Goal: Information Seeking & Learning: Learn about a topic

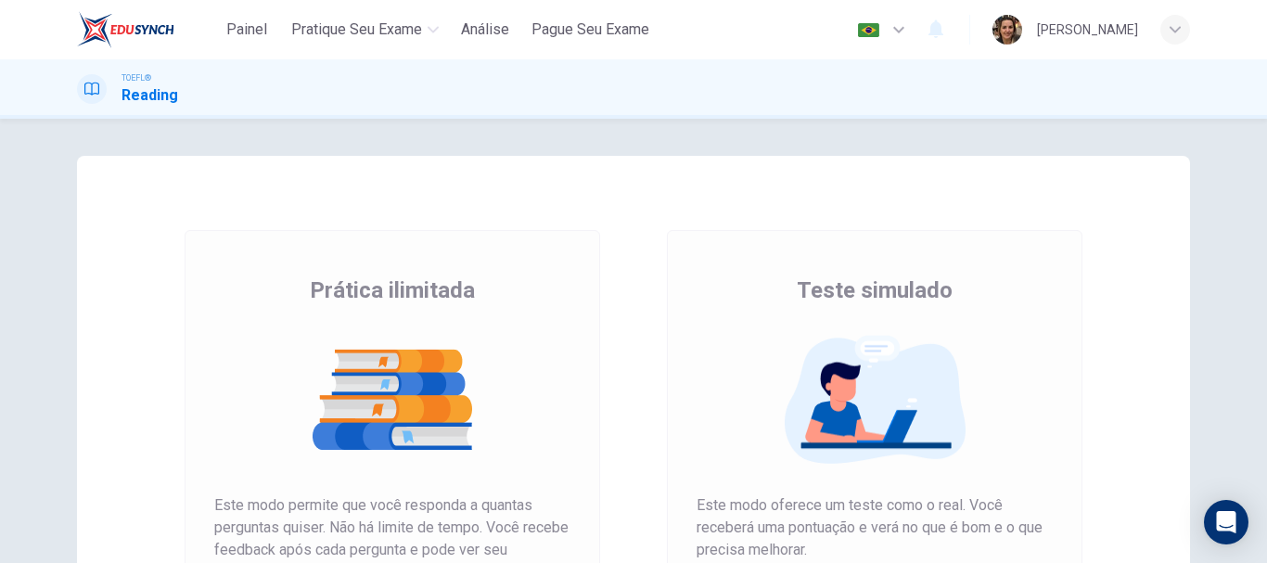
scroll to position [278, 0]
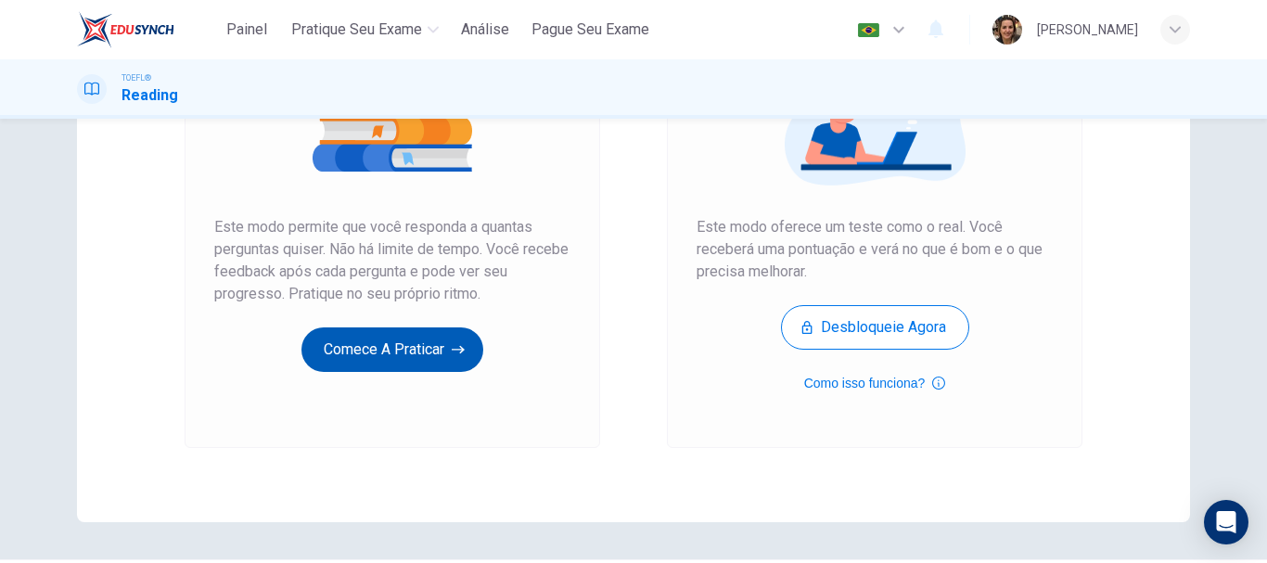
click at [370, 346] on button "Comece a praticar" at bounding box center [392, 349] width 182 height 45
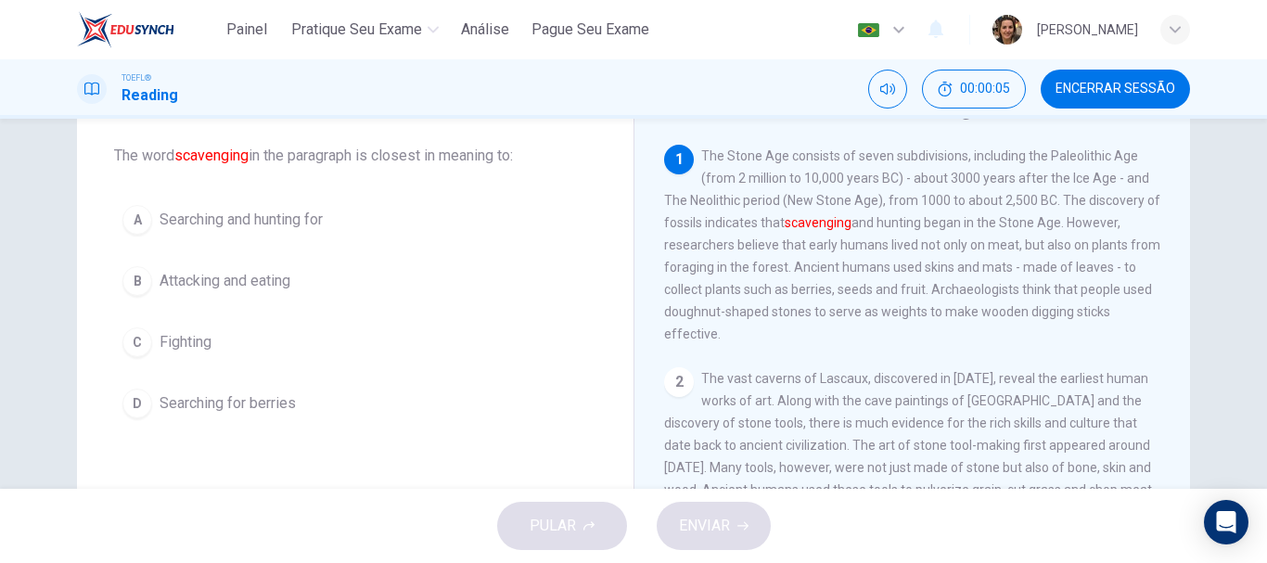
scroll to position [0, 0]
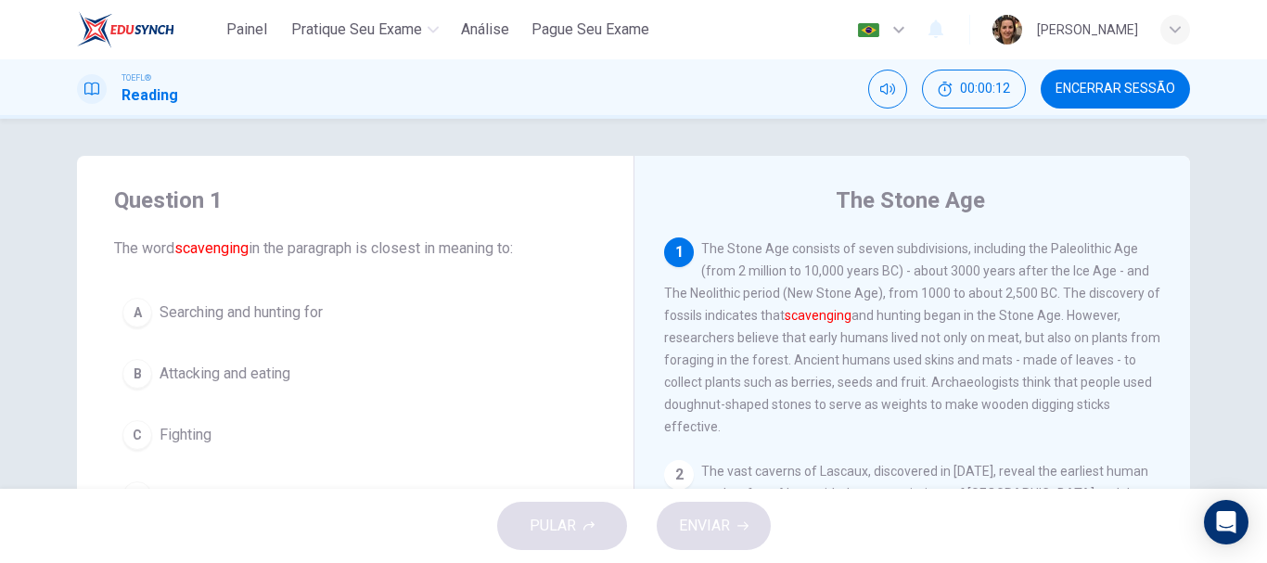
drag, startPoint x: 1047, startPoint y: 291, endPoint x: 1091, endPoint y: 323, distance: 53.8
click at [1091, 323] on span "The Stone Age consists of seven subdivisions, including the Paleolithic Age (fr…" at bounding box center [912, 337] width 496 height 193
drag, startPoint x: 1057, startPoint y: 297, endPoint x: 1109, endPoint y: 319, distance: 56.5
click at [1109, 319] on span "The Stone Age consists of seven subdivisions, including the Paleolithic Age (fr…" at bounding box center [912, 337] width 496 height 193
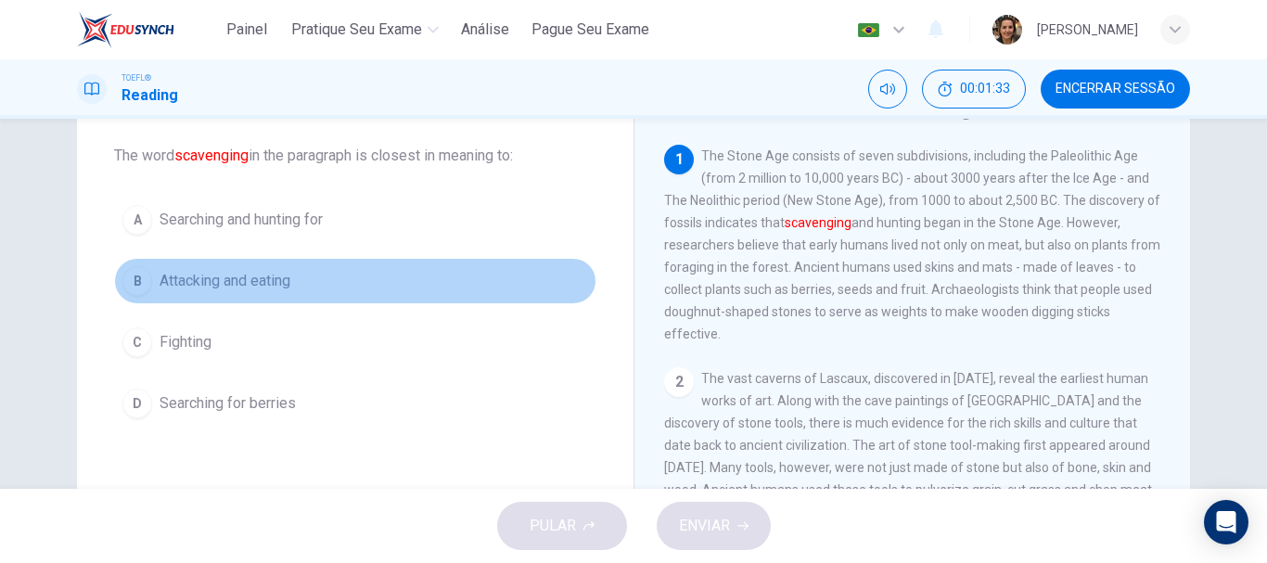
click at [230, 275] on span "Attacking and eating" at bounding box center [225, 281] width 131 height 22
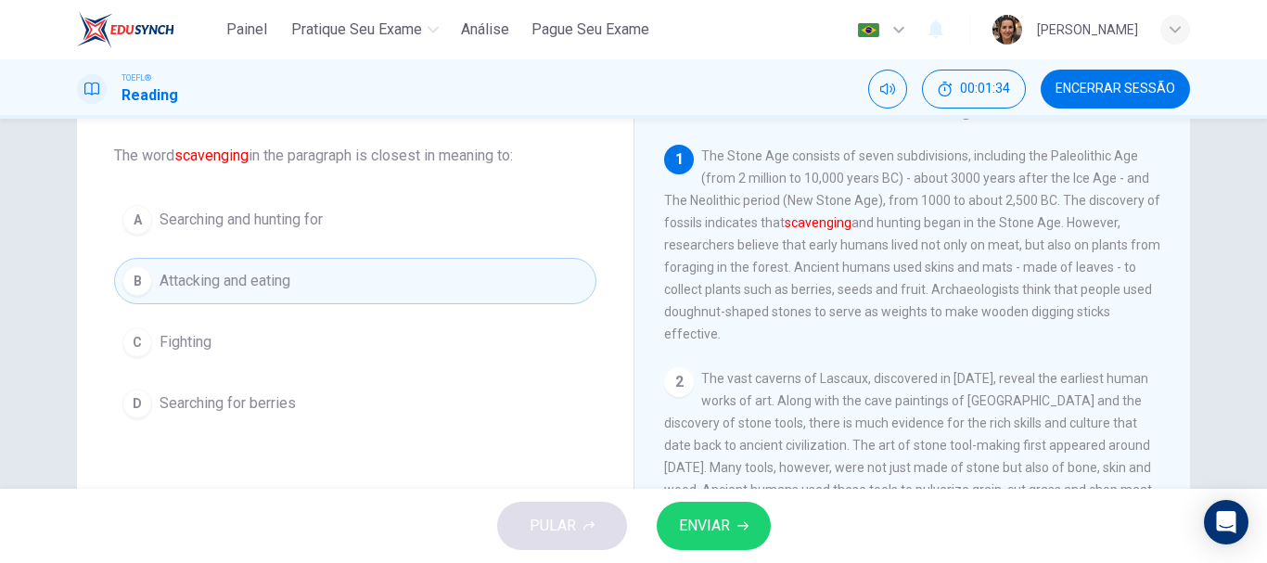
click at [720, 535] on span "ENVIAR" at bounding box center [704, 526] width 51 height 26
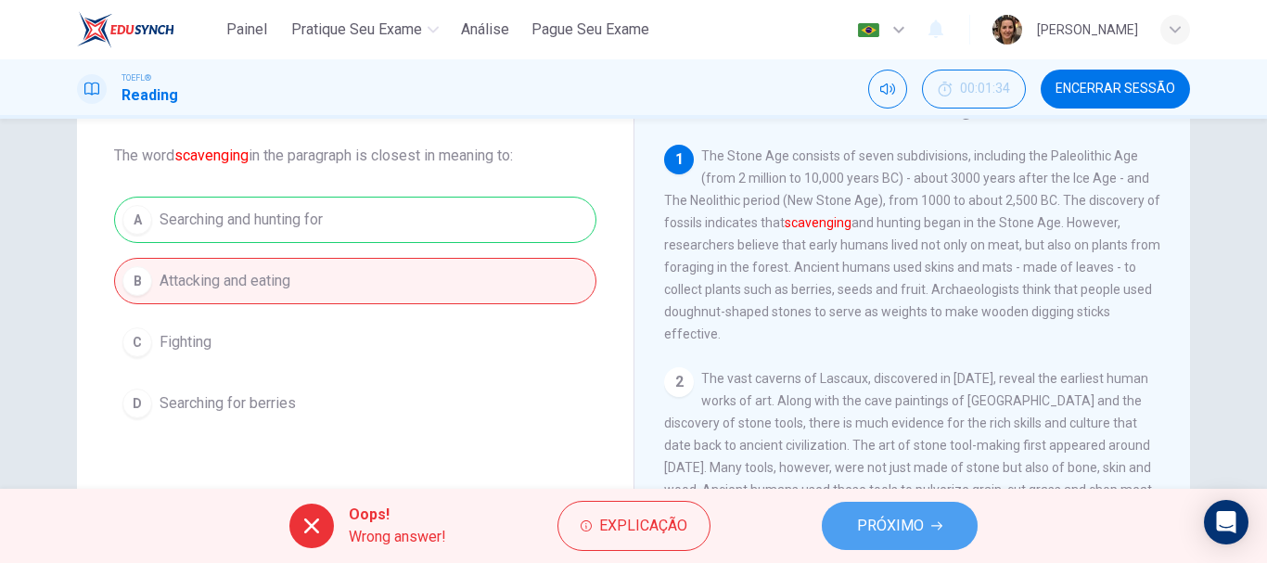
click at [921, 531] on span "PRÓXIMO" at bounding box center [890, 526] width 67 height 26
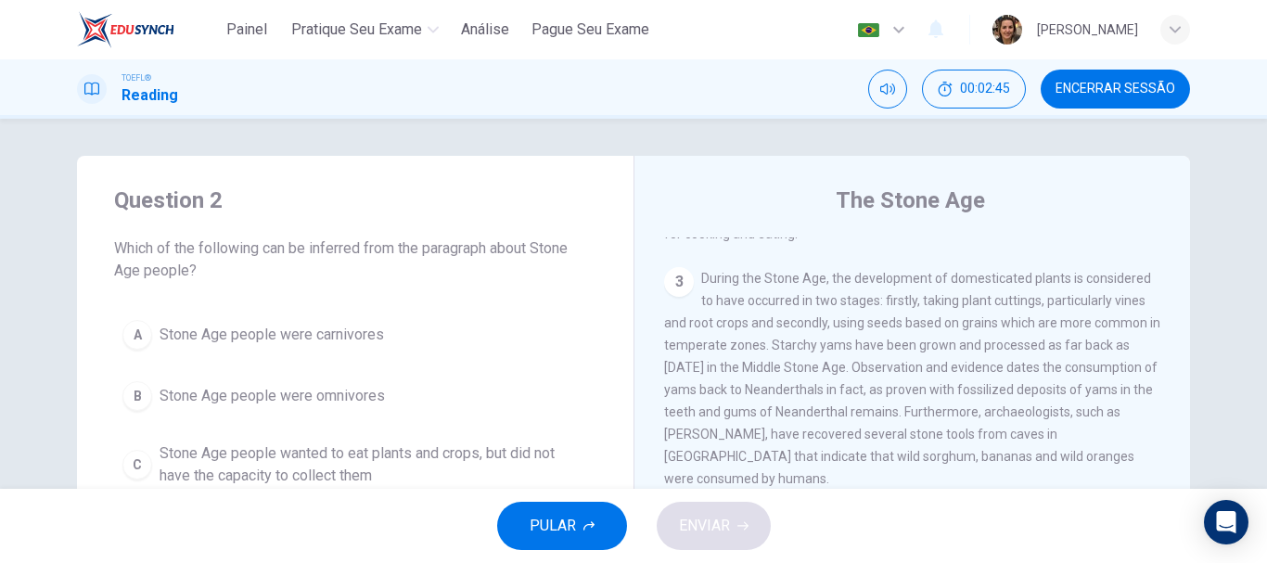
scroll to position [186, 0]
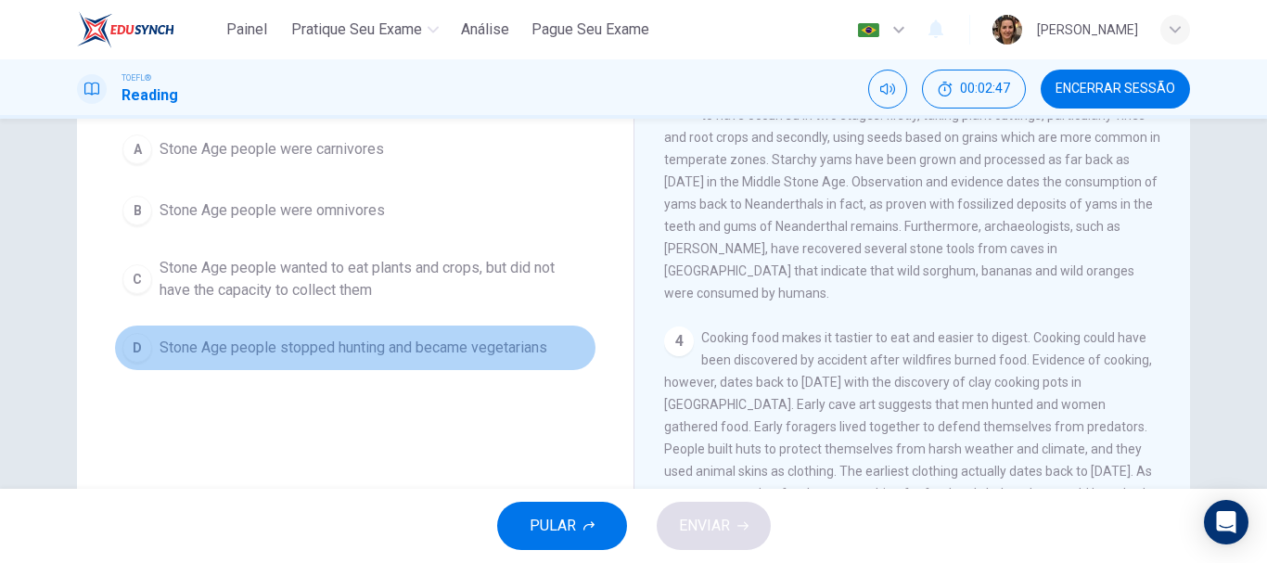
click at [500, 345] on span "Stone Age people stopped hunting and became vegetarians" at bounding box center [354, 348] width 388 height 22
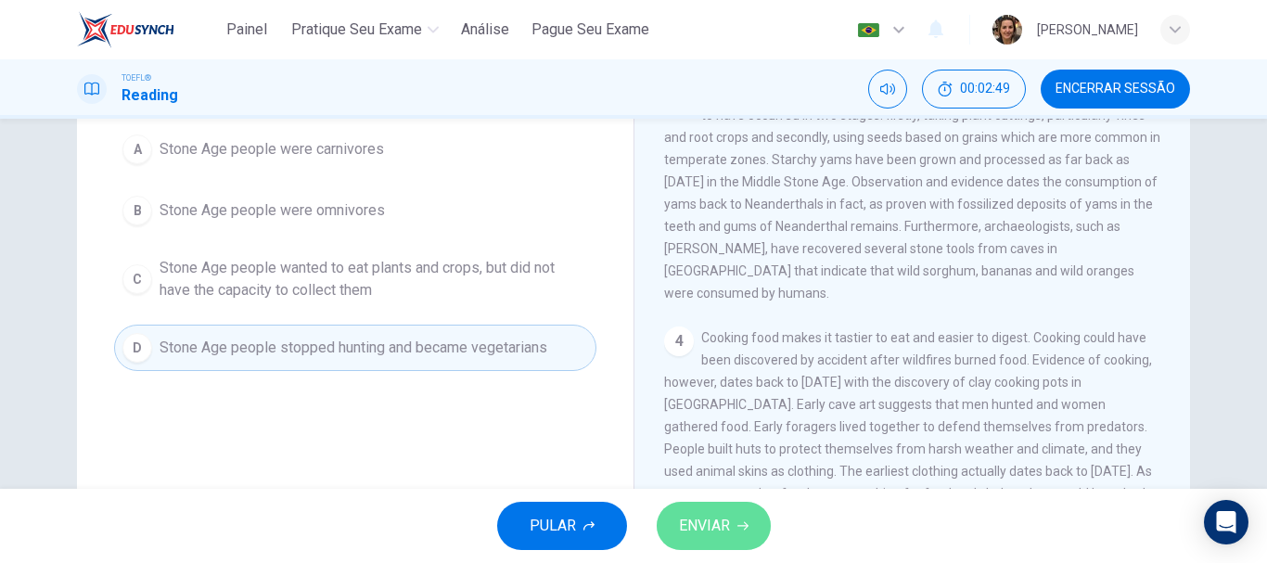
click at [697, 528] on span "ENVIAR" at bounding box center [704, 526] width 51 height 26
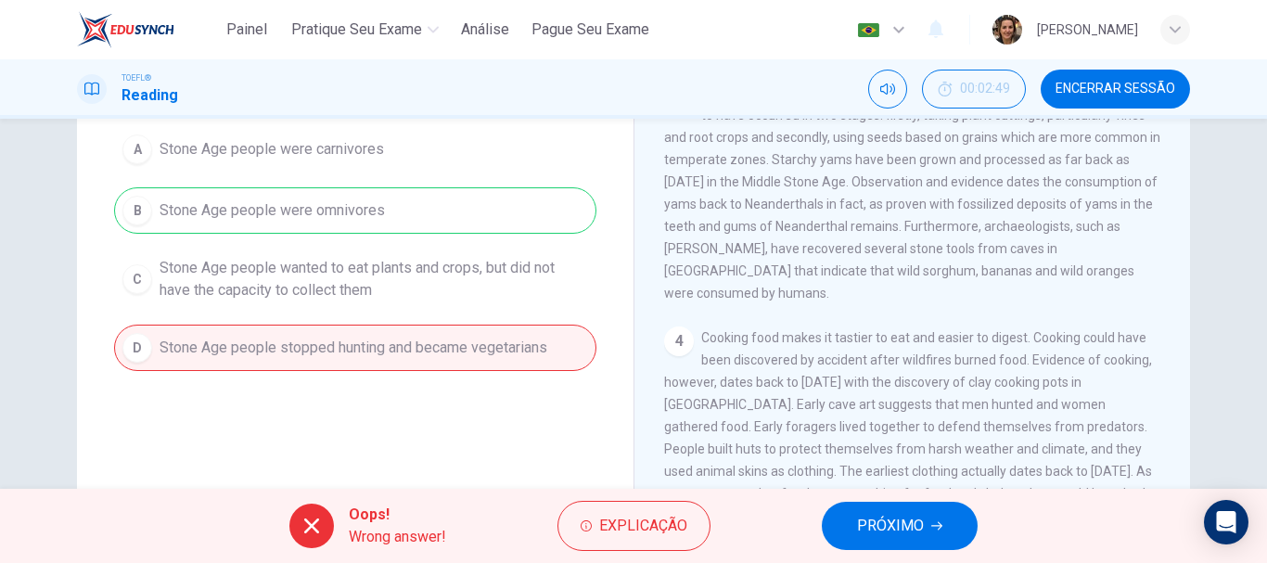
scroll to position [278, 0]
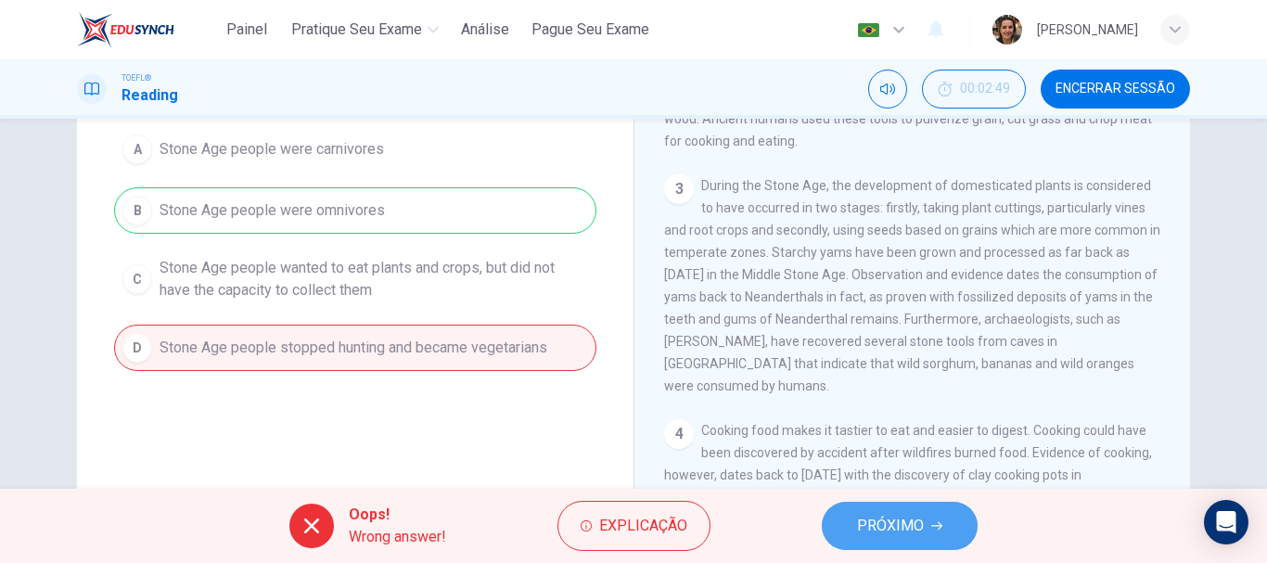
click at [913, 514] on span "PRÓXIMO" at bounding box center [890, 526] width 67 height 26
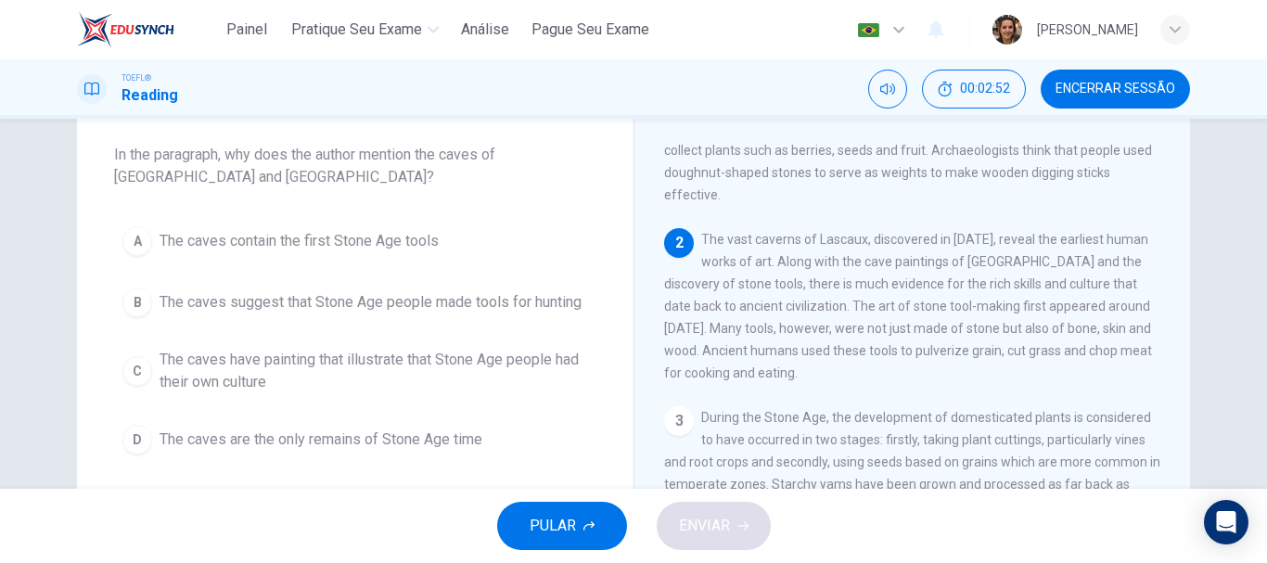
scroll to position [82, 0]
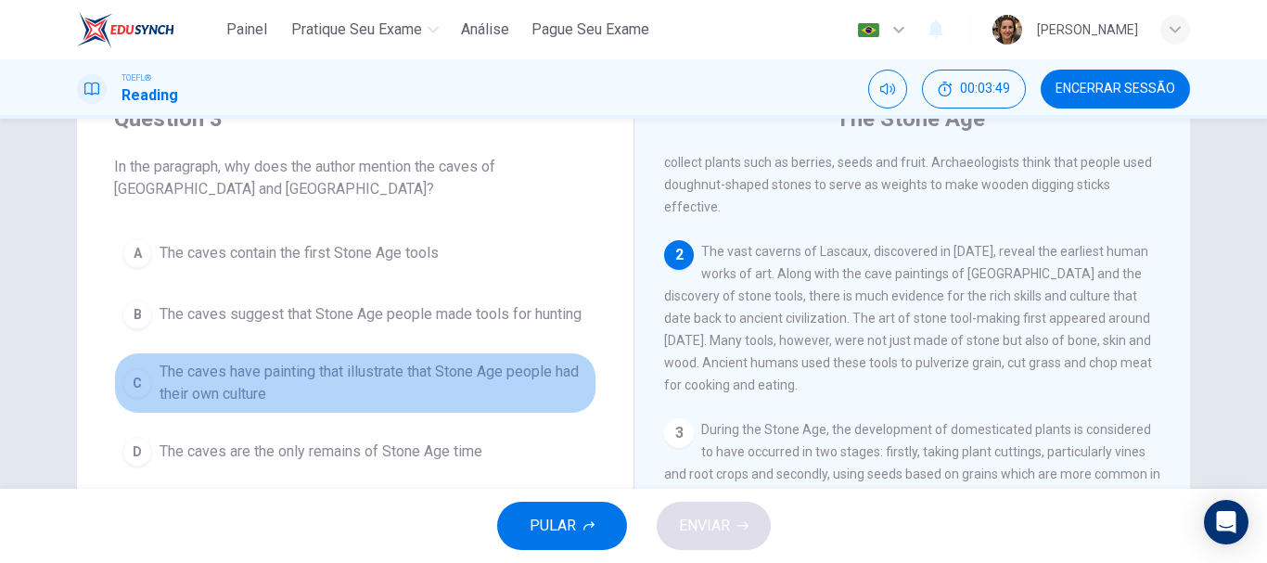
click at [324, 370] on span "The caves have painting that illustrate that Stone Age people had their own cul…" at bounding box center [374, 383] width 429 height 45
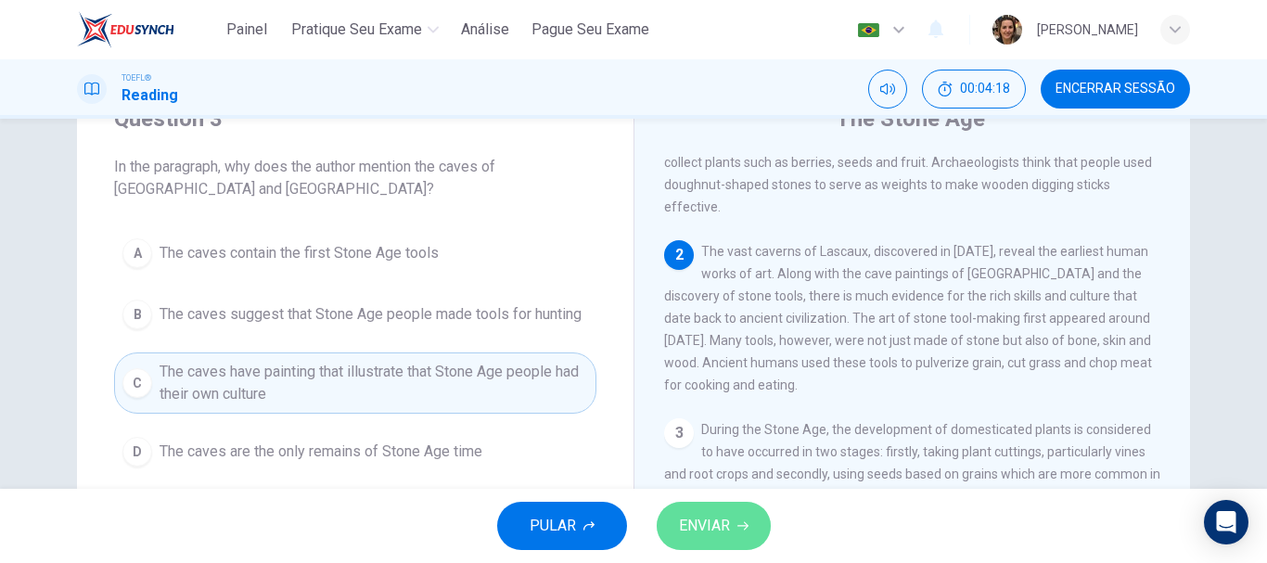
click at [719, 524] on span "ENVIAR" at bounding box center [704, 526] width 51 height 26
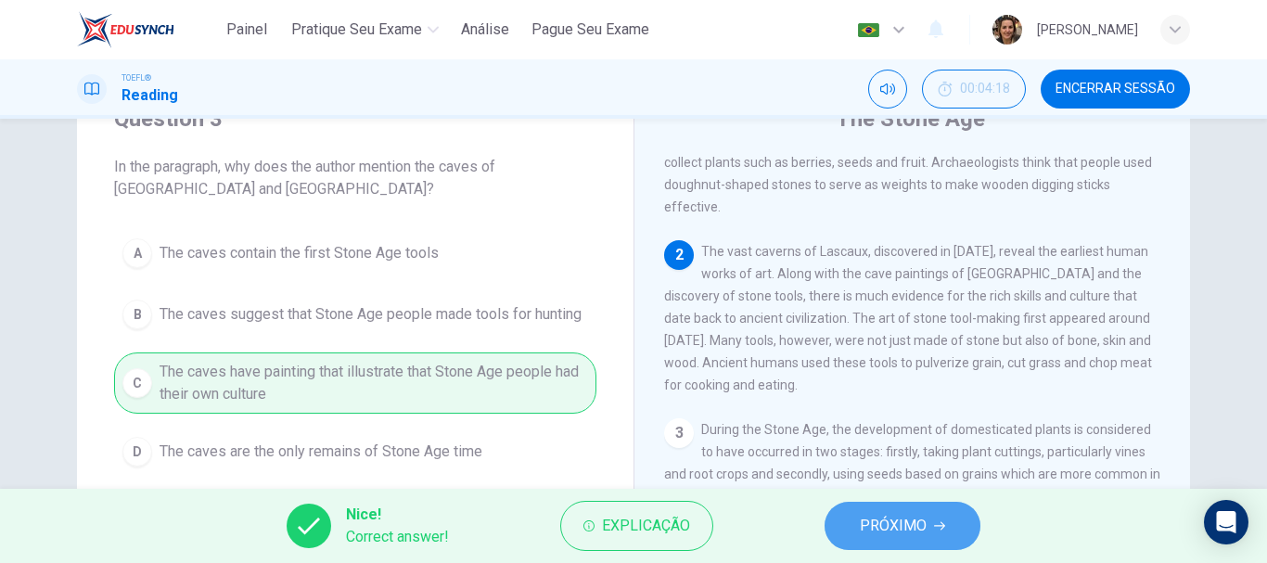
click at [878, 535] on span "PRÓXIMO" at bounding box center [893, 526] width 67 height 26
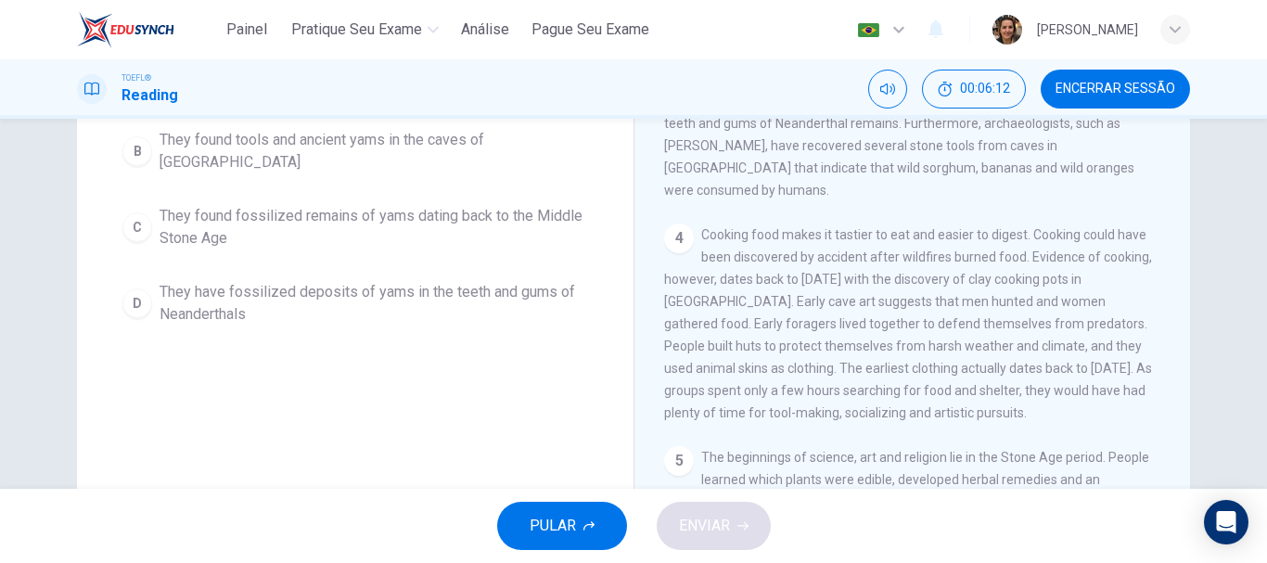
scroll to position [174, 0]
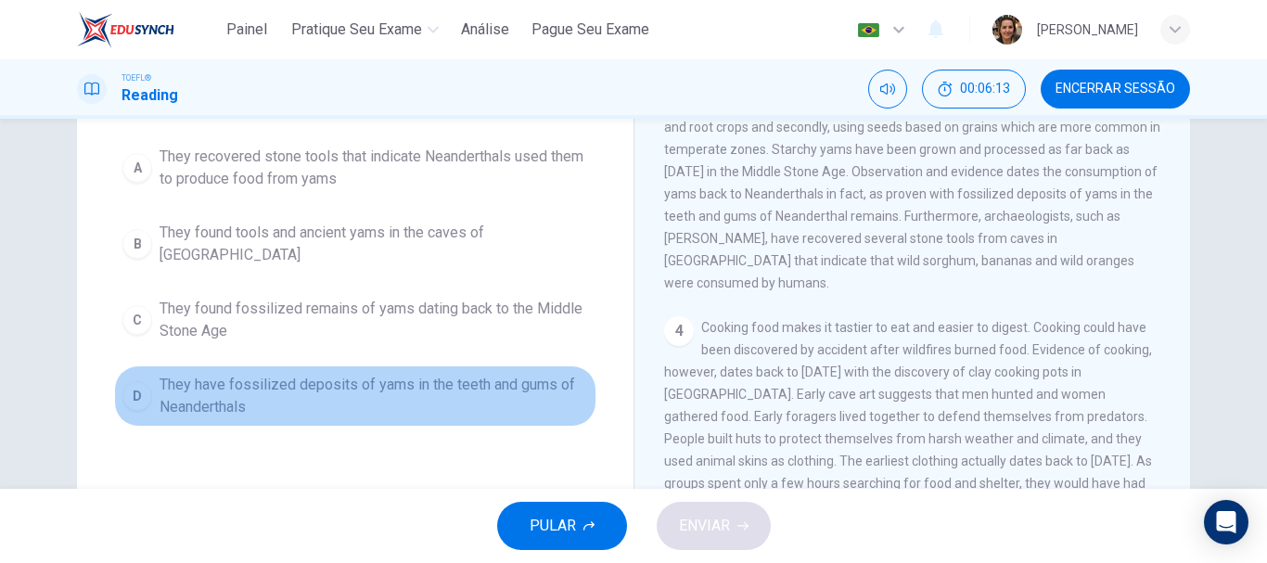
click at [410, 374] on span "They have fossilized deposits of yams in the teeth and gums of Neanderthals" at bounding box center [374, 396] width 429 height 45
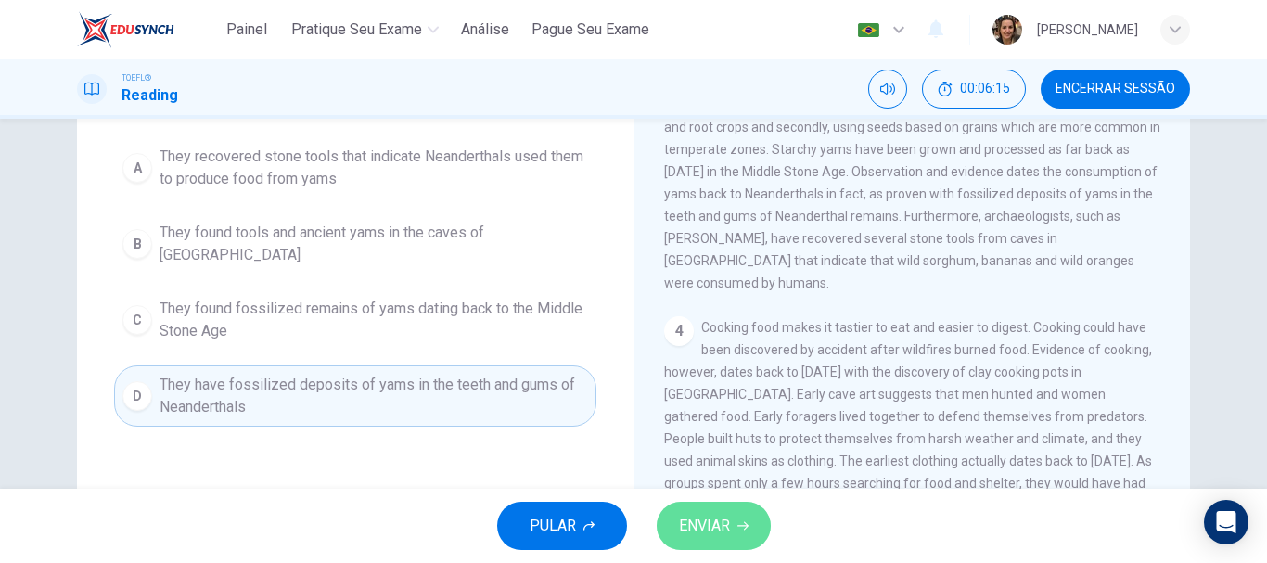
click at [686, 517] on span "ENVIAR" at bounding box center [704, 526] width 51 height 26
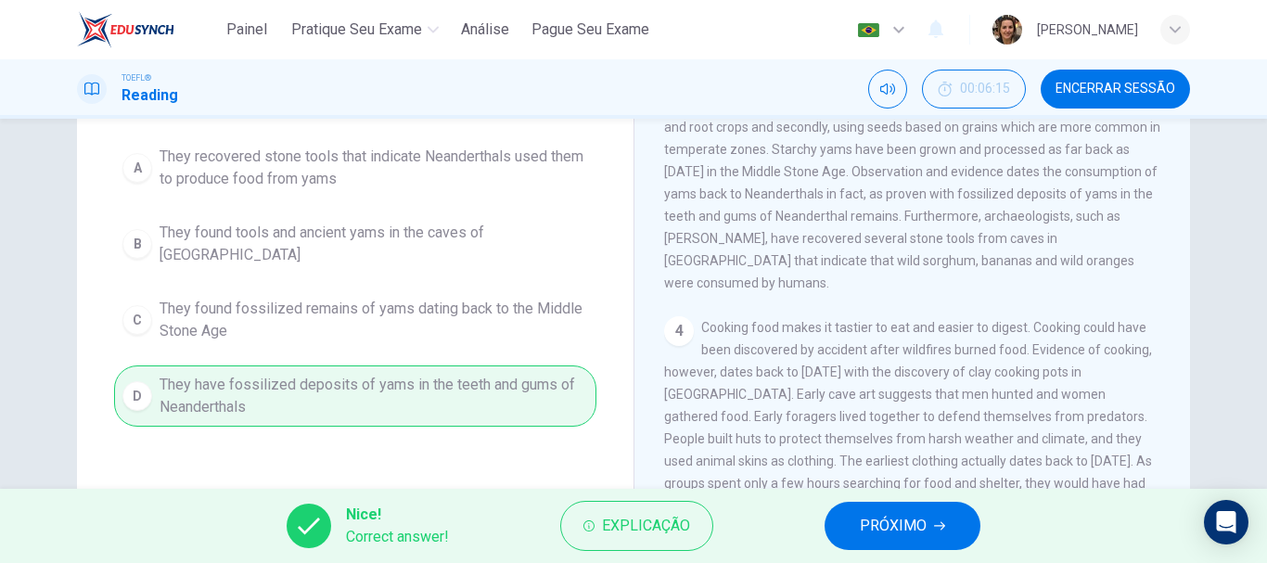
click at [865, 523] on span "PRÓXIMO" at bounding box center [893, 526] width 67 height 26
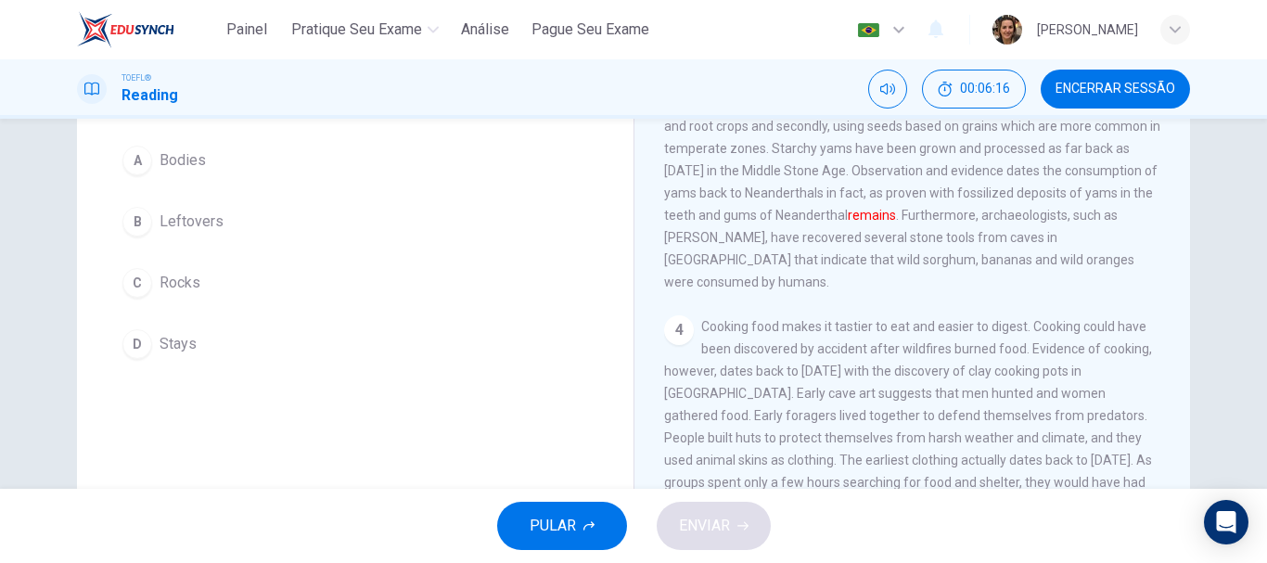
scroll to position [59, 0]
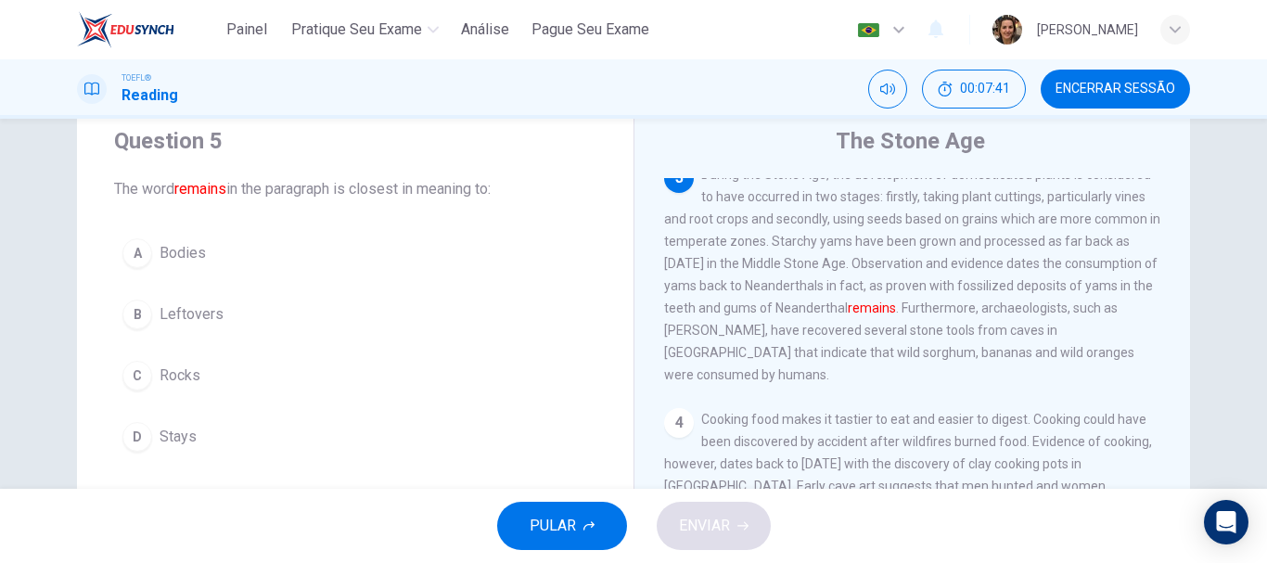
click at [181, 251] on span "Bodies" at bounding box center [183, 253] width 46 height 22
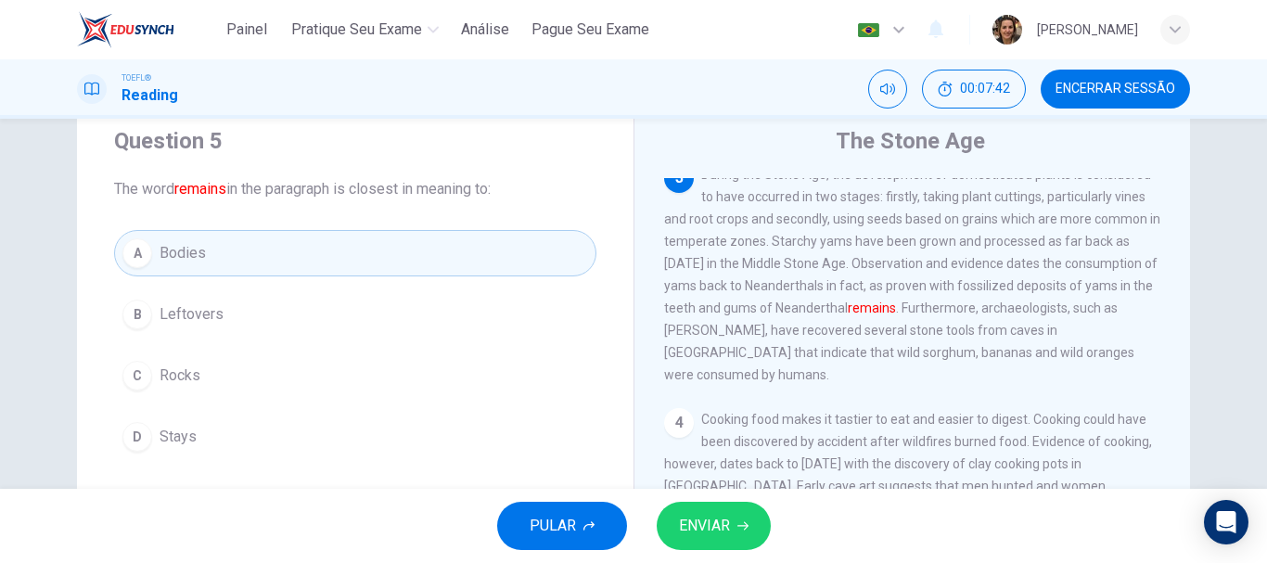
click at [729, 525] on span "ENVIAR" at bounding box center [704, 526] width 51 height 26
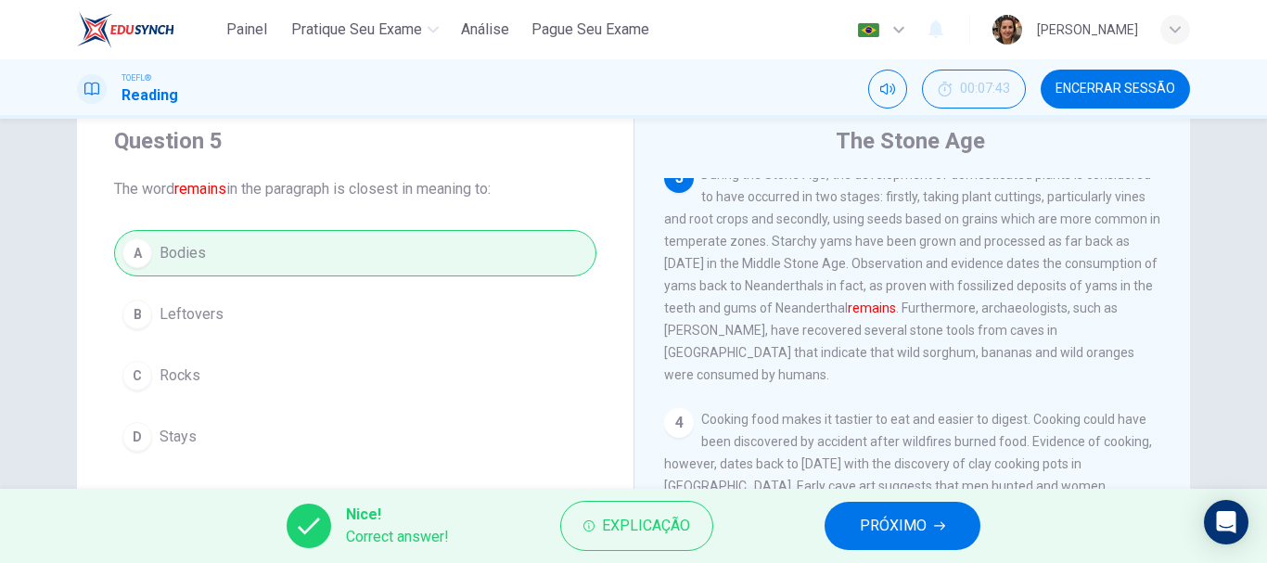
click at [926, 533] on span "PRÓXIMO" at bounding box center [893, 526] width 67 height 26
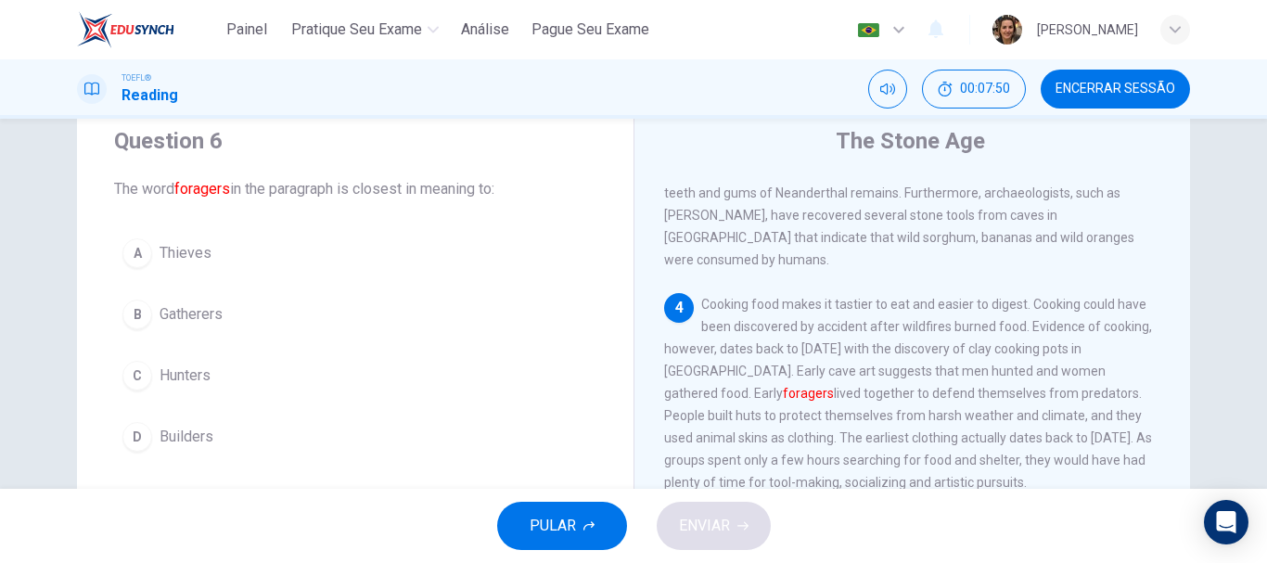
scroll to position [623, 0]
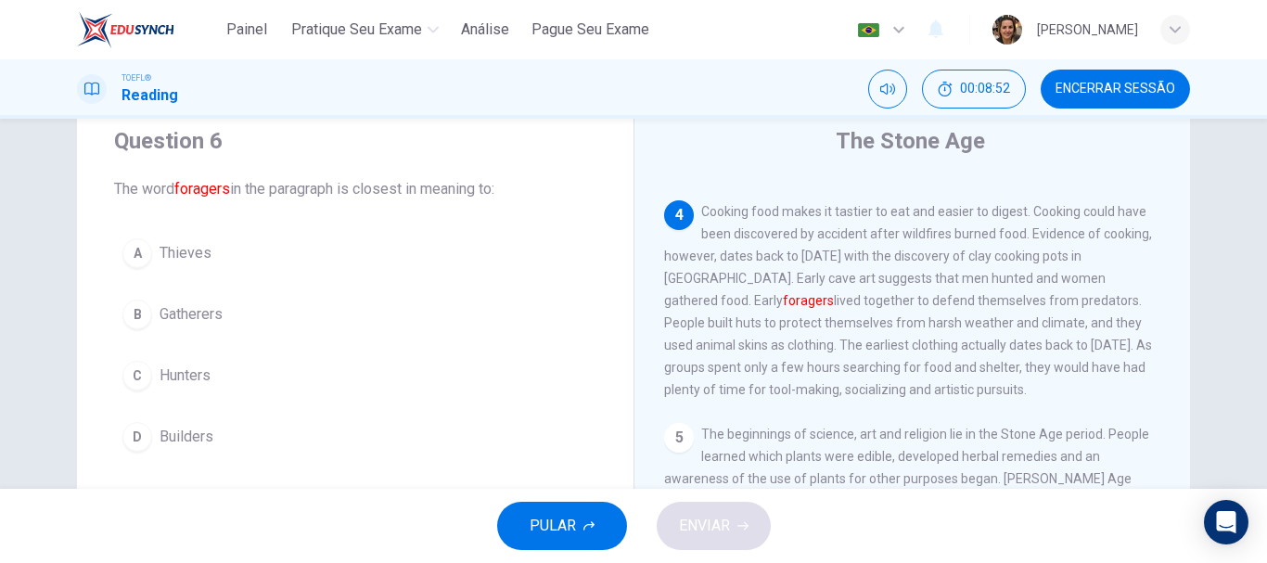
click at [186, 371] on span "Hunters" at bounding box center [185, 376] width 51 height 22
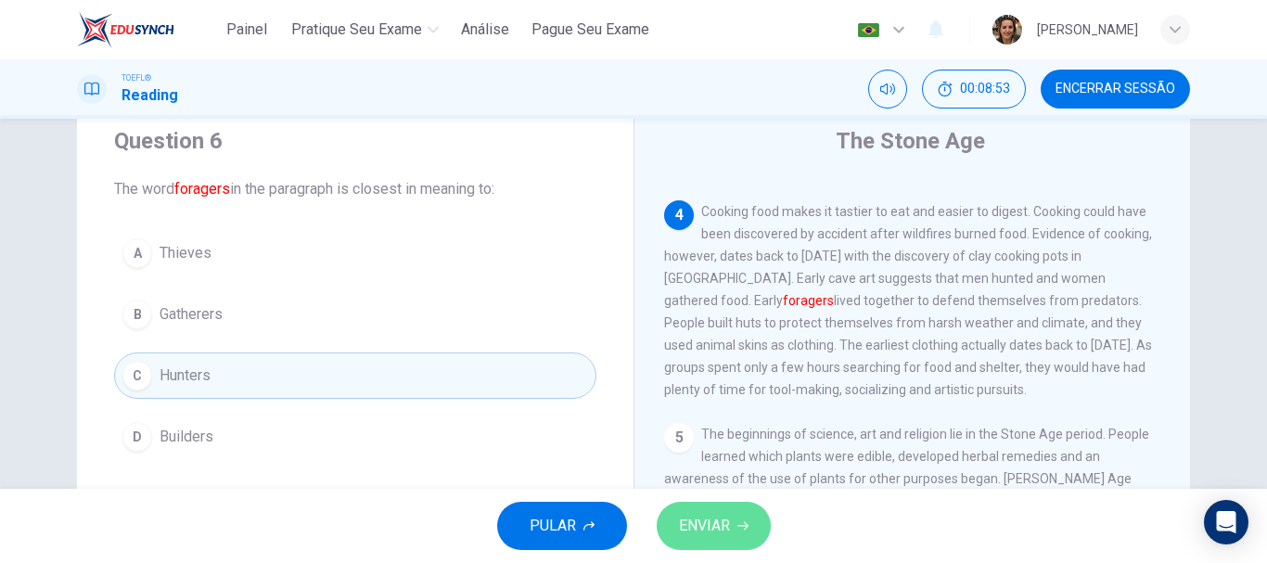
click at [718, 533] on span "ENVIAR" at bounding box center [704, 526] width 51 height 26
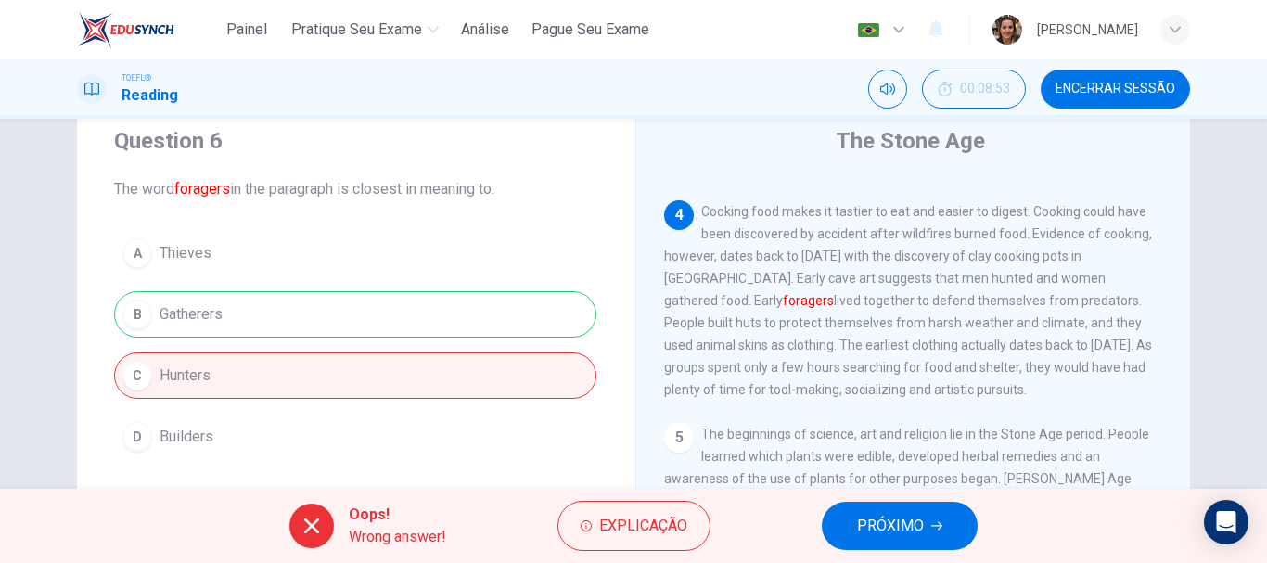
click at [913, 535] on span "PRÓXIMO" at bounding box center [890, 526] width 67 height 26
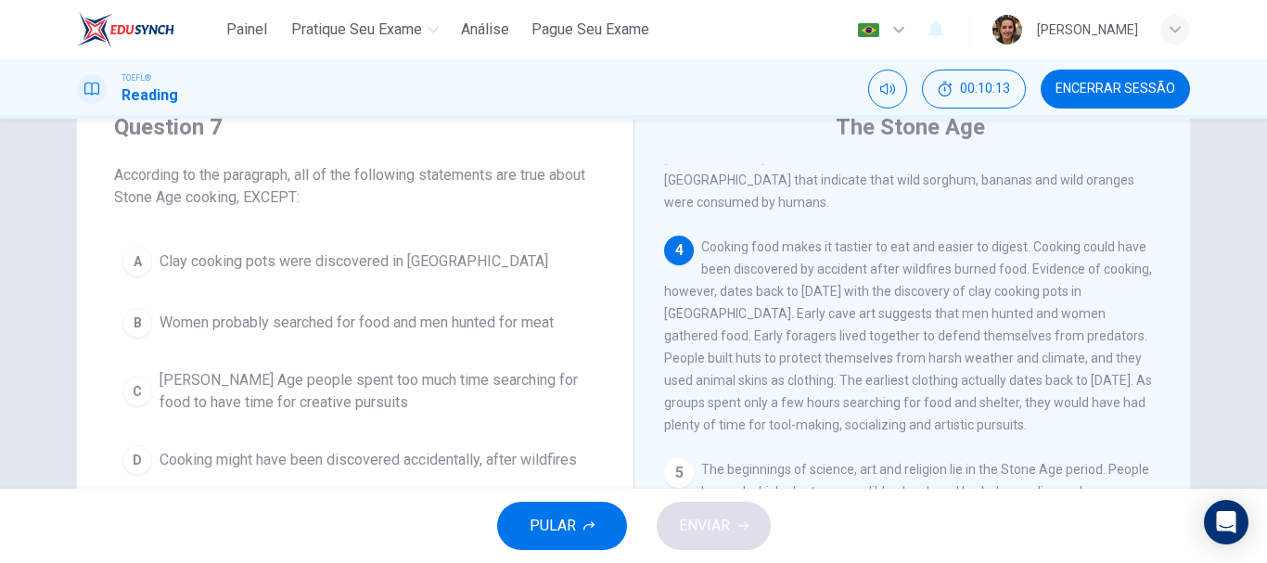
scroll to position [166, 0]
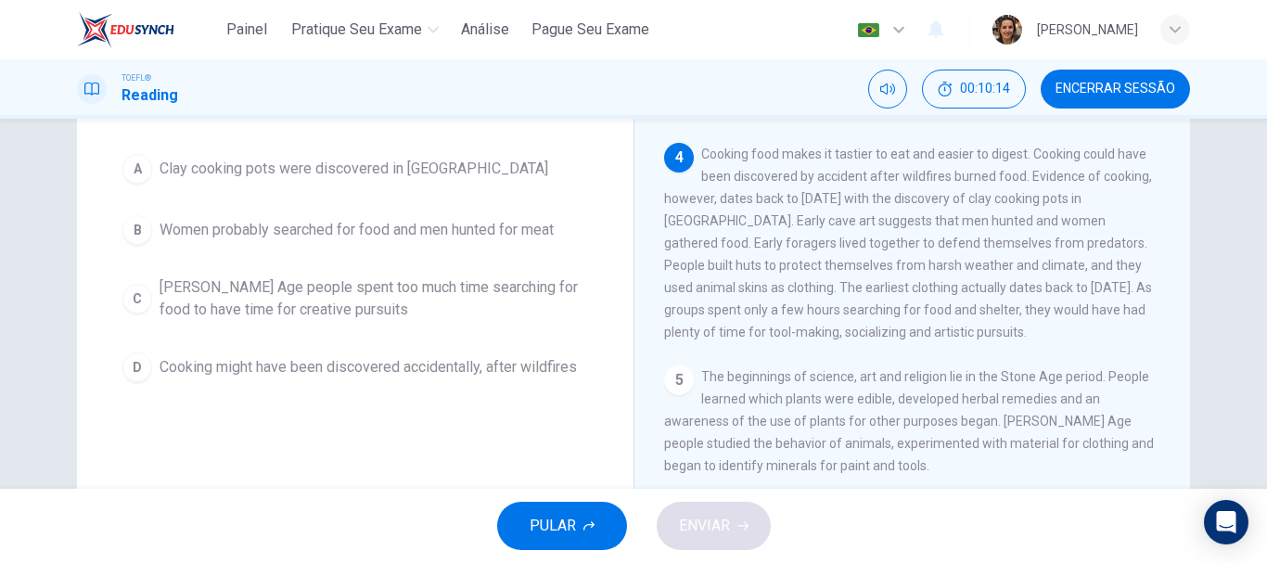
click at [467, 374] on span "Cooking might have been discovered accidentally, after wildfires" at bounding box center [368, 367] width 417 height 22
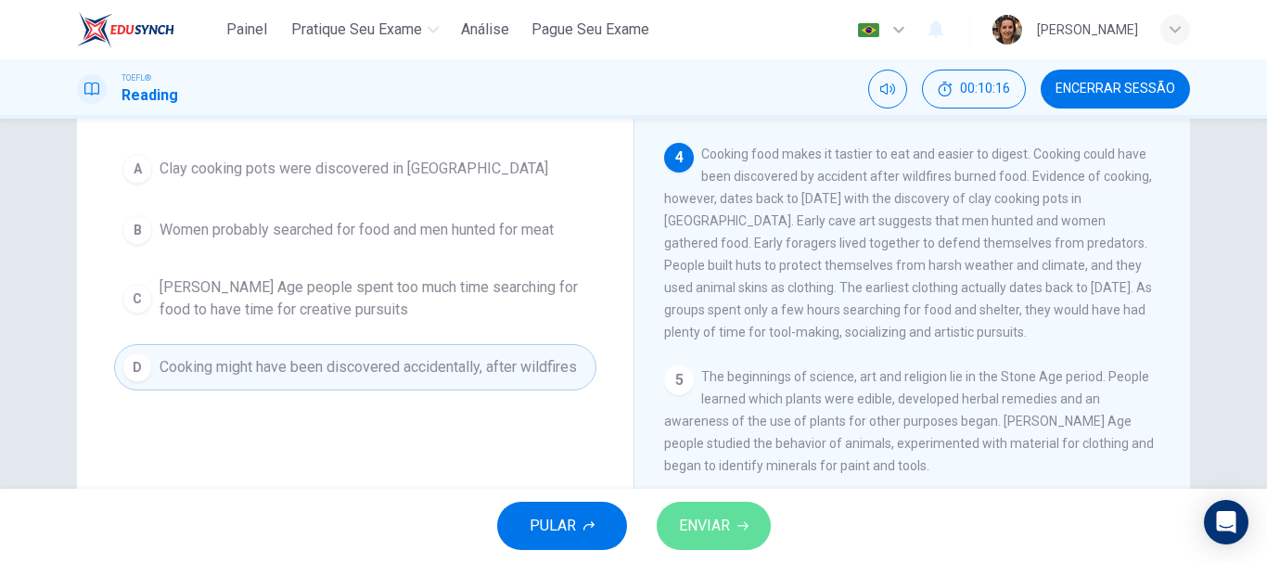
click at [715, 531] on span "ENVIAR" at bounding box center [704, 526] width 51 height 26
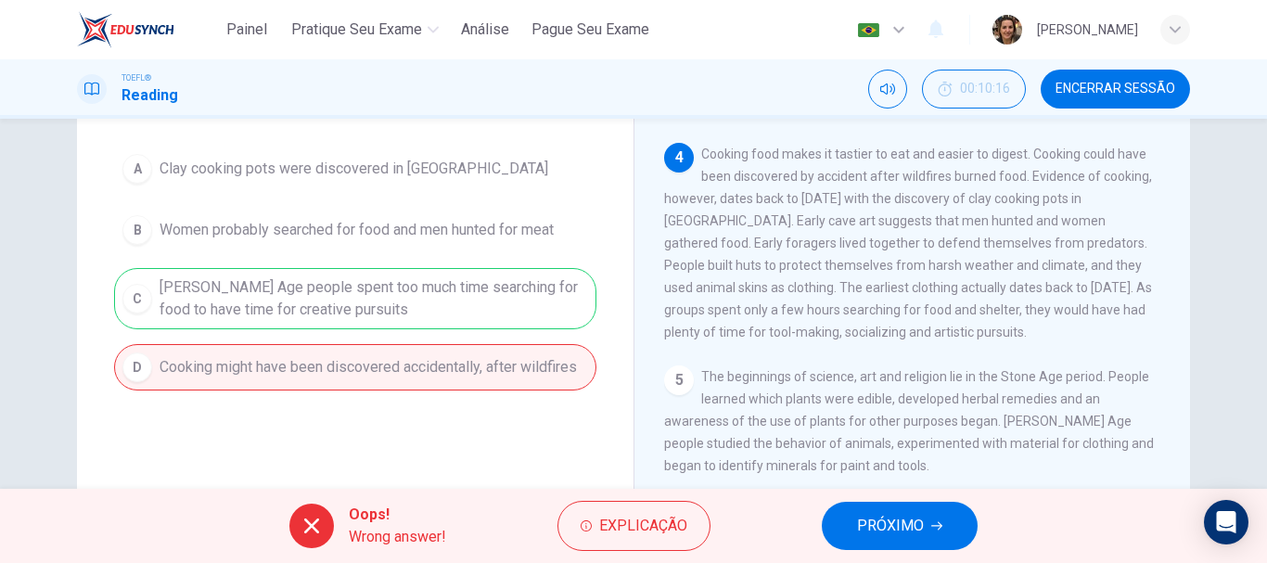
click at [890, 544] on button "PRÓXIMO" at bounding box center [900, 526] width 156 height 48
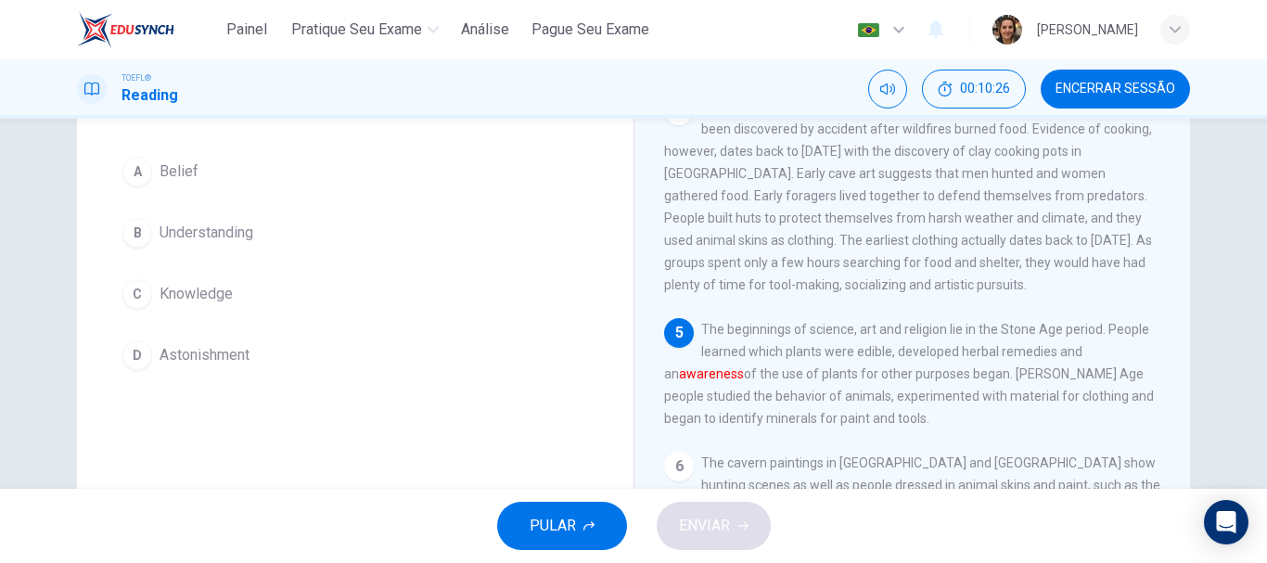
scroll to position [147, 0]
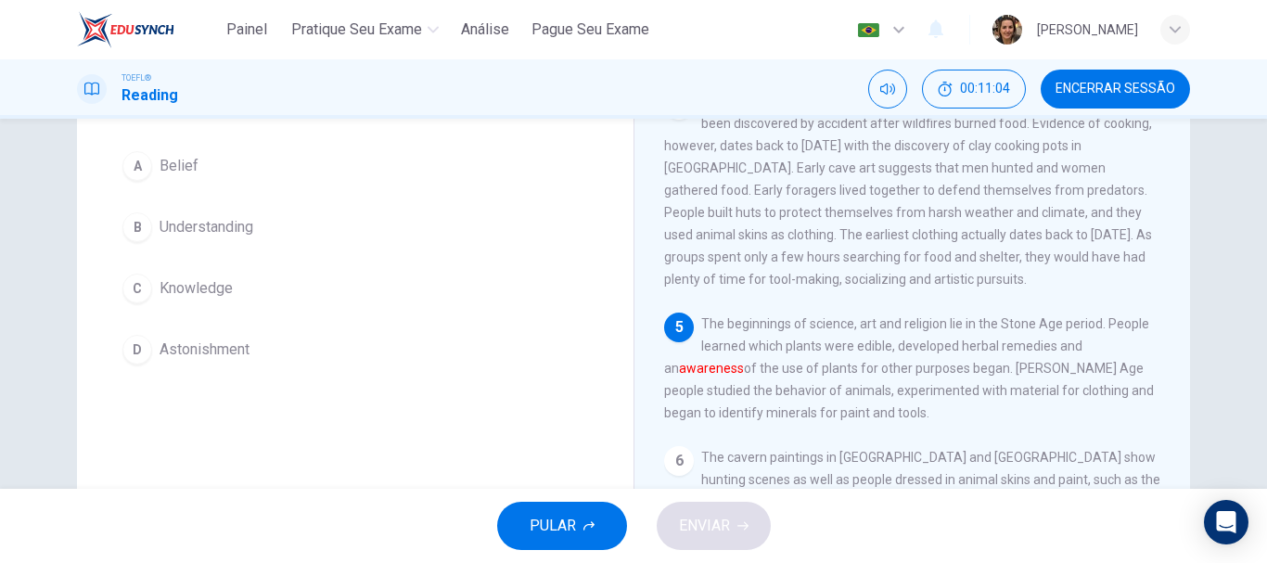
click at [212, 286] on span "Knowledge" at bounding box center [196, 288] width 73 height 22
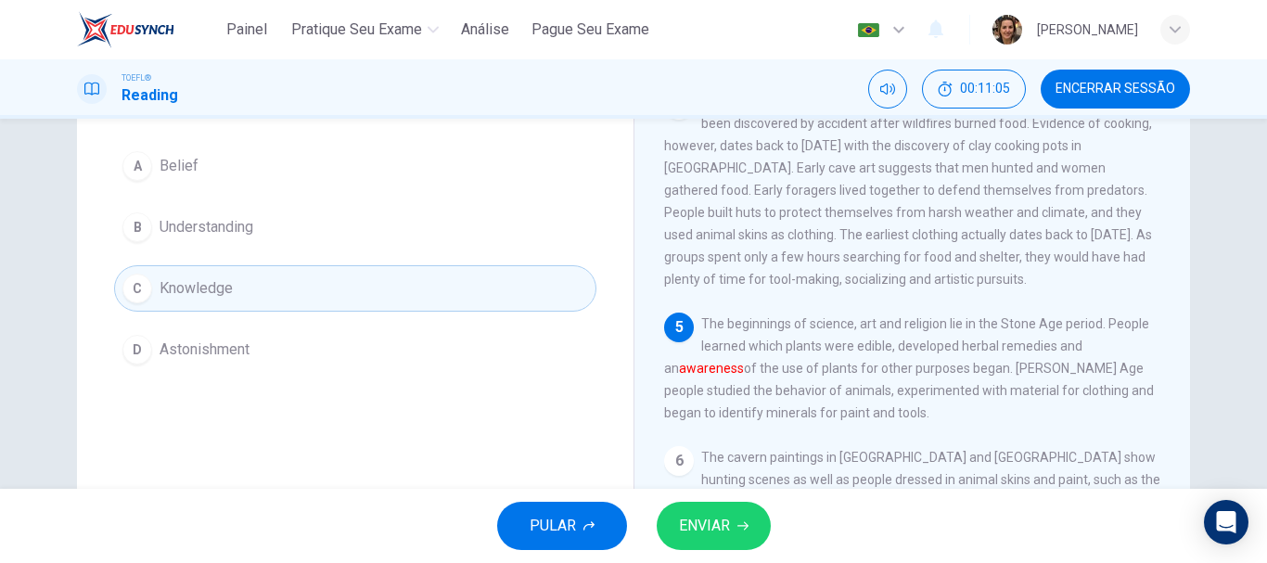
click at [736, 534] on button "ENVIAR" at bounding box center [714, 526] width 114 height 48
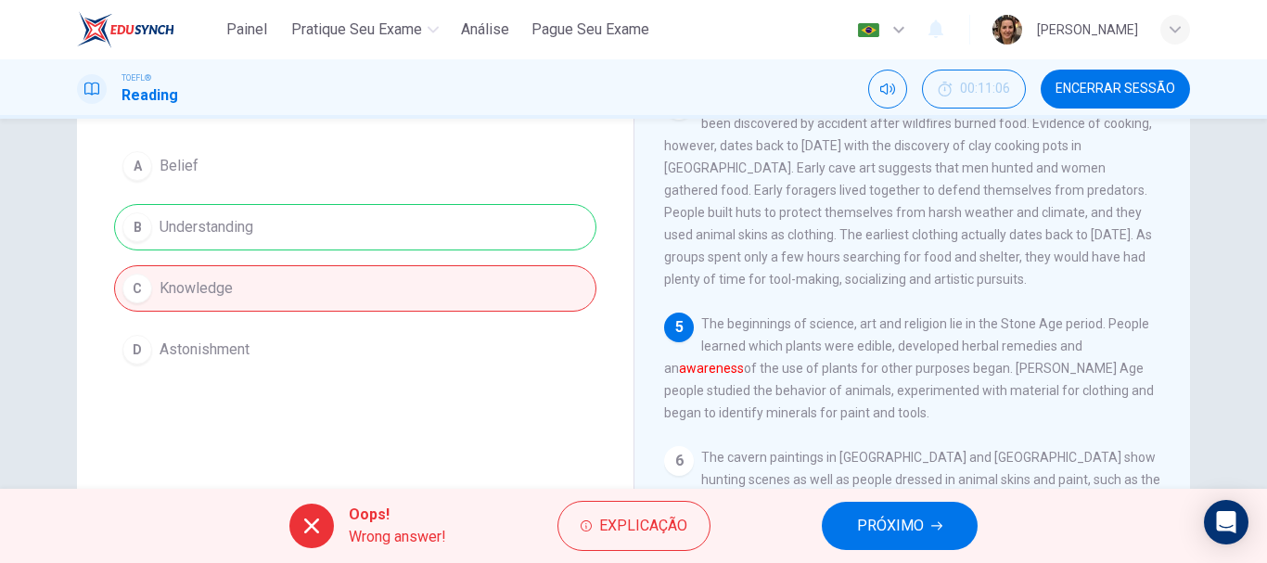
click at [909, 528] on span "PRÓXIMO" at bounding box center [890, 526] width 67 height 26
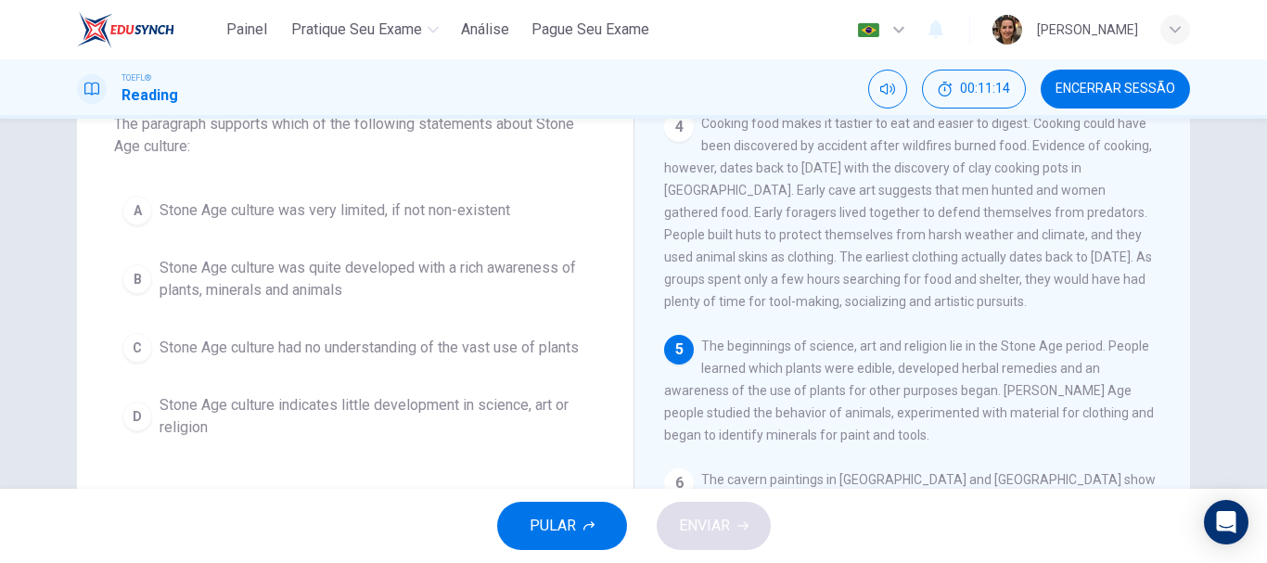
scroll to position [101, 0]
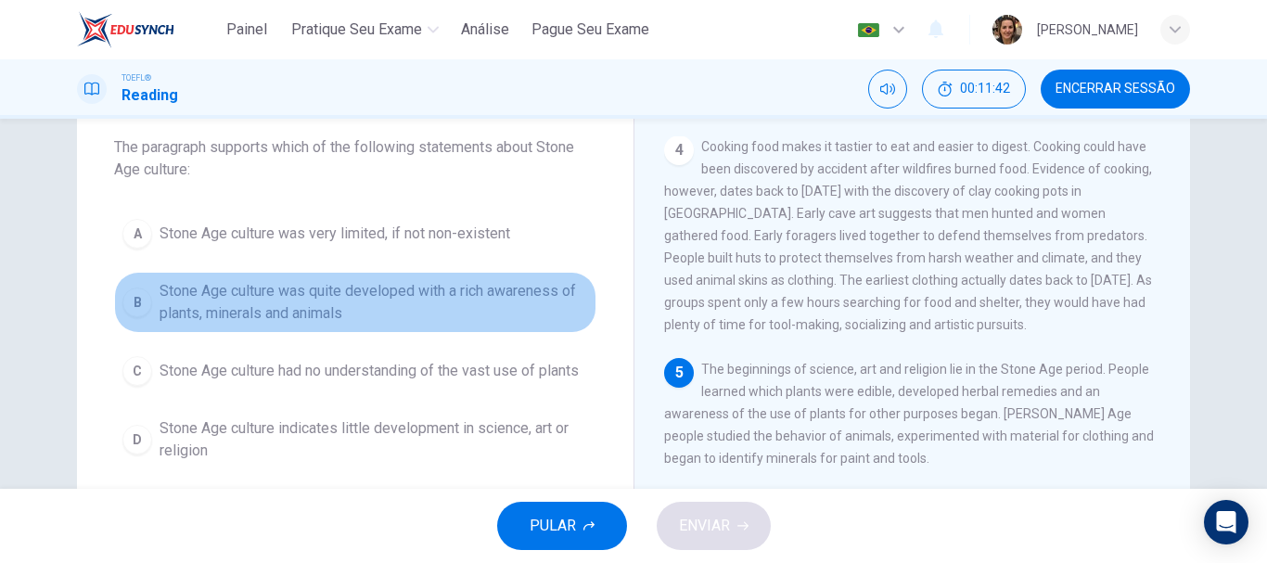
click at [323, 291] on span "Stone Age culture was quite developed with a rich awareness of plants, minerals…" at bounding box center [374, 302] width 429 height 45
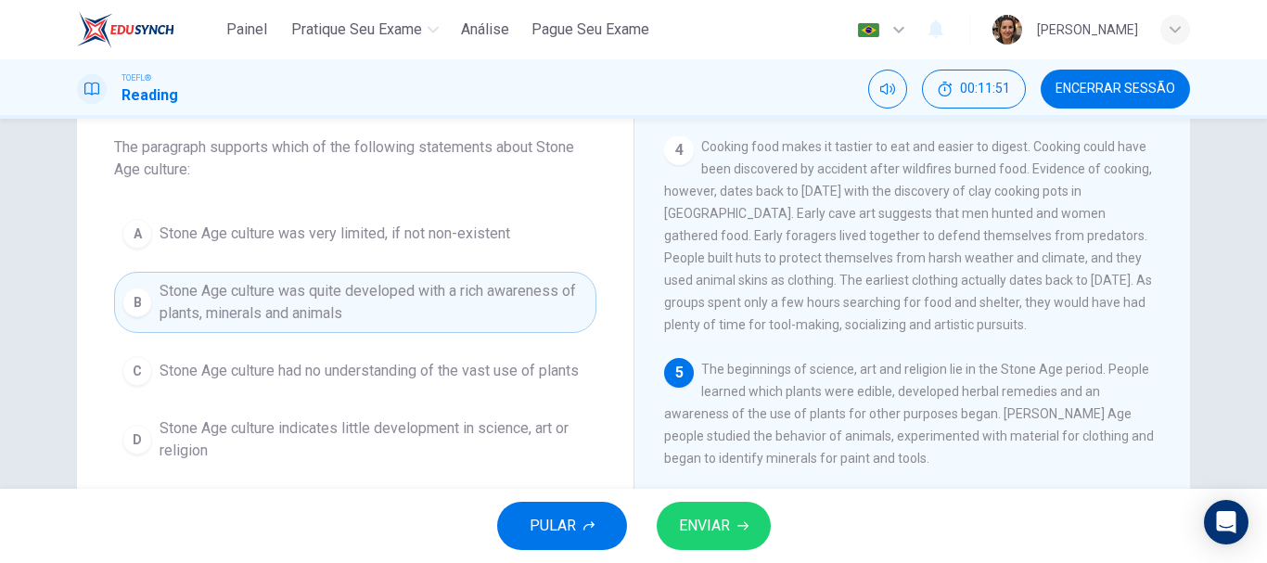
click at [717, 523] on span "ENVIAR" at bounding box center [704, 526] width 51 height 26
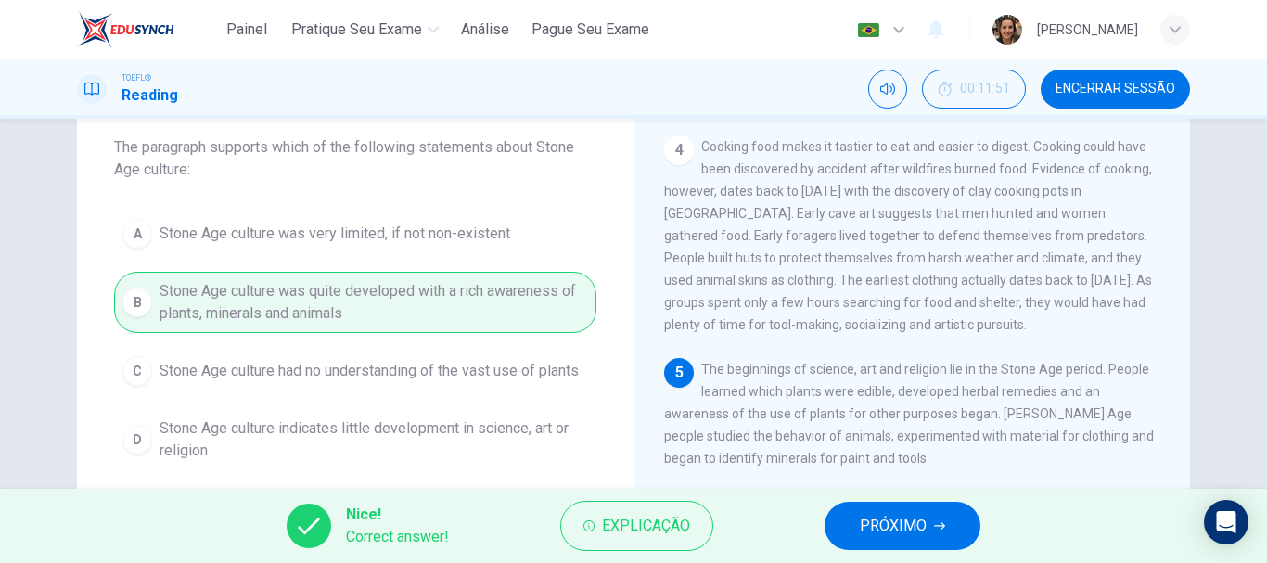
click at [895, 530] on span "PRÓXIMO" at bounding box center [893, 526] width 67 height 26
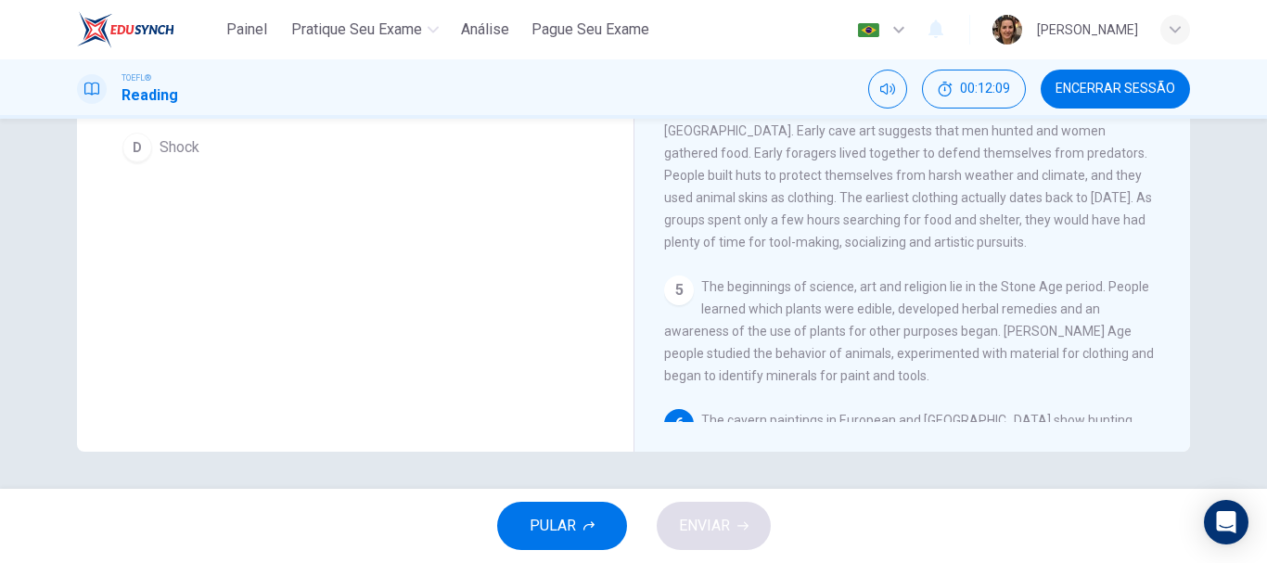
scroll to position [70, 0]
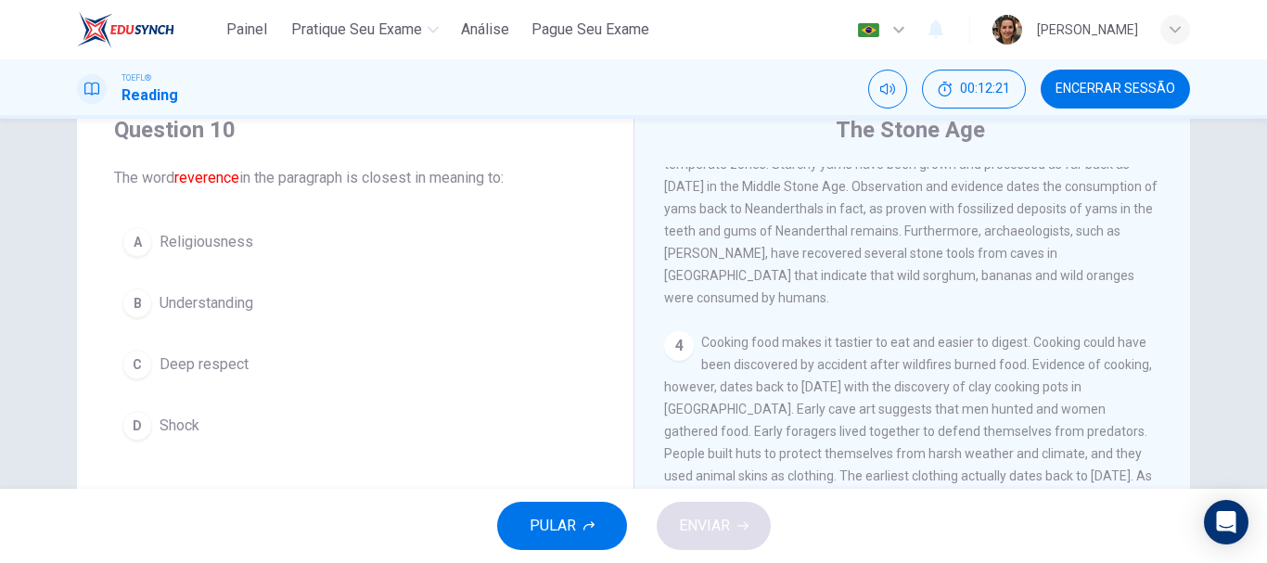
click at [143, 310] on div "B" at bounding box center [137, 303] width 30 height 30
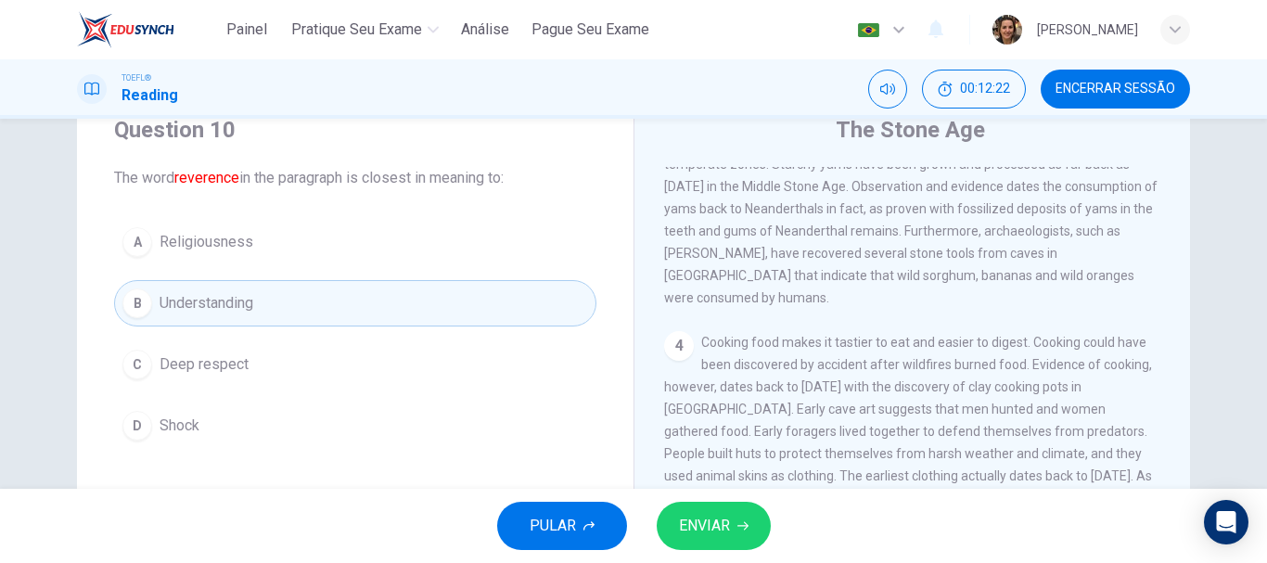
click at [729, 505] on button "ENVIAR" at bounding box center [714, 526] width 114 height 48
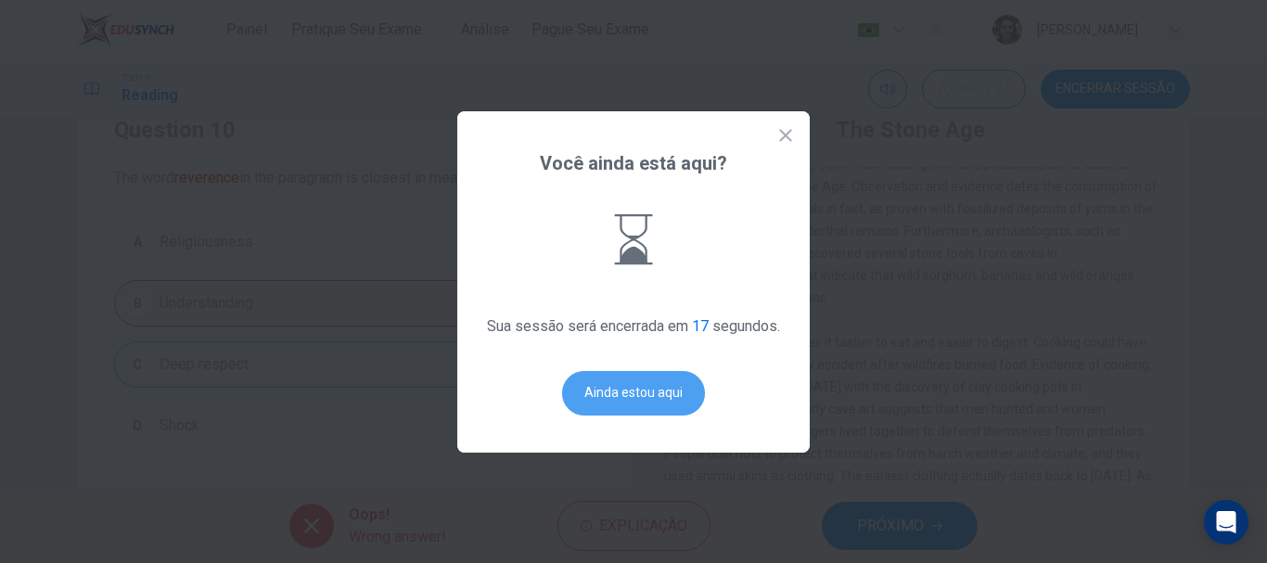
click at [608, 393] on button "Ainda estou aqui" at bounding box center [633, 393] width 143 height 45
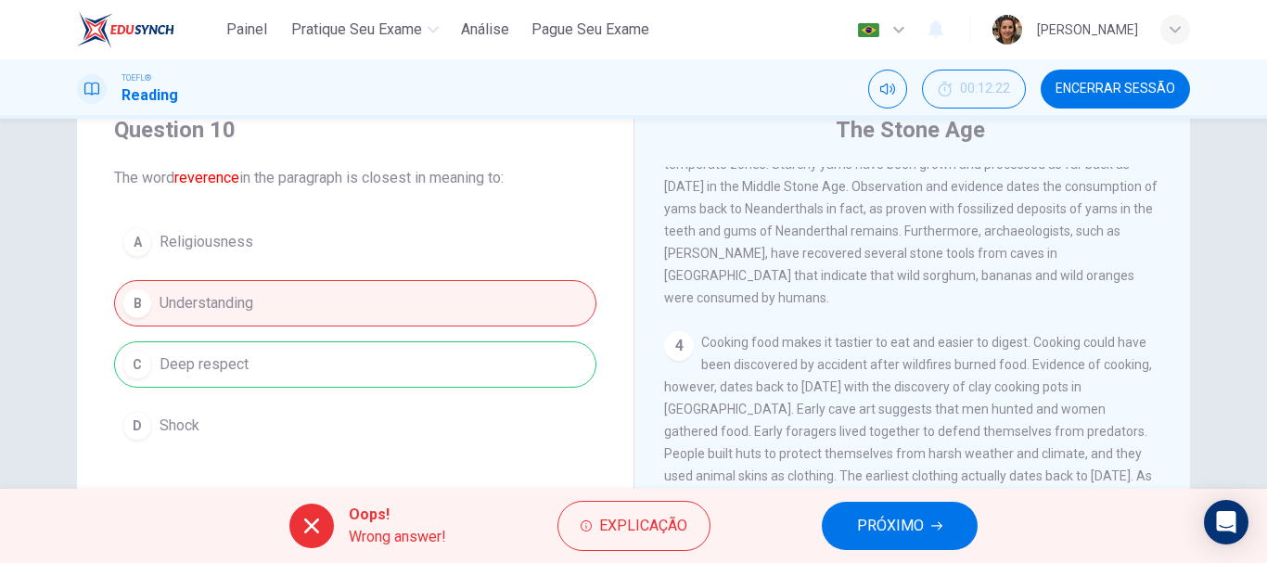
click at [906, 541] on button "PRÓXIMO" at bounding box center [900, 526] width 156 height 48
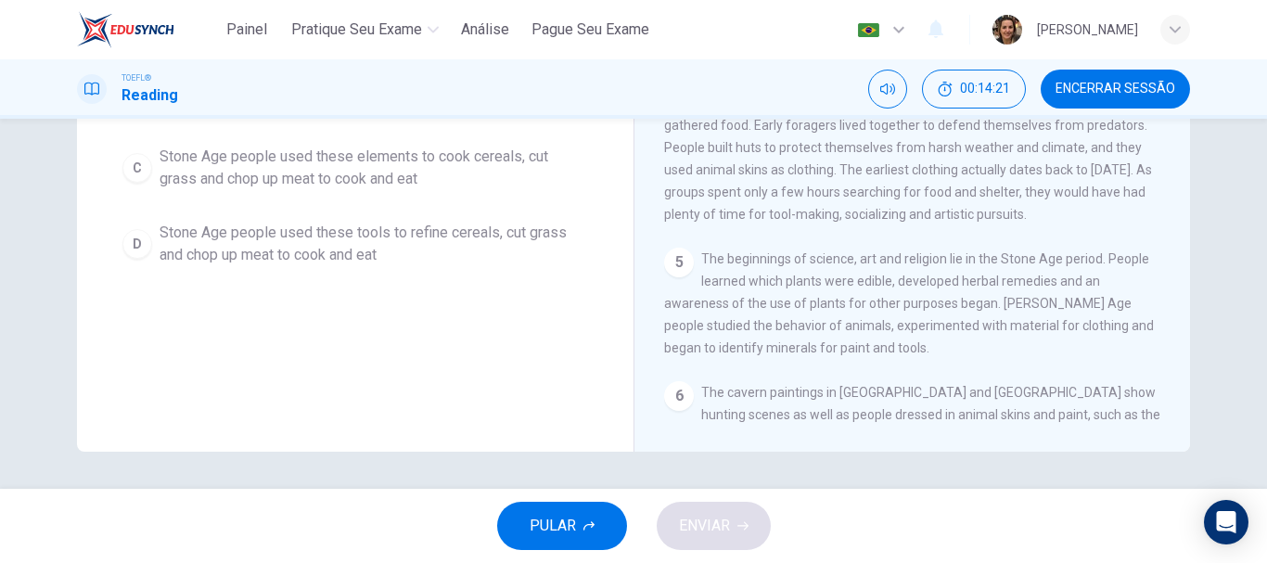
scroll to position [163, 0]
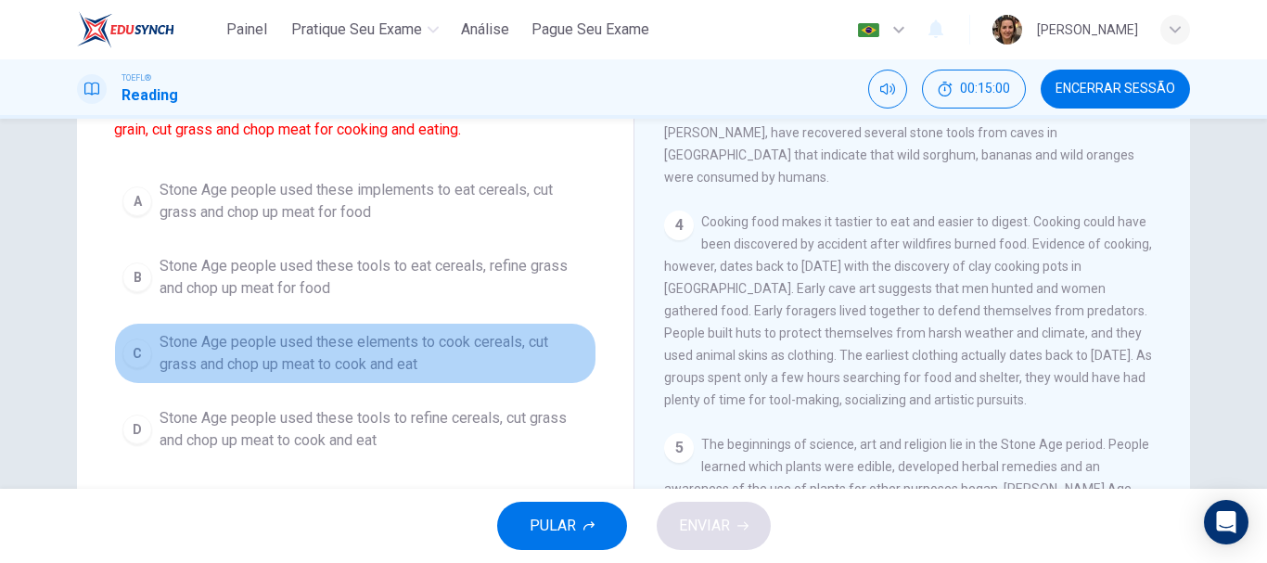
click at [286, 341] on span "Stone Age people used these elements to cook cereals, cut grass and chop up mea…" at bounding box center [374, 353] width 429 height 45
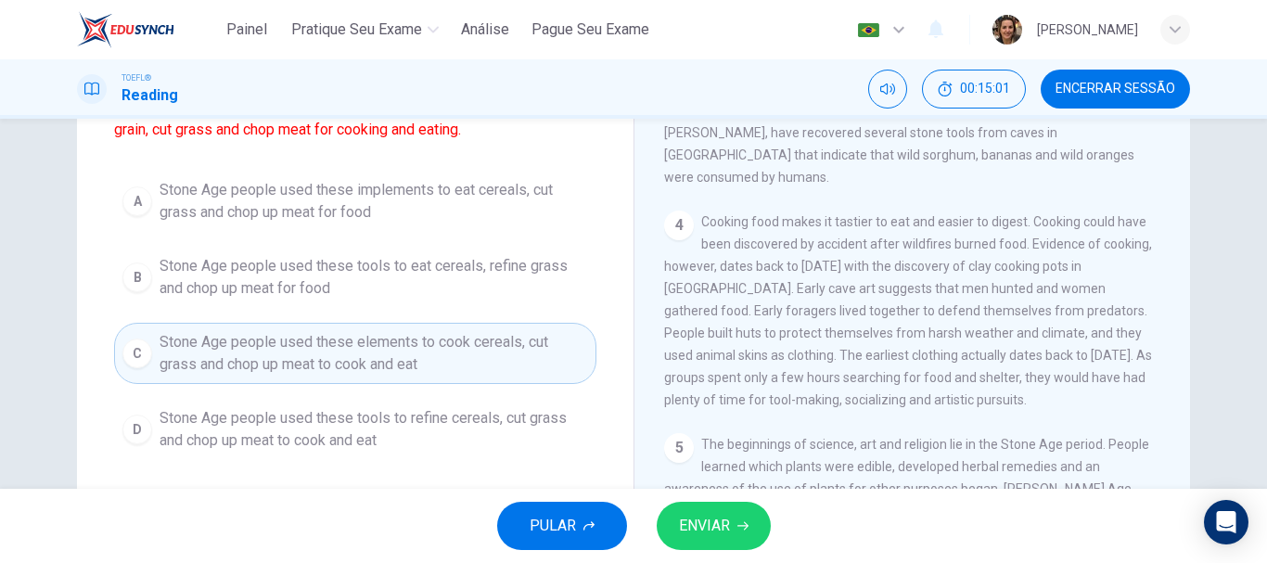
click at [702, 522] on span "ENVIAR" at bounding box center [704, 526] width 51 height 26
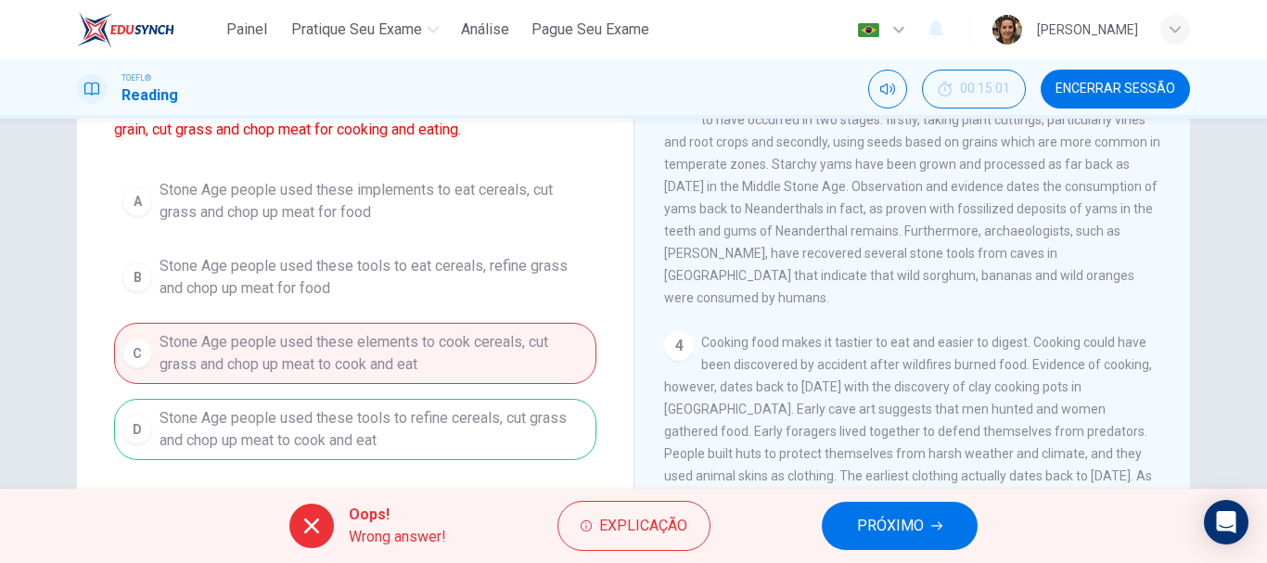
scroll to position [203, 0]
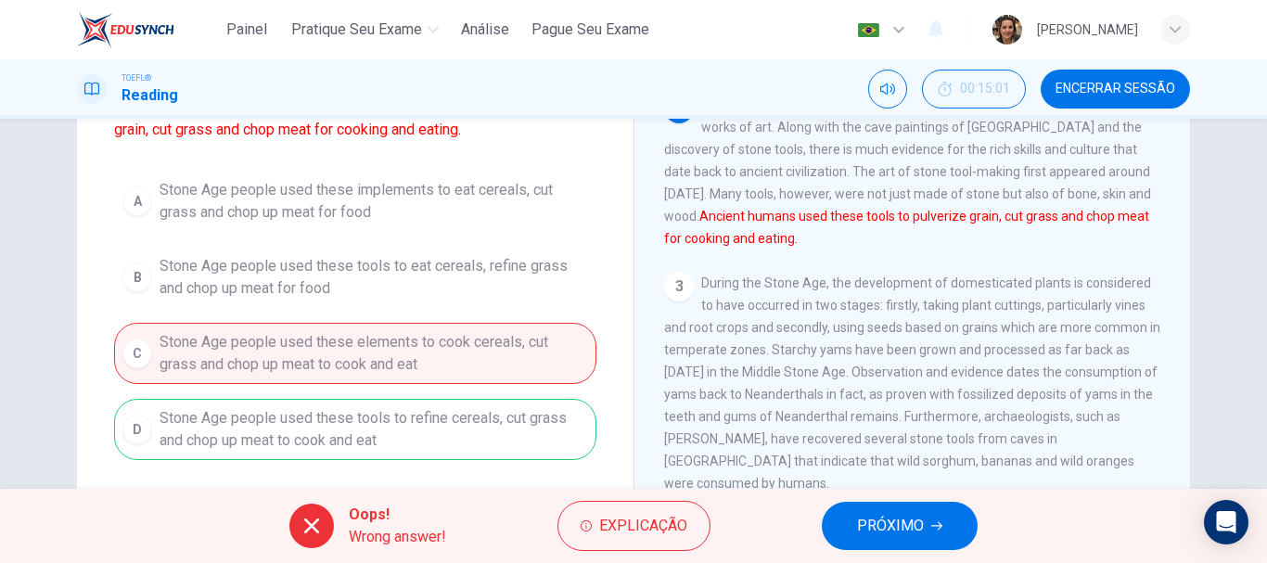
click at [901, 532] on span "PRÓXIMO" at bounding box center [890, 526] width 67 height 26
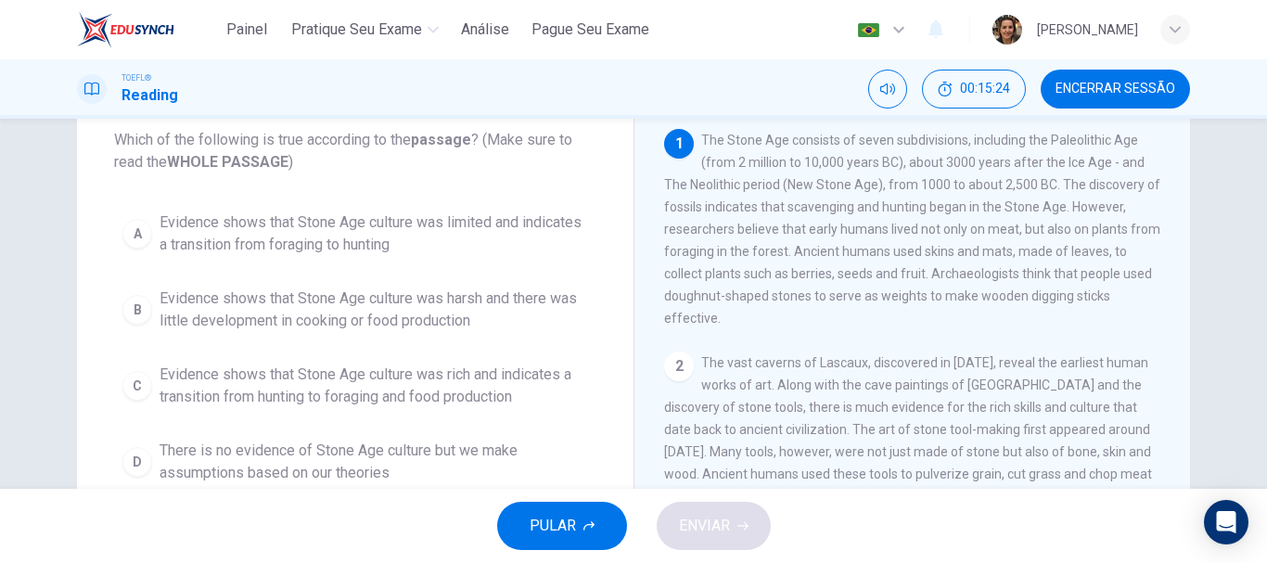
scroll to position [110, 0]
click at [339, 383] on span "Evidence shows that Stone Age culture was rich and indicates a transition from …" at bounding box center [374, 384] width 429 height 45
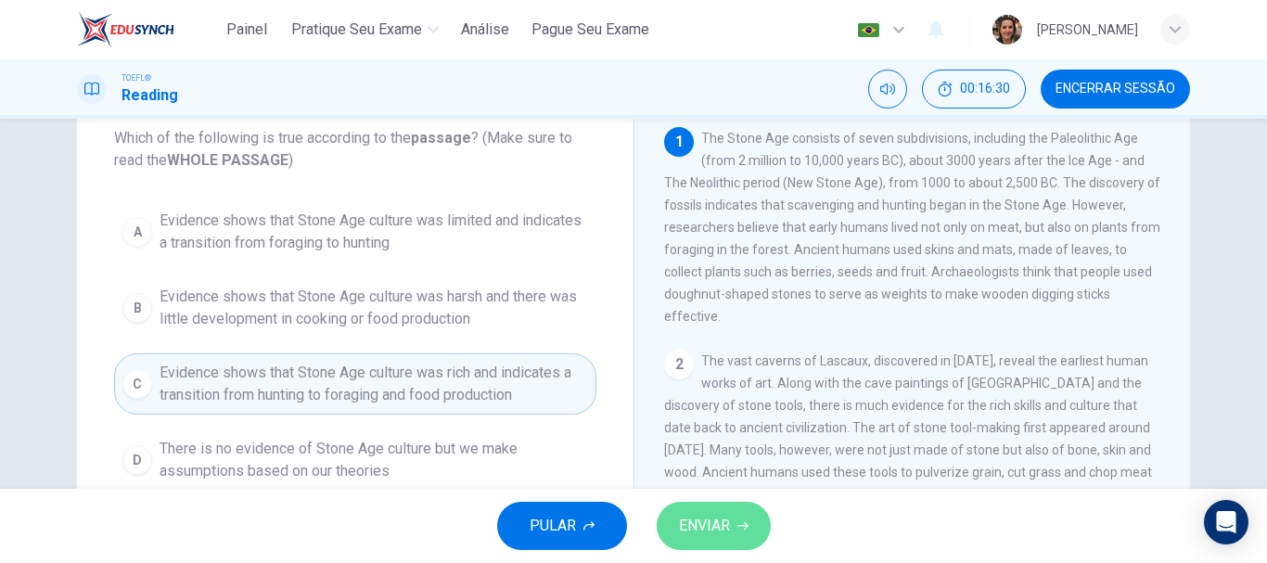
click at [716, 530] on span "ENVIAR" at bounding box center [704, 526] width 51 height 26
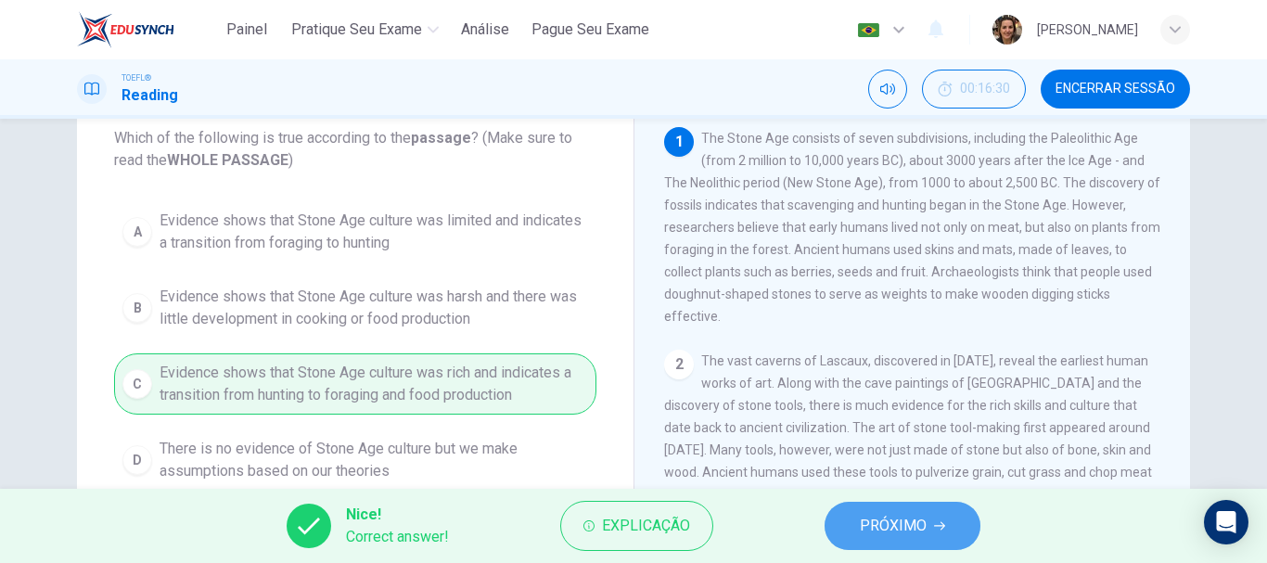
click at [917, 527] on span "PRÓXIMO" at bounding box center [893, 526] width 67 height 26
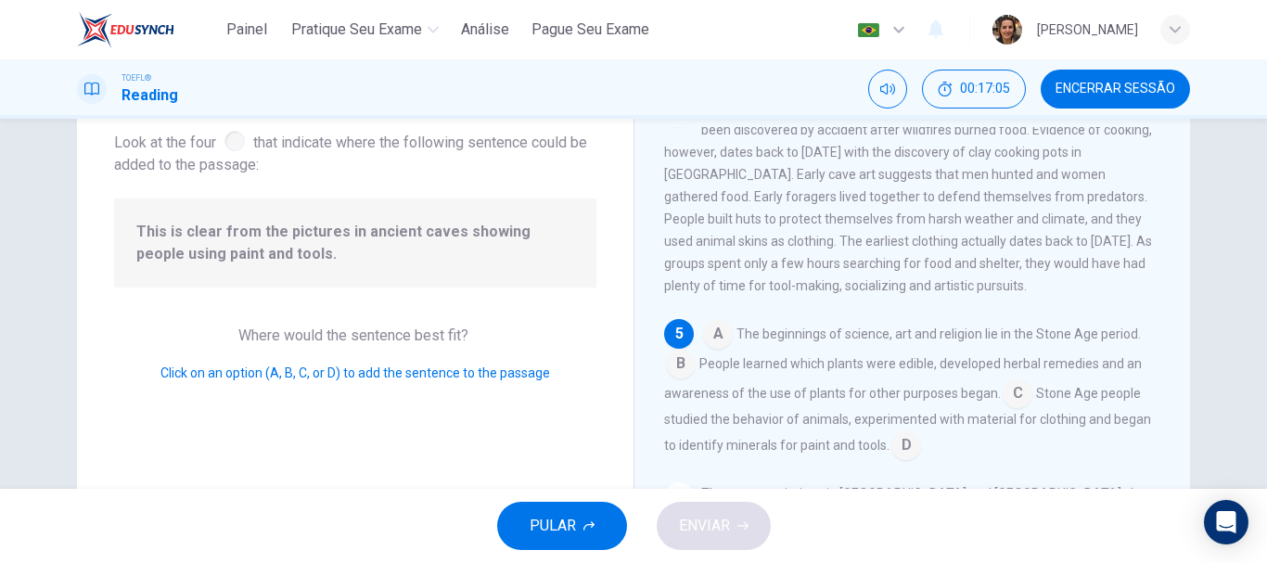
click at [904, 456] on input at bounding box center [906, 447] width 30 height 30
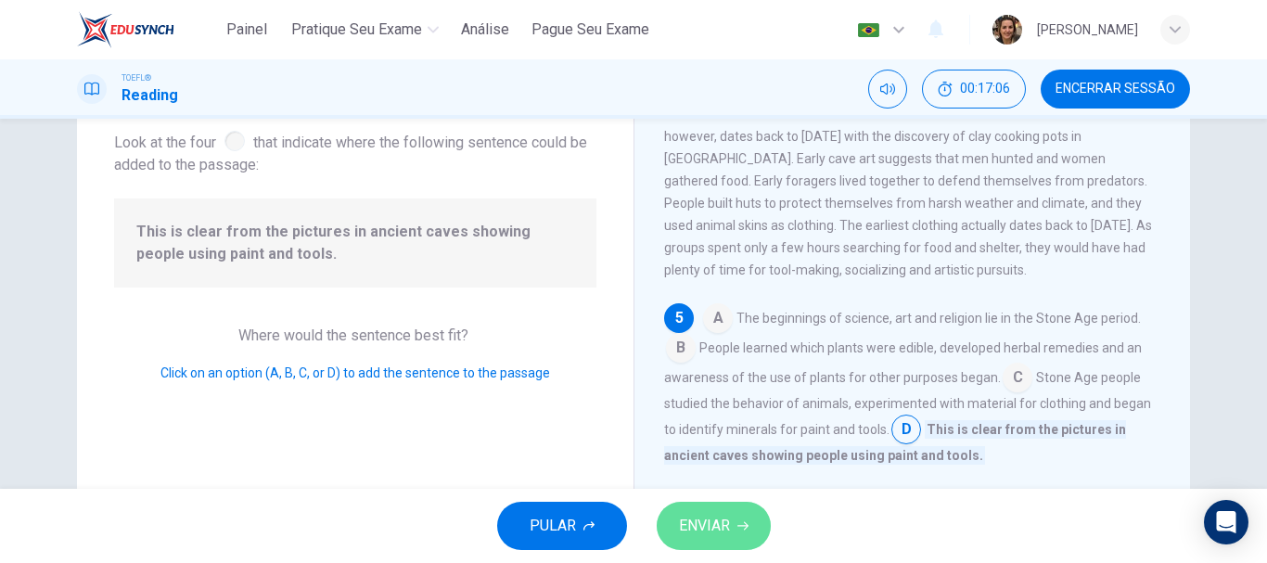
click at [722, 519] on span "ENVIAR" at bounding box center [704, 526] width 51 height 26
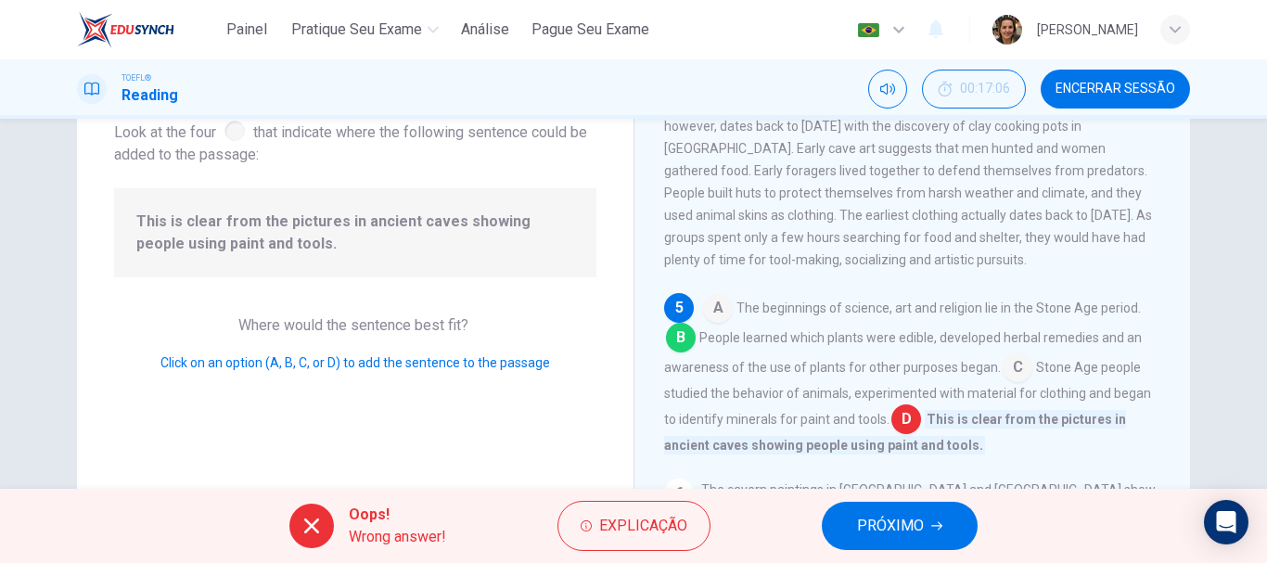
scroll to position [122, 0]
click at [879, 524] on span "PRÓXIMO" at bounding box center [890, 526] width 67 height 26
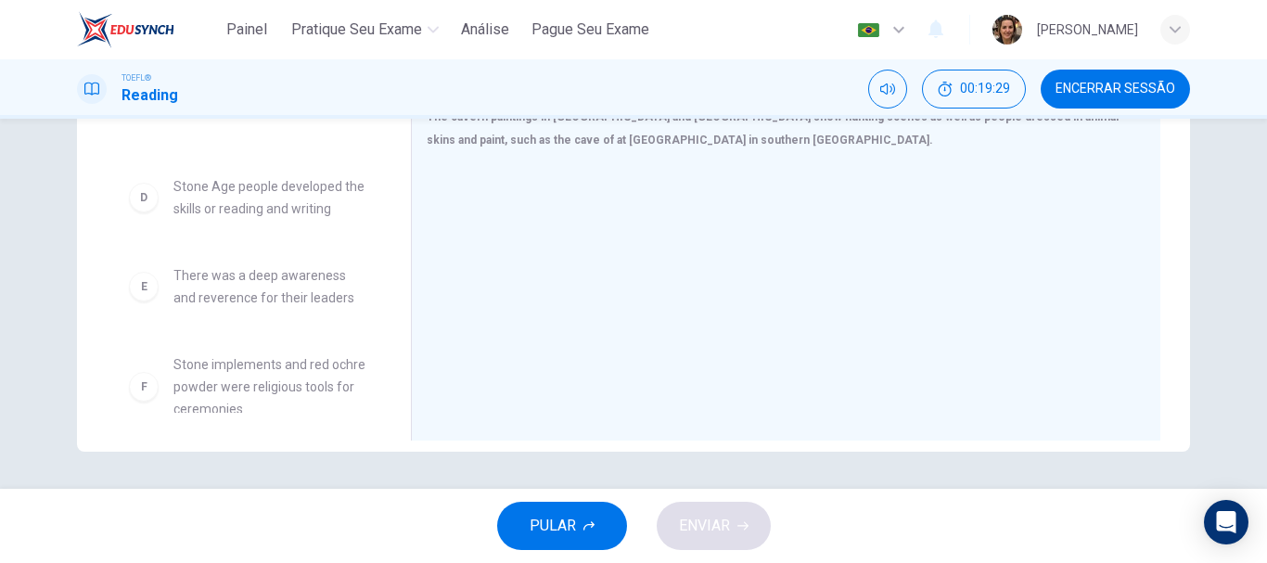
scroll to position [252, 0]
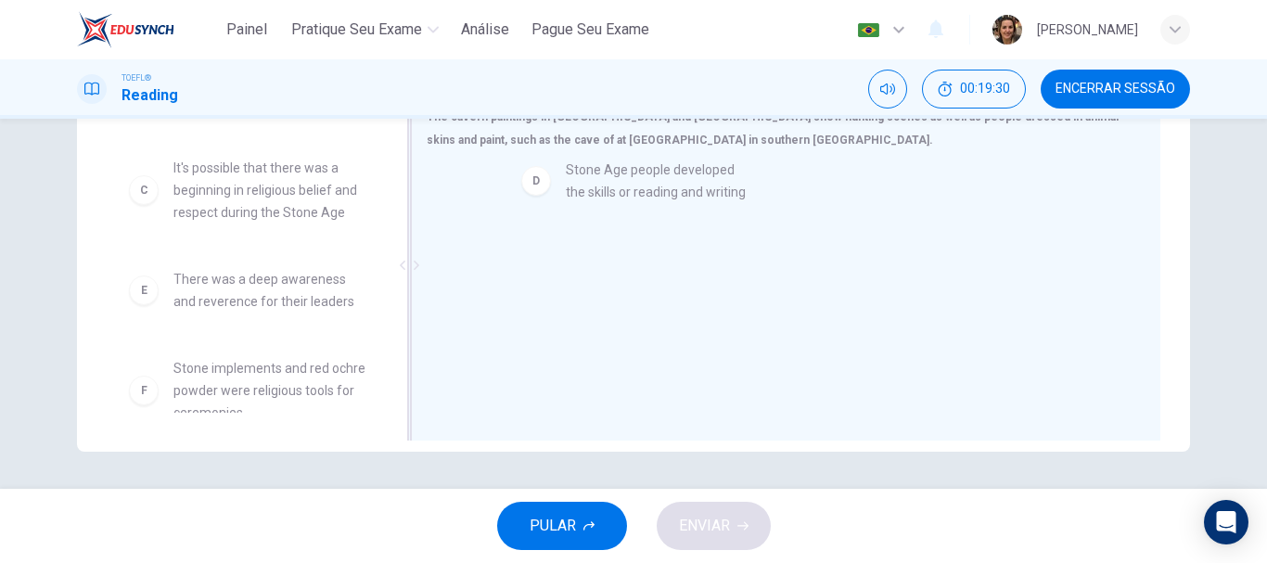
drag, startPoint x: 270, startPoint y: 276, endPoint x: 678, endPoint y: 186, distance: 417.9
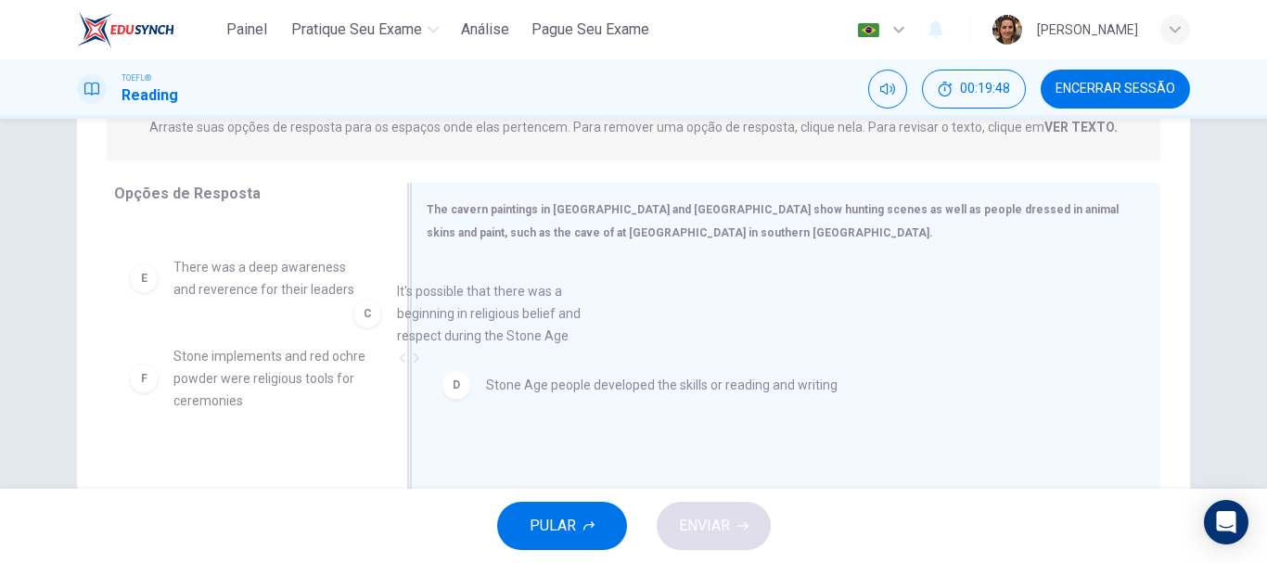
scroll to position [245, 0]
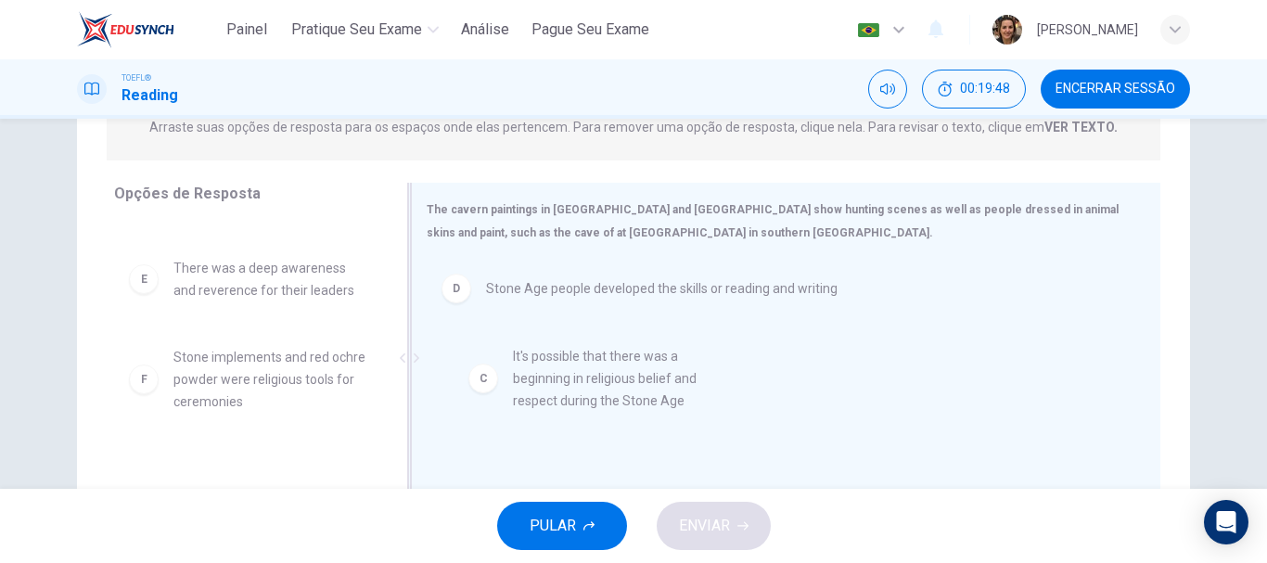
drag, startPoint x: 275, startPoint y: 253, endPoint x: 636, endPoint y: 372, distance: 379.9
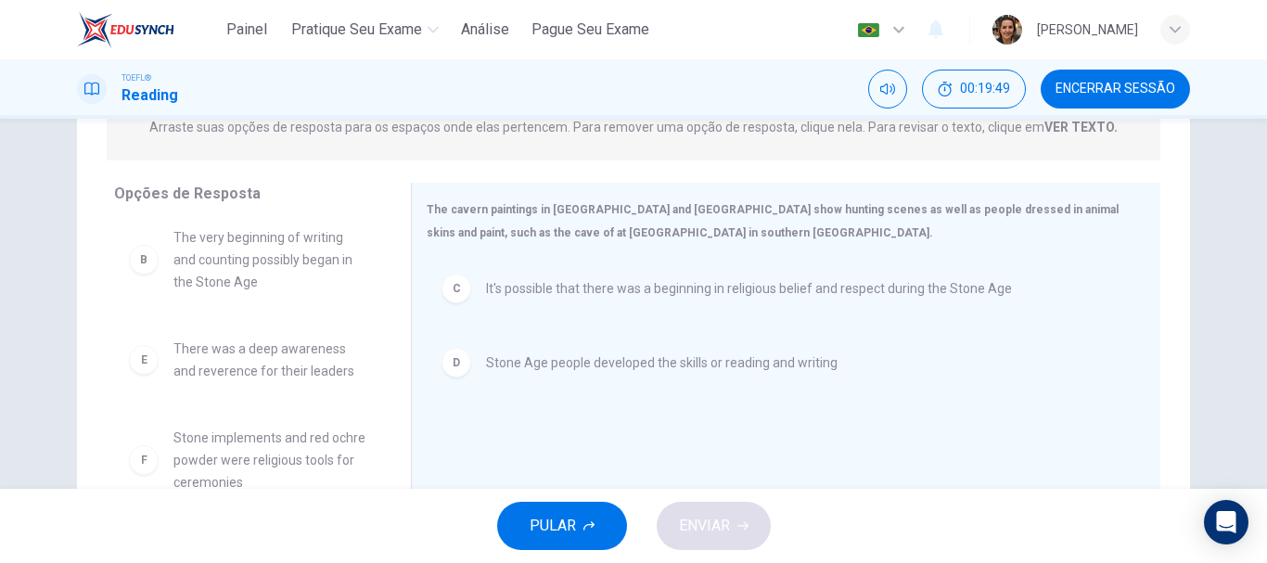
scroll to position [145, 0]
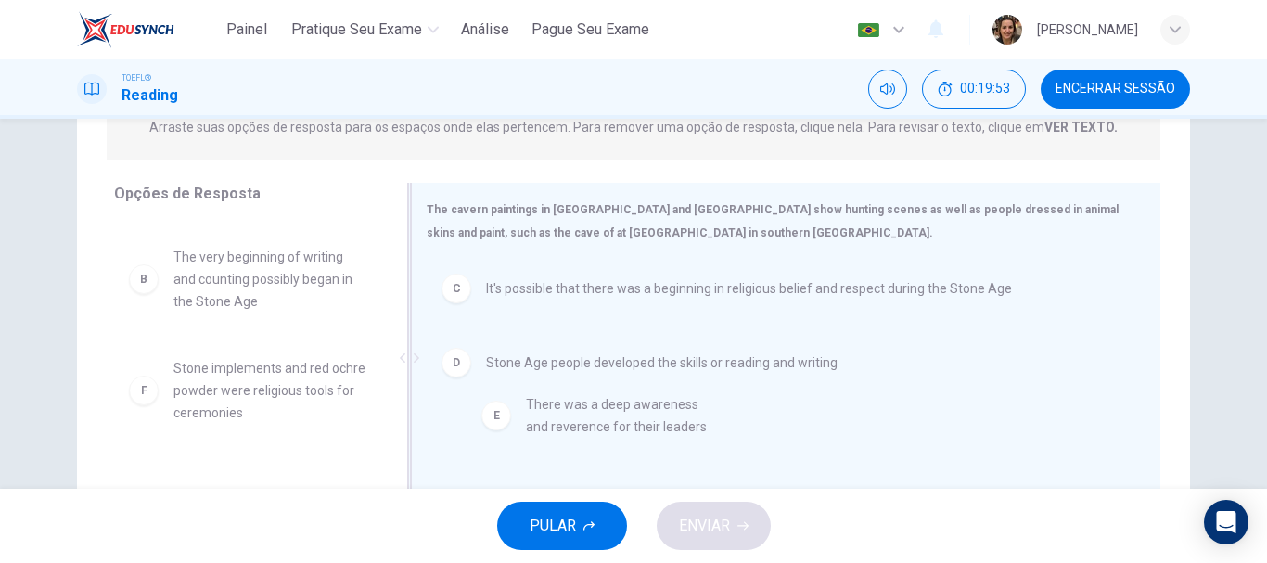
drag, startPoint x: 221, startPoint y: 359, endPoint x: 583, endPoint y: 419, distance: 367.7
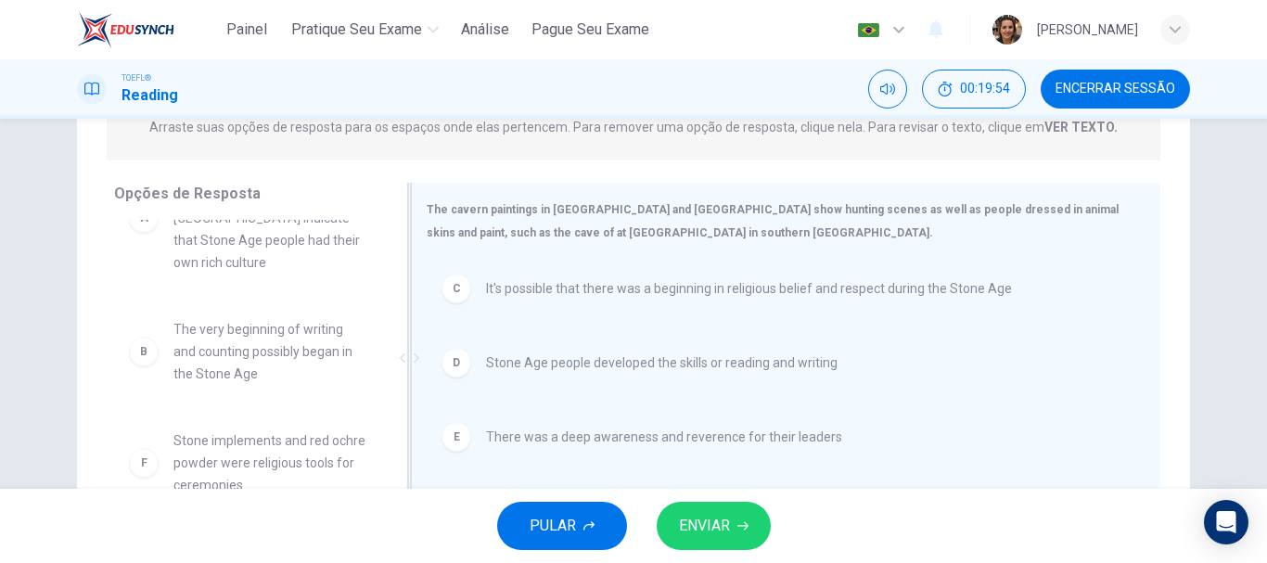
scroll to position [56, 0]
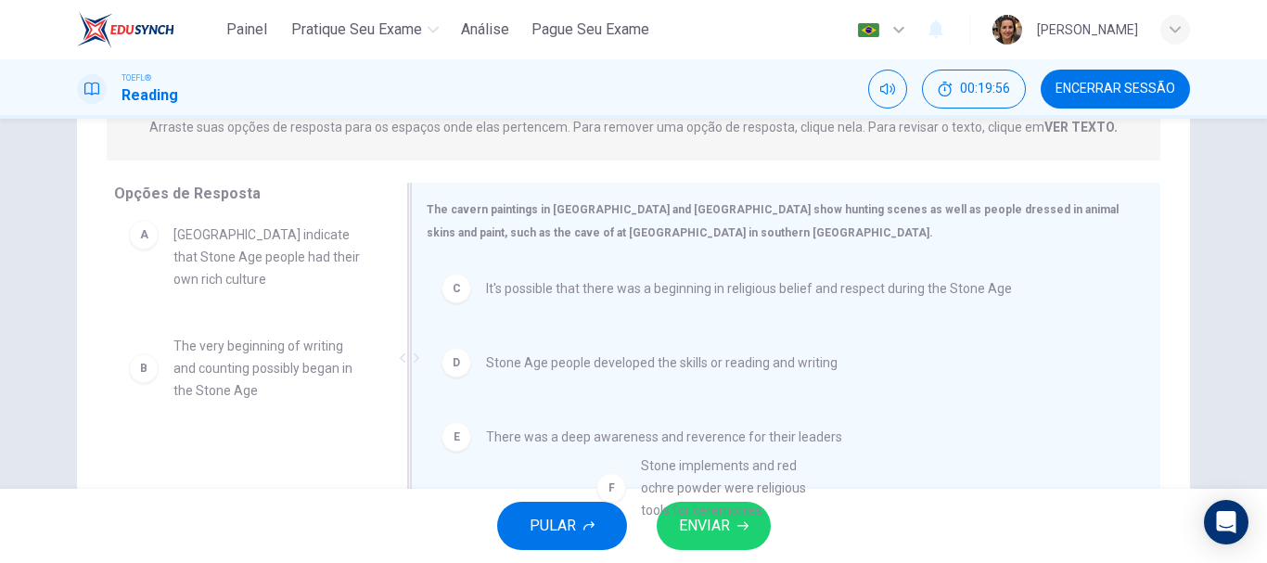
drag, startPoint x: 246, startPoint y: 452, endPoint x: 727, endPoint y: 487, distance: 482.7
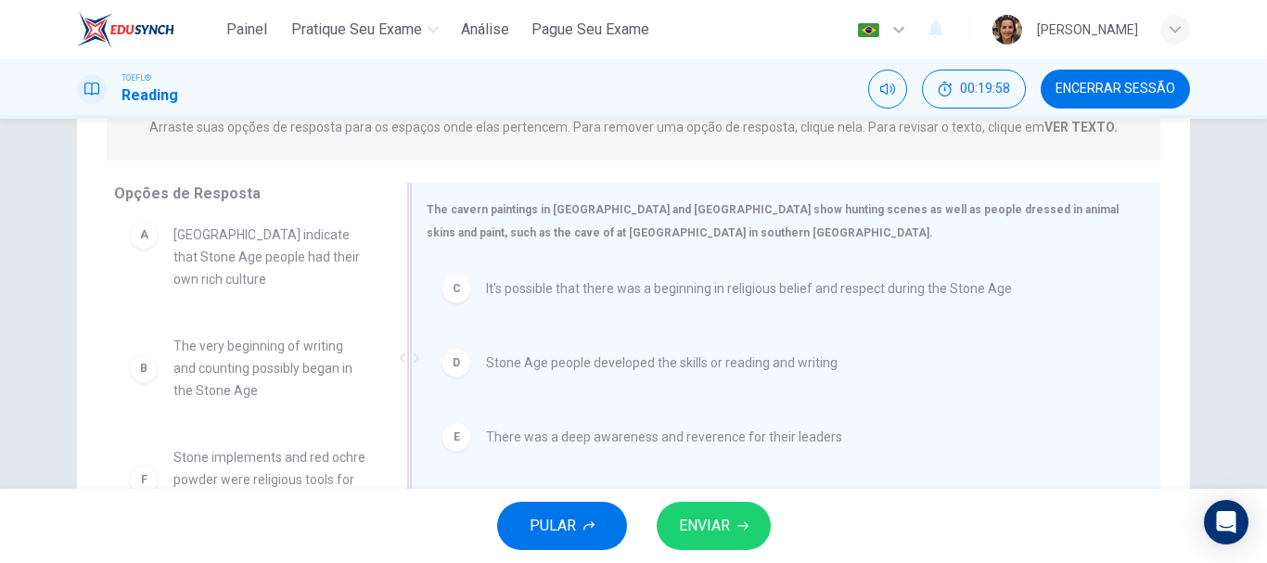
scroll to position [51, 0]
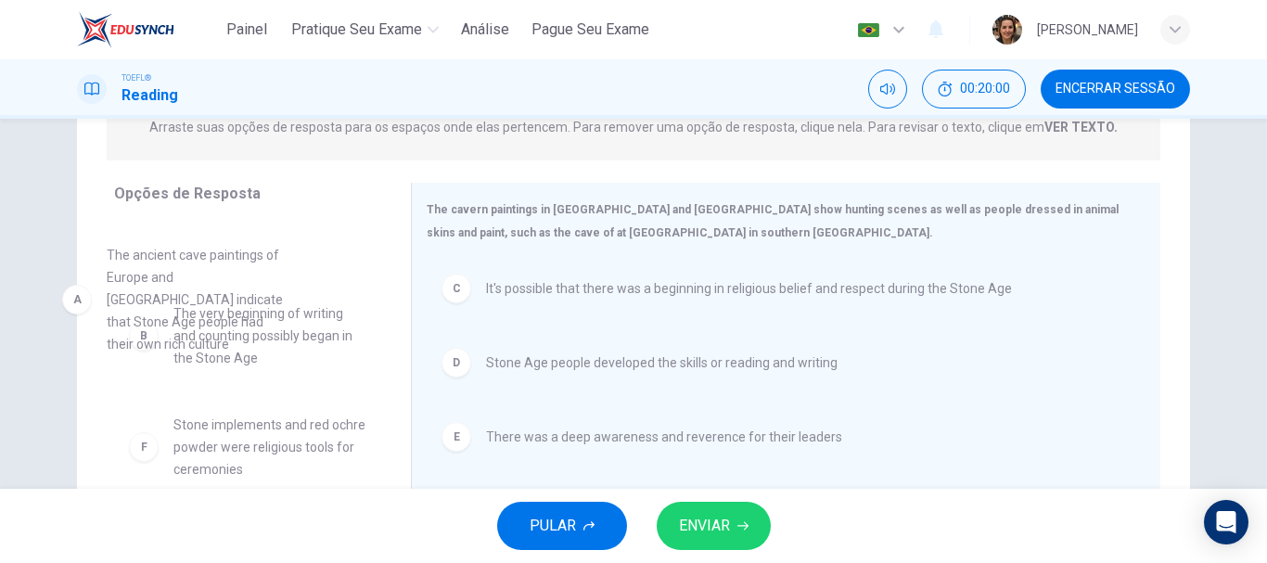
drag, startPoint x: 210, startPoint y: 251, endPoint x: 148, endPoint y: 320, distance: 92.0
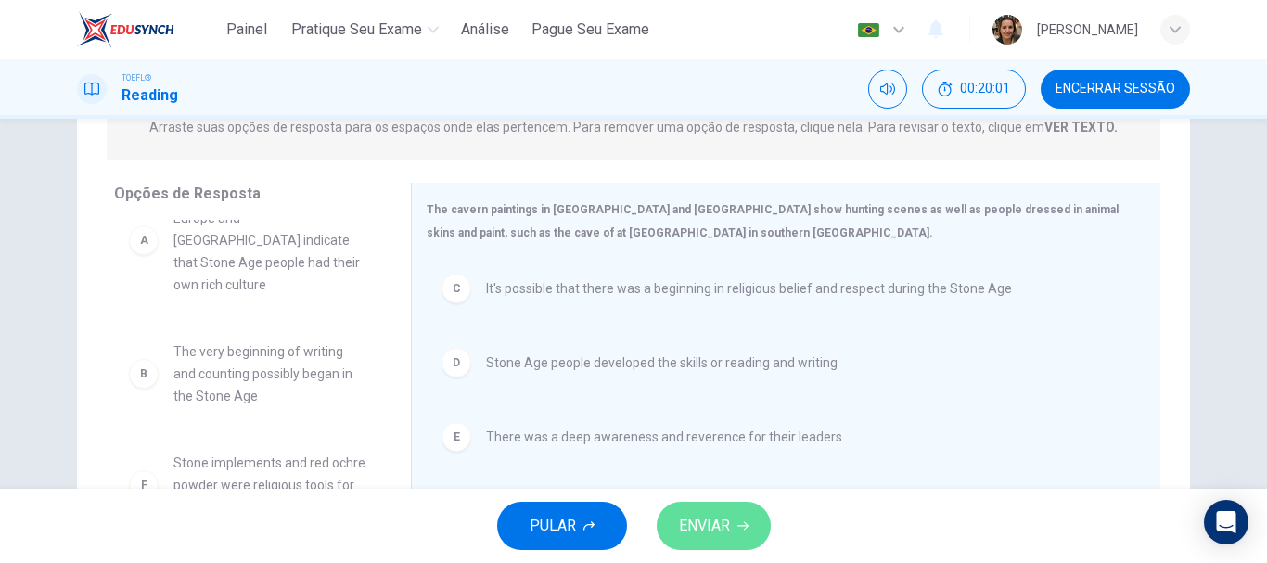
click at [729, 524] on span "ENVIAR" at bounding box center [704, 526] width 51 height 26
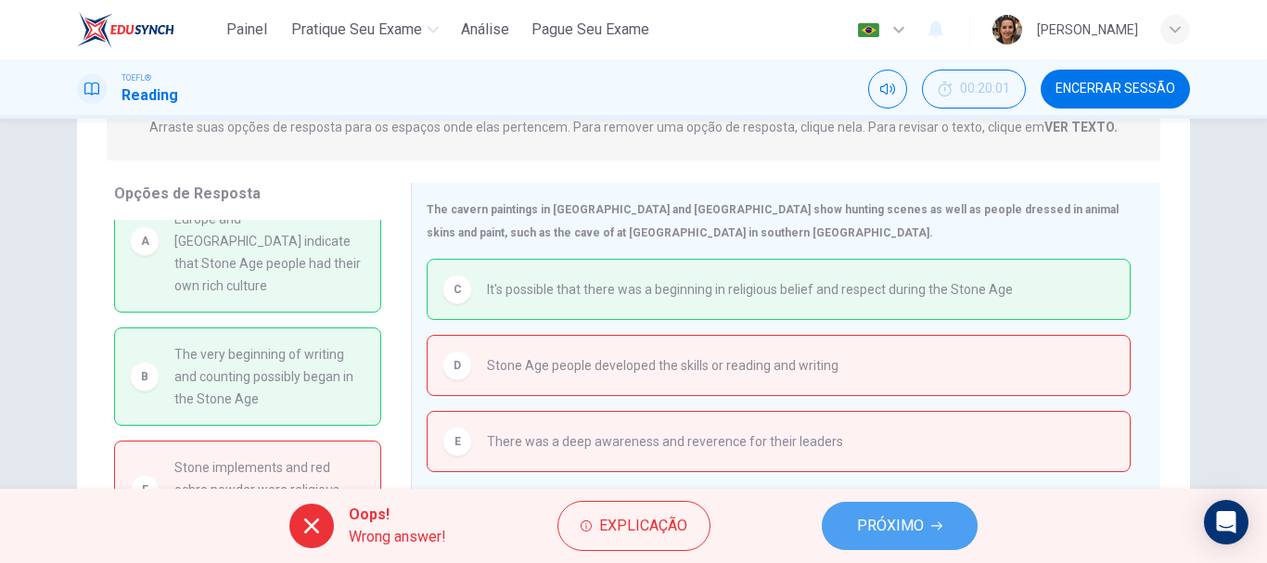
click at [876, 546] on button "PRÓXIMO" at bounding box center [900, 526] width 156 height 48
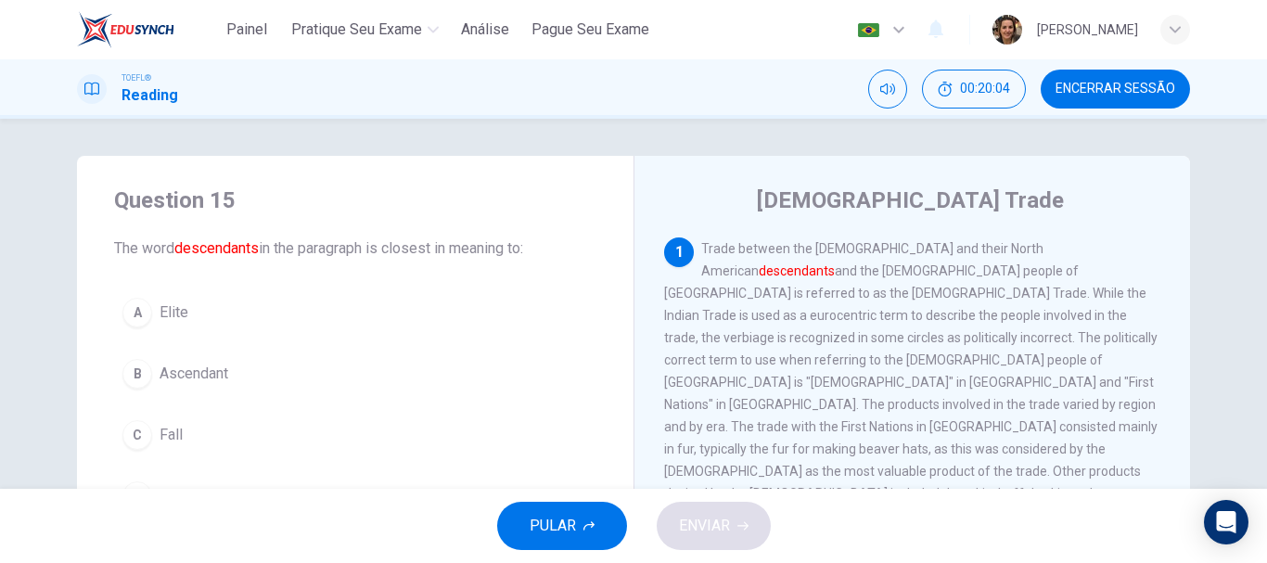
scroll to position [93, 0]
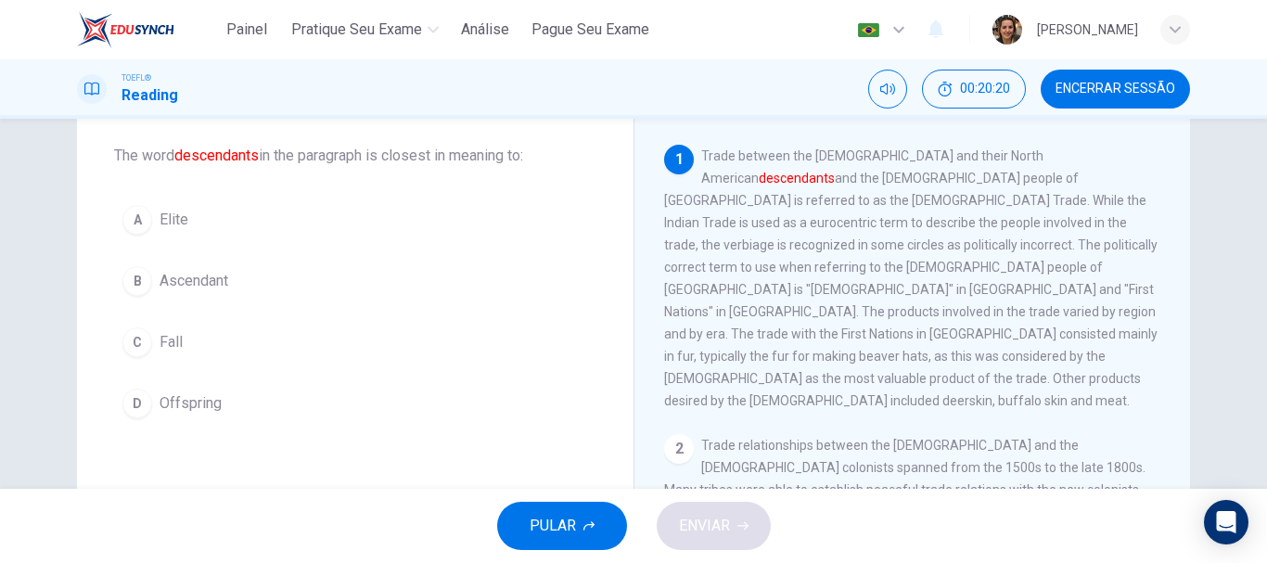
click at [190, 407] on span "Offspring" at bounding box center [191, 403] width 62 height 22
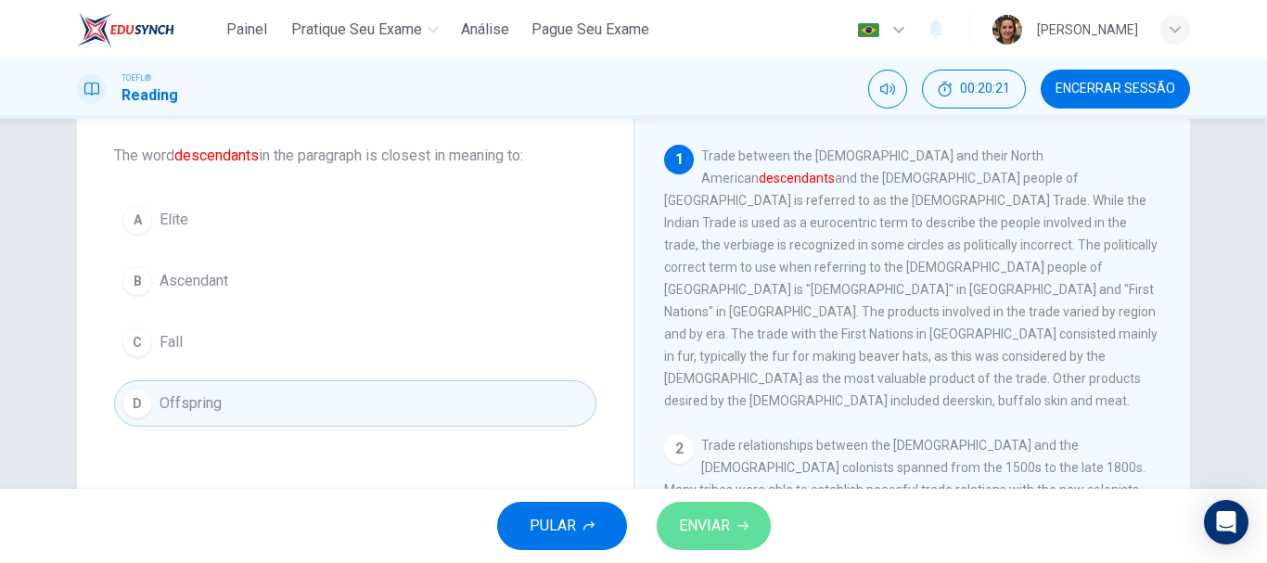
click at [713, 527] on span "ENVIAR" at bounding box center [704, 526] width 51 height 26
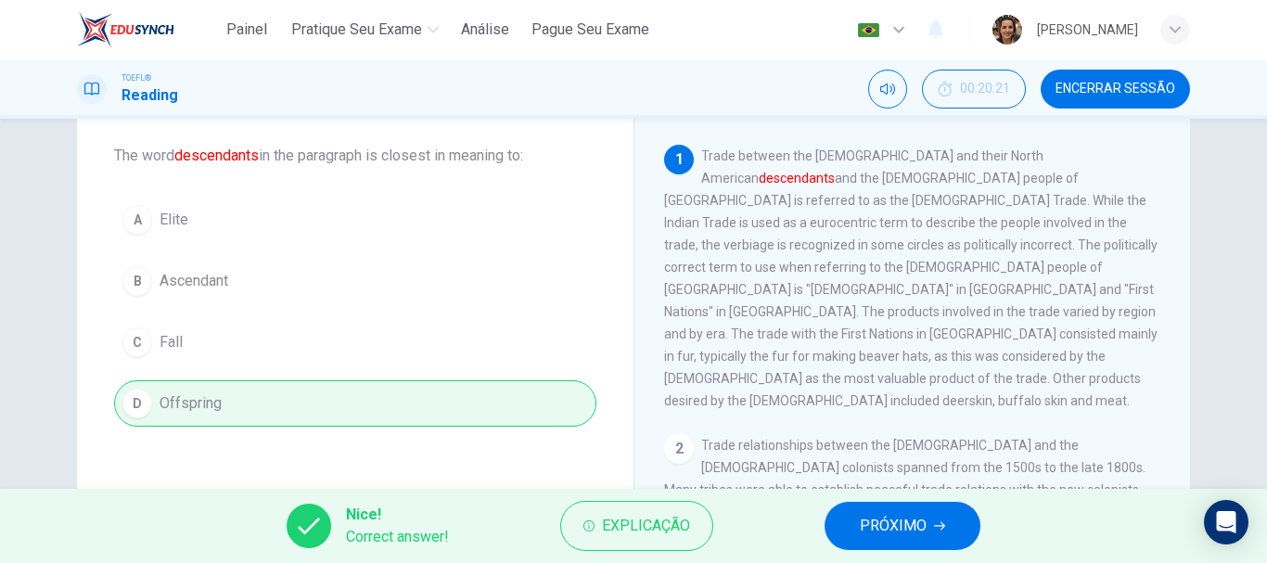
click at [895, 521] on span "PRÓXIMO" at bounding box center [893, 526] width 67 height 26
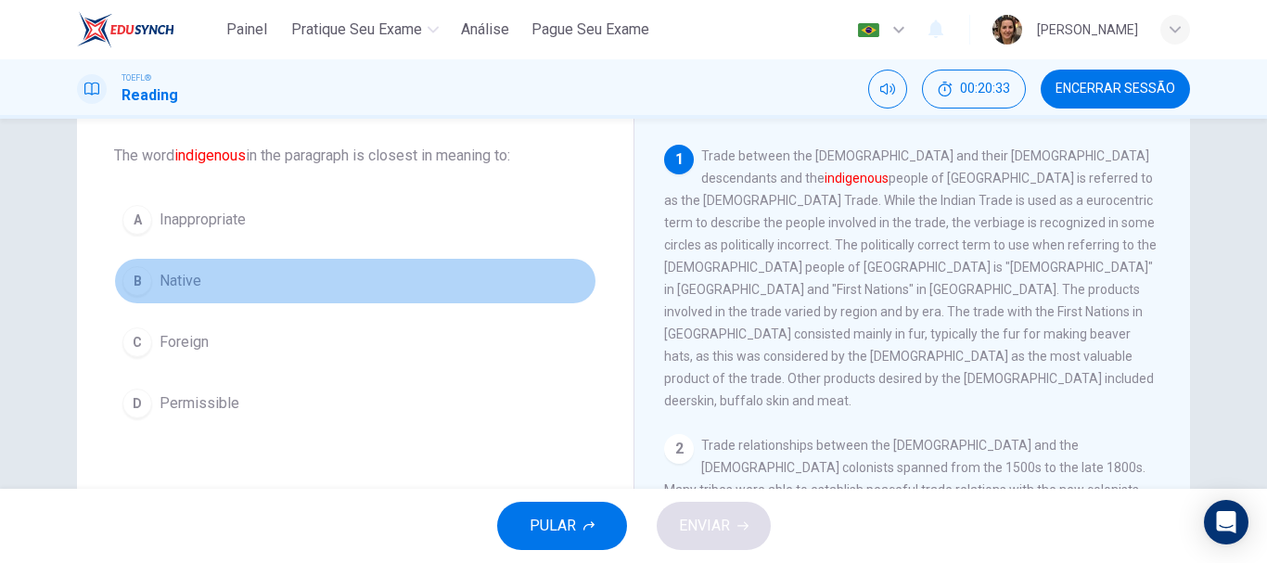
click at [180, 286] on span "Native" at bounding box center [181, 281] width 42 height 22
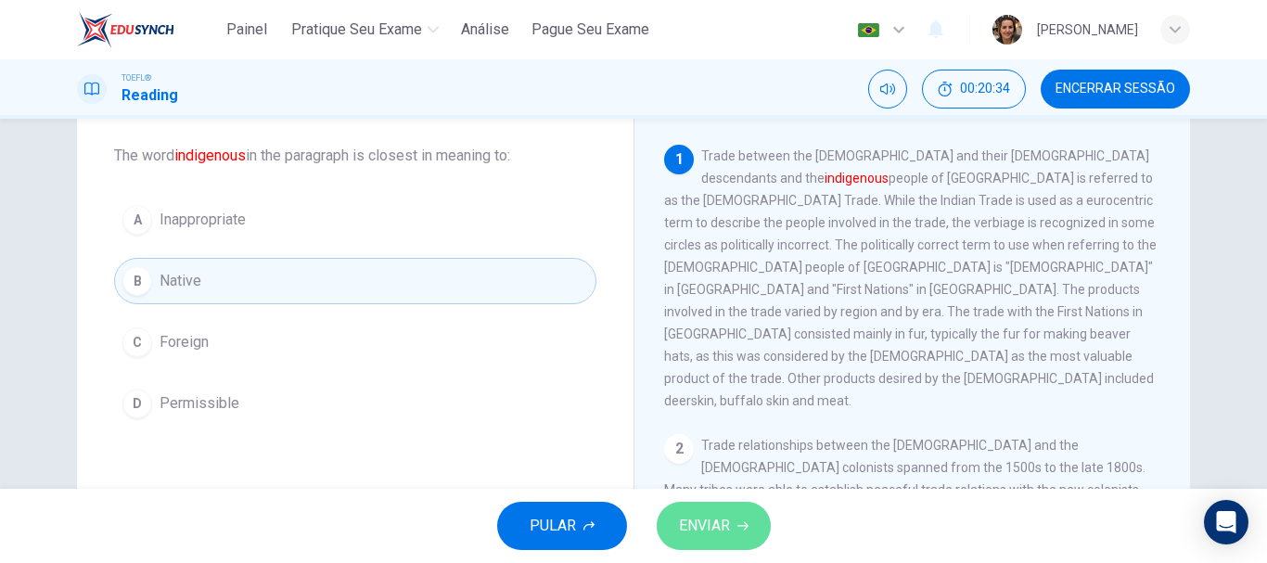
click at [720, 524] on span "ENVIAR" at bounding box center [704, 526] width 51 height 26
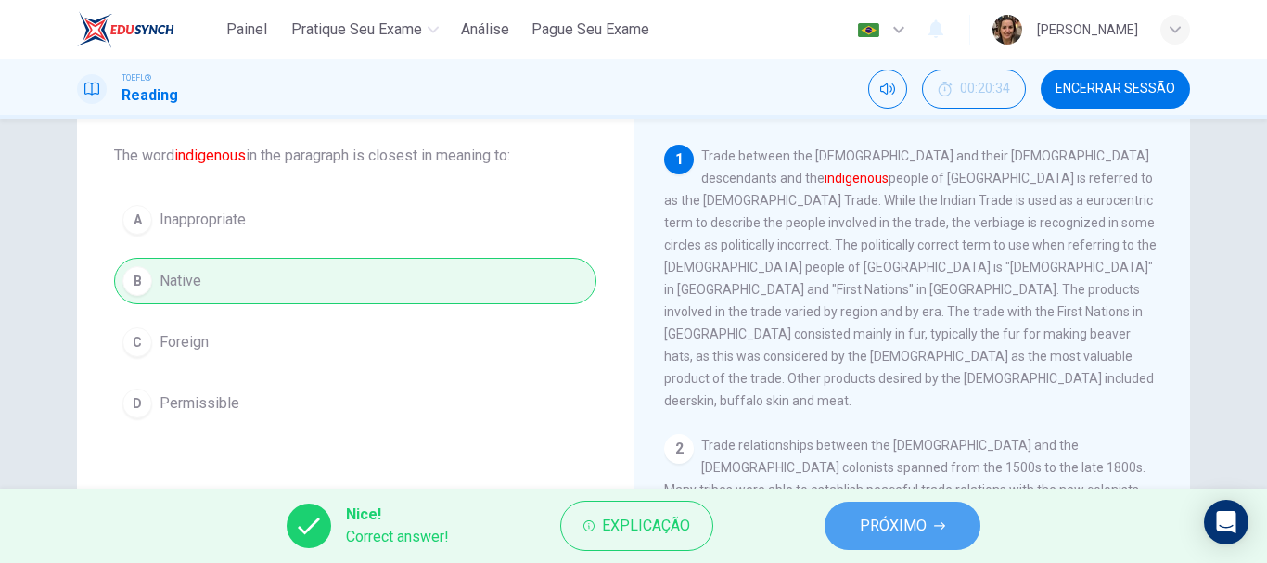
click at [905, 518] on span "PRÓXIMO" at bounding box center [893, 526] width 67 height 26
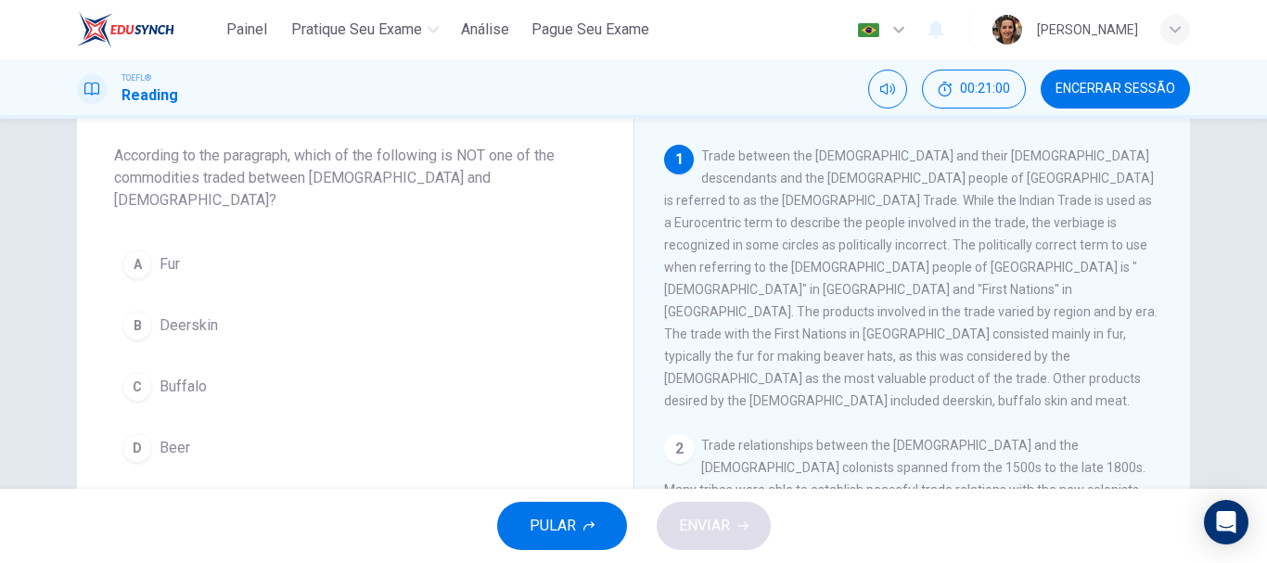
scroll to position [106, 0]
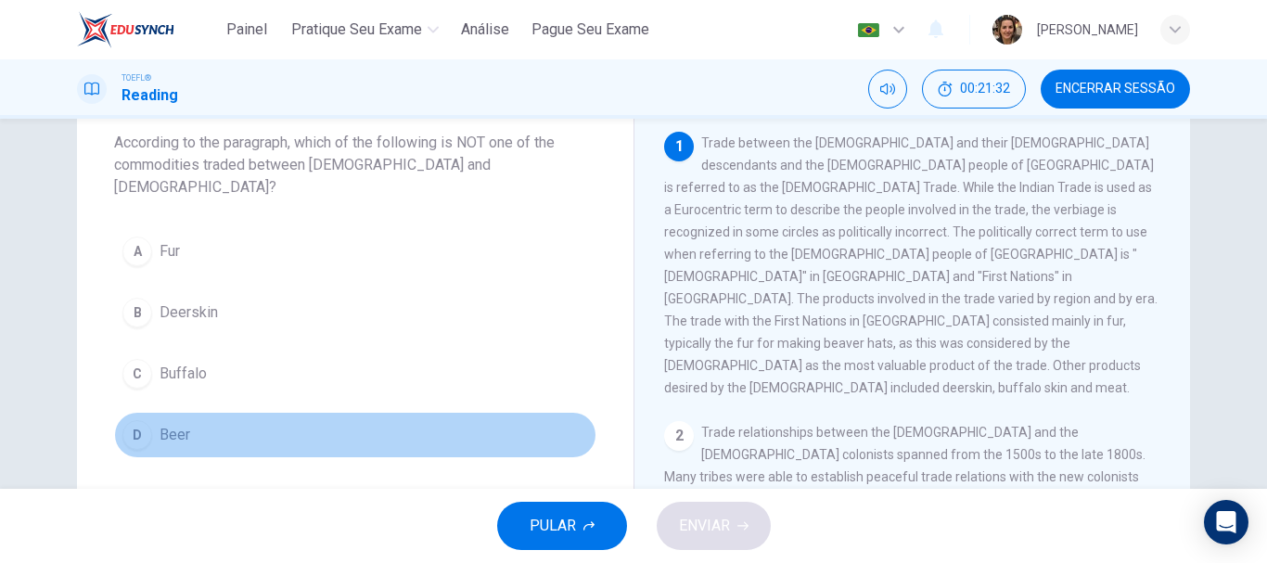
click at [160, 424] on span "Beer" at bounding box center [175, 435] width 31 height 22
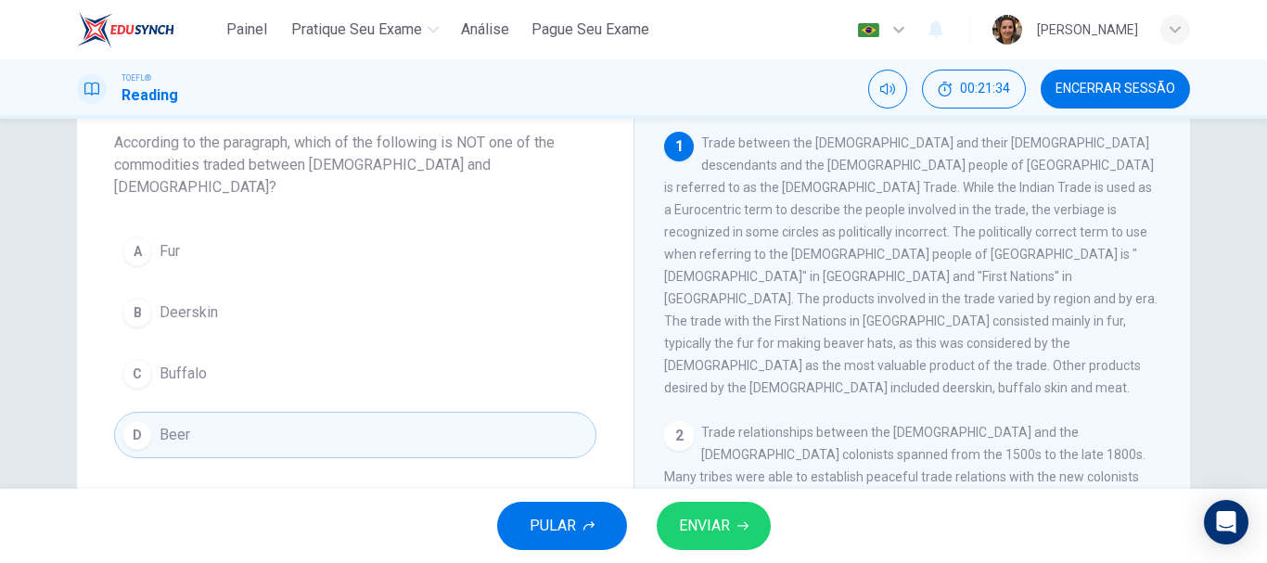
click at [717, 514] on span "ENVIAR" at bounding box center [704, 526] width 51 height 26
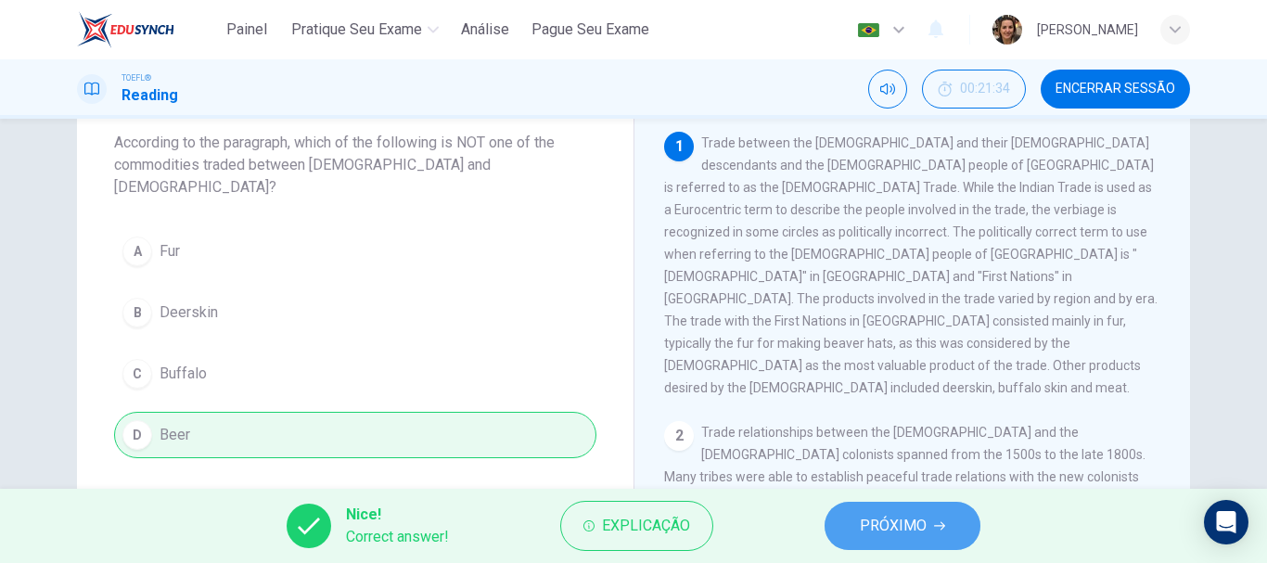
click at [910, 523] on span "PRÓXIMO" at bounding box center [893, 526] width 67 height 26
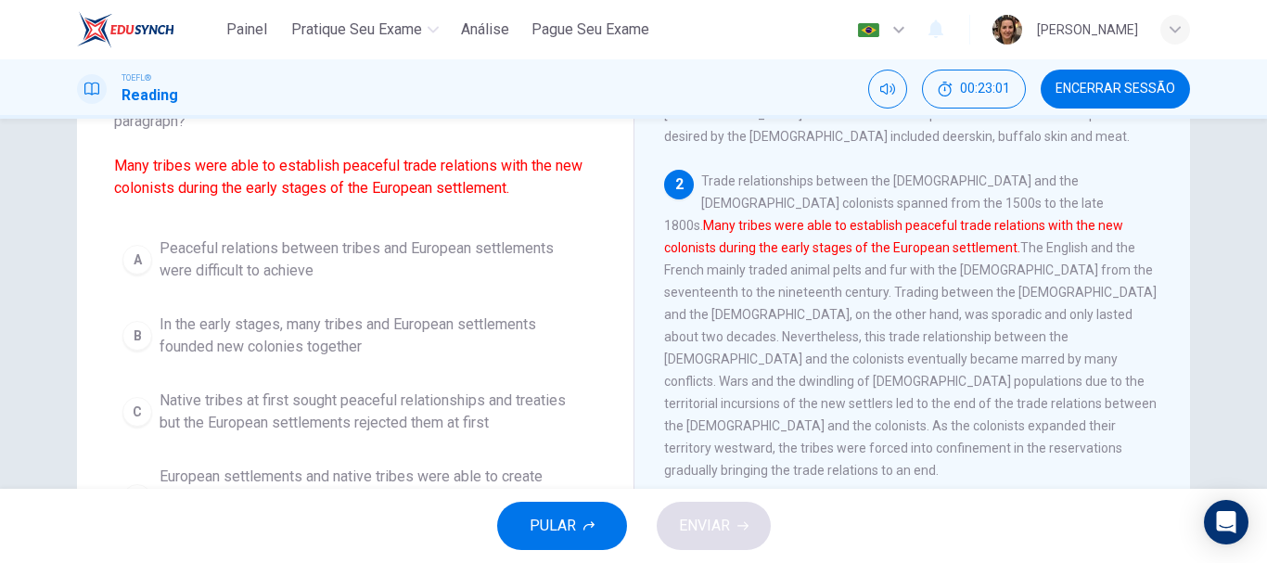
scroll to position [335, 0]
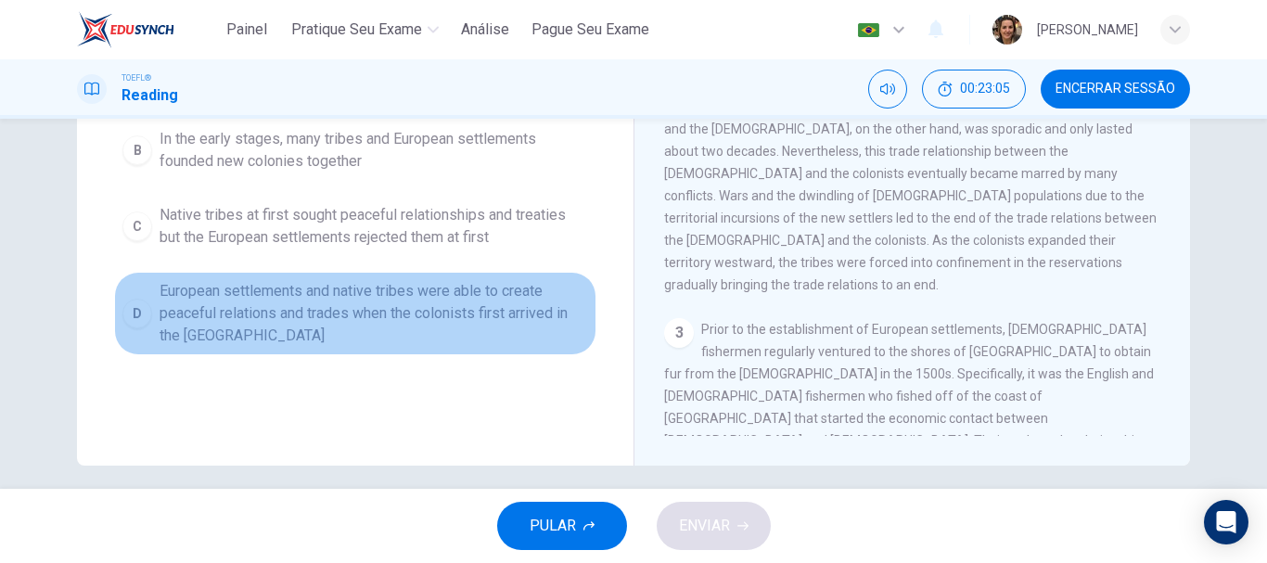
click at [416, 290] on span "European settlements and native tribes were able to create peaceful relations a…" at bounding box center [374, 313] width 429 height 67
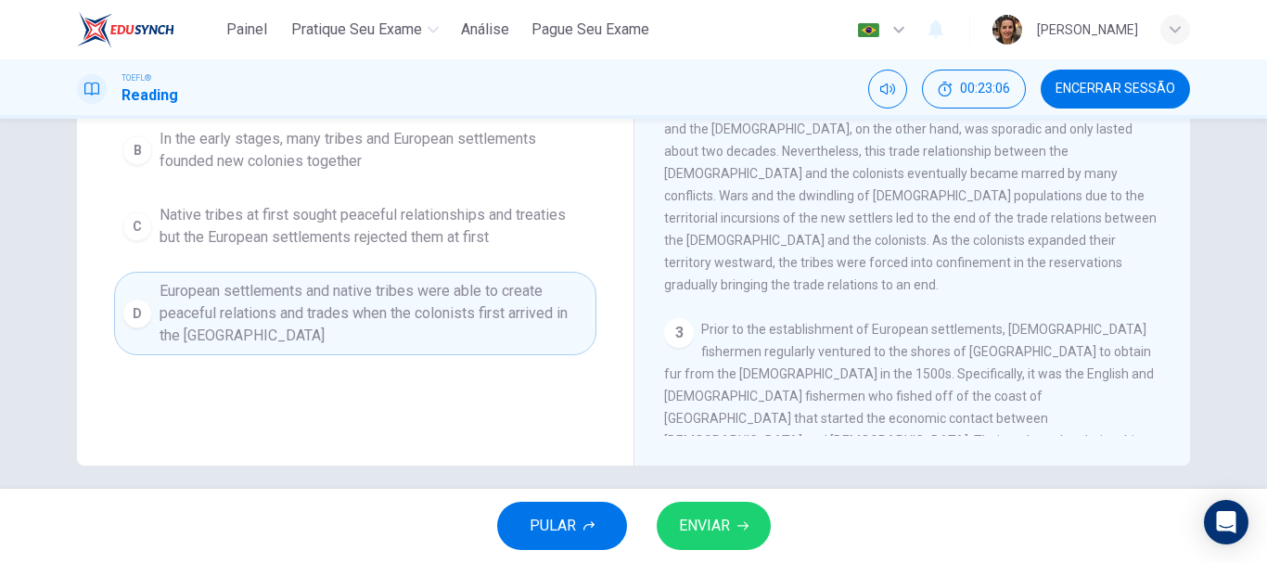
click at [724, 529] on span "ENVIAR" at bounding box center [704, 526] width 51 height 26
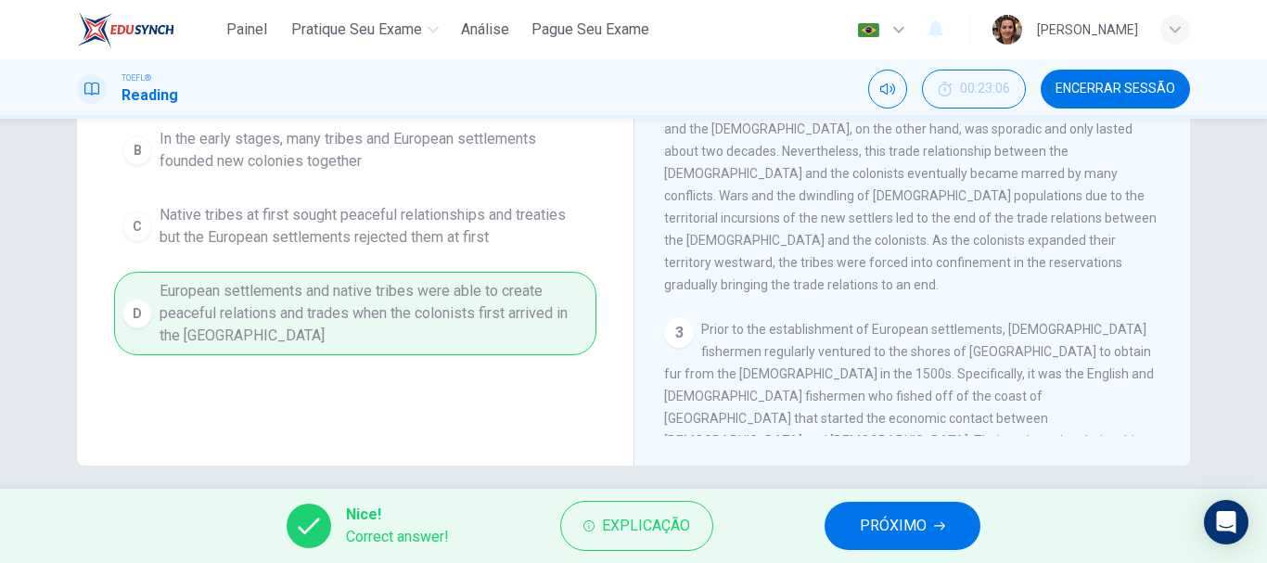
click at [902, 529] on span "PRÓXIMO" at bounding box center [893, 526] width 67 height 26
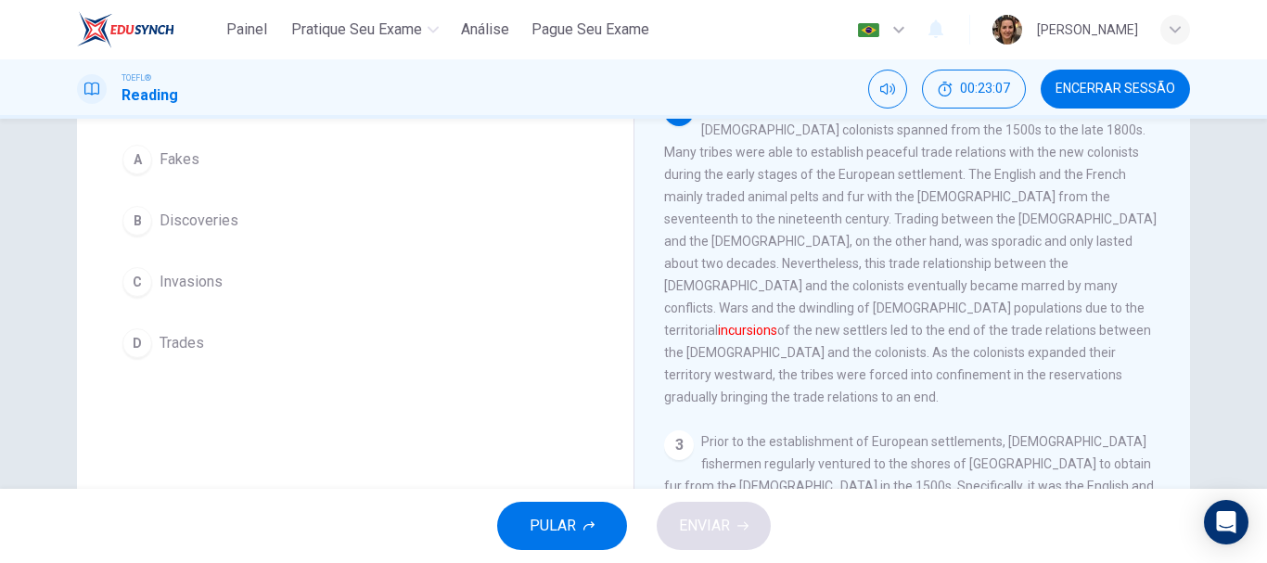
scroll to position [60, 0]
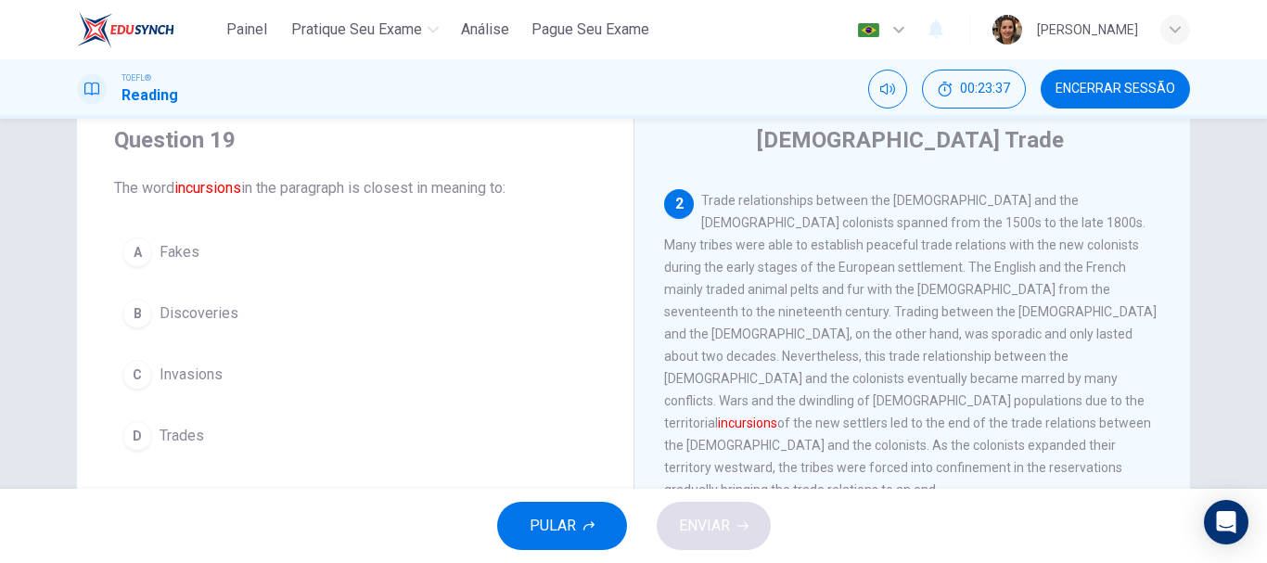
click at [160, 368] on span "Invasions" at bounding box center [191, 375] width 63 height 22
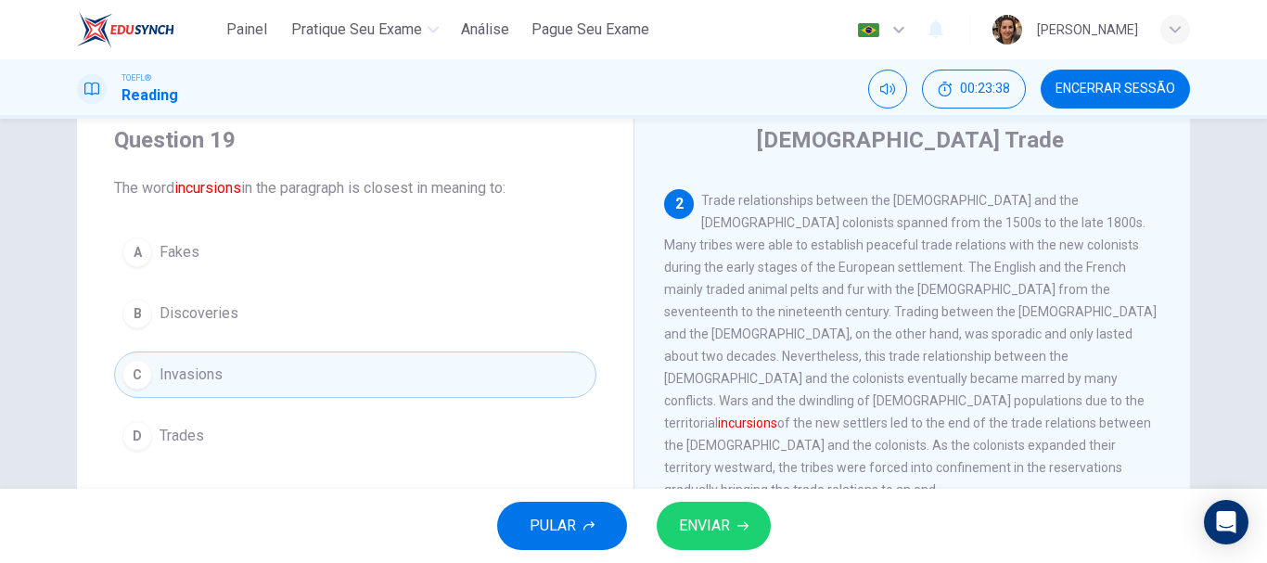
click at [725, 531] on span "ENVIAR" at bounding box center [704, 526] width 51 height 26
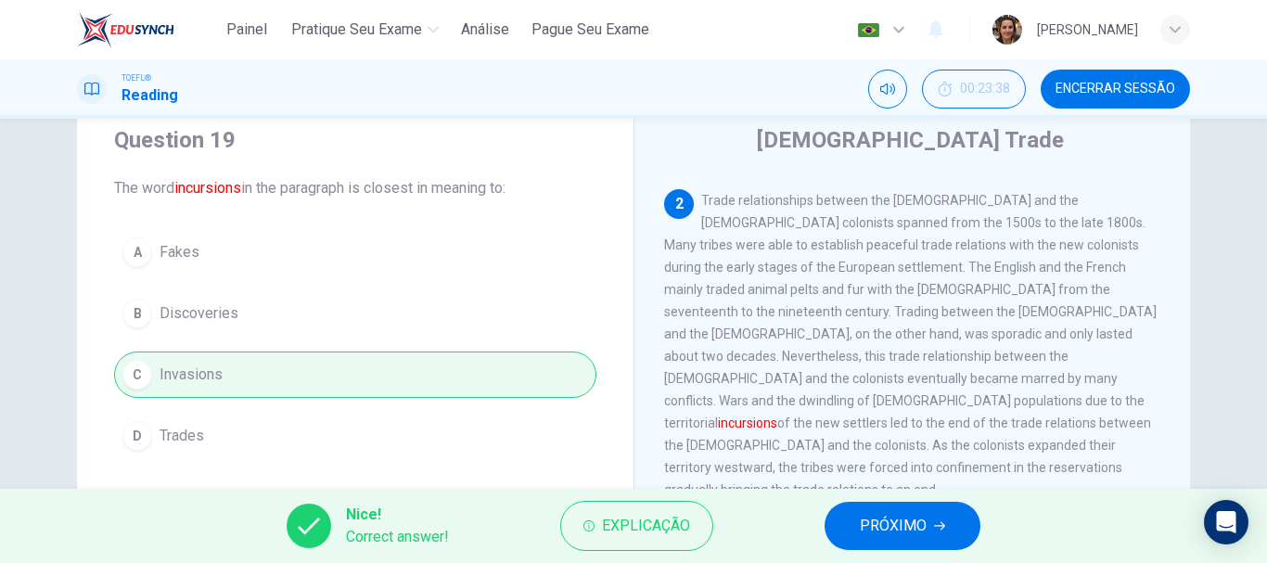
click at [870, 529] on span "PRÓXIMO" at bounding box center [893, 526] width 67 height 26
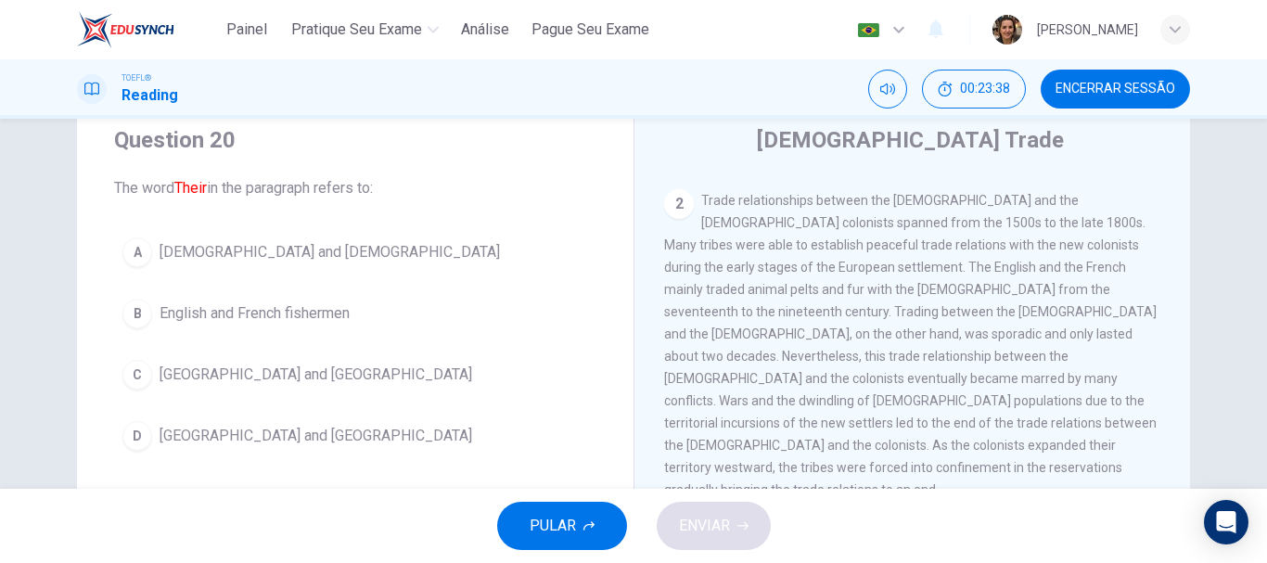
scroll to position [439, 0]
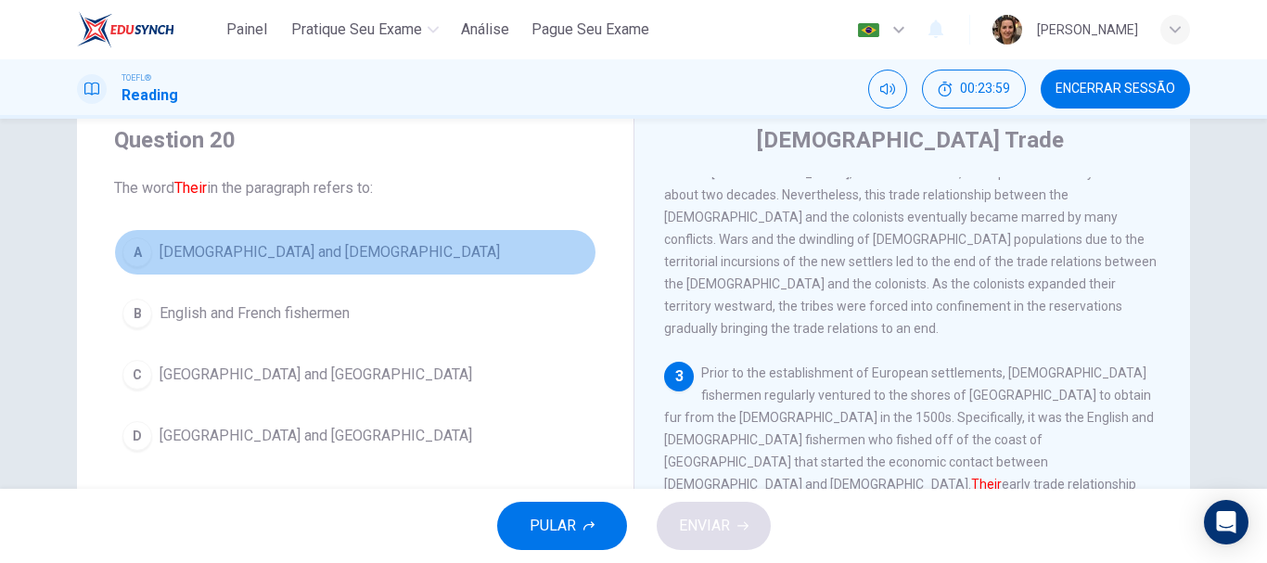
click at [287, 251] on span "[DEMOGRAPHIC_DATA] and [DEMOGRAPHIC_DATA]" at bounding box center [330, 252] width 340 height 22
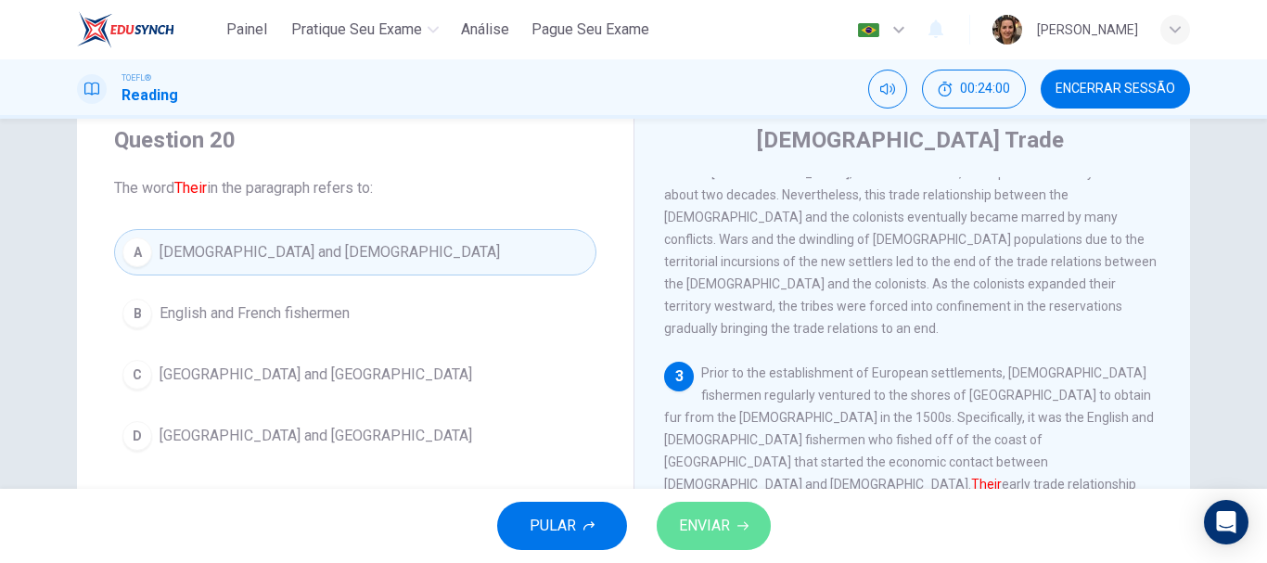
click at [706, 527] on span "ENVIAR" at bounding box center [704, 526] width 51 height 26
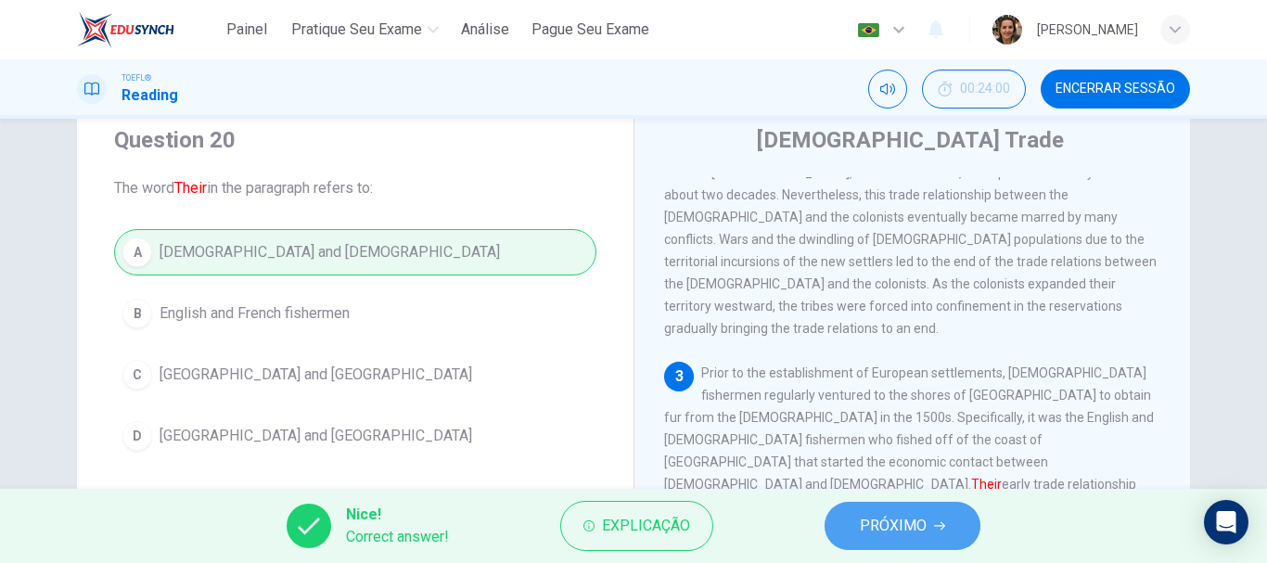
click at [920, 525] on span "PRÓXIMO" at bounding box center [893, 526] width 67 height 26
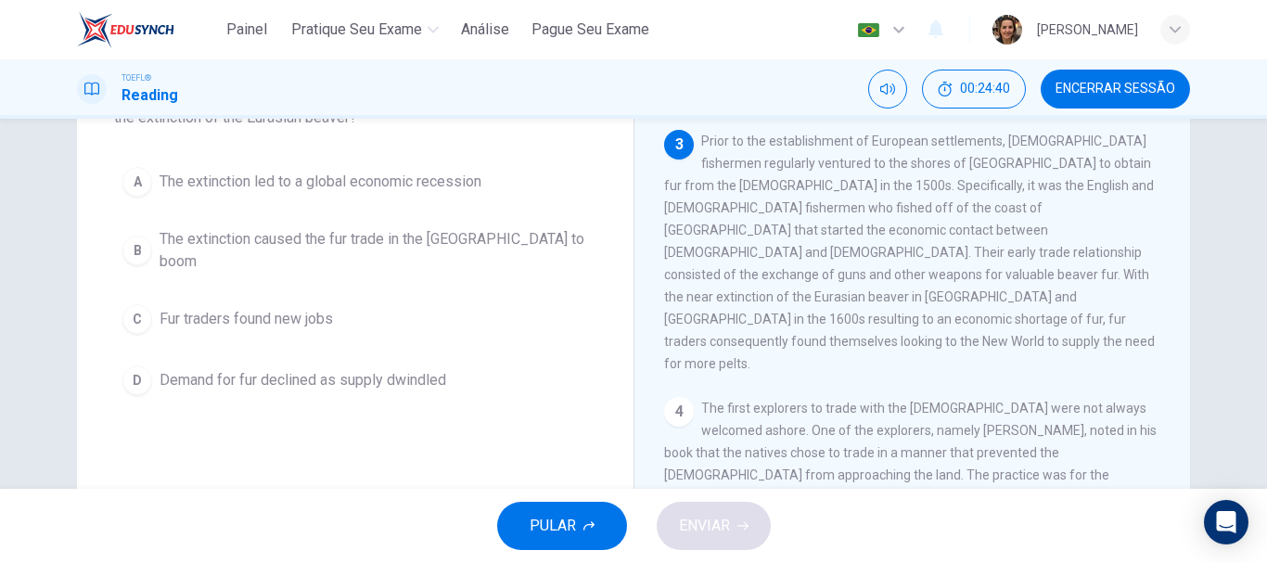
scroll to position [60, 0]
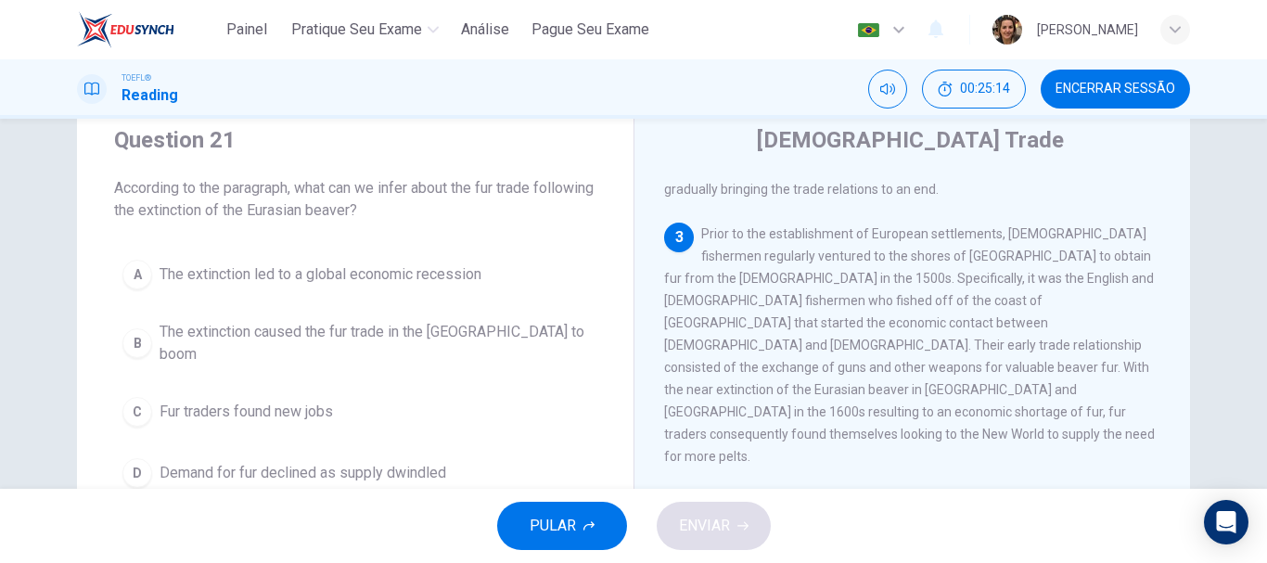
click at [418, 273] on span "The extinction led to a global economic recession" at bounding box center [321, 274] width 322 height 22
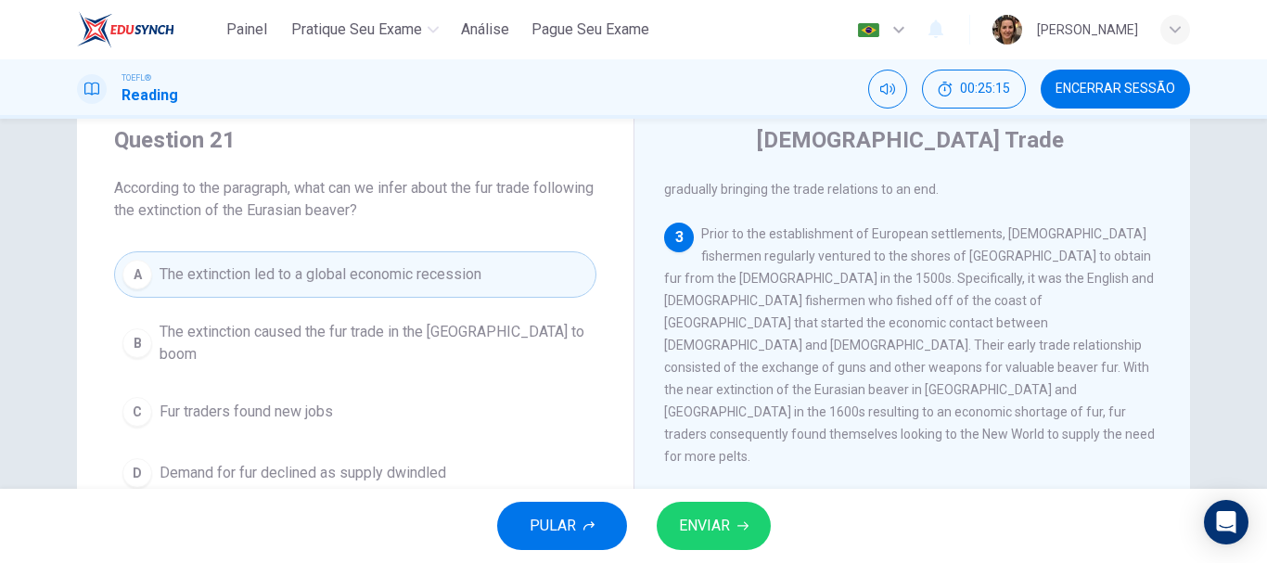
click at [708, 533] on span "ENVIAR" at bounding box center [704, 526] width 51 height 26
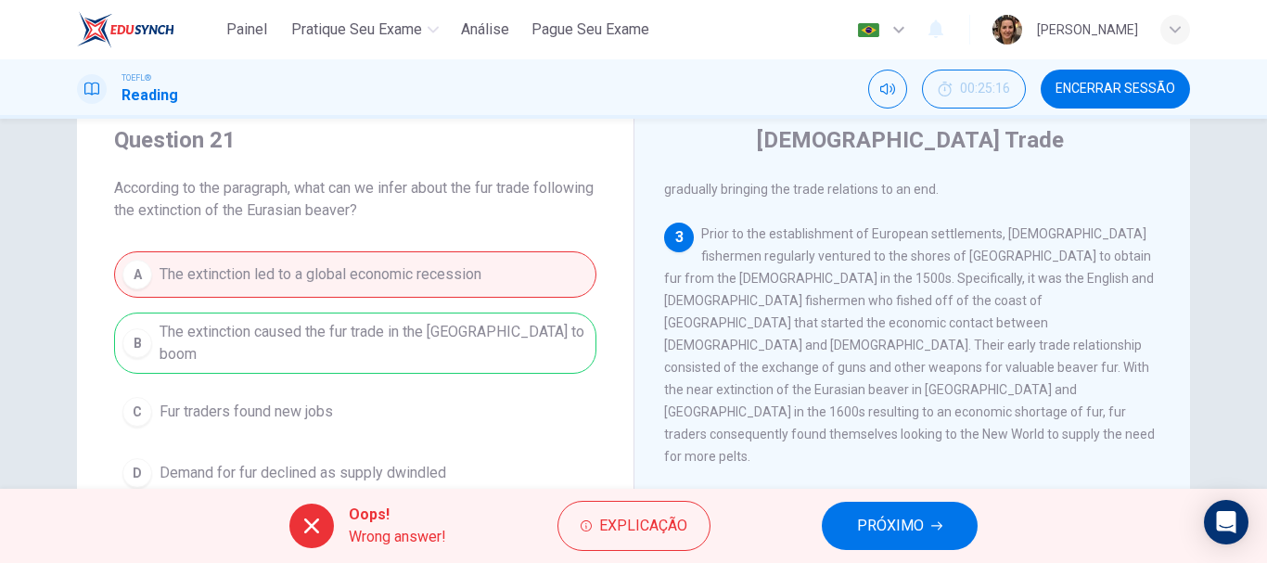
click at [884, 528] on span "PRÓXIMO" at bounding box center [890, 526] width 67 height 26
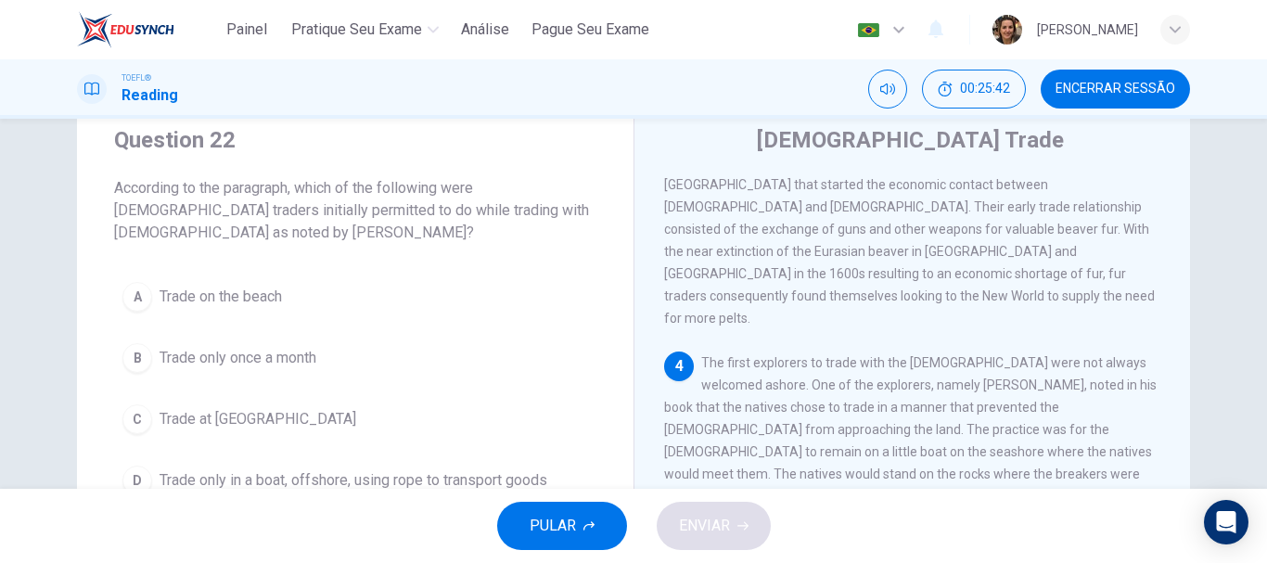
drag, startPoint x: 835, startPoint y: 327, endPoint x: 939, endPoint y: 322, distance: 104.0
click at [939, 355] on span "The first explorers to trade with the [DEMOGRAPHIC_DATA] were not always welcom…" at bounding box center [911, 485] width 495 height 260
drag, startPoint x: 866, startPoint y: 327, endPoint x: 1018, endPoint y: 326, distance: 151.2
click at [1018, 355] on span "The first explorers to trade with the [DEMOGRAPHIC_DATA] were not always welcom…" at bounding box center [911, 485] width 495 height 260
drag, startPoint x: 837, startPoint y: 327, endPoint x: 974, endPoint y: 322, distance: 137.4
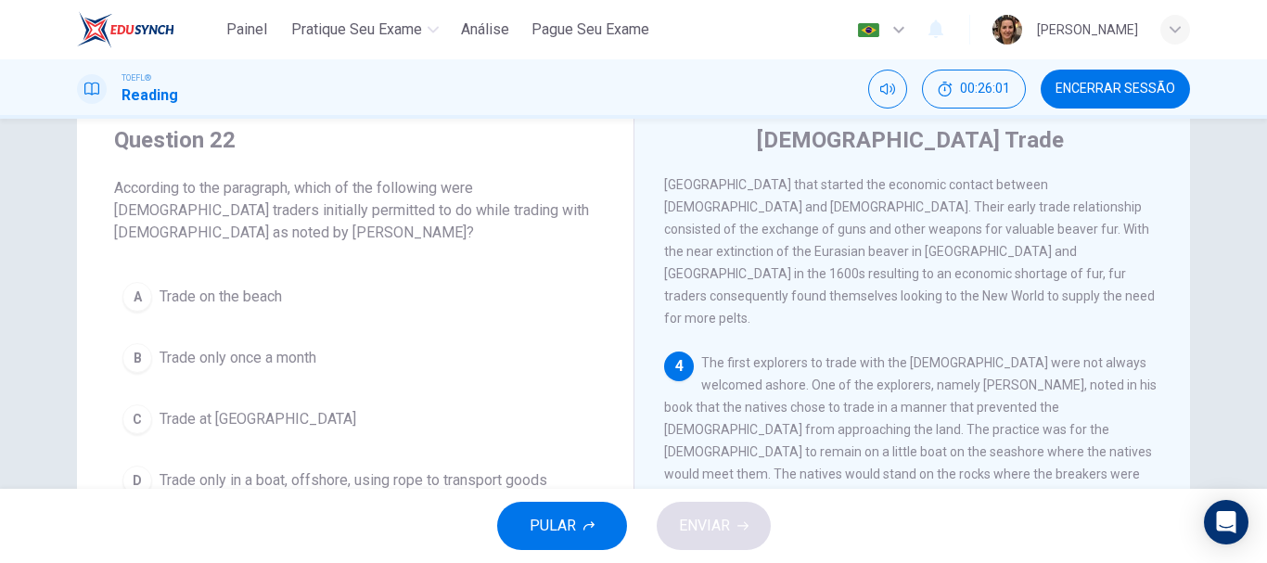
click at [971, 355] on span "The first explorers to trade with the [DEMOGRAPHIC_DATA] were not always welcom…" at bounding box center [911, 485] width 495 height 260
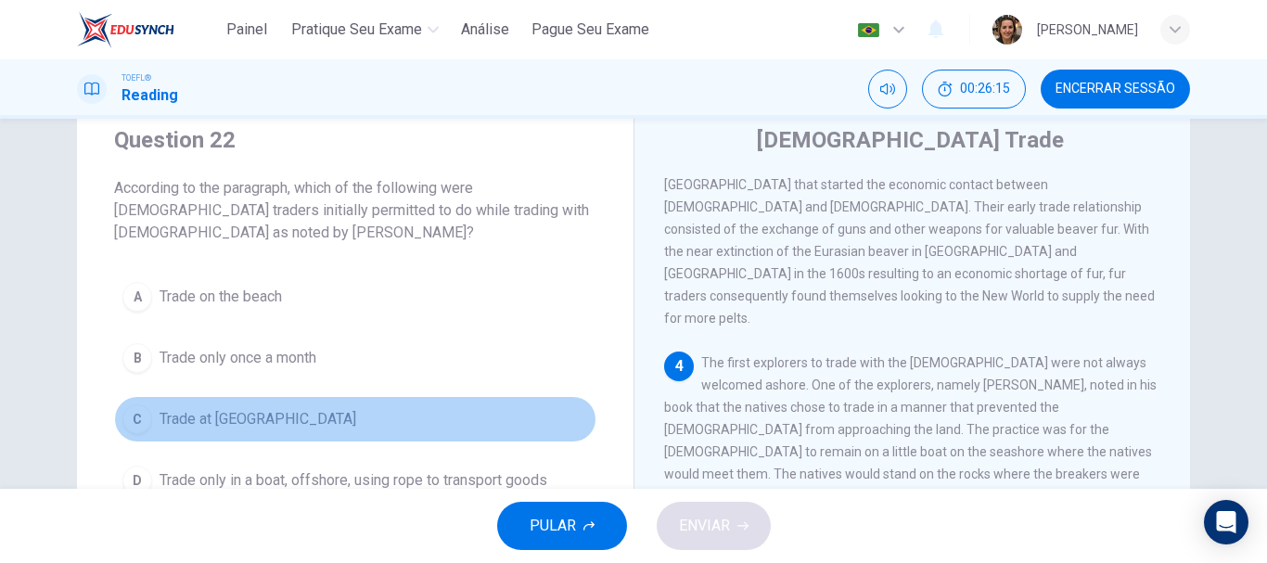
click at [243, 416] on span "Trade at [GEOGRAPHIC_DATA]" at bounding box center [258, 419] width 197 height 22
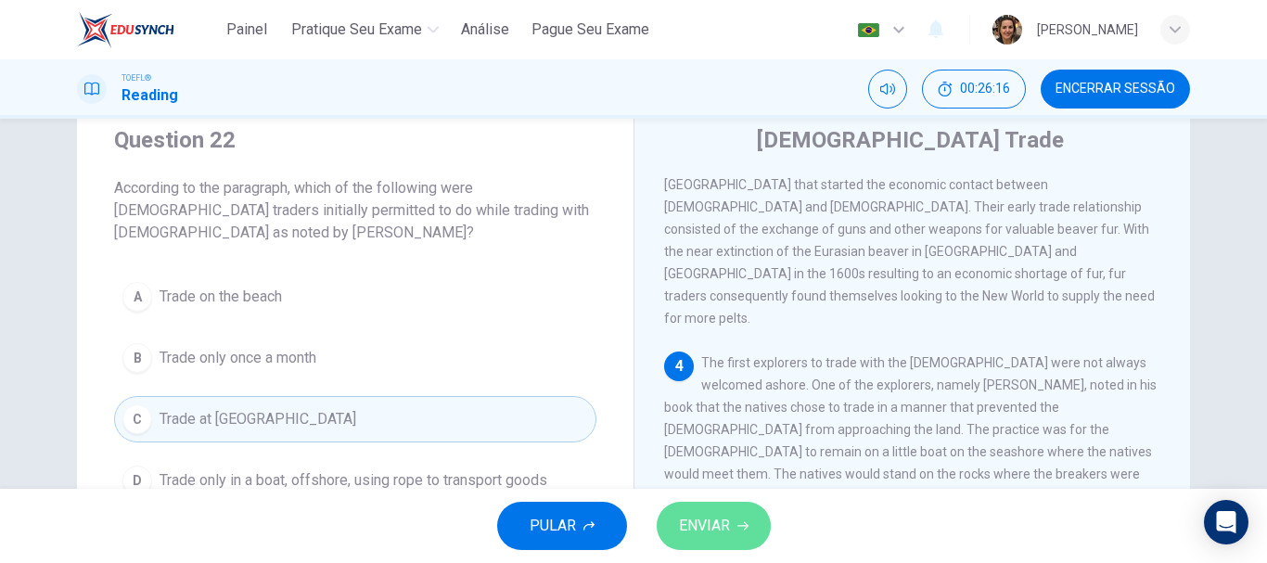
click at [706, 518] on span "ENVIAR" at bounding box center [704, 526] width 51 height 26
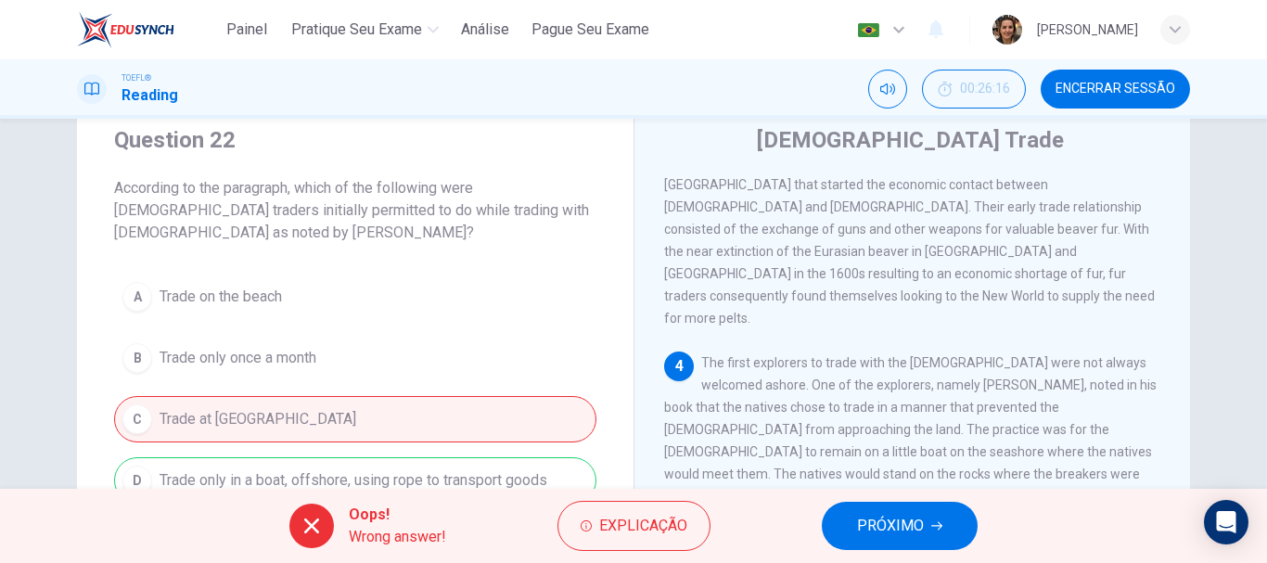
click at [878, 528] on span "PRÓXIMO" at bounding box center [890, 526] width 67 height 26
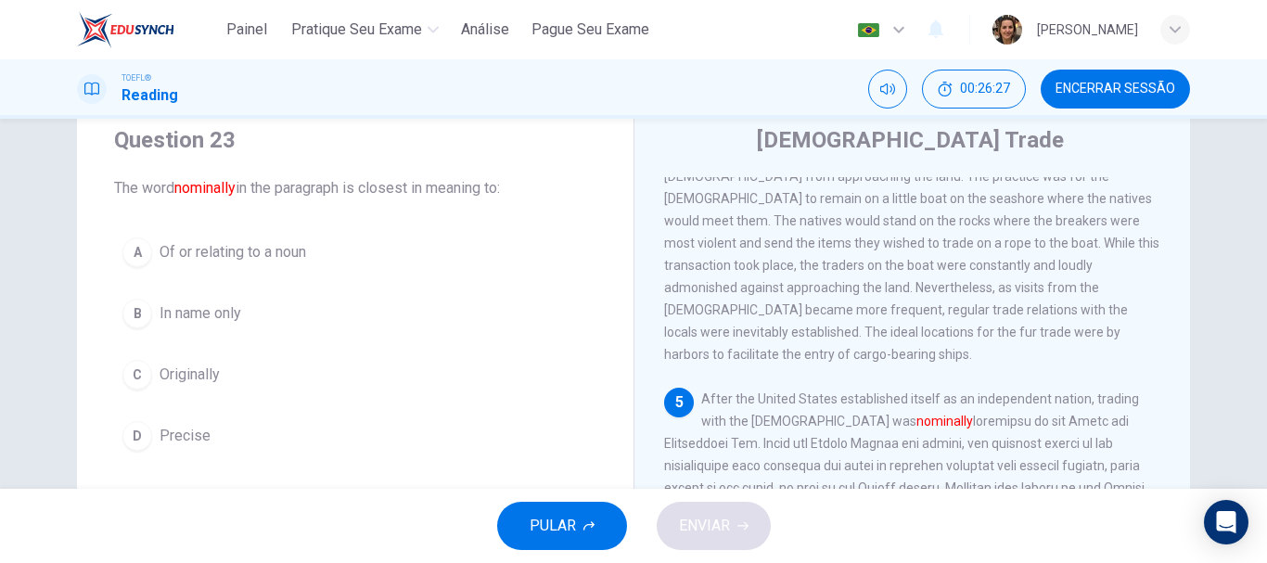
click at [177, 370] on span "Originally" at bounding box center [190, 375] width 60 height 22
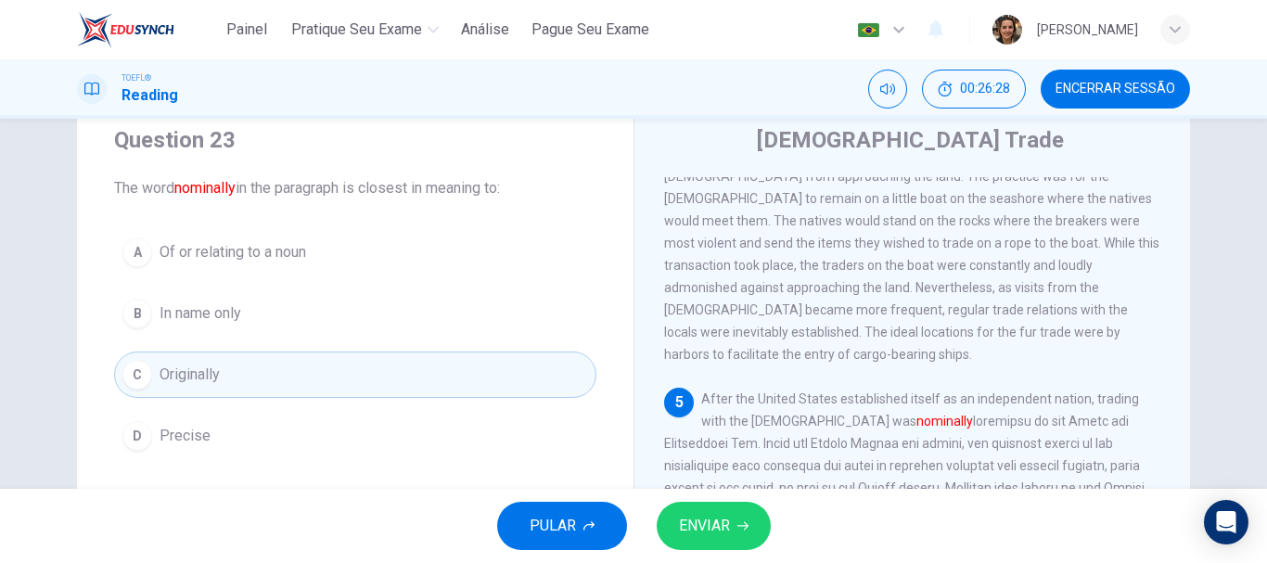
click at [713, 522] on span "ENVIAR" at bounding box center [704, 526] width 51 height 26
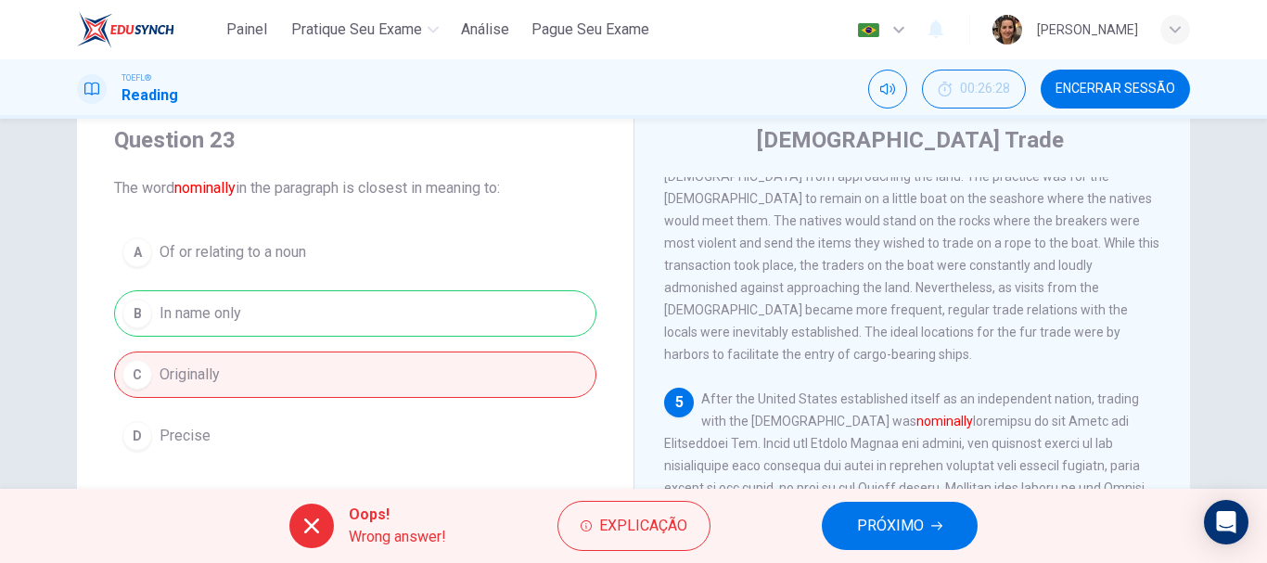
click at [899, 533] on span "PRÓXIMO" at bounding box center [890, 526] width 67 height 26
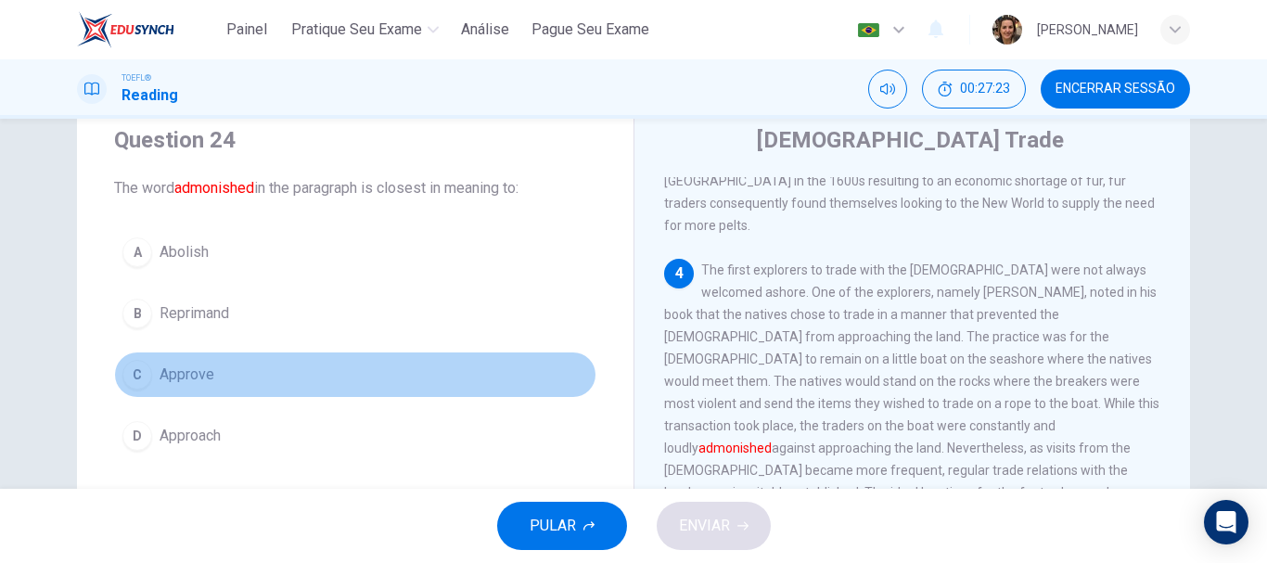
click at [182, 372] on span "Approve" at bounding box center [187, 375] width 55 height 22
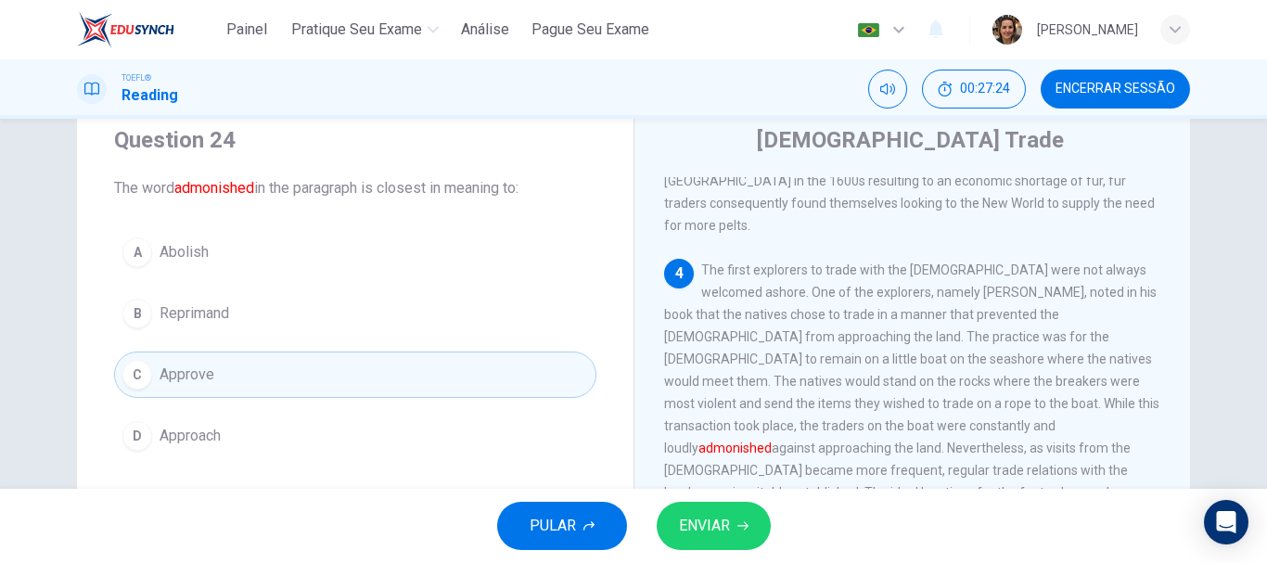
click at [706, 533] on span "ENVIAR" at bounding box center [704, 526] width 51 height 26
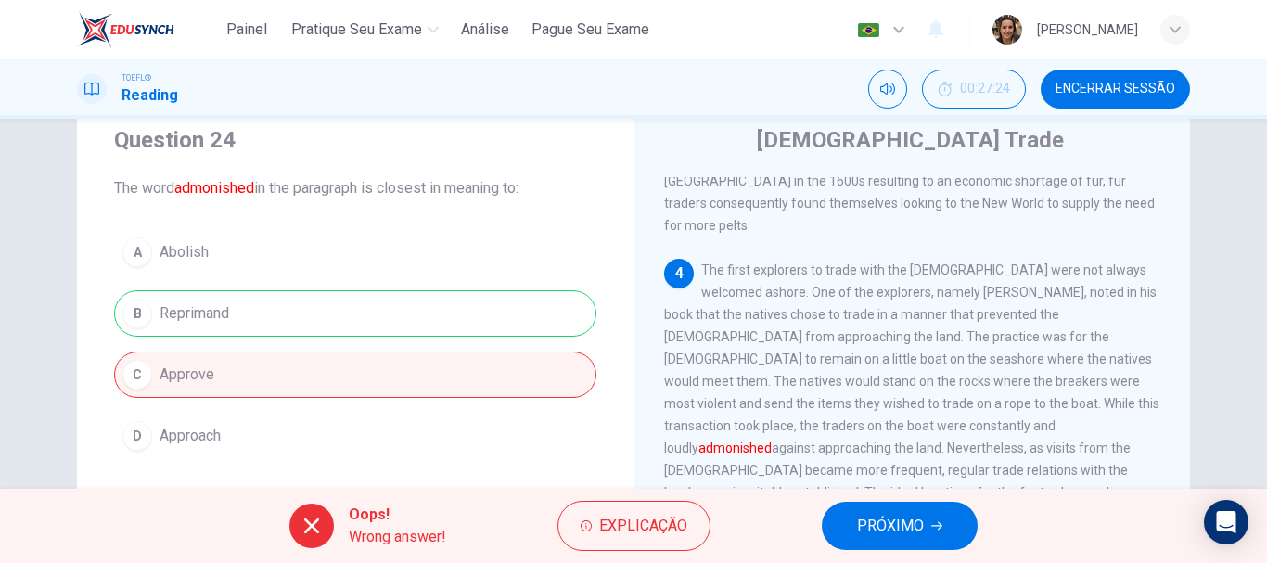
click at [901, 528] on span "PRÓXIMO" at bounding box center [890, 526] width 67 height 26
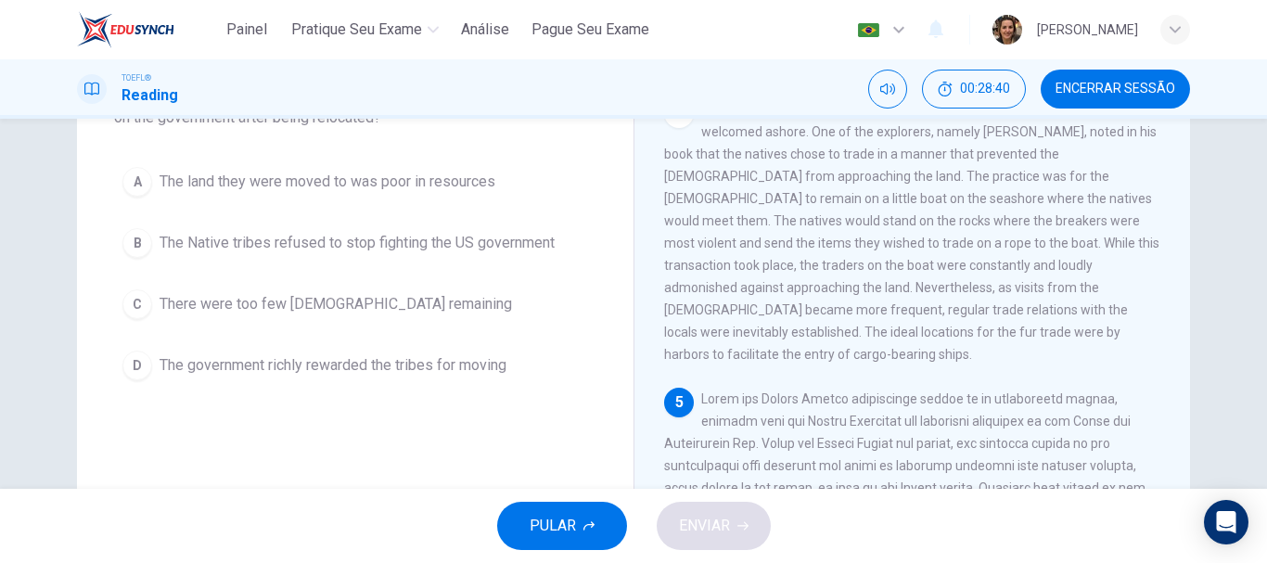
scroll to position [60, 0]
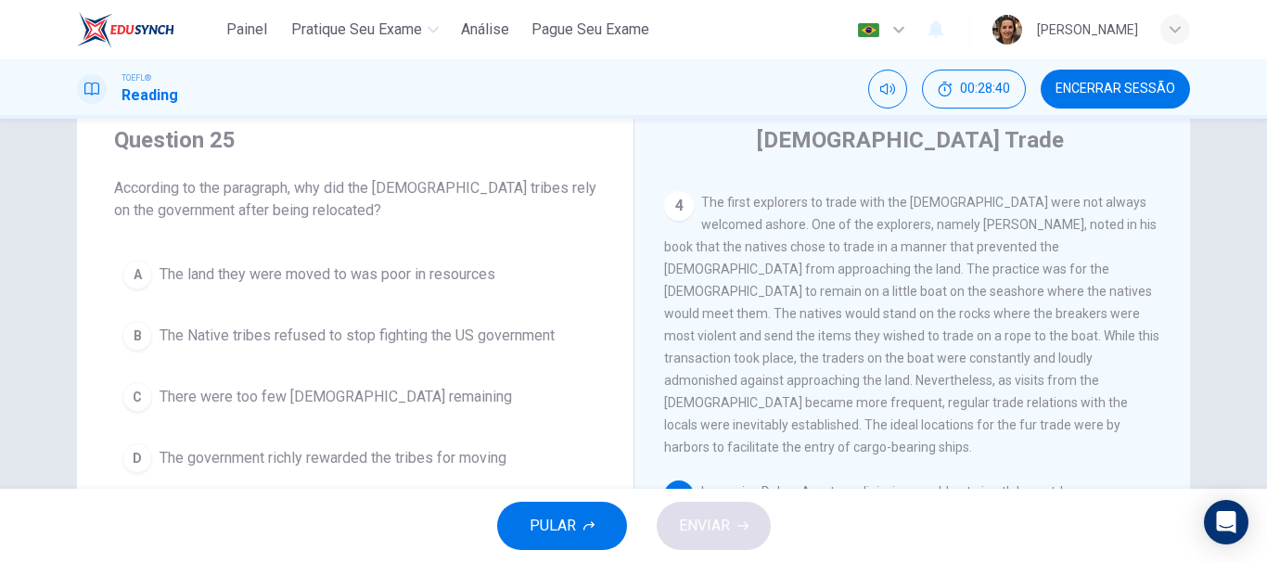
click at [360, 239] on div "Question 25 According to the paragraph, why did the [DEMOGRAPHIC_DATA] tribes r…" at bounding box center [355, 304] width 557 height 416
click at [279, 399] on span "There were too few [DEMOGRAPHIC_DATA] remaining" at bounding box center [336, 397] width 352 height 22
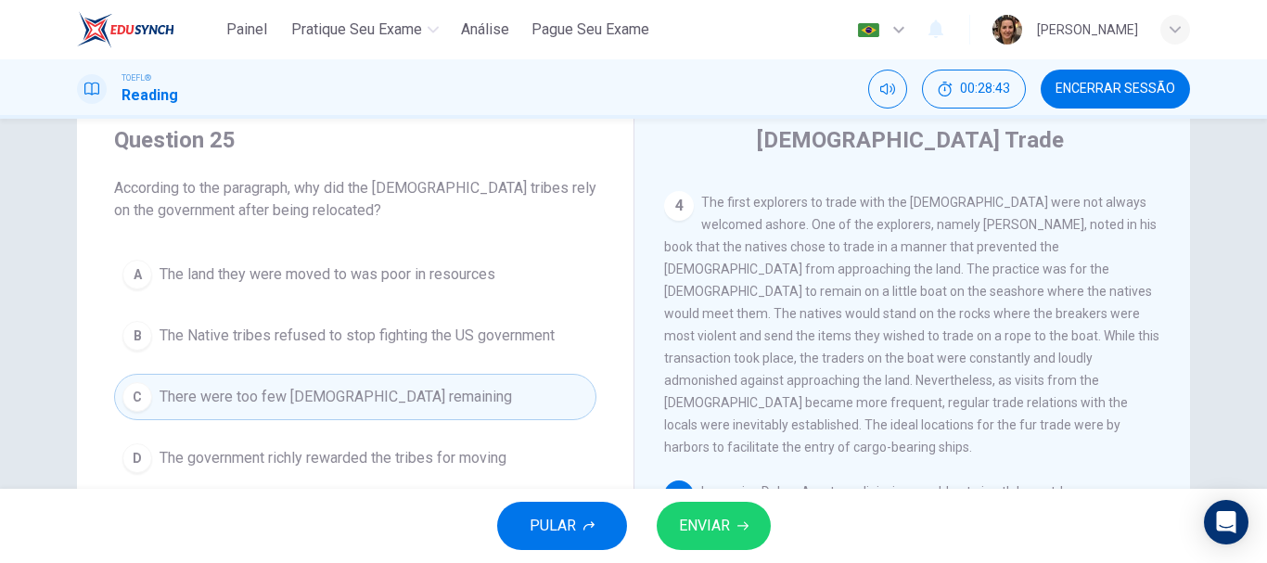
click at [705, 522] on span "ENVIAR" at bounding box center [704, 526] width 51 height 26
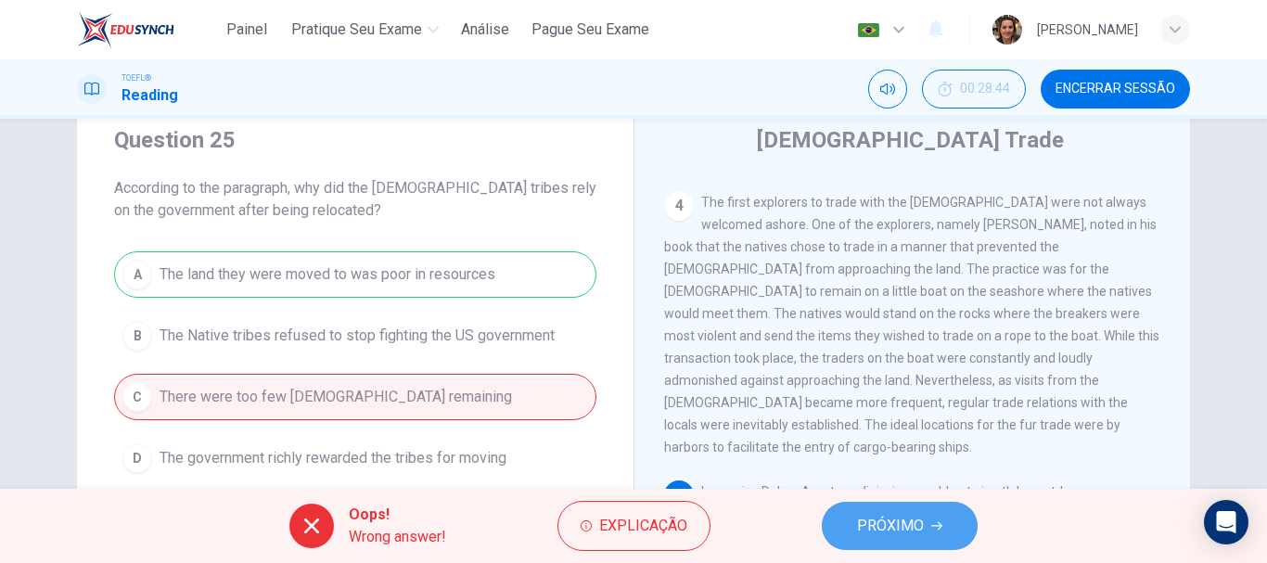
click at [898, 521] on span "PRÓXIMO" at bounding box center [890, 526] width 67 height 26
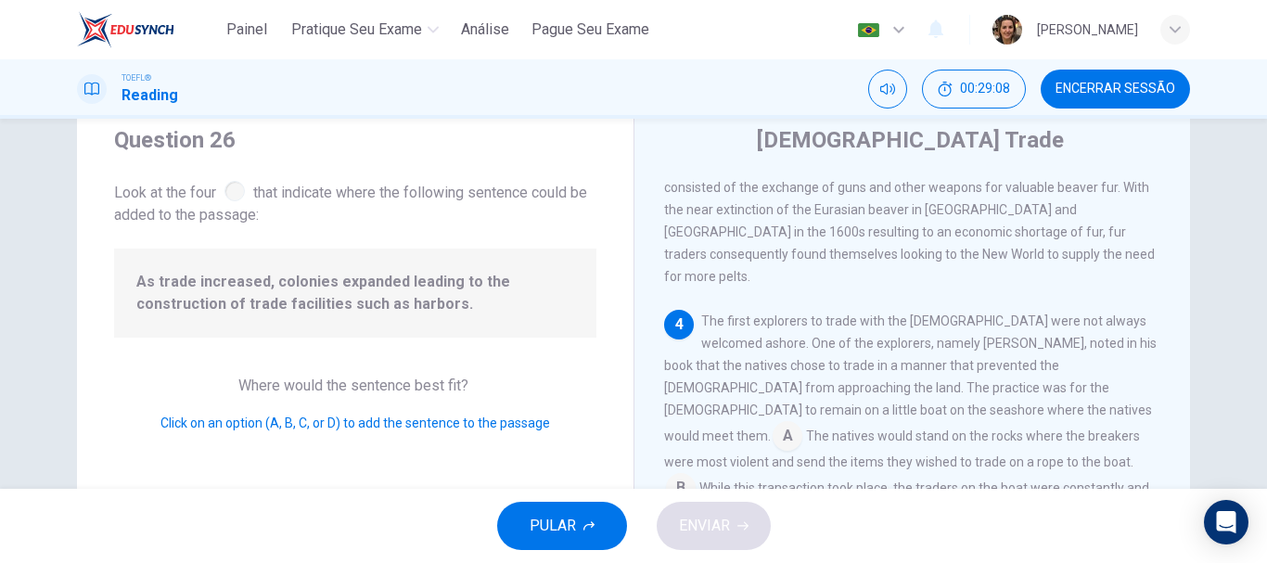
scroll to position [851, 0]
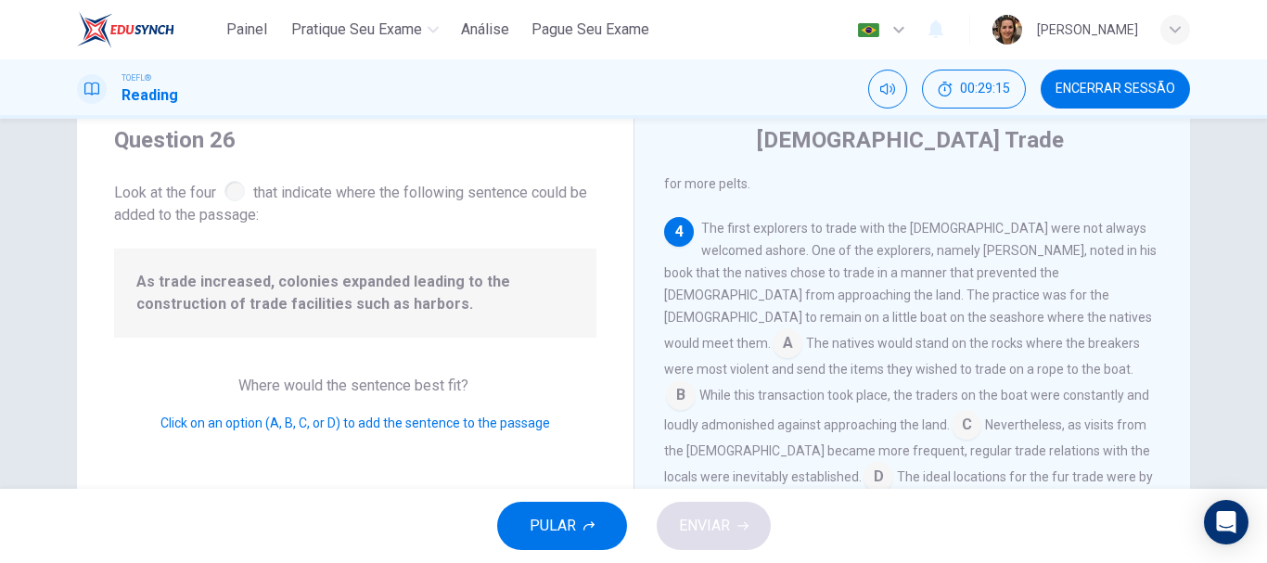
click at [893, 464] on input at bounding box center [879, 479] width 30 height 30
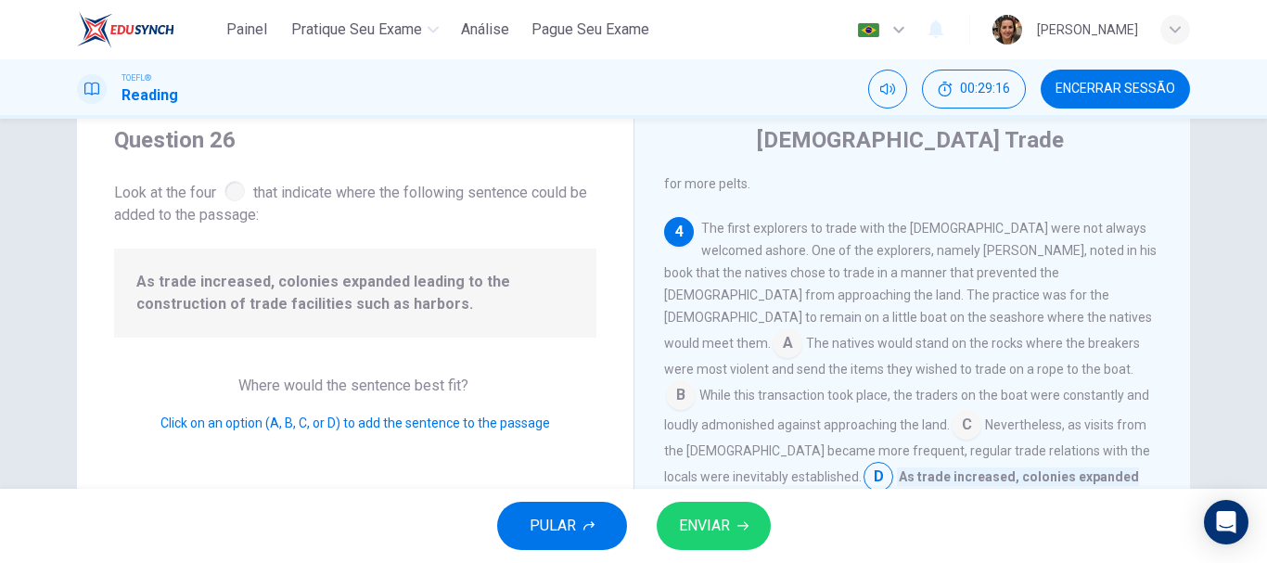
click at [689, 535] on span "ENVIAR" at bounding box center [704, 526] width 51 height 26
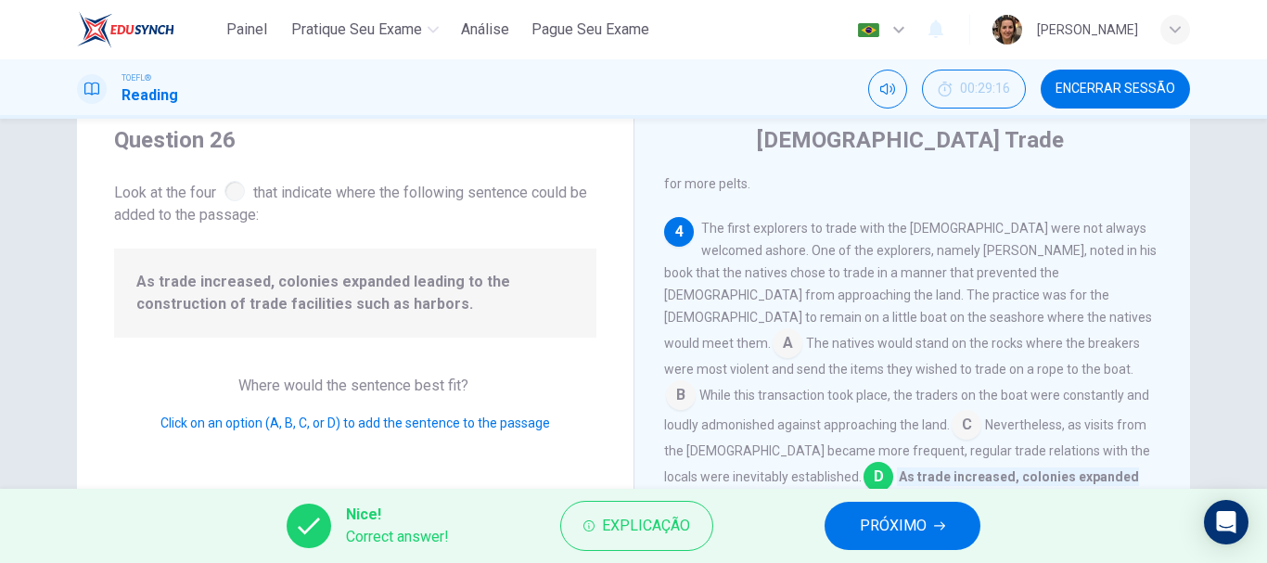
click at [911, 528] on span "PRÓXIMO" at bounding box center [893, 526] width 67 height 26
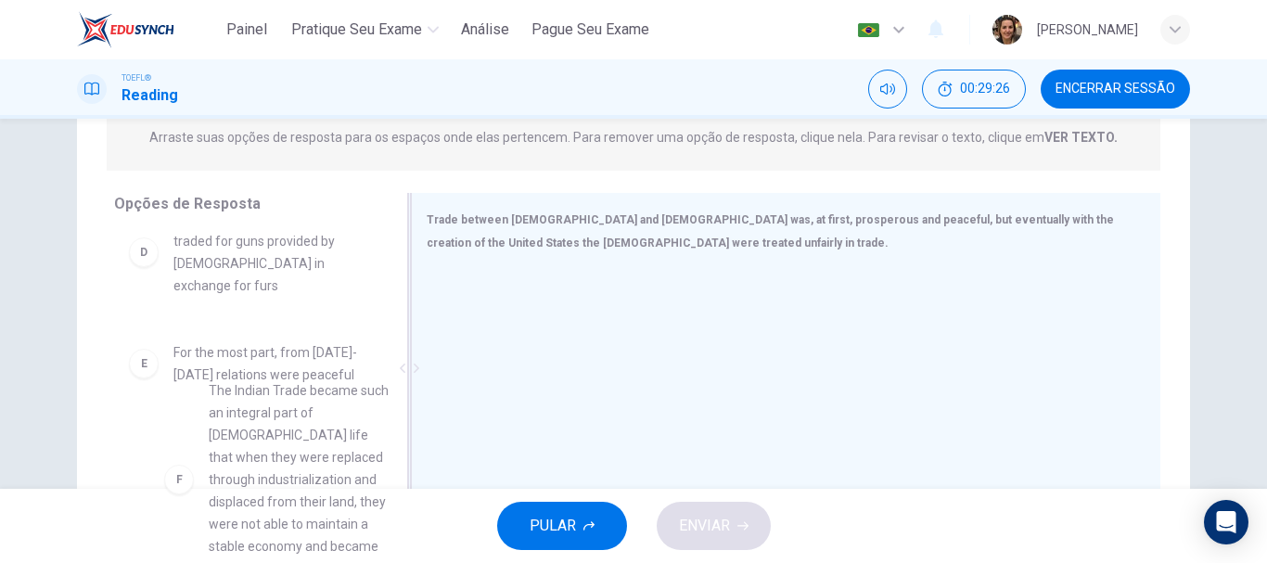
scroll to position [407, 0]
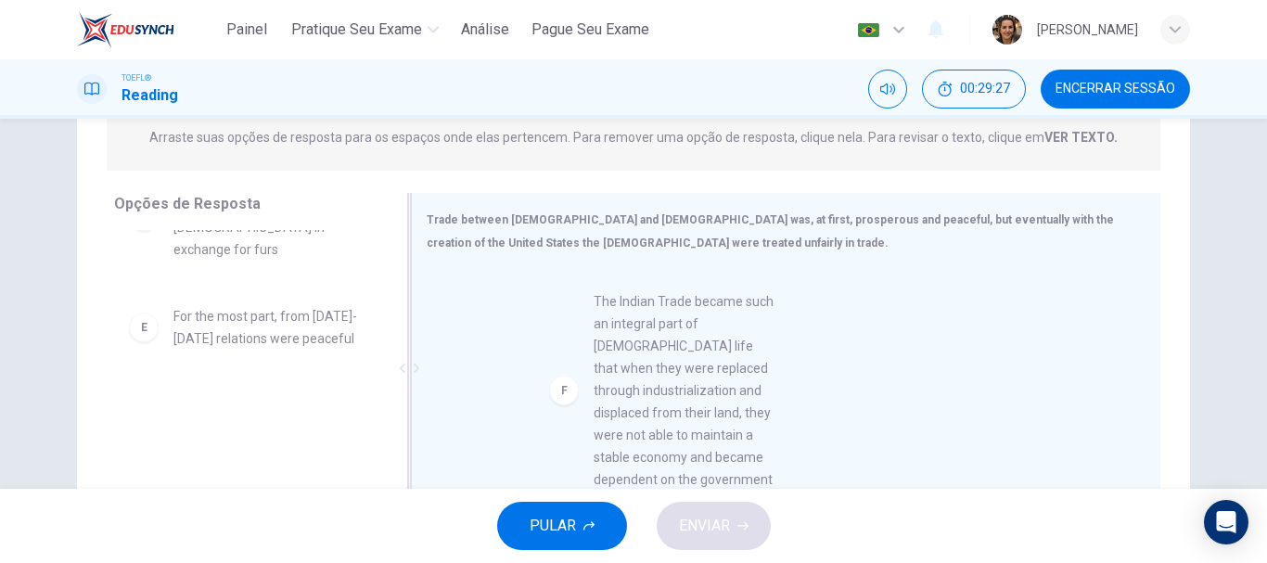
drag, startPoint x: 222, startPoint y: 430, endPoint x: 661, endPoint y: 327, distance: 451.8
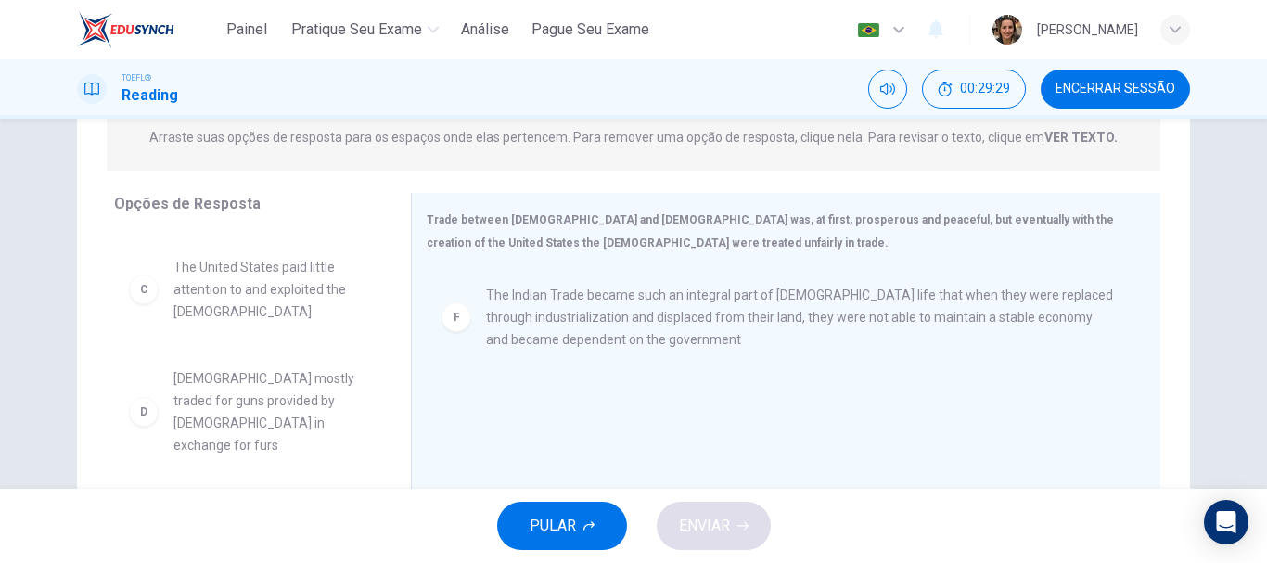
scroll to position [207, 0]
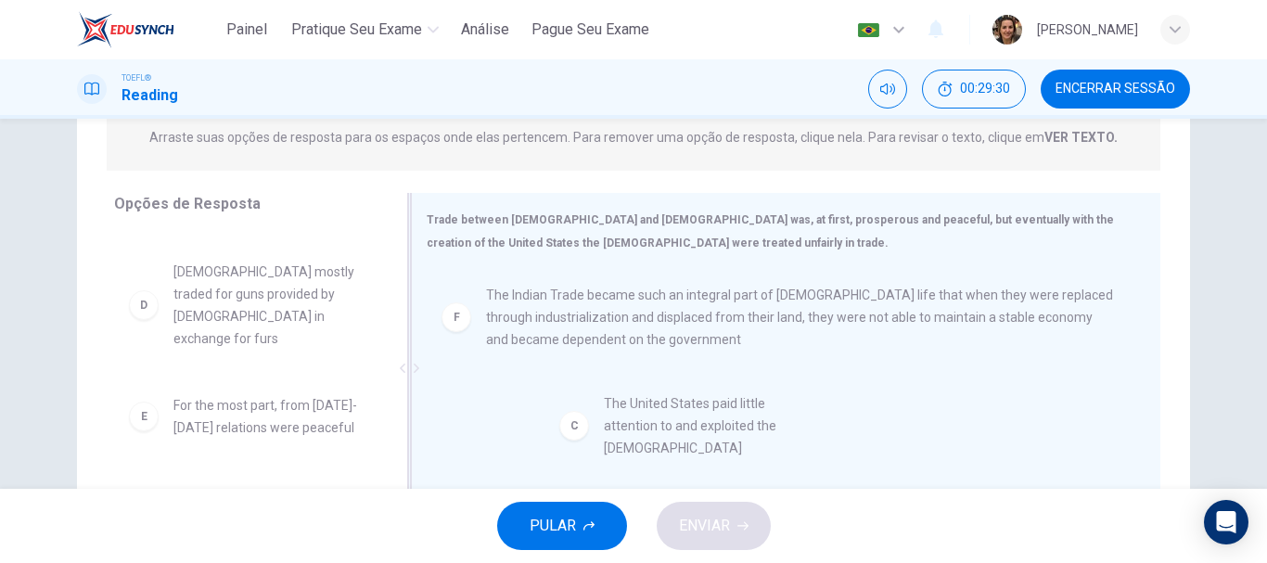
drag, startPoint x: 229, startPoint y: 262, endPoint x: 666, endPoint y: 425, distance: 466.4
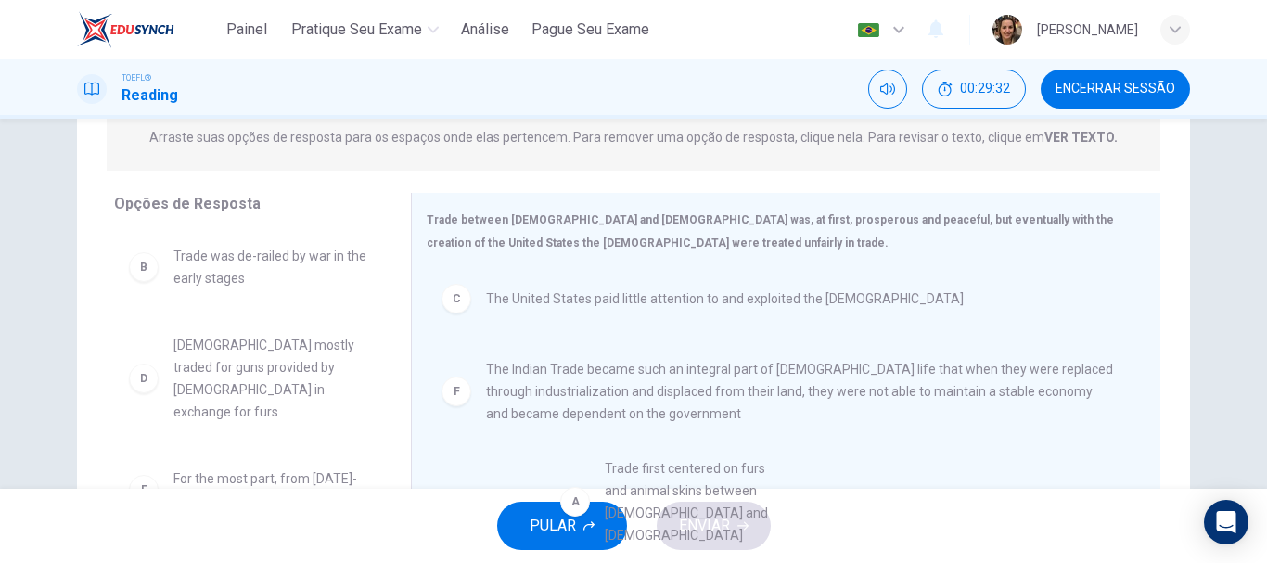
scroll to position [11, 0]
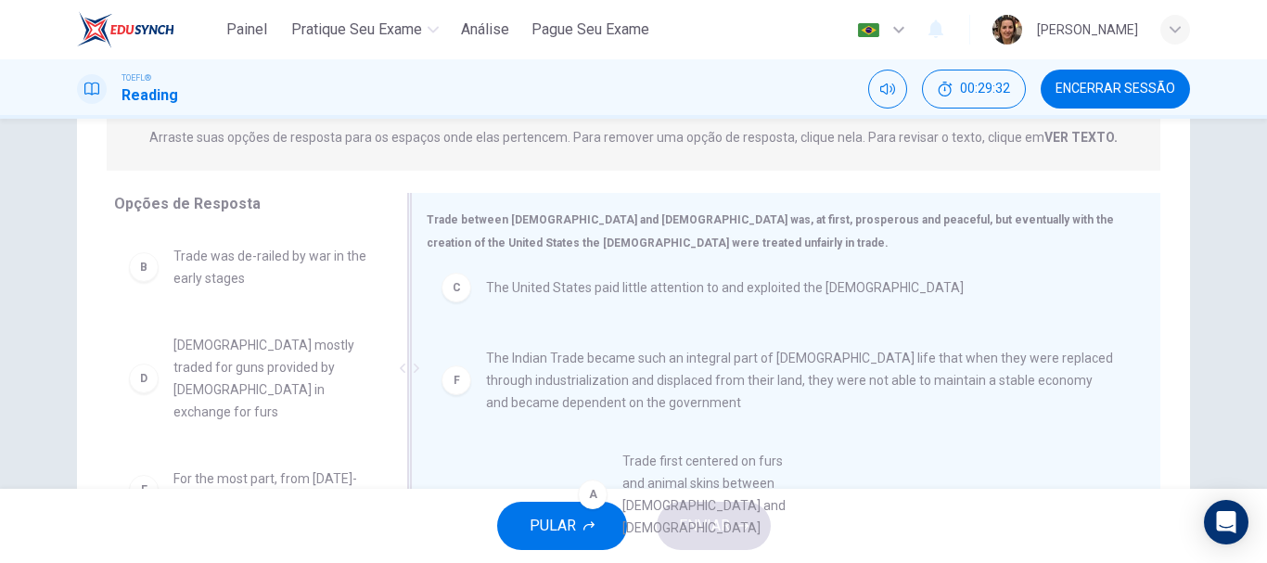
drag, startPoint x: 275, startPoint y: 279, endPoint x: 730, endPoint y: 480, distance: 497.1
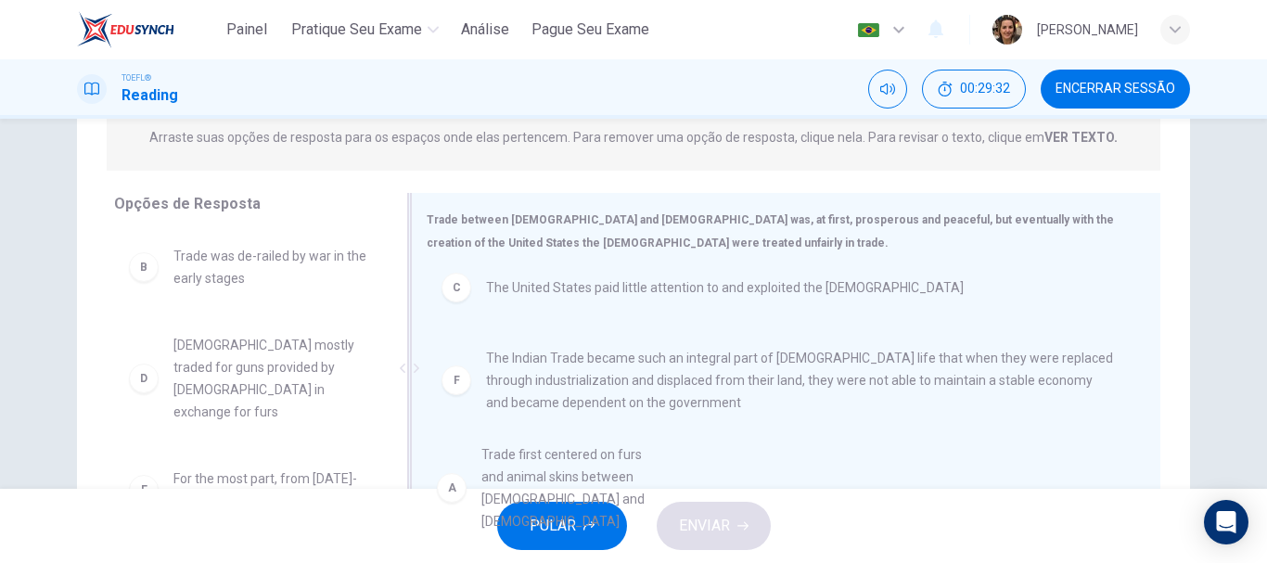
scroll to position [0, 0]
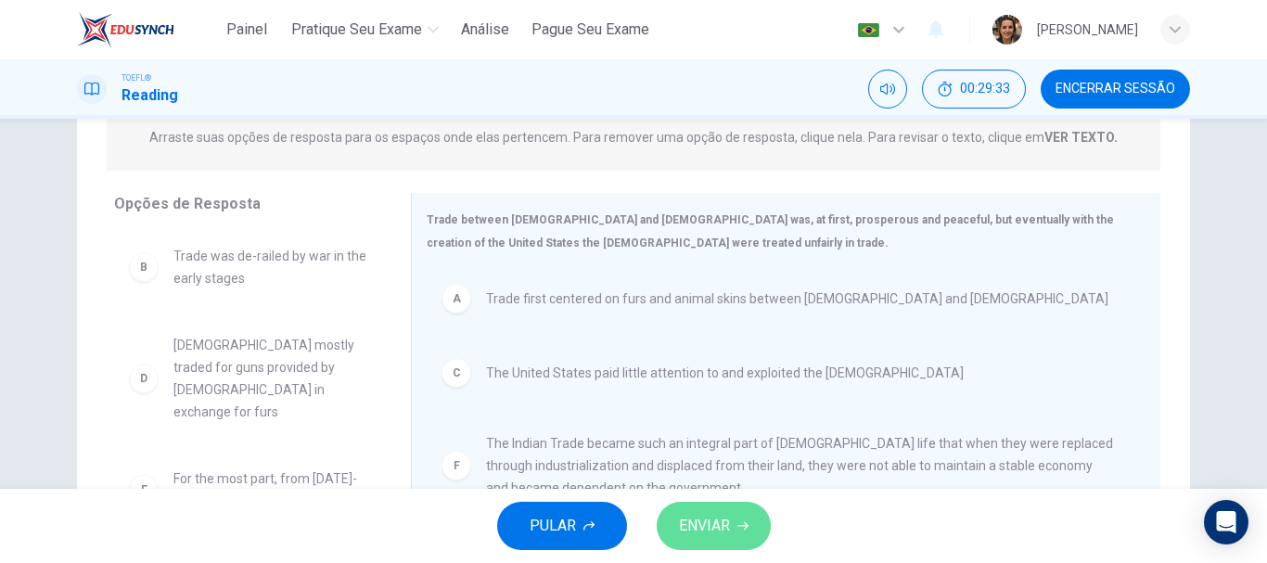
click at [720, 525] on span "ENVIAR" at bounding box center [704, 526] width 51 height 26
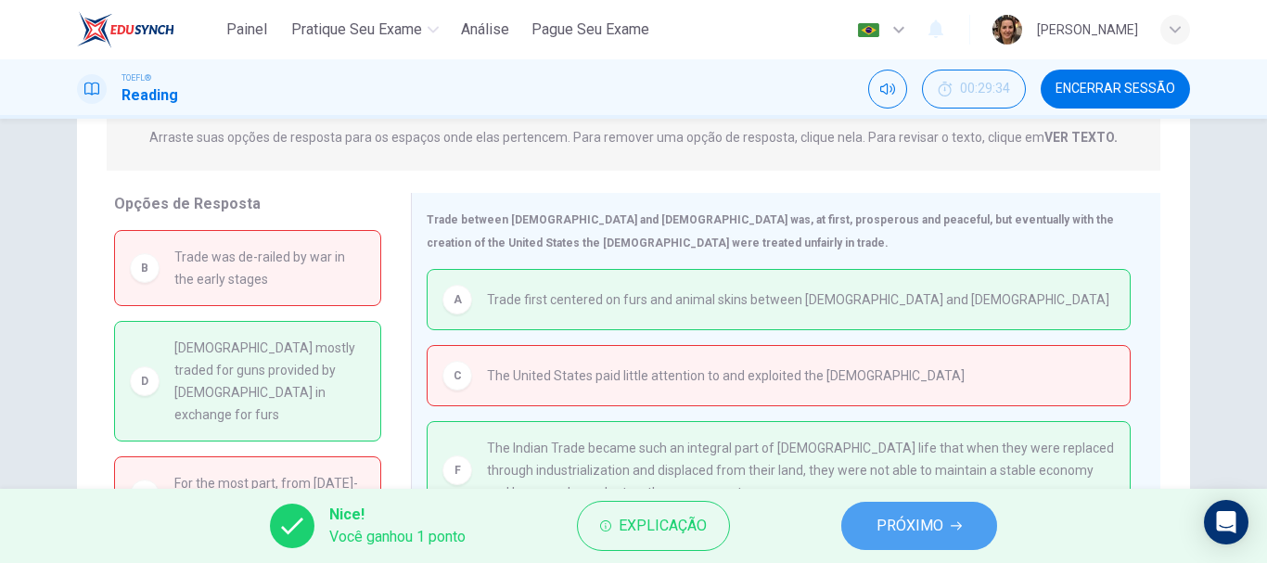
click at [899, 523] on span "PRÓXIMO" at bounding box center [910, 526] width 67 height 26
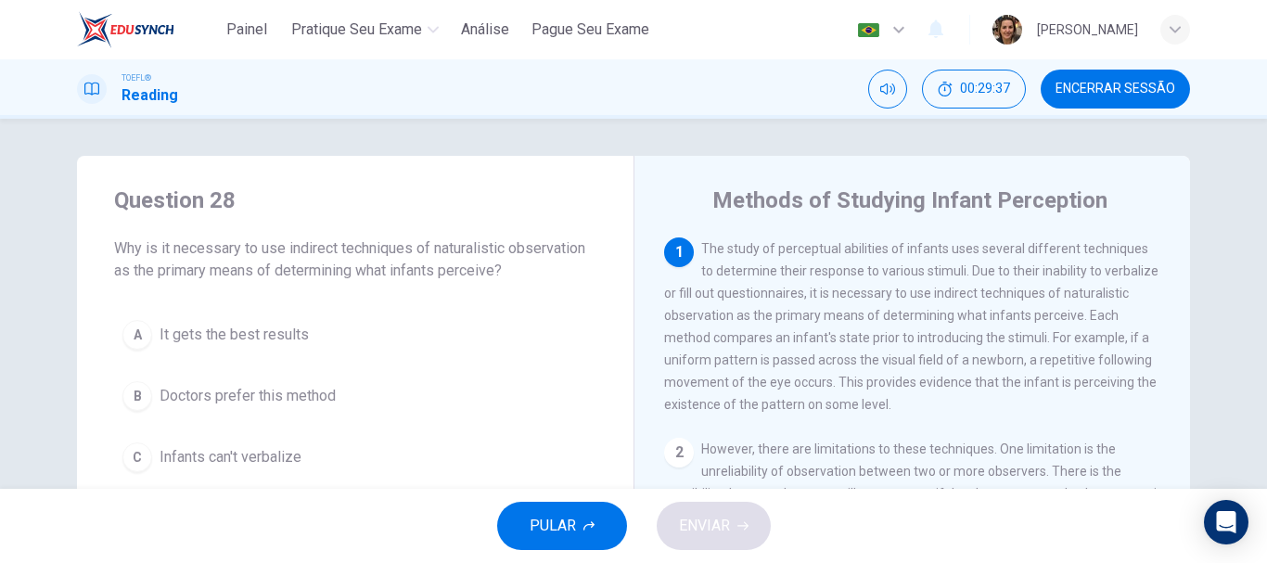
scroll to position [93, 0]
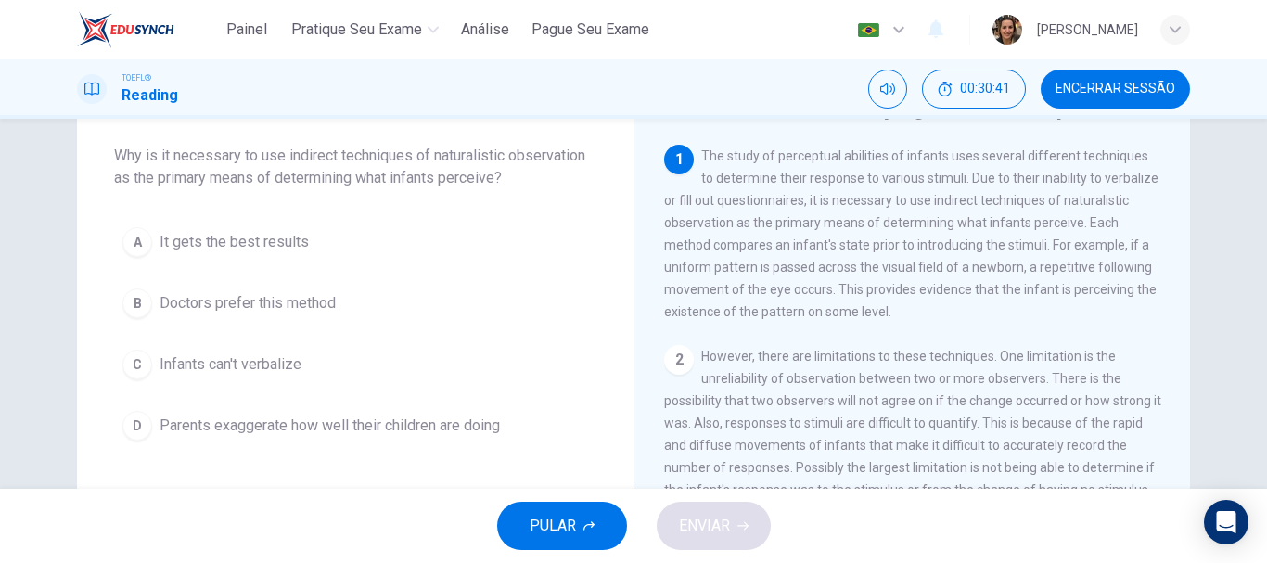
click at [269, 245] on span "It gets the best results" at bounding box center [234, 242] width 149 height 22
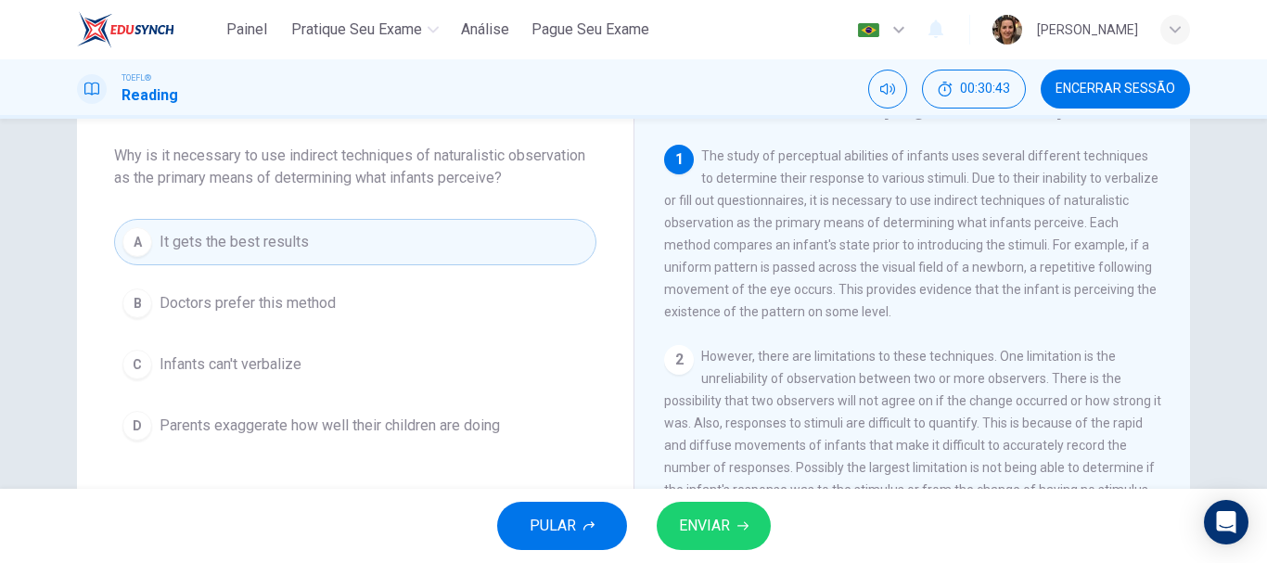
click at [729, 538] on span "ENVIAR" at bounding box center [704, 526] width 51 height 26
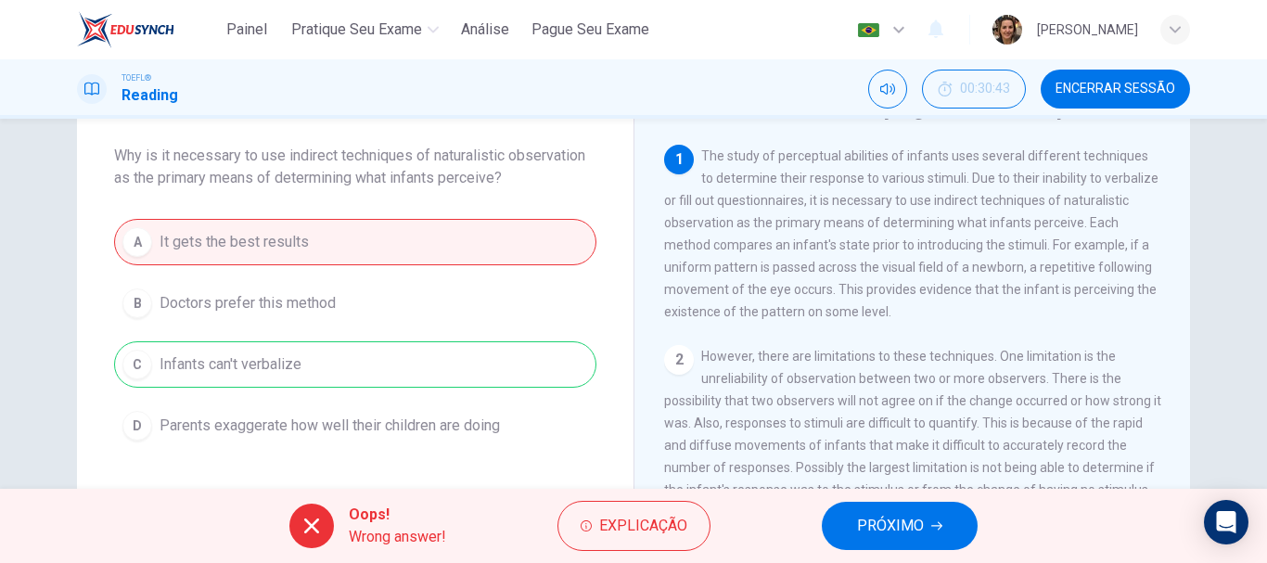
click at [908, 519] on span "PRÓXIMO" at bounding box center [890, 526] width 67 height 26
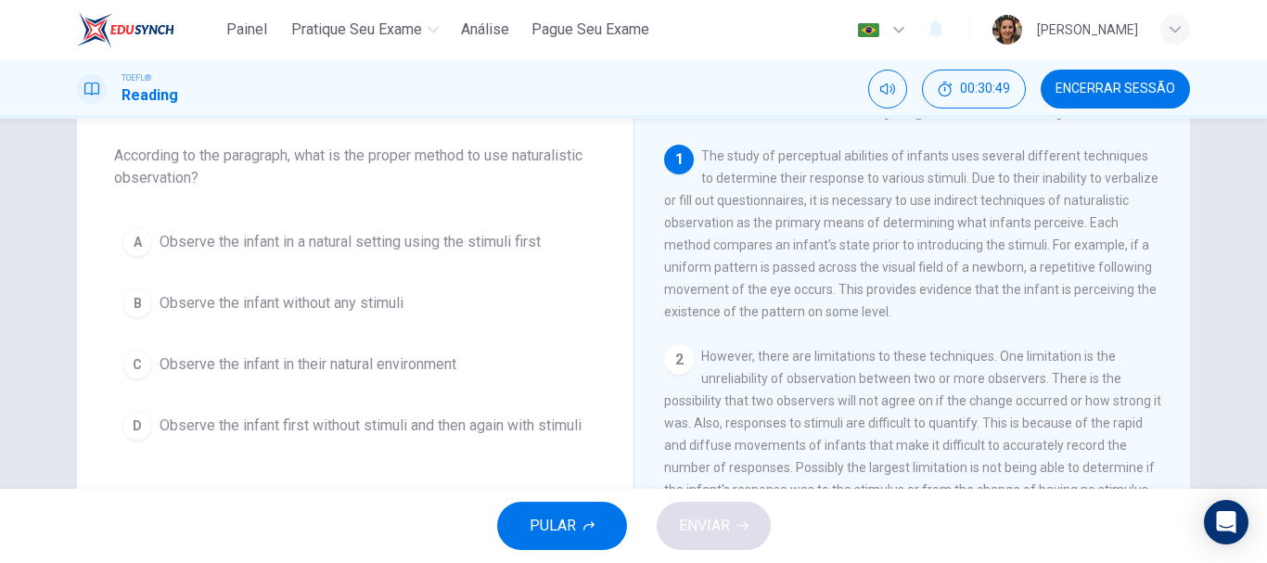
drag, startPoint x: 1139, startPoint y: 89, endPoint x: 812, endPoint y: 85, distance: 327.5
click at [1138, 89] on span "Encerrar Sessão" at bounding box center [1116, 89] width 120 height 15
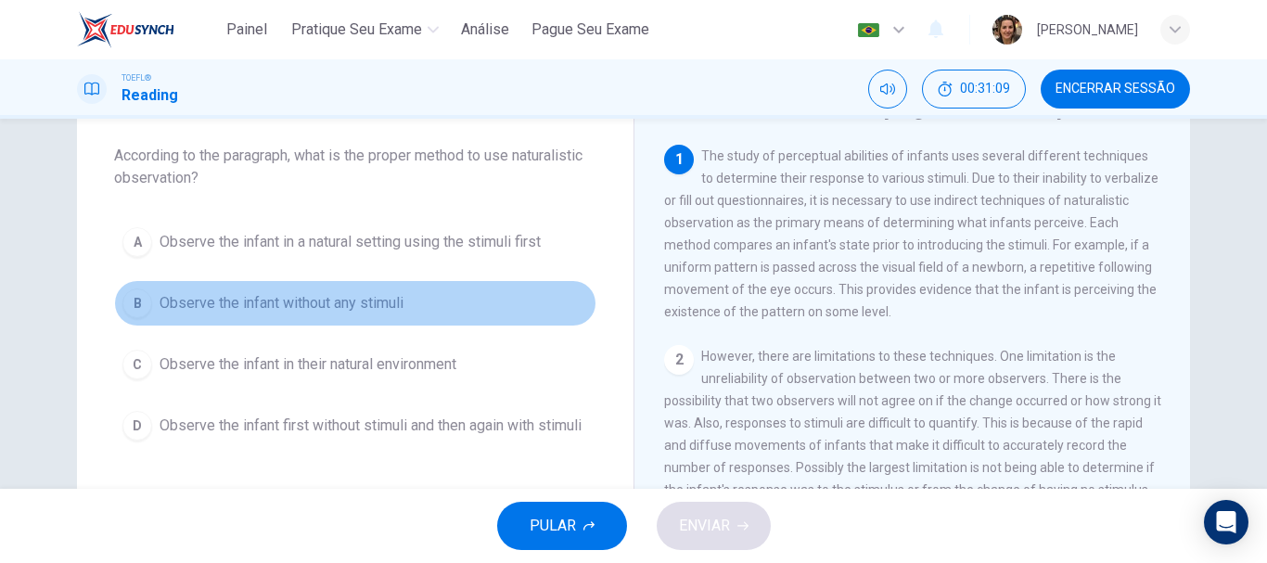
click at [326, 302] on span "Observe the infant without any stimuli" at bounding box center [282, 303] width 244 height 22
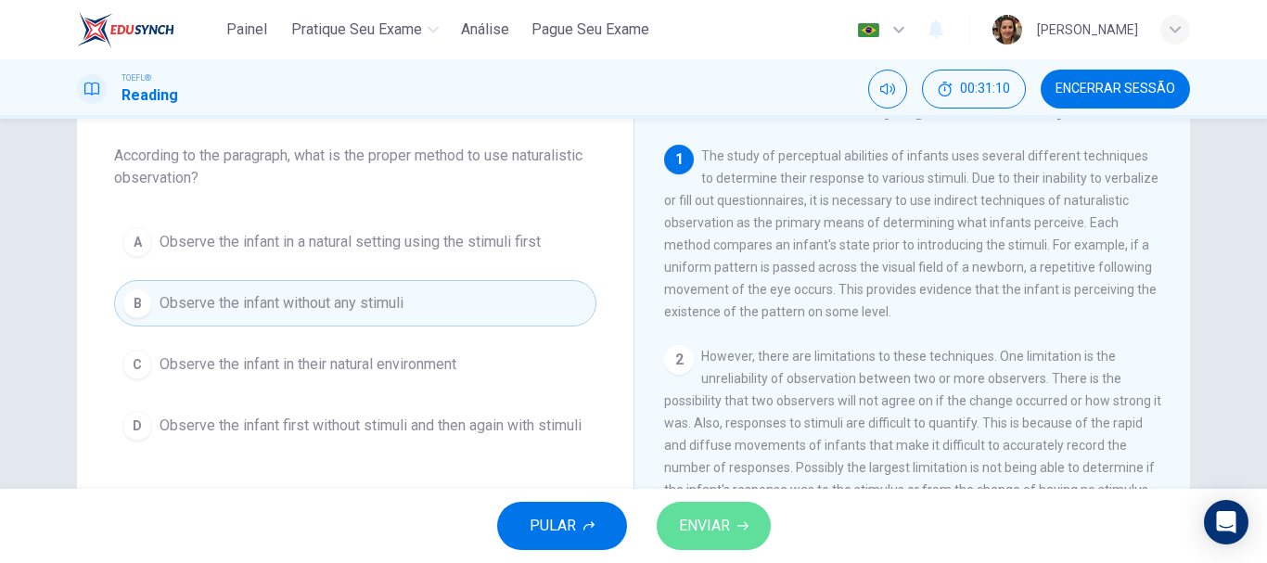
click at [715, 513] on span "ENVIAR" at bounding box center [704, 526] width 51 height 26
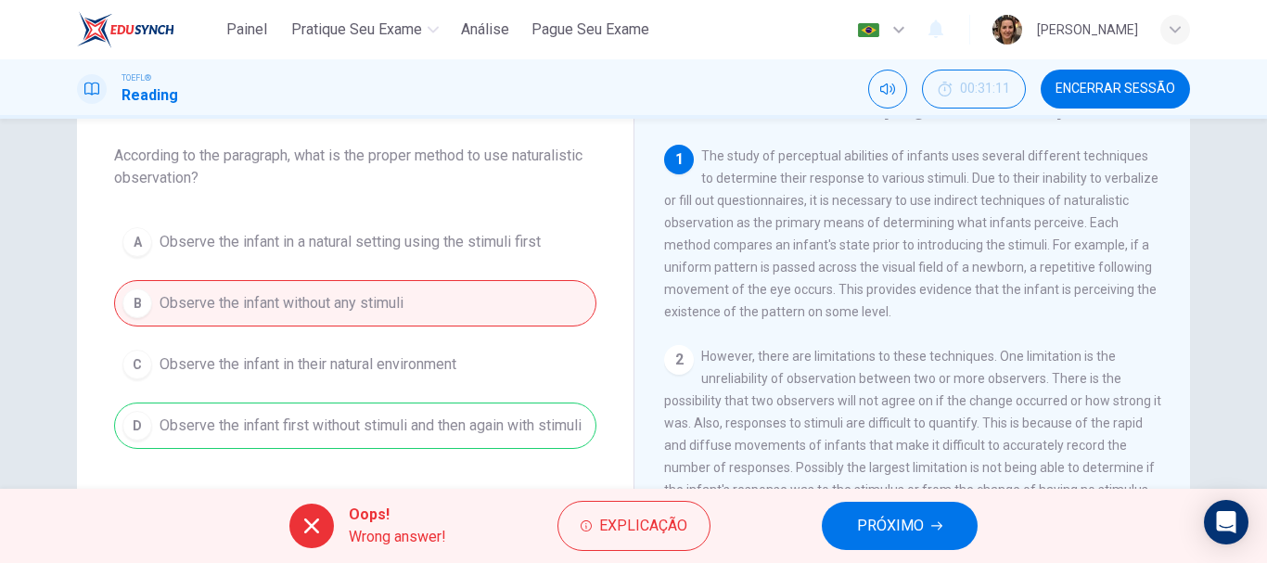
click at [878, 529] on span "PRÓXIMO" at bounding box center [890, 526] width 67 height 26
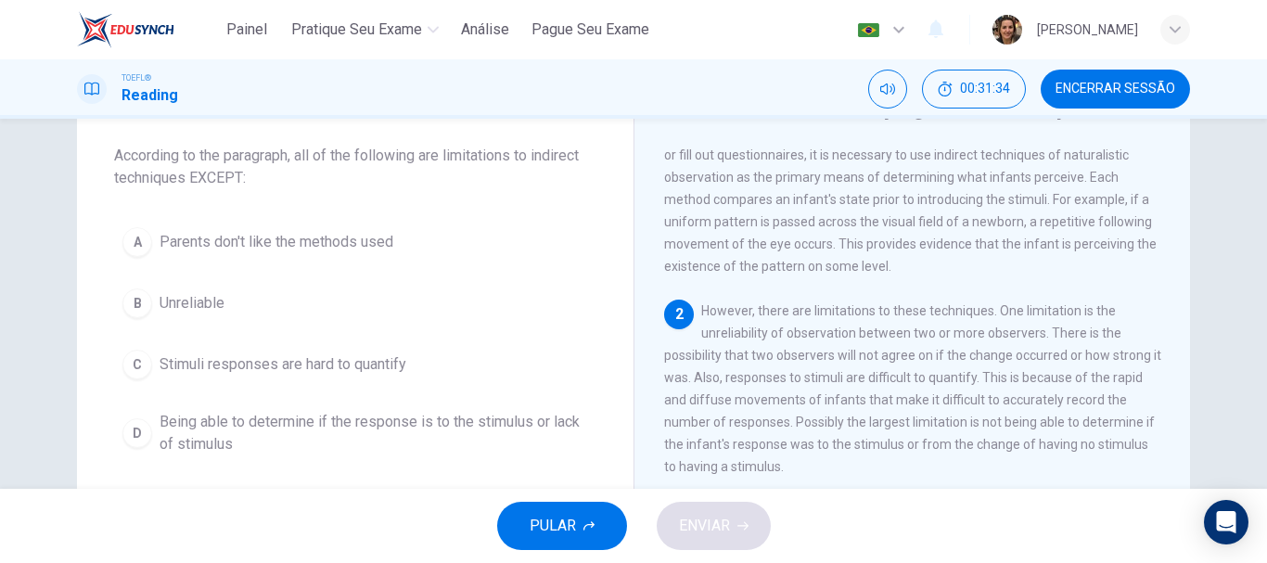
scroll to position [138, 0]
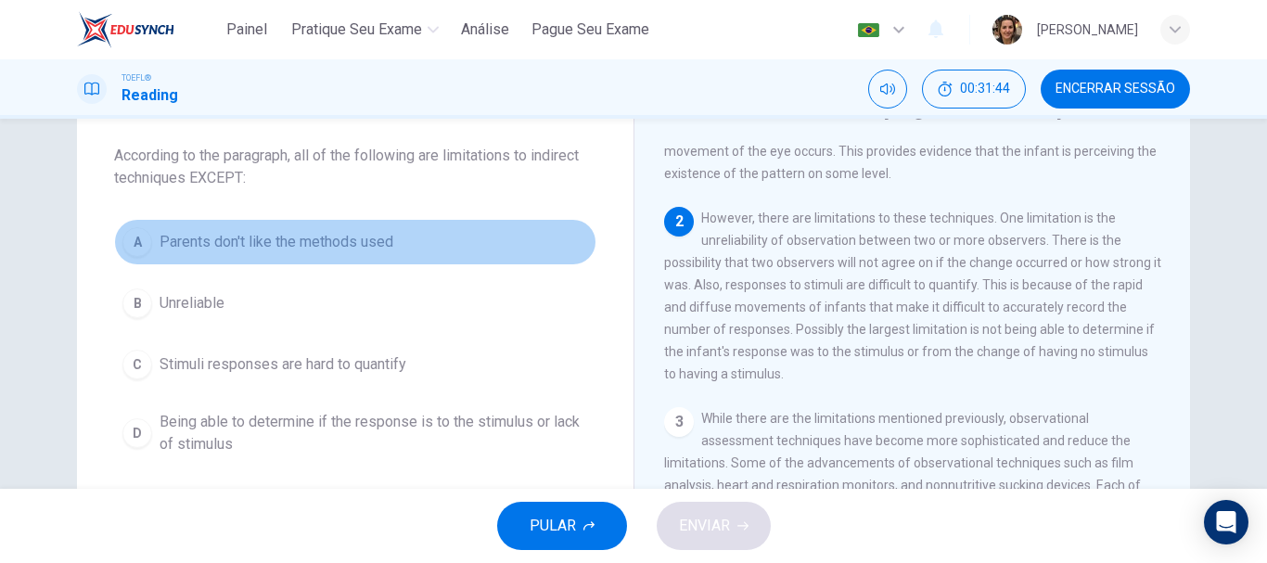
click at [338, 239] on span "Parents don't like the methods used" at bounding box center [277, 242] width 234 height 22
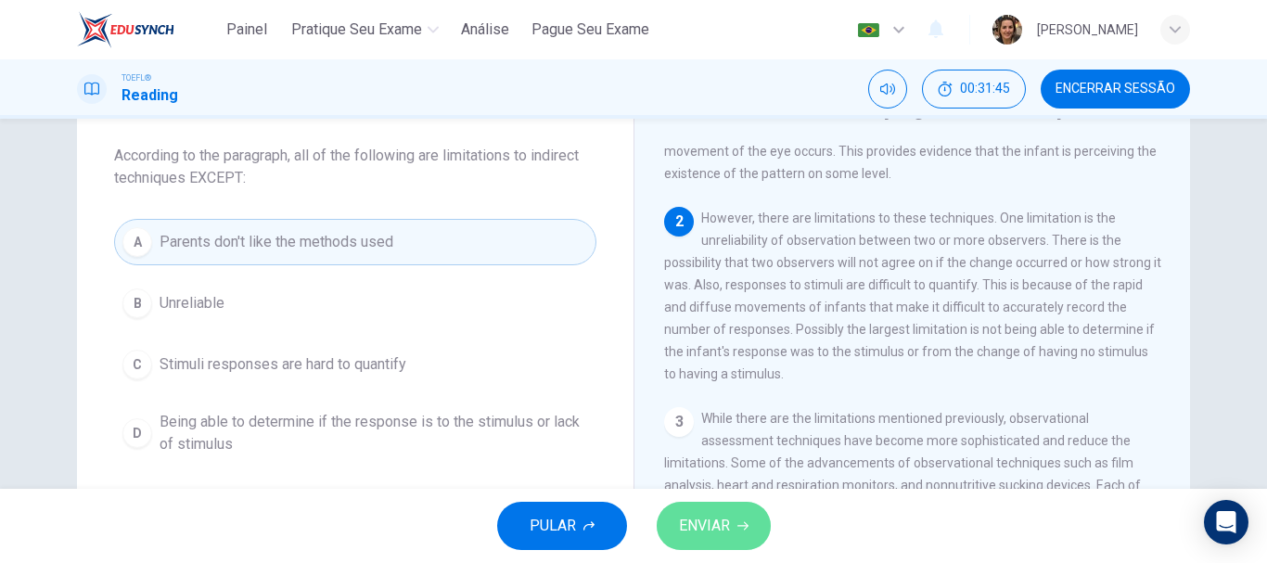
click at [725, 530] on span "ENVIAR" at bounding box center [704, 526] width 51 height 26
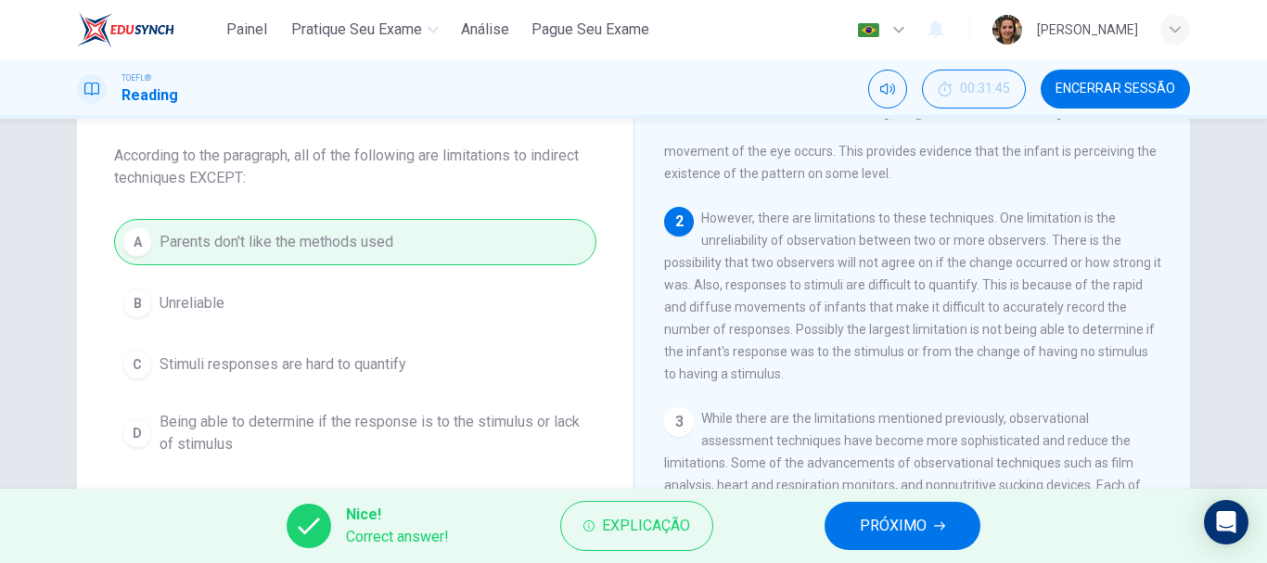
click at [878, 527] on span "PRÓXIMO" at bounding box center [893, 526] width 67 height 26
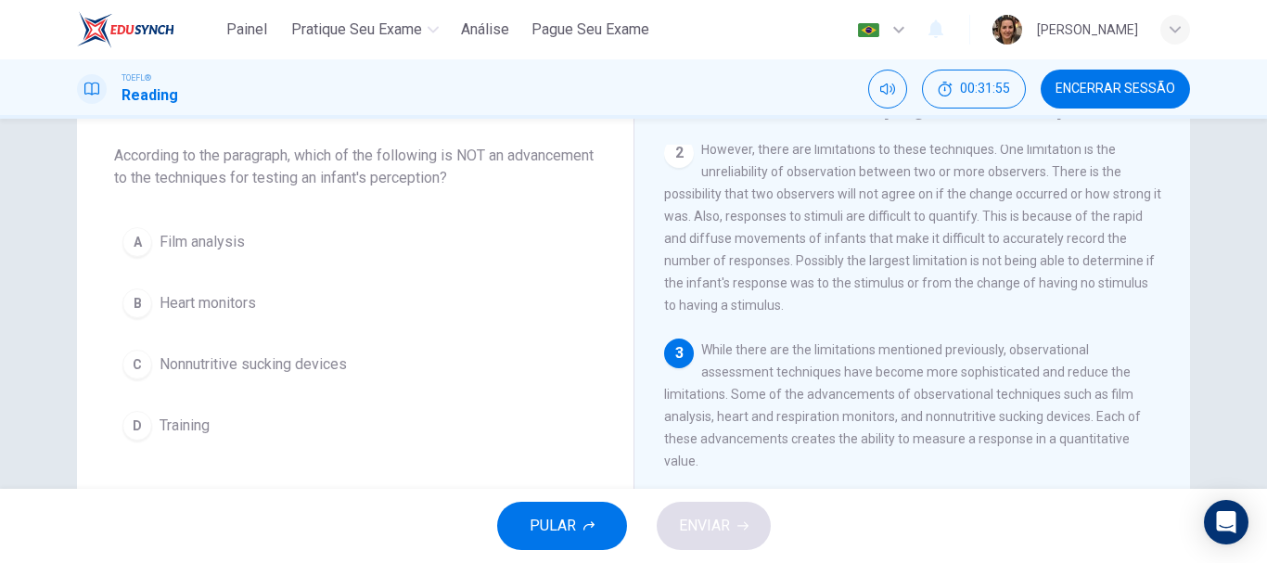
scroll to position [300, 0]
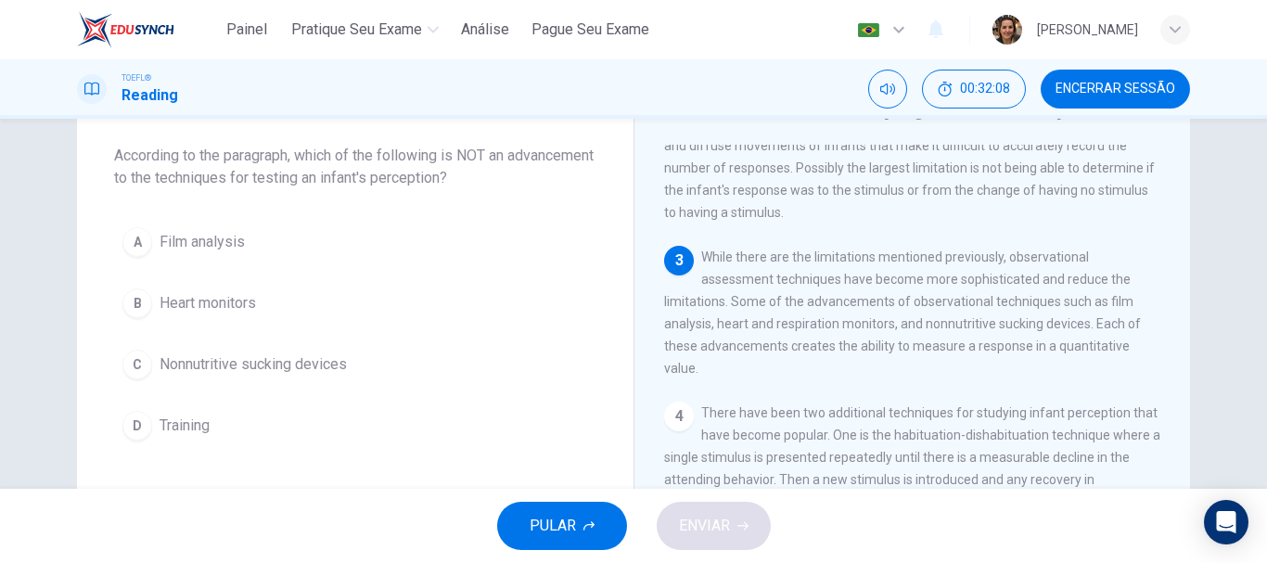
drag, startPoint x: 826, startPoint y: 339, endPoint x: 940, endPoint y: 342, distance: 114.1
click at [940, 342] on span "While there are the limitations mentioned previously, observational assessment …" at bounding box center [902, 313] width 477 height 126
click at [172, 424] on span "Training" at bounding box center [185, 426] width 50 height 22
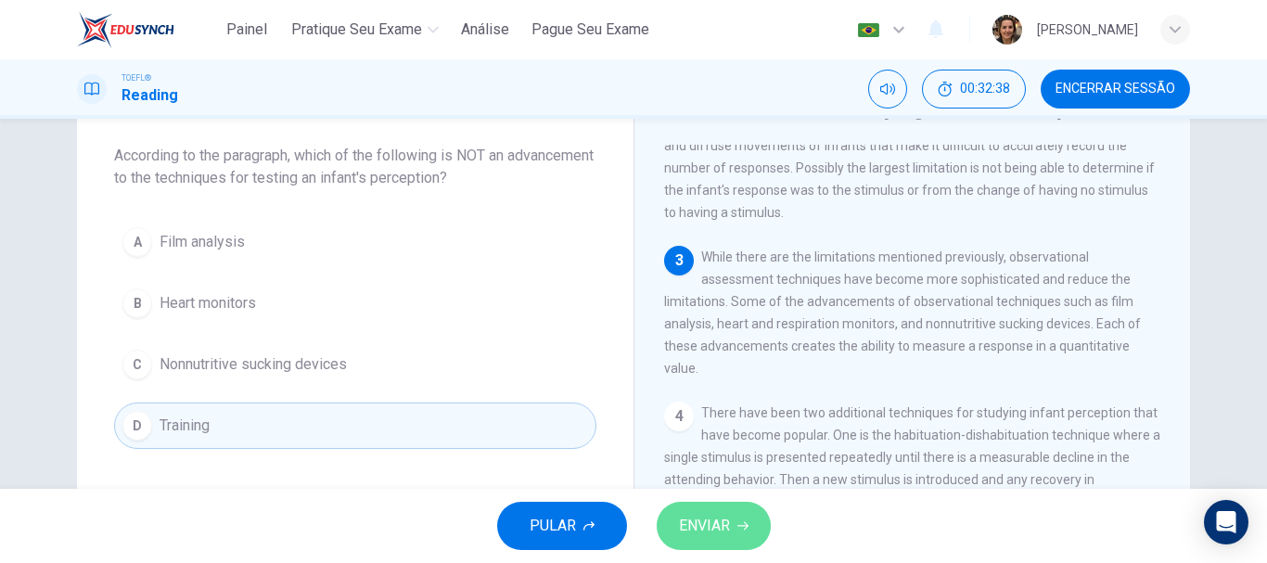
click at [724, 532] on span "ENVIAR" at bounding box center [704, 526] width 51 height 26
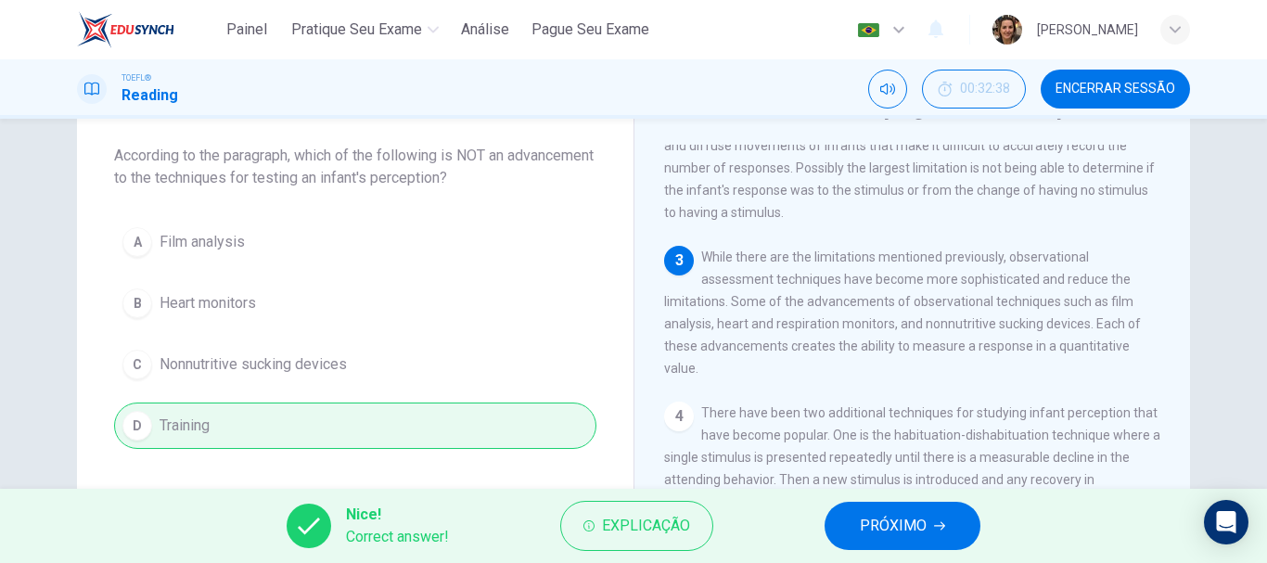
click at [893, 524] on span "PRÓXIMO" at bounding box center [893, 526] width 67 height 26
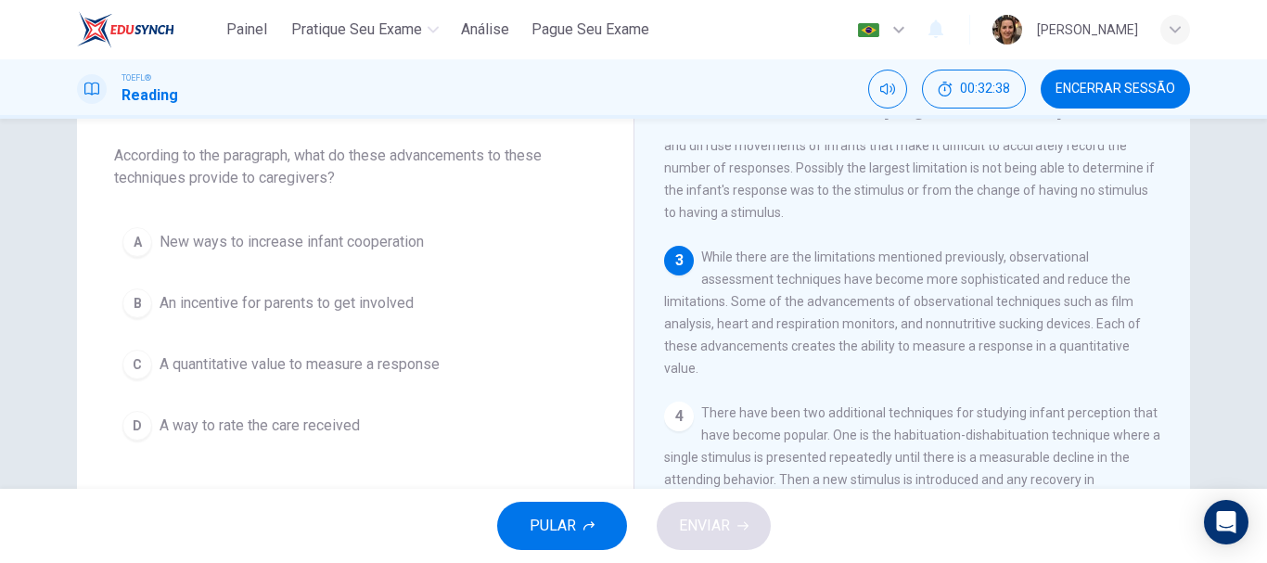
scroll to position [416, 0]
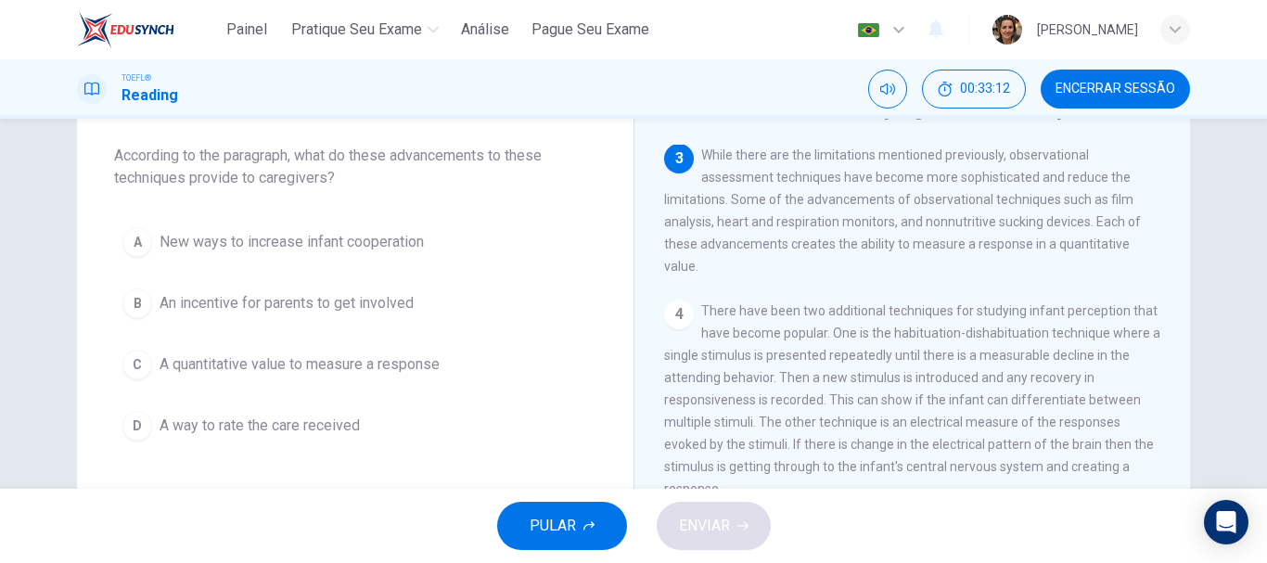
click at [288, 360] on span "A quantitative value to measure a response" at bounding box center [300, 364] width 280 height 22
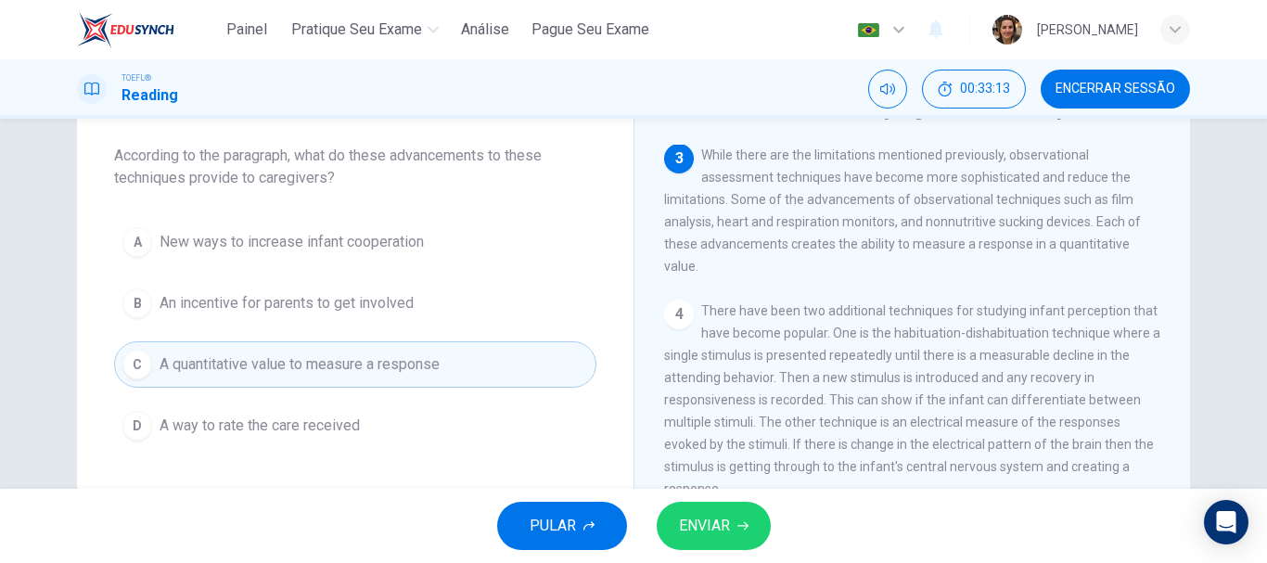
click at [716, 527] on span "ENVIAR" at bounding box center [704, 526] width 51 height 26
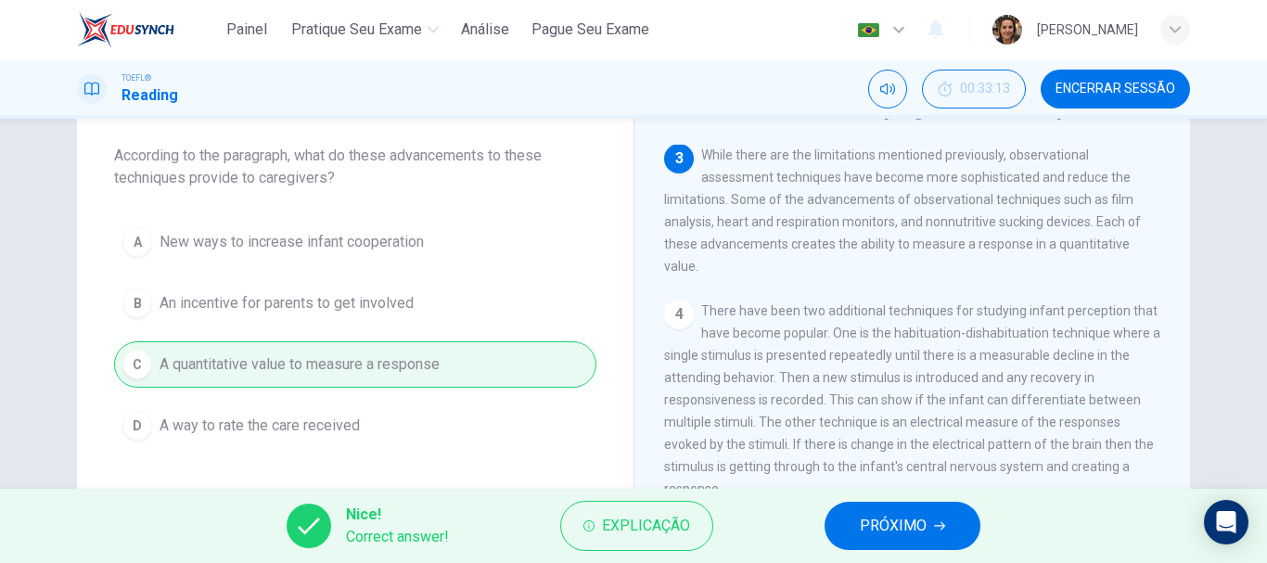
click at [898, 519] on span "PRÓXIMO" at bounding box center [893, 526] width 67 height 26
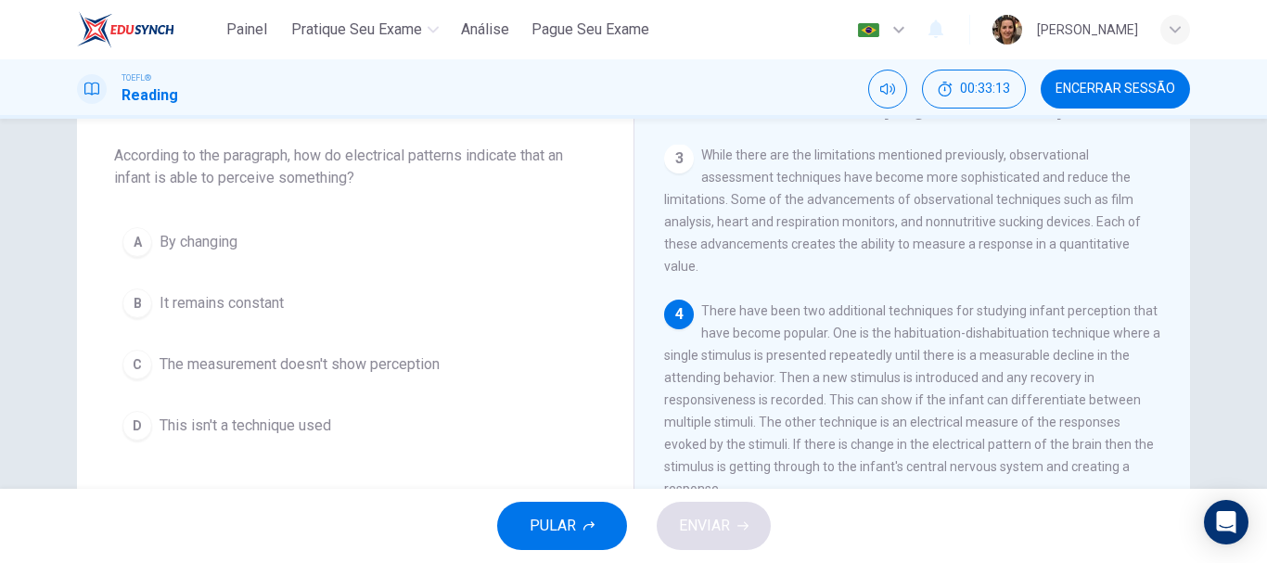
scroll to position [436, 0]
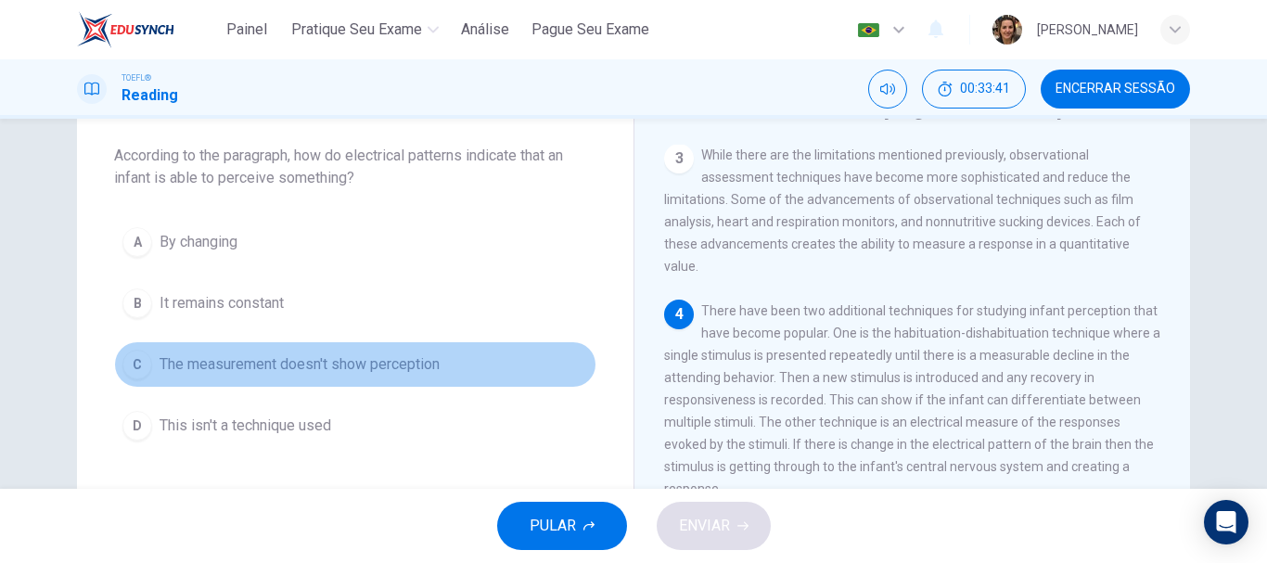
click at [364, 369] on span "The measurement doesn't show perception" at bounding box center [300, 364] width 280 height 22
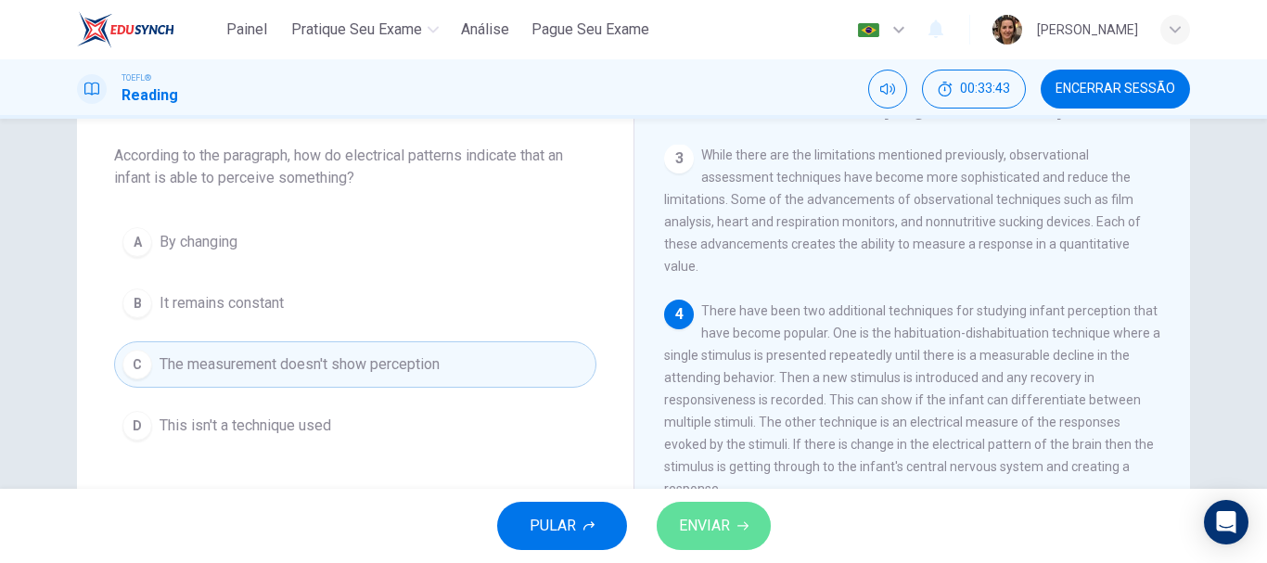
click at [723, 515] on span "ENVIAR" at bounding box center [704, 526] width 51 height 26
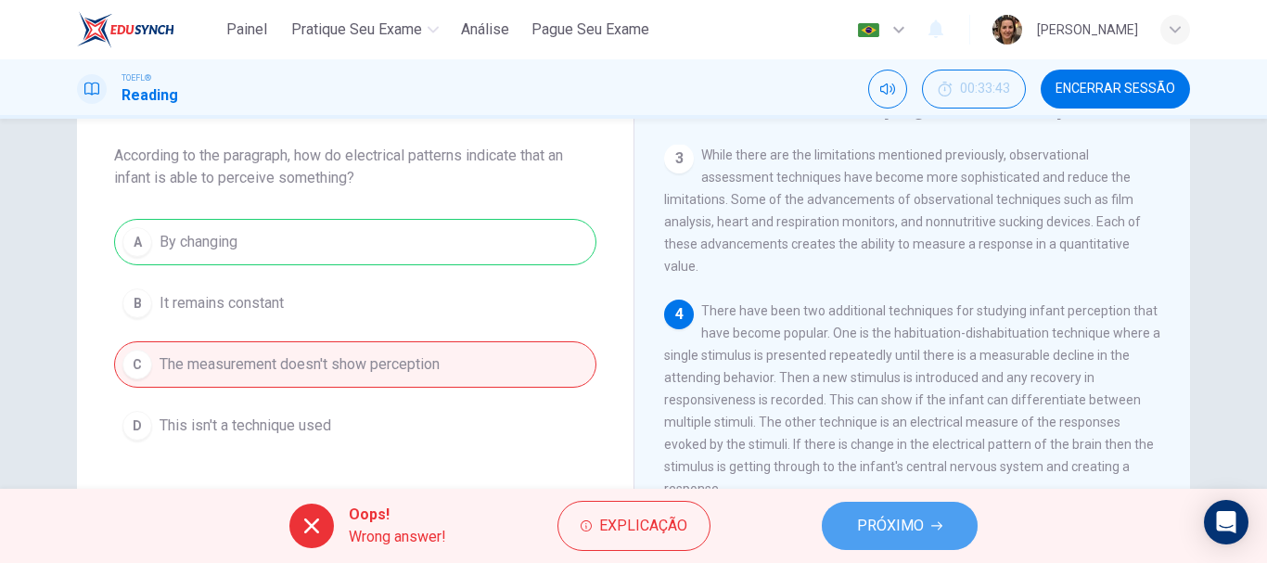
click at [874, 533] on span "PRÓXIMO" at bounding box center [890, 526] width 67 height 26
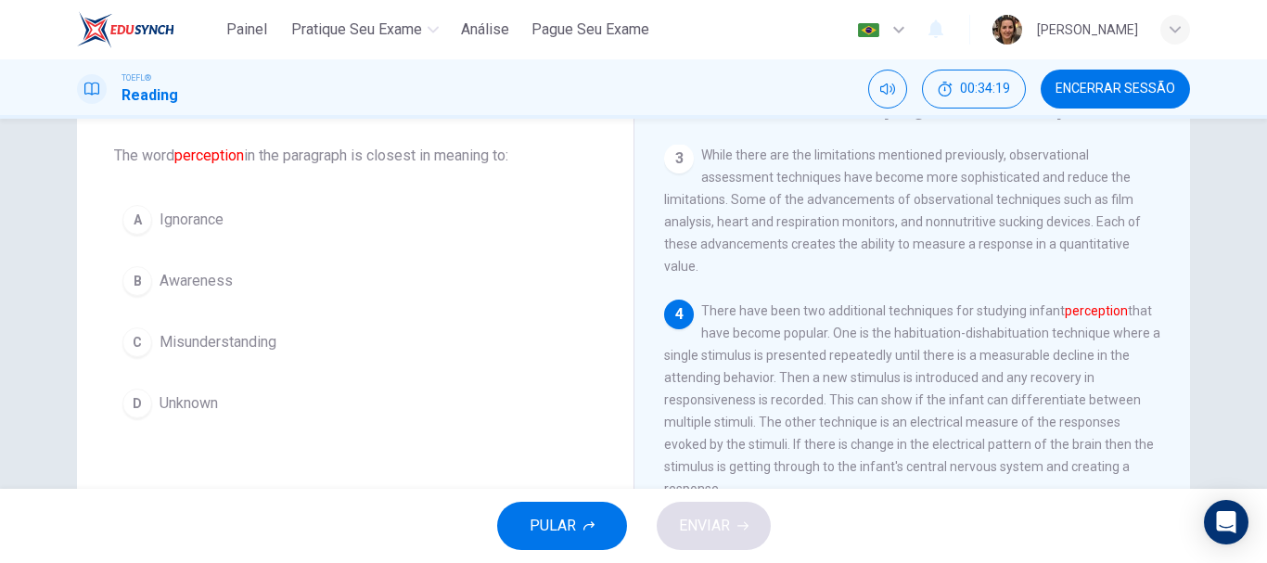
click at [191, 282] on span "Awareness" at bounding box center [196, 281] width 73 height 22
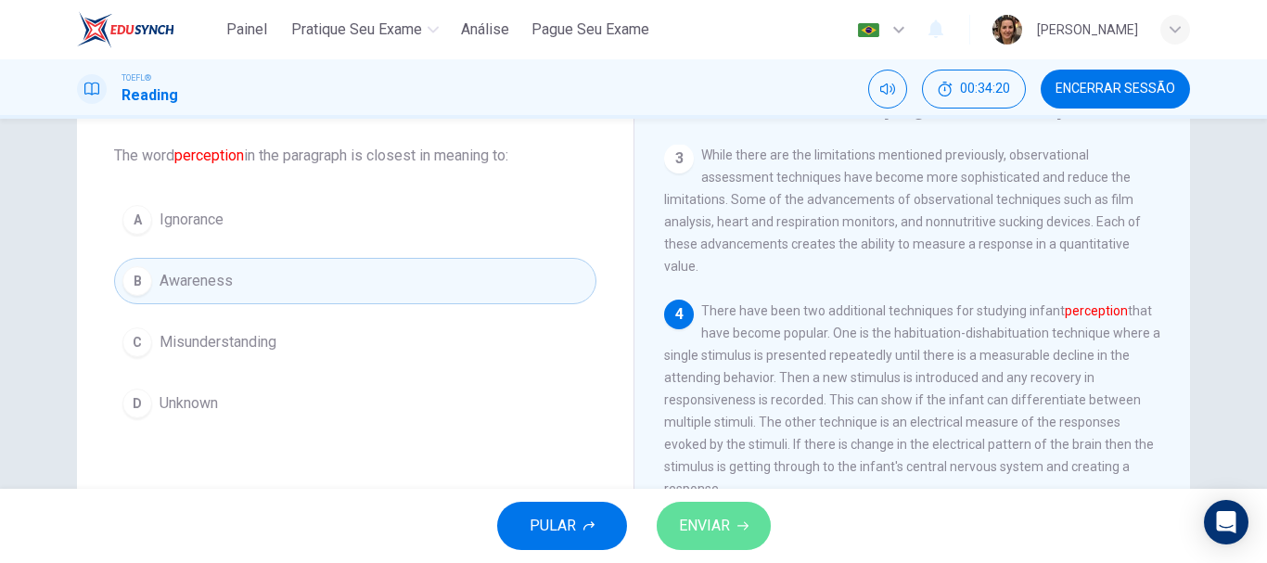
click at [710, 530] on span "ENVIAR" at bounding box center [704, 526] width 51 height 26
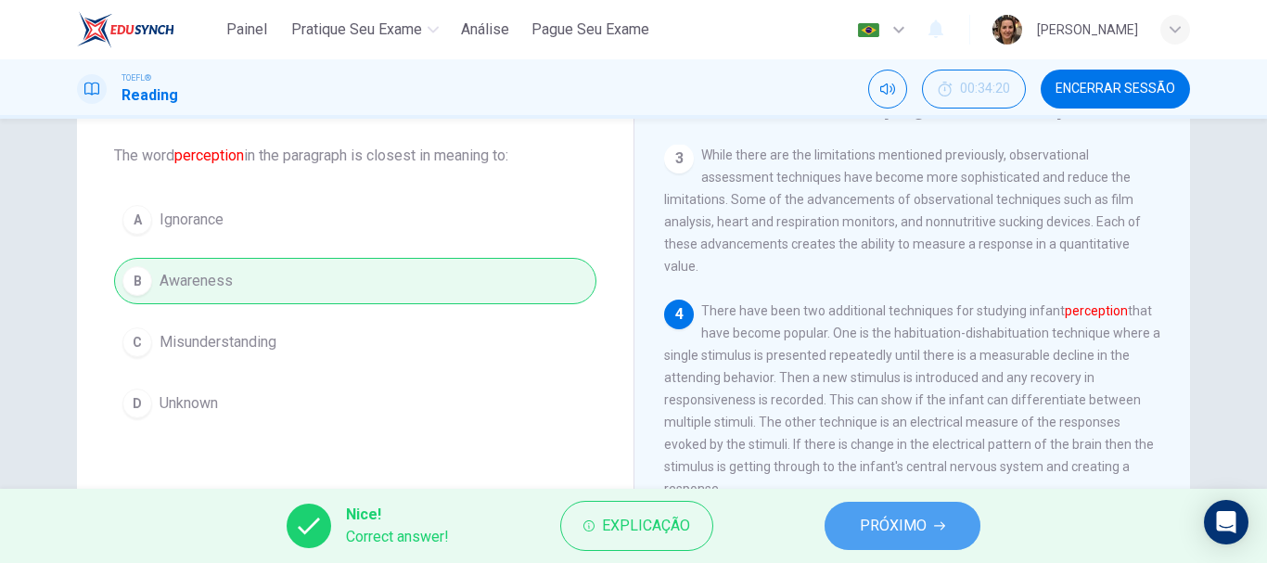
click at [899, 534] on span "PRÓXIMO" at bounding box center [893, 526] width 67 height 26
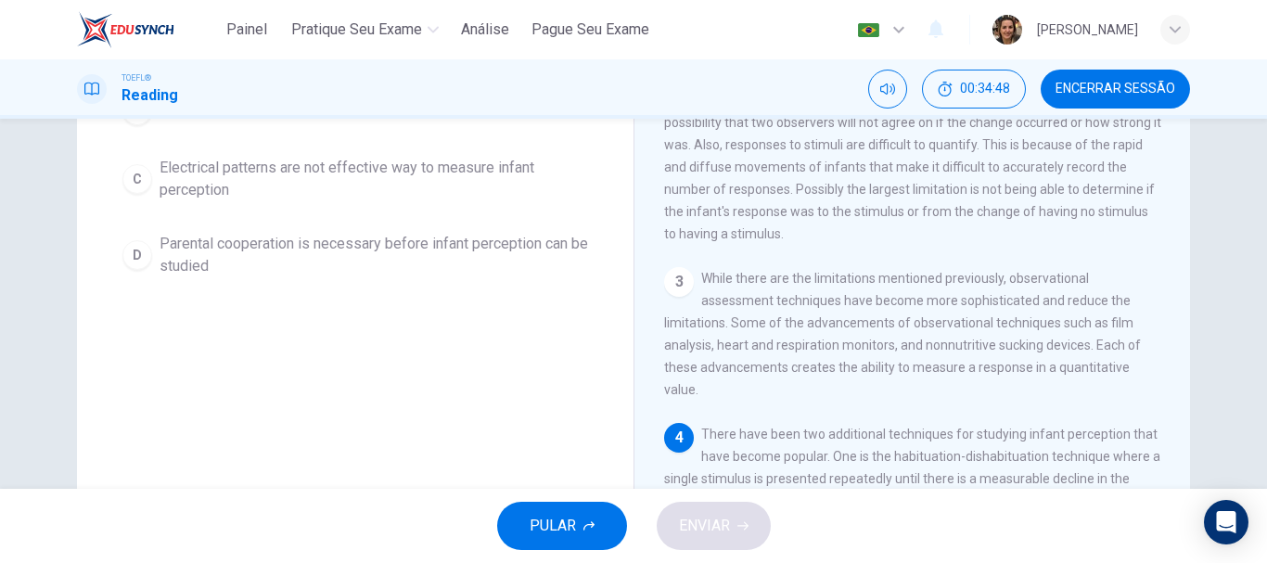
scroll to position [93, 0]
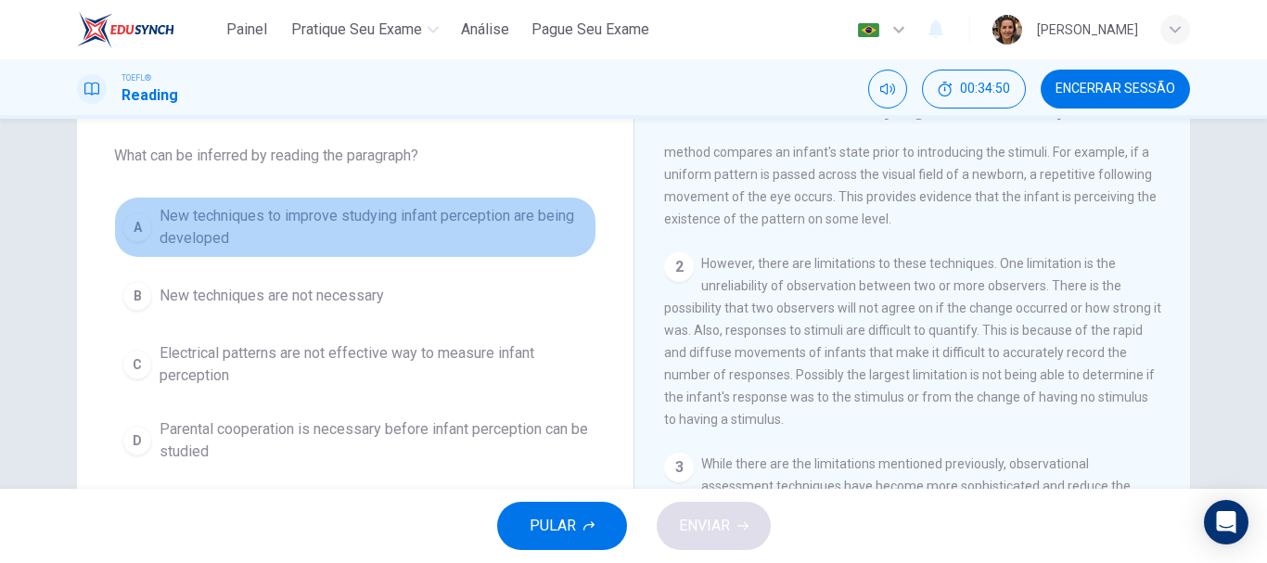
click at [433, 230] on span "New techniques to improve studying infant perception are being developed" at bounding box center [374, 227] width 429 height 45
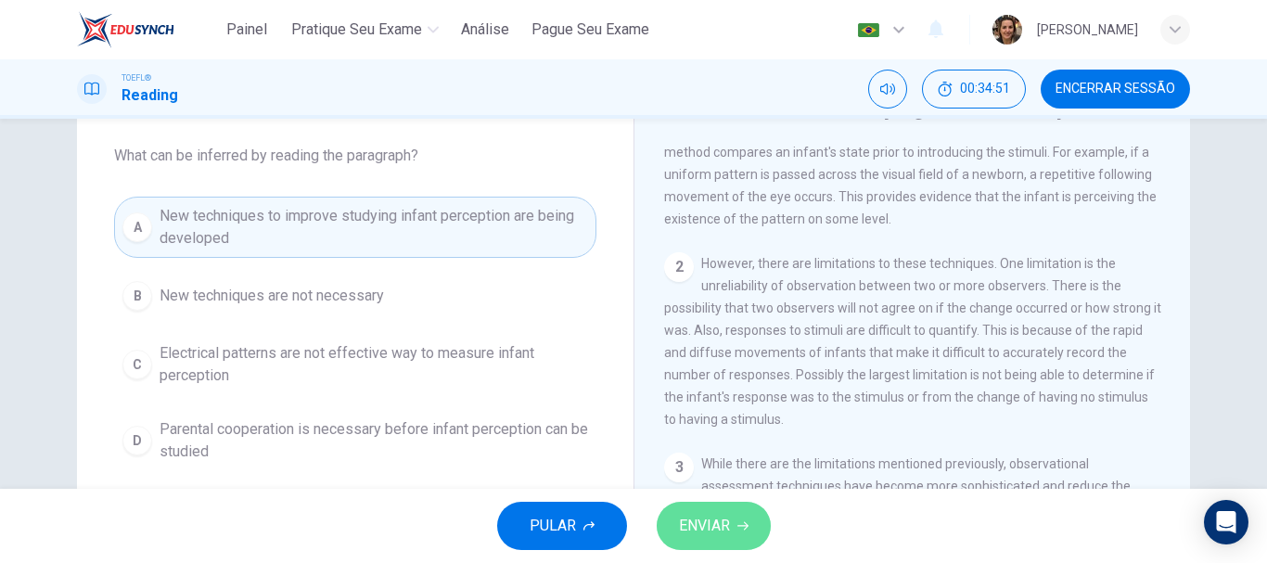
click at [731, 526] on button "ENVIAR" at bounding box center [714, 526] width 114 height 48
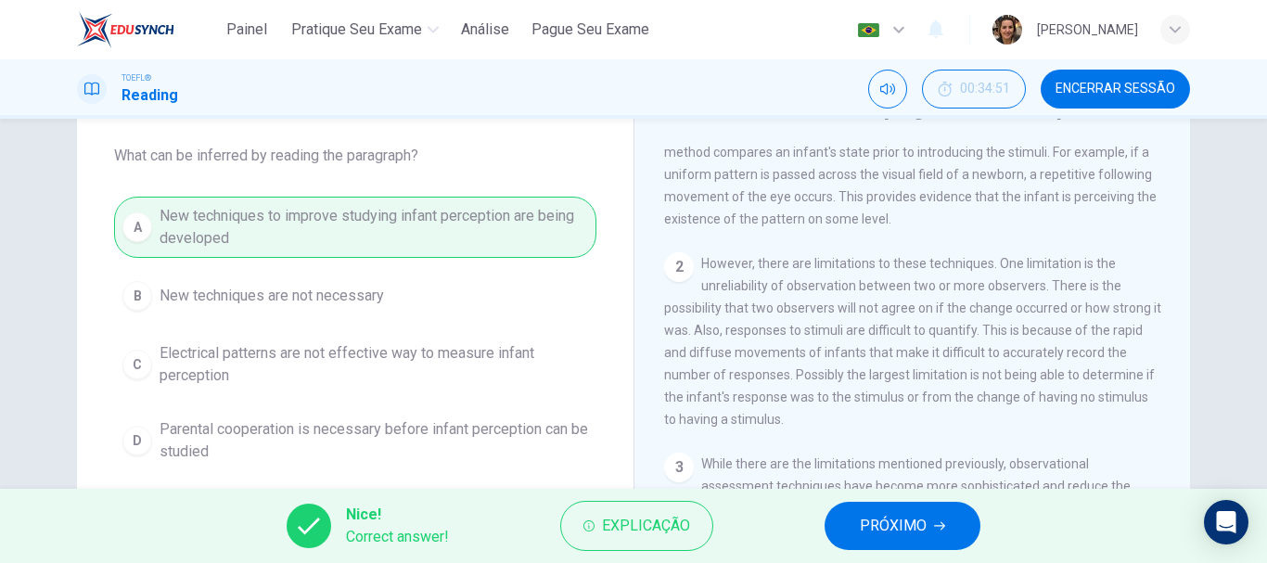
click at [882, 526] on span "PRÓXIMO" at bounding box center [893, 526] width 67 height 26
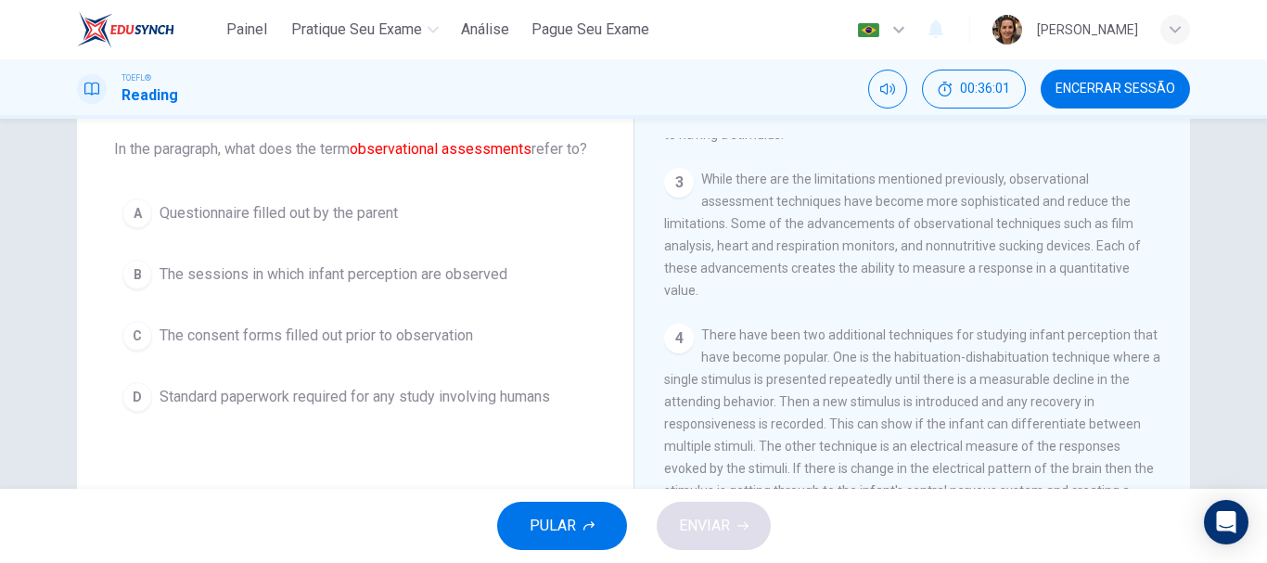
scroll to position [106, 0]
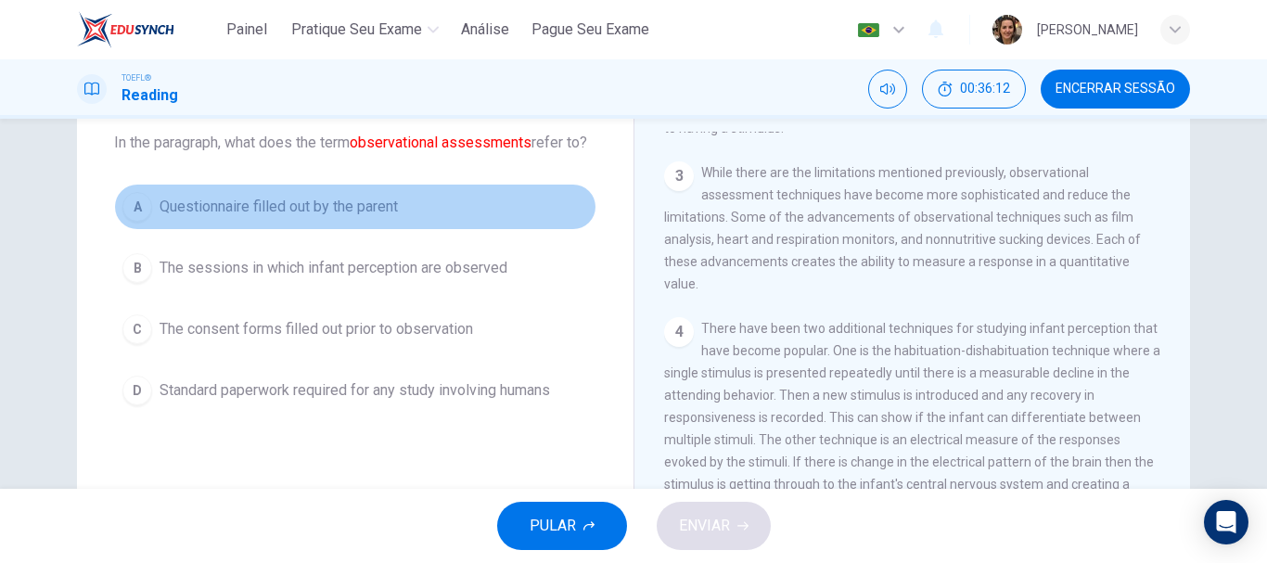
click at [284, 218] on span "Questionnaire filled out by the parent" at bounding box center [279, 207] width 238 height 22
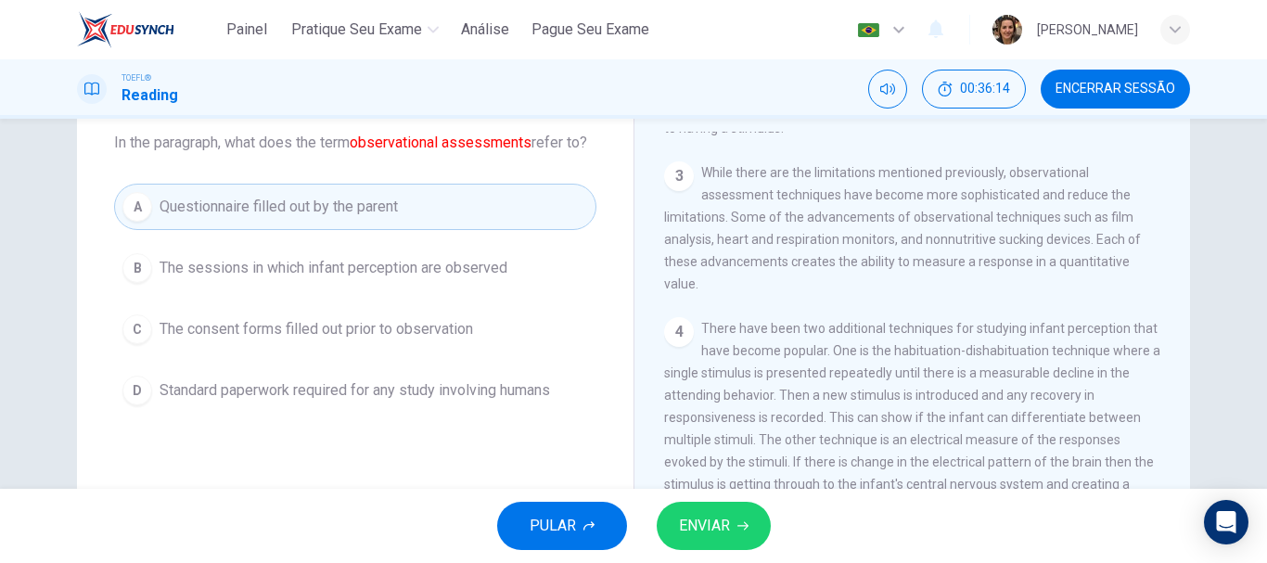
click at [430, 279] on span "The sessions in which infant perception are observed" at bounding box center [334, 268] width 348 height 22
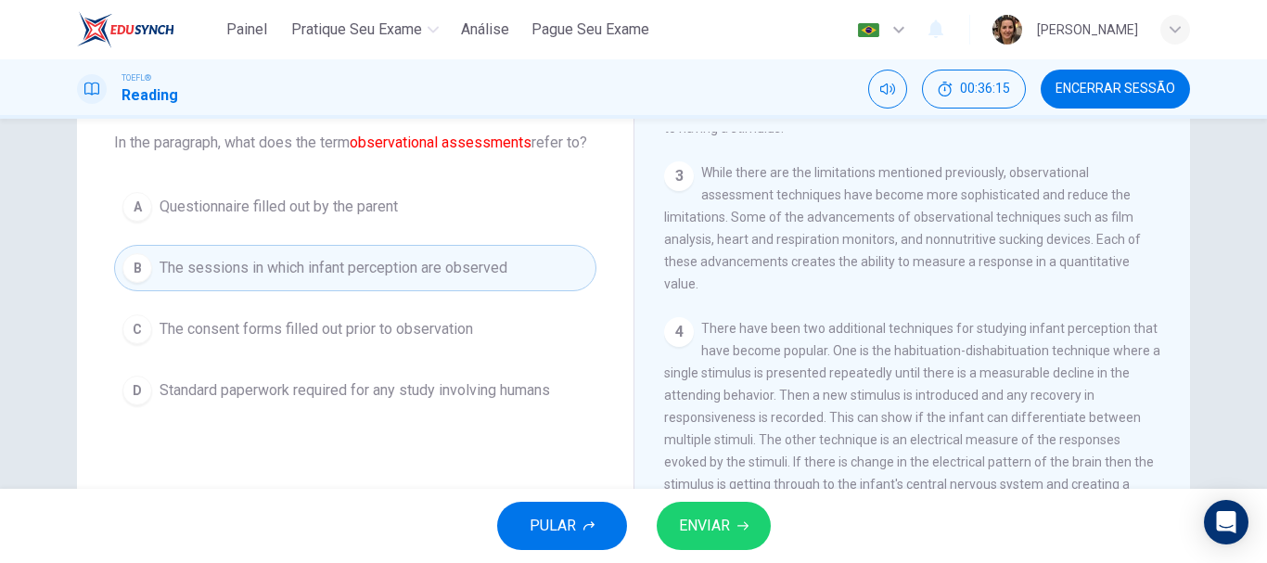
click at [722, 530] on span "ENVIAR" at bounding box center [704, 526] width 51 height 26
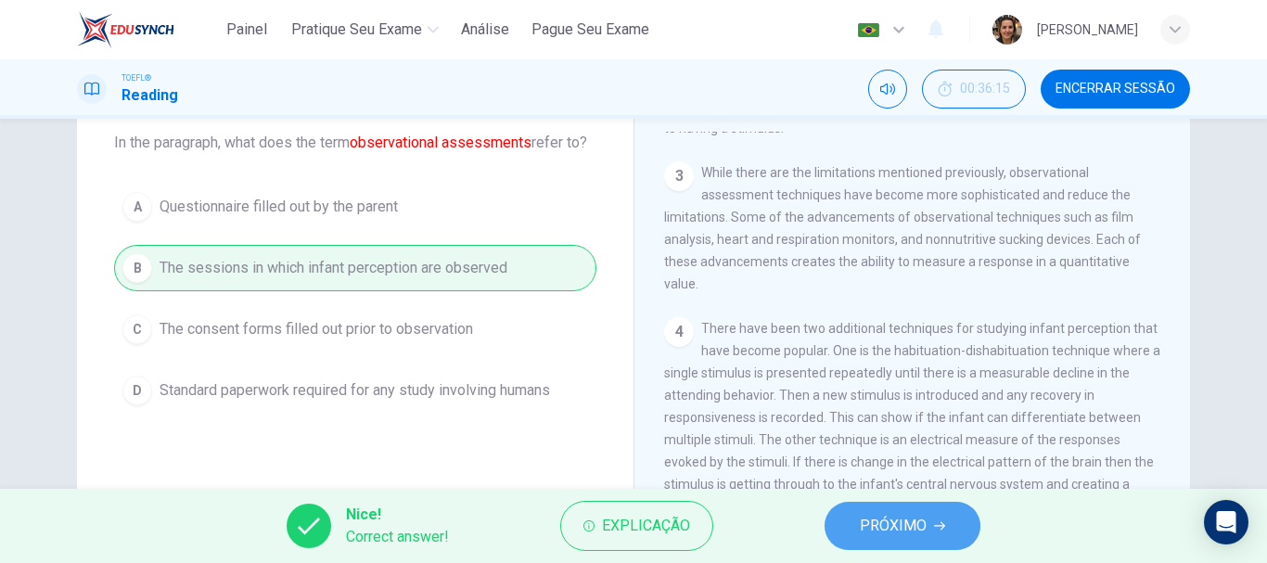
click at [922, 519] on span "PRÓXIMO" at bounding box center [893, 526] width 67 height 26
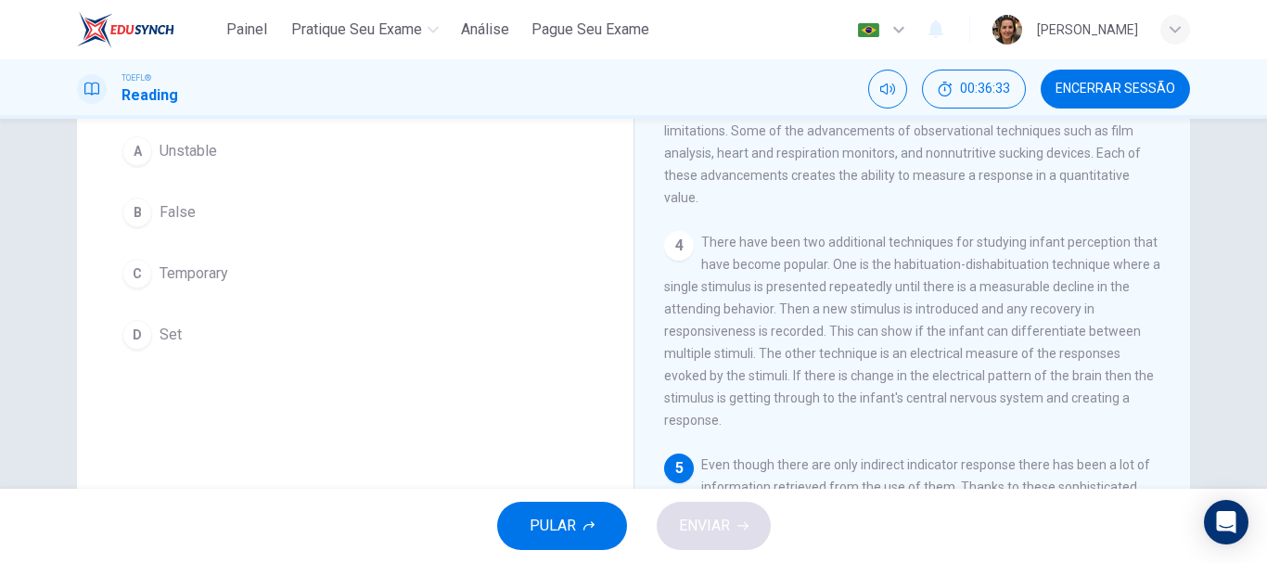
scroll to position [69, 0]
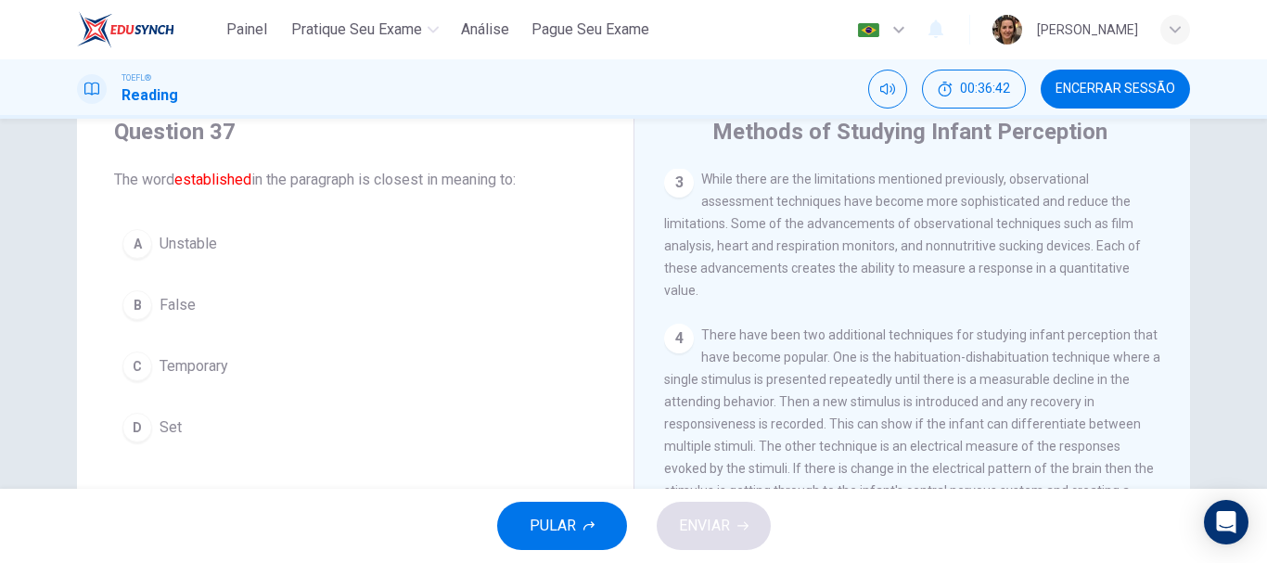
click at [164, 429] on span "Set" at bounding box center [171, 427] width 22 height 22
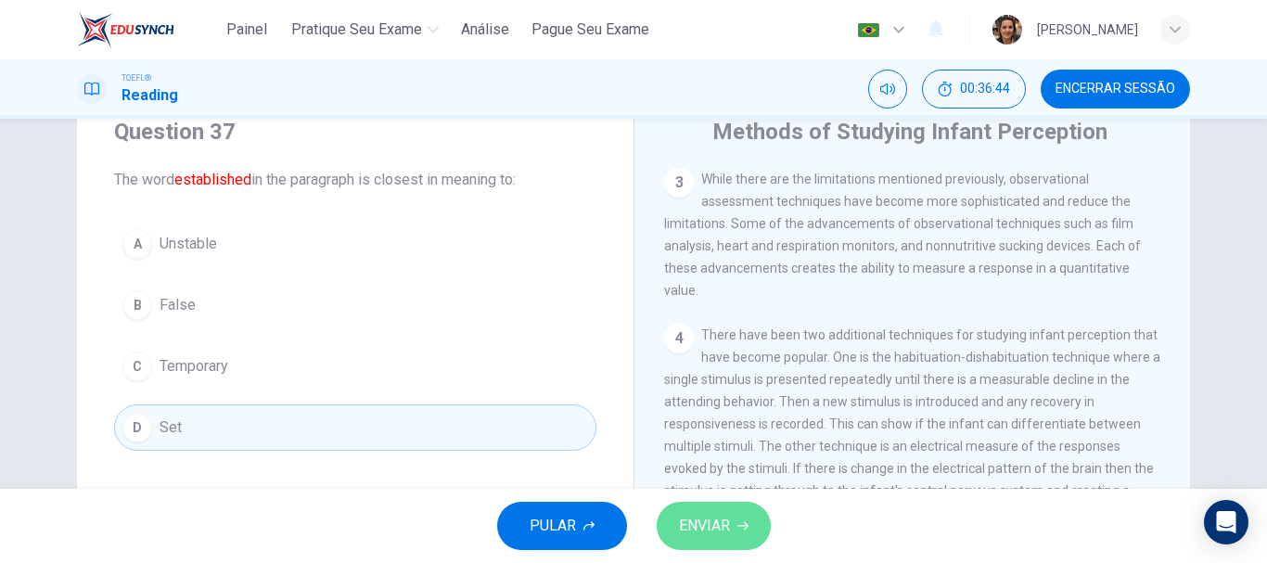
click at [685, 531] on span "ENVIAR" at bounding box center [704, 526] width 51 height 26
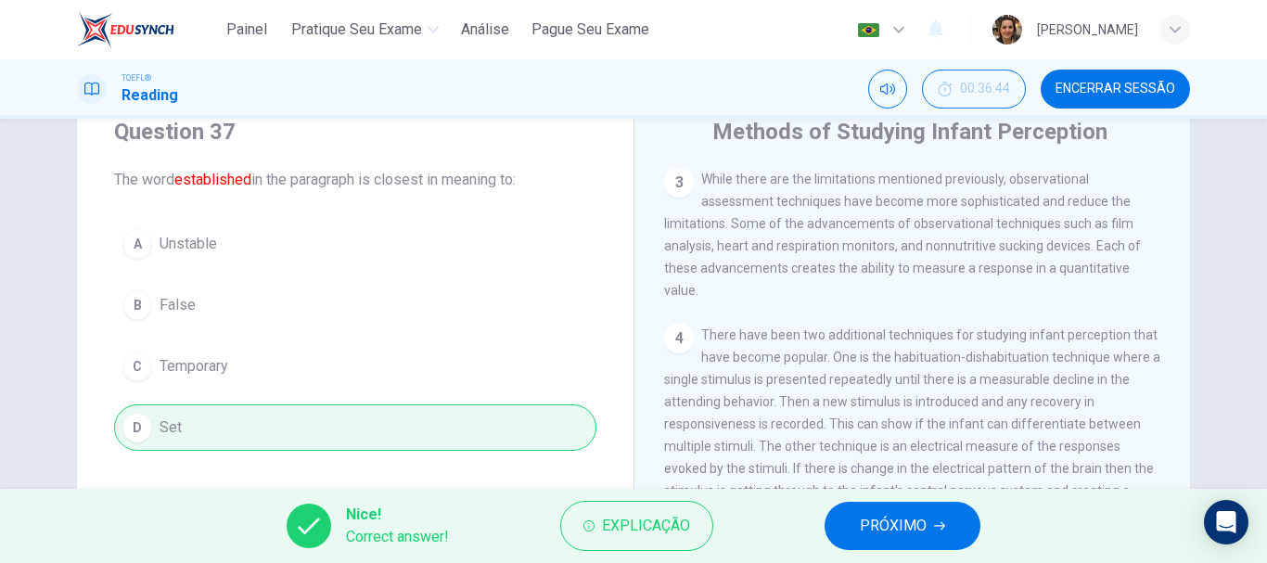
click at [935, 518] on button "PRÓXIMO" at bounding box center [903, 526] width 156 height 48
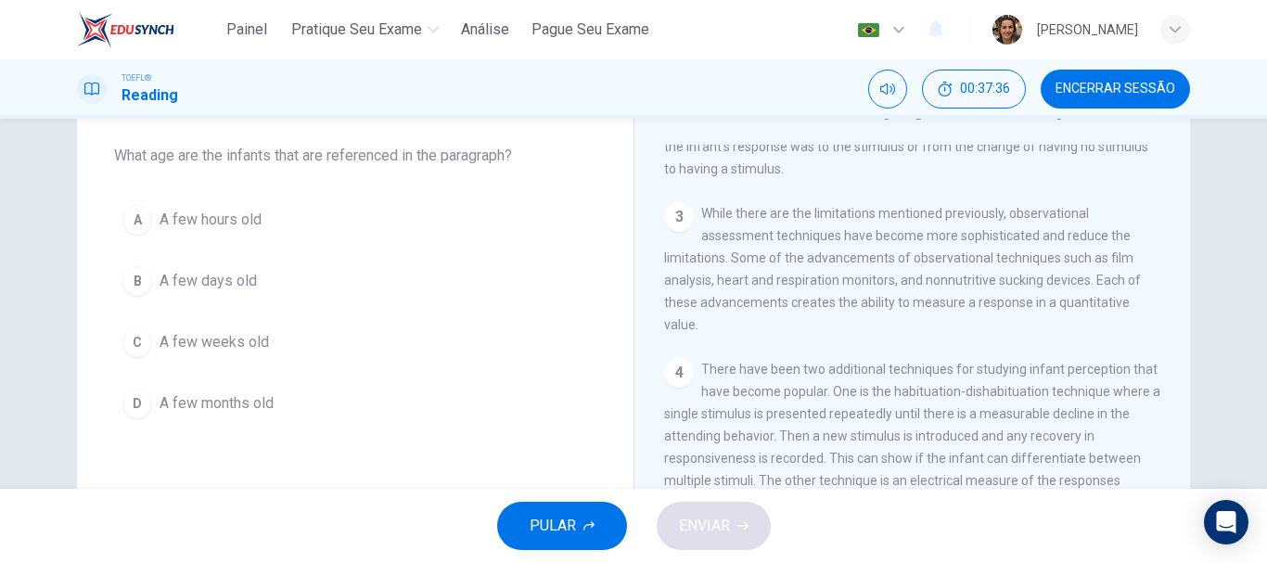
scroll to position [186, 0]
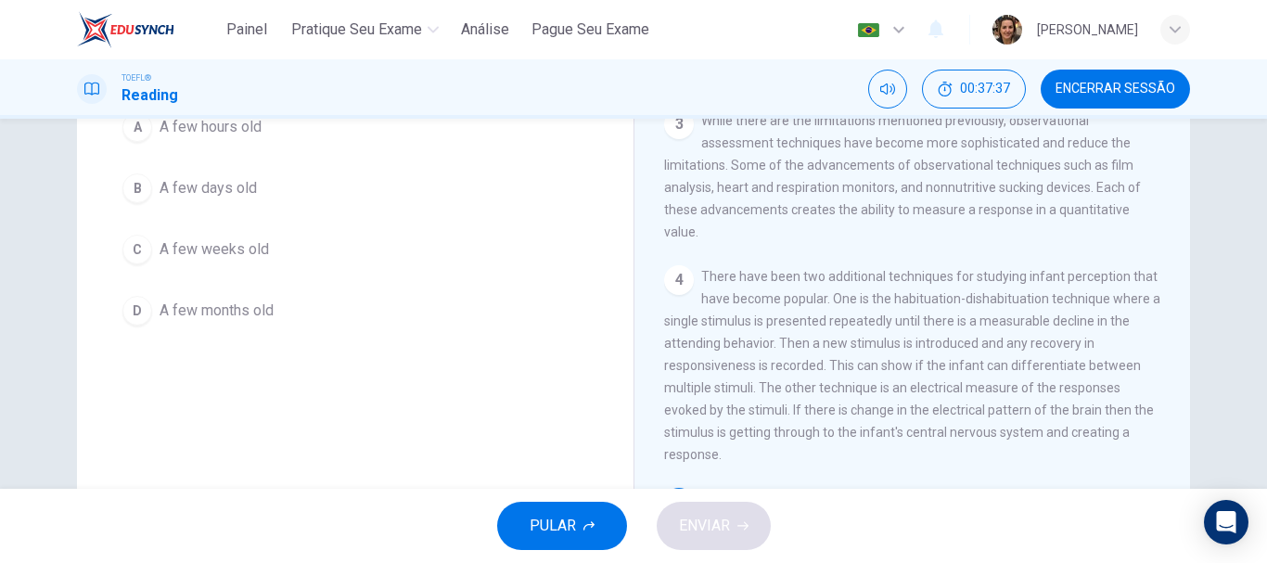
click at [224, 191] on span "A few days old" at bounding box center [208, 188] width 97 height 22
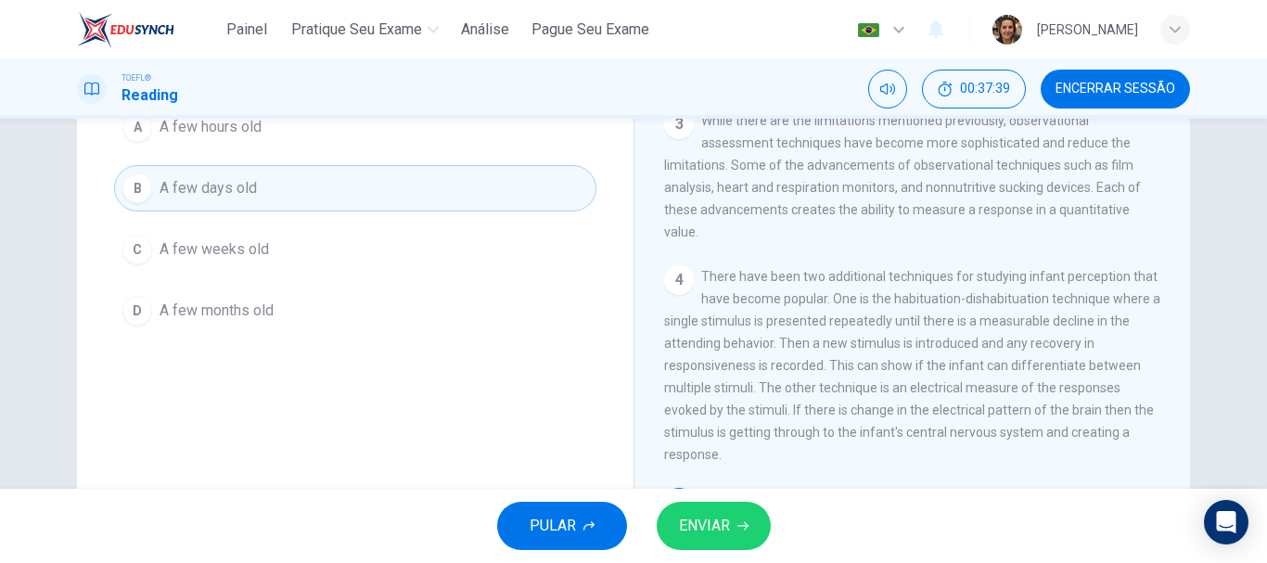
click at [686, 522] on span "ENVIAR" at bounding box center [704, 526] width 51 height 26
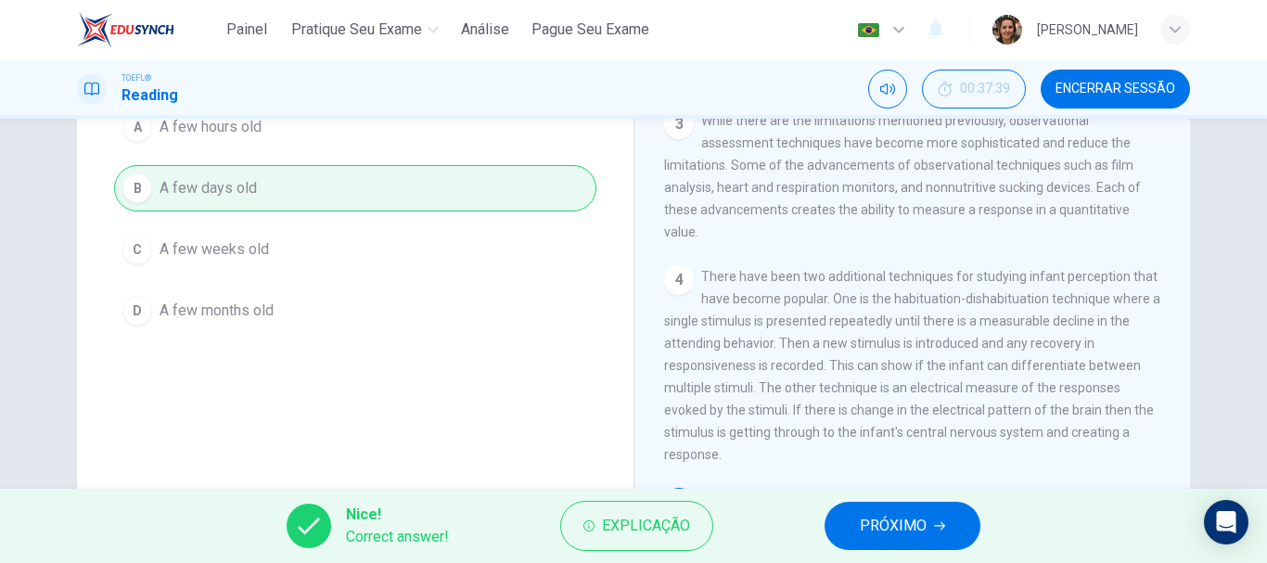
click at [903, 530] on span "PRÓXIMO" at bounding box center [893, 526] width 67 height 26
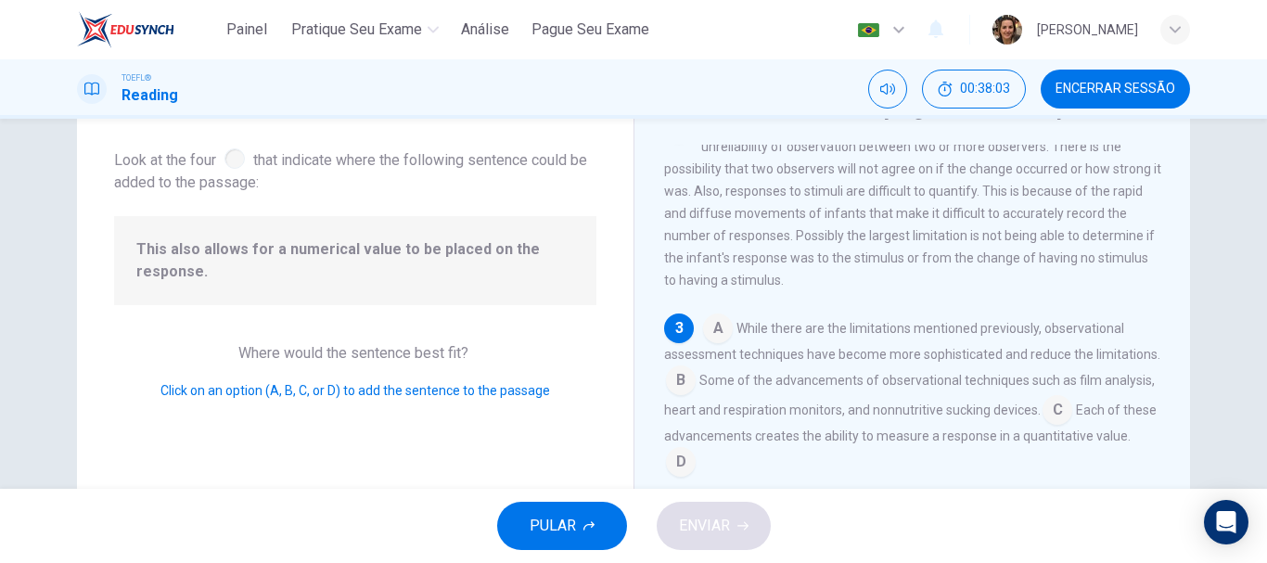
scroll to position [325, 0]
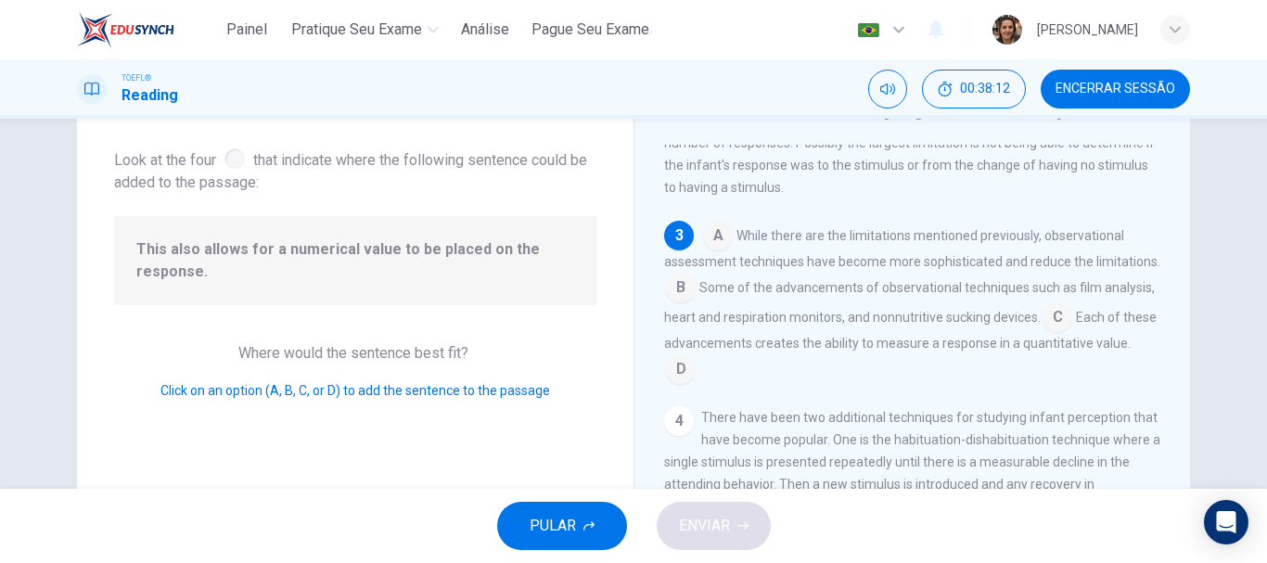
click at [696, 380] on input at bounding box center [681, 371] width 30 height 30
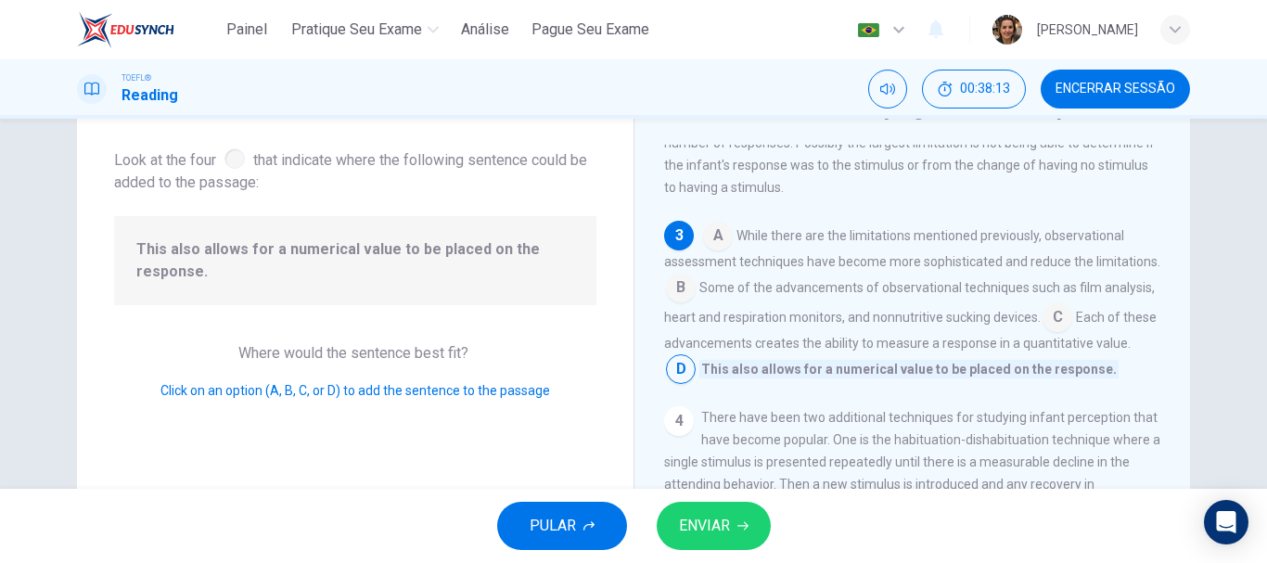
click at [721, 522] on span "ENVIAR" at bounding box center [704, 526] width 51 height 26
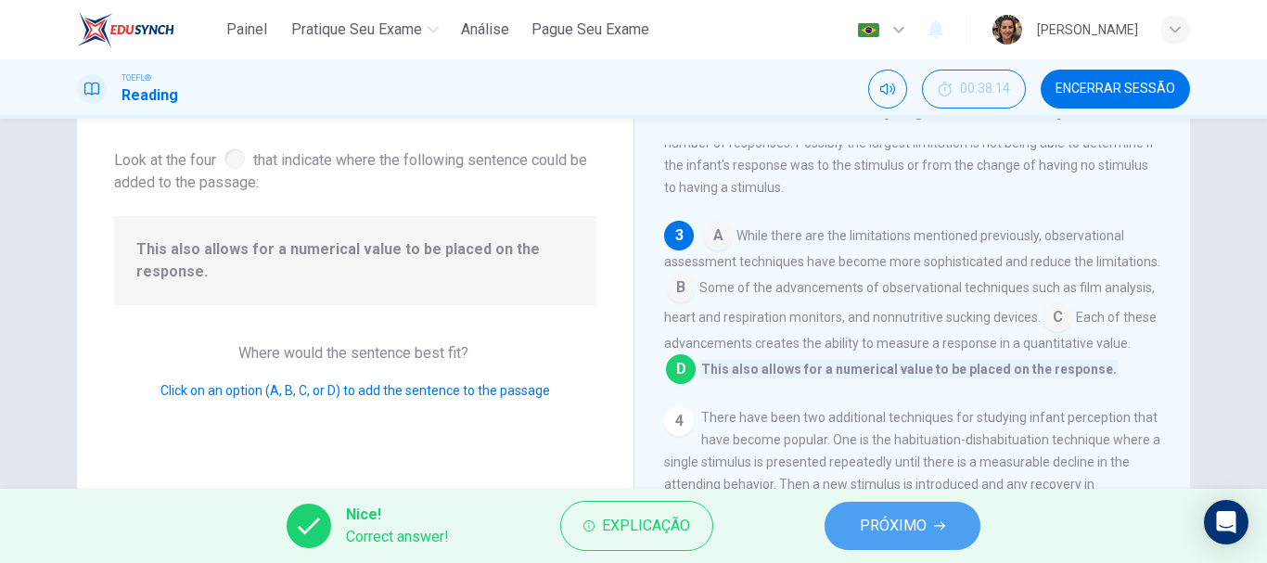
click at [902, 531] on span "PRÓXIMO" at bounding box center [893, 526] width 67 height 26
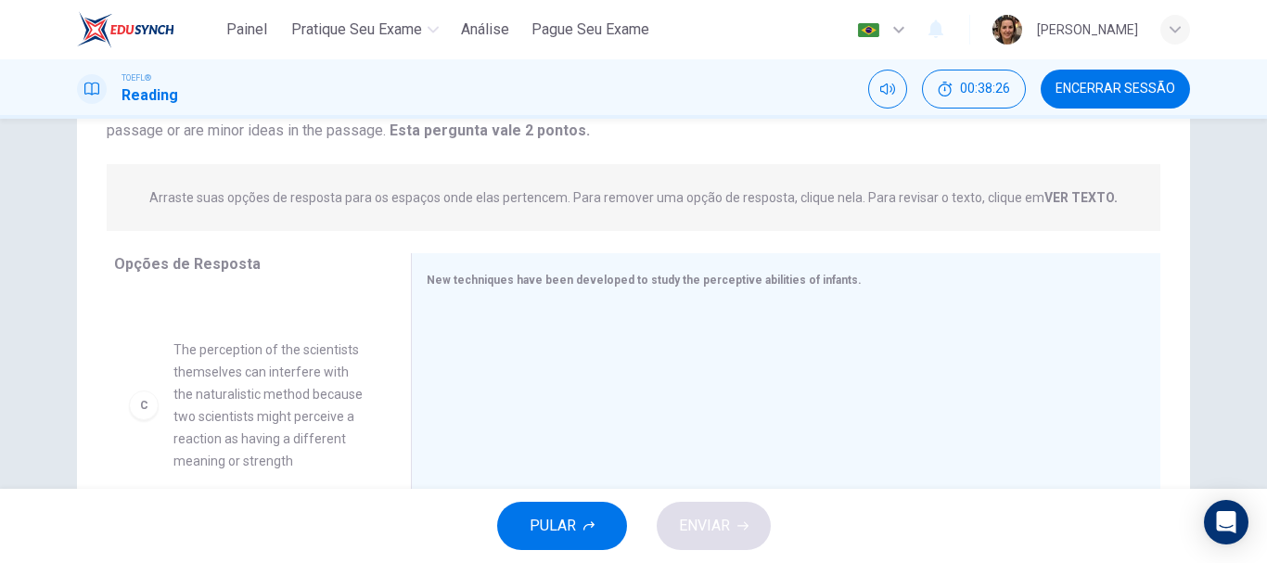
scroll to position [464, 0]
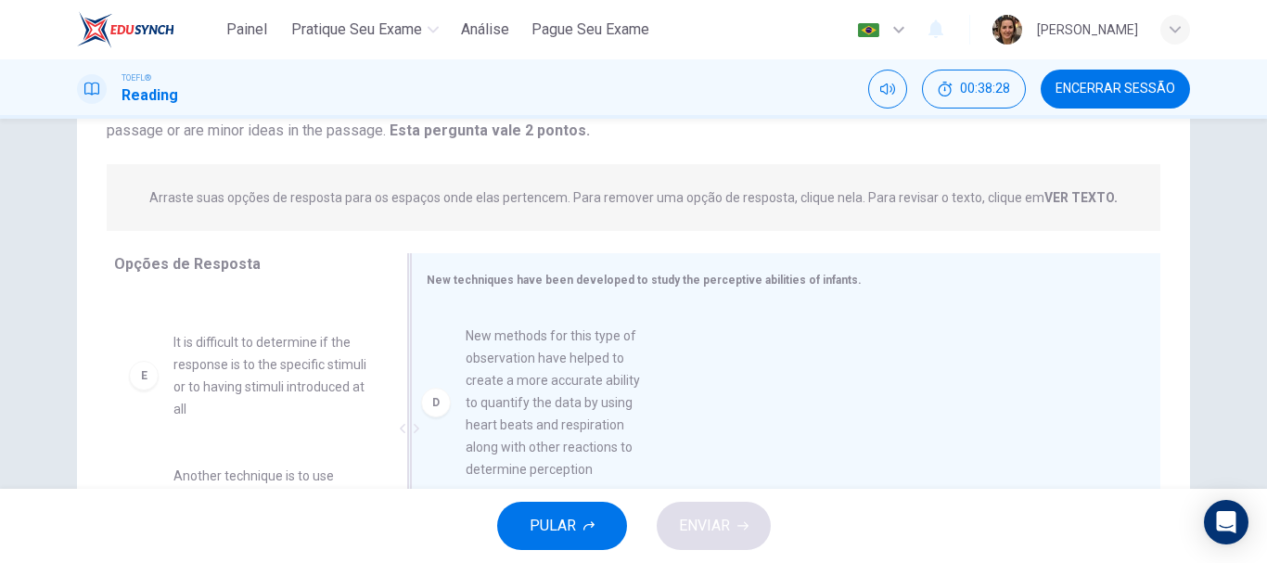
drag, startPoint x: 262, startPoint y: 378, endPoint x: 581, endPoint y: 374, distance: 319.1
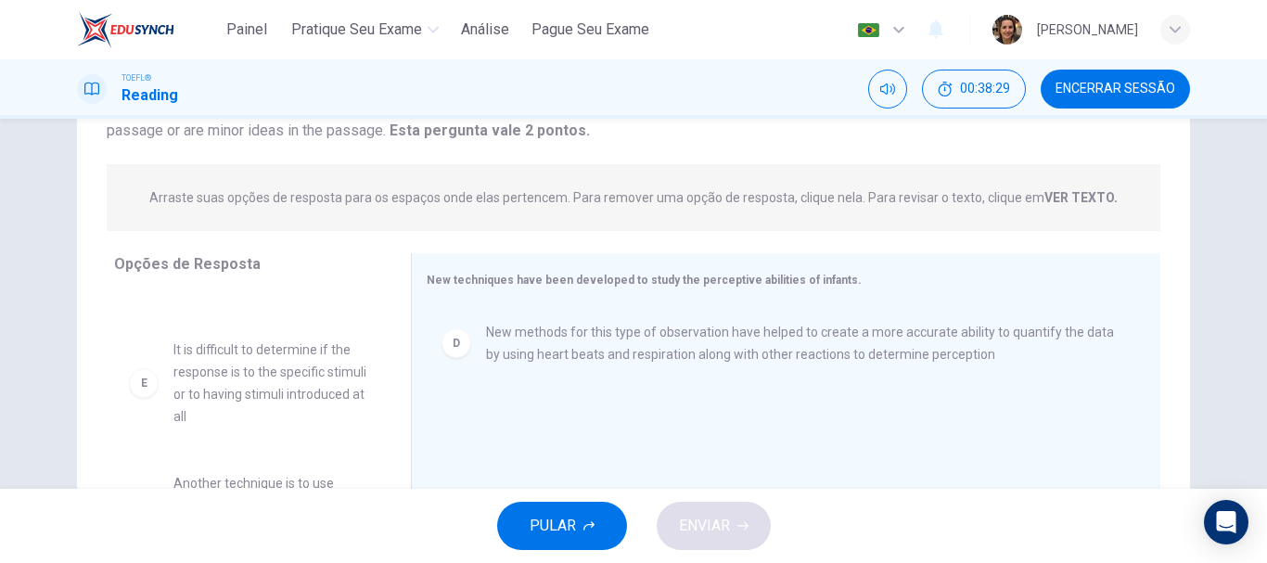
scroll to position [349, 0]
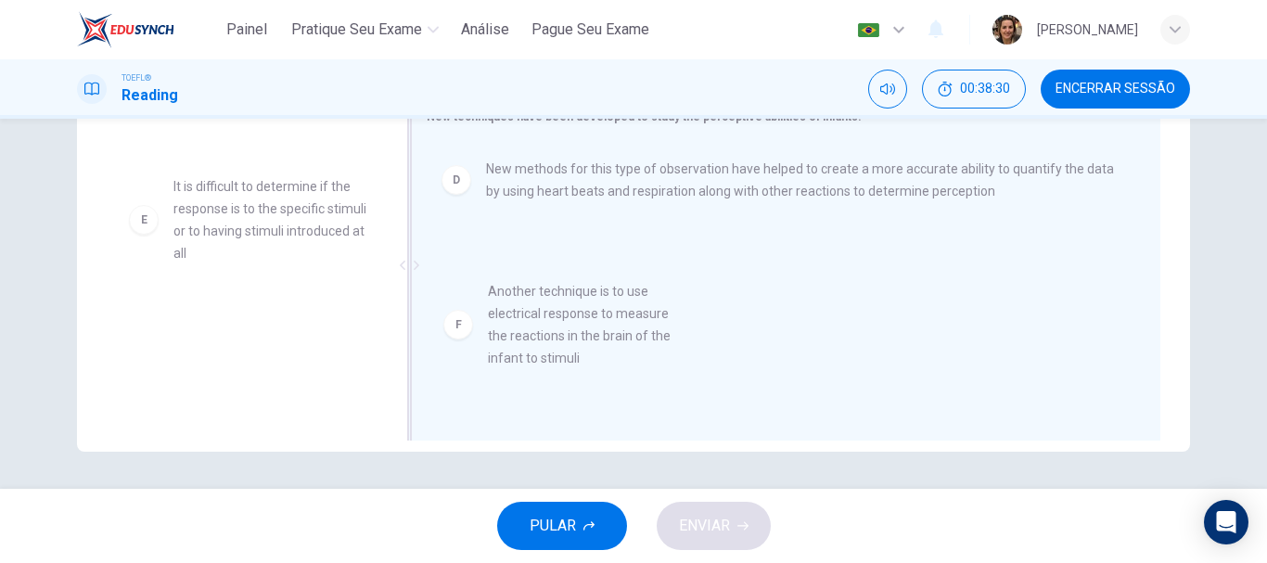
drag, startPoint x: 250, startPoint y: 346, endPoint x: 562, endPoint y: 311, distance: 314.6
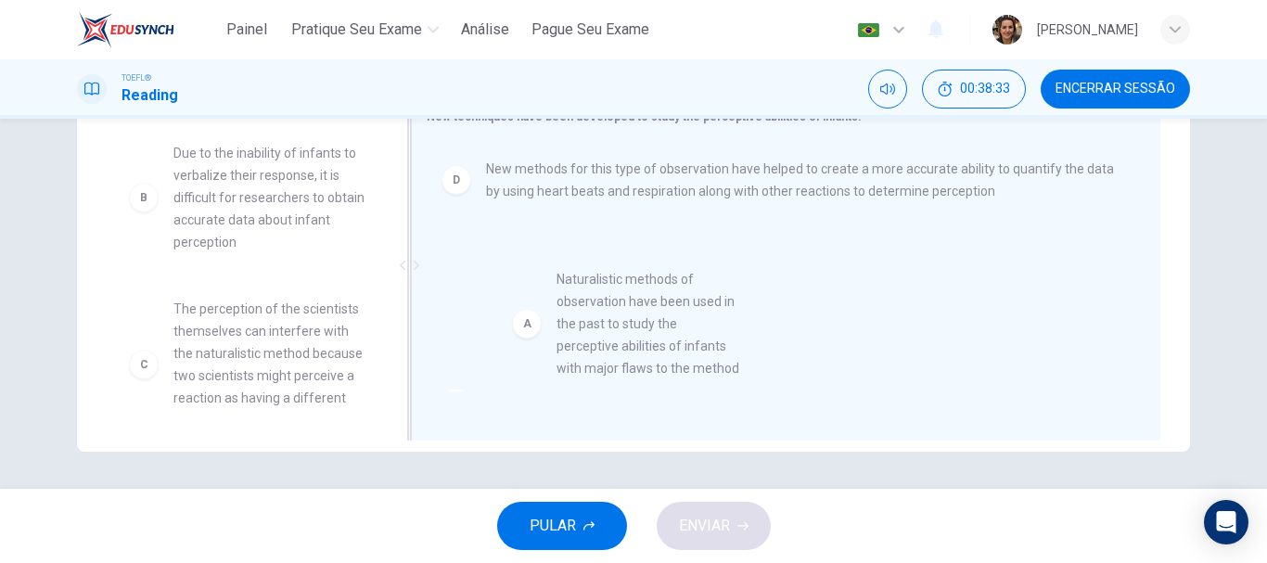
scroll to position [40, 0]
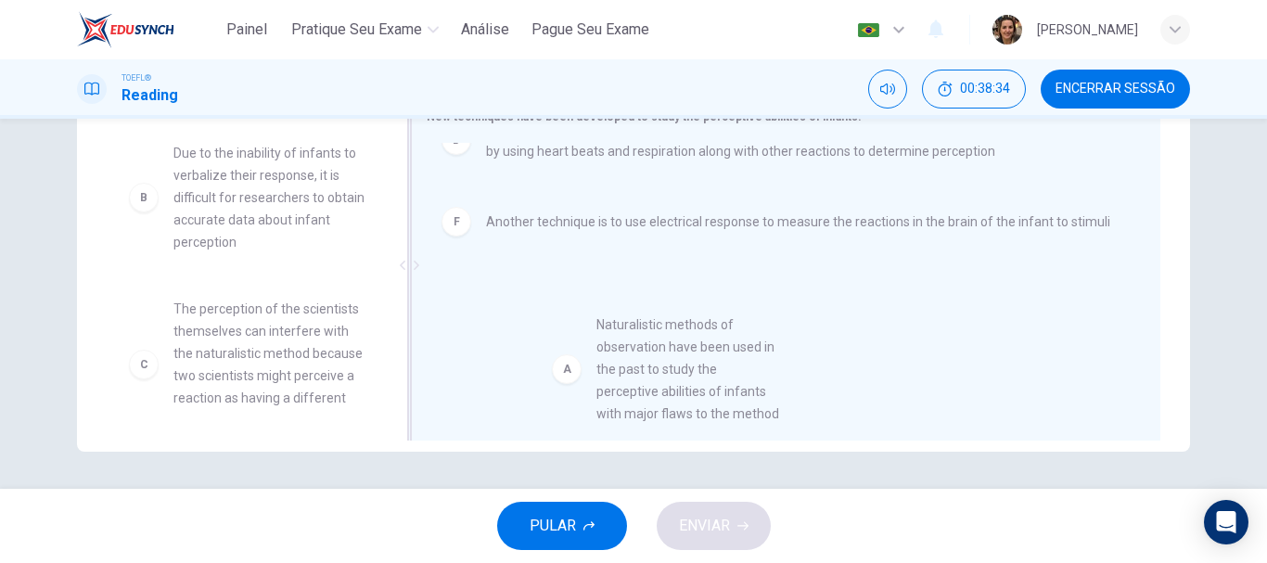
drag, startPoint x: 232, startPoint y: 193, endPoint x: 673, endPoint y: 370, distance: 474.9
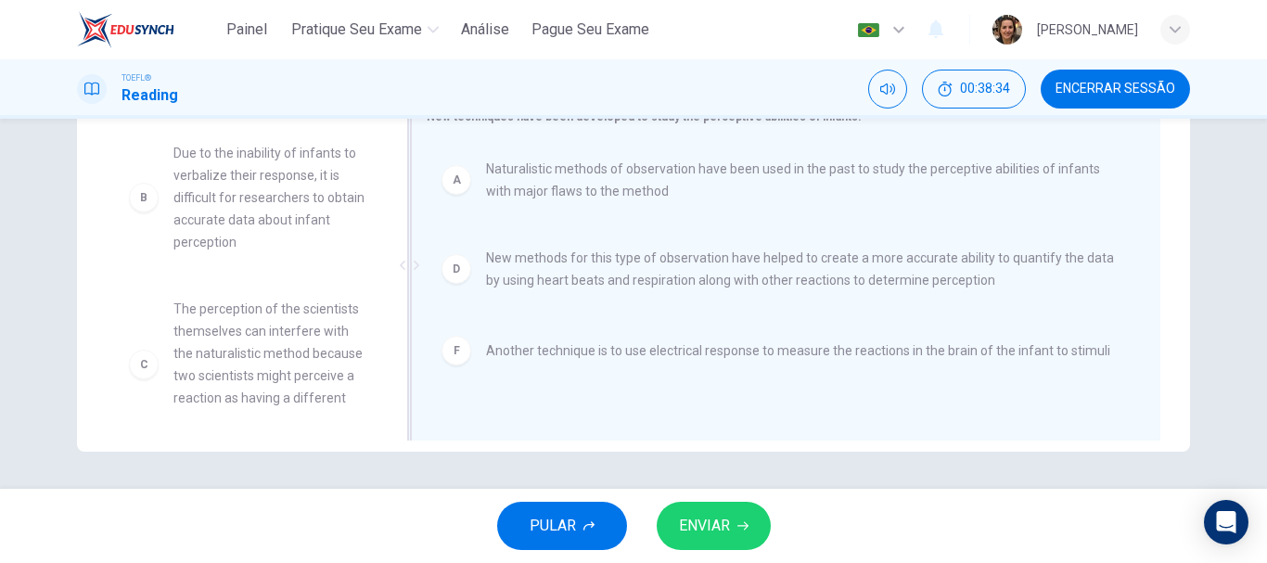
scroll to position [0, 0]
click at [704, 526] on span "ENVIAR" at bounding box center [704, 526] width 51 height 26
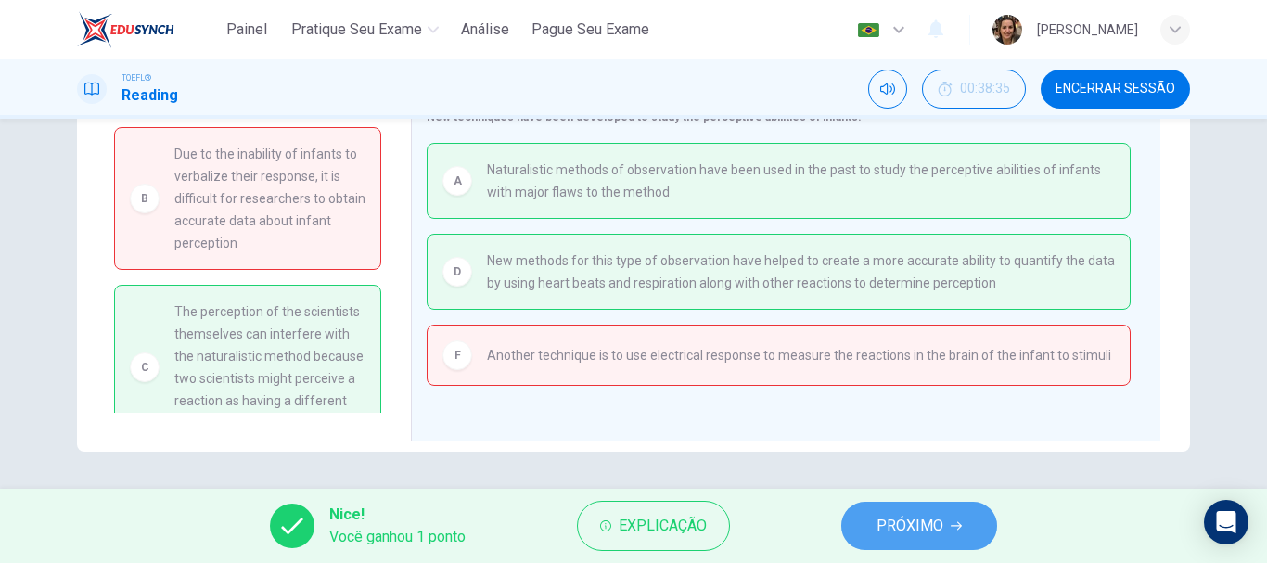
click at [927, 530] on span "PRÓXIMO" at bounding box center [910, 526] width 67 height 26
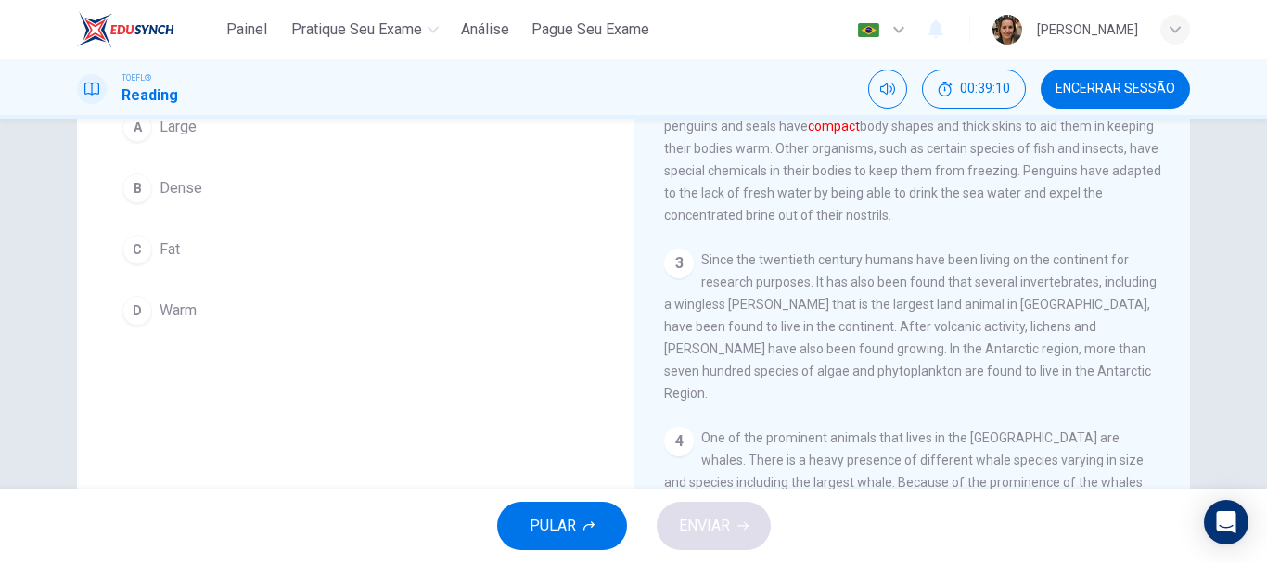
scroll to position [93, 0]
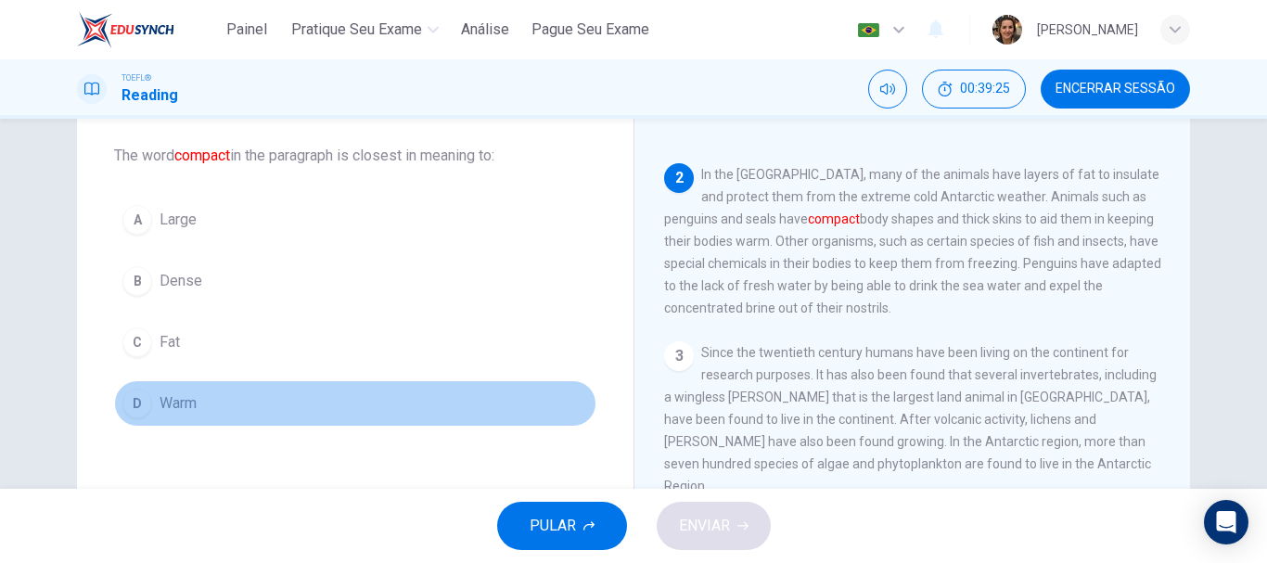
click at [176, 392] on button "D Warm" at bounding box center [355, 403] width 482 height 46
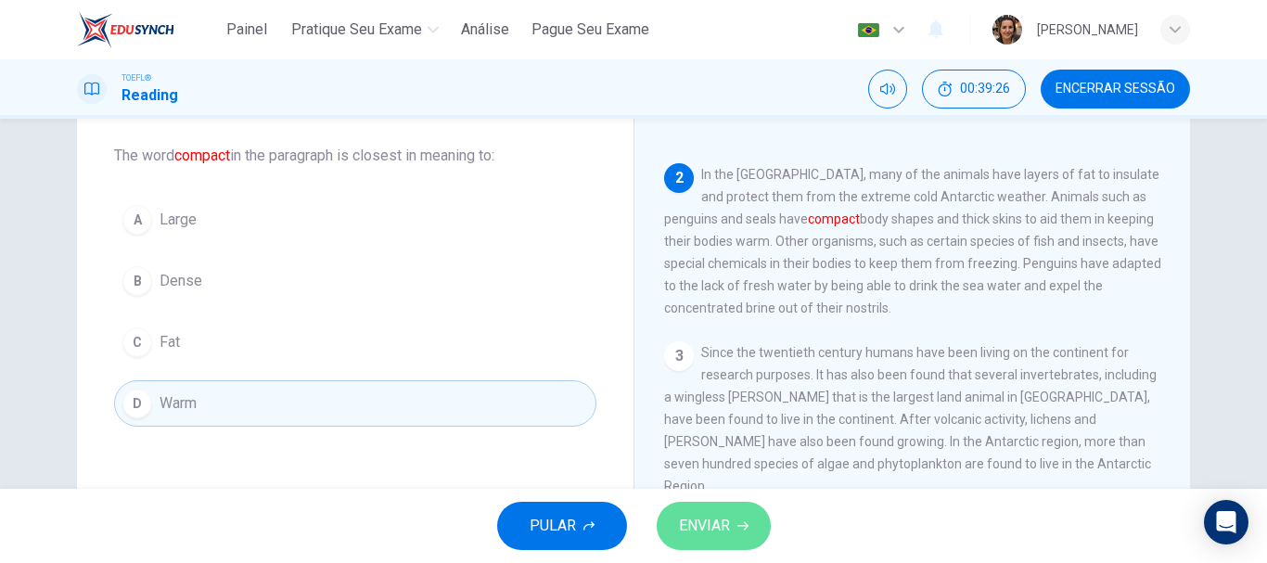
click at [718, 514] on span "ENVIAR" at bounding box center [704, 526] width 51 height 26
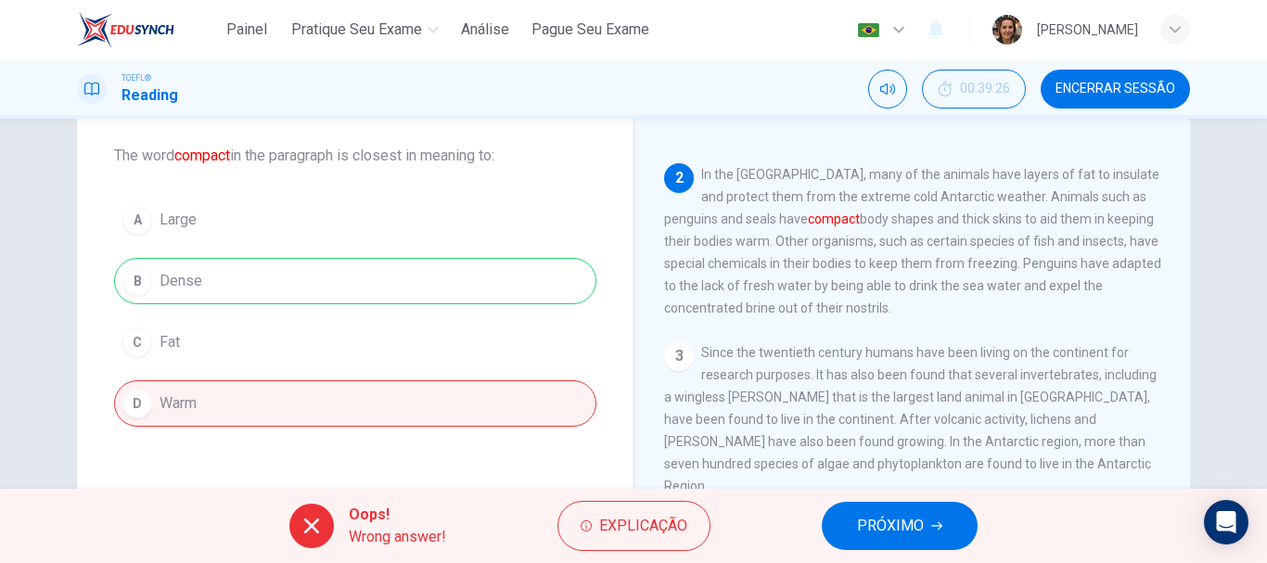
click at [925, 520] on button "PRÓXIMO" at bounding box center [900, 526] width 156 height 48
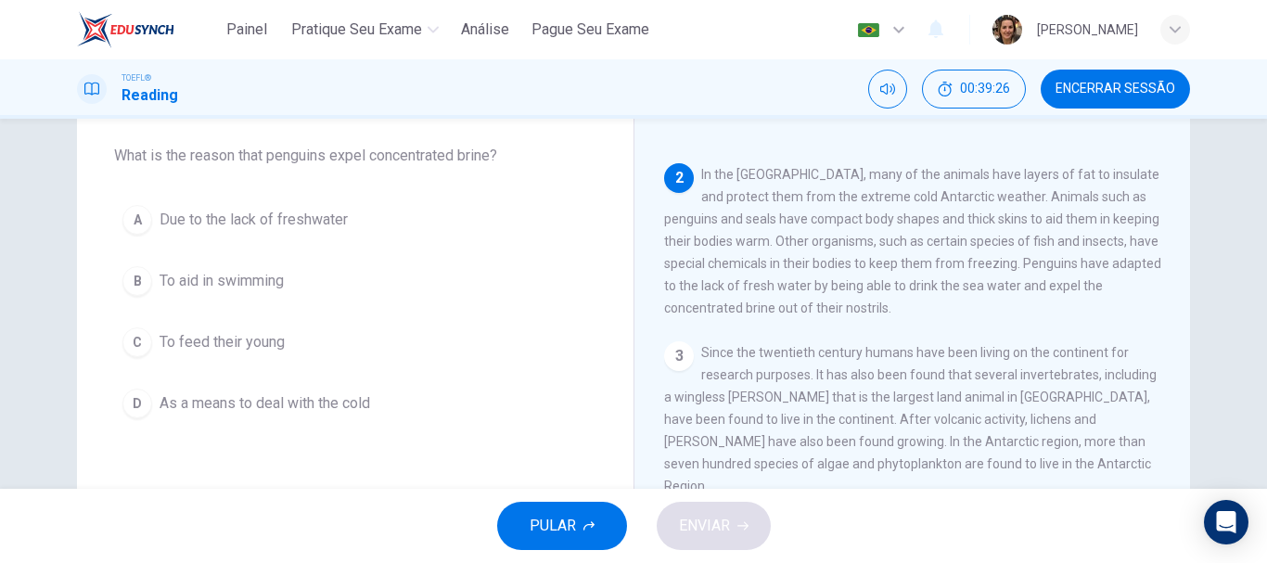
scroll to position [115, 0]
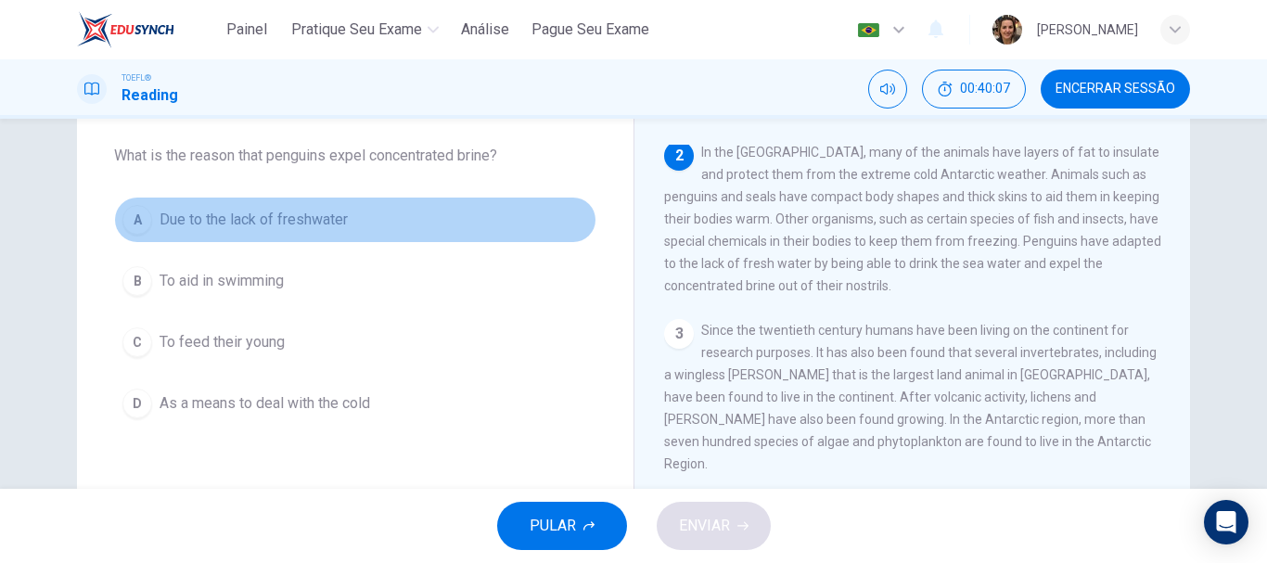
click at [265, 208] on button "A Due to the lack of freshwater" at bounding box center [355, 220] width 482 height 46
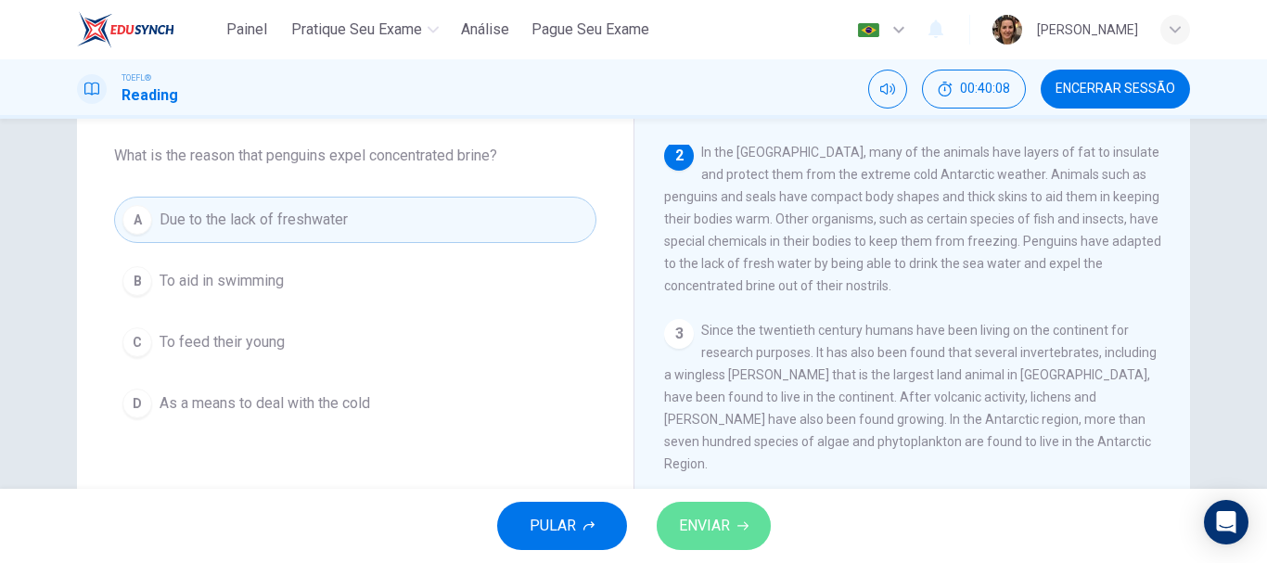
click at [731, 535] on button "ENVIAR" at bounding box center [714, 526] width 114 height 48
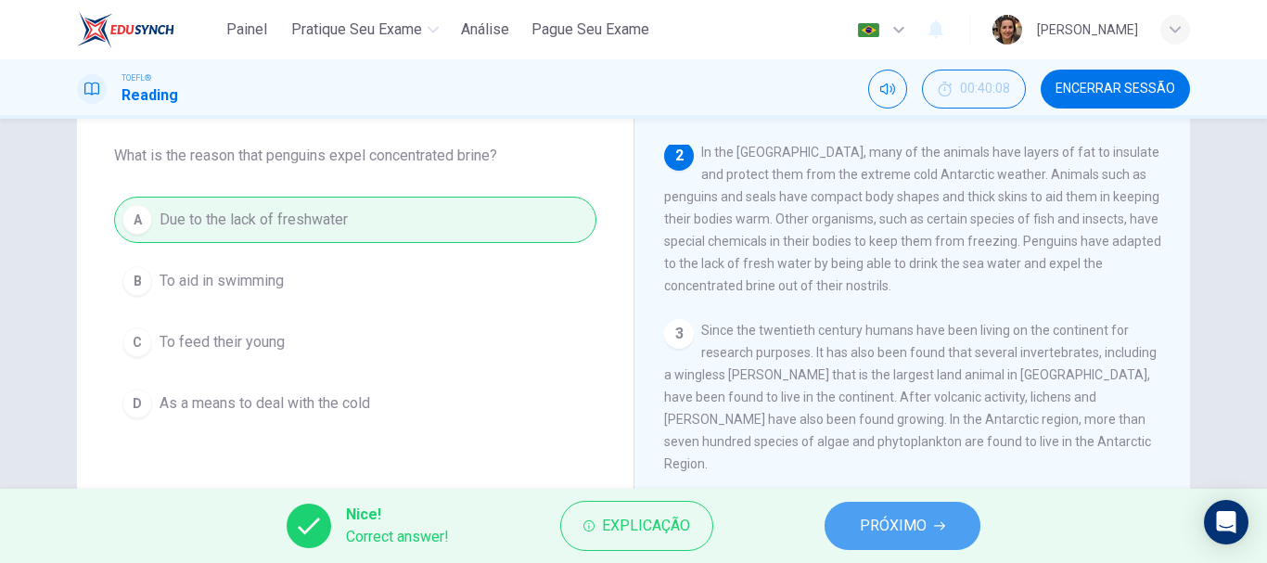
click at [921, 531] on span "PRÓXIMO" at bounding box center [893, 526] width 67 height 26
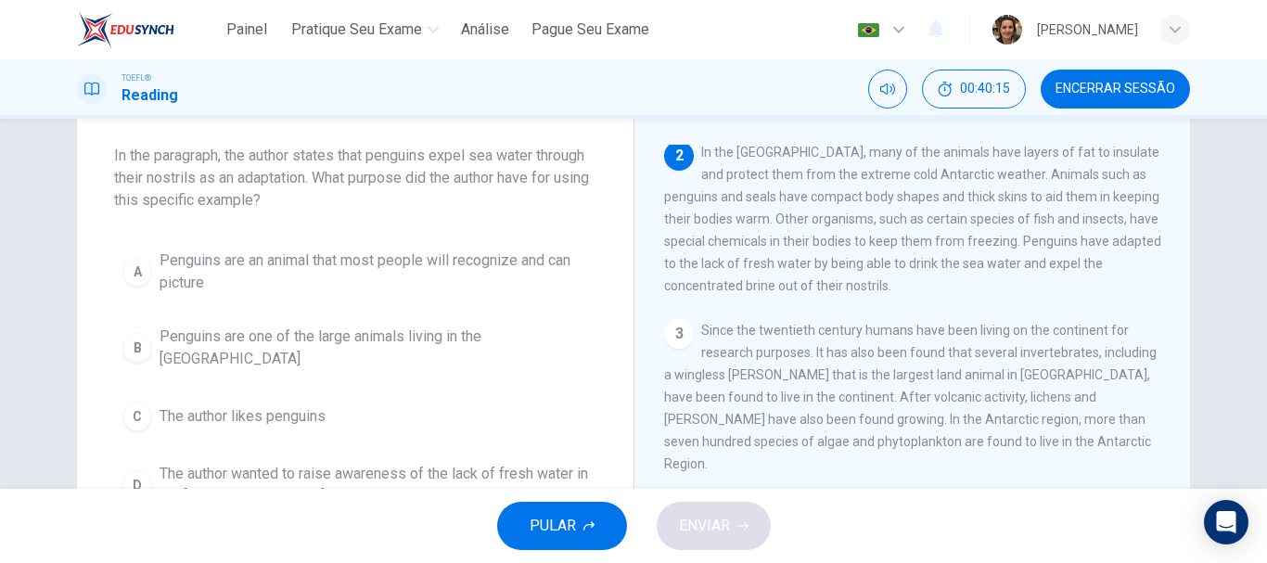
drag, startPoint x: 126, startPoint y: 173, endPoint x: 304, endPoint y: 165, distance: 178.3
click at [310, 162] on span "In the paragraph, the author states that penguins expel sea water through their…" at bounding box center [355, 178] width 482 height 67
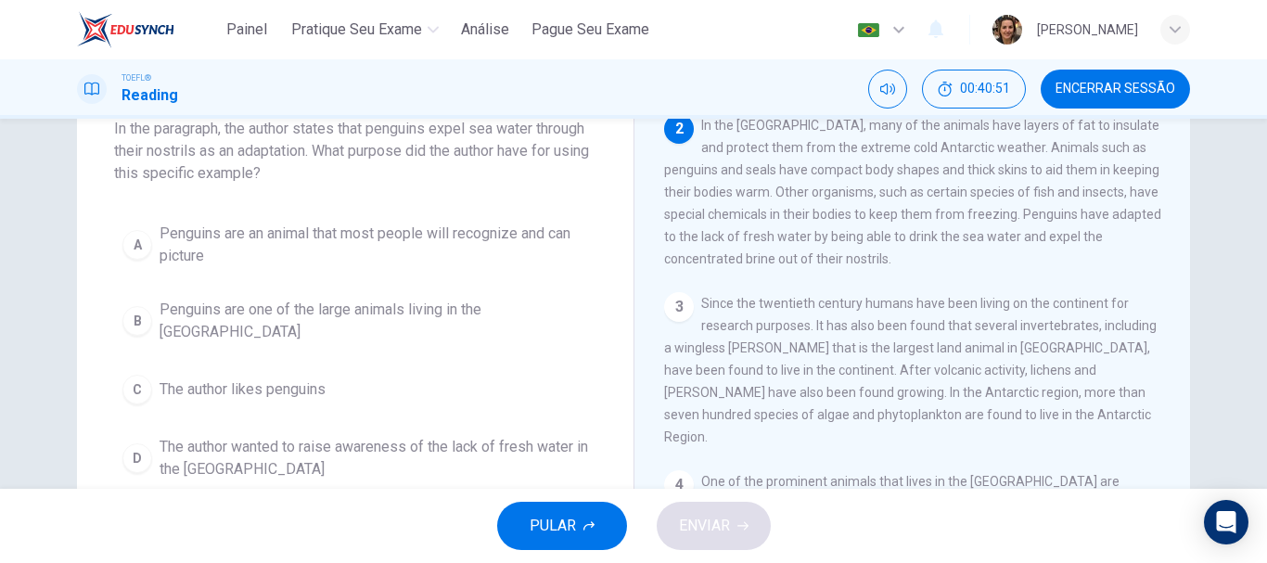
scroll to position [123, 0]
click at [282, 432] on span "The author wanted to raise awareness of the lack of fresh water in the [GEOGRAP…" at bounding box center [374, 454] width 429 height 45
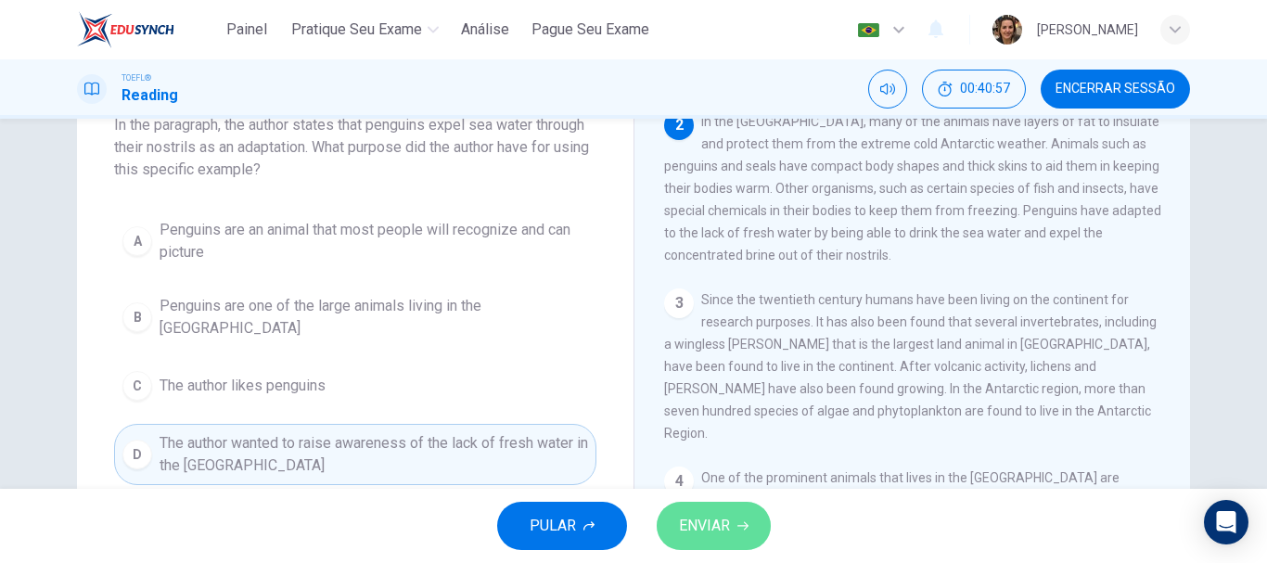
click at [711, 537] on span "ENVIAR" at bounding box center [704, 526] width 51 height 26
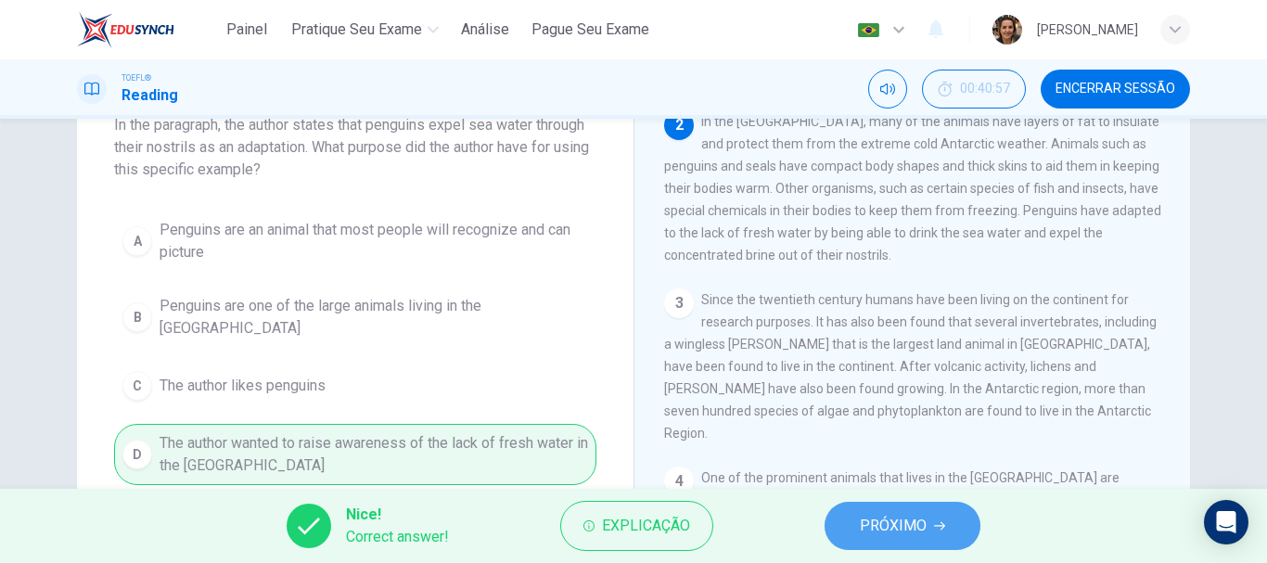
click at [885, 523] on span "PRÓXIMO" at bounding box center [893, 526] width 67 height 26
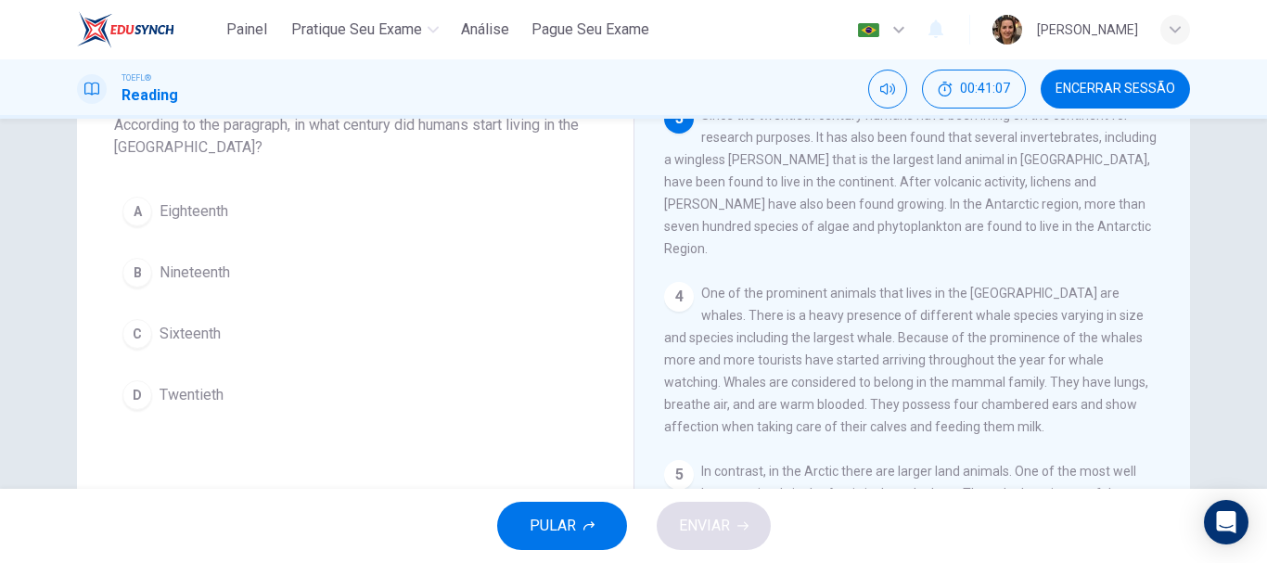
click at [185, 397] on span "Twentieth" at bounding box center [192, 395] width 64 height 22
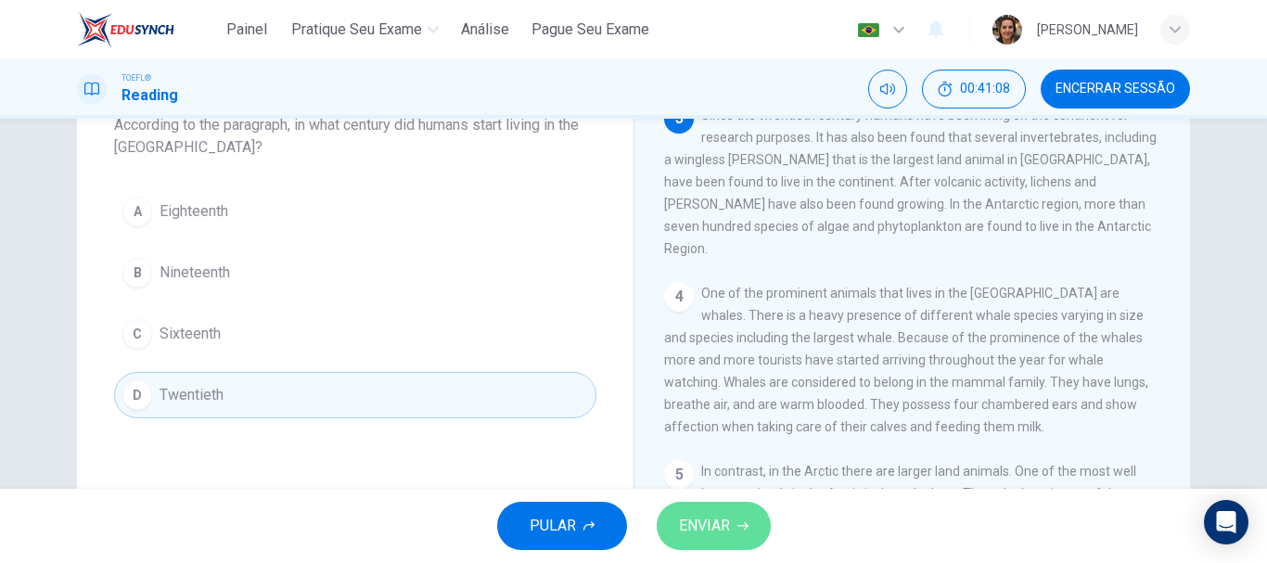
click at [738, 518] on button "ENVIAR" at bounding box center [714, 526] width 114 height 48
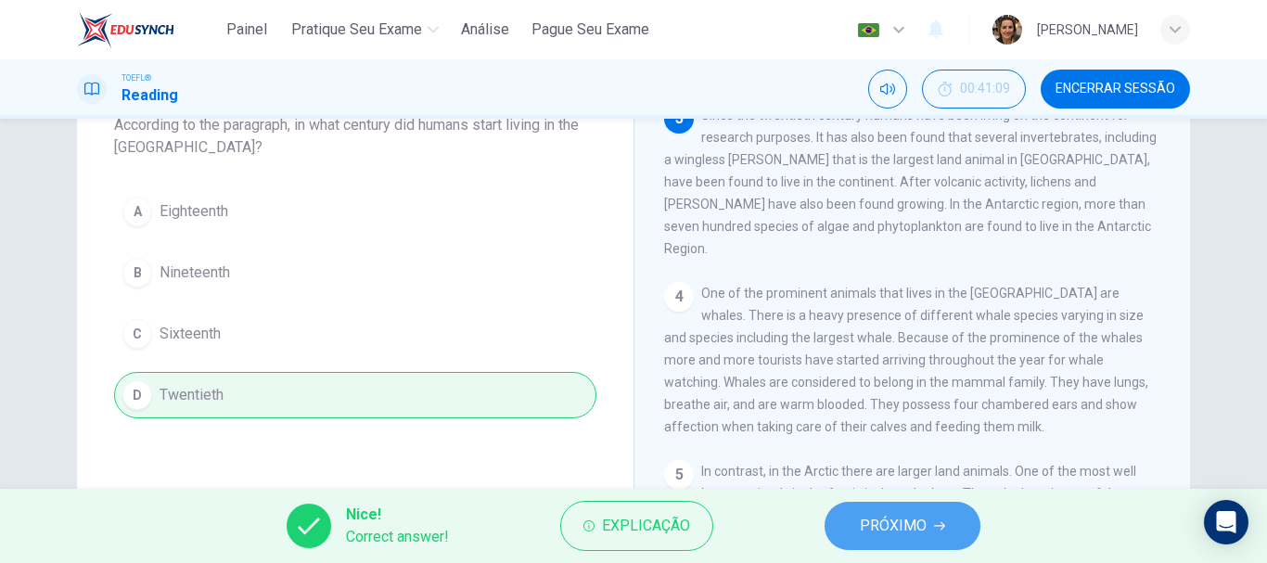
click at [883, 523] on span "PRÓXIMO" at bounding box center [893, 526] width 67 height 26
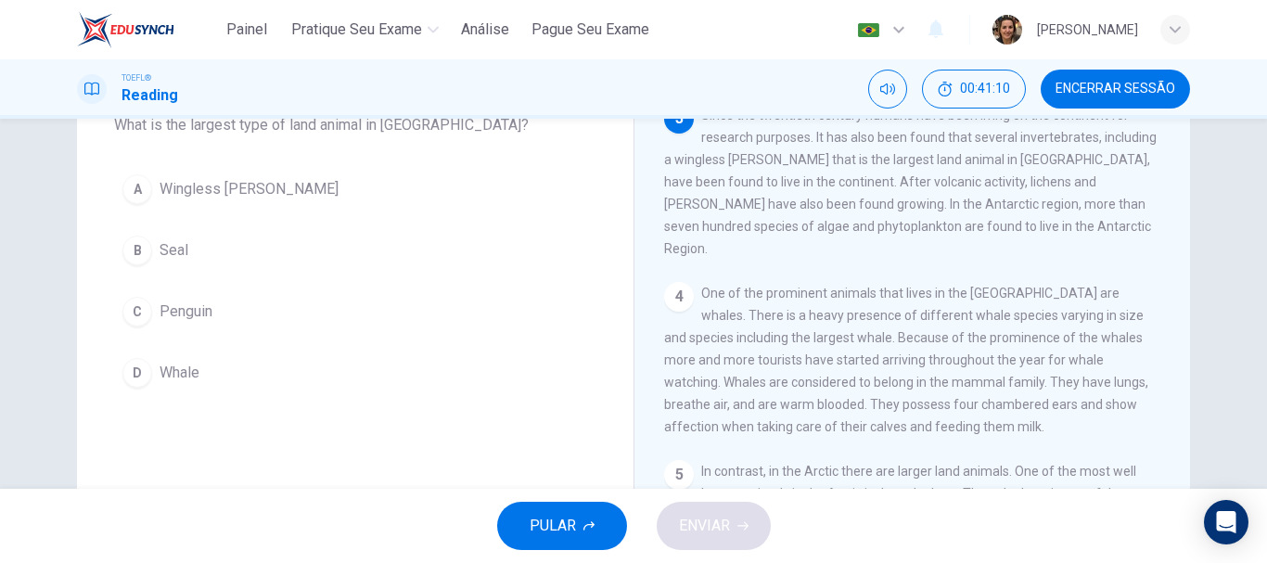
scroll to position [31, 0]
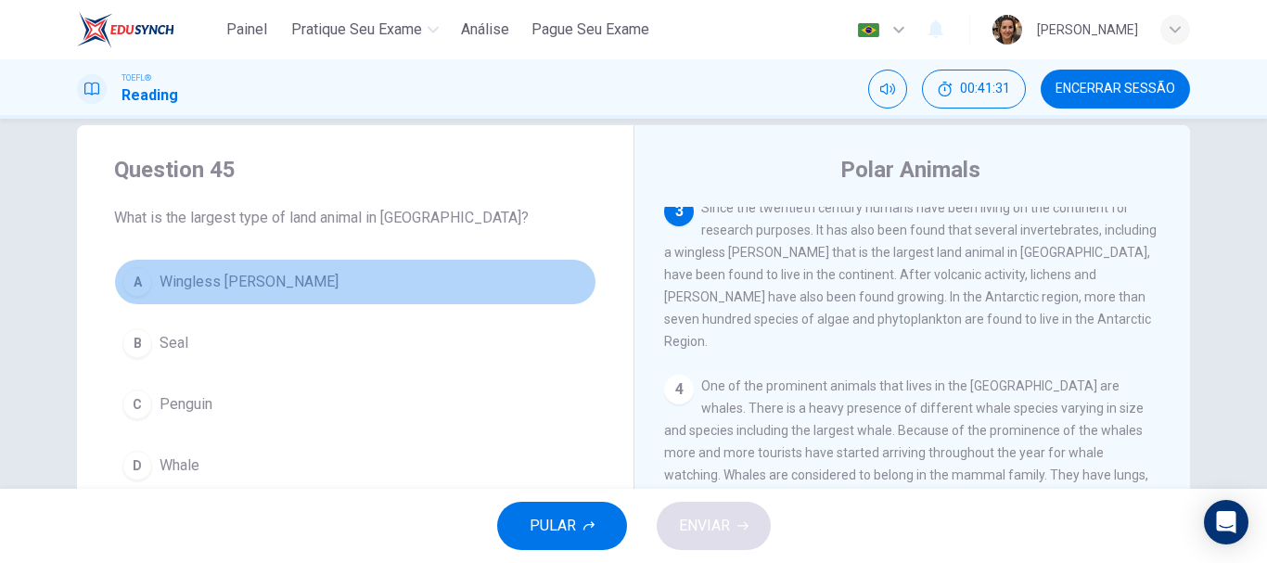
click at [231, 279] on span "Wingless [PERSON_NAME]" at bounding box center [249, 282] width 179 height 22
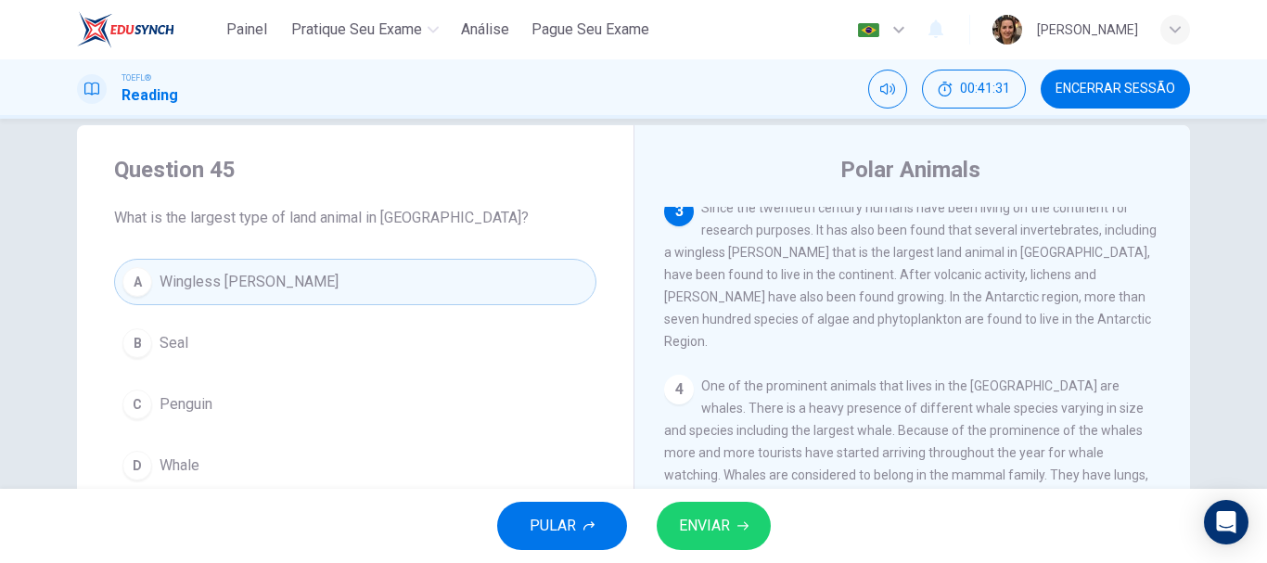
click at [707, 521] on span "ENVIAR" at bounding box center [704, 526] width 51 height 26
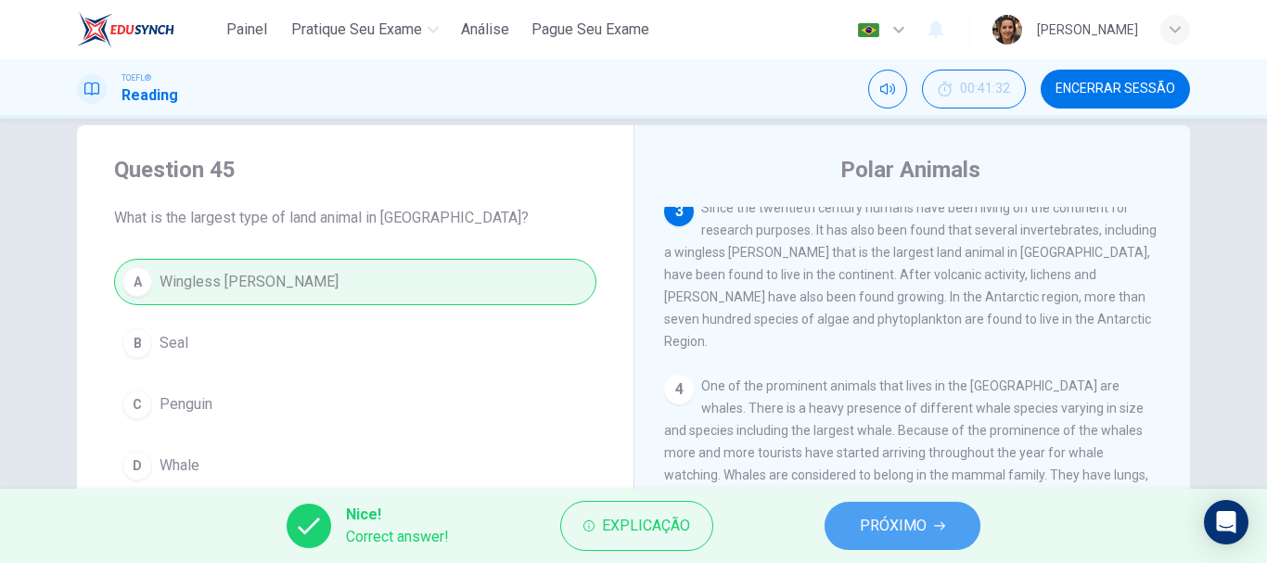
click at [915, 521] on span "PRÓXIMO" at bounding box center [893, 526] width 67 height 26
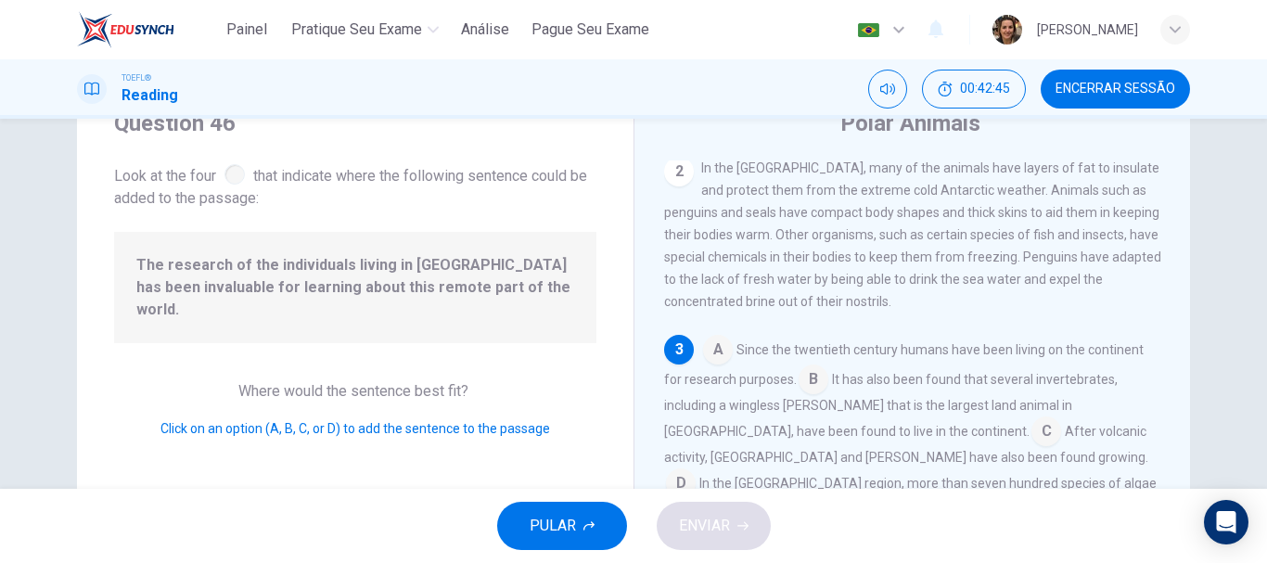
scroll to position [208, 0]
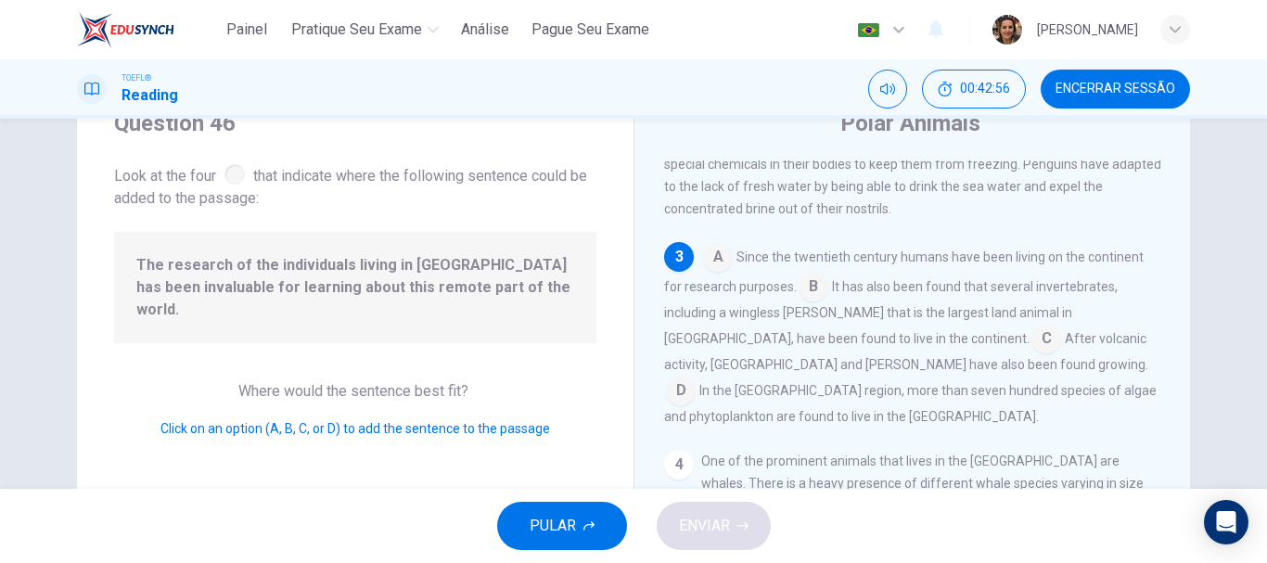
click at [713, 264] on input at bounding box center [718, 259] width 30 height 30
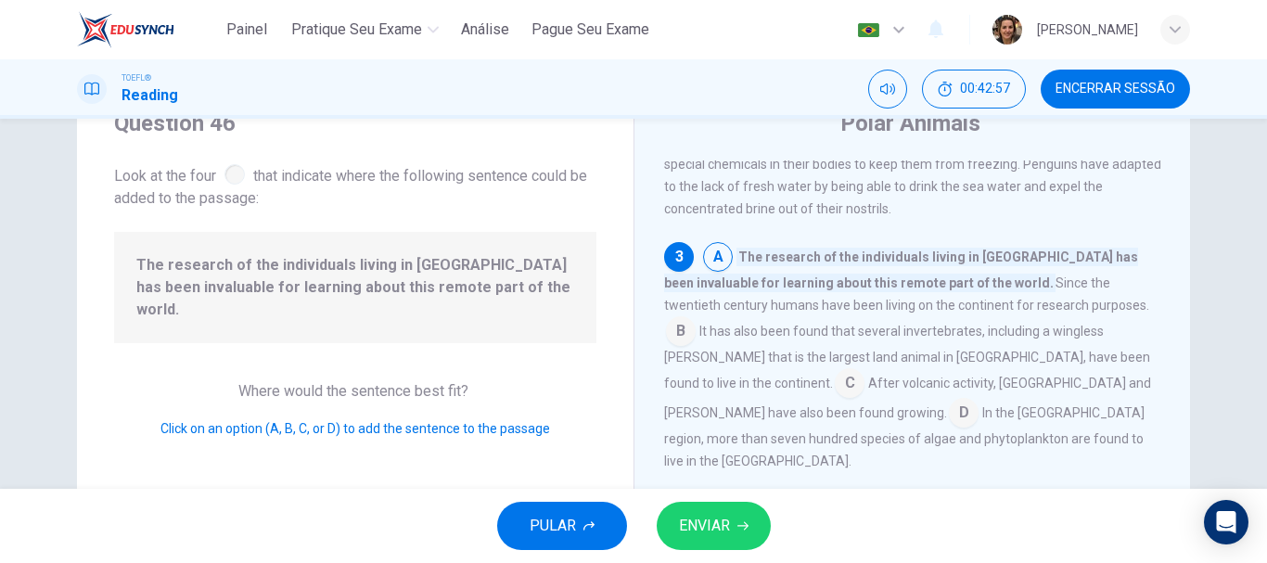
click at [711, 528] on span "ENVIAR" at bounding box center [704, 526] width 51 height 26
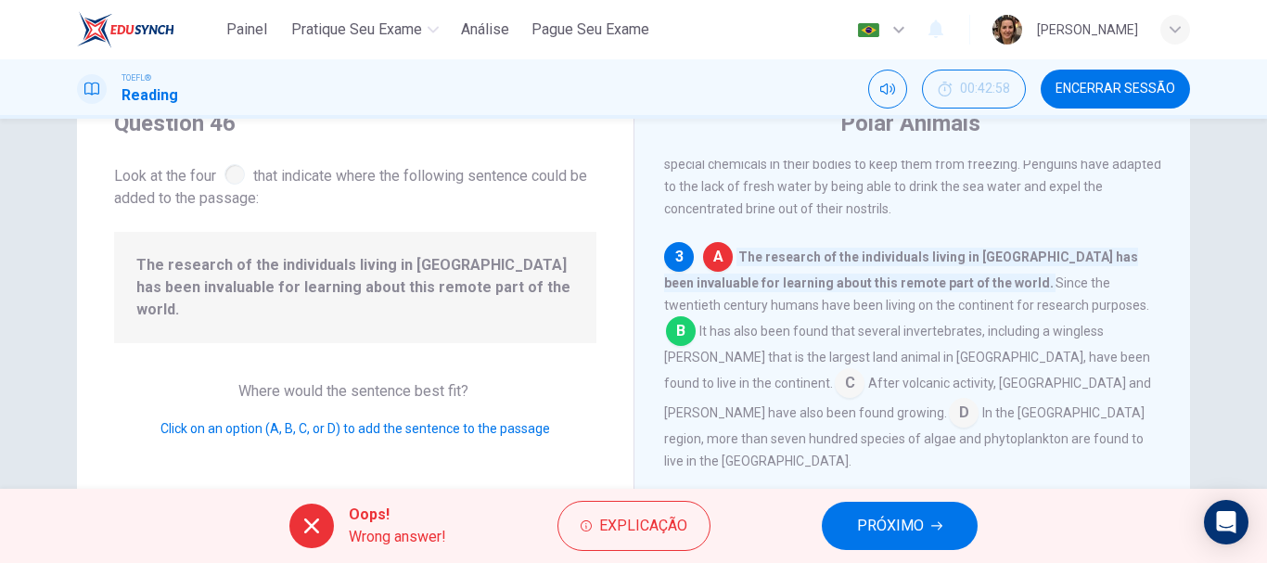
click at [886, 510] on button "PRÓXIMO" at bounding box center [900, 526] width 156 height 48
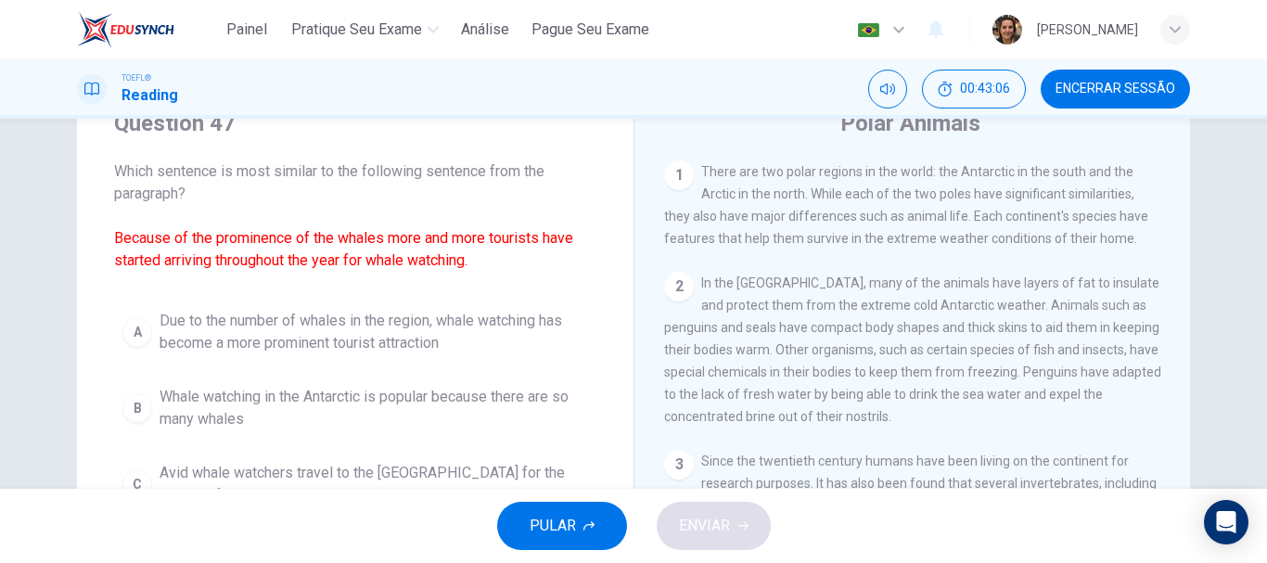
scroll to position [170, 0]
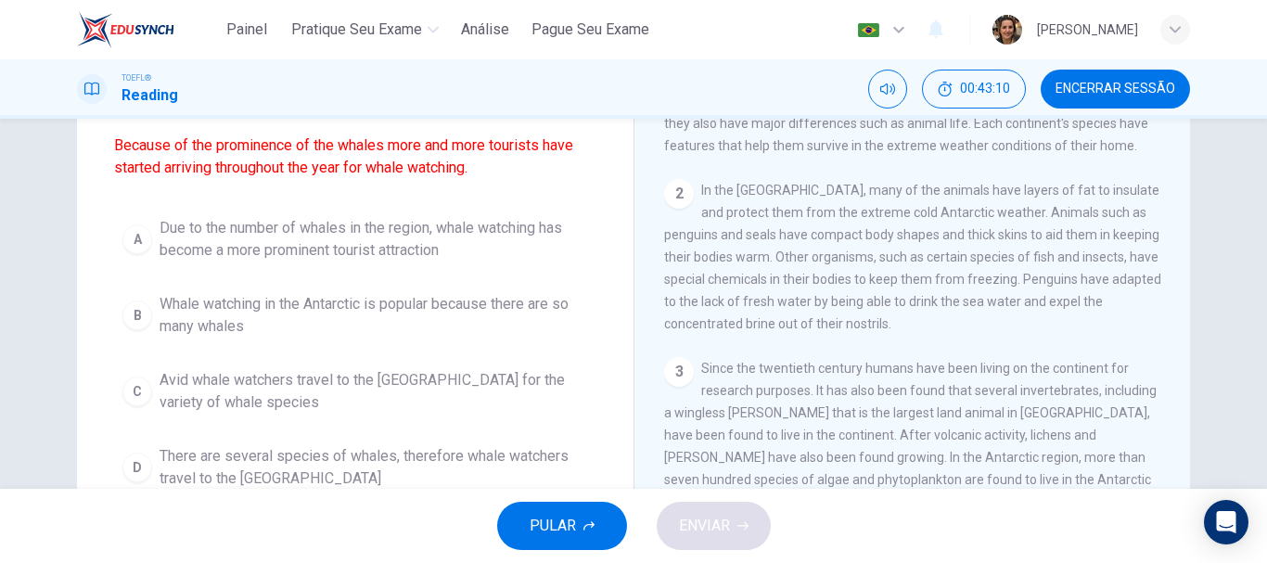
click at [331, 371] on span "Avid whale watchers travel to the [GEOGRAPHIC_DATA] for the variety of whale sp…" at bounding box center [374, 391] width 429 height 45
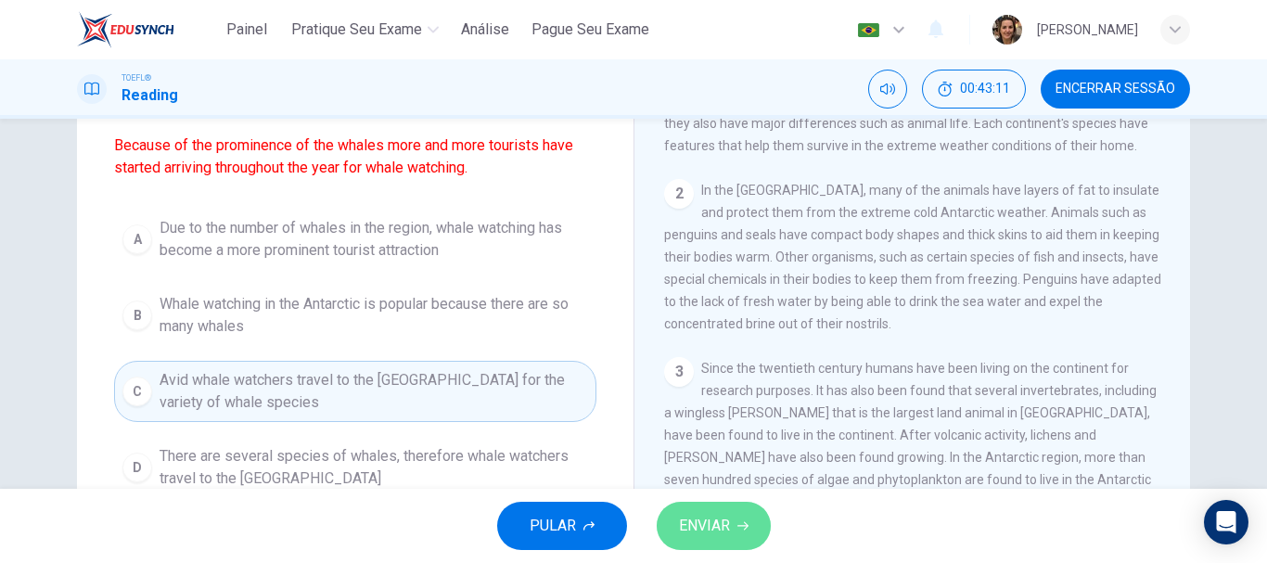
click at [711, 529] on span "ENVIAR" at bounding box center [704, 526] width 51 height 26
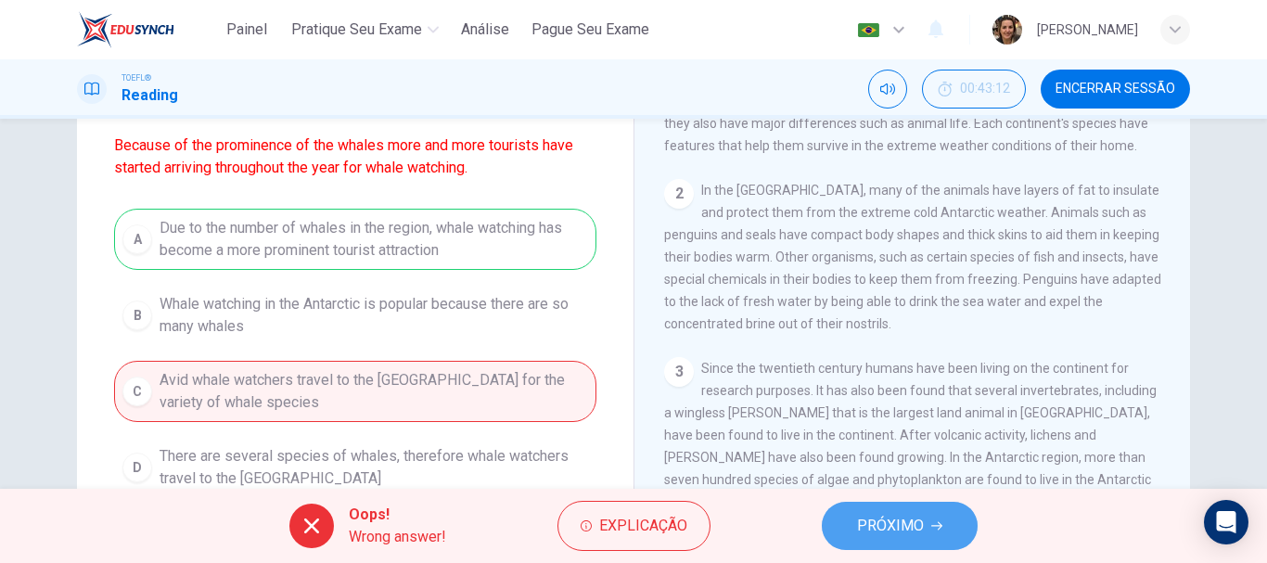
click at [903, 530] on span "PRÓXIMO" at bounding box center [890, 526] width 67 height 26
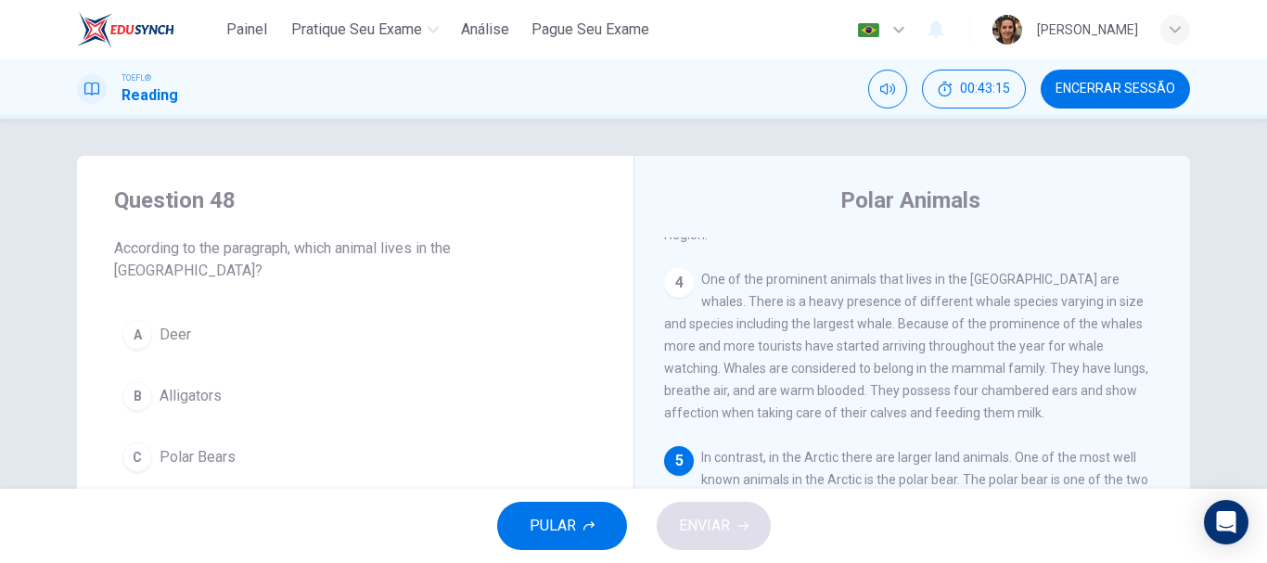
scroll to position [93, 0]
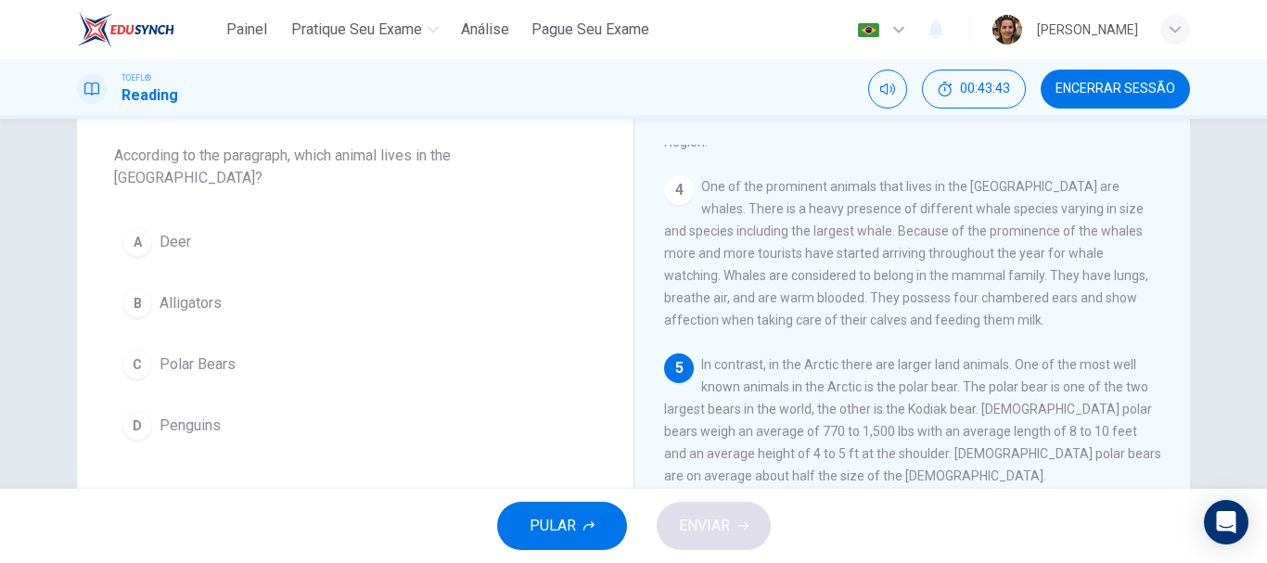
click at [173, 353] on span "Polar Bears" at bounding box center [198, 364] width 76 height 22
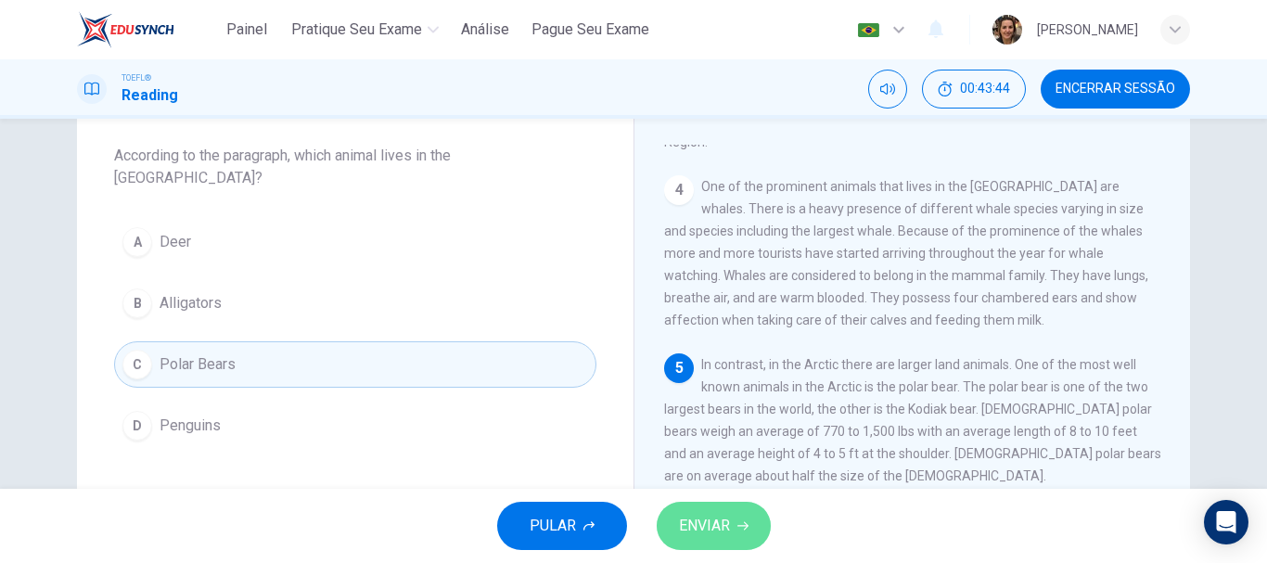
click at [699, 519] on span "ENVIAR" at bounding box center [704, 526] width 51 height 26
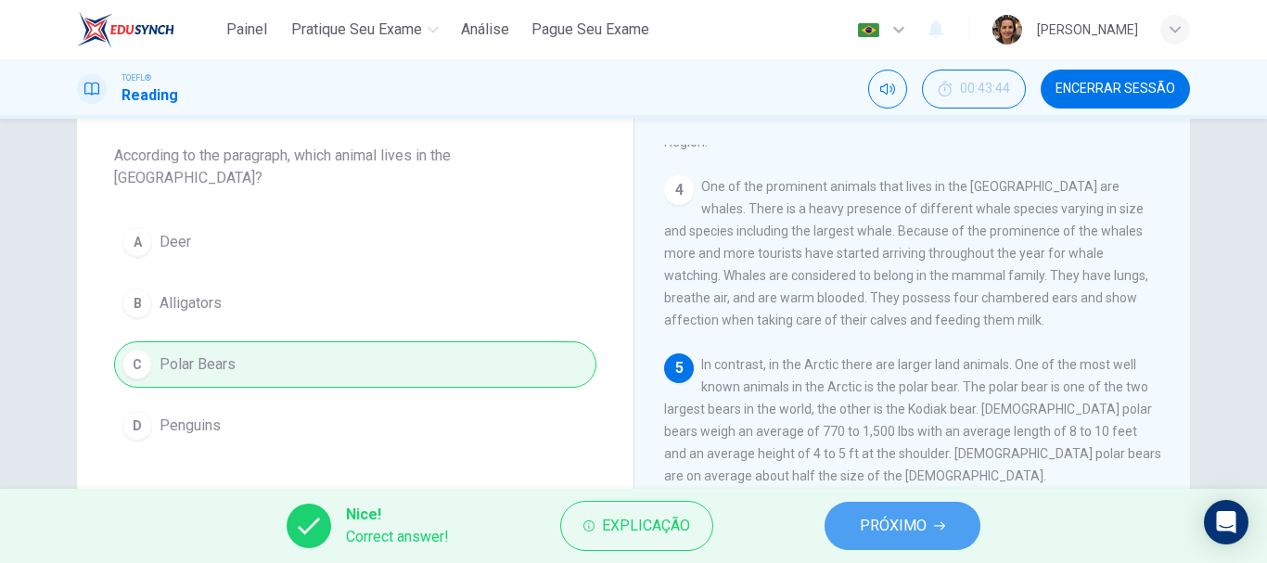
click at [879, 518] on span "PRÓXIMO" at bounding box center [893, 526] width 67 height 26
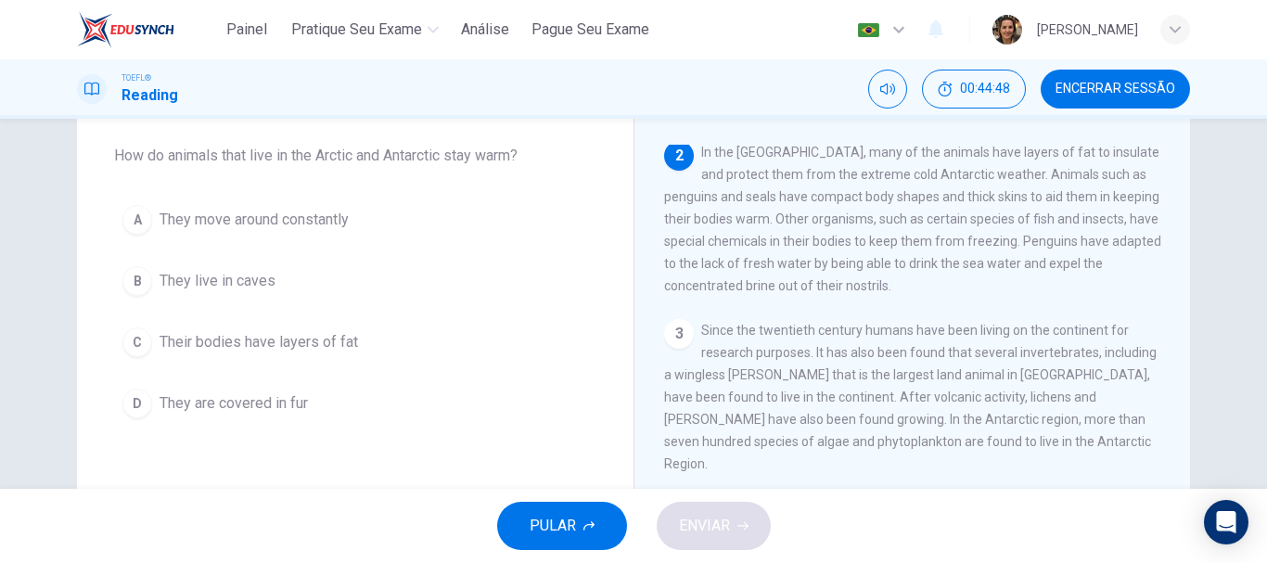
click at [207, 349] on span "Their bodies have layers of fat" at bounding box center [259, 342] width 199 height 22
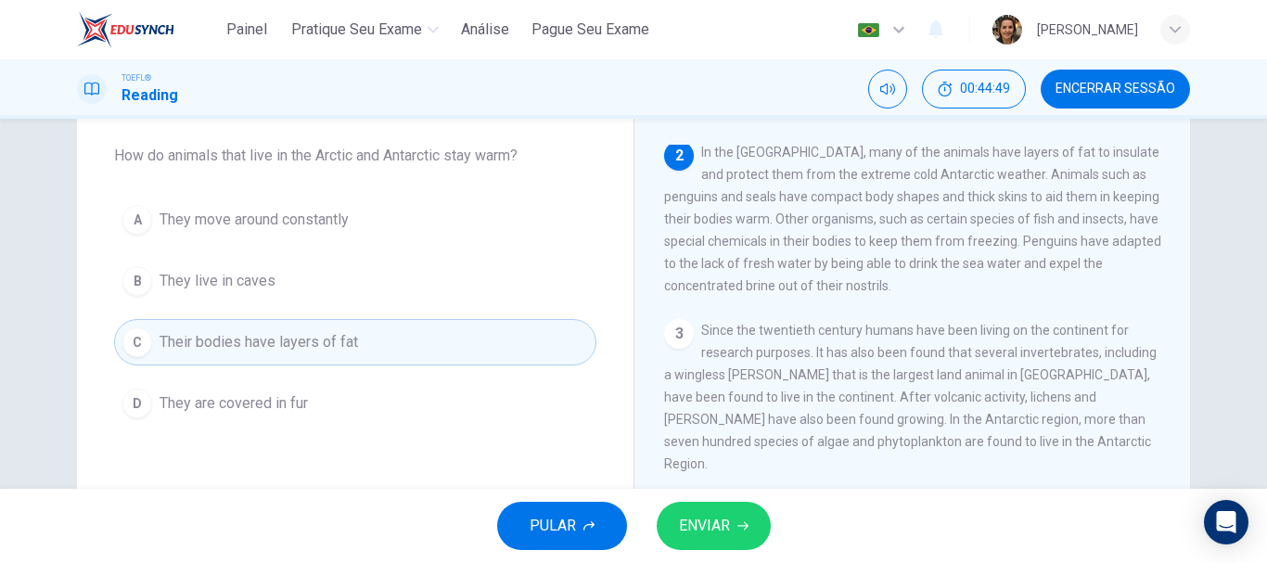
click at [733, 528] on button "ENVIAR" at bounding box center [714, 526] width 114 height 48
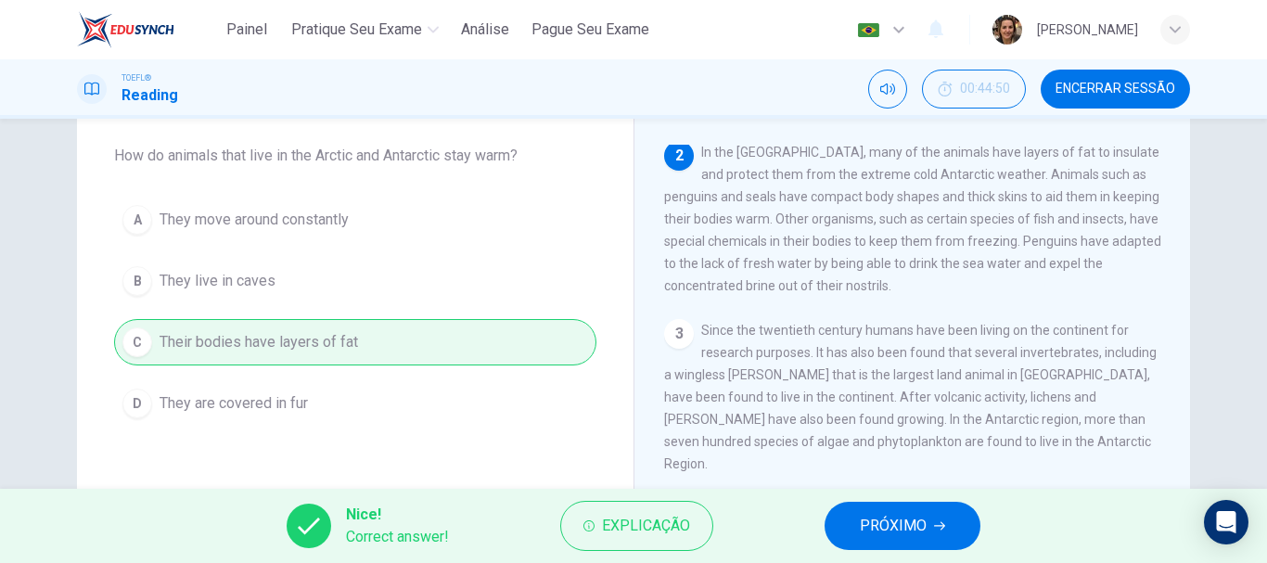
click at [929, 537] on button "PRÓXIMO" at bounding box center [903, 526] width 156 height 48
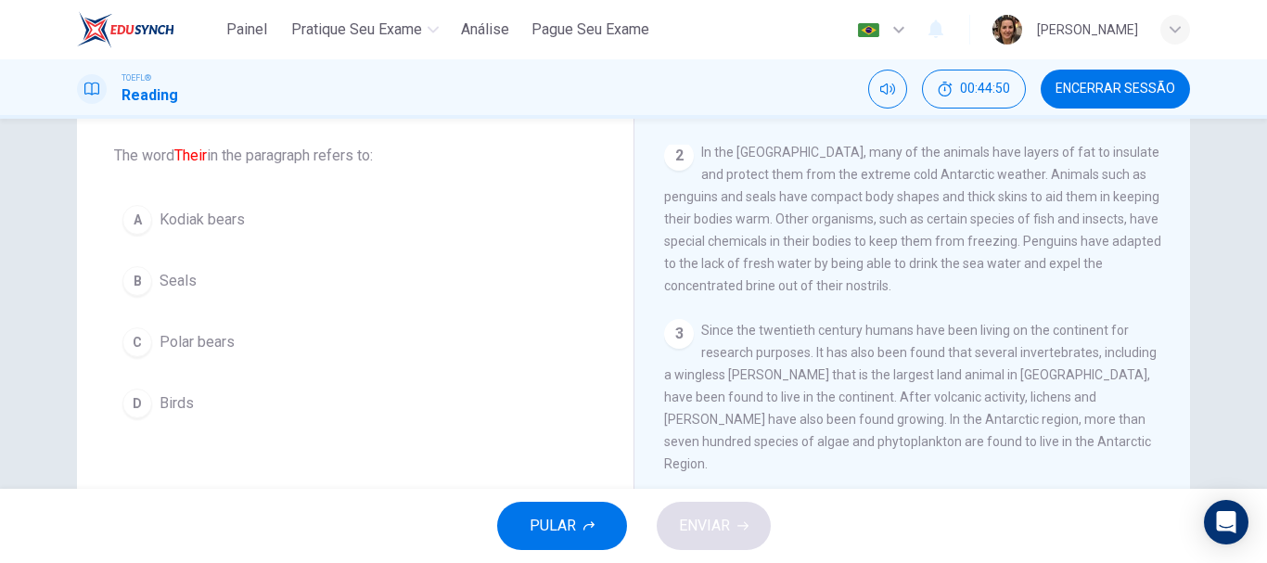
scroll to position [551, 0]
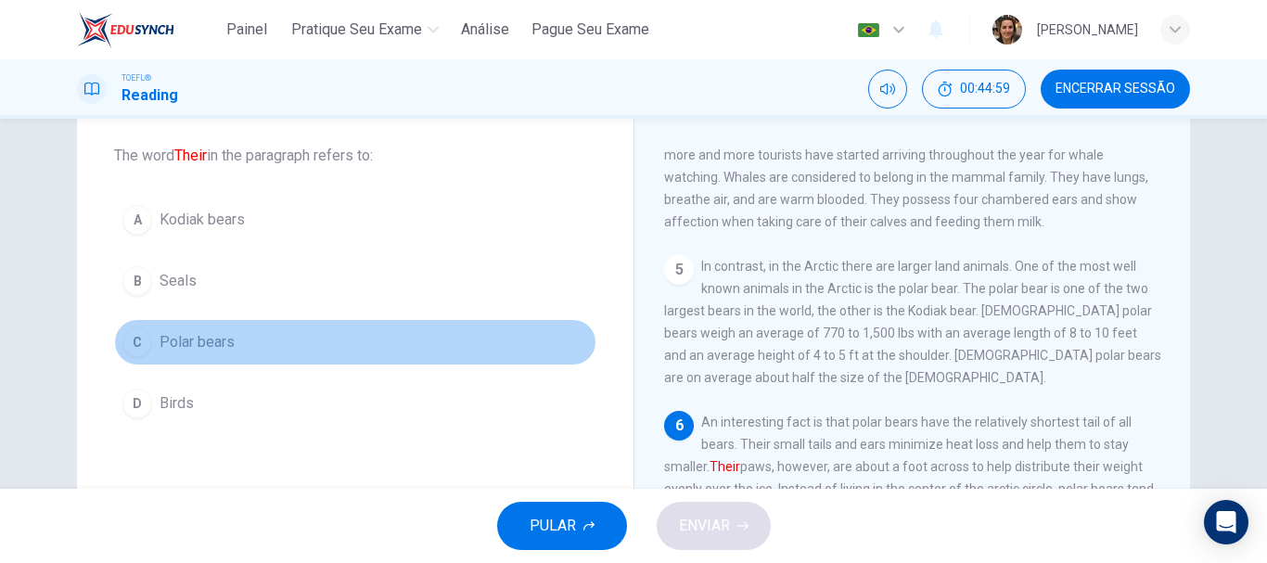
click at [215, 332] on span "Polar bears" at bounding box center [197, 342] width 75 height 22
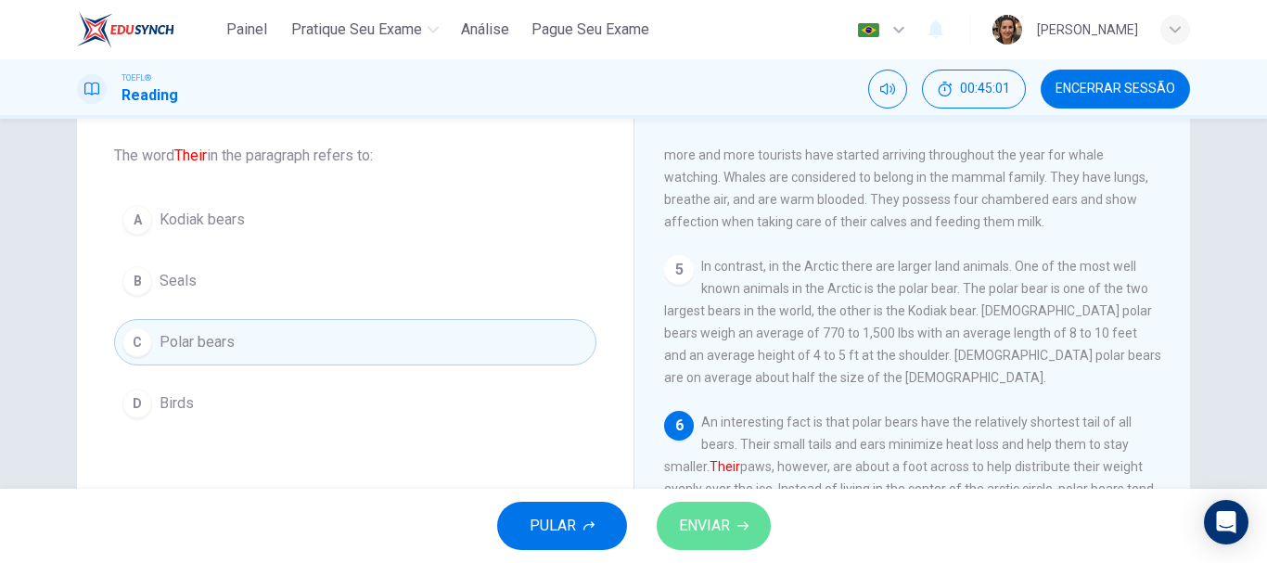
click at [726, 534] on span "ENVIAR" at bounding box center [704, 526] width 51 height 26
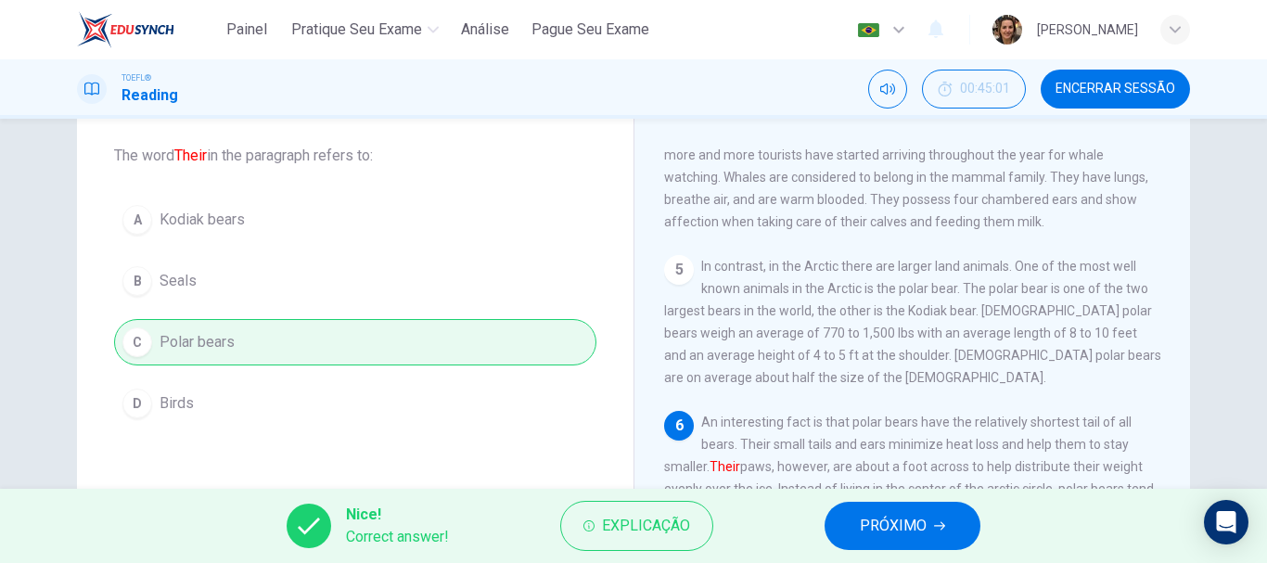
click at [878, 520] on span "PRÓXIMO" at bounding box center [893, 526] width 67 height 26
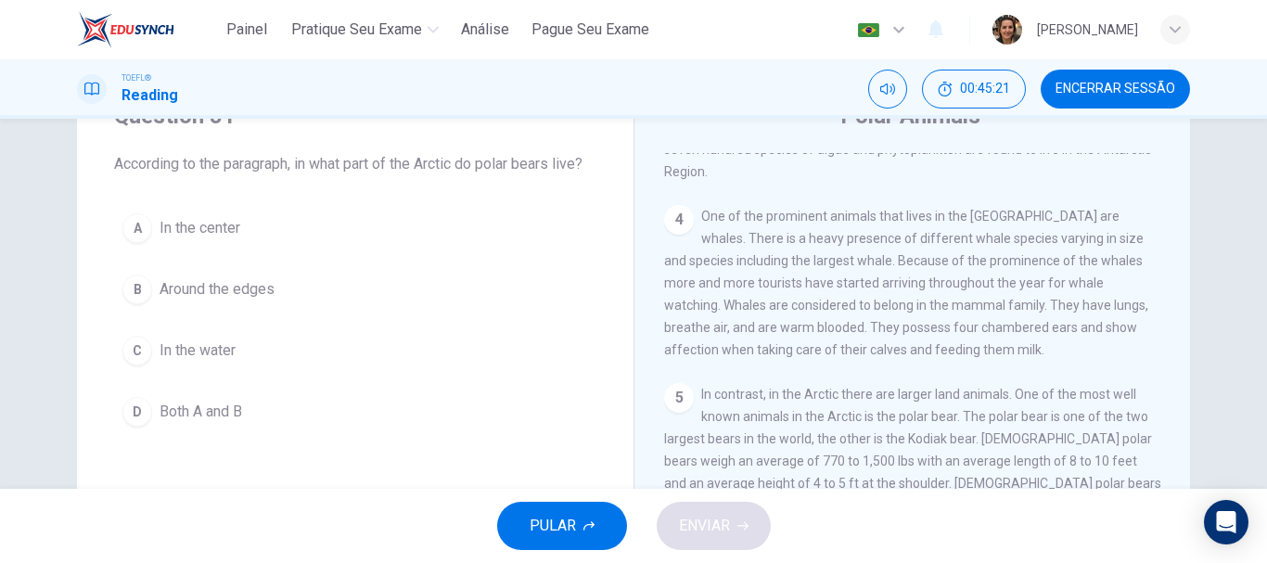
scroll to position [444, 0]
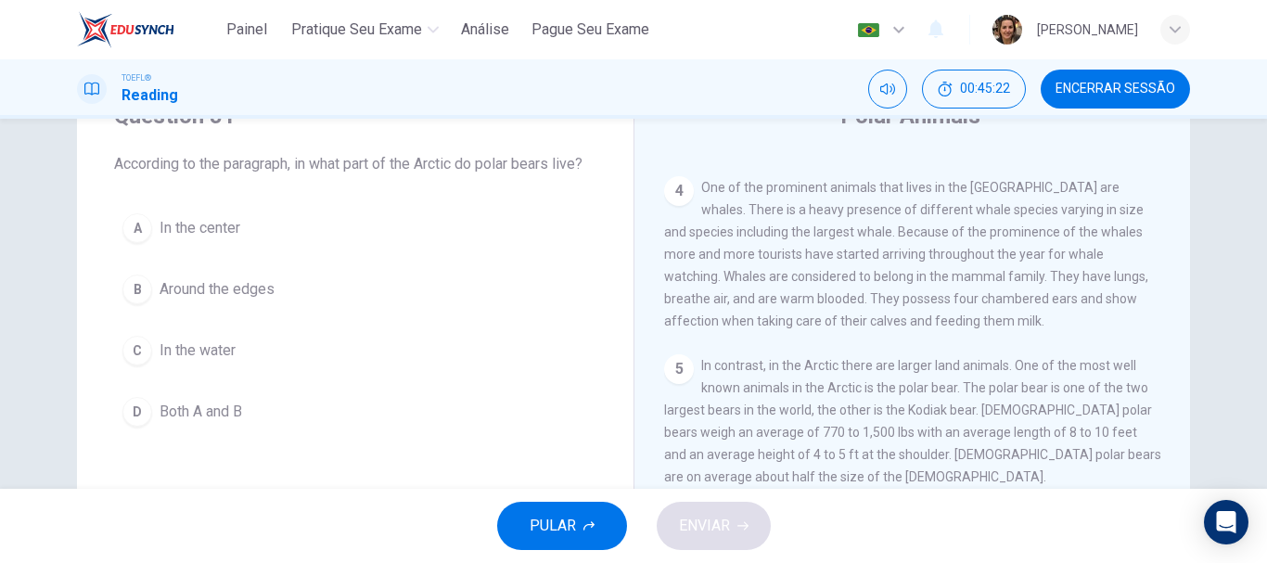
drag, startPoint x: 1256, startPoint y: 264, endPoint x: 1266, endPoint y: 297, distance: 34.0
click at [1266, 297] on div "Question 51 According to the paragraph, in what part of the Arctic do polar bea…" at bounding box center [633, 304] width 1267 height 370
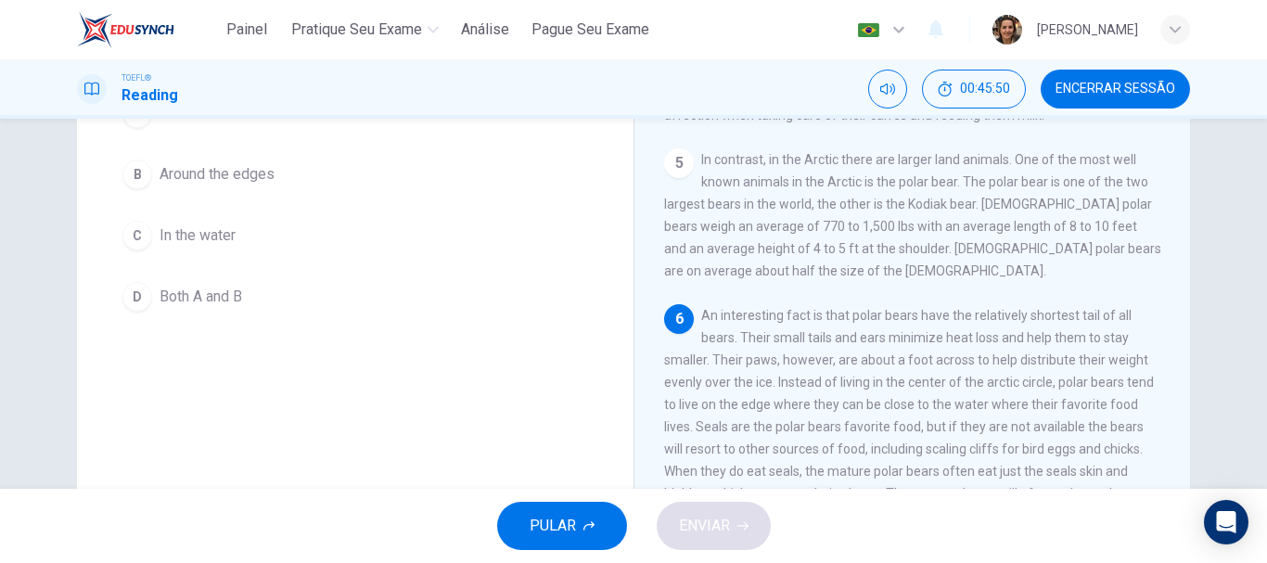
scroll to position [198, 0]
click at [201, 298] on span "Both A and B" at bounding box center [201, 299] width 83 height 22
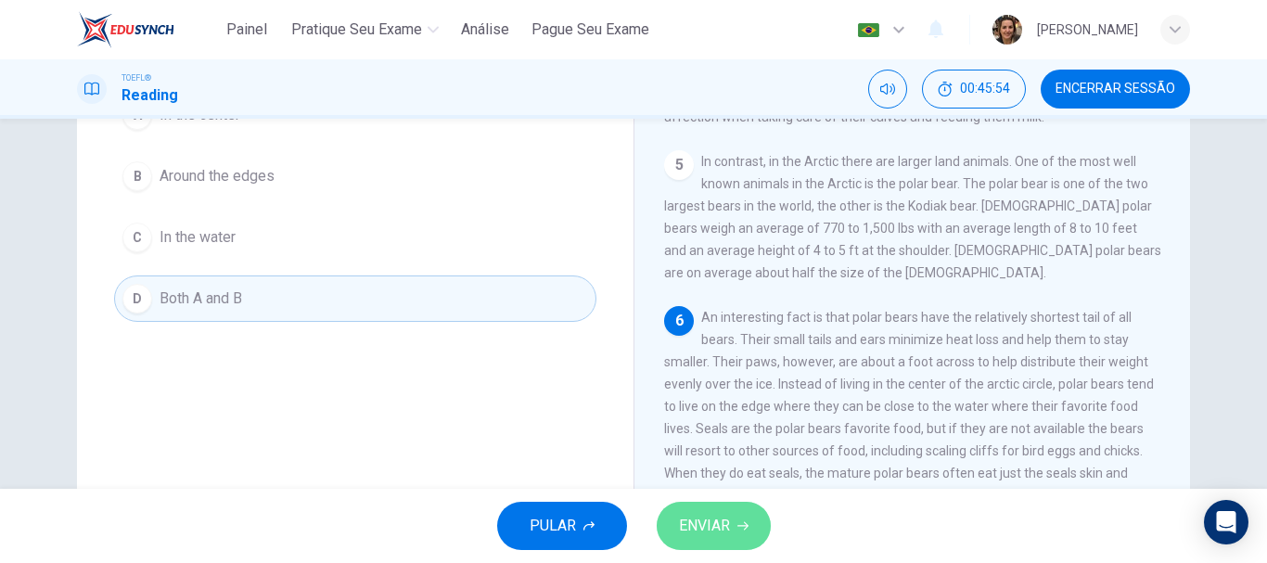
click at [729, 511] on button "ENVIAR" at bounding box center [714, 526] width 114 height 48
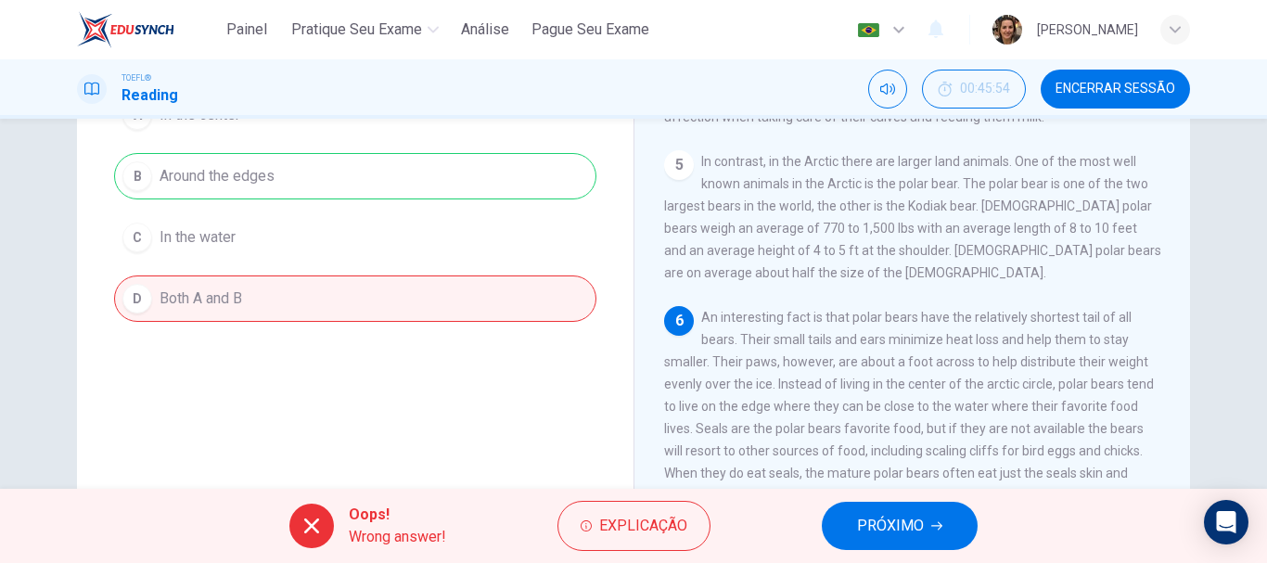
click at [890, 531] on span "PRÓXIMO" at bounding box center [890, 526] width 67 height 26
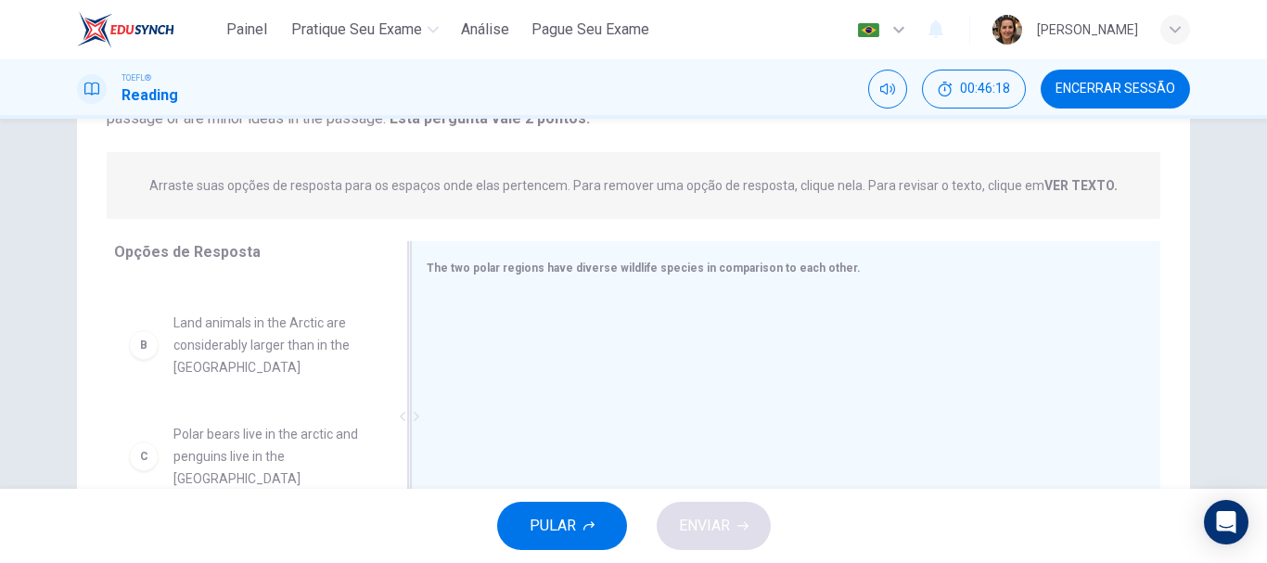
scroll to position [89, 0]
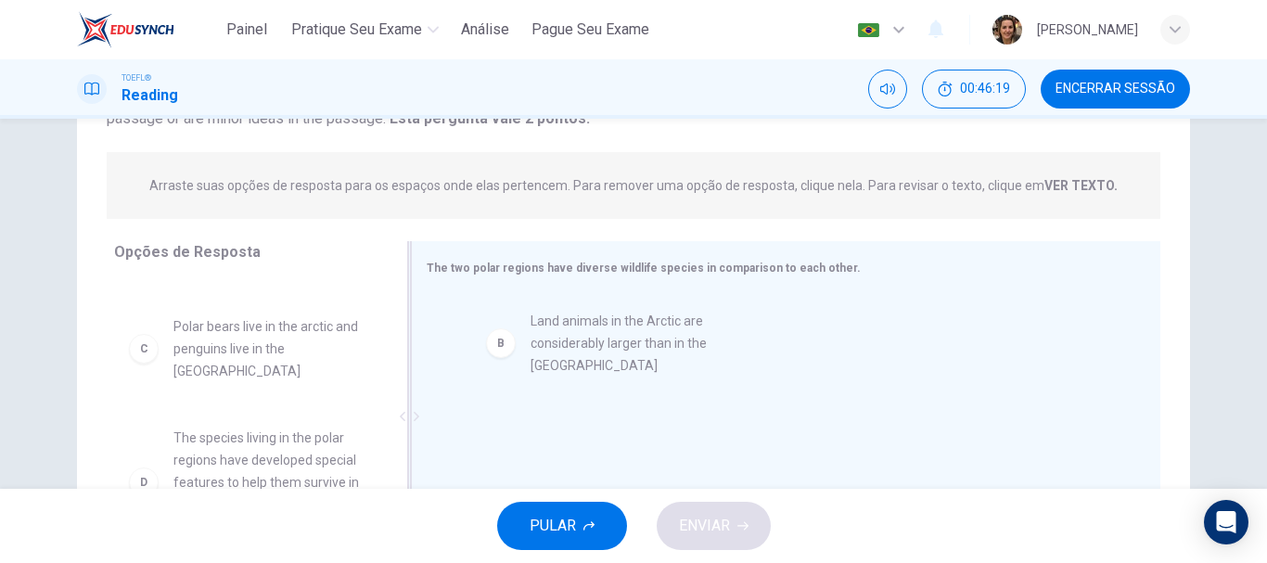
drag, startPoint x: 234, startPoint y: 326, endPoint x: 710, endPoint y: 338, distance: 476.0
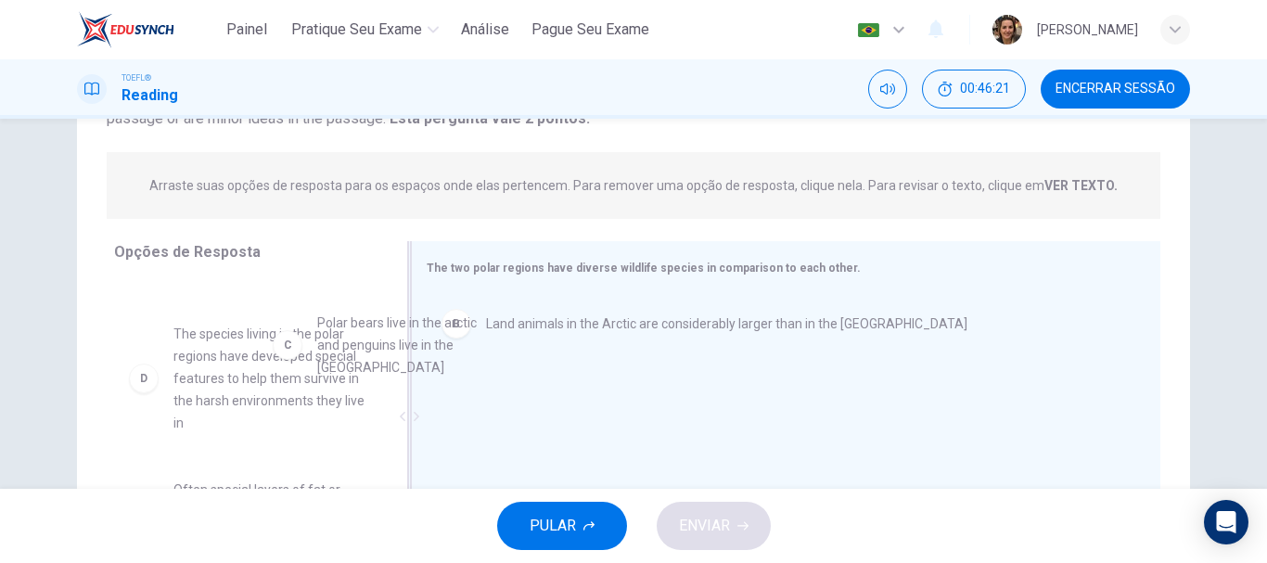
scroll to position [81, 0]
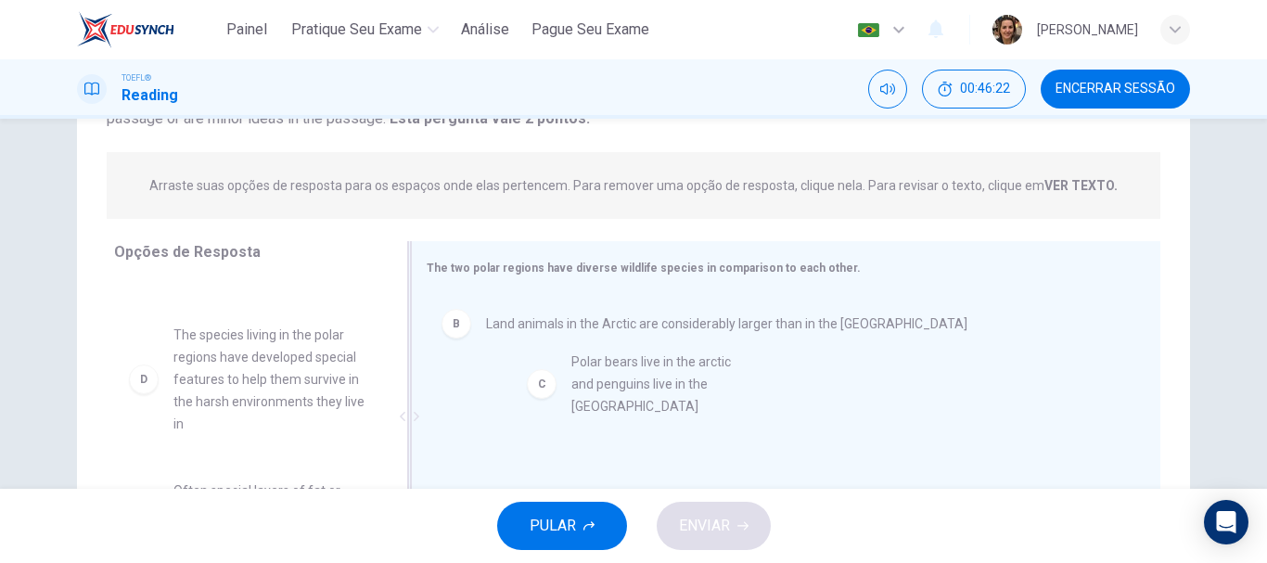
drag, startPoint x: 242, startPoint y: 324, endPoint x: 662, endPoint y: 389, distance: 425.2
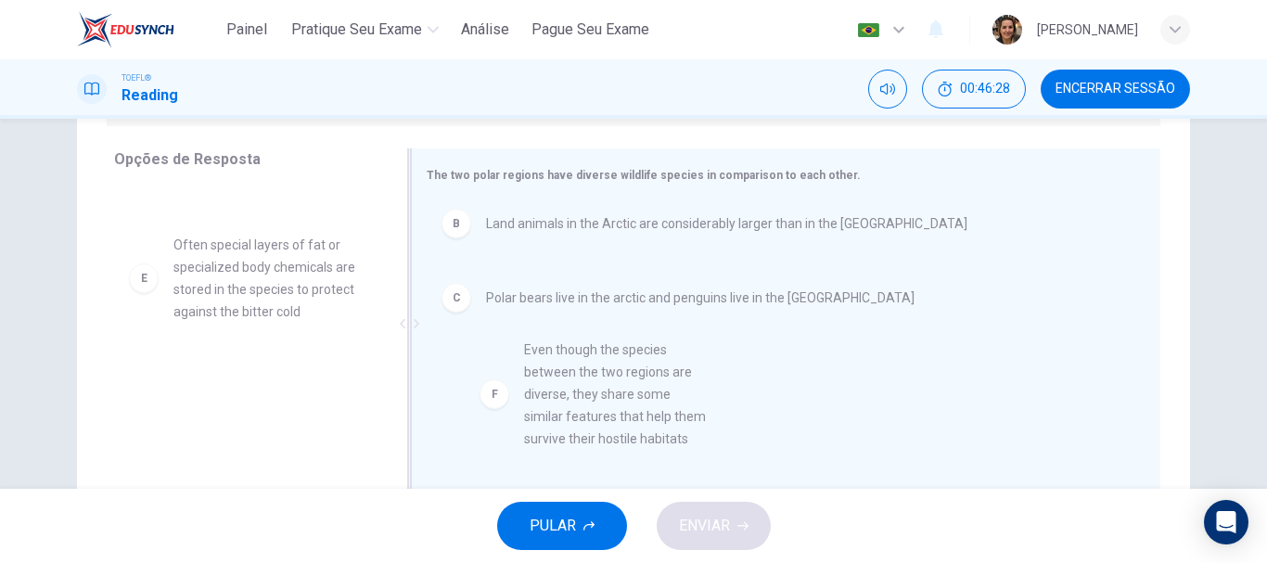
scroll to position [12, 0]
drag, startPoint x: 239, startPoint y: 404, endPoint x: 641, endPoint y: 398, distance: 401.7
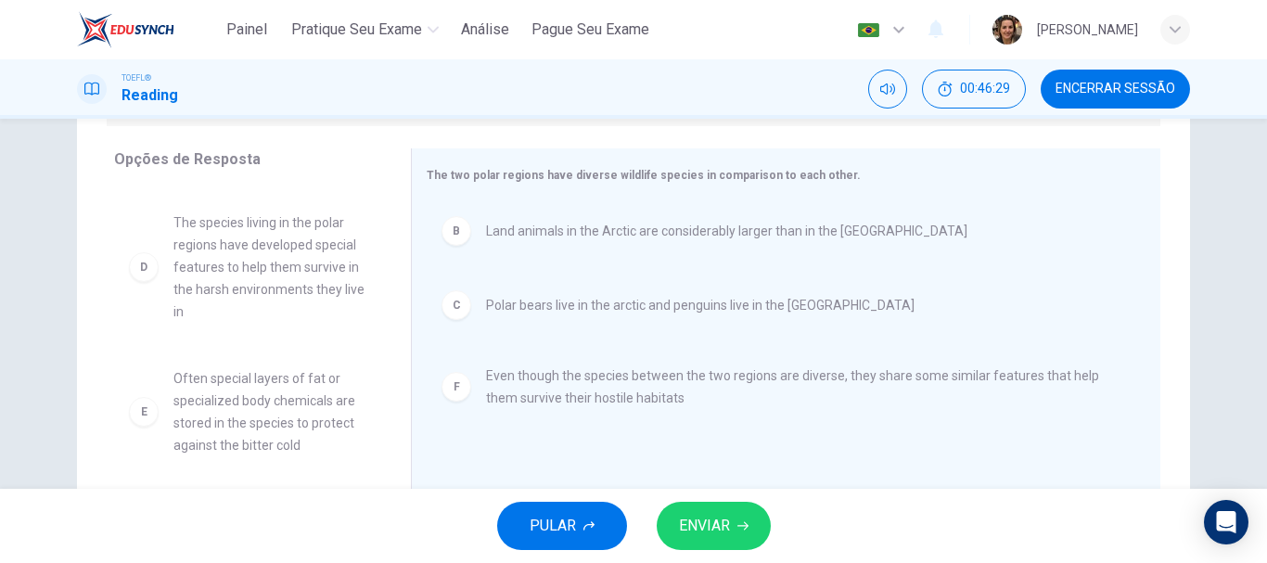
scroll to position [78, 0]
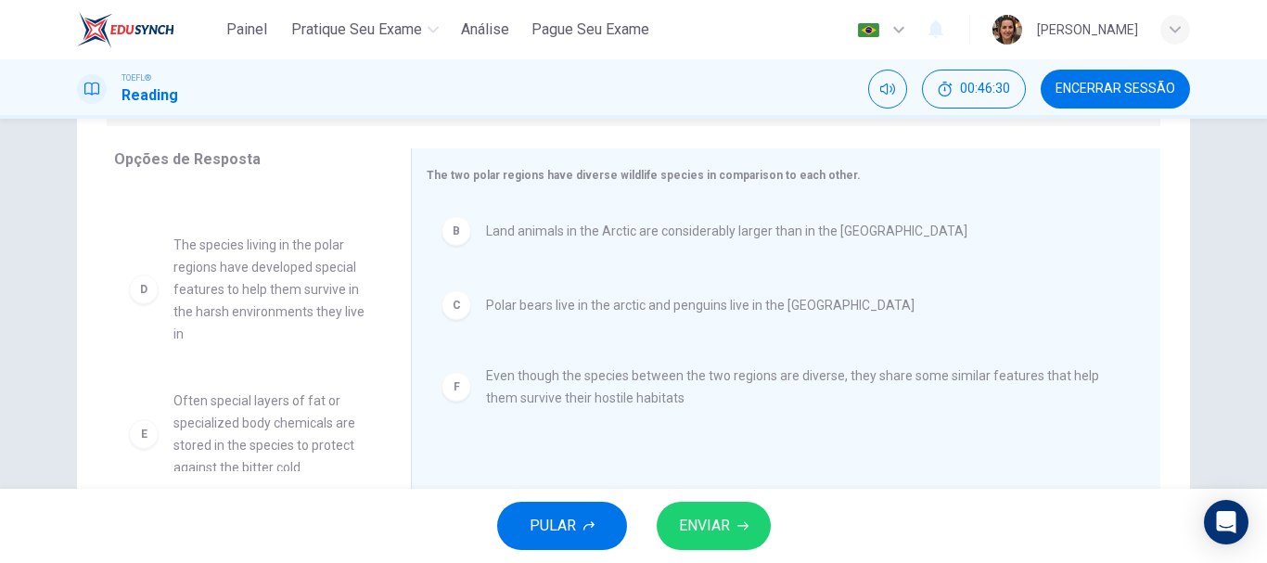
click at [714, 516] on span "ENVIAR" at bounding box center [704, 526] width 51 height 26
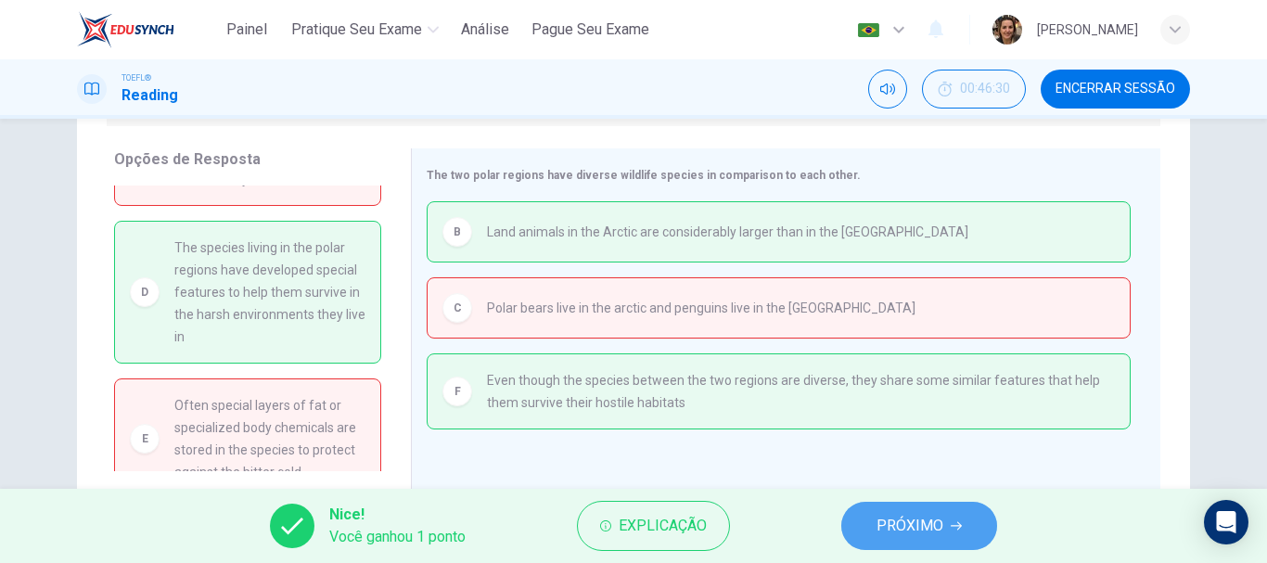
click at [927, 517] on span "PRÓXIMO" at bounding box center [910, 526] width 67 height 26
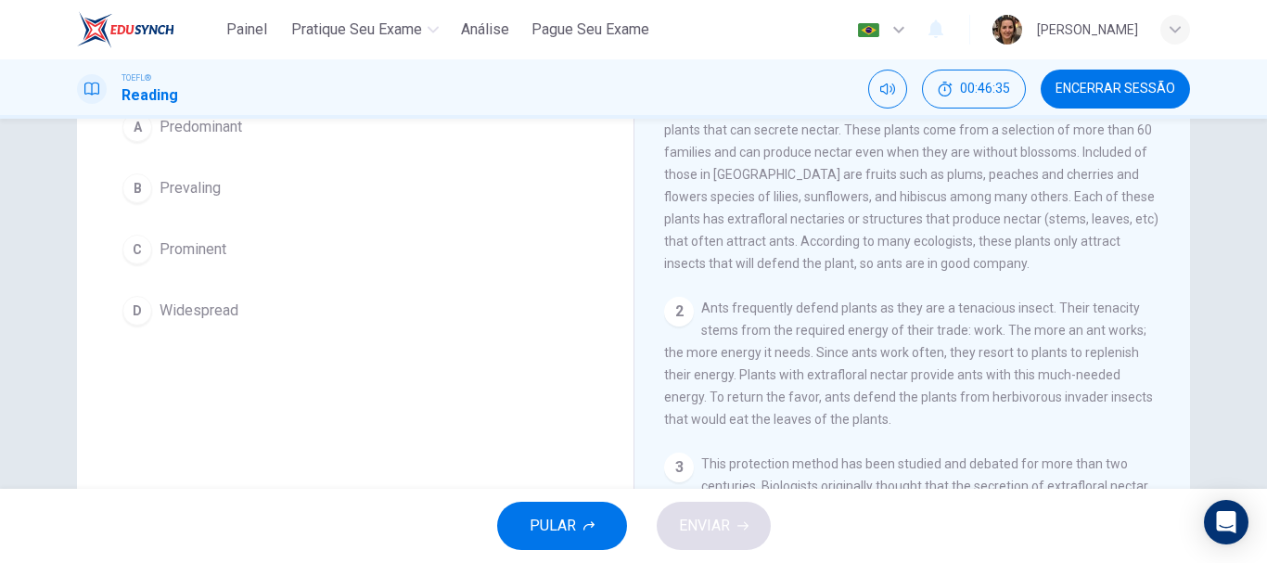
scroll to position [93, 0]
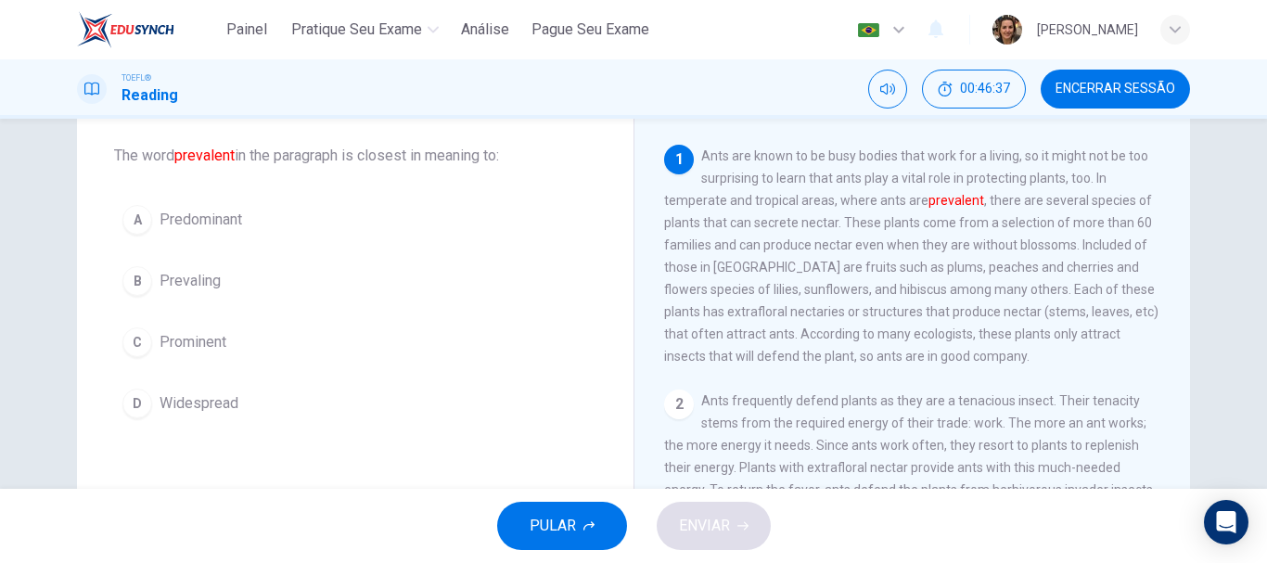
click at [204, 219] on span "Predominant" at bounding box center [201, 220] width 83 height 22
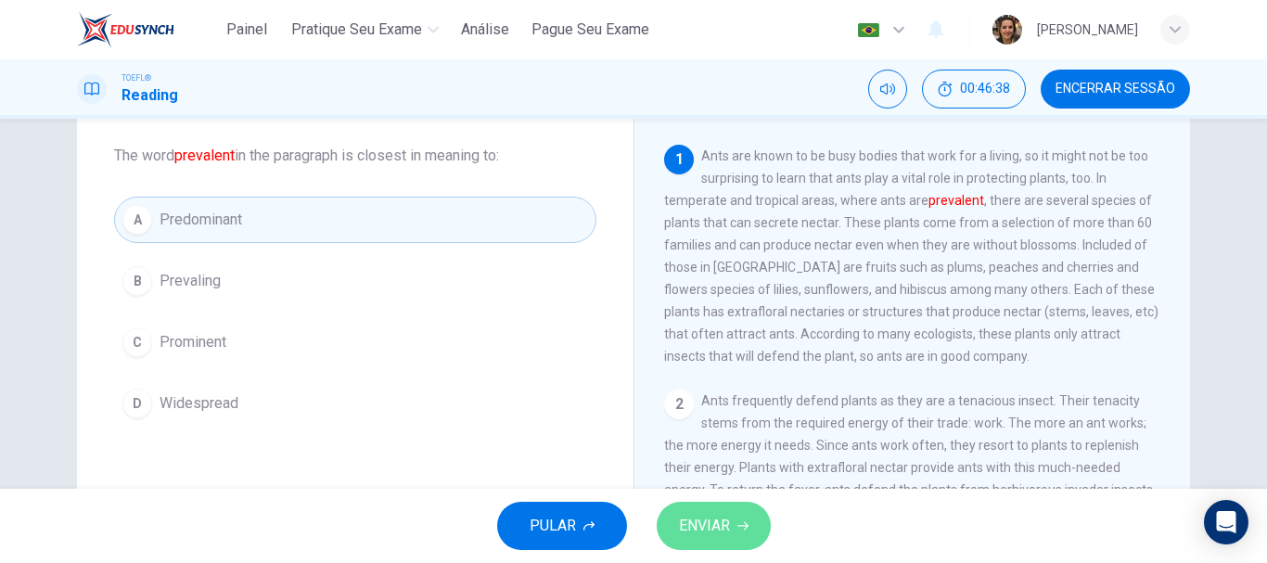
click at [702, 532] on span "ENVIAR" at bounding box center [704, 526] width 51 height 26
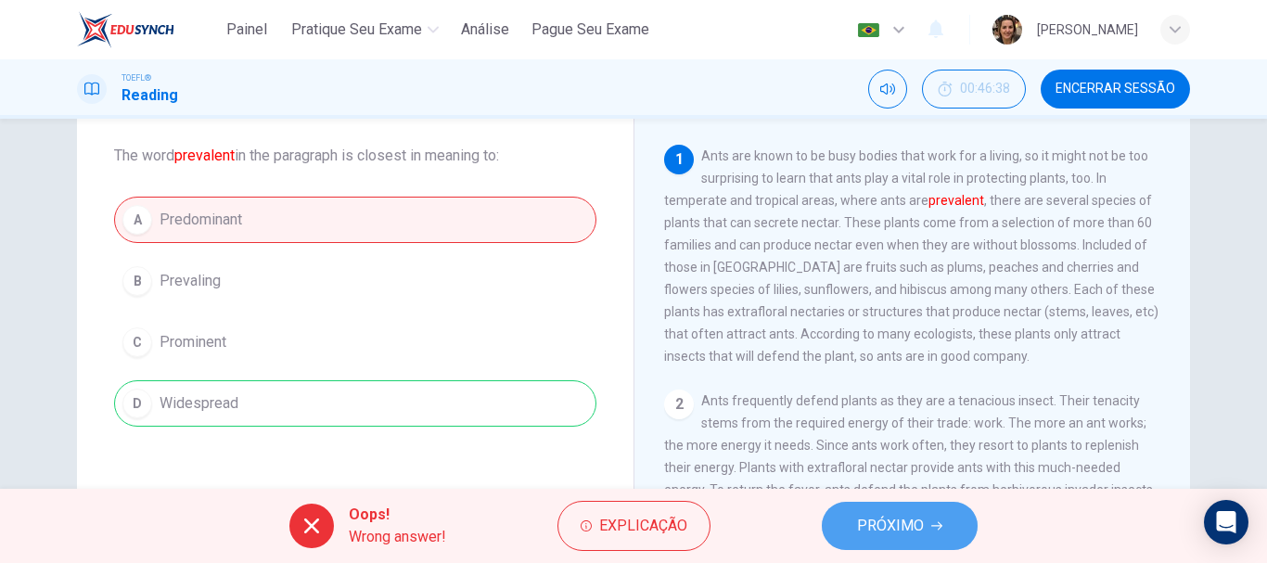
click at [863, 527] on span "PRÓXIMO" at bounding box center [890, 526] width 67 height 26
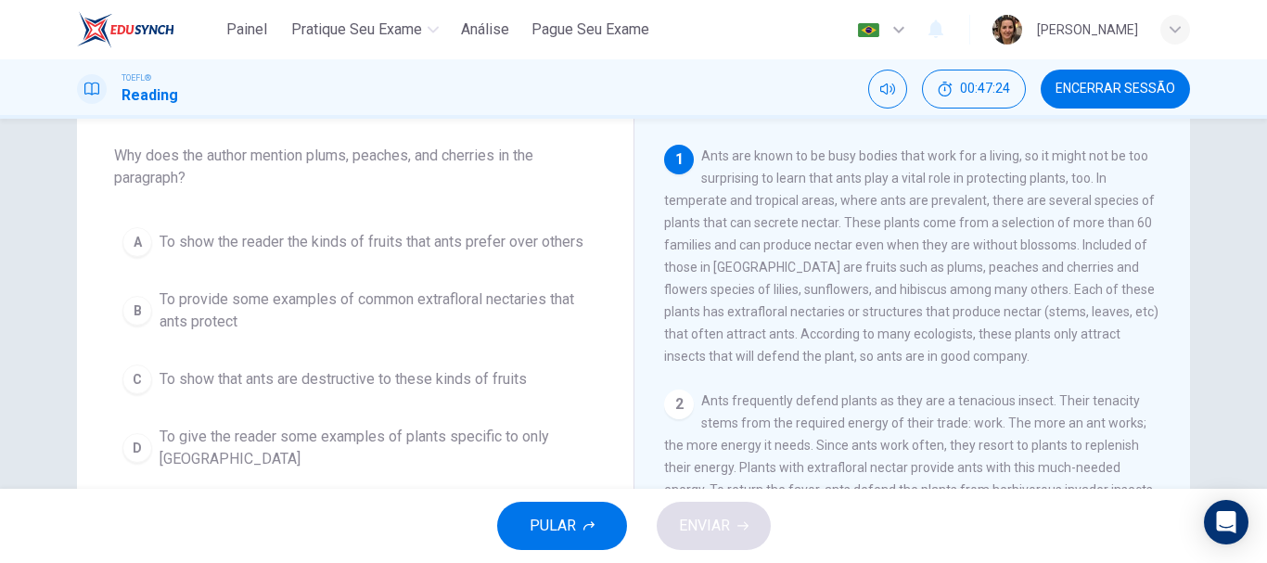
drag, startPoint x: 815, startPoint y: 275, endPoint x: 865, endPoint y: 273, distance: 50.1
click at [865, 273] on span "Ants are known to be busy bodies that work for a living, so it might not be too…" at bounding box center [911, 255] width 494 height 215
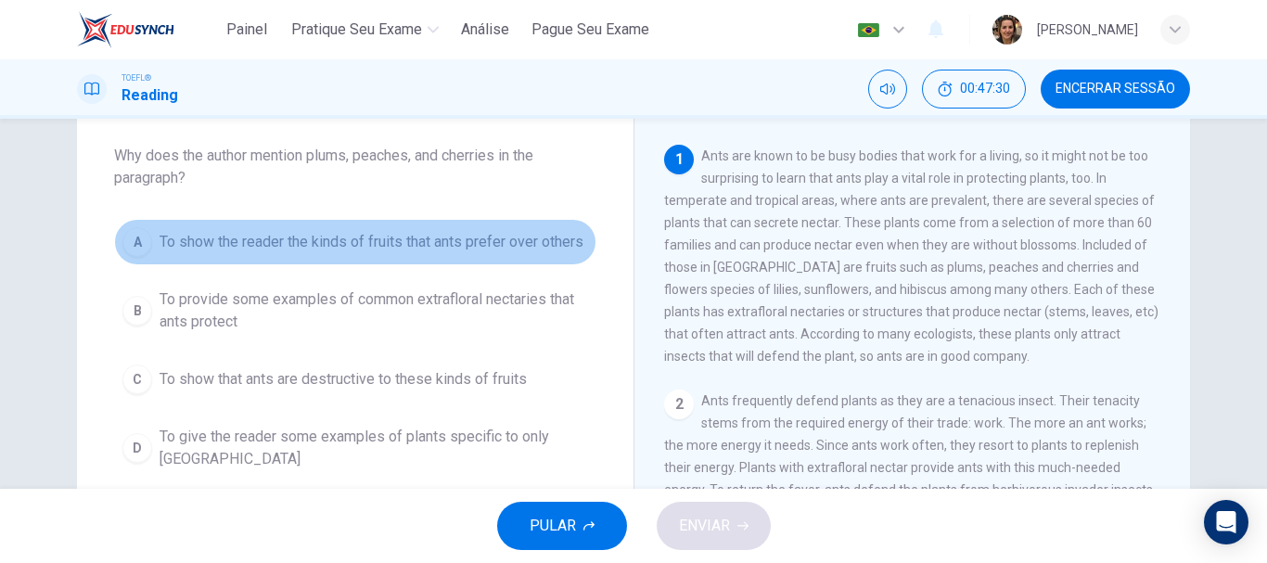
click at [511, 242] on span "To show the reader the kinds of fruits that ants prefer over others" at bounding box center [372, 242] width 424 height 22
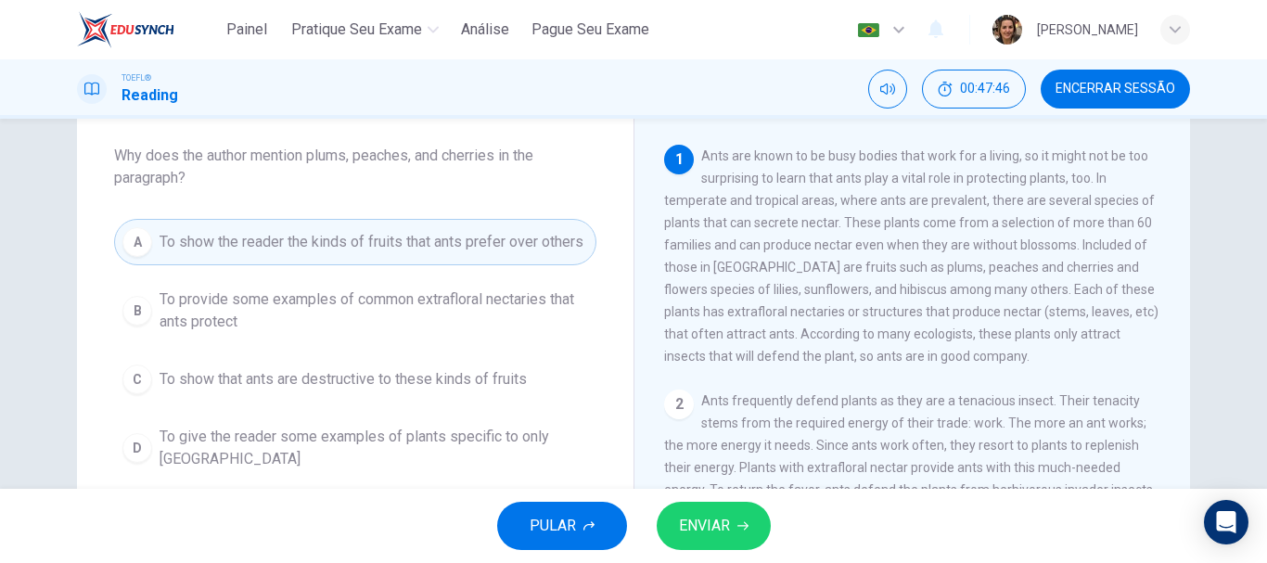
click at [685, 519] on span "ENVIAR" at bounding box center [704, 526] width 51 height 26
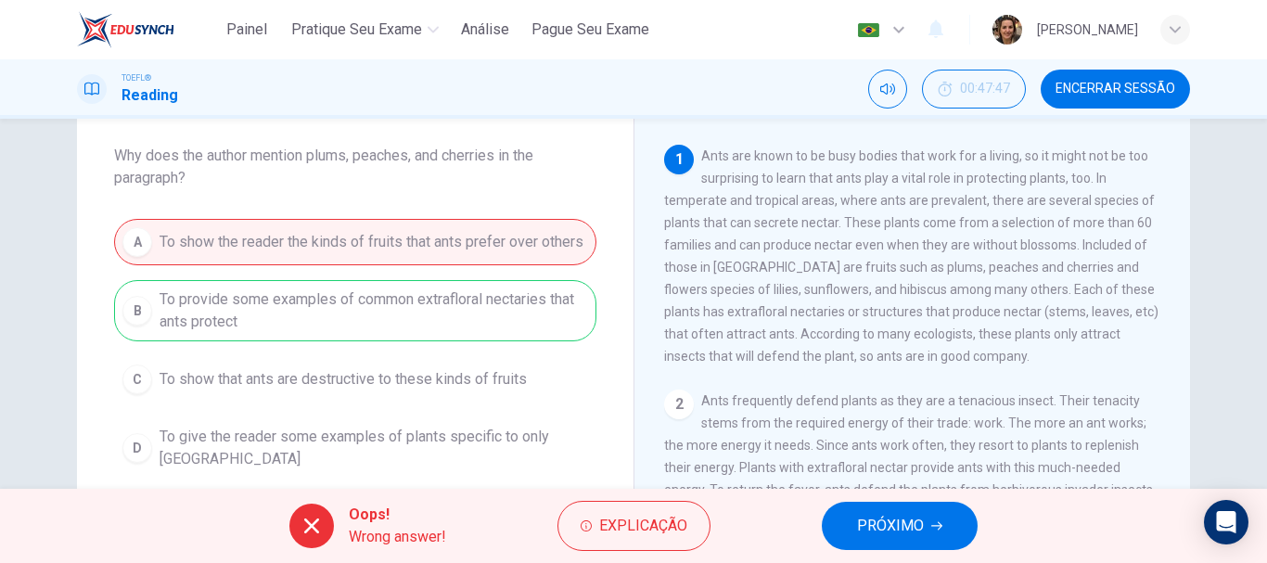
click at [884, 524] on span "PRÓXIMO" at bounding box center [890, 526] width 67 height 26
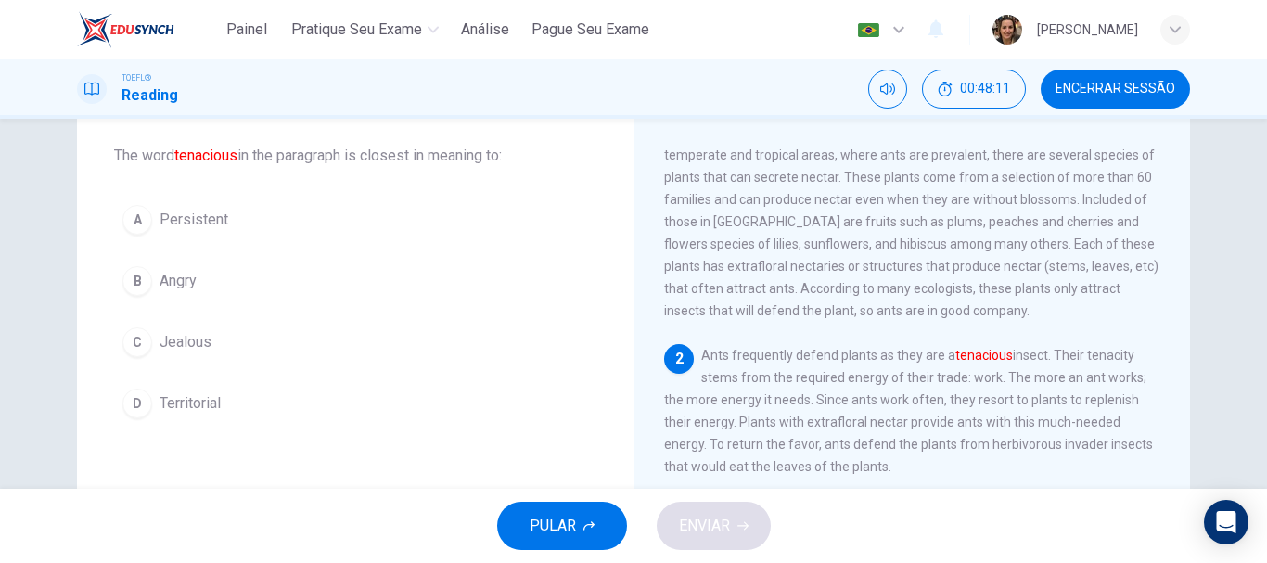
click at [206, 400] on span "Territorial" at bounding box center [190, 403] width 61 height 22
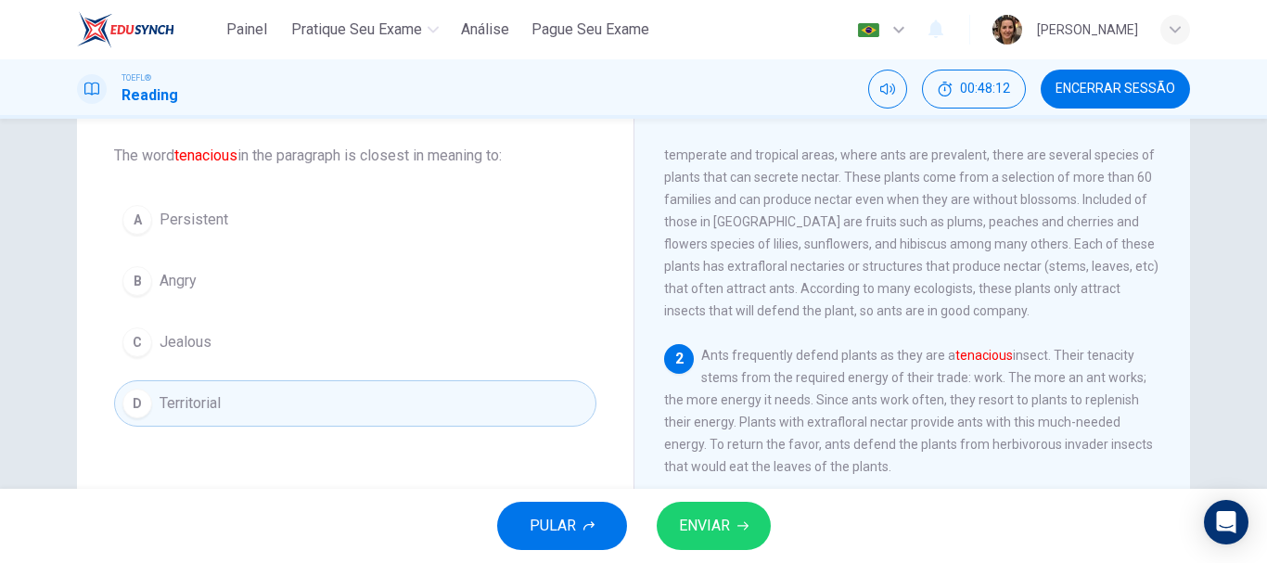
click at [713, 522] on span "ENVIAR" at bounding box center [704, 526] width 51 height 26
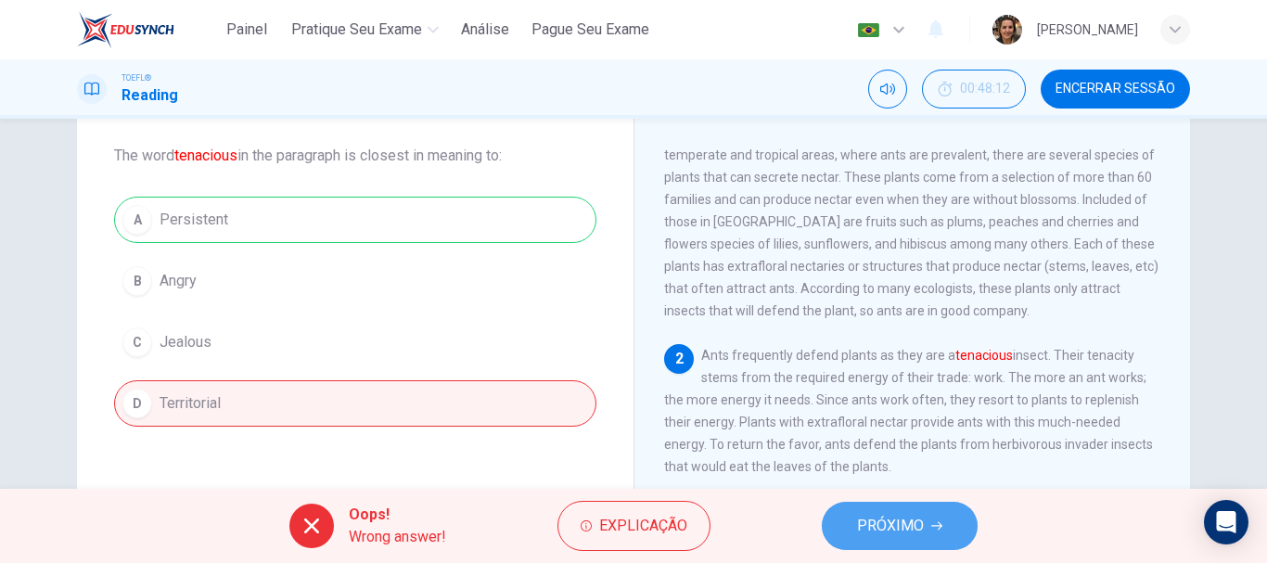
click at [899, 536] on span "PRÓXIMO" at bounding box center [890, 526] width 67 height 26
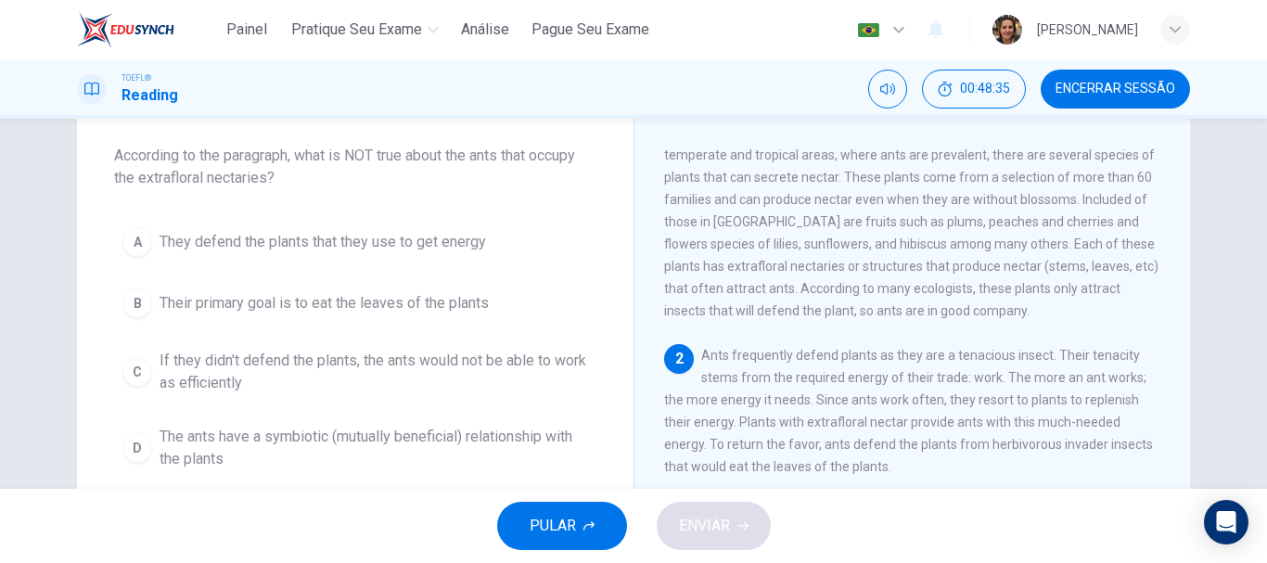
scroll to position [138, 0]
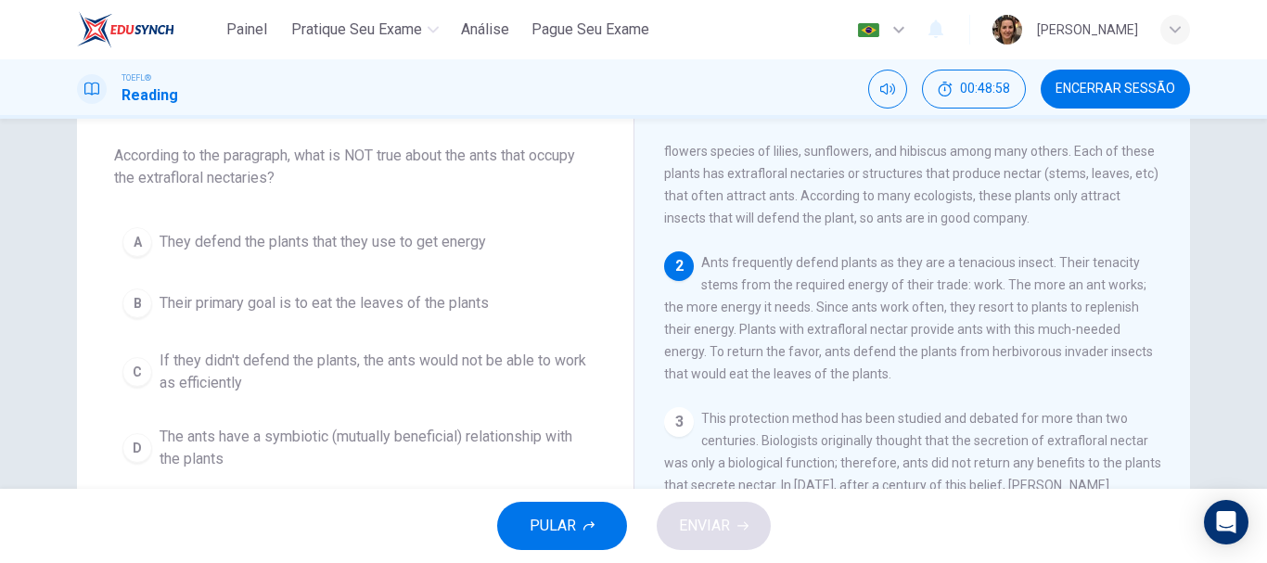
click at [208, 434] on span "The ants have a symbiotic (mutually beneficial) relationship with the plants" at bounding box center [374, 448] width 429 height 45
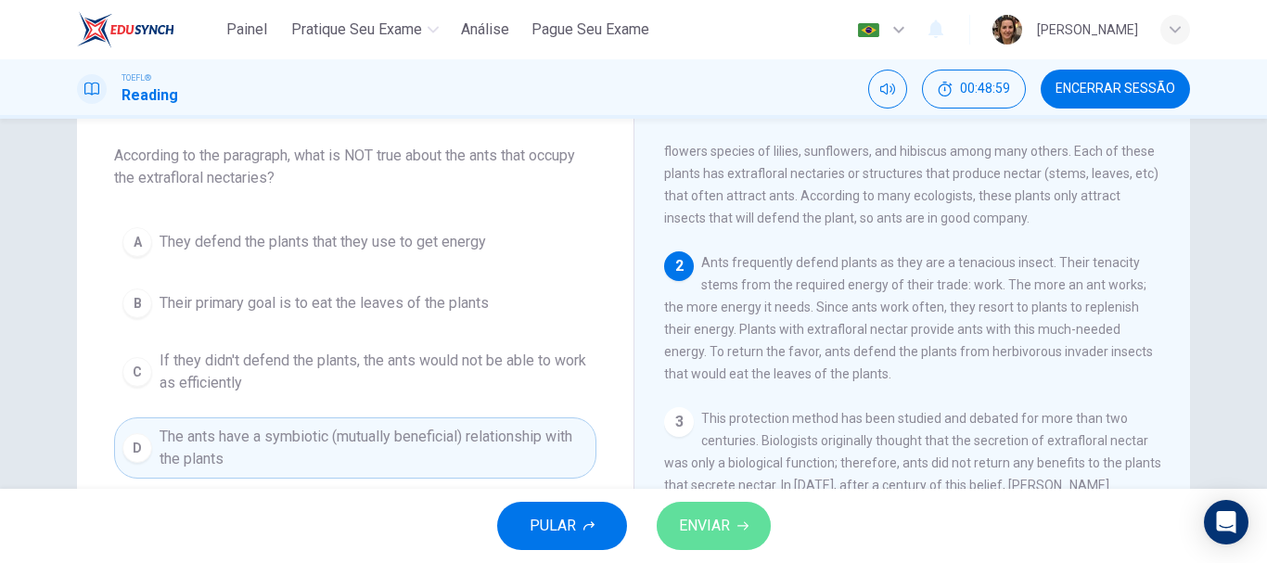
click at [683, 521] on span "ENVIAR" at bounding box center [704, 526] width 51 height 26
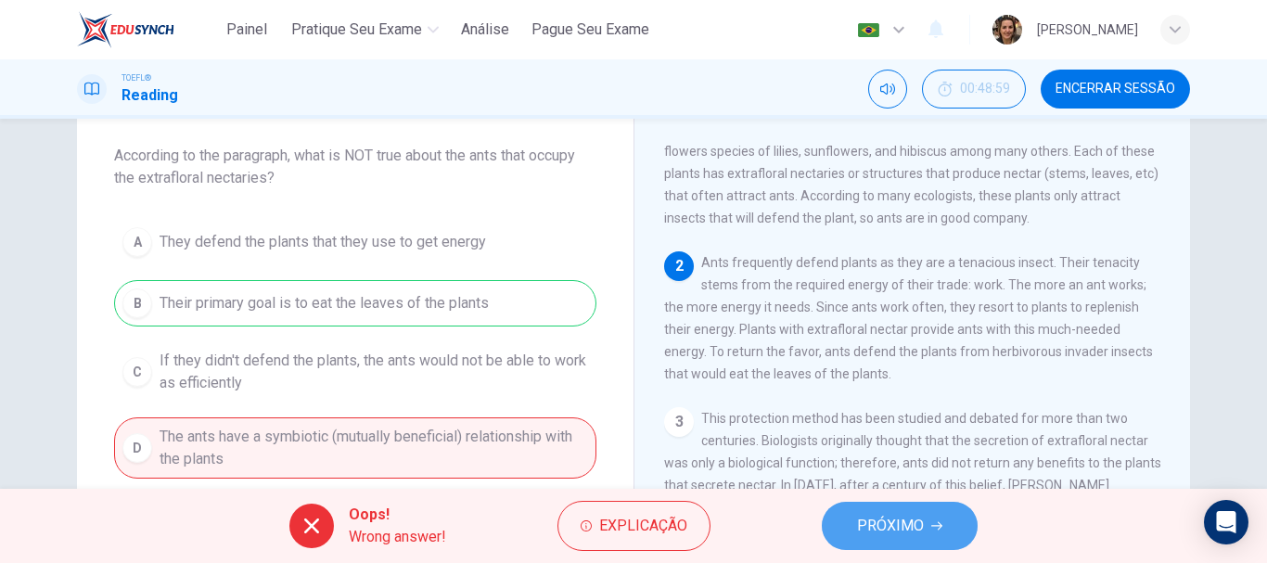
click at [848, 529] on button "PRÓXIMO" at bounding box center [900, 526] width 156 height 48
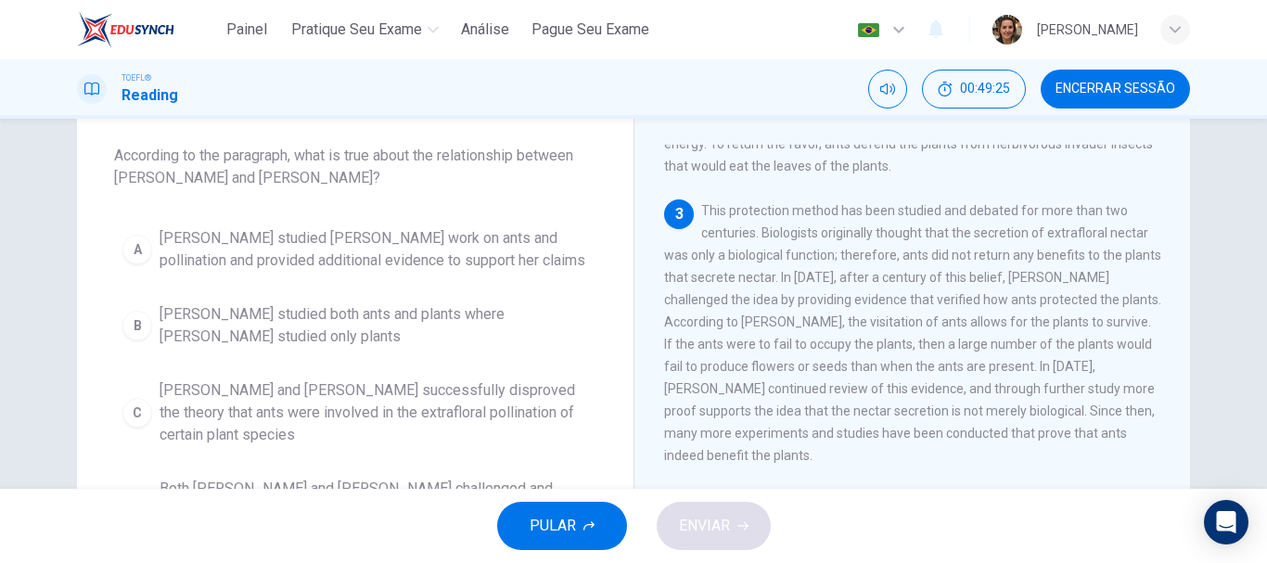
scroll to position [186, 0]
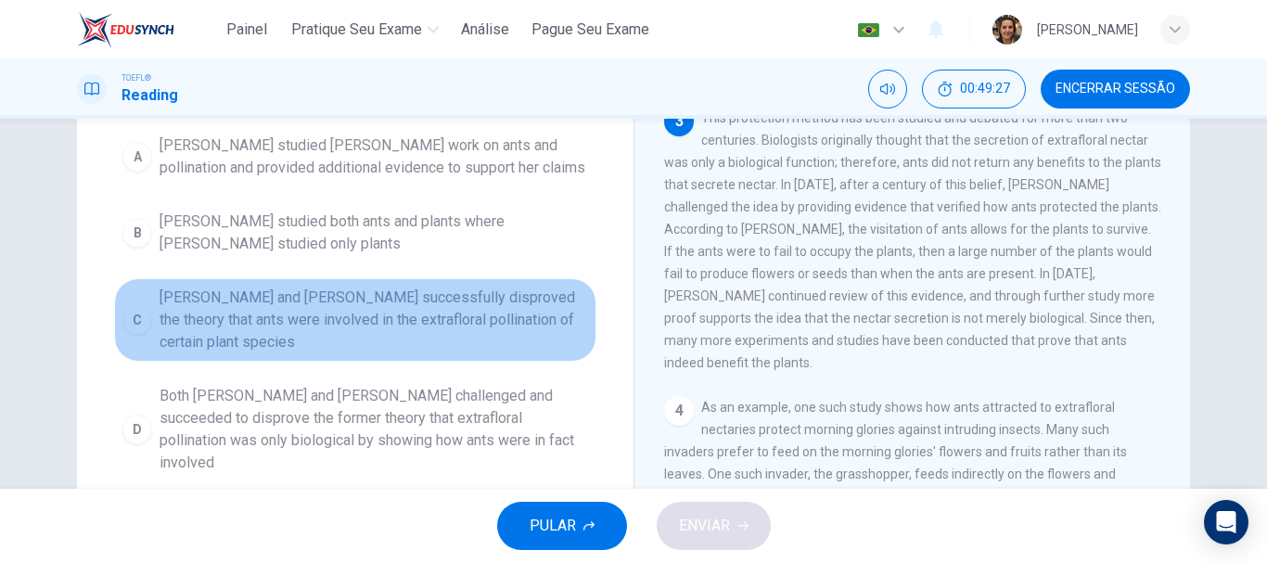
click at [416, 308] on span "[PERSON_NAME] and [PERSON_NAME] successfully disproved the theory that ants wer…" at bounding box center [374, 320] width 429 height 67
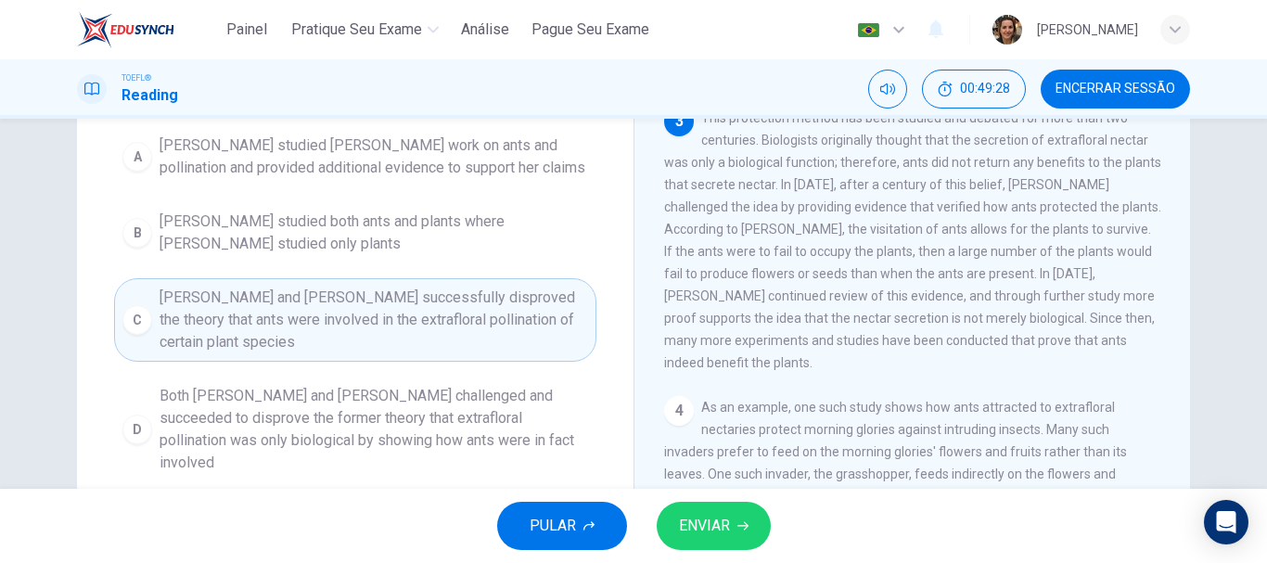
click at [694, 519] on span "ENVIAR" at bounding box center [704, 526] width 51 height 26
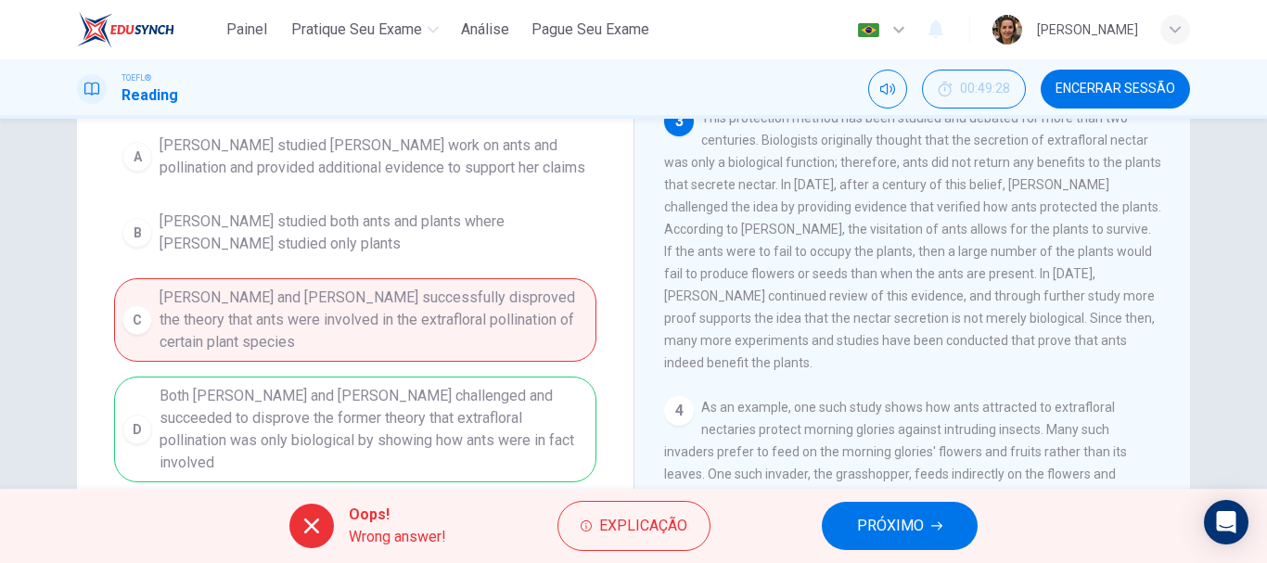
click at [936, 532] on button "PRÓXIMO" at bounding box center [900, 526] width 156 height 48
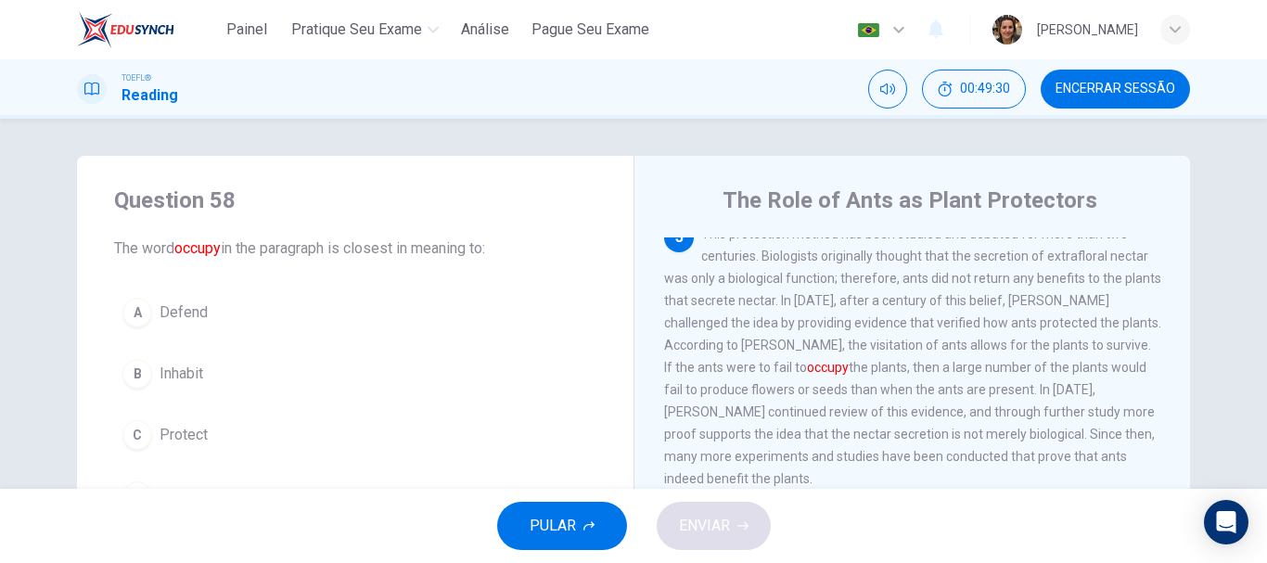
scroll to position [93, 0]
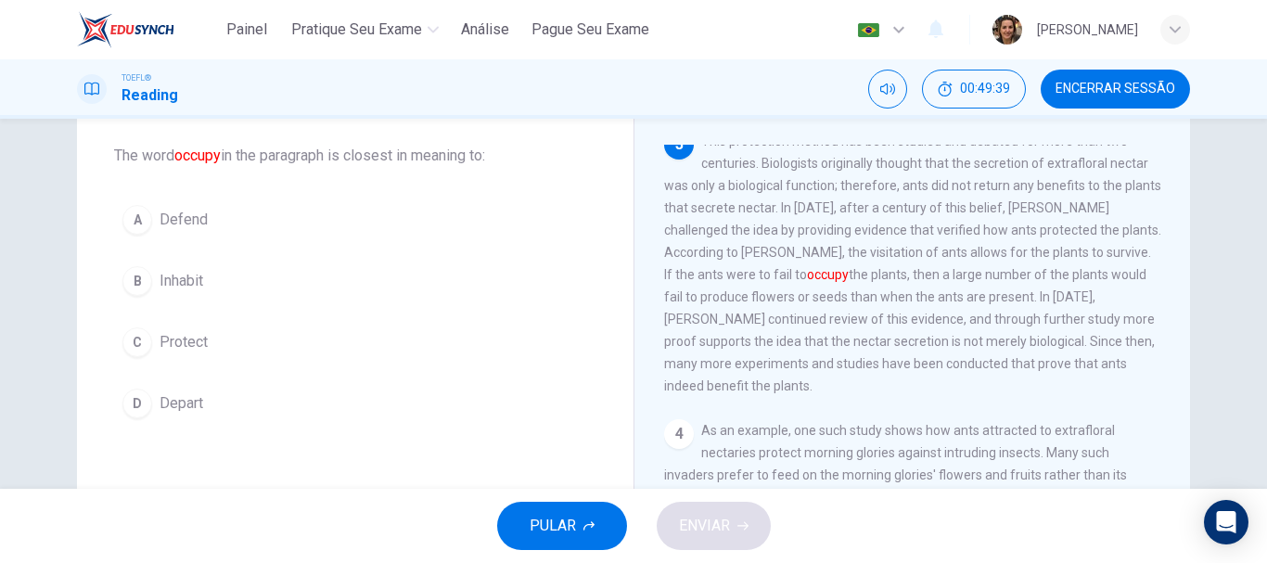
click at [176, 405] on span "Depart" at bounding box center [182, 403] width 44 height 22
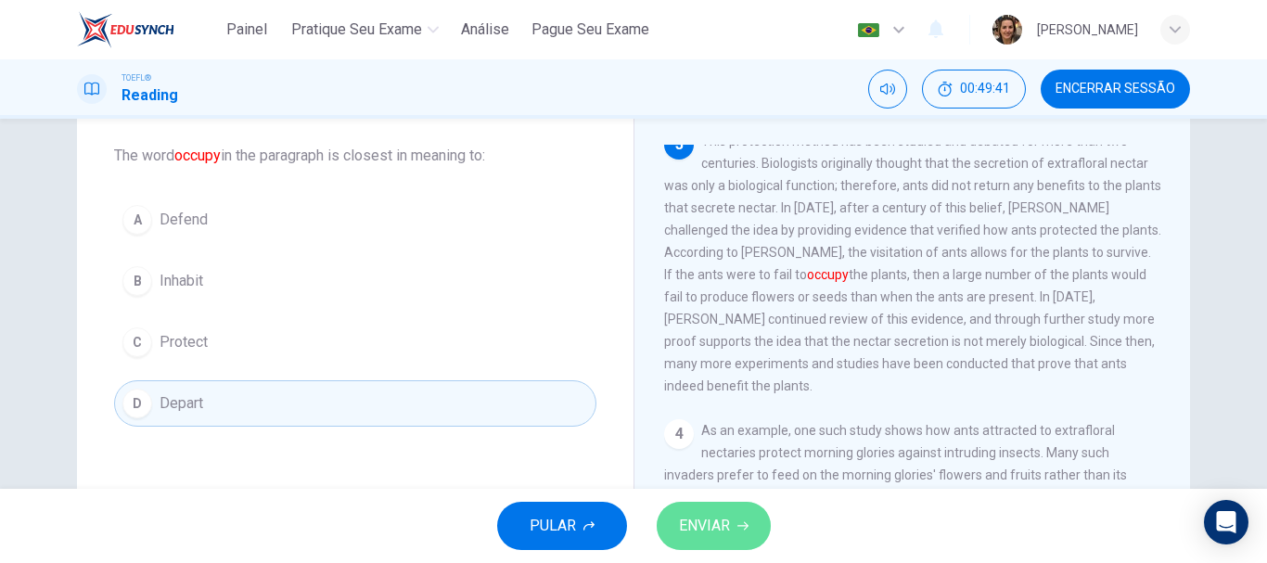
click at [737, 535] on button "ENVIAR" at bounding box center [714, 526] width 114 height 48
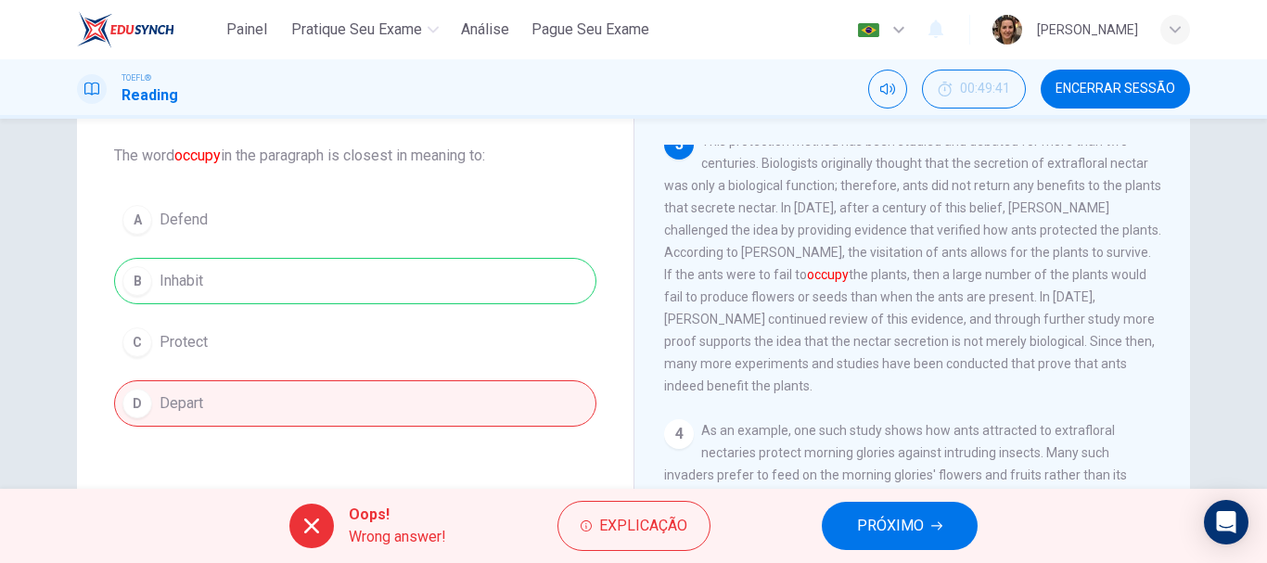
click at [899, 520] on span "PRÓXIMO" at bounding box center [890, 526] width 67 height 26
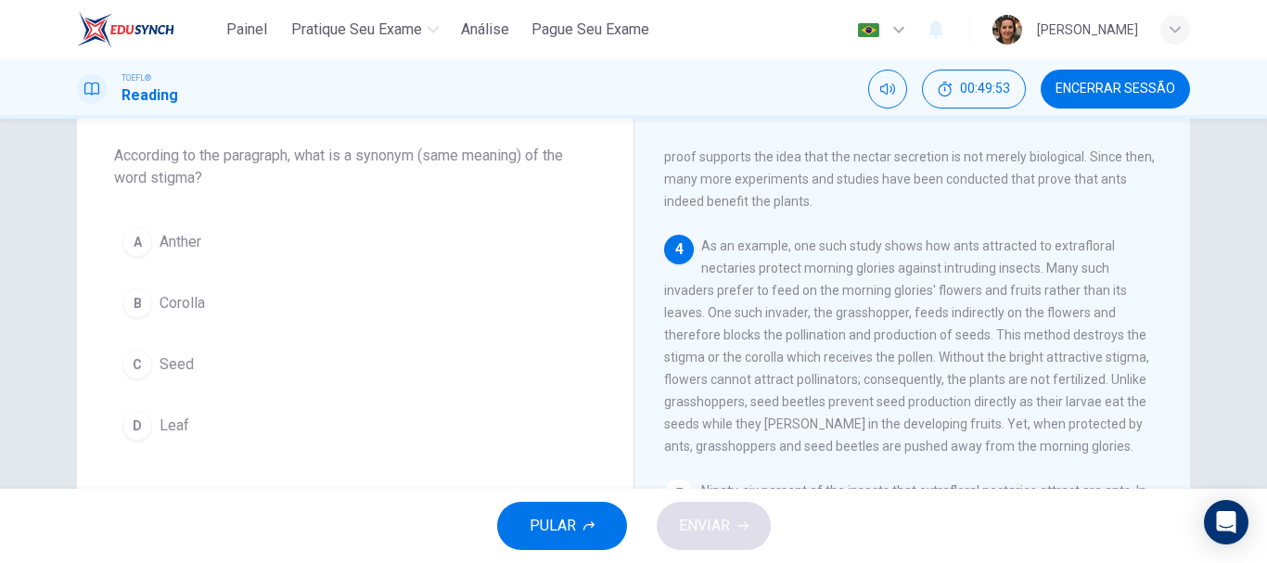
scroll to position [668, 0]
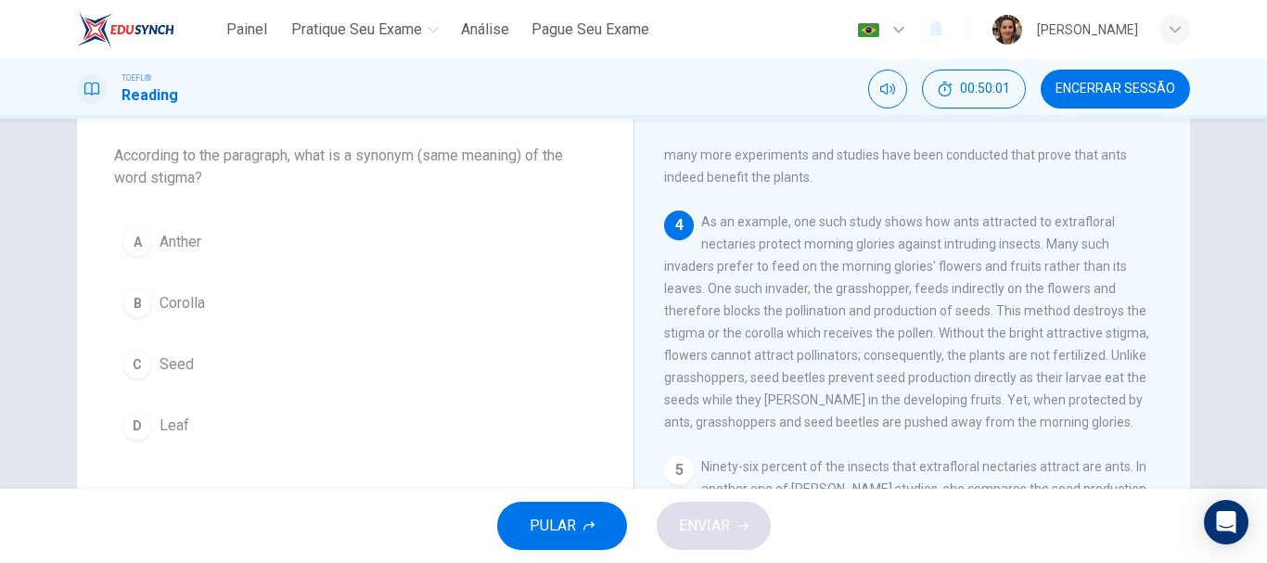
drag, startPoint x: 739, startPoint y: 327, endPoint x: 826, endPoint y: 326, distance: 87.2
click at [827, 326] on span "As an example, one such study shows how ants attracted to extrafloral nectaries…" at bounding box center [906, 321] width 485 height 215
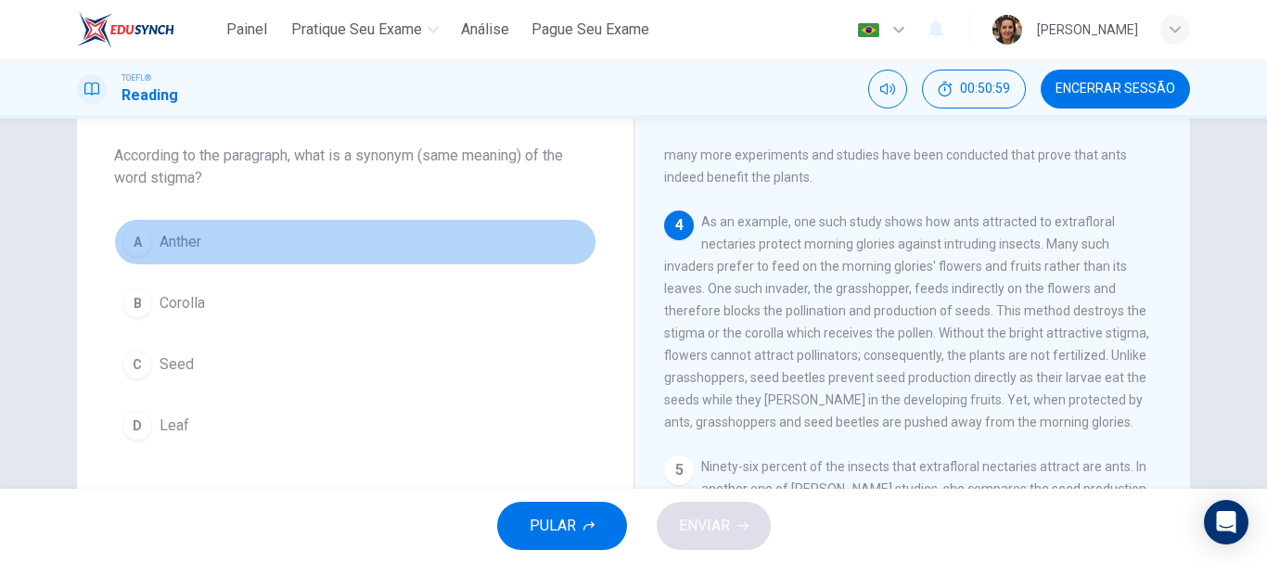
click at [148, 240] on button "A Anther" at bounding box center [355, 242] width 482 height 46
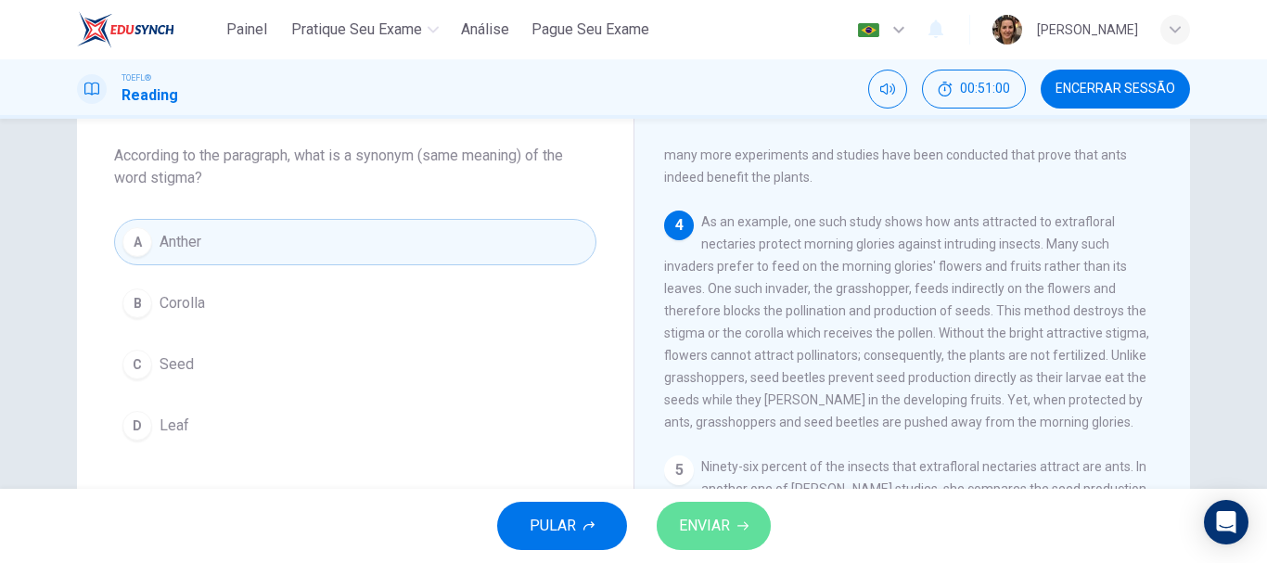
click at [711, 521] on span "ENVIAR" at bounding box center [704, 526] width 51 height 26
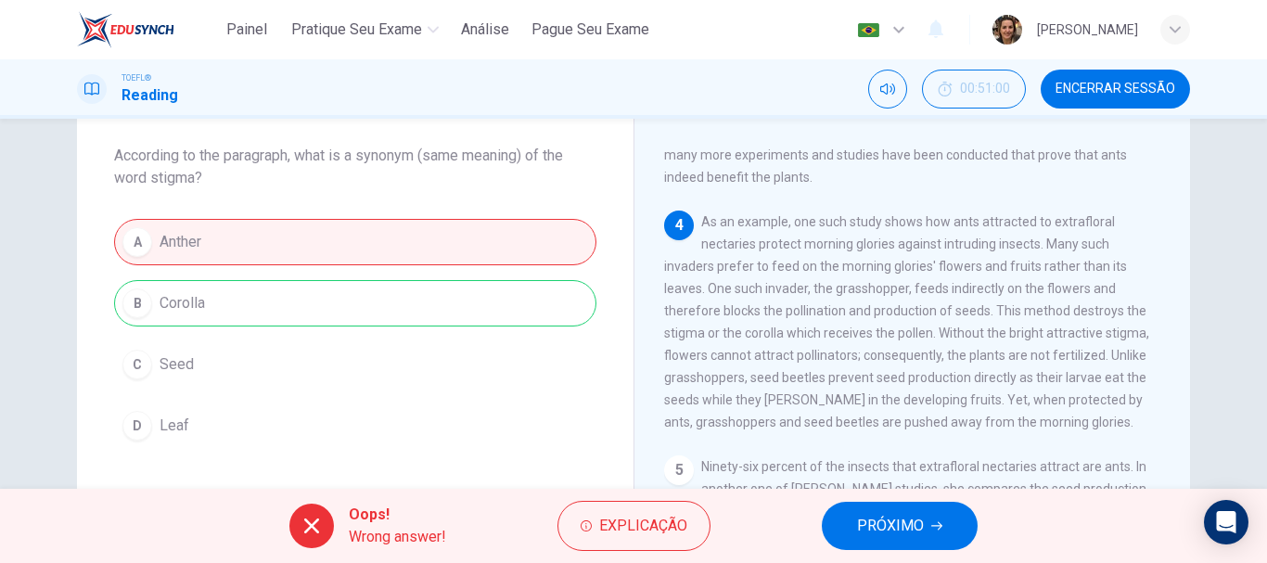
click at [910, 535] on span "PRÓXIMO" at bounding box center [890, 526] width 67 height 26
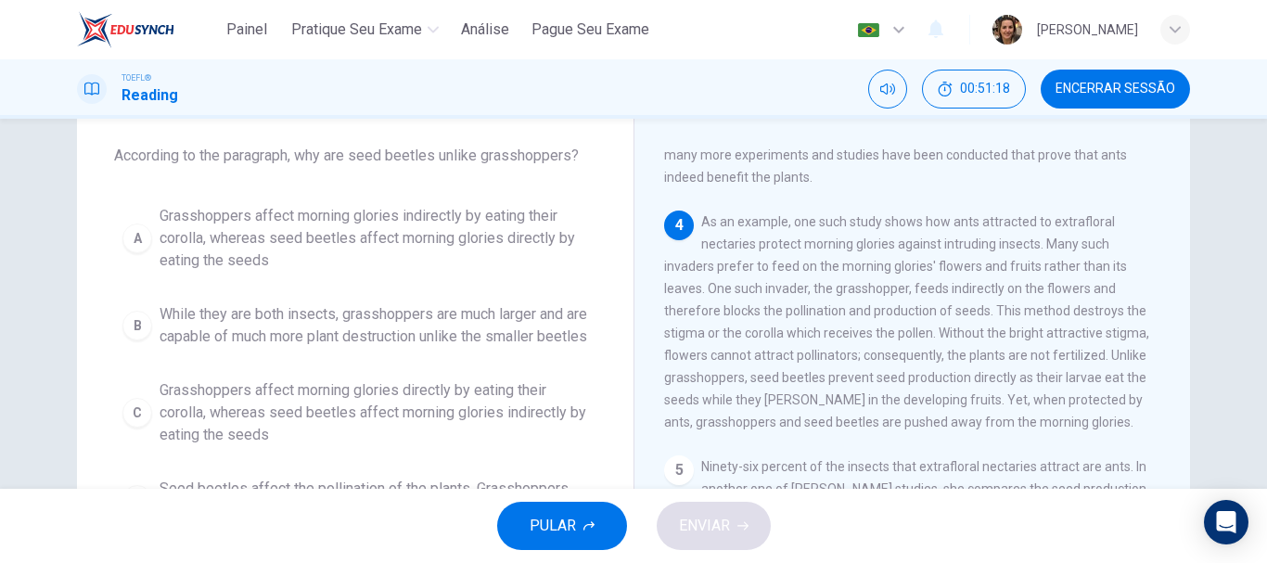
click at [251, 328] on span "While they are both insects, grasshoppers are much larger and are capable of mu…" at bounding box center [374, 325] width 429 height 45
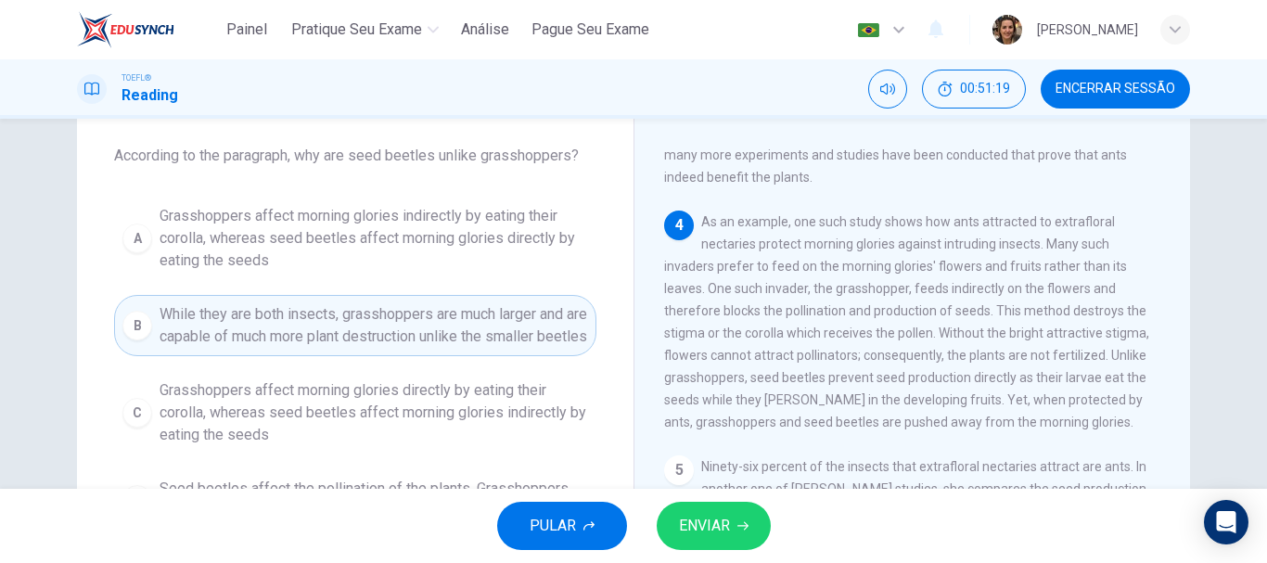
click at [715, 533] on span "ENVIAR" at bounding box center [704, 526] width 51 height 26
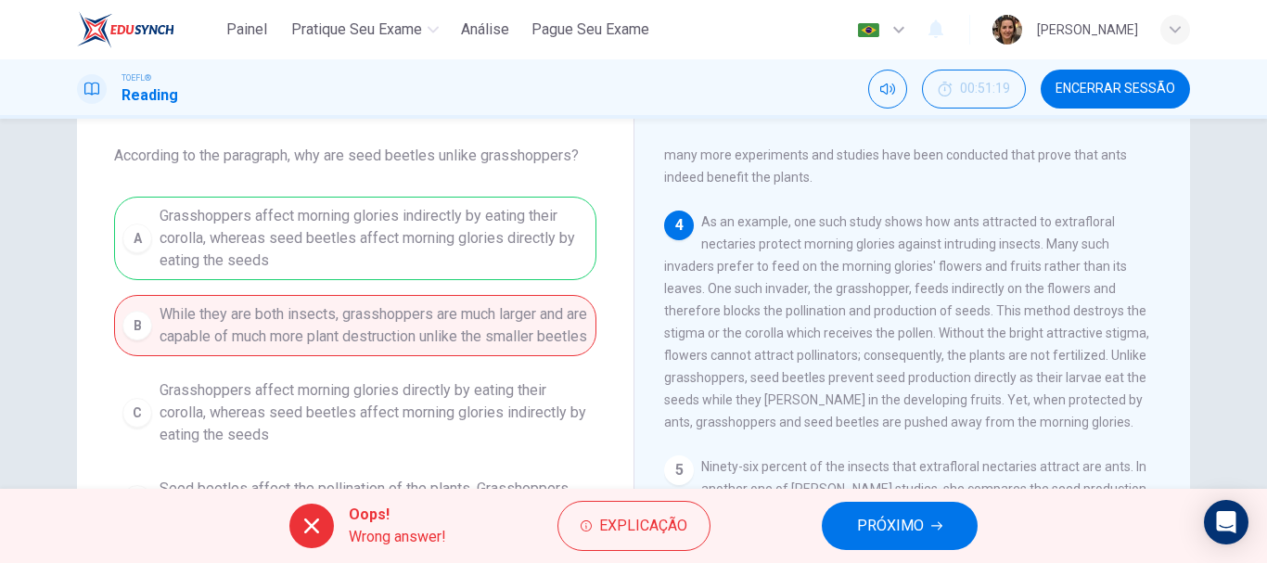
click at [918, 523] on span "PRÓXIMO" at bounding box center [890, 526] width 67 height 26
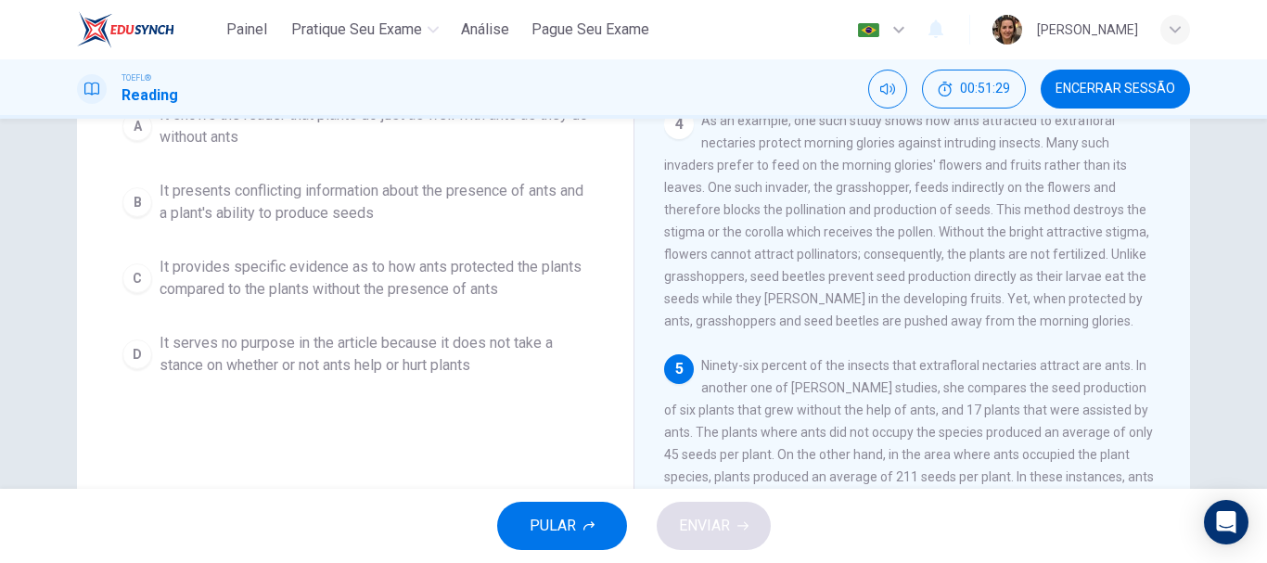
scroll to position [190, 0]
click at [363, 187] on span "It presents conflicting information about the presence of ants and a plant's ab…" at bounding box center [374, 206] width 429 height 45
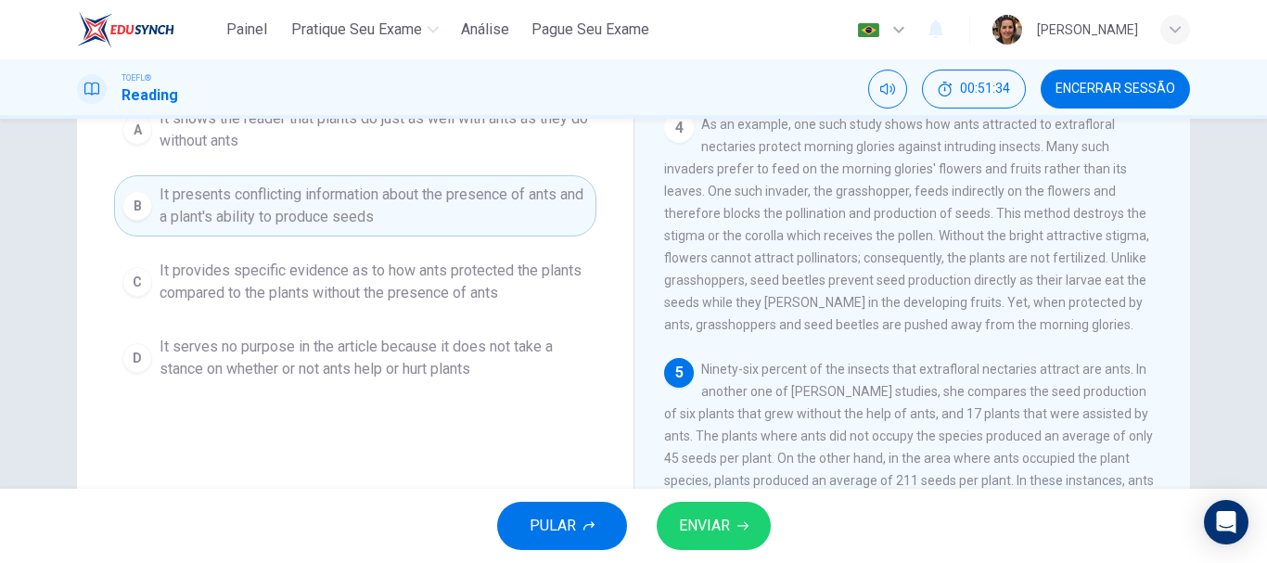
click at [756, 532] on button "ENVIAR" at bounding box center [714, 526] width 114 height 48
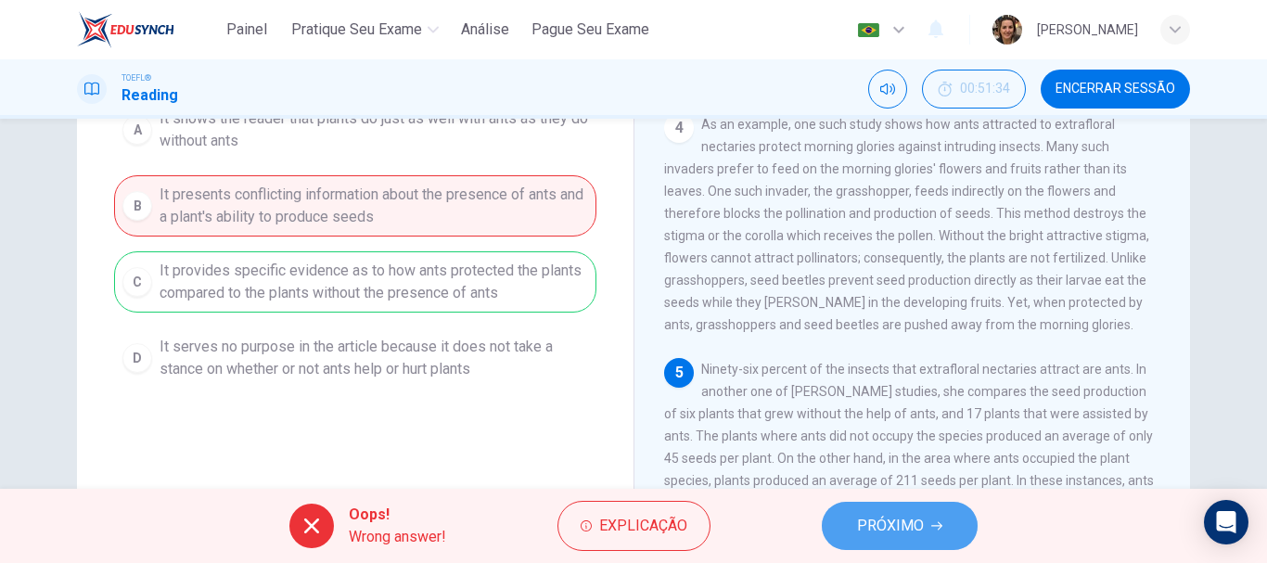
click at [881, 515] on span "PRÓXIMO" at bounding box center [890, 526] width 67 height 26
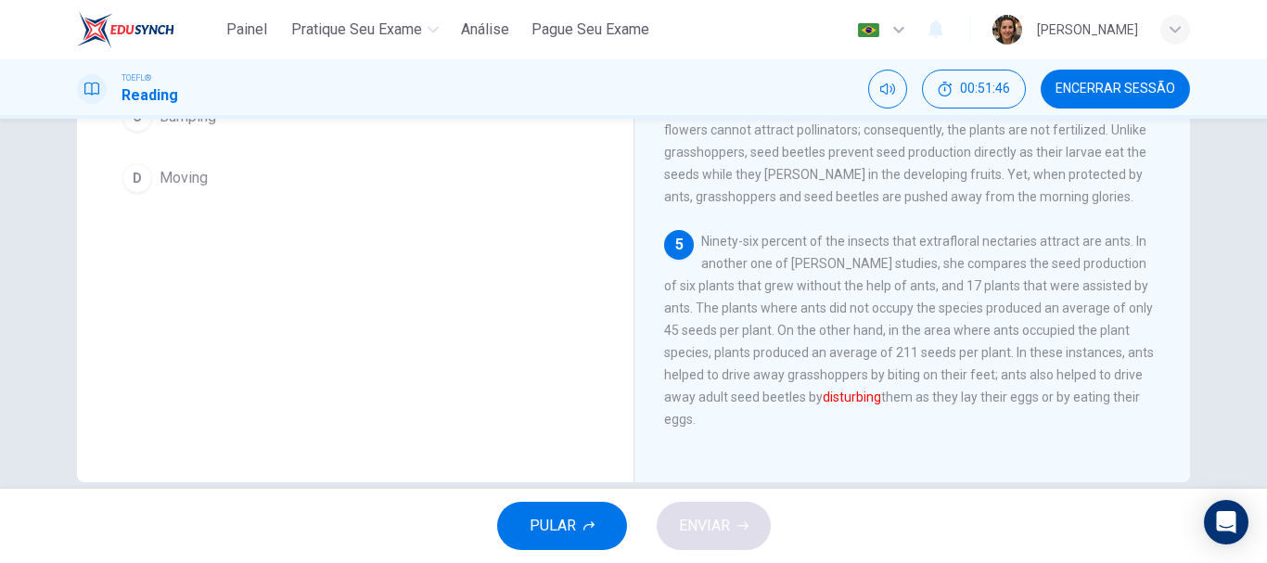
scroll to position [40, 0]
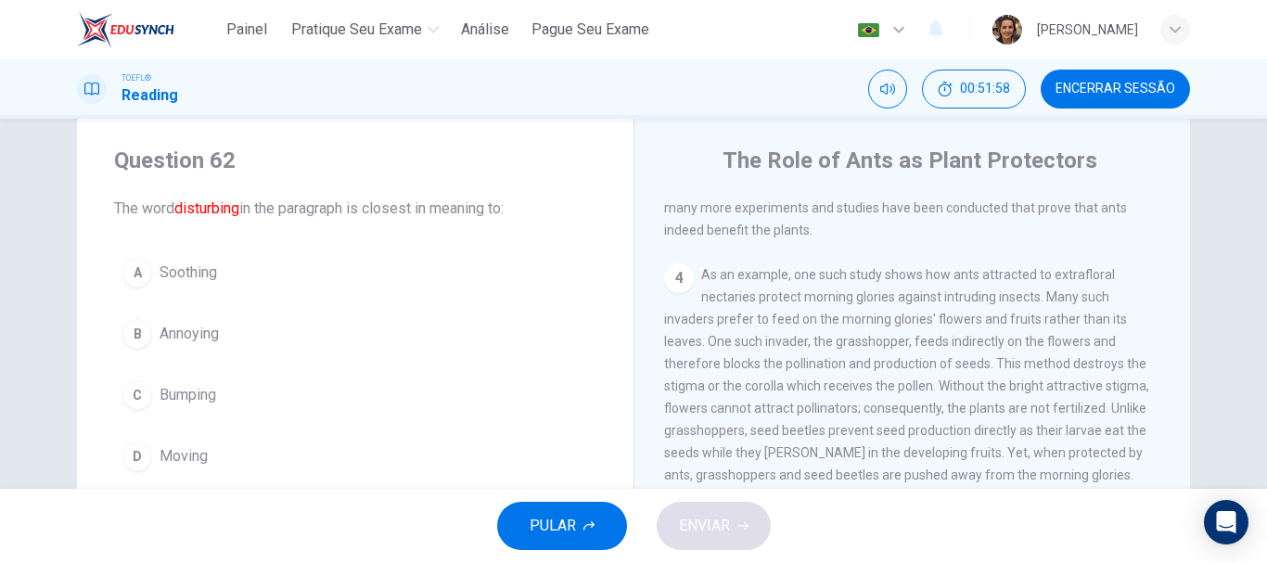
click at [197, 400] on span "Bumping" at bounding box center [188, 395] width 57 height 22
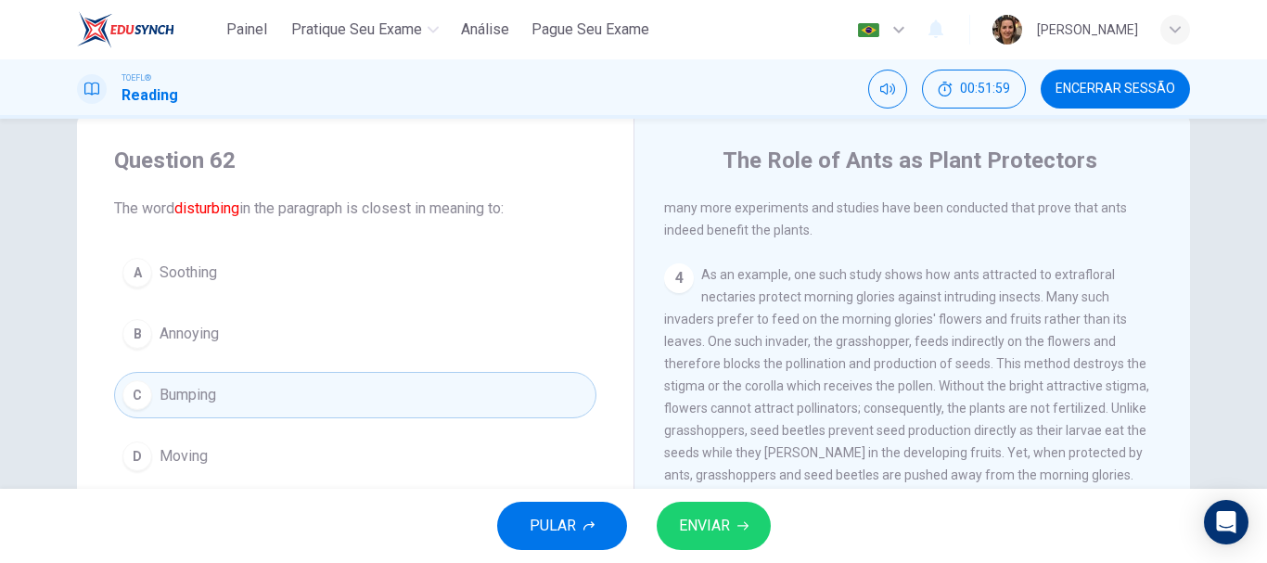
click at [734, 537] on button "ENVIAR" at bounding box center [714, 526] width 114 height 48
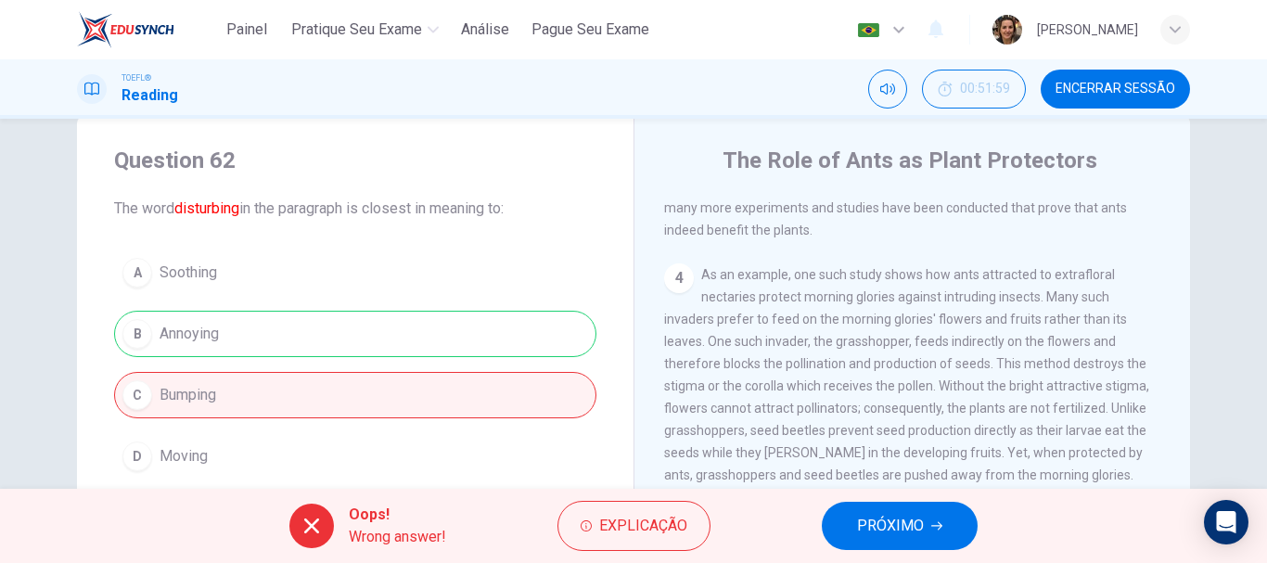
click at [934, 517] on button "PRÓXIMO" at bounding box center [900, 526] width 156 height 48
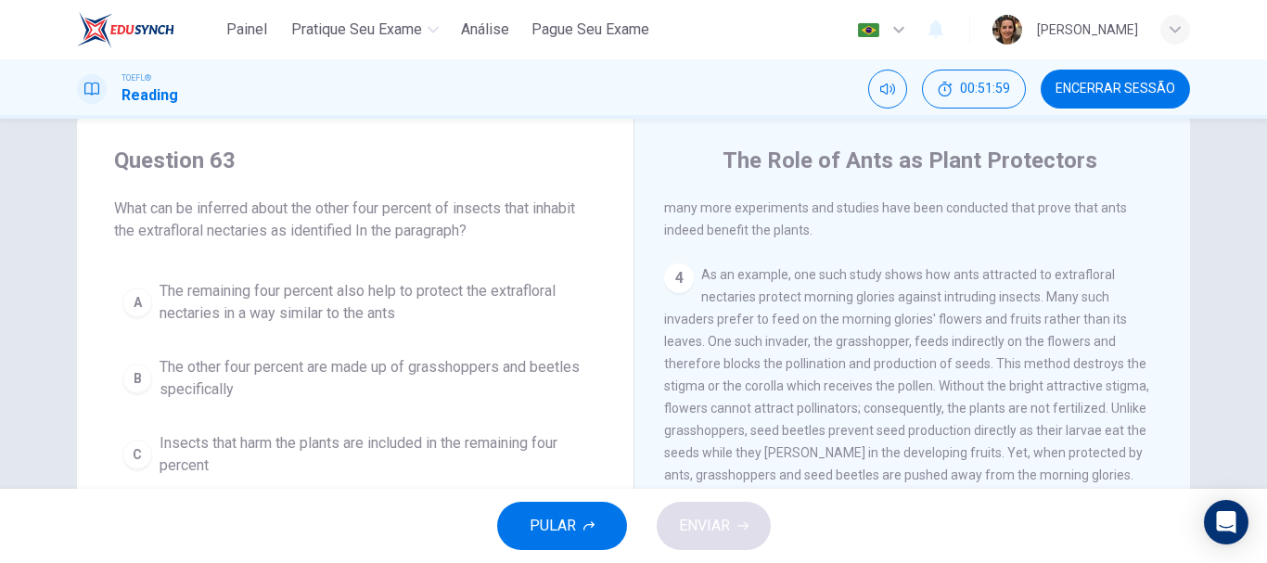
scroll to position [0, 0]
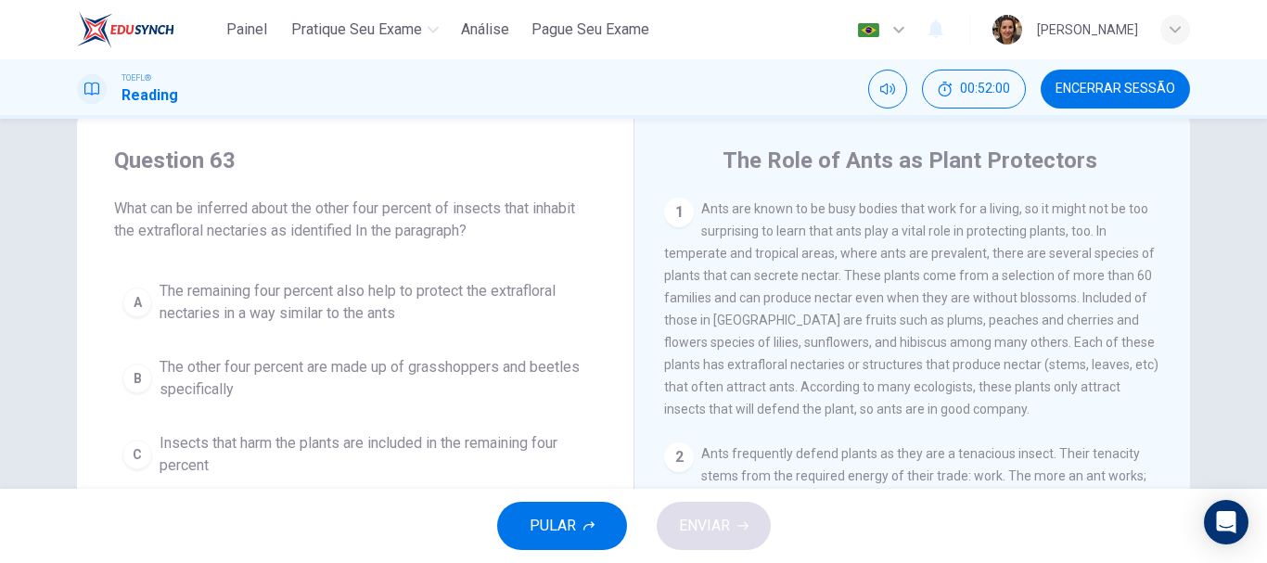
click at [423, 304] on span "The remaining four percent also help to protect the extrafloral nectaries in a …" at bounding box center [374, 302] width 429 height 45
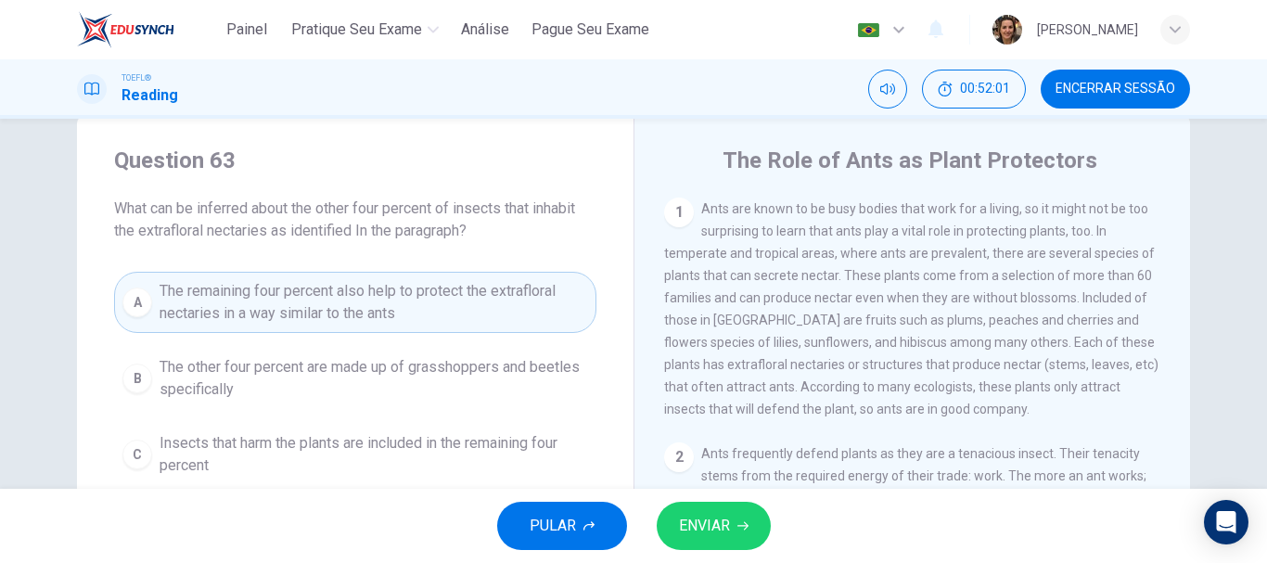
click at [722, 526] on span "ENVIAR" at bounding box center [704, 526] width 51 height 26
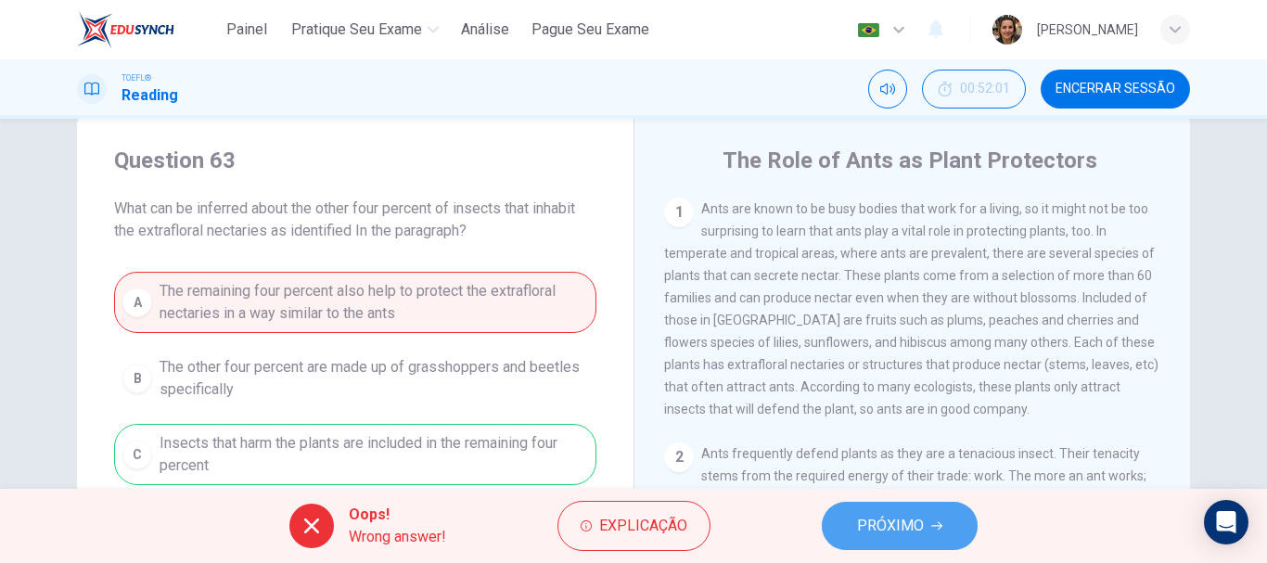
click at [921, 533] on span "PRÓXIMO" at bounding box center [890, 526] width 67 height 26
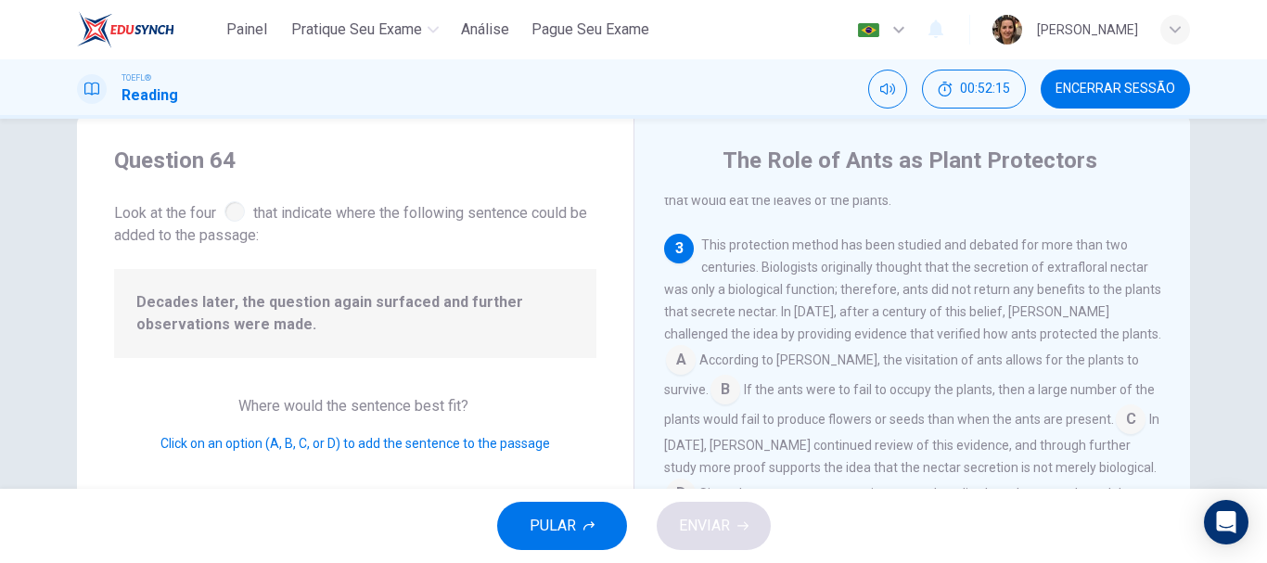
scroll to position [457, 0]
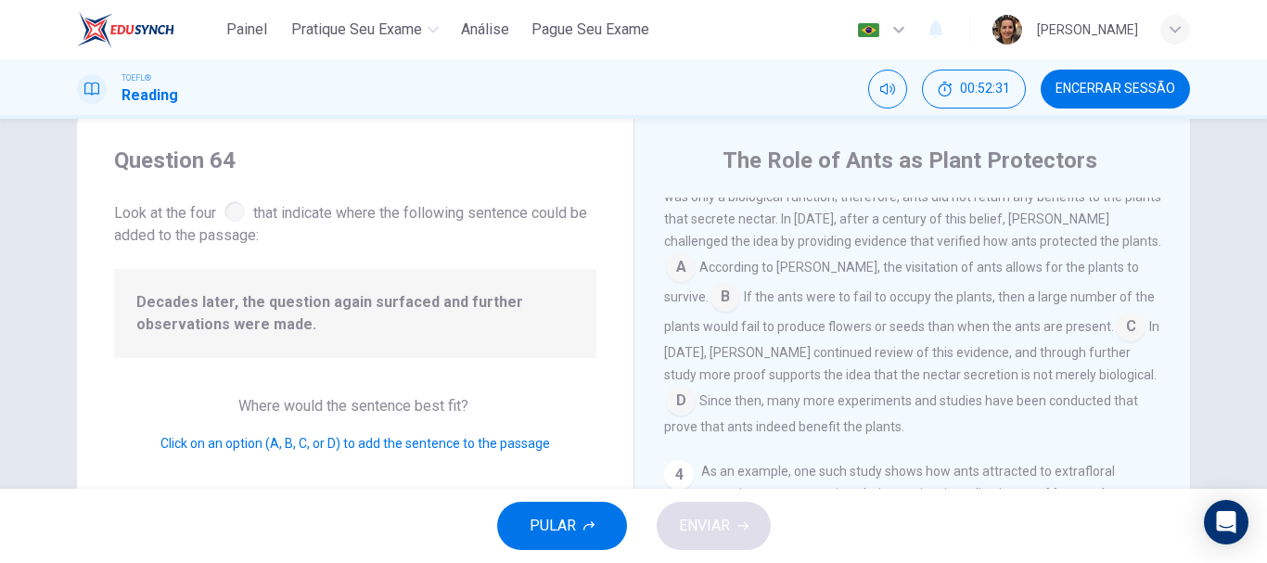
click at [1116, 343] on input at bounding box center [1131, 329] width 30 height 30
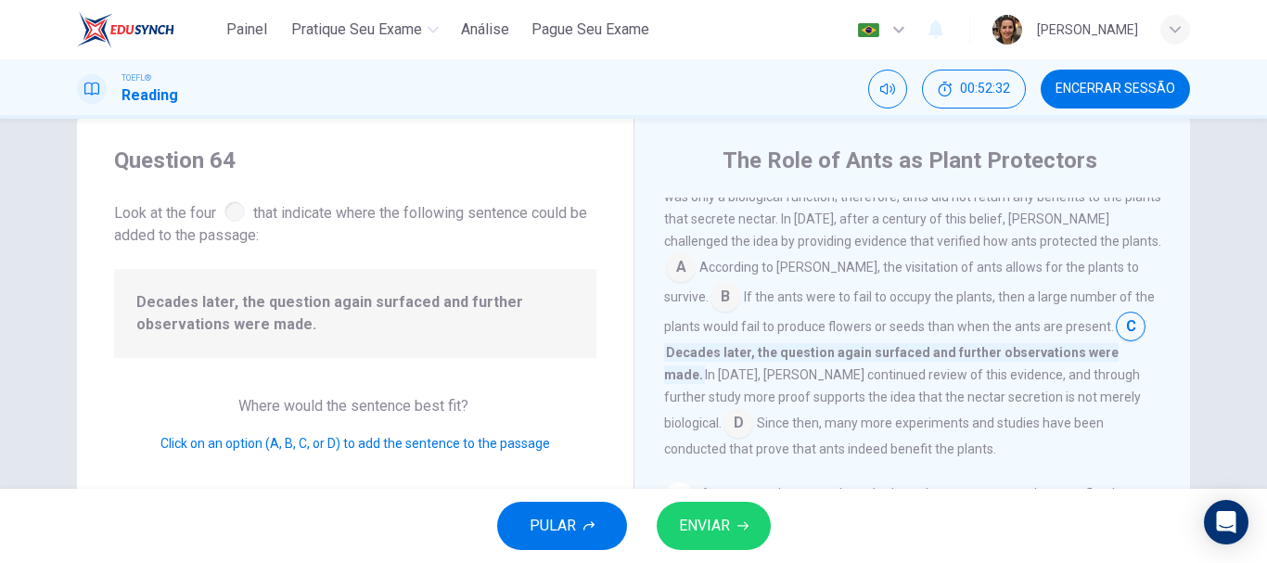
click at [705, 532] on span "ENVIAR" at bounding box center [704, 526] width 51 height 26
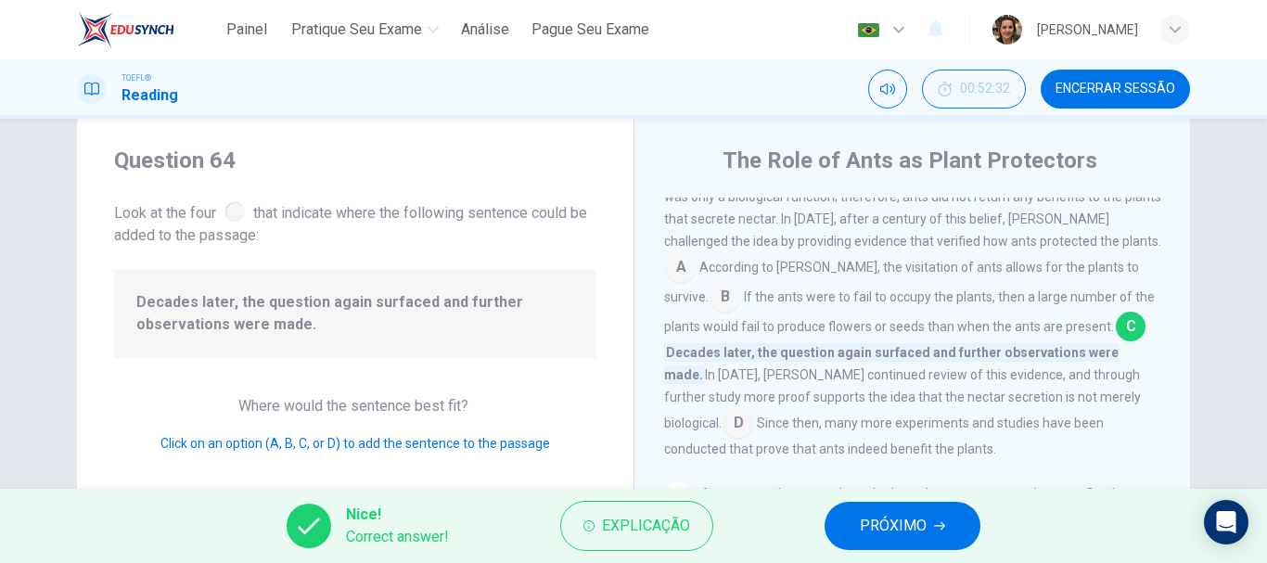
click at [880, 520] on span "PRÓXIMO" at bounding box center [893, 526] width 67 height 26
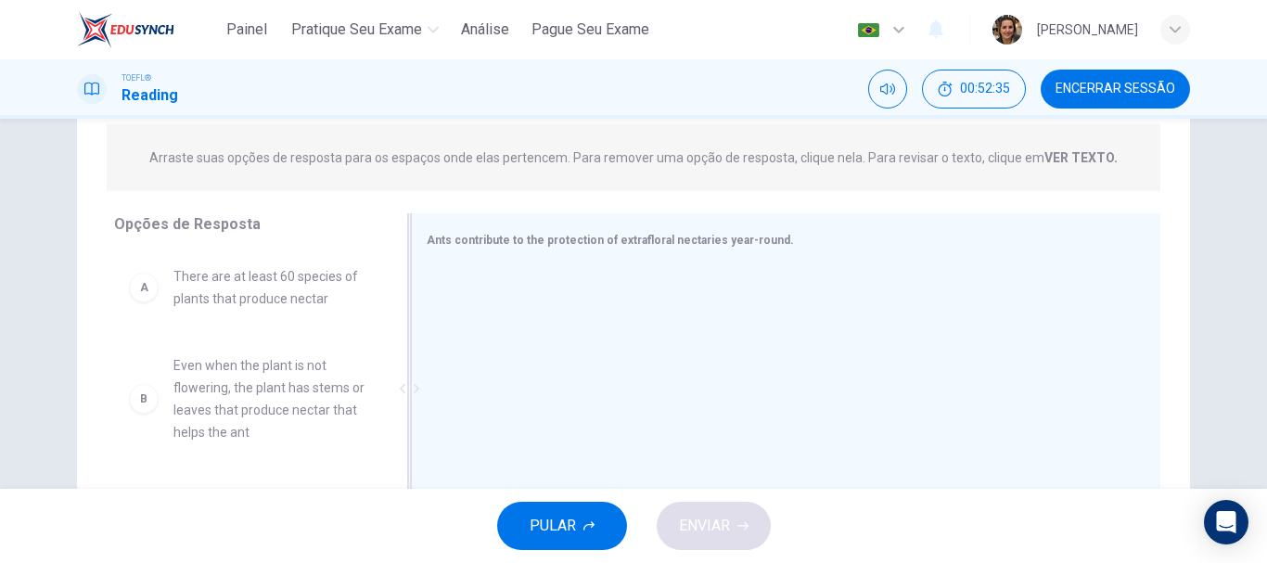
scroll to position [318, 0]
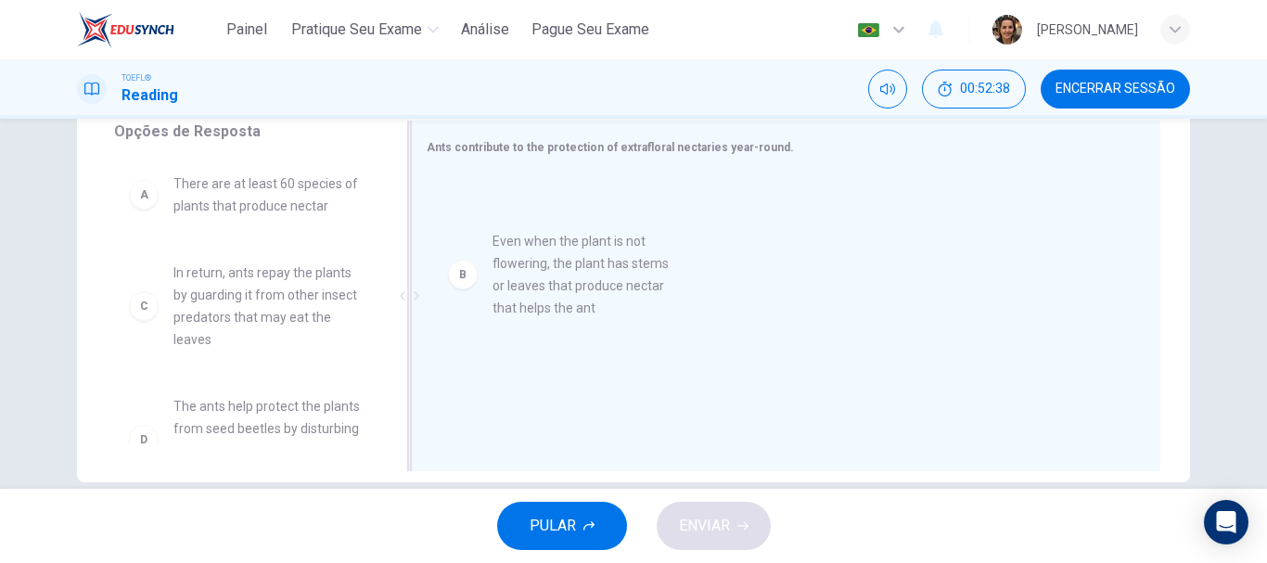
drag, startPoint x: 270, startPoint y: 305, endPoint x: 610, endPoint y: 263, distance: 343.0
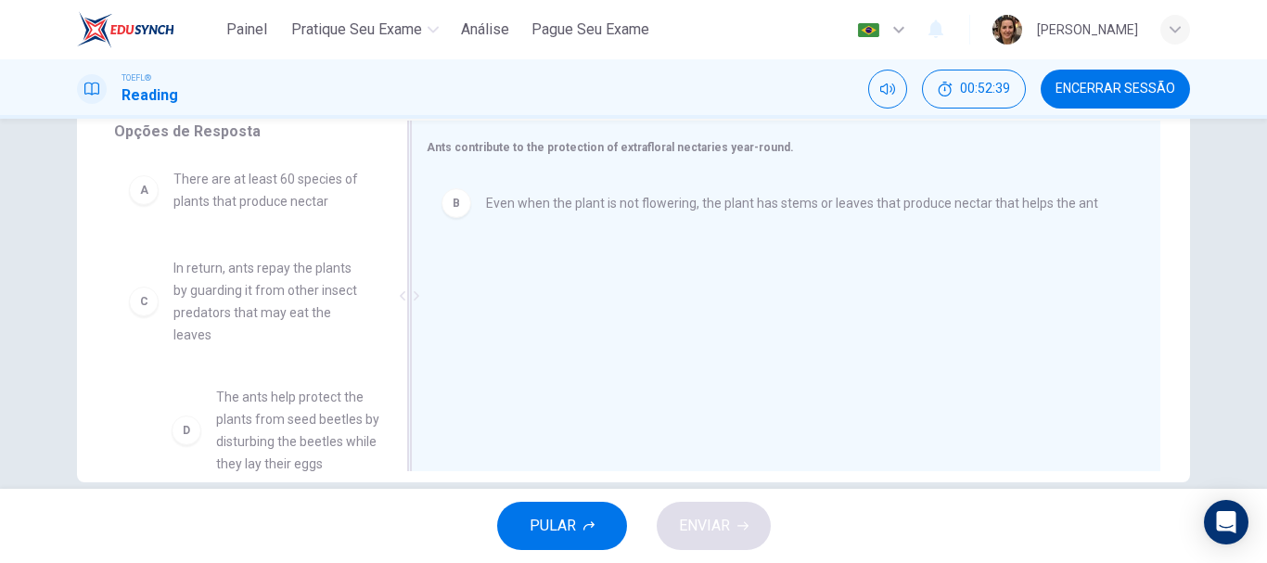
scroll to position [6, 0]
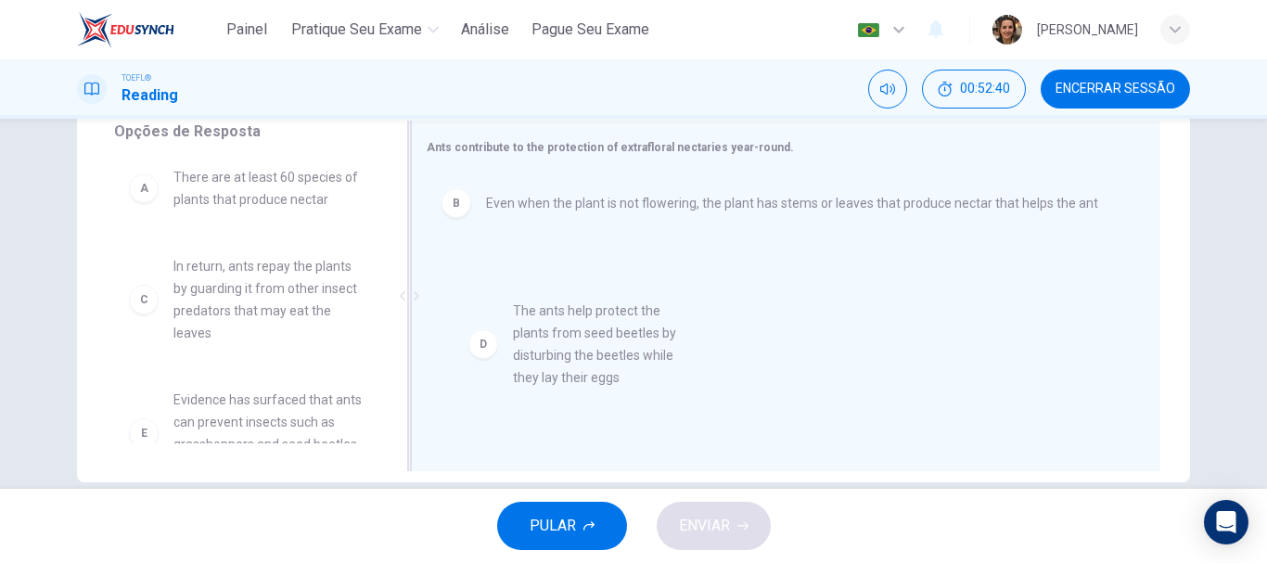
drag, startPoint x: 270, startPoint y: 426, endPoint x: 627, endPoint y: 328, distance: 370.2
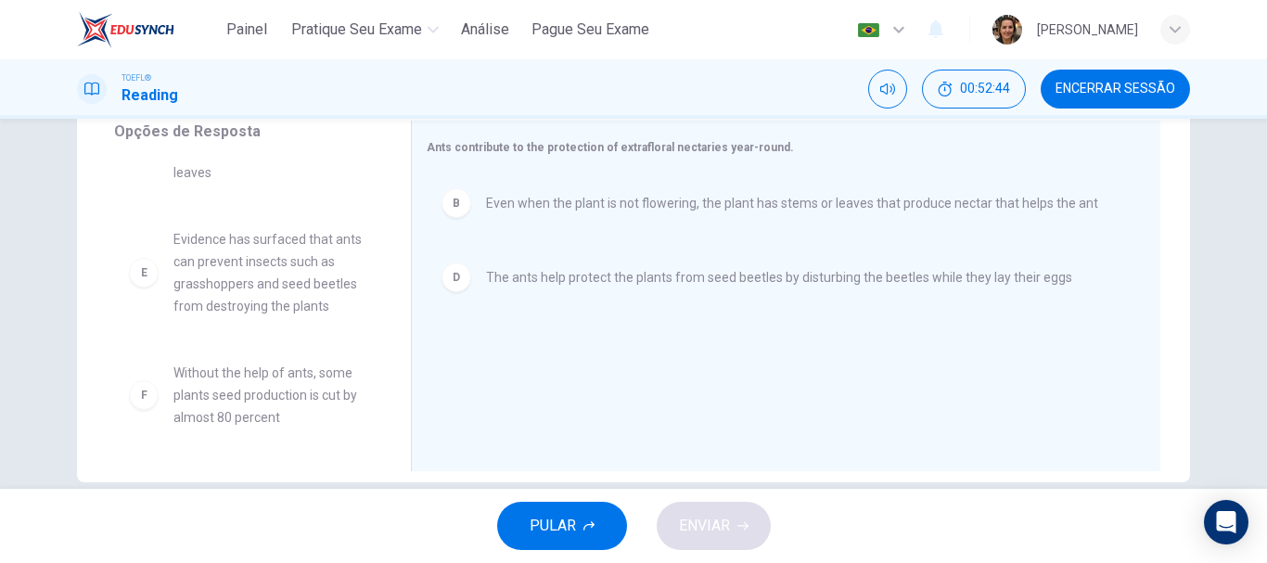
scroll to position [0, 0]
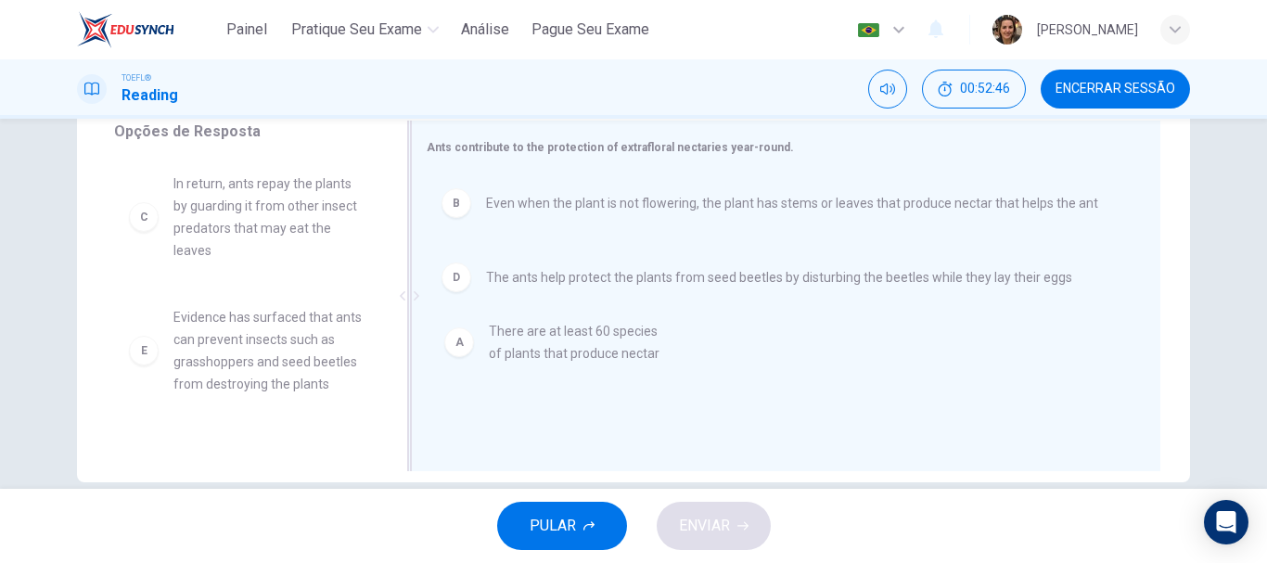
drag, startPoint x: 292, startPoint y: 197, endPoint x: 631, endPoint y: 352, distance: 372.7
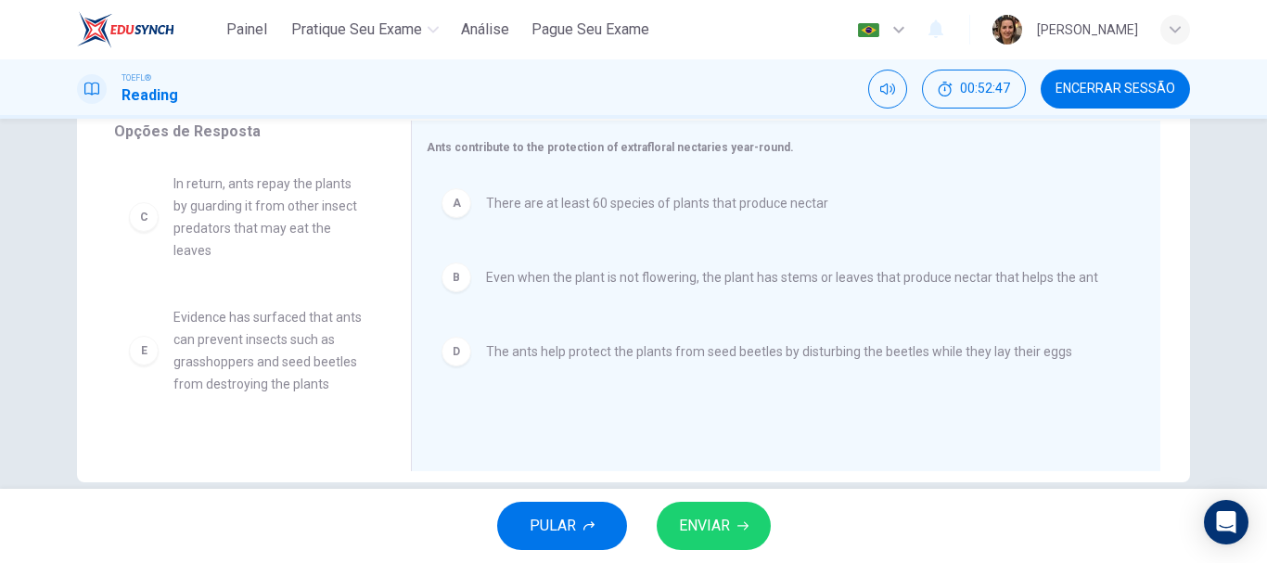
click at [682, 528] on span "ENVIAR" at bounding box center [704, 526] width 51 height 26
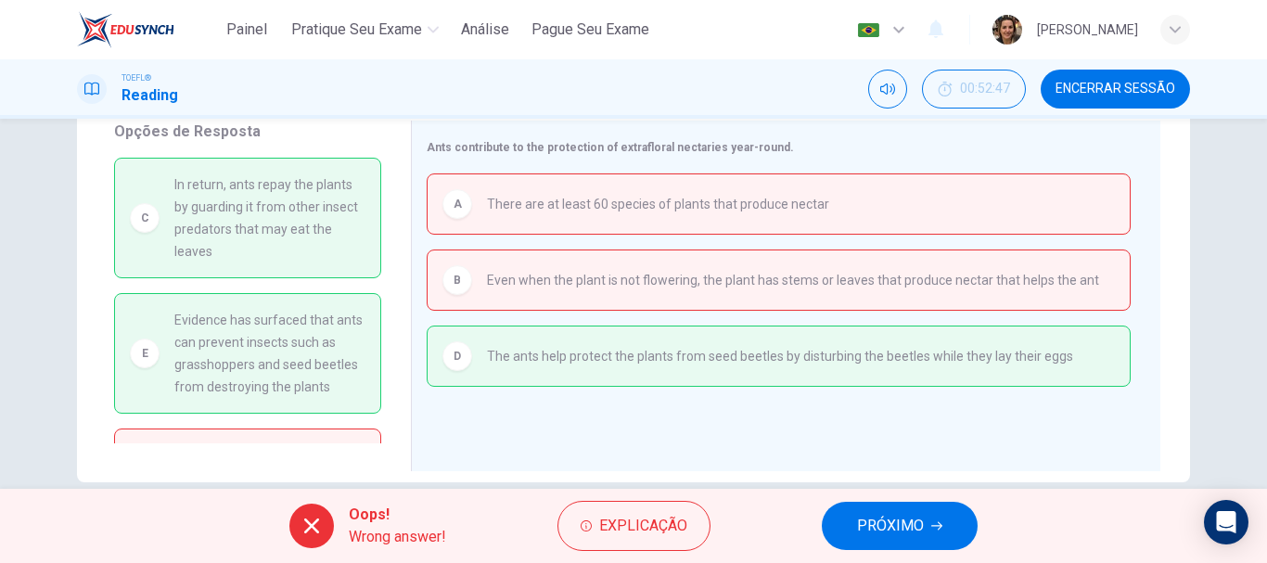
click at [888, 519] on span "PRÓXIMO" at bounding box center [890, 526] width 67 height 26
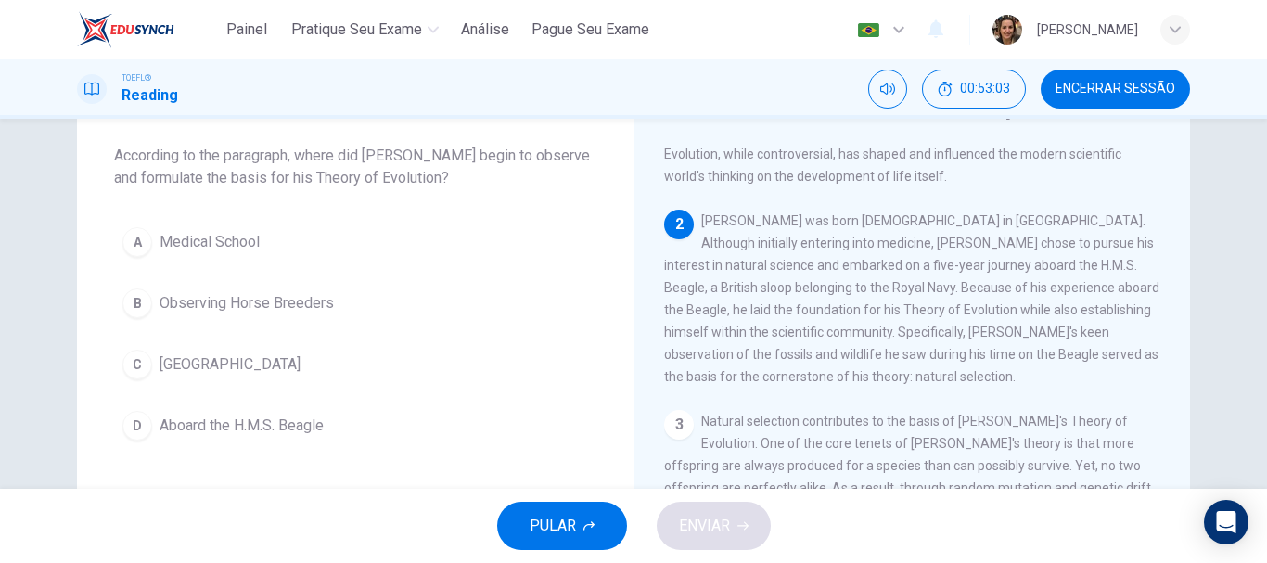
scroll to position [191, 0]
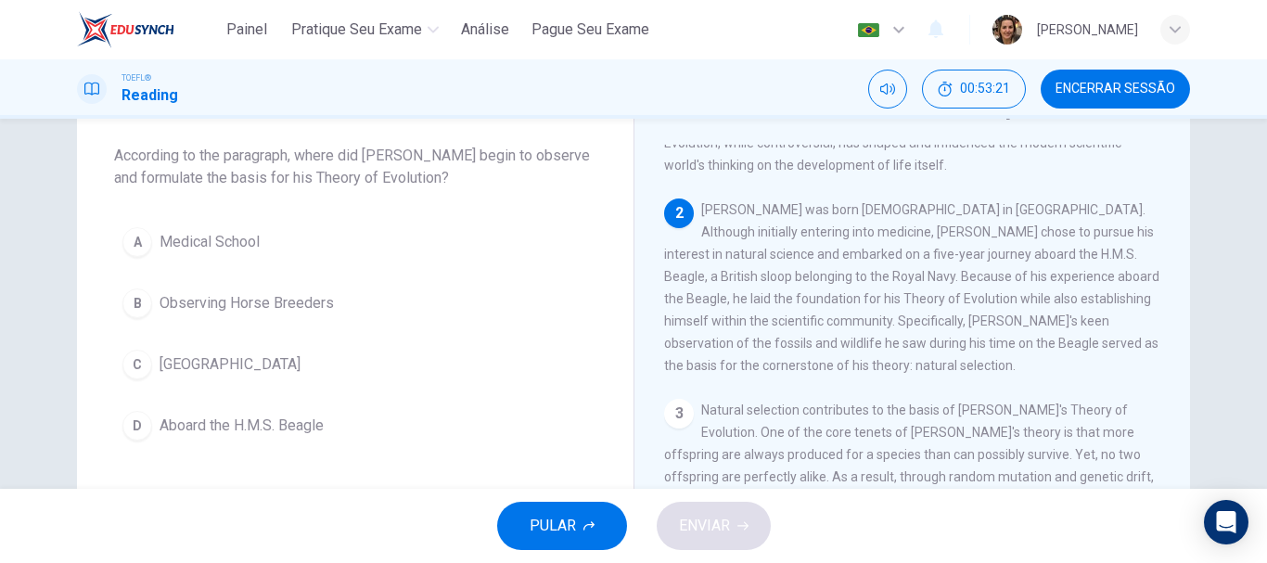
click at [166, 367] on span "[GEOGRAPHIC_DATA]" at bounding box center [230, 364] width 141 height 22
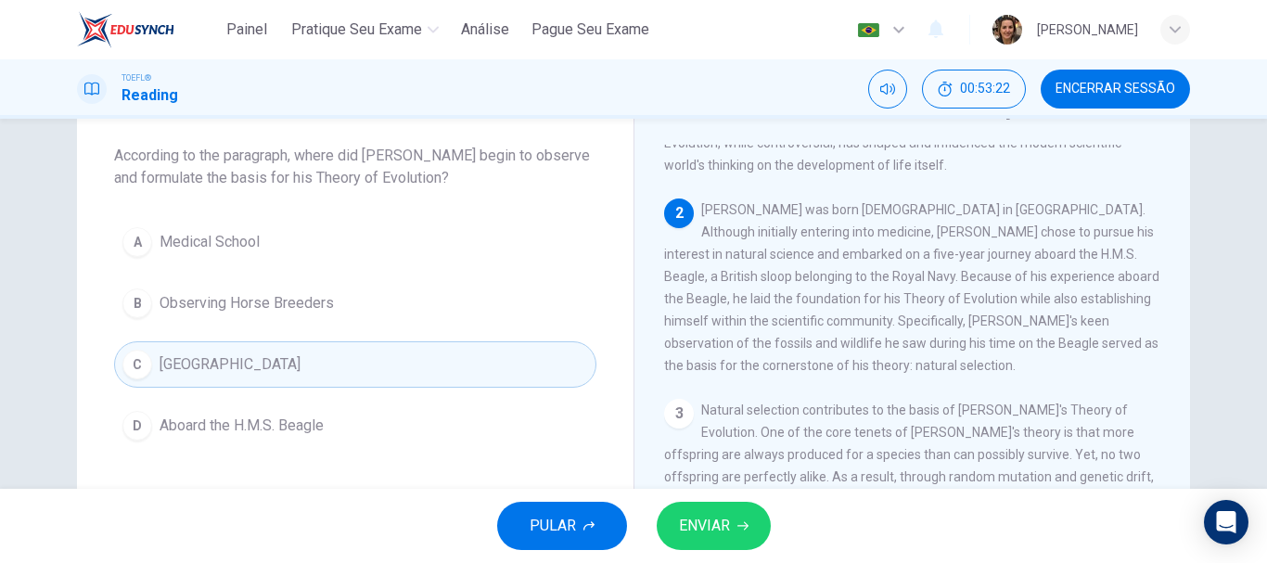
click at [745, 529] on icon "button" at bounding box center [742, 526] width 11 height 8
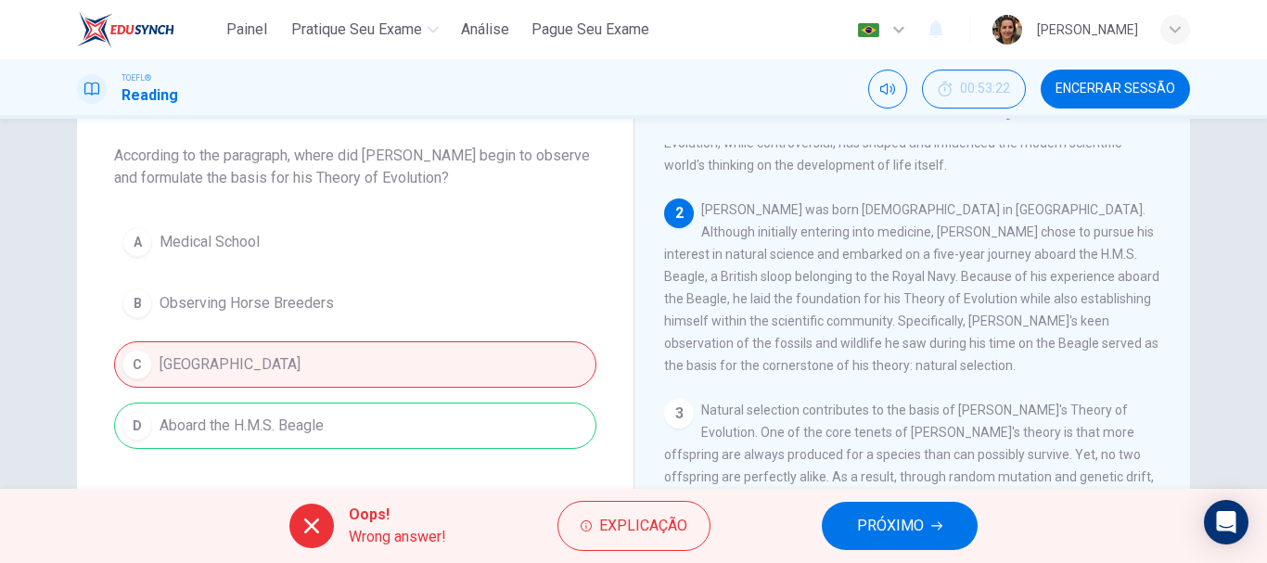
click at [889, 525] on span "PRÓXIMO" at bounding box center [890, 526] width 67 height 26
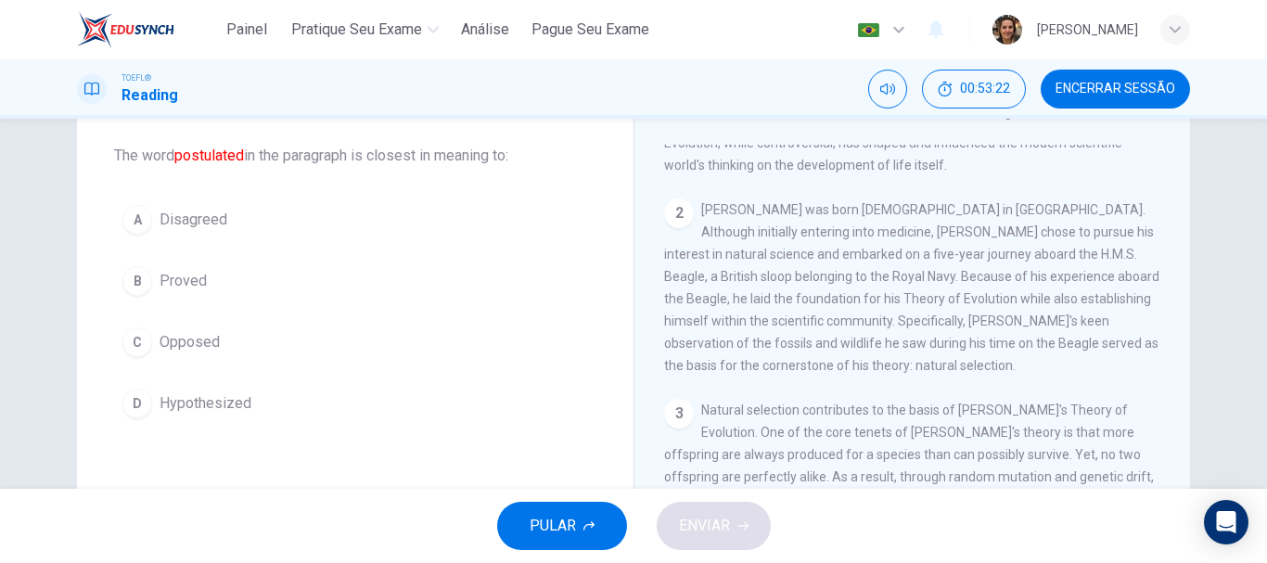
scroll to position [0, 0]
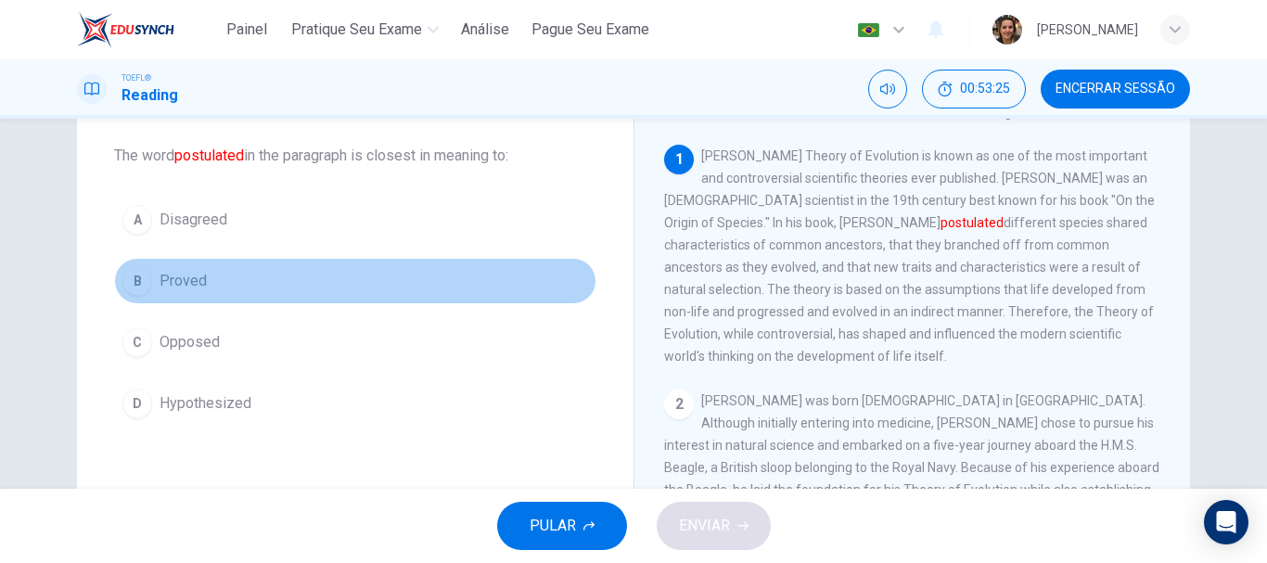
click at [183, 275] on span "Proved" at bounding box center [183, 281] width 47 height 22
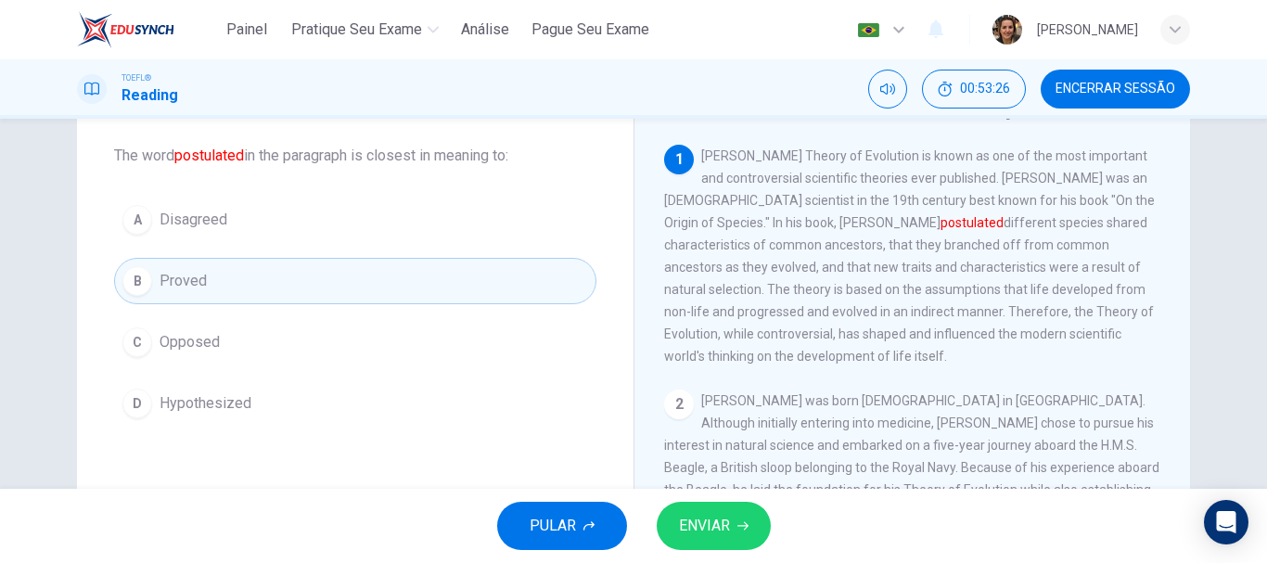
click at [711, 524] on span "ENVIAR" at bounding box center [704, 526] width 51 height 26
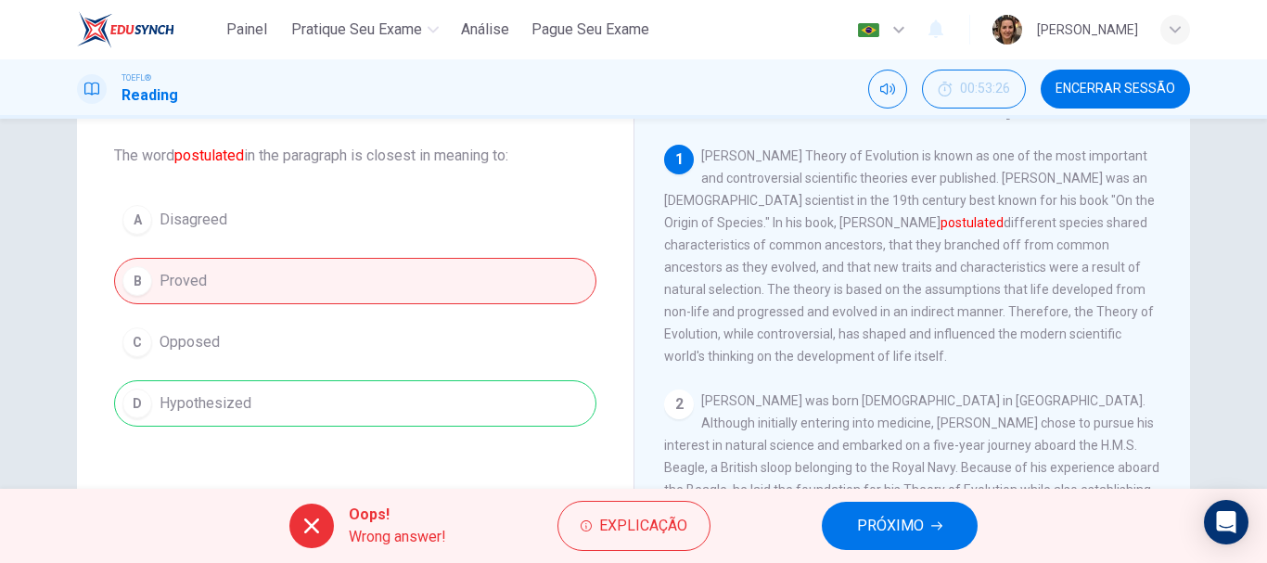
click at [897, 531] on span "PRÓXIMO" at bounding box center [890, 526] width 67 height 26
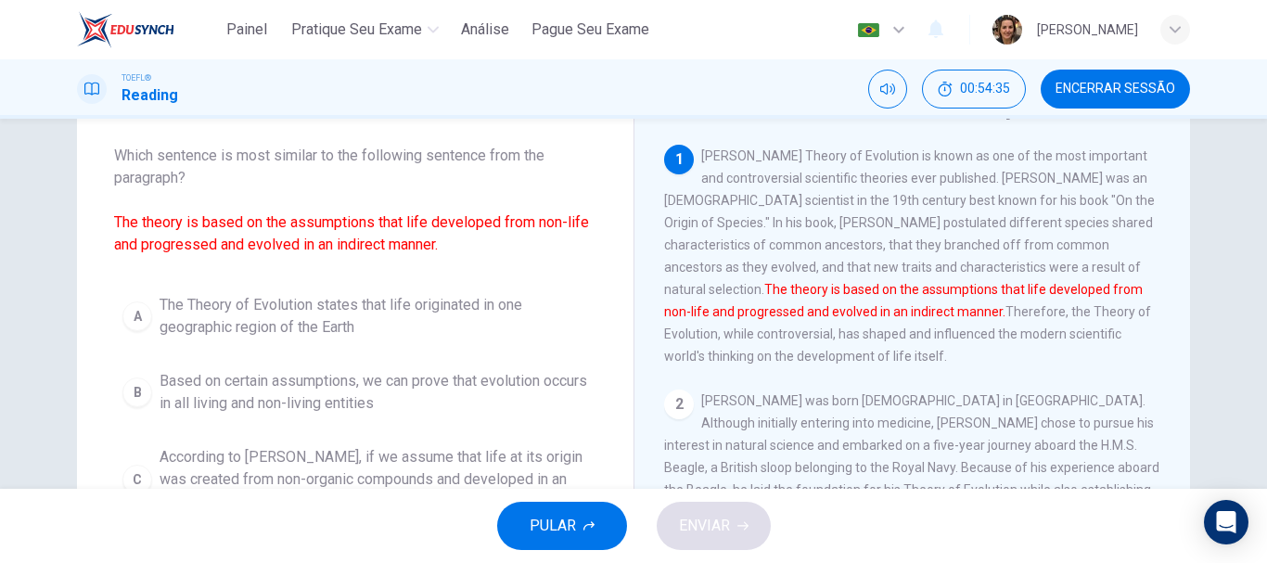
scroll to position [186, 0]
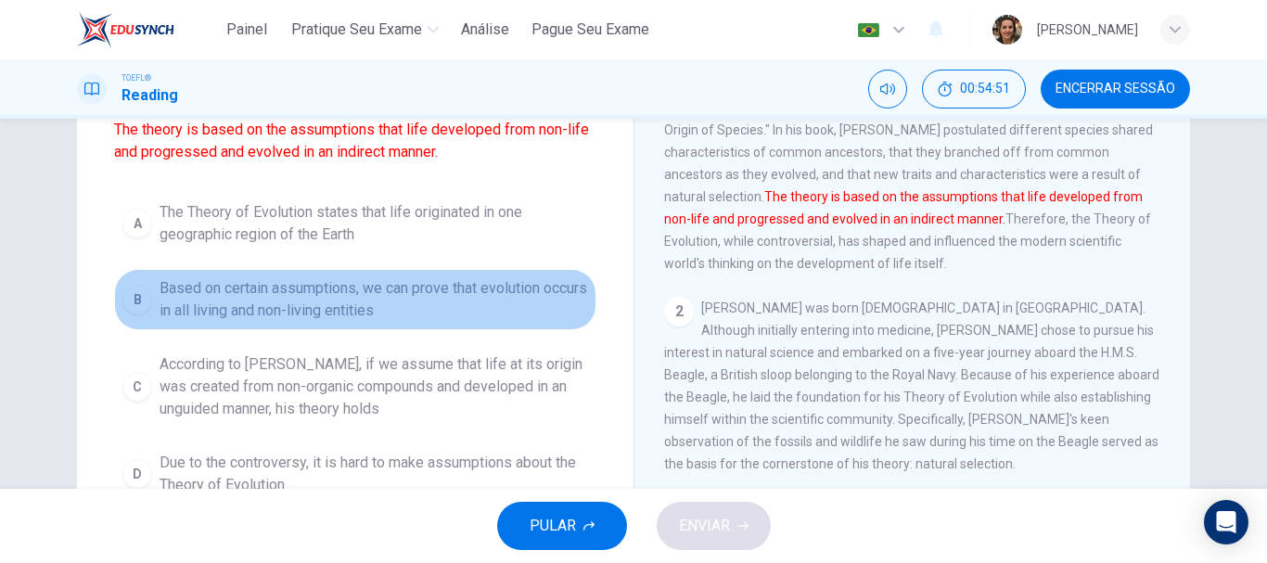
click at [430, 294] on span "Based on certain assumptions, we can prove that evolution occurs in all living …" at bounding box center [374, 299] width 429 height 45
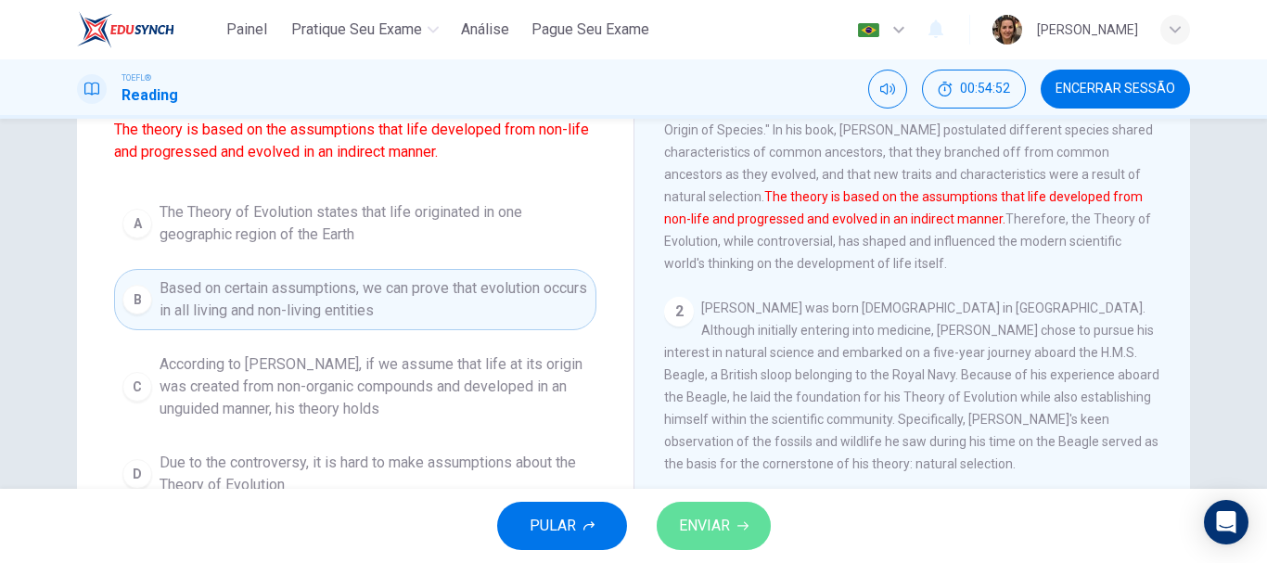
click at [700, 532] on span "ENVIAR" at bounding box center [704, 526] width 51 height 26
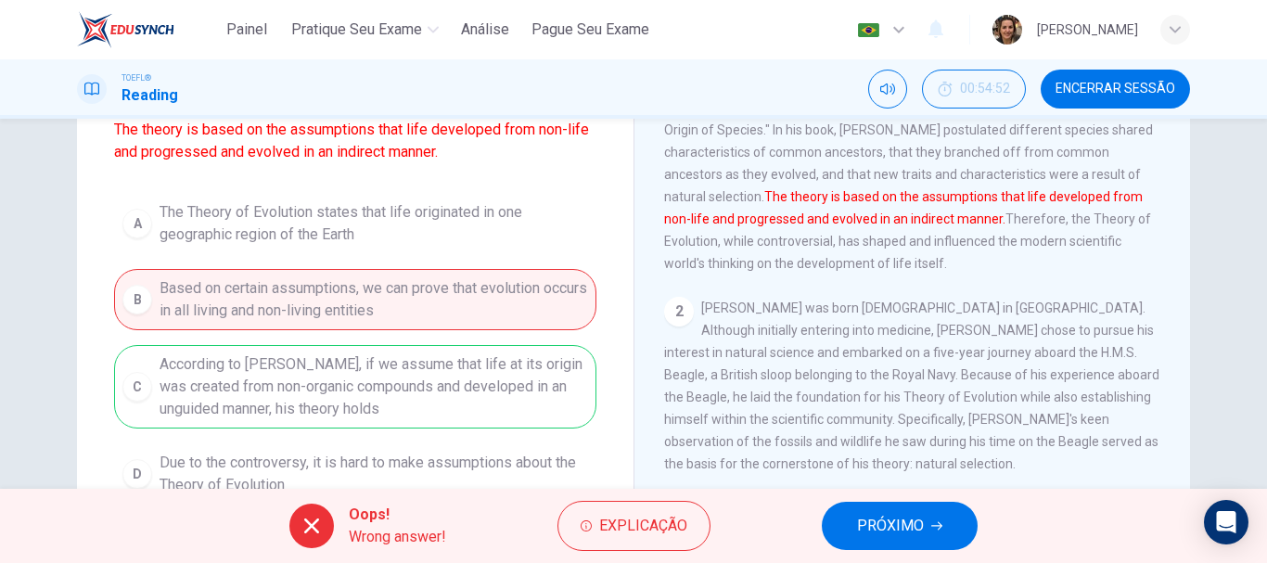
click at [891, 532] on span "PRÓXIMO" at bounding box center [890, 526] width 67 height 26
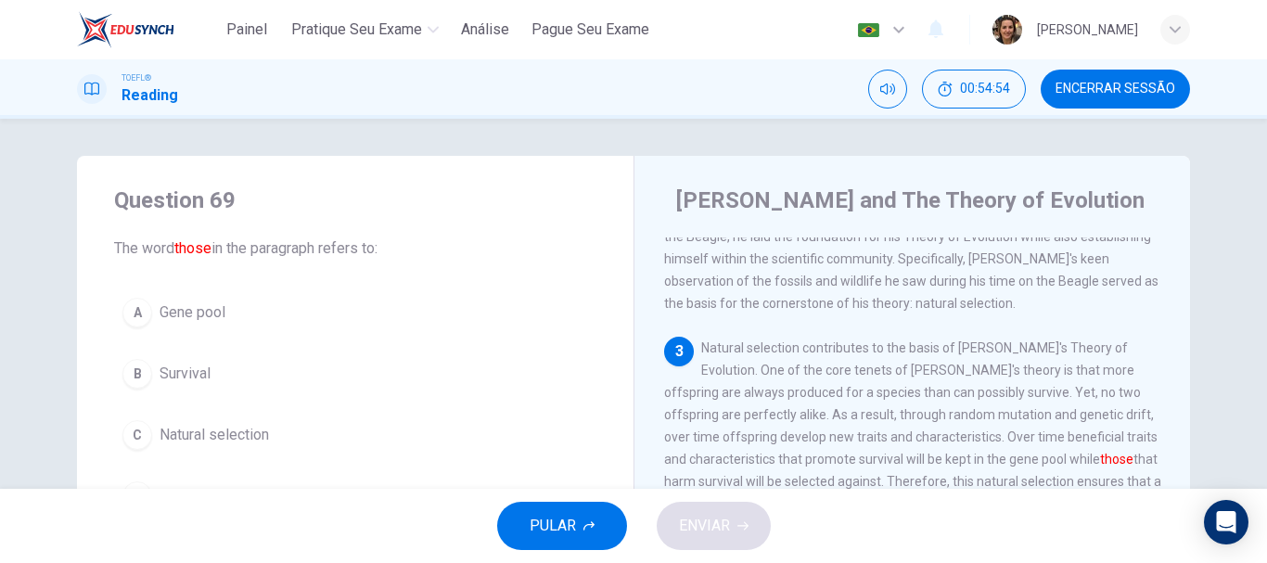
scroll to position [93, 0]
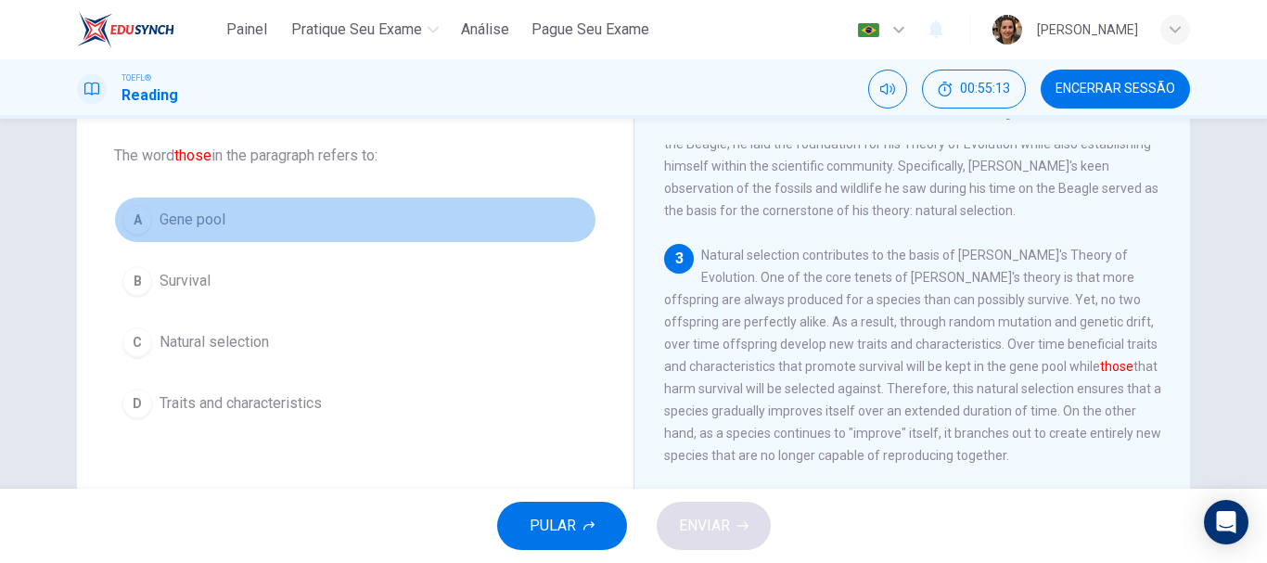
click at [215, 221] on span "Gene pool" at bounding box center [193, 220] width 66 height 22
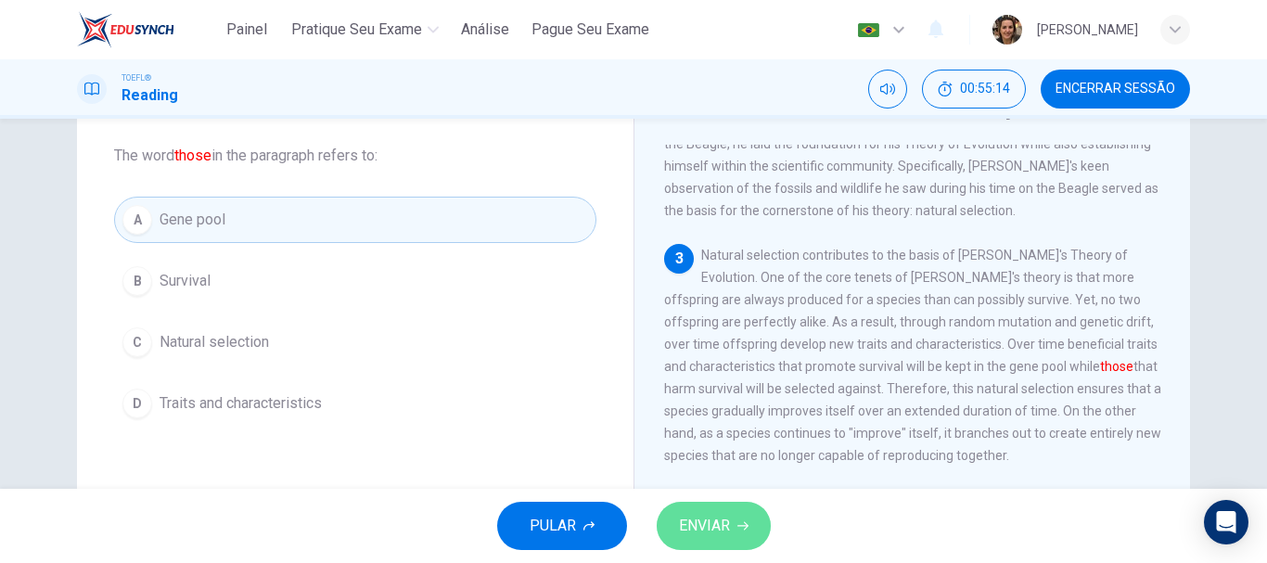
click at [709, 532] on span "ENVIAR" at bounding box center [704, 526] width 51 height 26
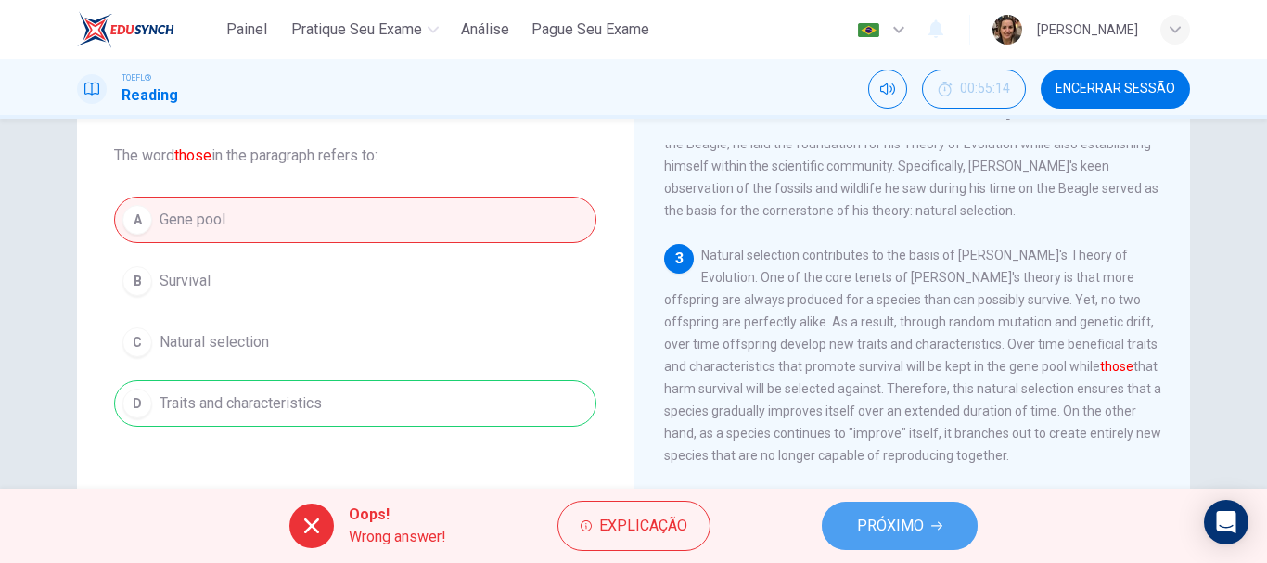
click at [902, 522] on span "PRÓXIMO" at bounding box center [890, 526] width 67 height 26
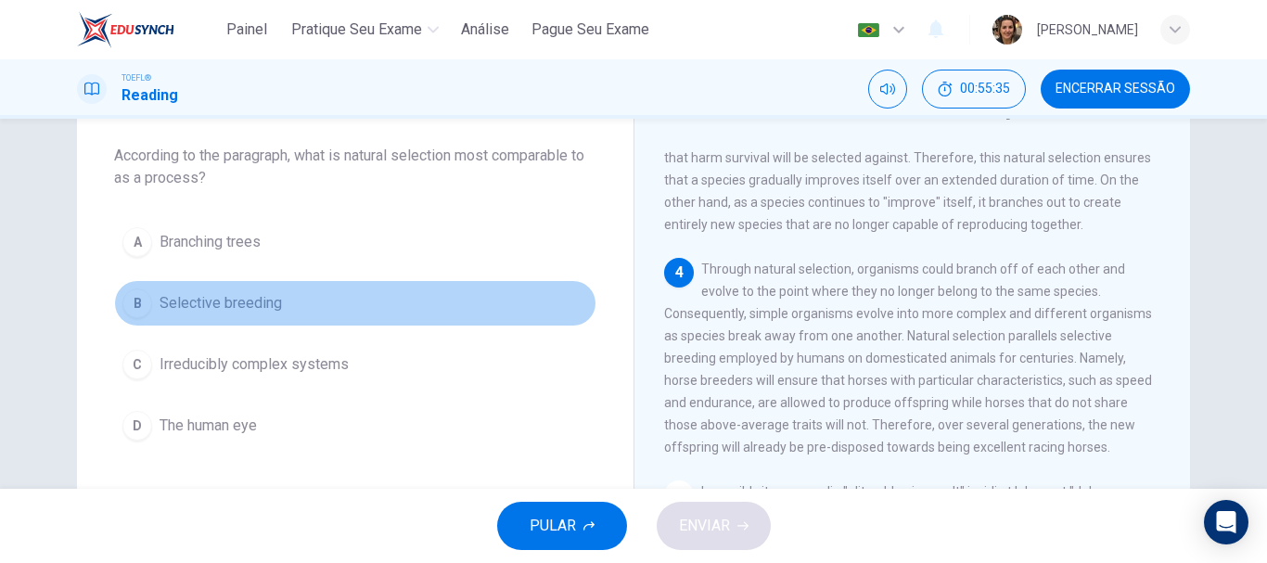
click at [186, 308] on span "Selective breeding" at bounding box center [221, 303] width 122 height 22
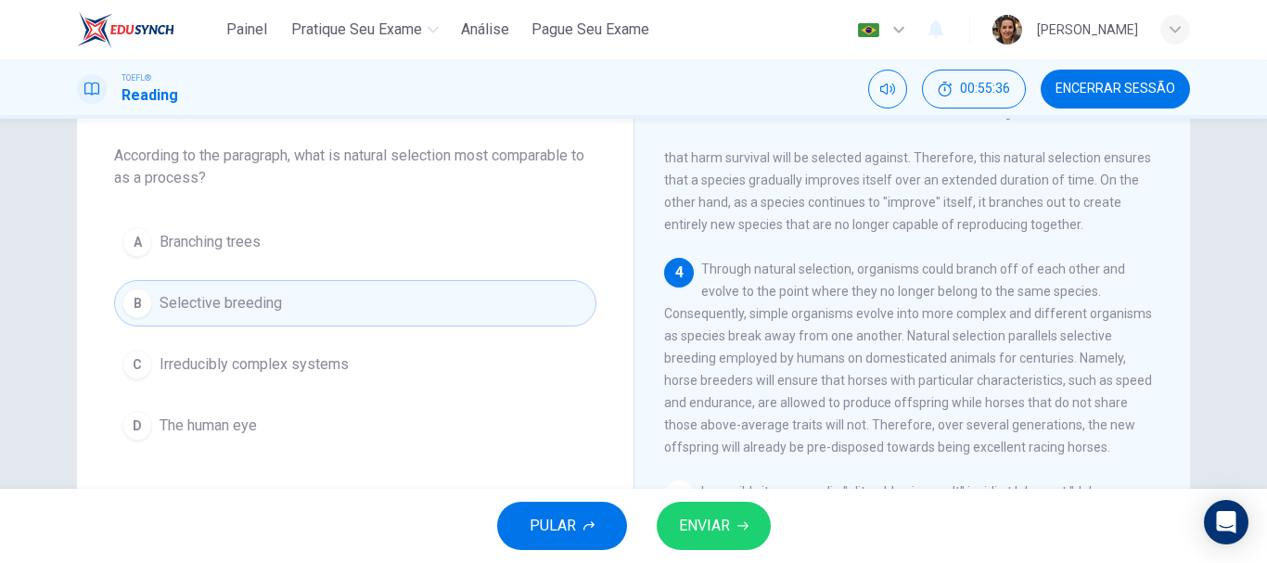
click at [748, 525] on icon "button" at bounding box center [742, 525] width 11 height 11
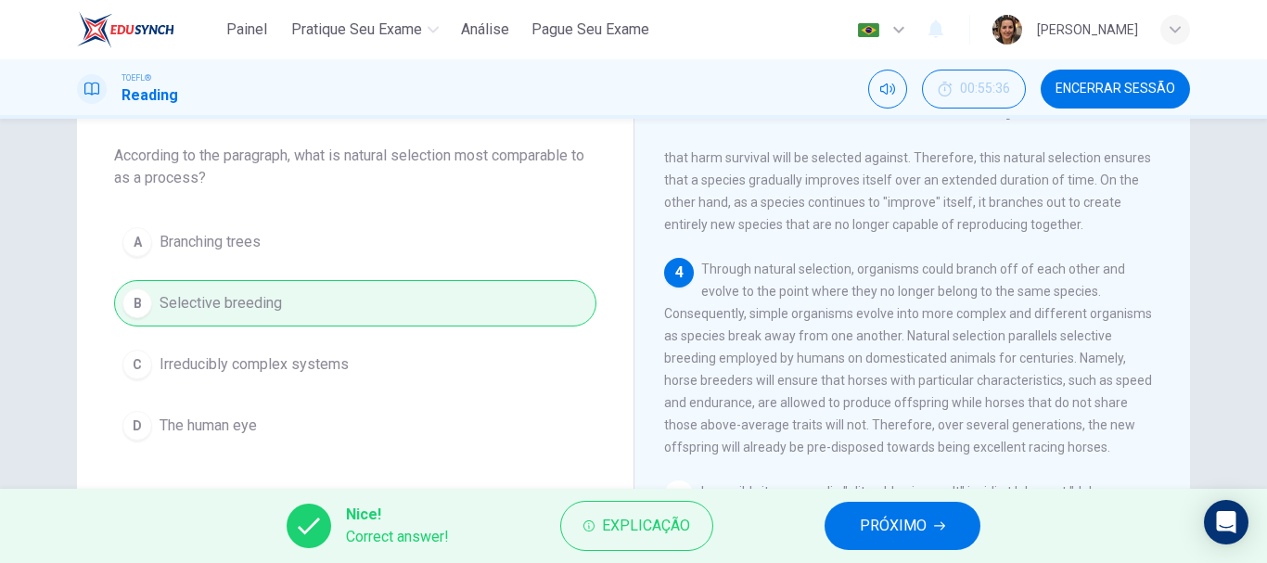
click at [934, 525] on icon "button" at bounding box center [939, 525] width 11 height 11
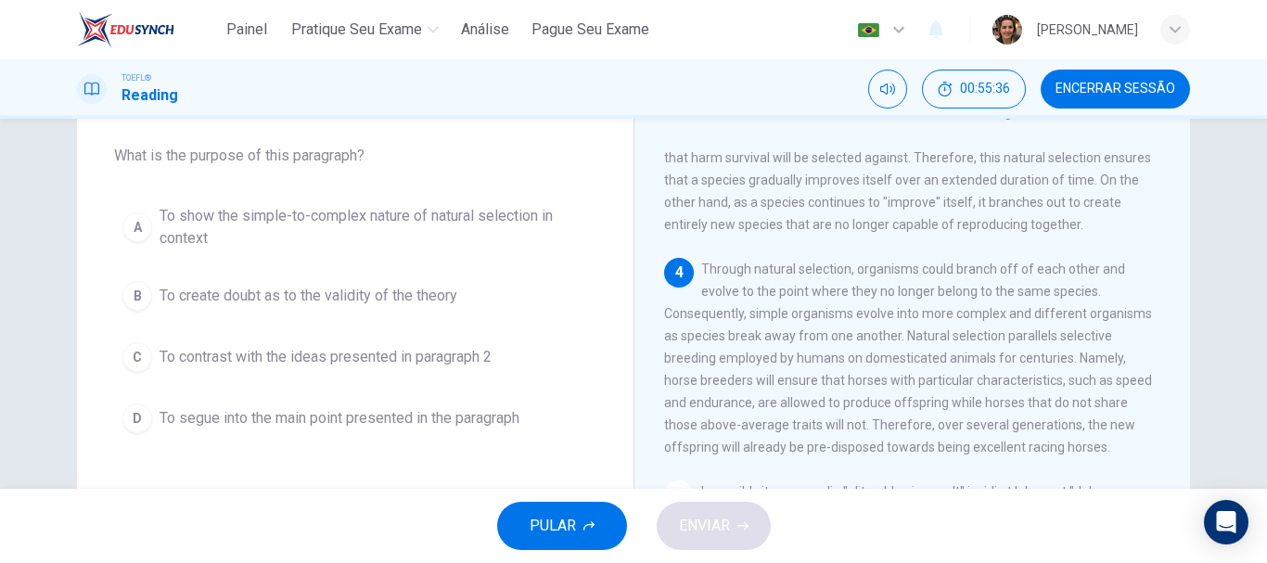
scroll to position [716, 0]
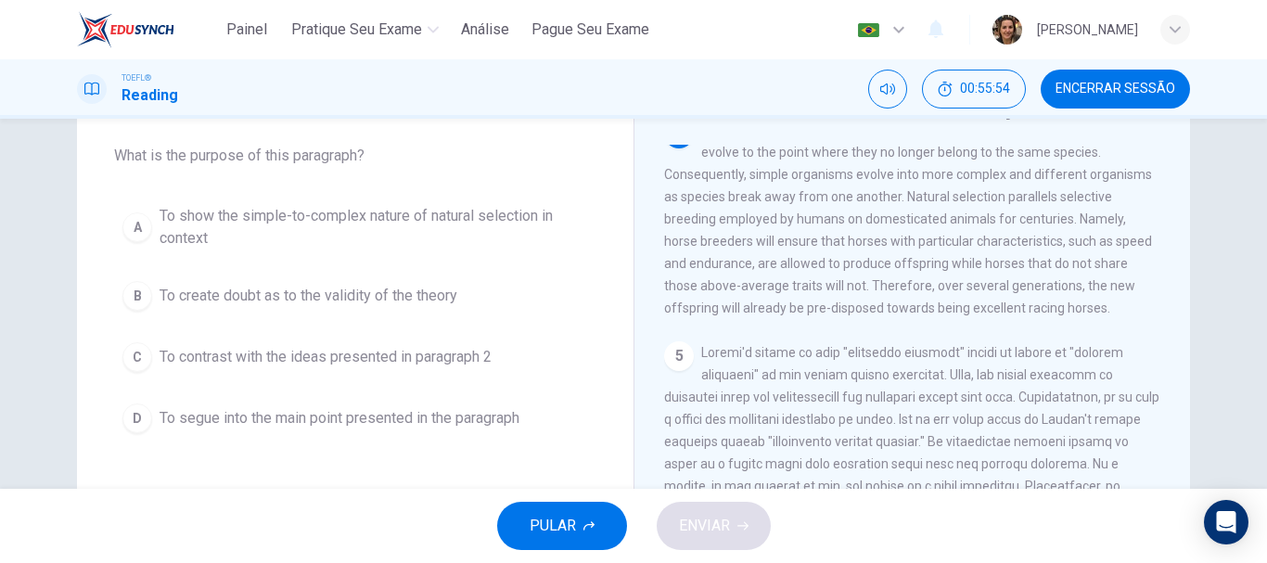
click at [284, 217] on span "To show the simple-to-complex nature of natural selection in context" at bounding box center [374, 227] width 429 height 45
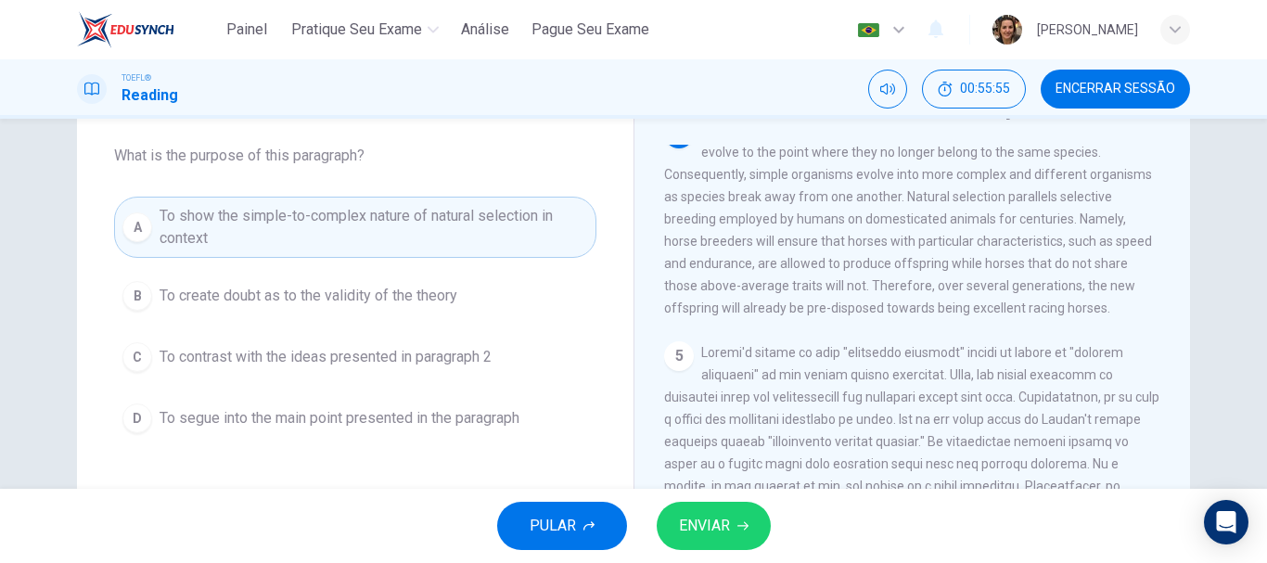
click at [736, 525] on button "ENVIAR" at bounding box center [714, 526] width 114 height 48
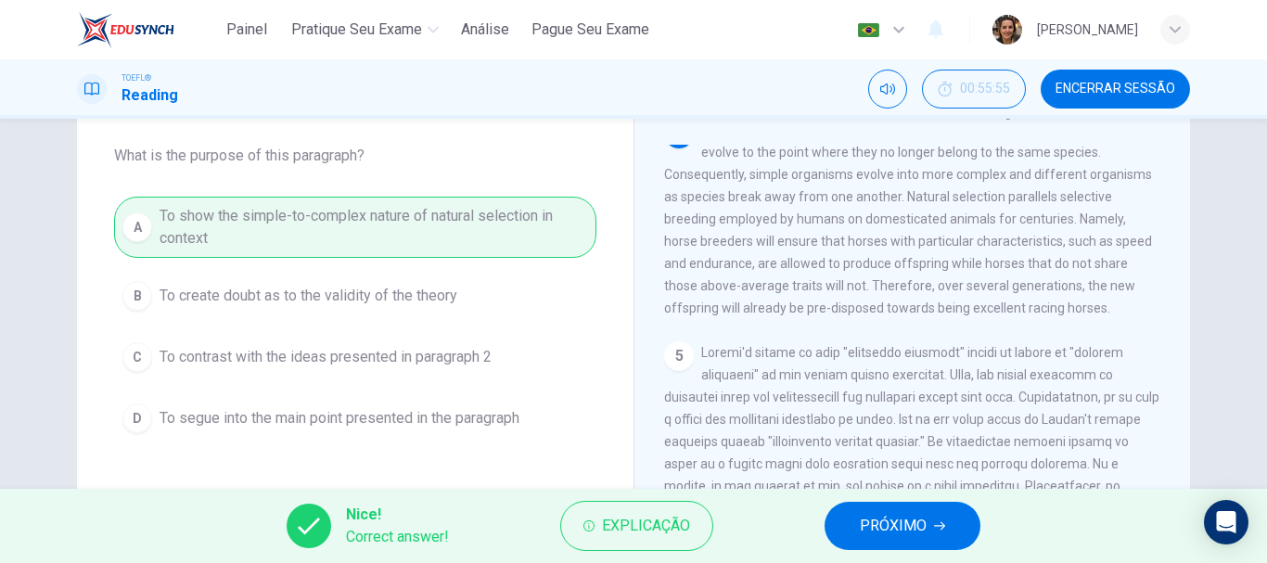
click at [904, 524] on span "PRÓXIMO" at bounding box center [893, 526] width 67 height 26
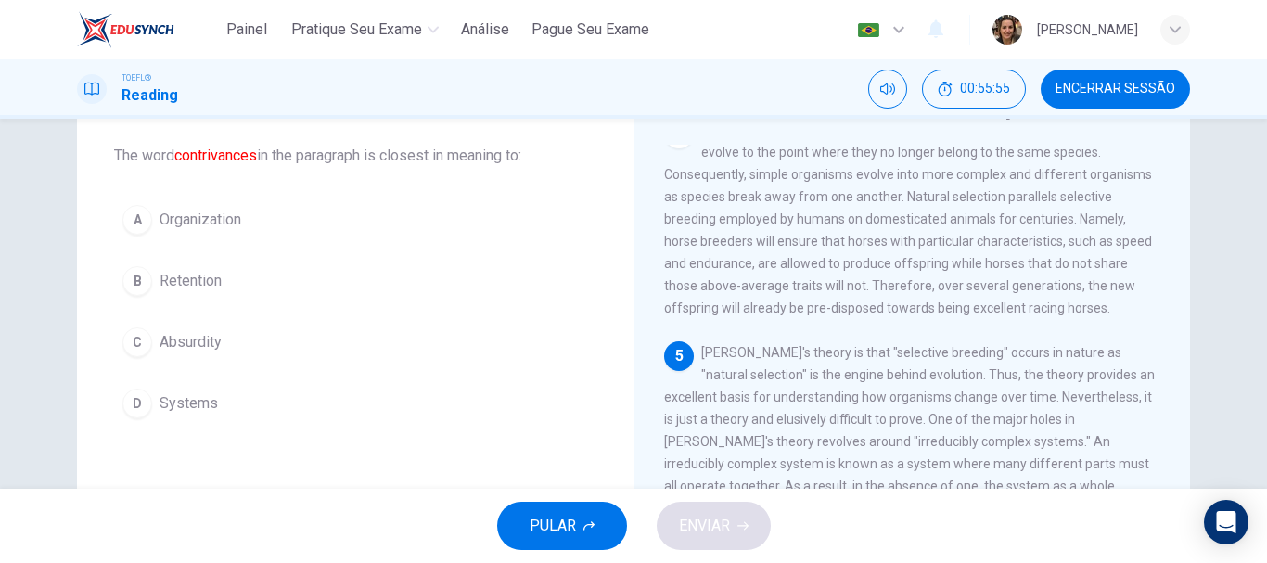
scroll to position [924, 0]
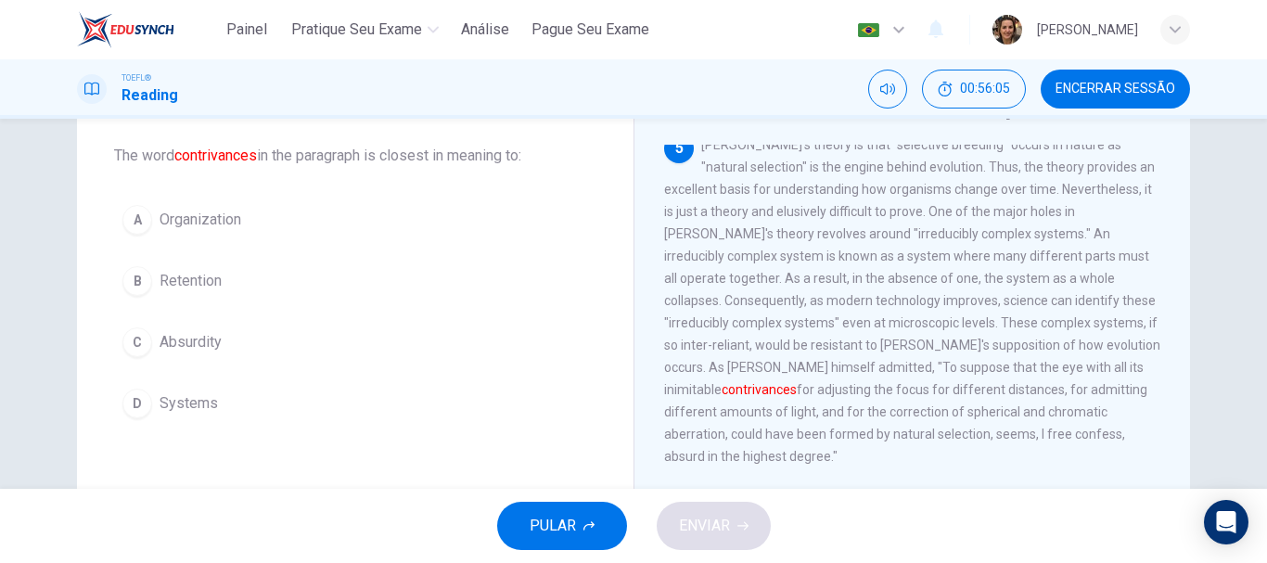
click at [201, 221] on span "Organization" at bounding box center [201, 220] width 82 height 22
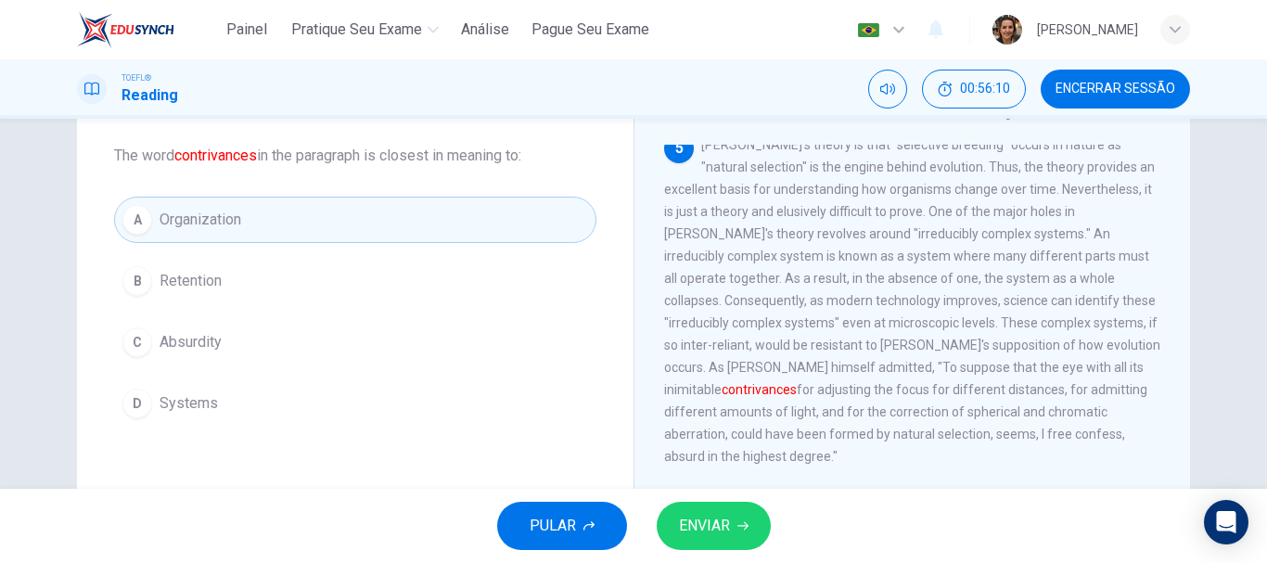
click at [730, 524] on button "ENVIAR" at bounding box center [714, 526] width 114 height 48
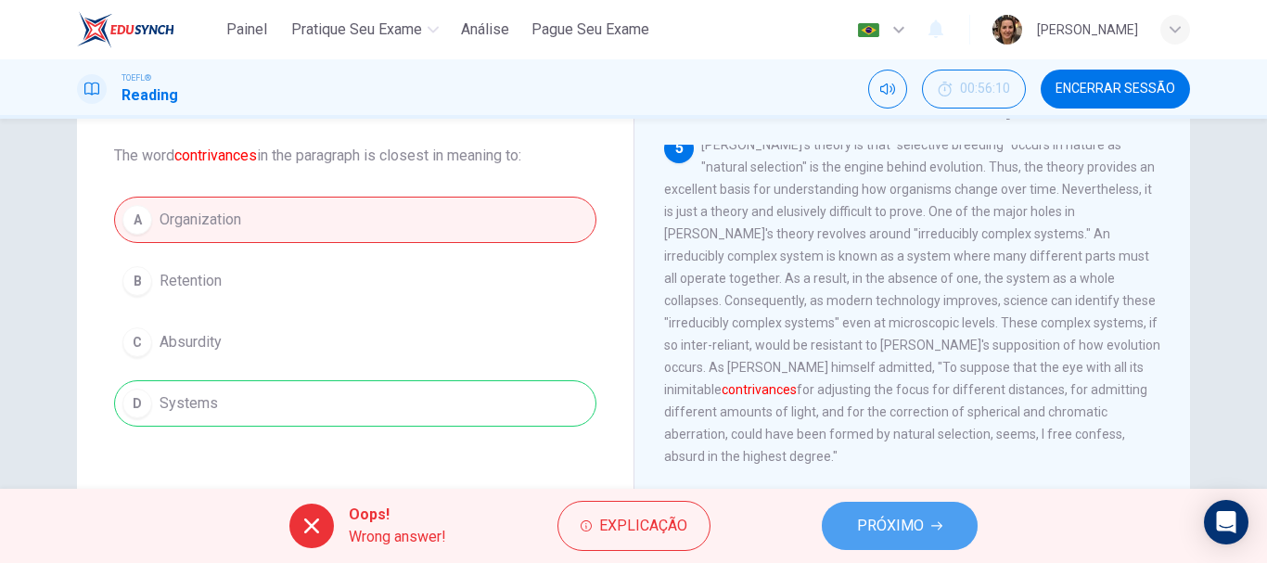
click at [895, 531] on span "PRÓXIMO" at bounding box center [890, 526] width 67 height 26
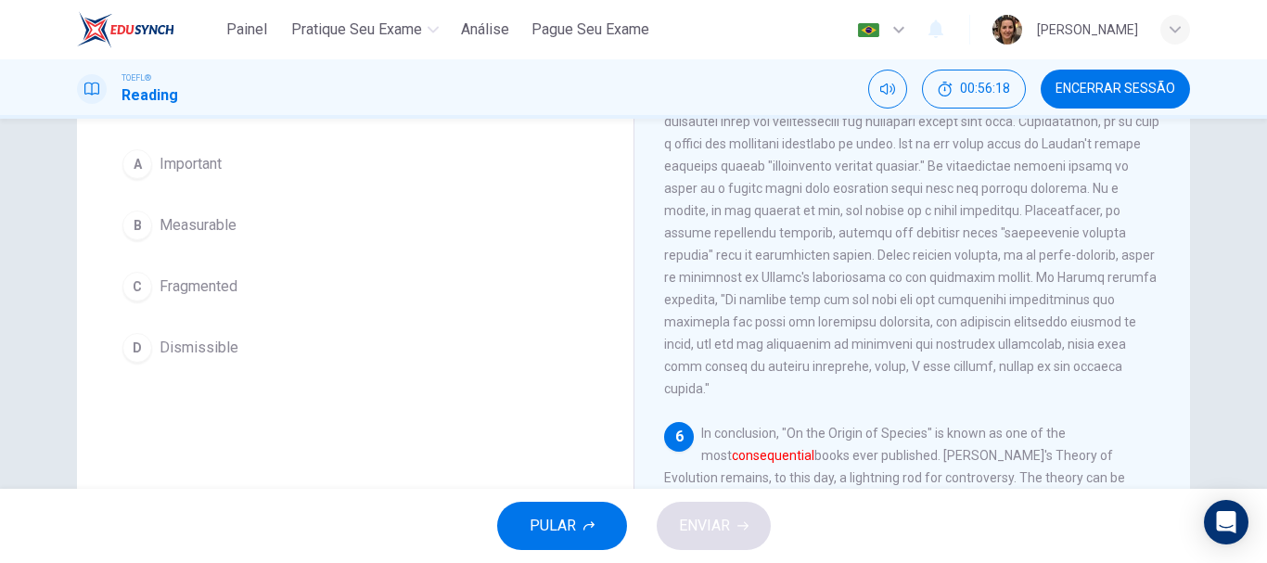
scroll to position [116, 0]
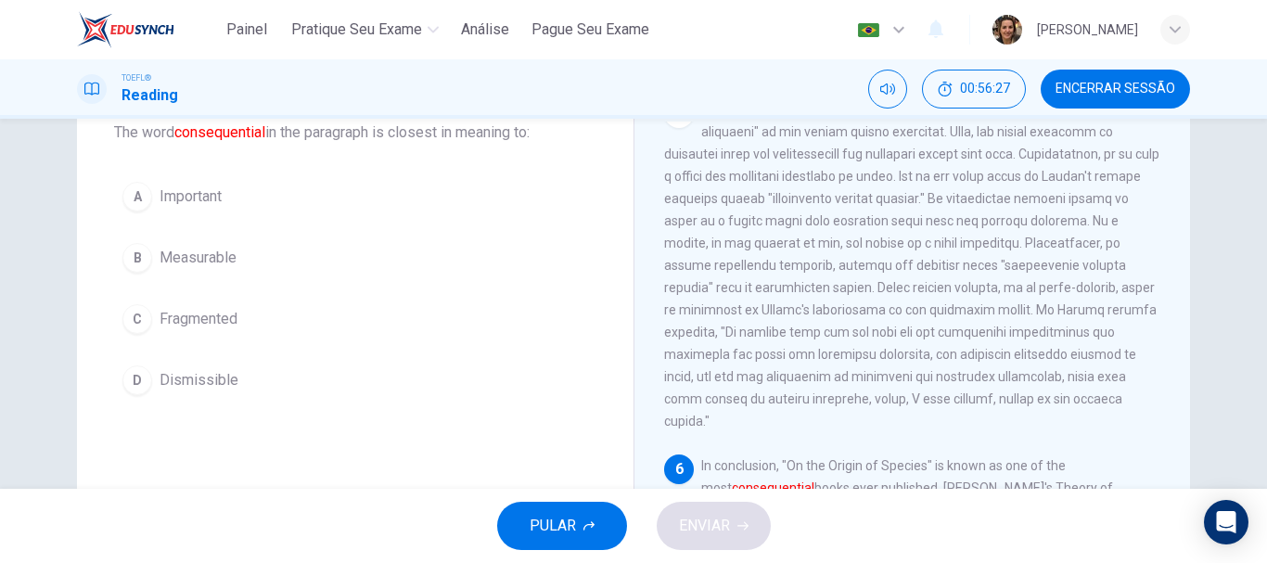
click at [176, 199] on span "Important" at bounding box center [191, 197] width 62 height 22
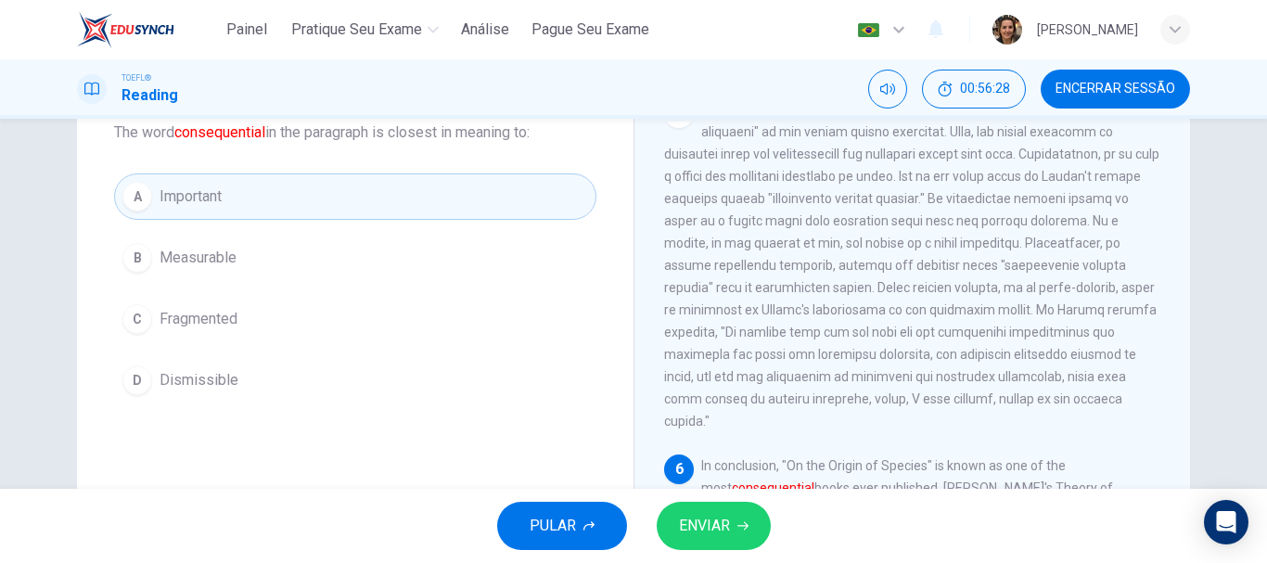
click at [737, 522] on icon "button" at bounding box center [742, 525] width 11 height 11
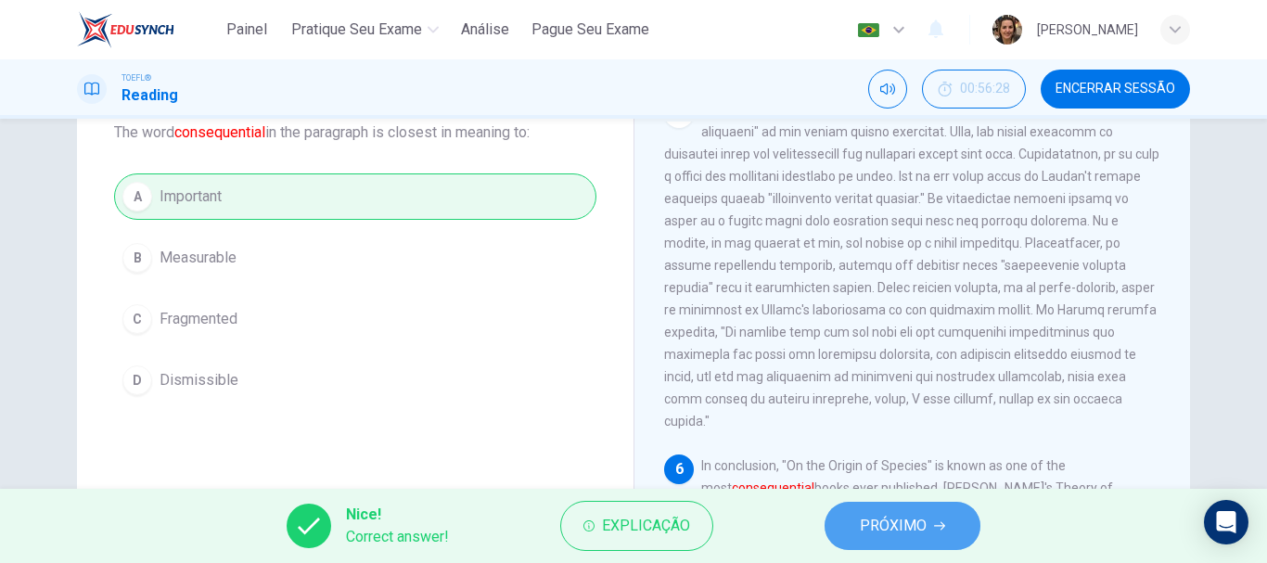
click at [916, 531] on span "PRÓXIMO" at bounding box center [893, 526] width 67 height 26
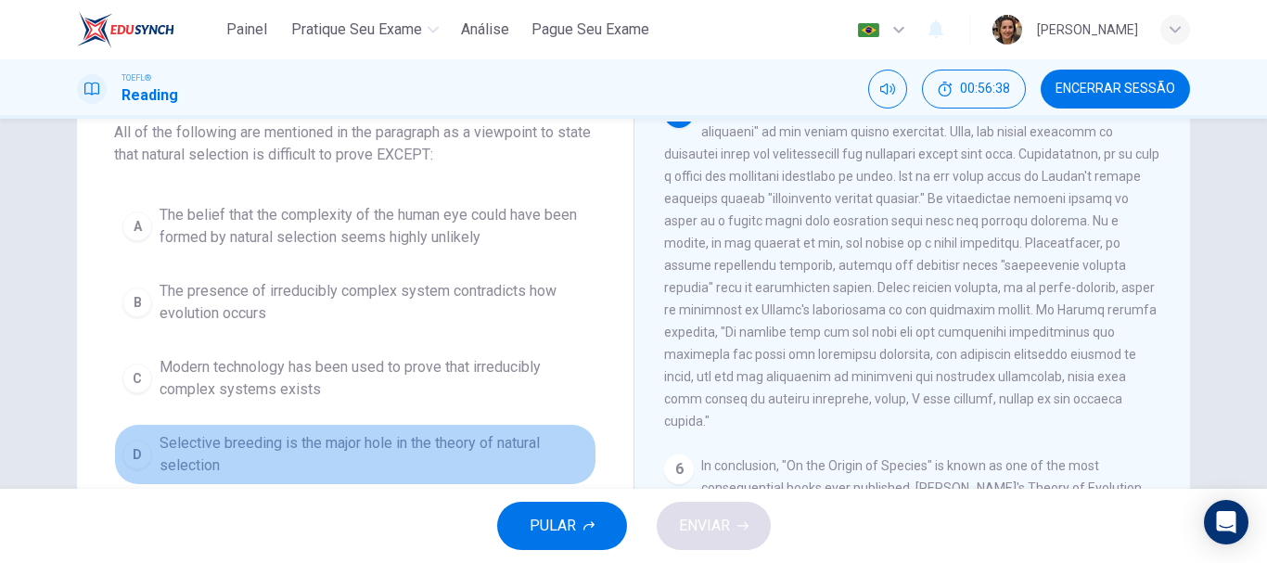
drag, startPoint x: 302, startPoint y: 438, endPoint x: 330, endPoint y: 448, distance: 29.6
click at [303, 438] on span "Selective breeding is the major hole in the theory of natural selection" at bounding box center [374, 454] width 429 height 45
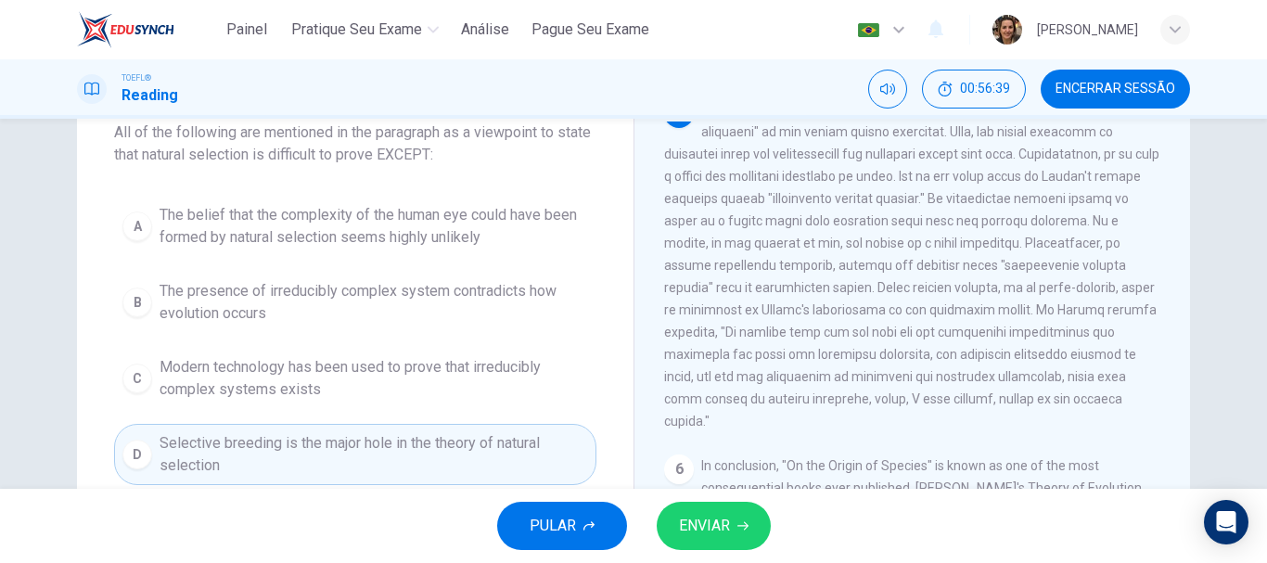
click at [728, 513] on span "ENVIAR" at bounding box center [704, 526] width 51 height 26
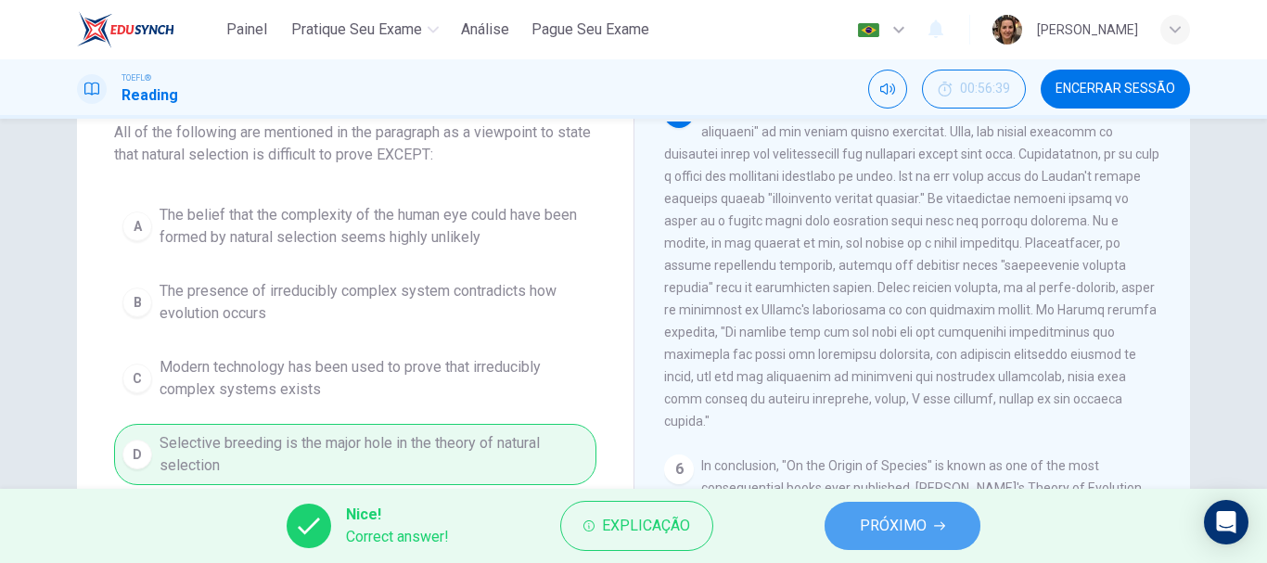
click at [884, 530] on span "PRÓXIMO" at bounding box center [893, 526] width 67 height 26
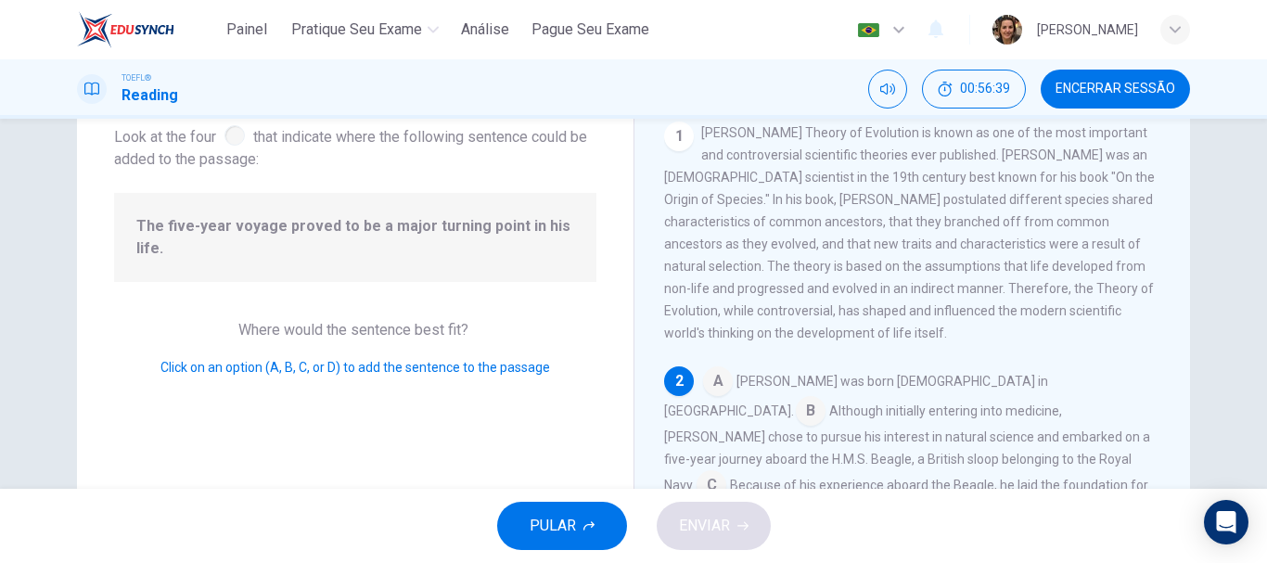
scroll to position [107, 0]
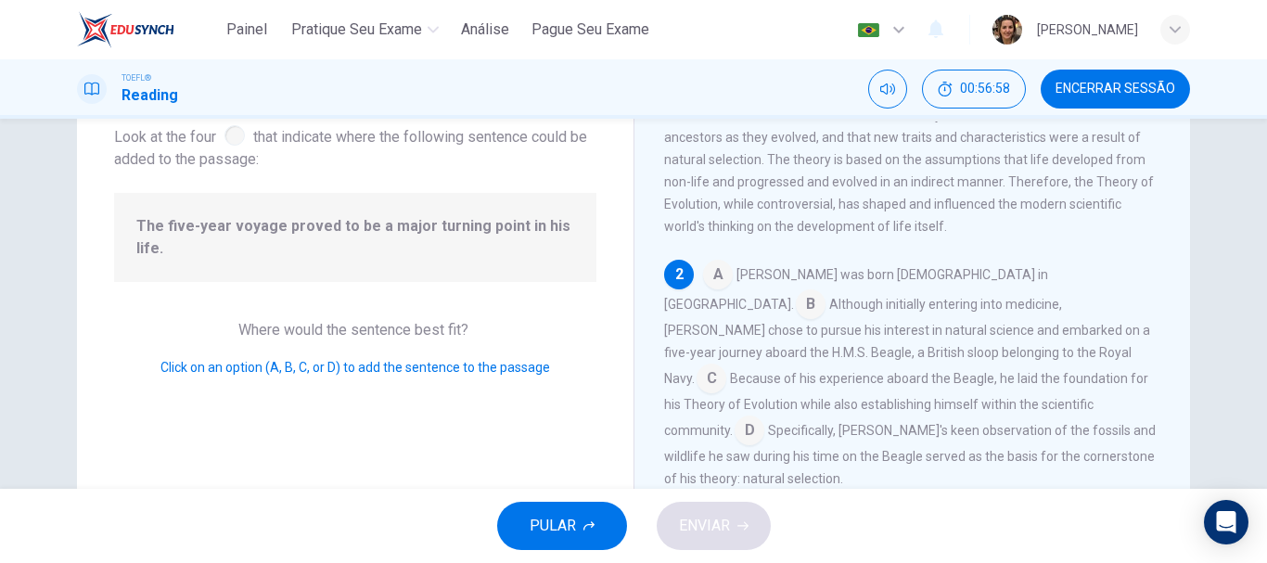
click at [726, 365] on input at bounding box center [712, 380] width 30 height 30
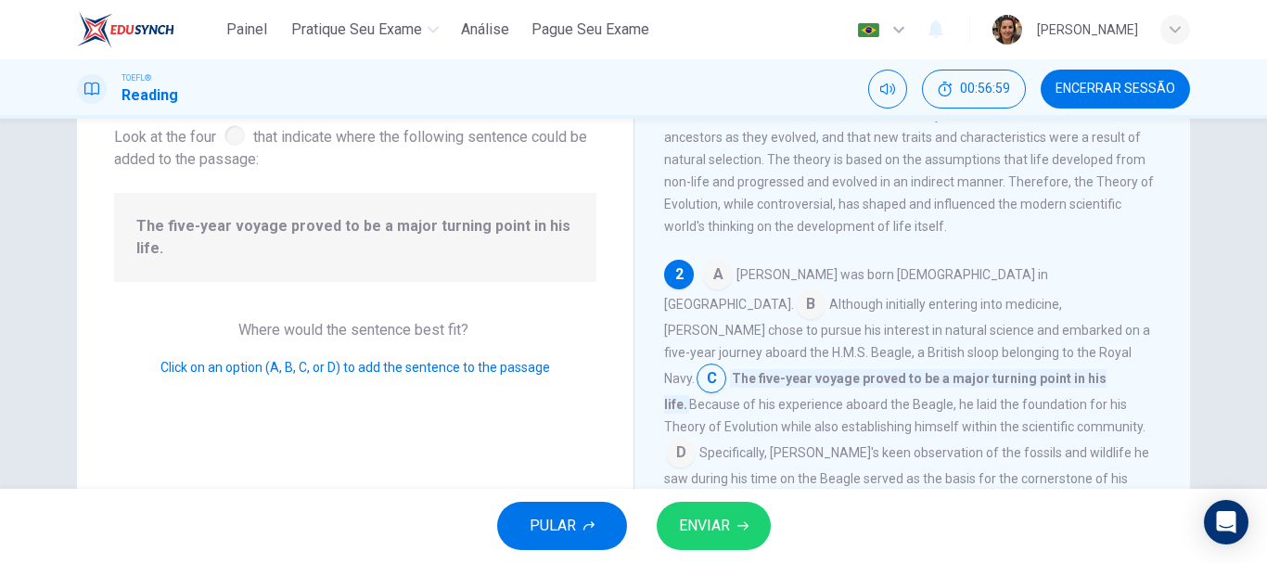
click at [724, 540] on button "ENVIAR" at bounding box center [714, 526] width 114 height 48
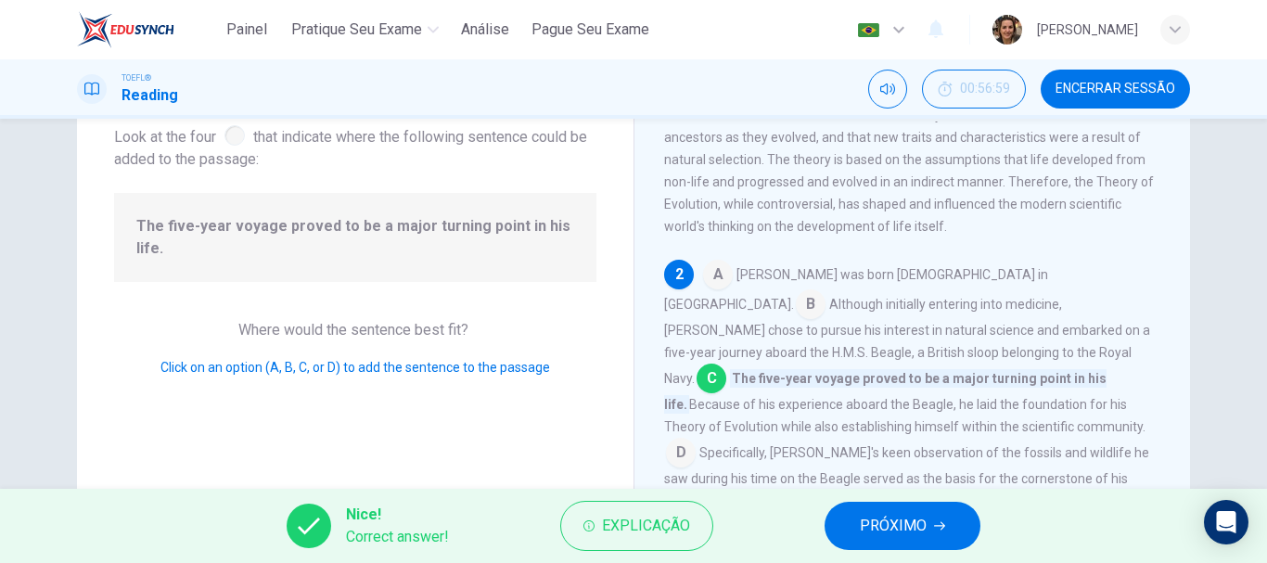
click at [917, 531] on span "PRÓXIMO" at bounding box center [893, 526] width 67 height 26
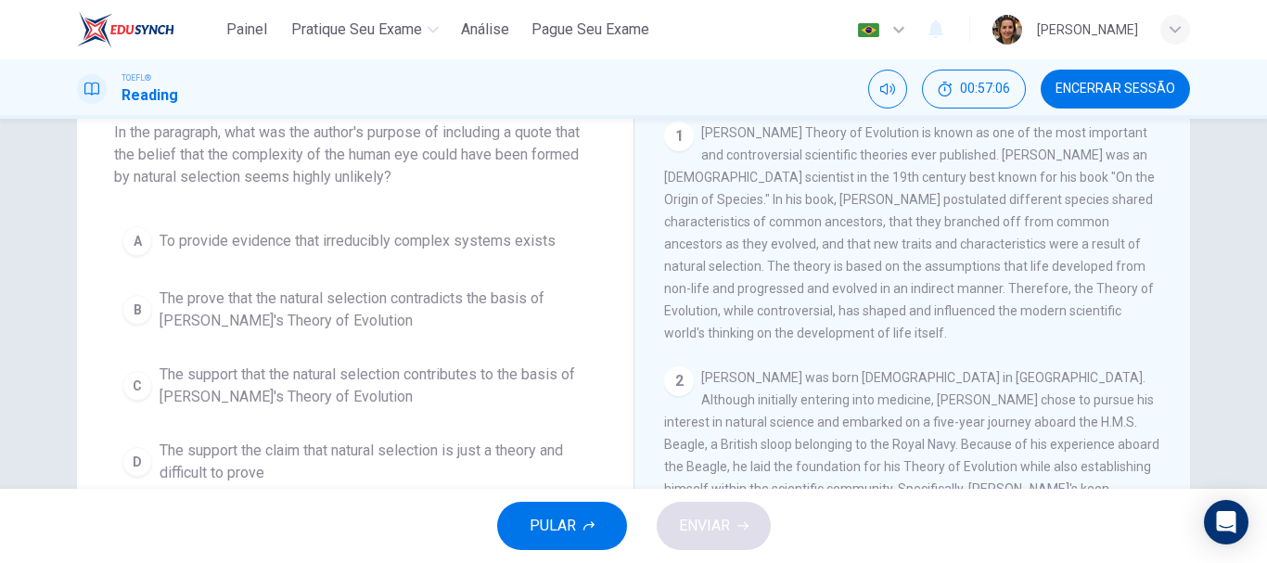
click at [278, 449] on span "The support the claim that natural selection is just a theory and difficult to …" at bounding box center [374, 462] width 429 height 45
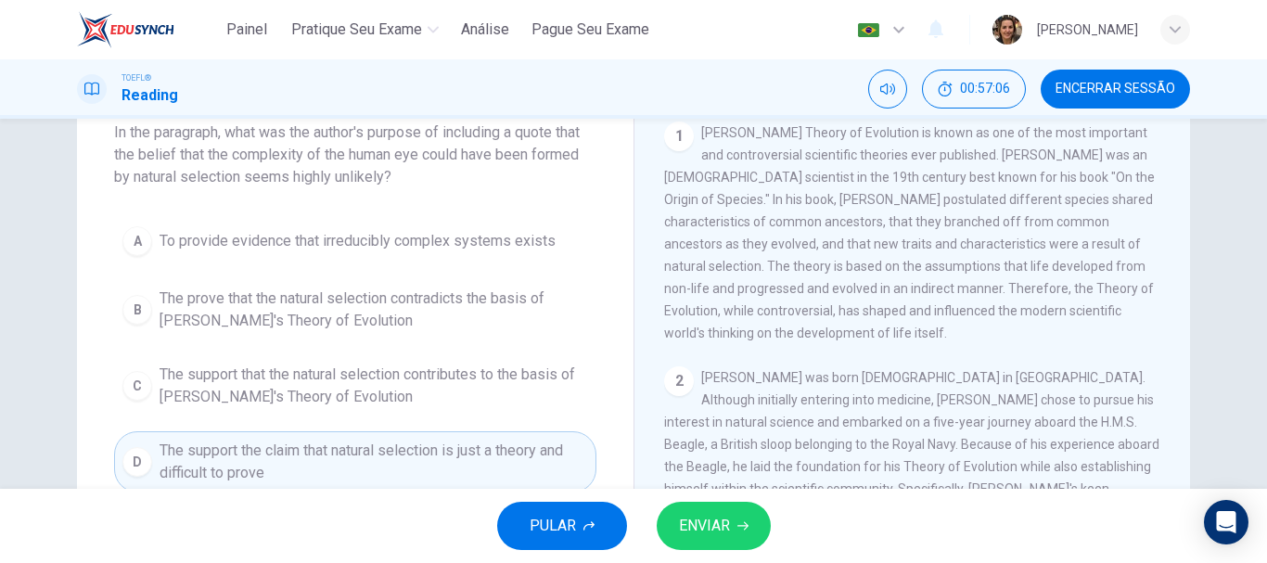
click at [704, 523] on span "ENVIAR" at bounding box center [704, 526] width 51 height 26
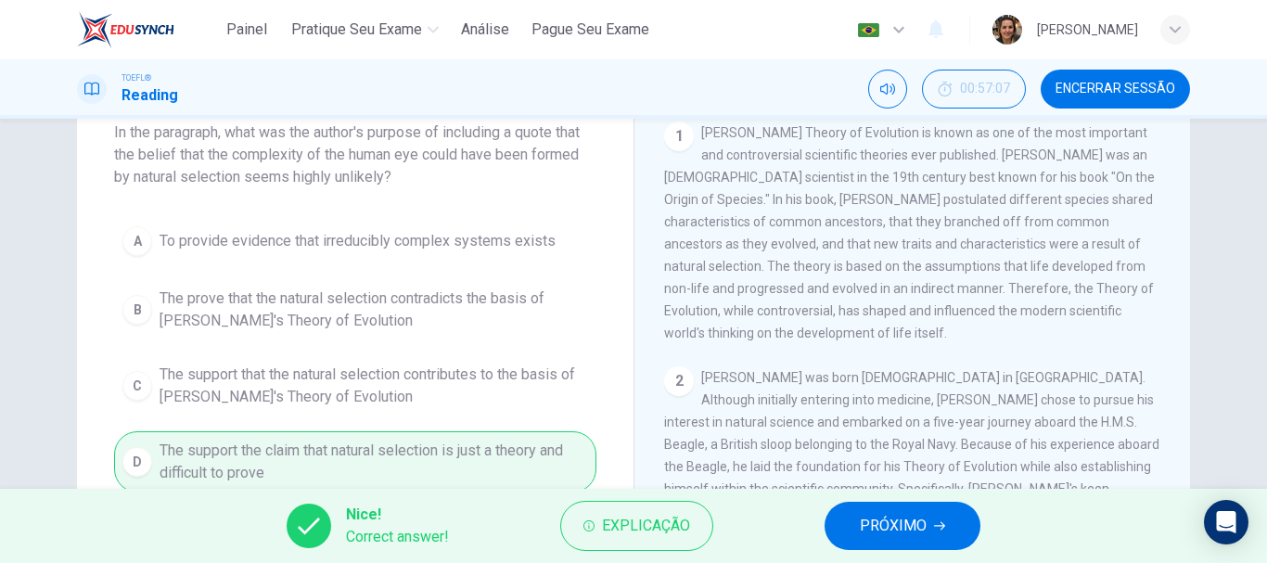
click at [923, 519] on span "PRÓXIMO" at bounding box center [893, 526] width 67 height 26
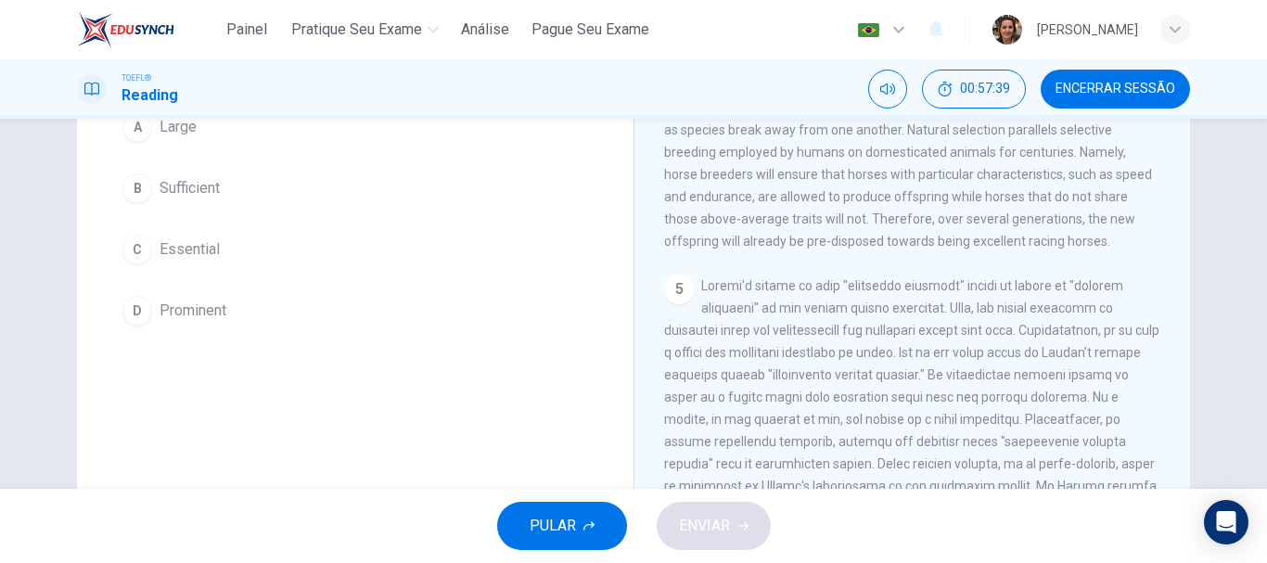
scroll to position [93, 0]
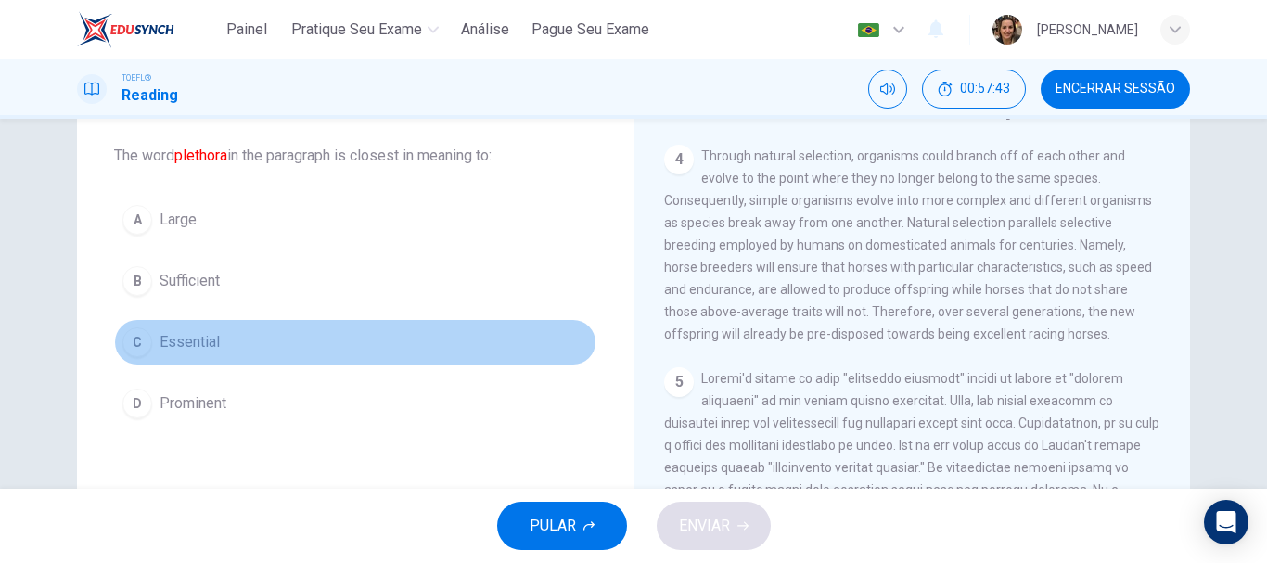
click at [183, 336] on span "Essential" at bounding box center [190, 342] width 60 height 22
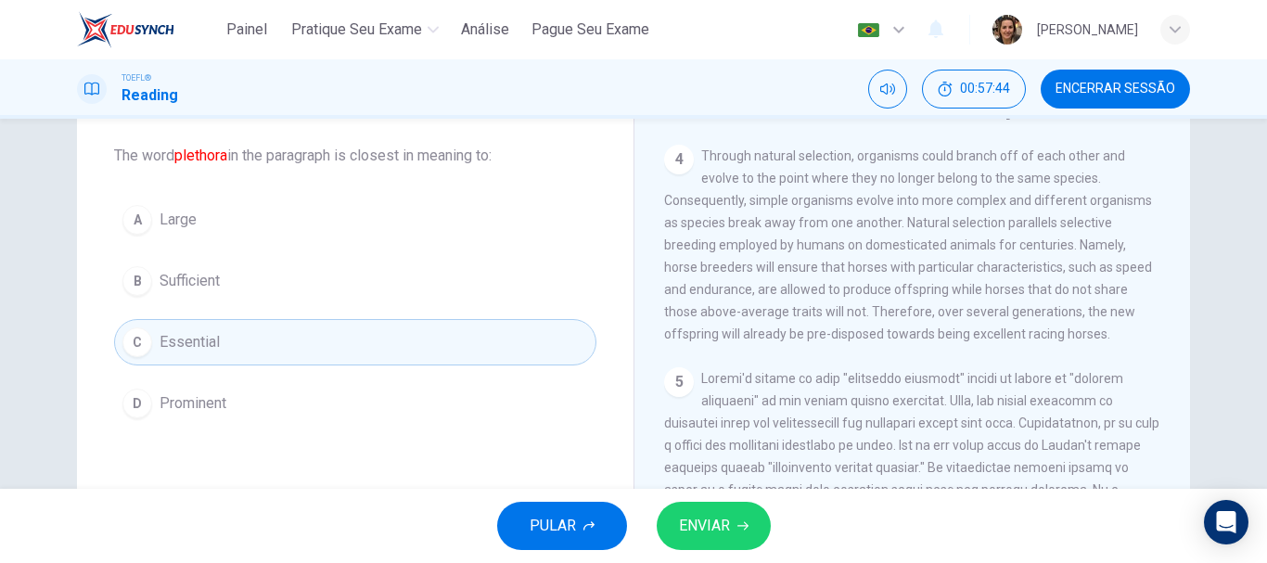
click at [698, 513] on span "ENVIAR" at bounding box center [704, 526] width 51 height 26
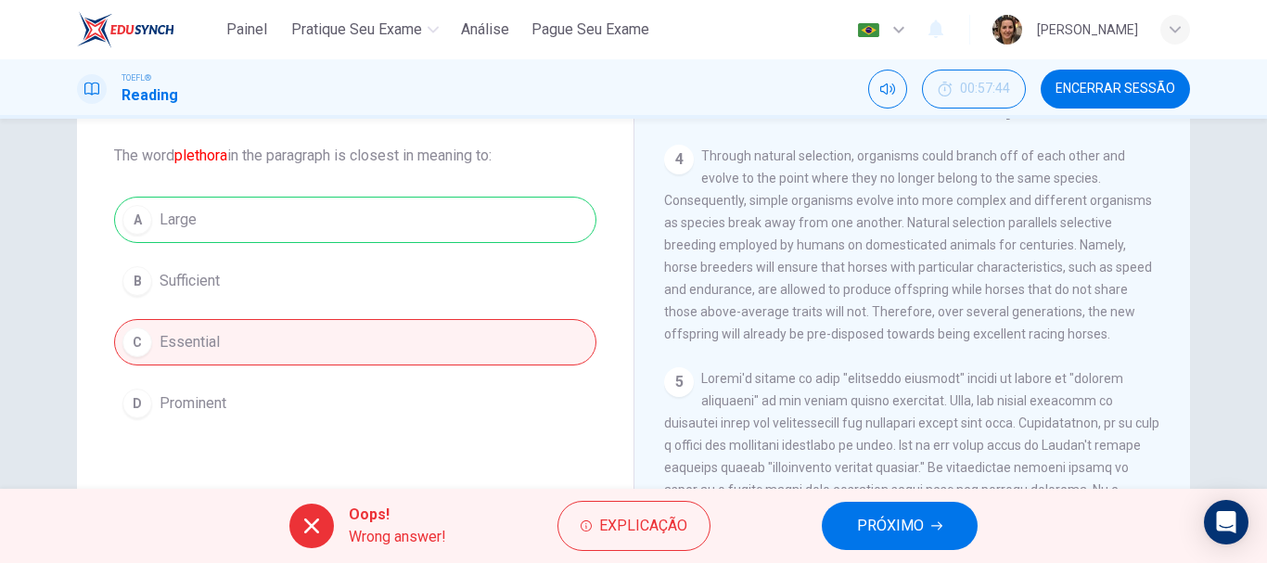
click at [915, 525] on span "PRÓXIMO" at bounding box center [890, 526] width 67 height 26
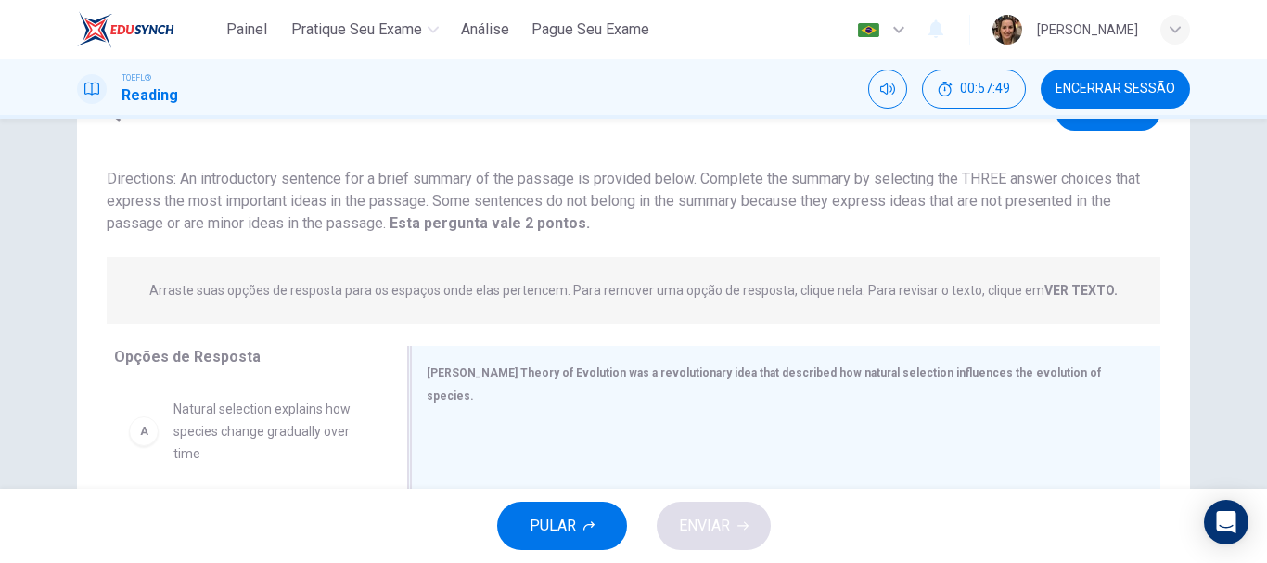
scroll to position [0, 0]
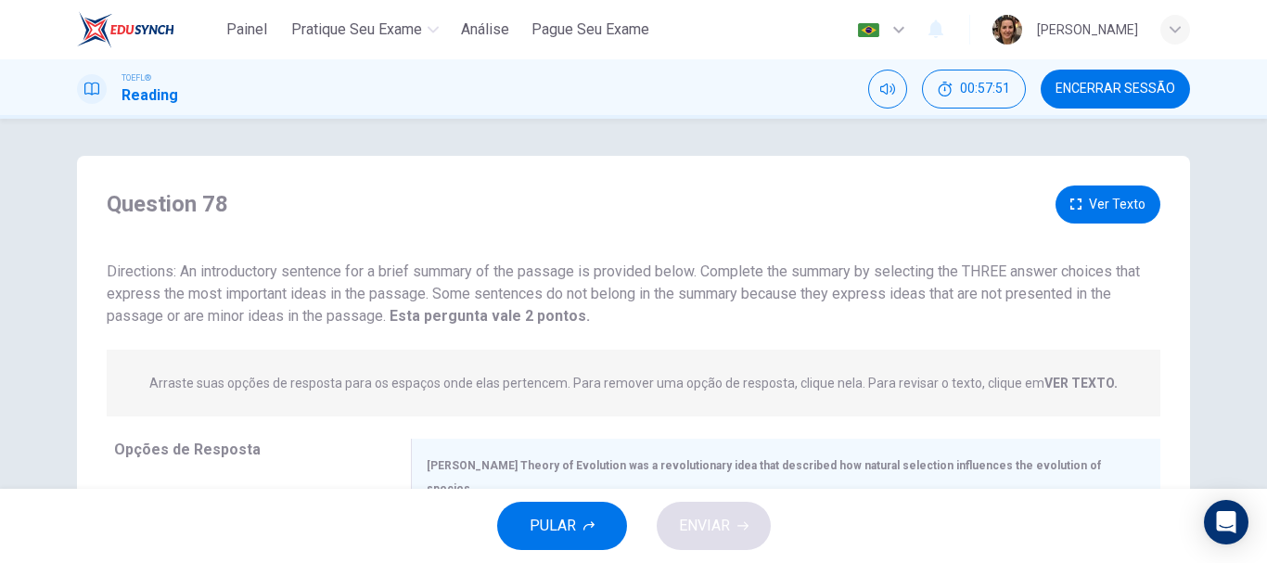
click at [180, 89] on div "TOEFL® Reading 00:57:51 Encerrar Sessão" at bounding box center [633, 89] width 1172 height 39
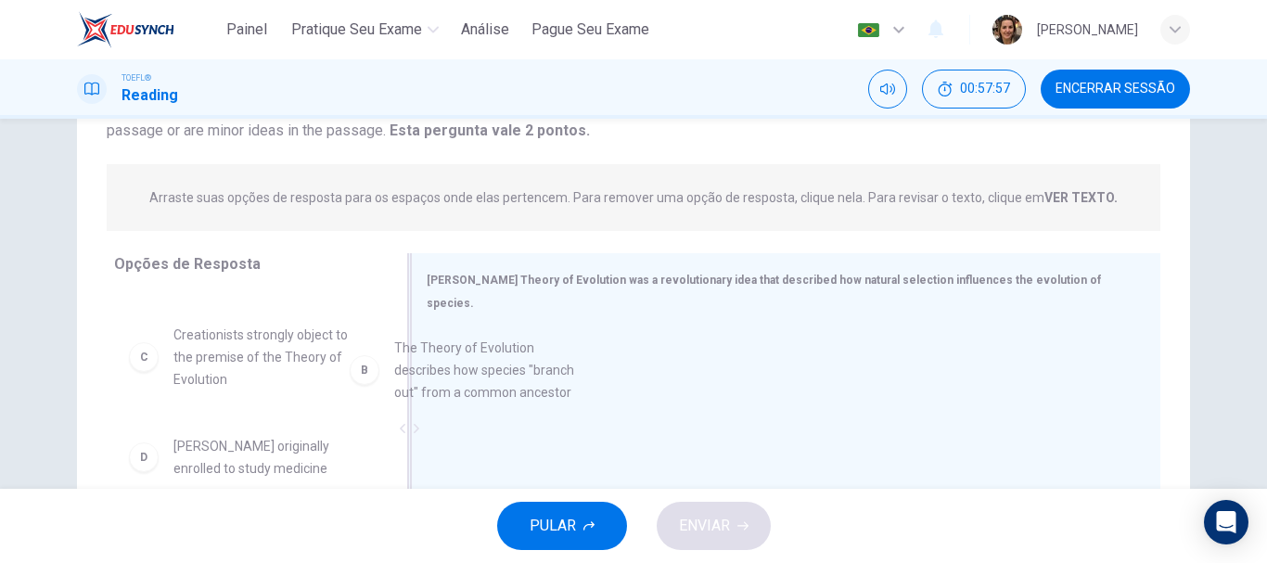
scroll to position [92, 0]
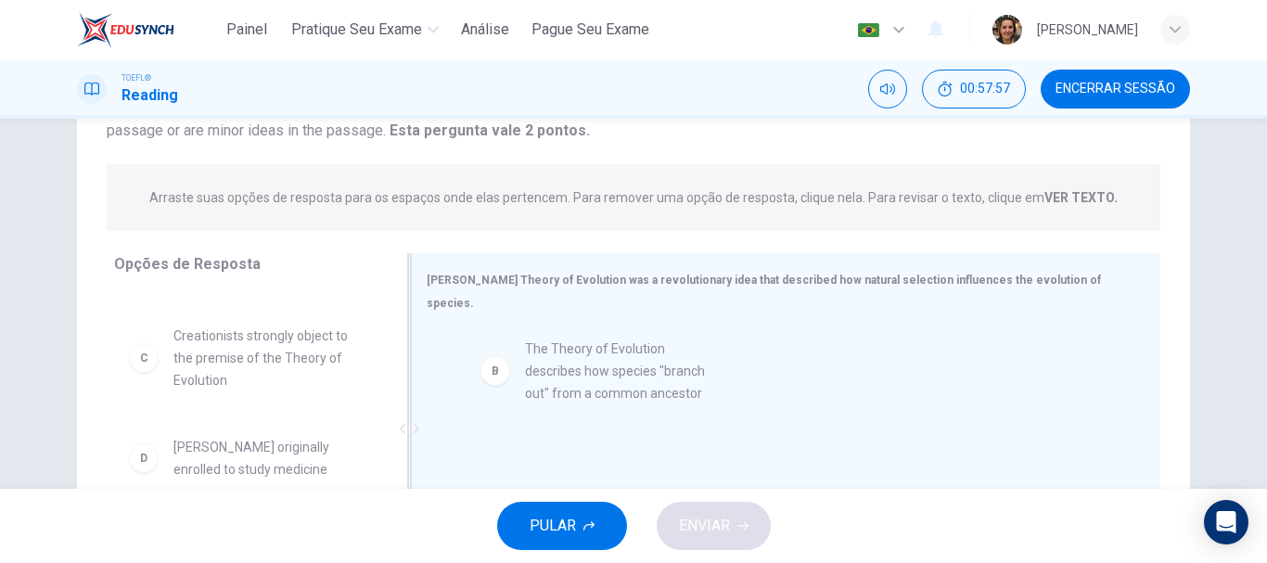
drag, startPoint x: 279, startPoint y: 373, endPoint x: 640, endPoint y: 387, distance: 361.1
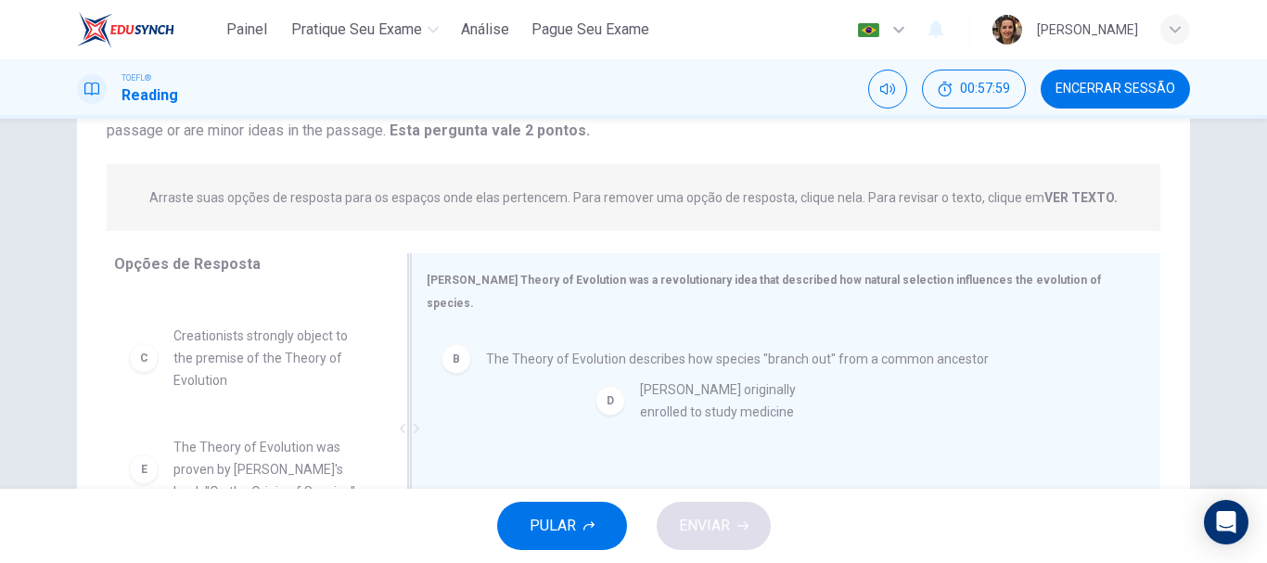
drag, startPoint x: 238, startPoint y: 467, endPoint x: 725, endPoint y: 408, distance: 490.5
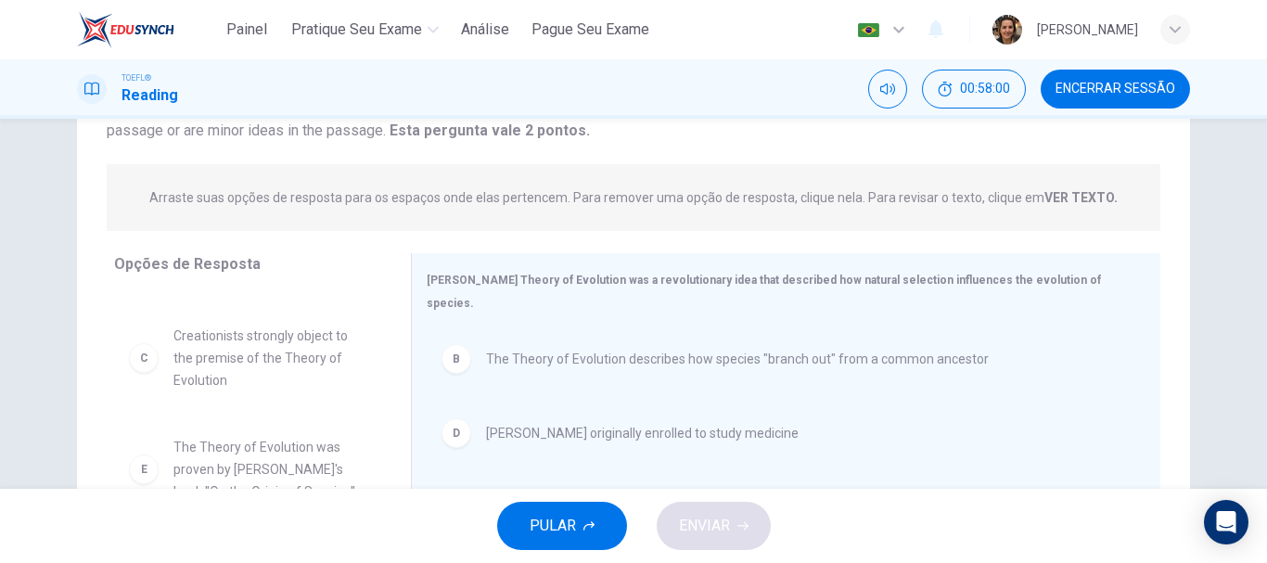
scroll to position [167, 0]
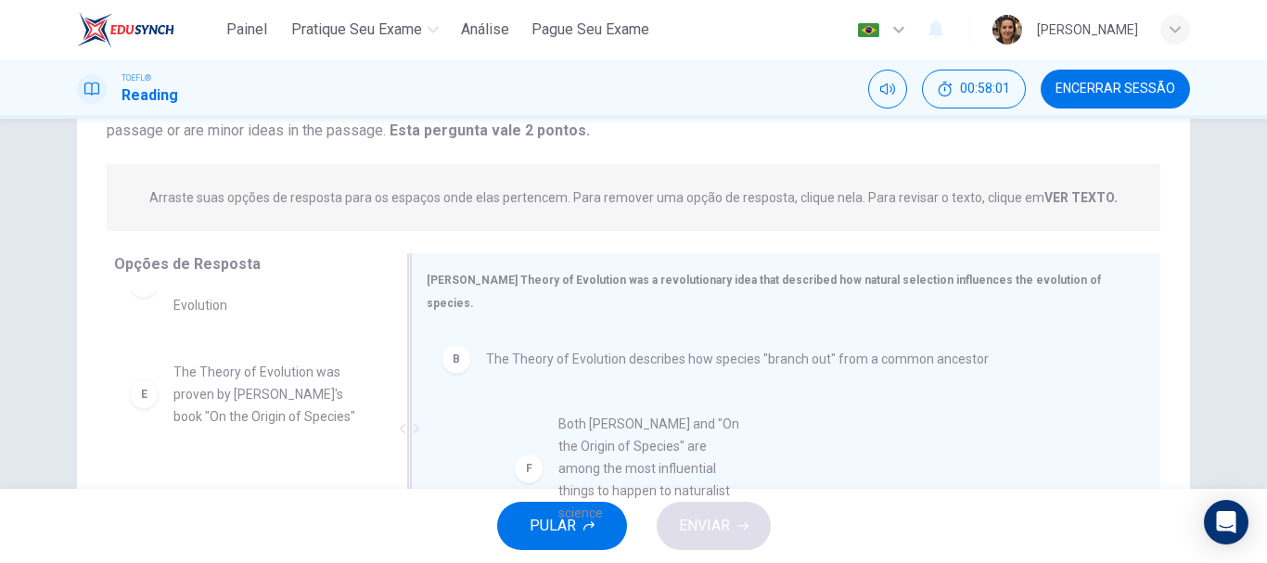
drag, startPoint x: 277, startPoint y: 482, endPoint x: 691, endPoint y: 421, distance: 418.2
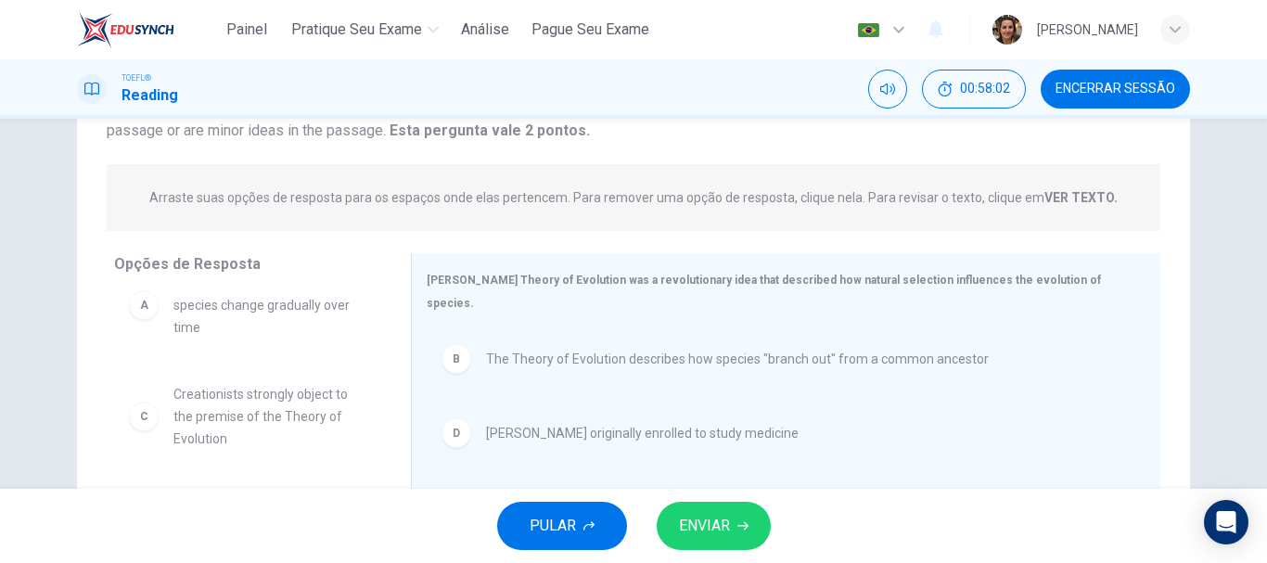
scroll to position [33, 0]
click at [712, 521] on span "ENVIAR" at bounding box center [704, 526] width 51 height 26
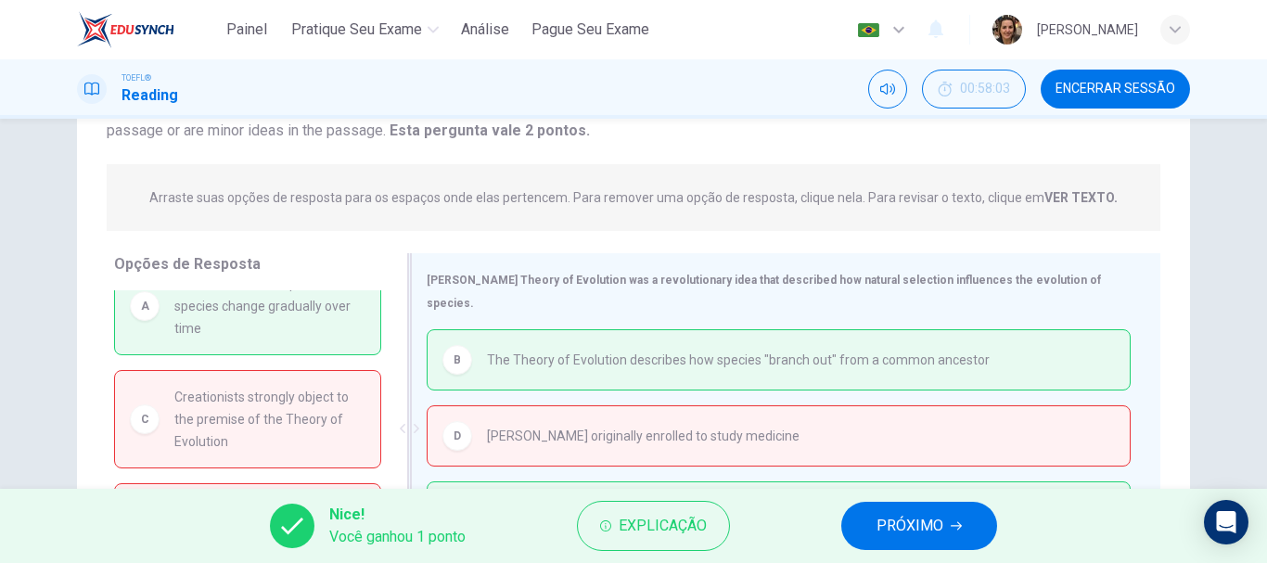
scroll to position [349, 0]
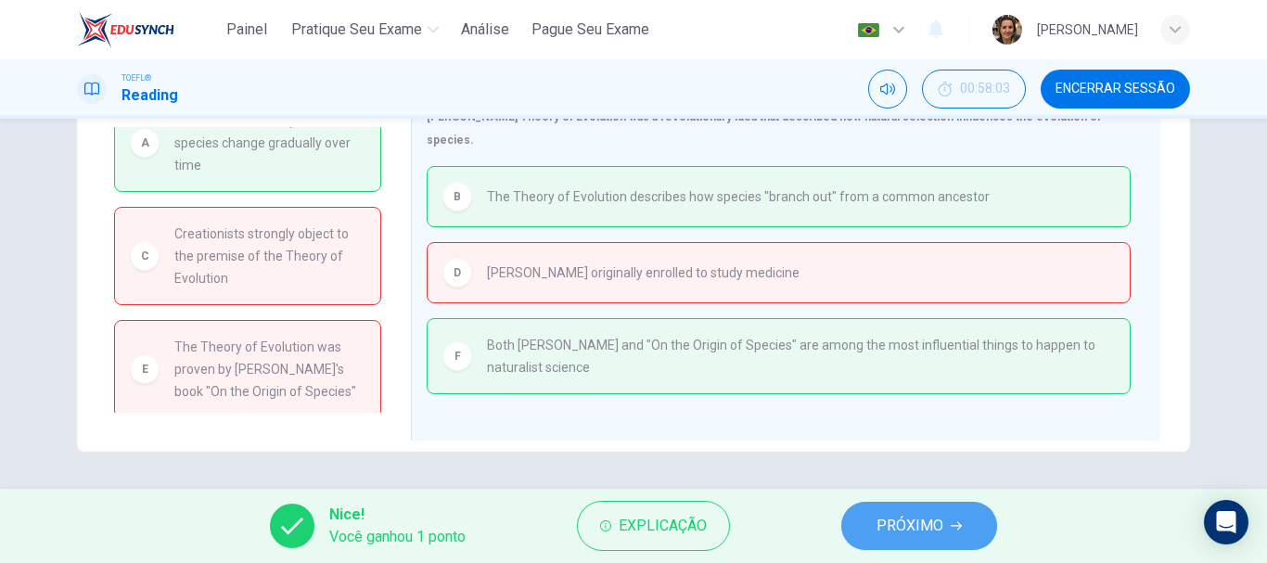
click at [916, 515] on span "PRÓXIMO" at bounding box center [910, 526] width 67 height 26
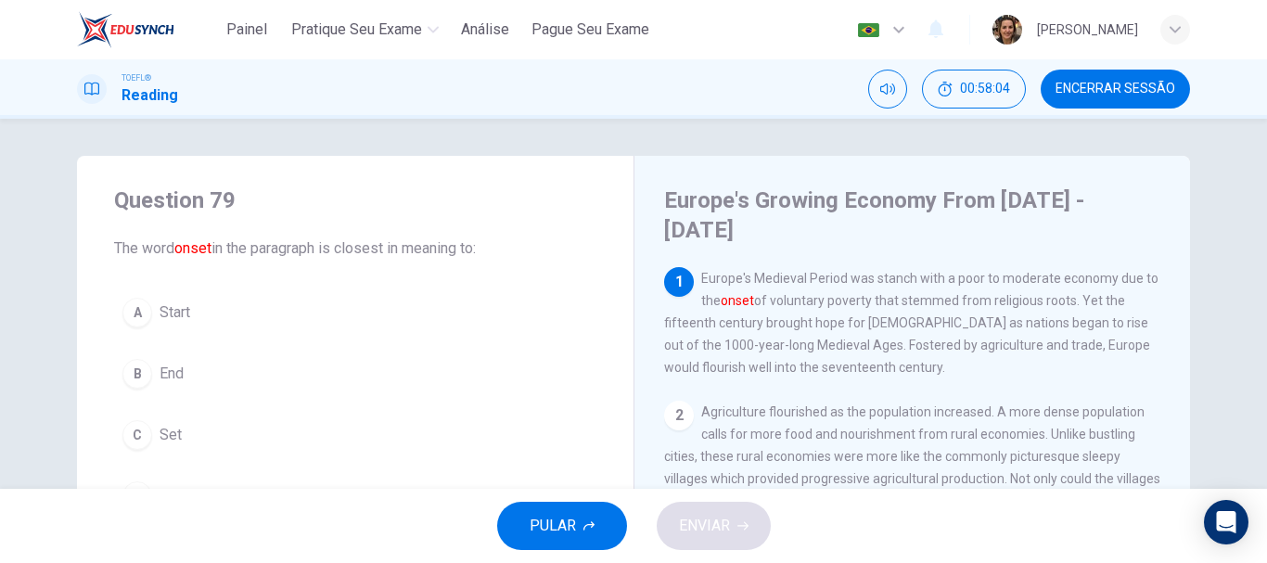
scroll to position [93, 0]
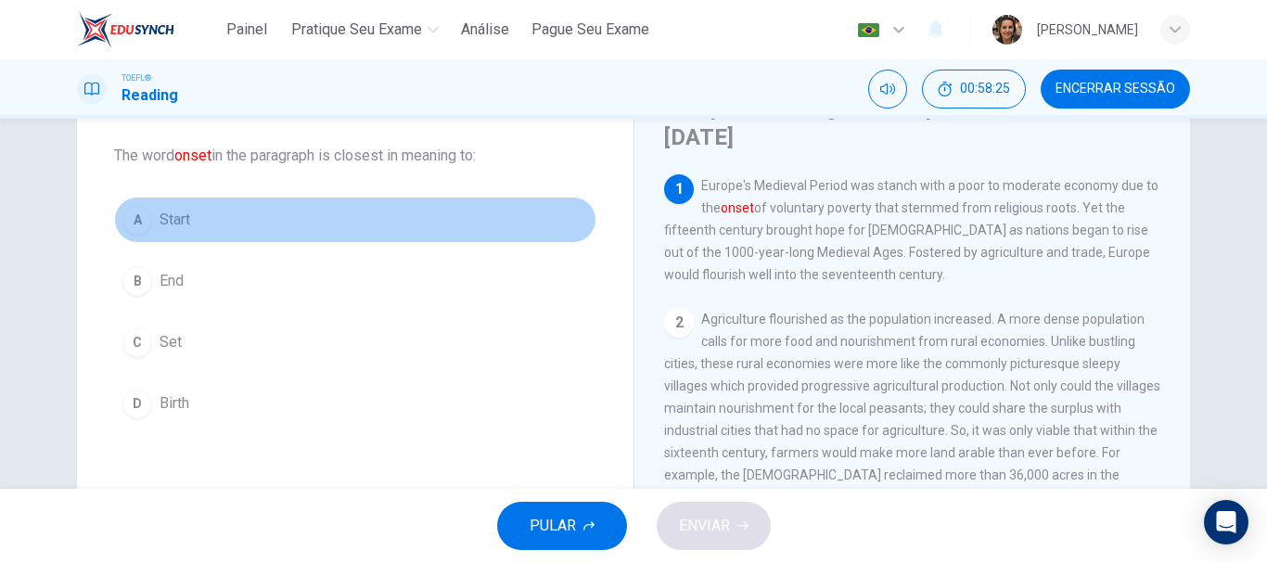
click at [168, 211] on span "Start" at bounding box center [175, 220] width 31 height 22
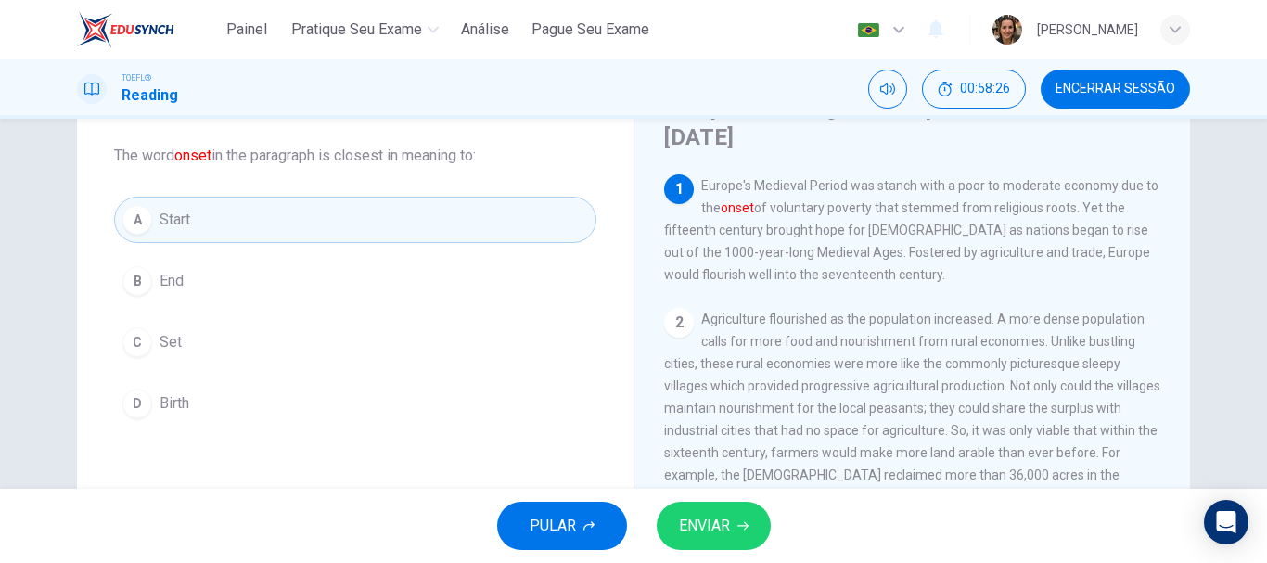
click at [727, 520] on span "ENVIAR" at bounding box center [704, 526] width 51 height 26
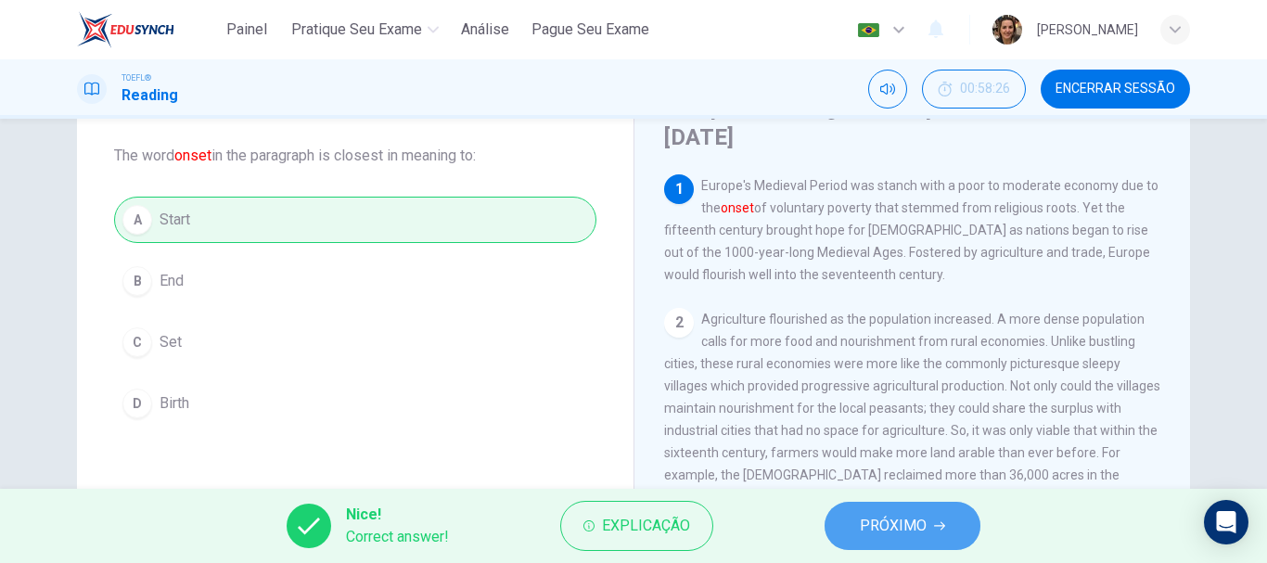
click at [908, 536] on span "PRÓXIMO" at bounding box center [893, 526] width 67 height 26
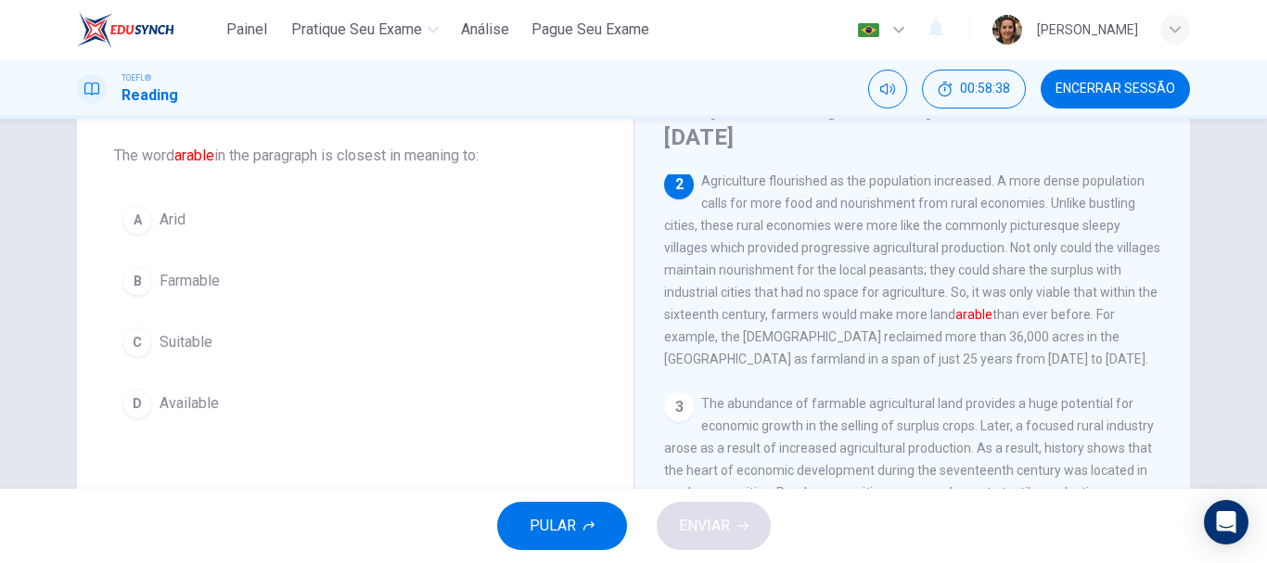
click at [192, 335] on span "Suitable" at bounding box center [186, 342] width 53 height 22
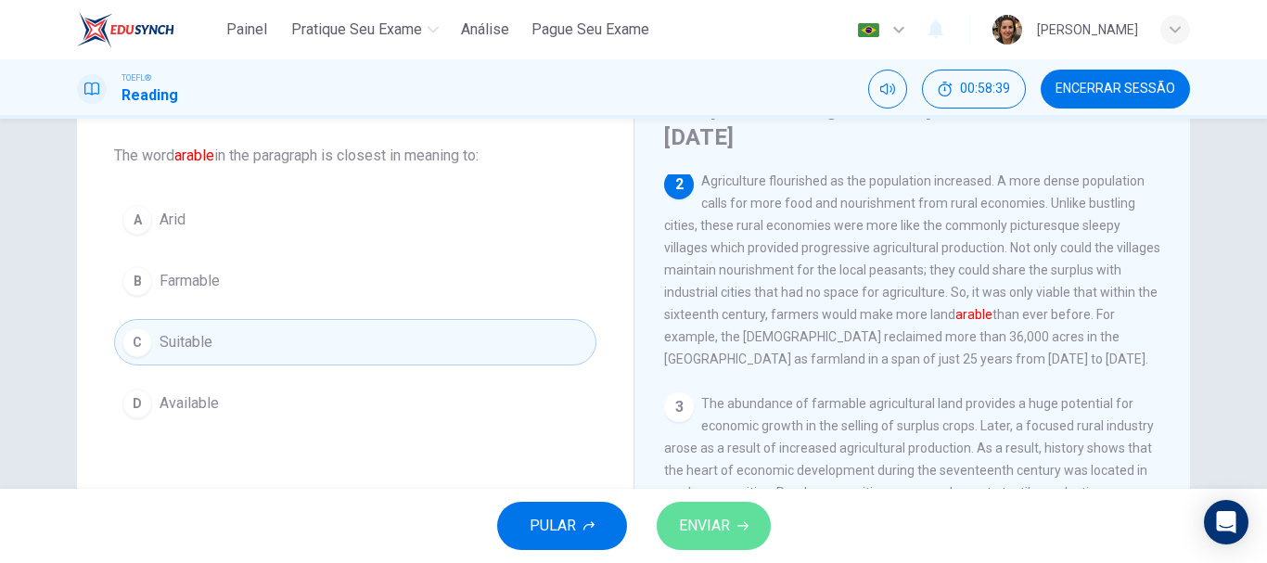
click at [694, 509] on button "ENVIAR" at bounding box center [714, 526] width 114 height 48
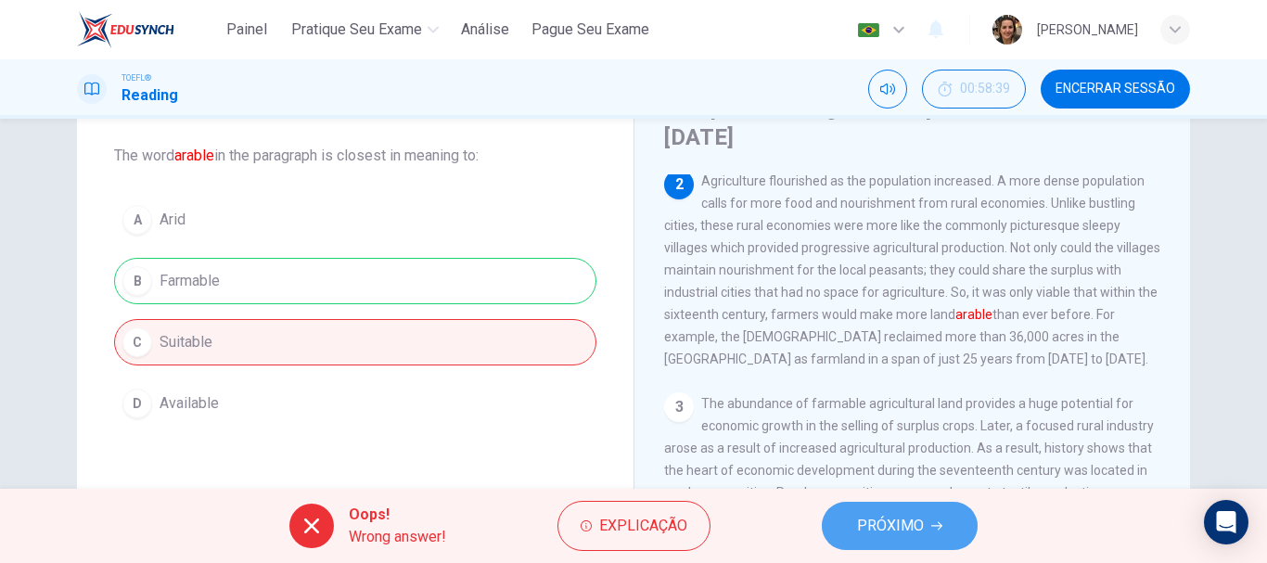
click at [904, 507] on button "PRÓXIMO" at bounding box center [900, 526] width 156 height 48
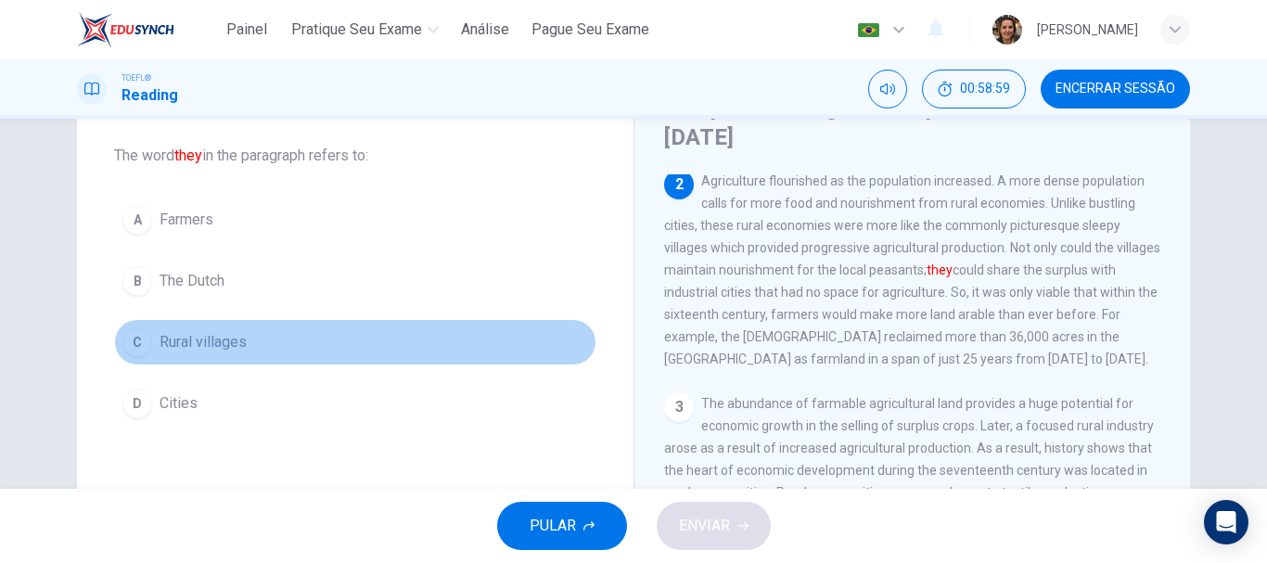
click at [186, 344] on span "Rural villages" at bounding box center [203, 342] width 87 height 22
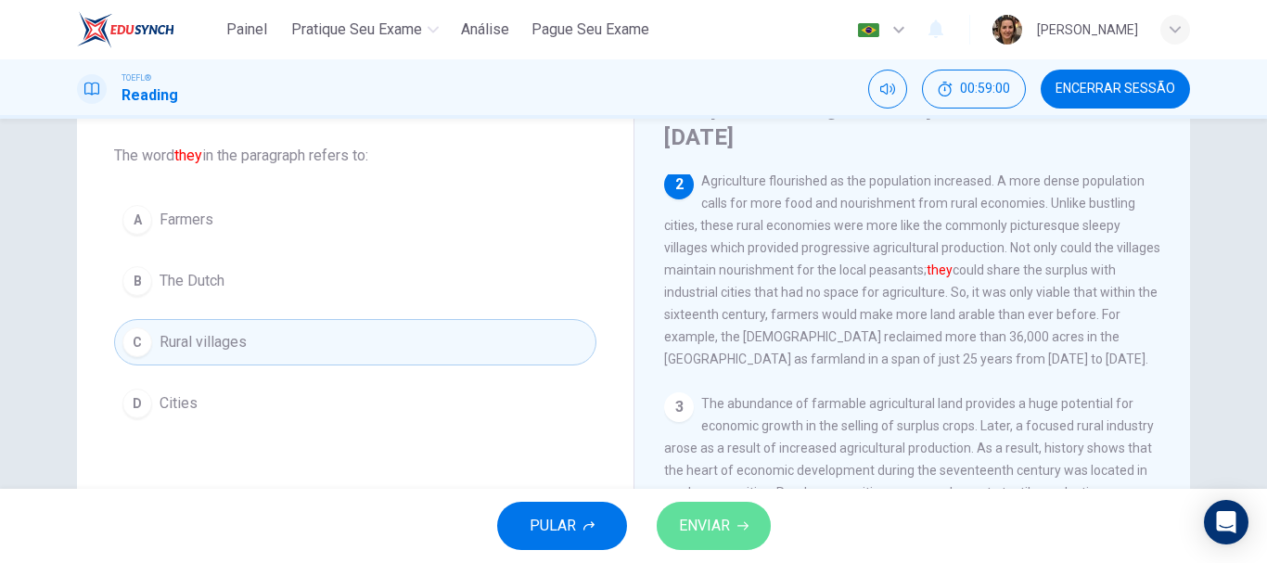
click at [698, 525] on span "ENVIAR" at bounding box center [704, 526] width 51 height 26
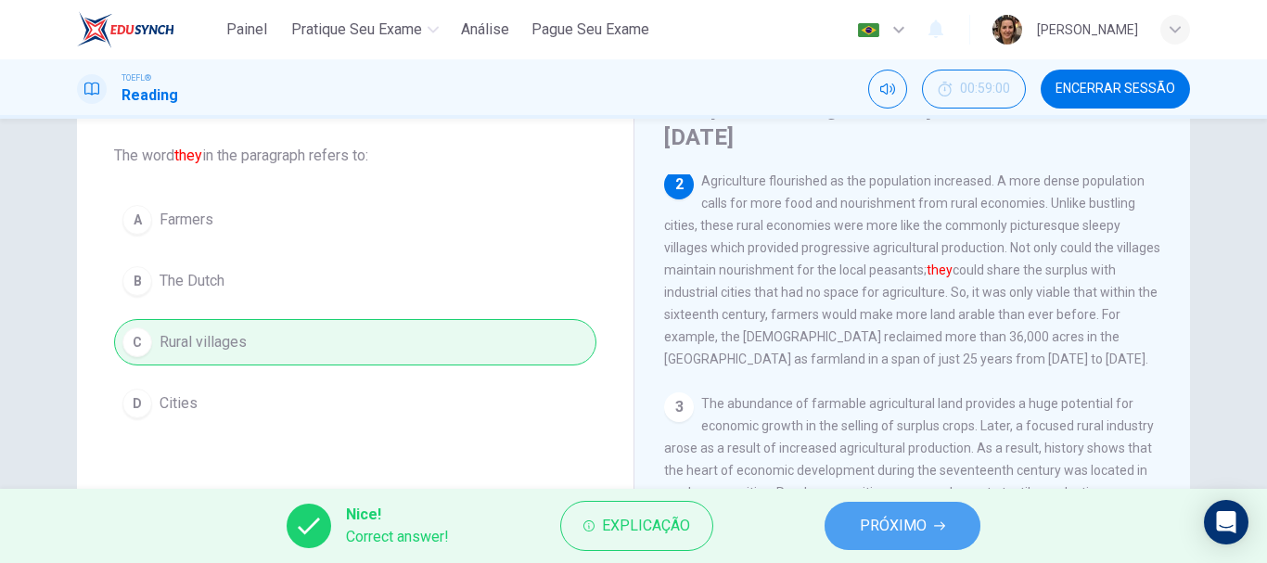
click at [896, 515] on span "PRÓXIMO" at bounding box center [893, 526] width 67 height 26
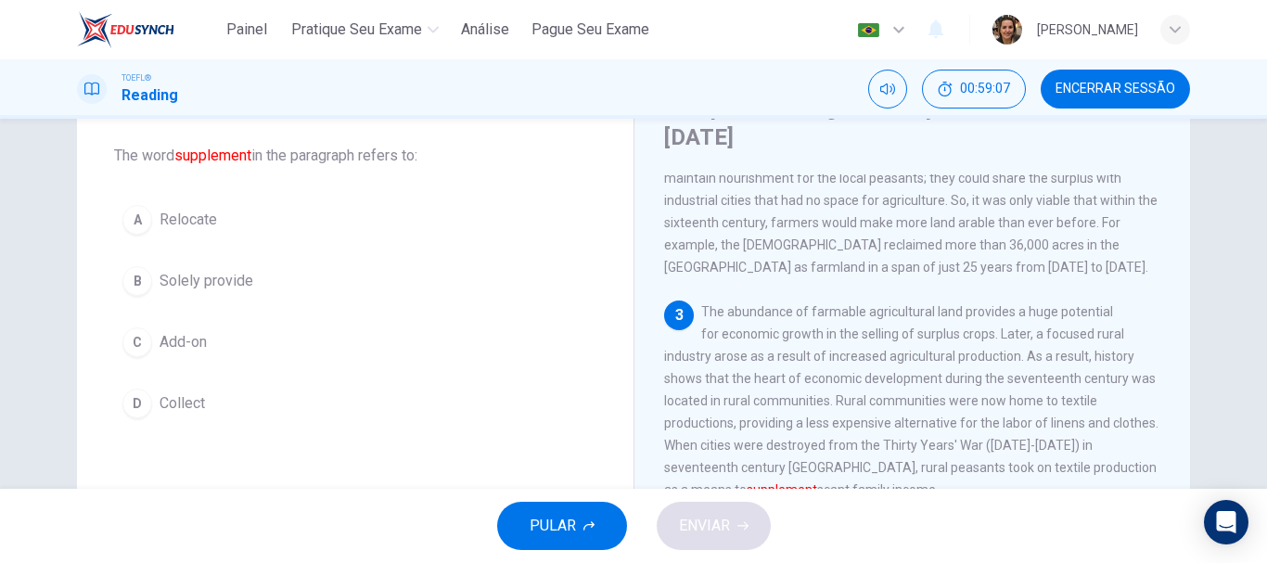
click at [160, 340] on span "Add-on" at bounding box center [183, 342] width 47 height 22
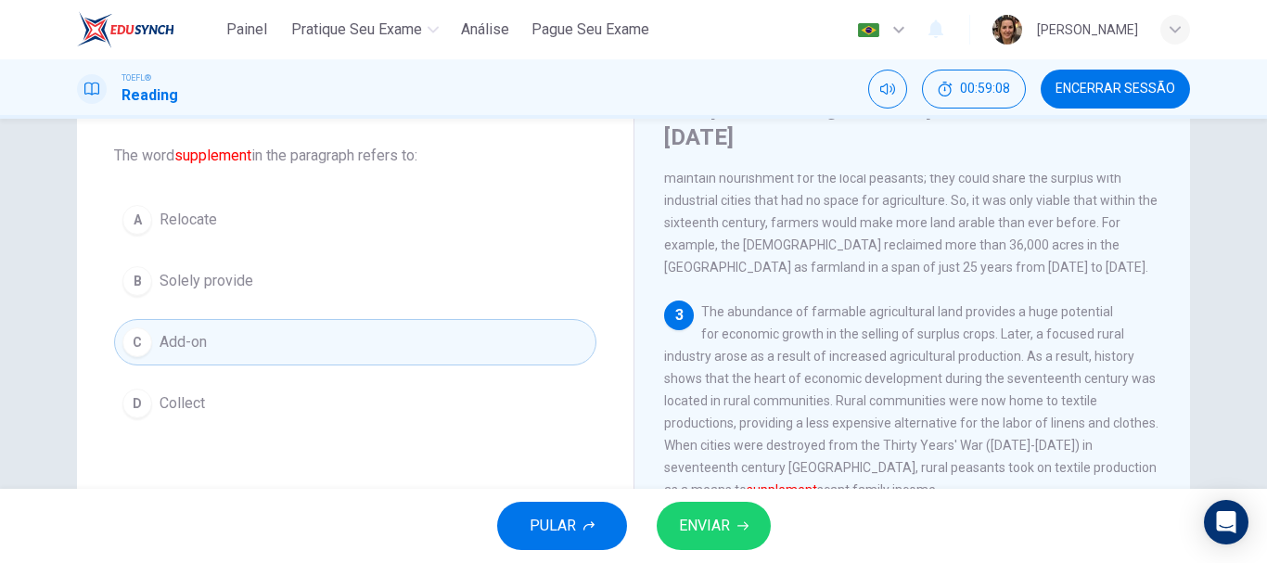
click at [706, 516] on span "ENVIAR" at bounding box center [704, 526] width 51 height 26
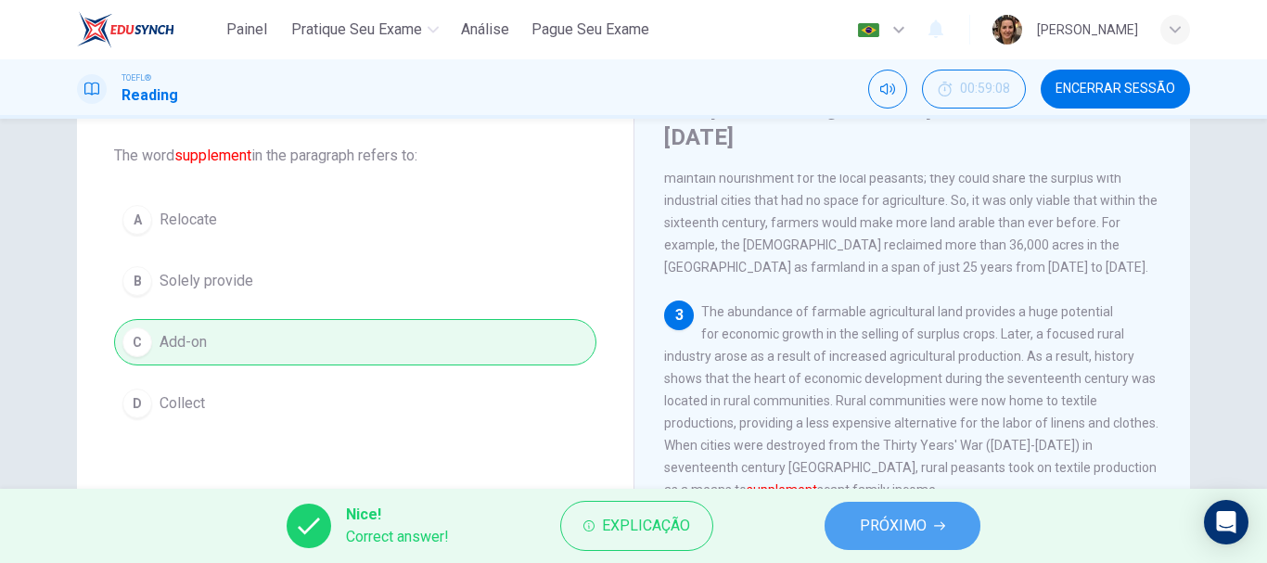
click at [918, 535] on span "PRÓXIMO" at bounding box center [893, 526] width 67 height 26
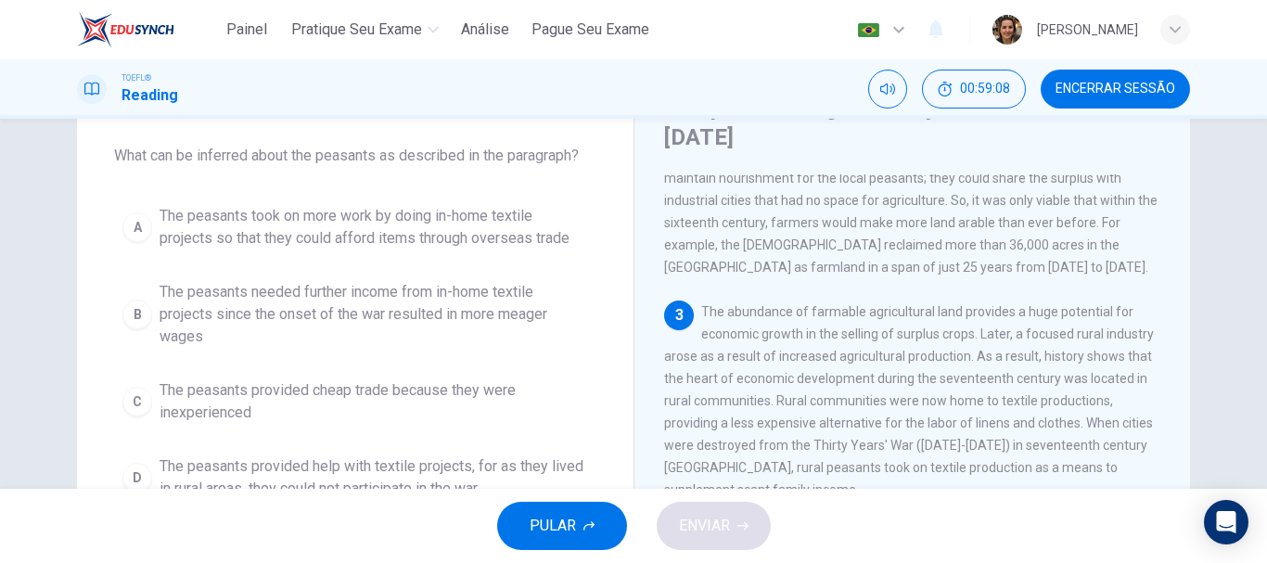
scroll to position [0, 0]
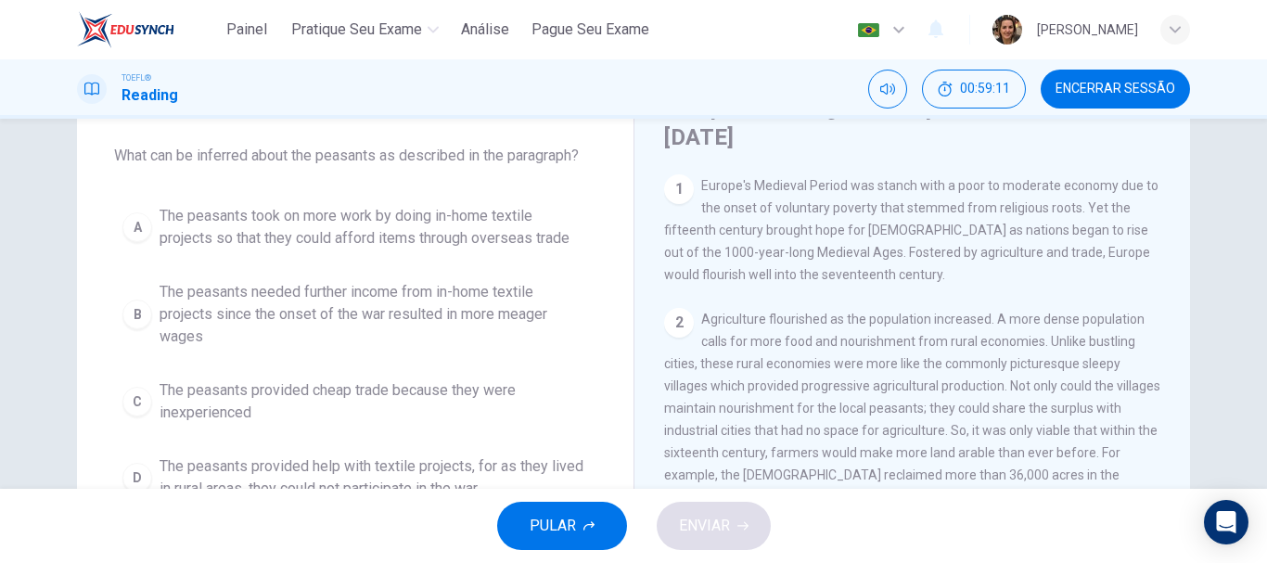
click at [328, 301] on span "The peasants needed further income from in-home textile projects since the onse…" at bounding box center [374, 314] width 429 height 67
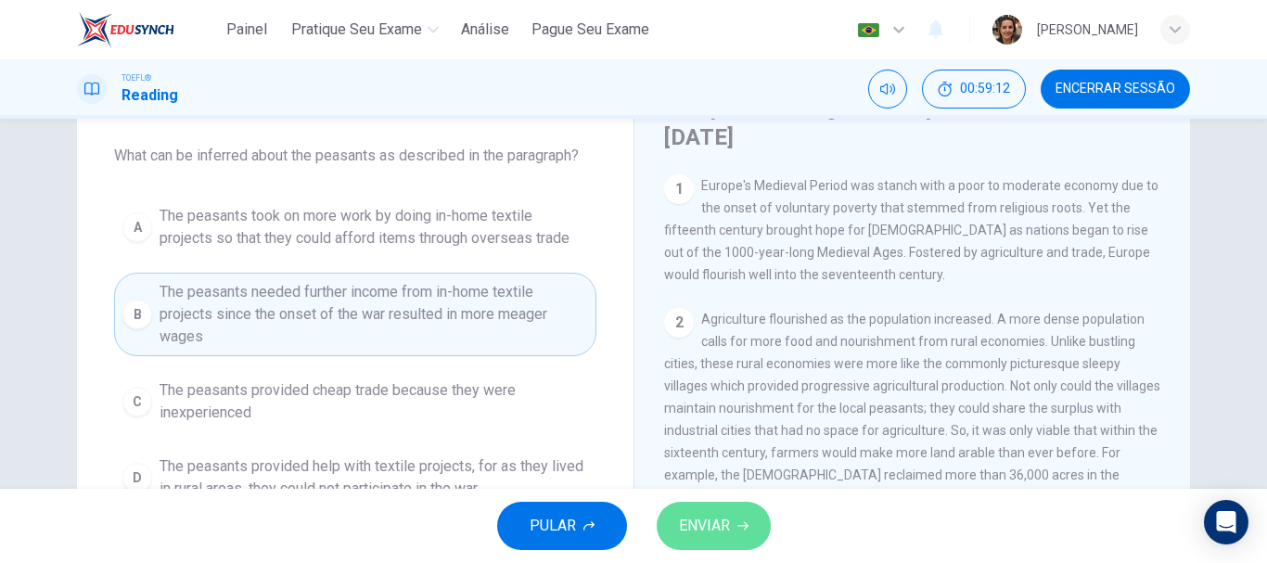
click at [708, 532] on span "ENVIAR" at bounding box center [704, 526] width 51 height 26
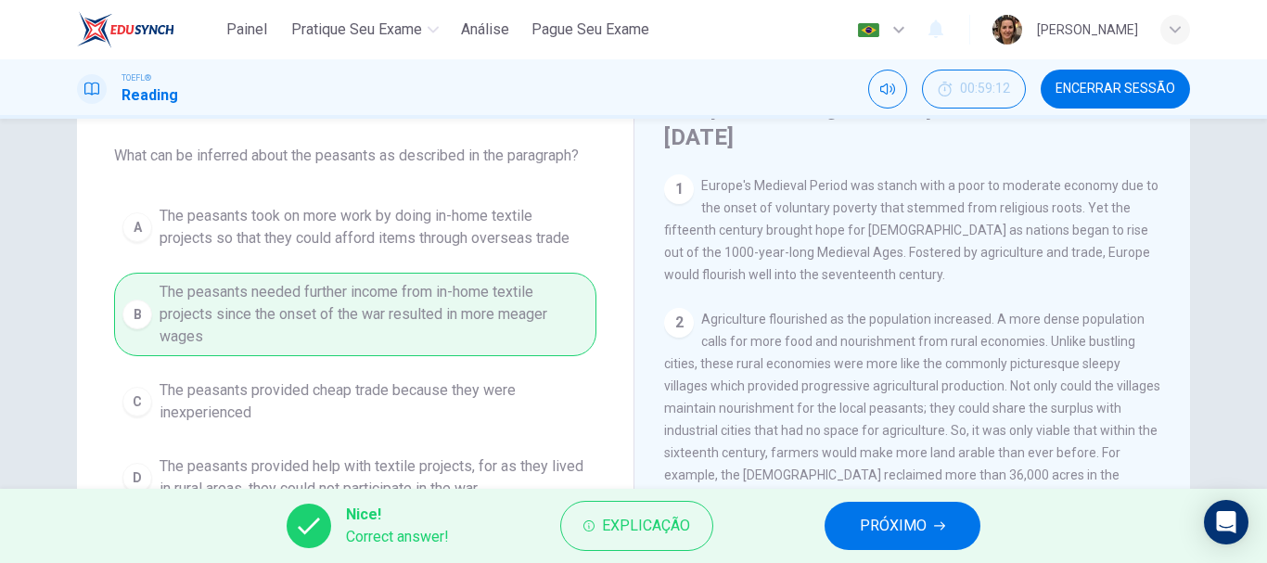
click at [908, 531] on span "PRÓXIMO" at bounding box center [893, 526] width 67 height 26
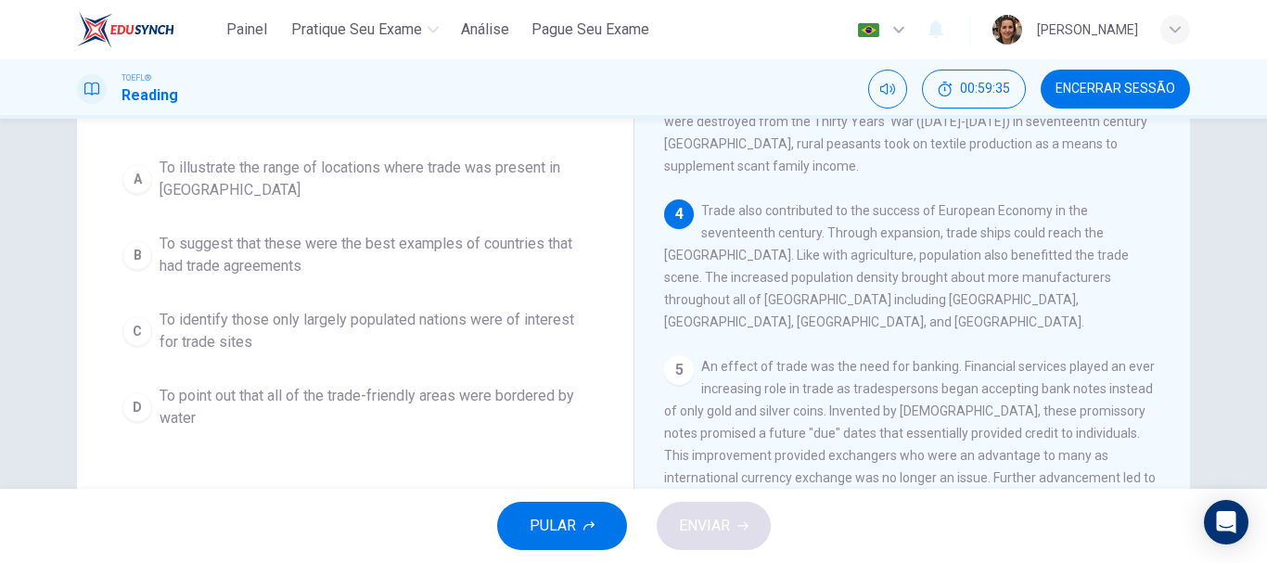
scroll to position [93, 0]
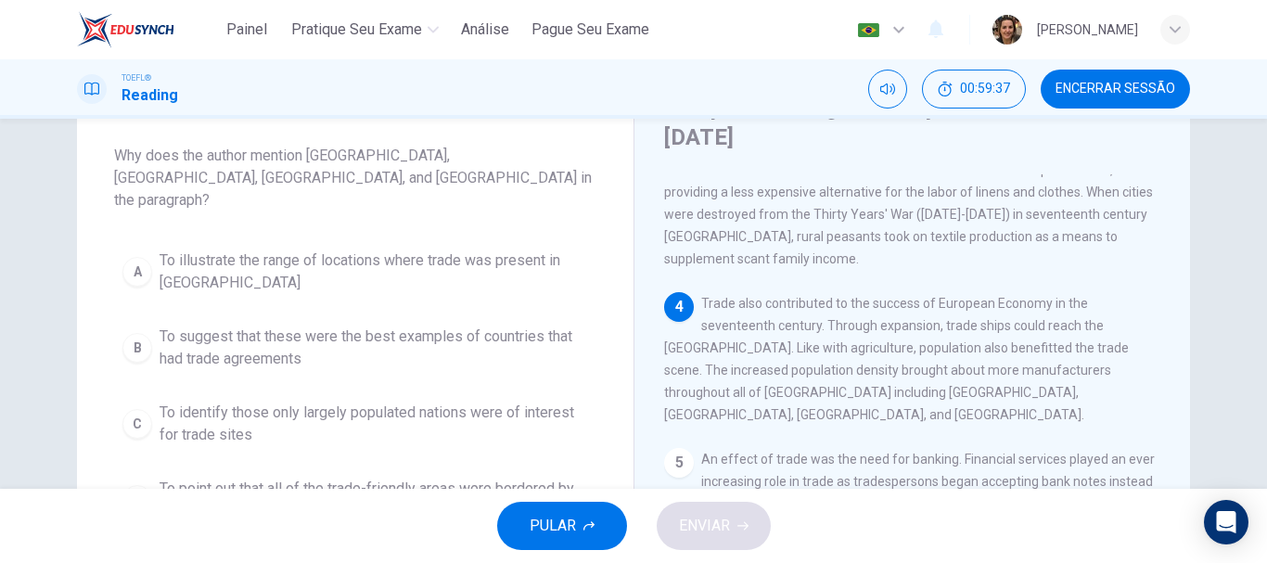
click at [301, 326] on span "To suggest that these were the best examples of countries that had trade agreem…" at bounding box center [374, 348] width 429 height 45
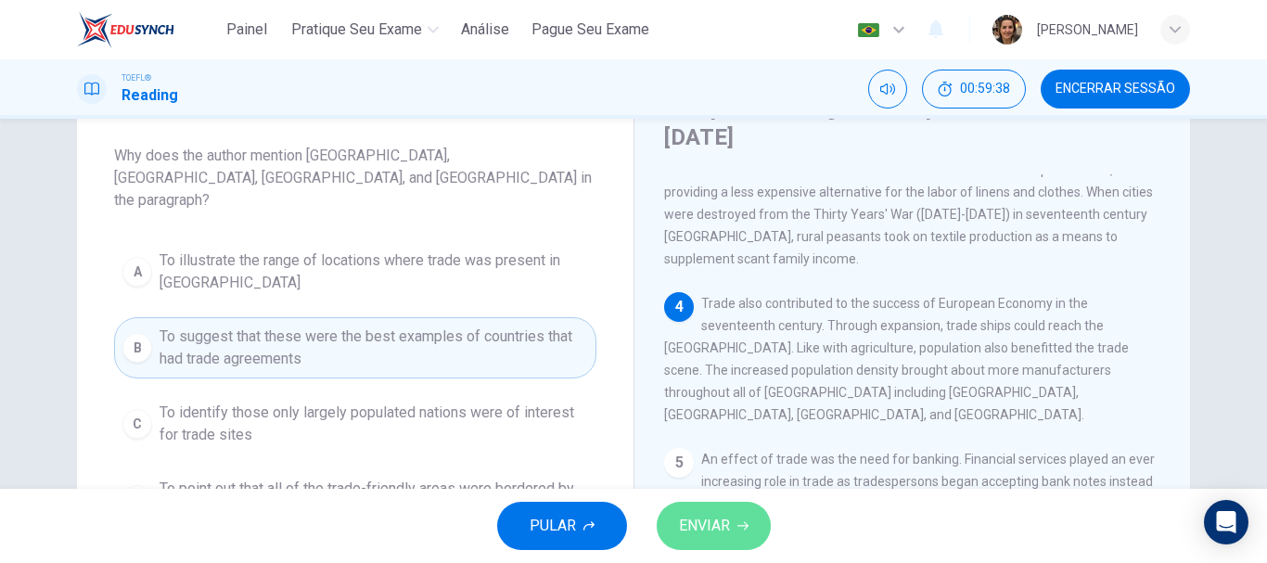
click at [743, 520] on icon "button" at bounding box center [742, 525] width 11 height 11
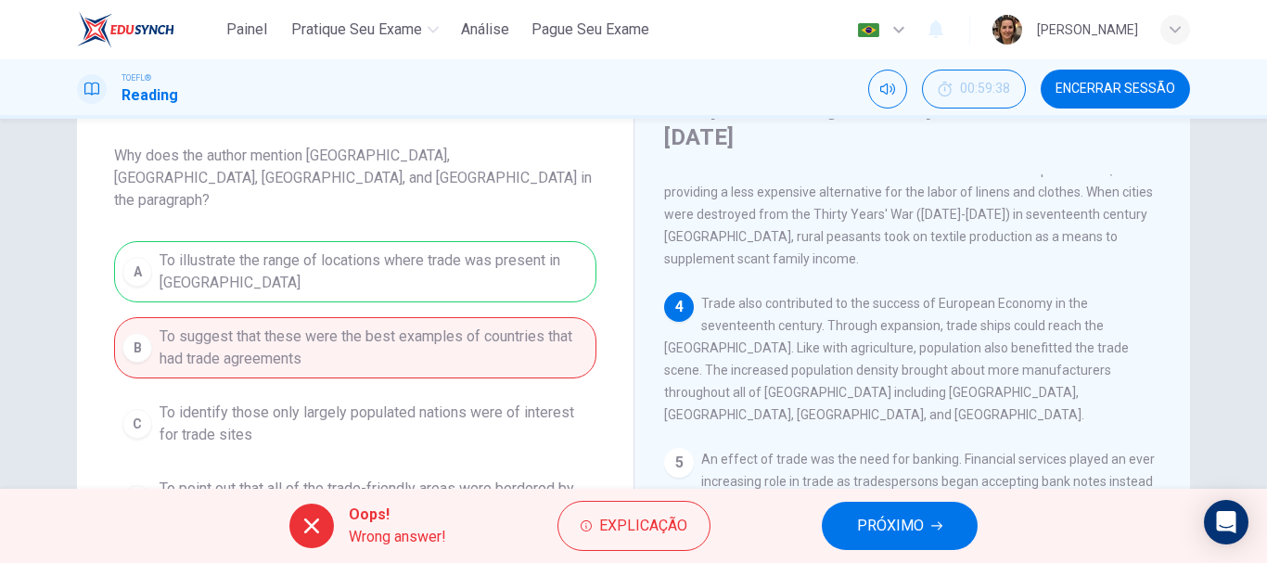
click at [901, 524] on span "PRÓXIMO" at bounding box center [890, 526] width 67 height 26
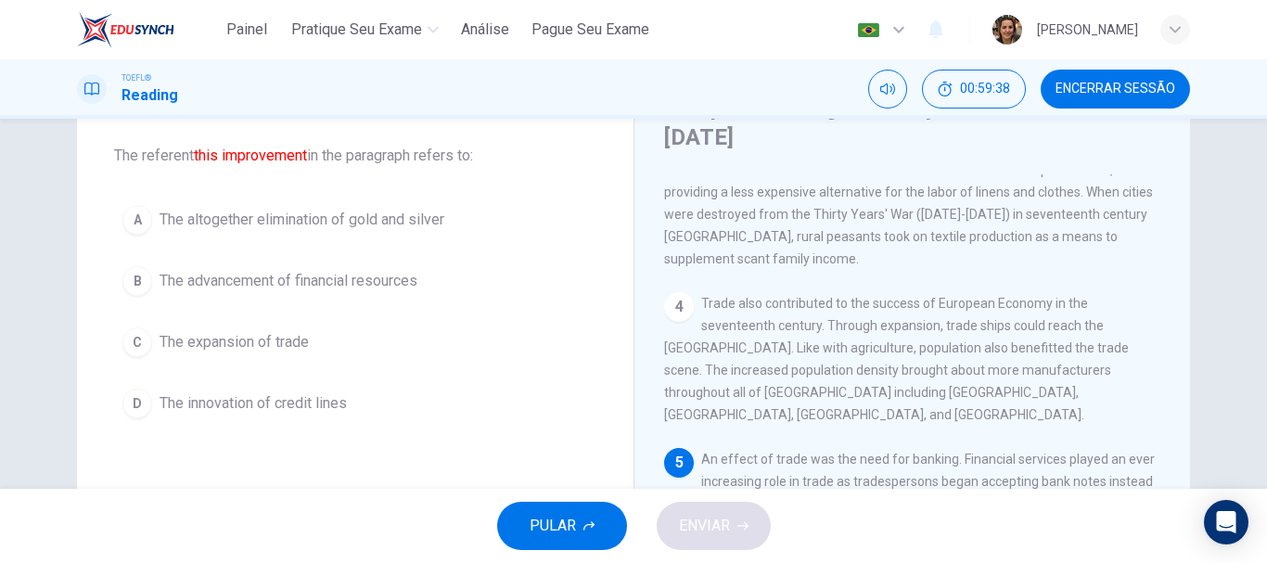
scroll to position [553, 0]
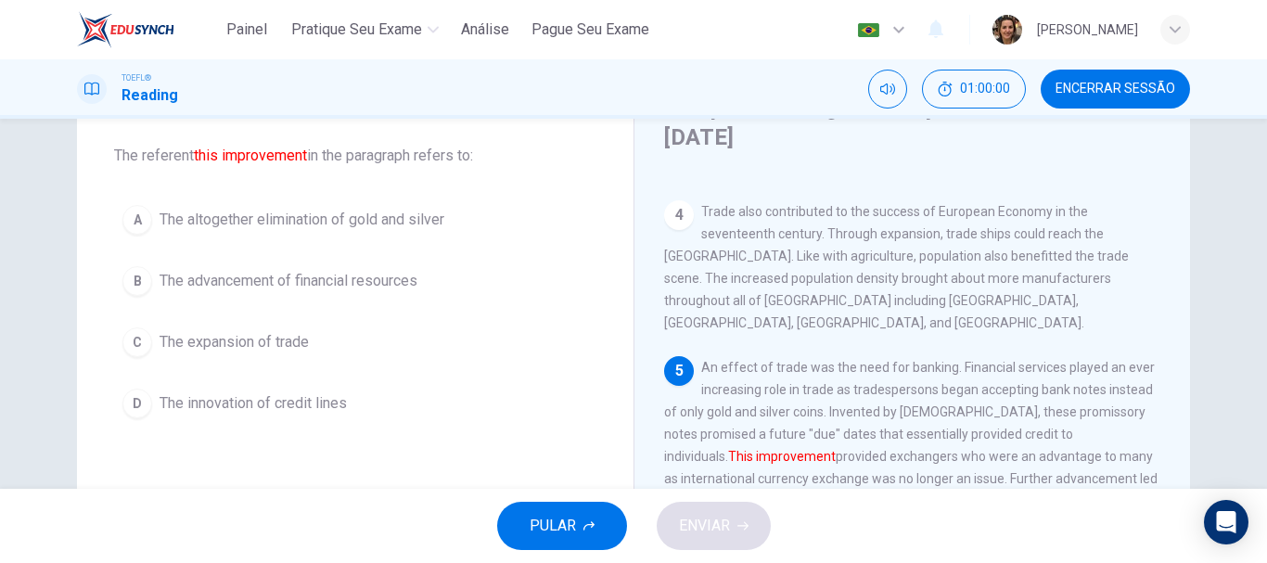
click at [255, 401] on span "The innovation of credit lines" at bounding box center [253, 403] width 187 height 22
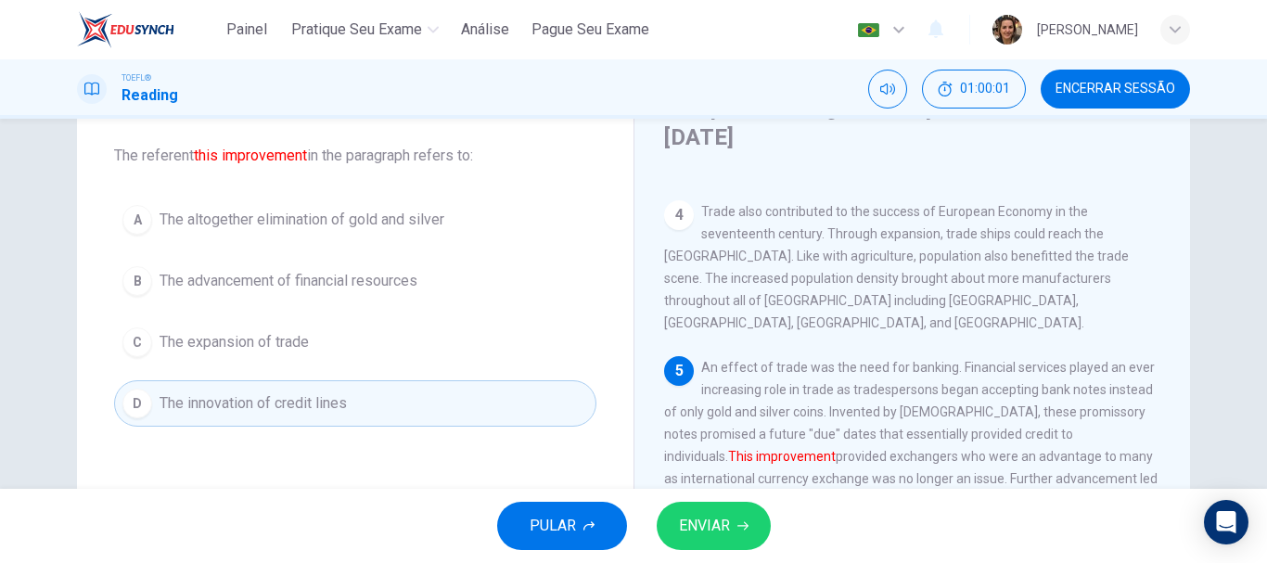
click at [718, 521] on span "ENVIAR" at bounding box center [704, 526] width 51 height 26
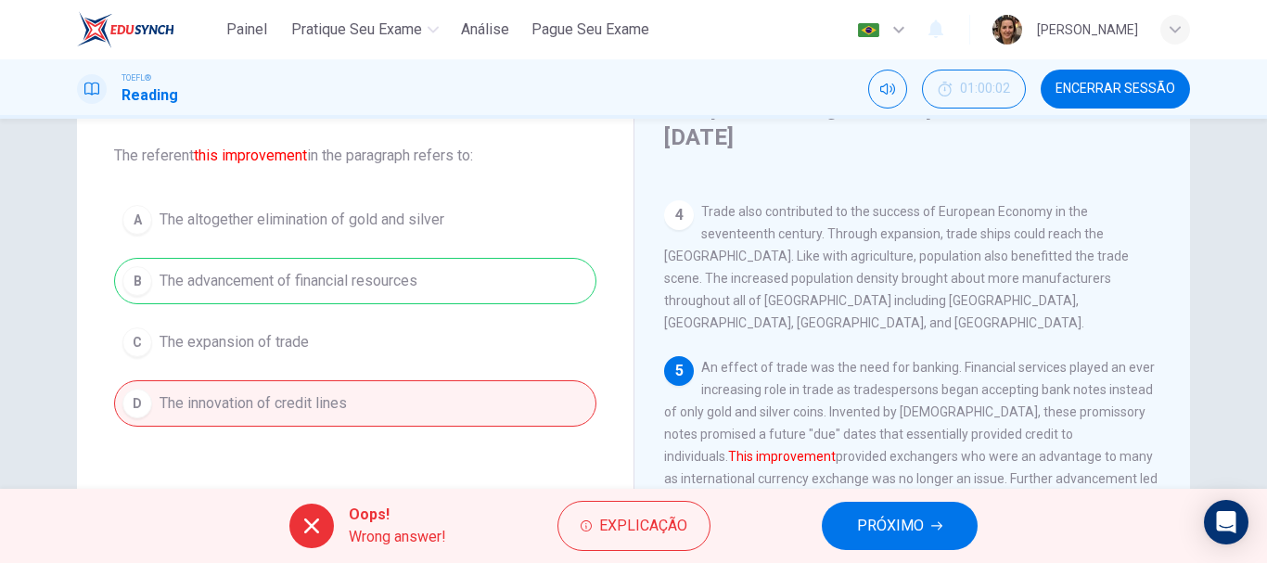
click at [936, 529] on icon "button" at bounding box center [936, 525] width 11 height 11
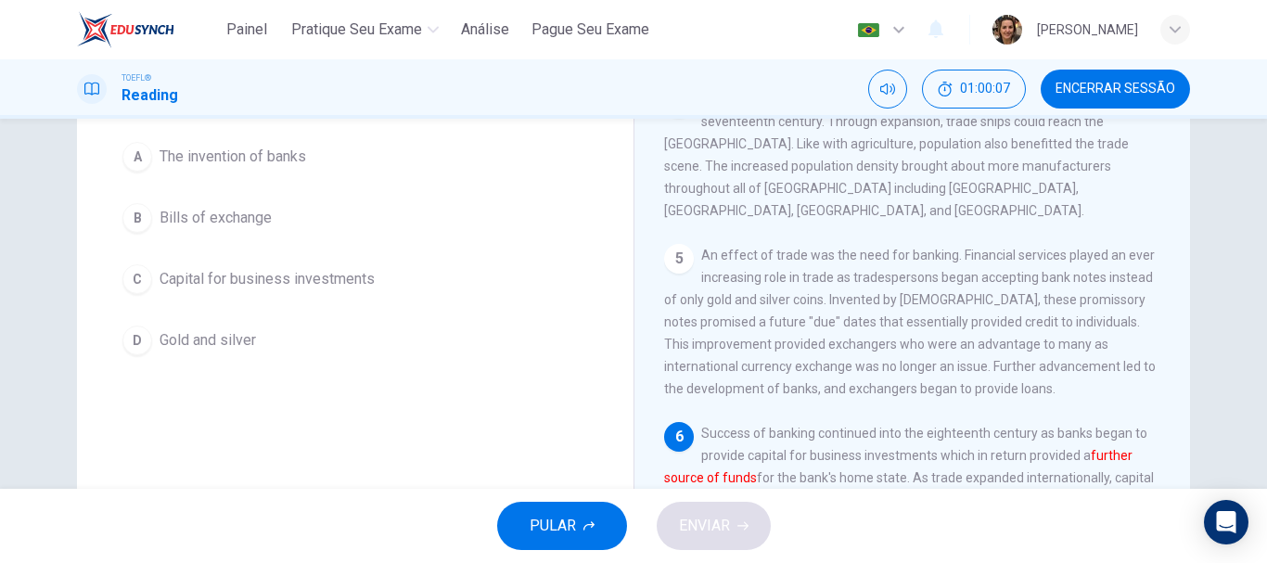
scroll to position [158, 0]
click at [184, 166] on span "The invention of banks" at bounding box center [233, 155] width 147 height 22
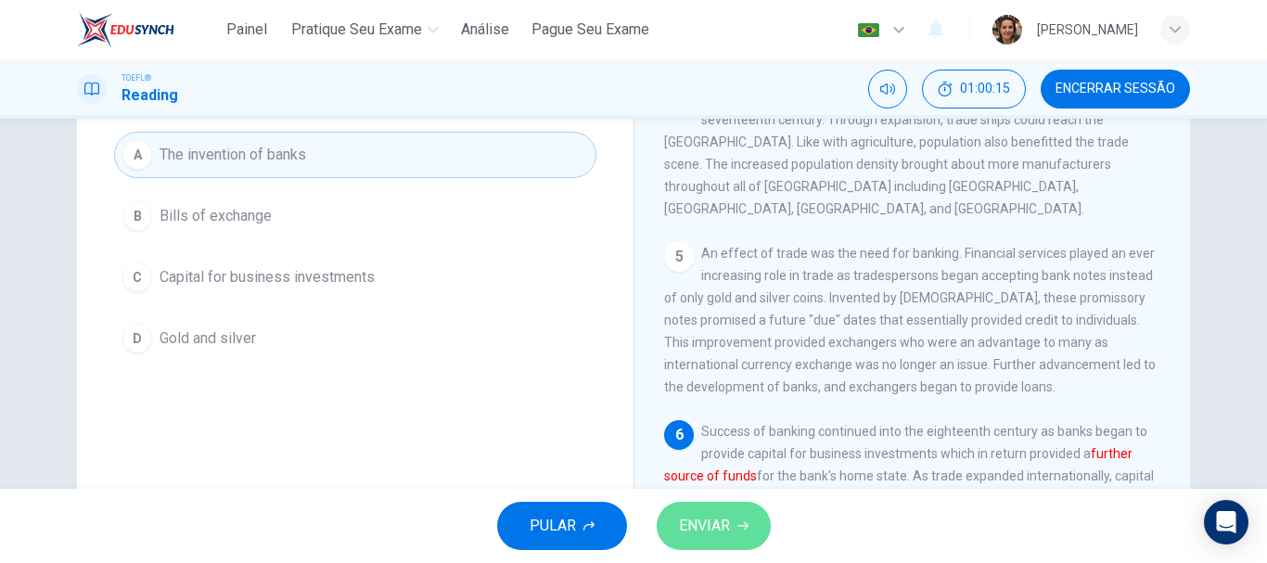
click at [719, 525] on span "ENVIAR" at bounding box center [704, 526] width 51 height 26
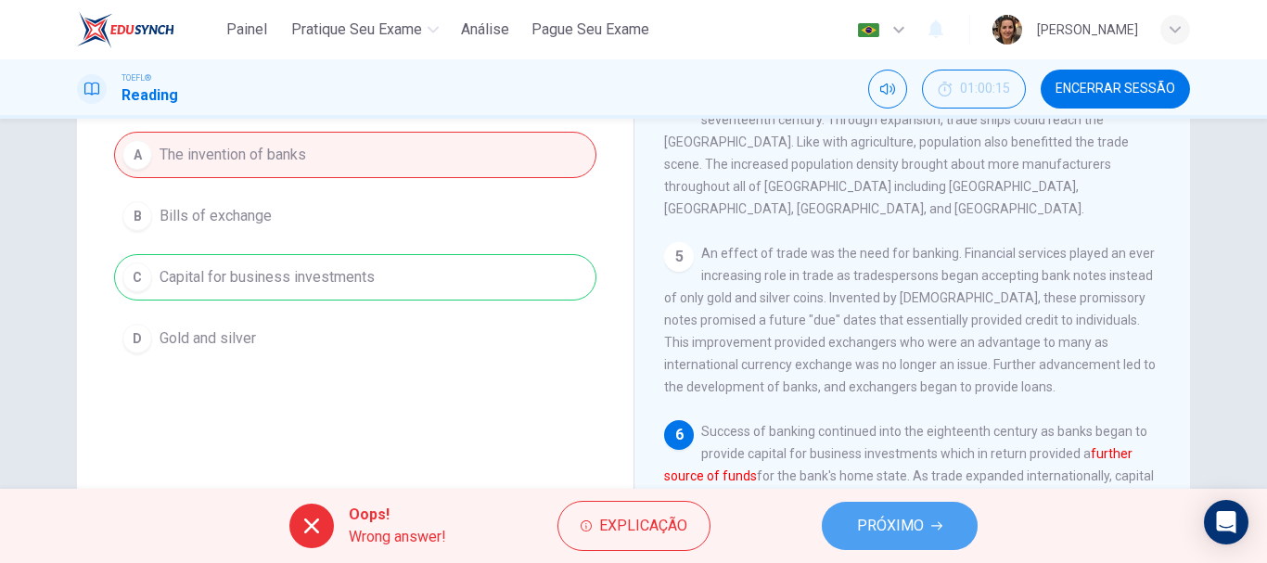
click at [913, 532] on span "PRÓXIMO" at bounding box center [890, 526] width 67 height 26
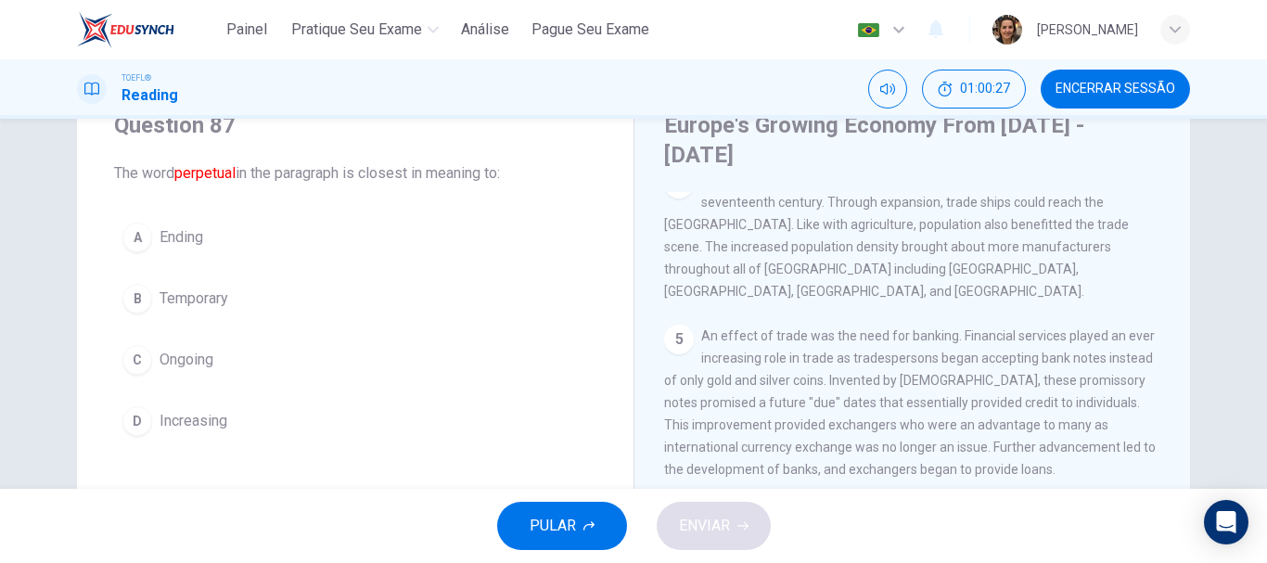
scroll to position [68, 0]
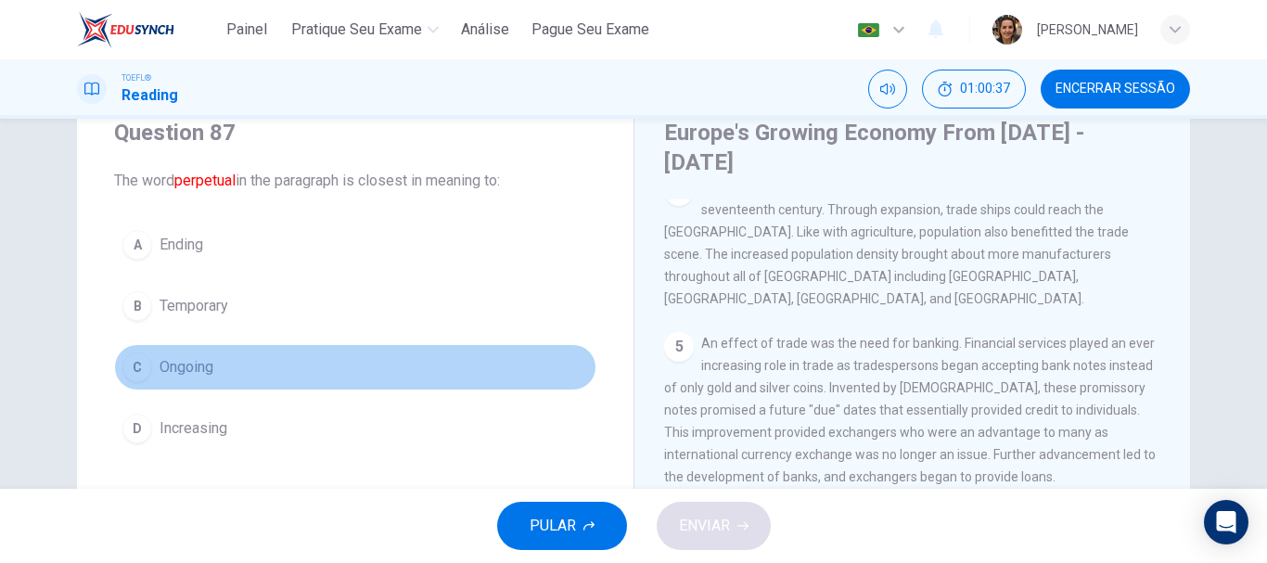
click at [173, 371] on span "Ongoing" at bounding box center [187, 367] width 54 height 22
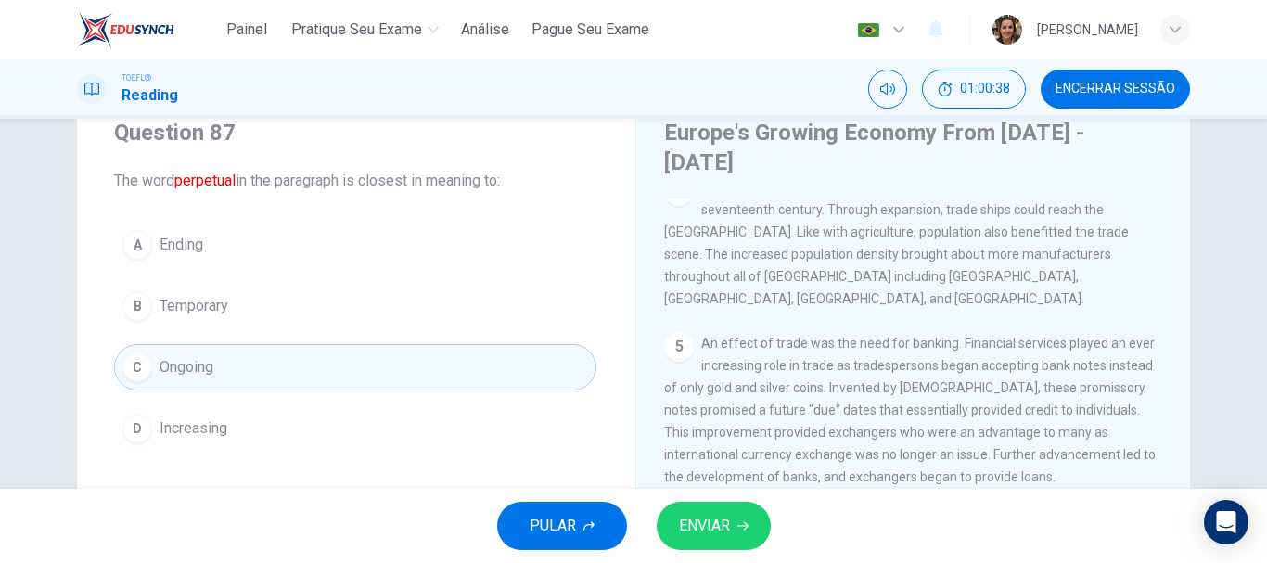
click at [690, 516] on span "ENVIAR" at bounding box center [704, 526] width 51 height 26
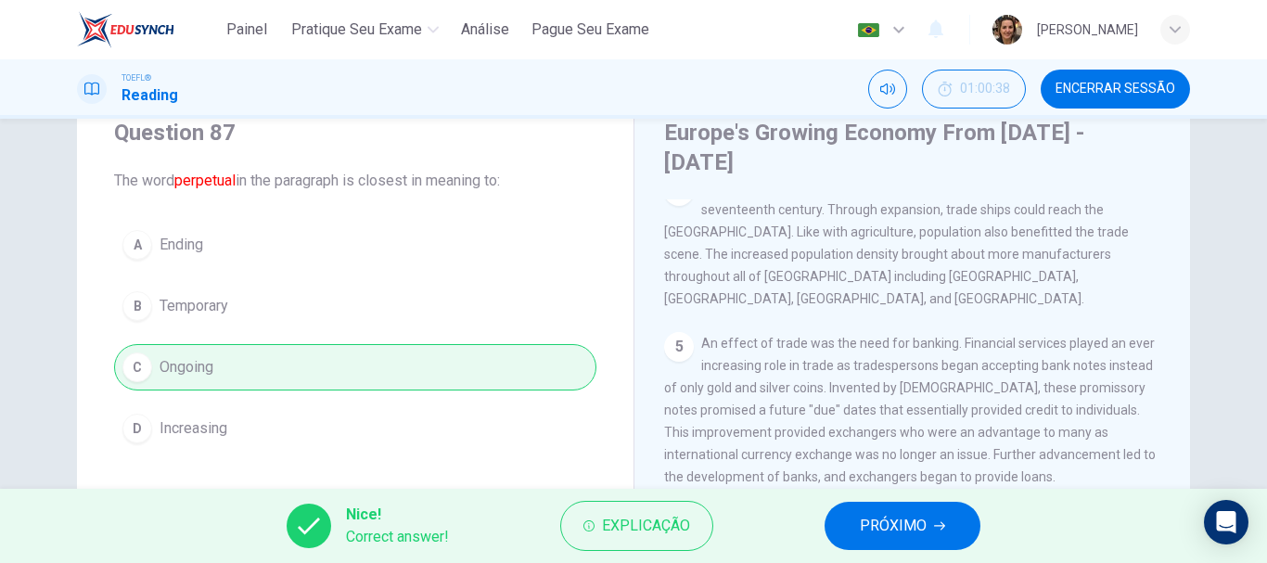
click at [871, 518] on span "PRÓXIMO" at bounding box center [893, 526] width 67 height 26
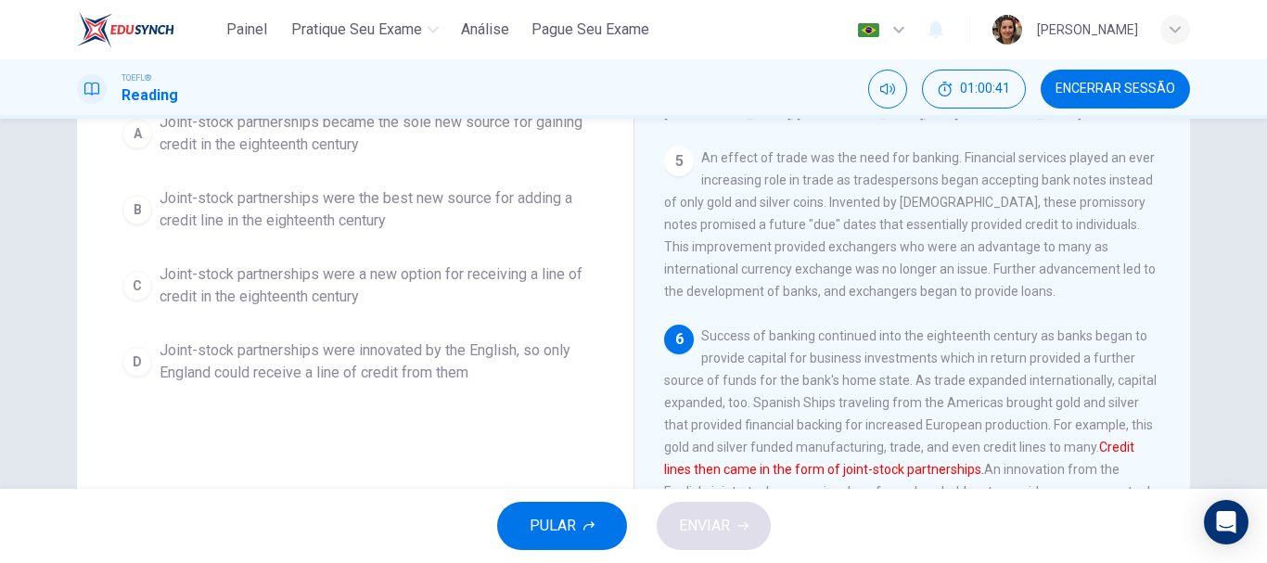
scroll to position [160, 0]
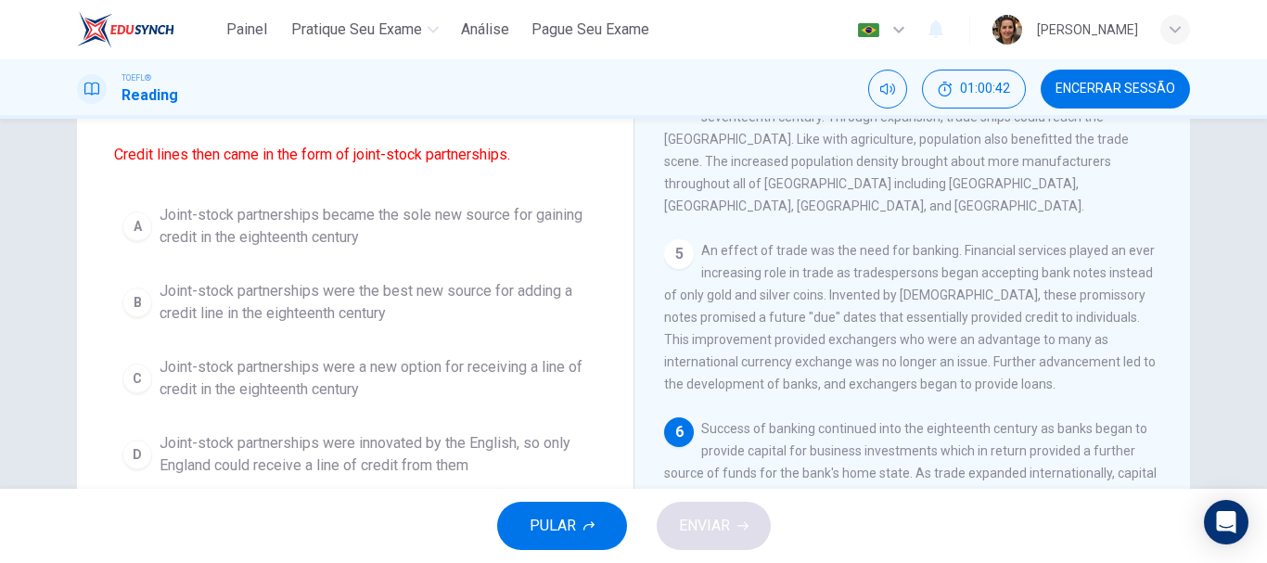
click at [365, 303] on span "Joint-stock partnerships were the best new source for adding a credit line in t…" at bounding box center [374, 302] width 429 height 45
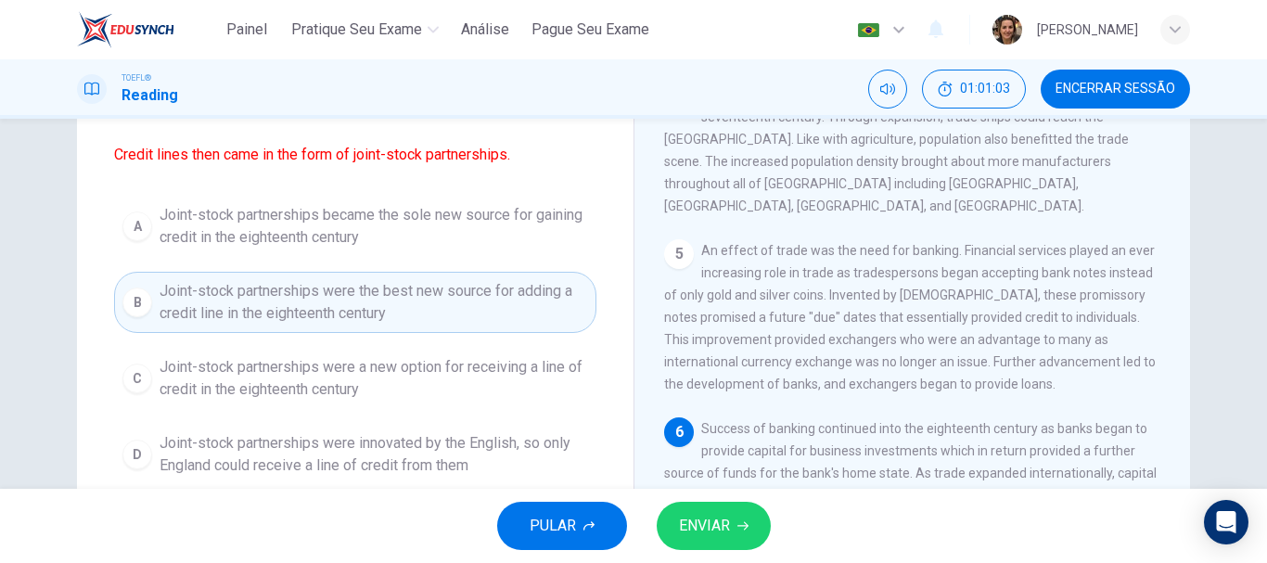
click at [718, 528] on span "ENVIAR" at bounding box center [704, 526] width 51 height 26
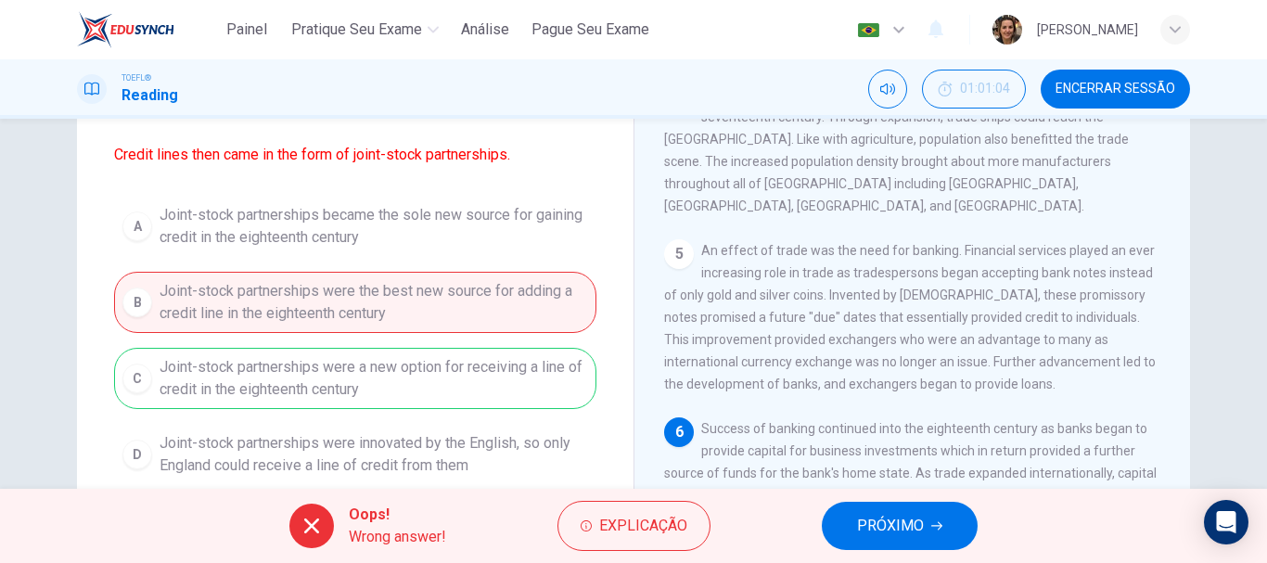
click at [931, 527] on icon "button" at bounding box center [936, 525] width 11 height 11
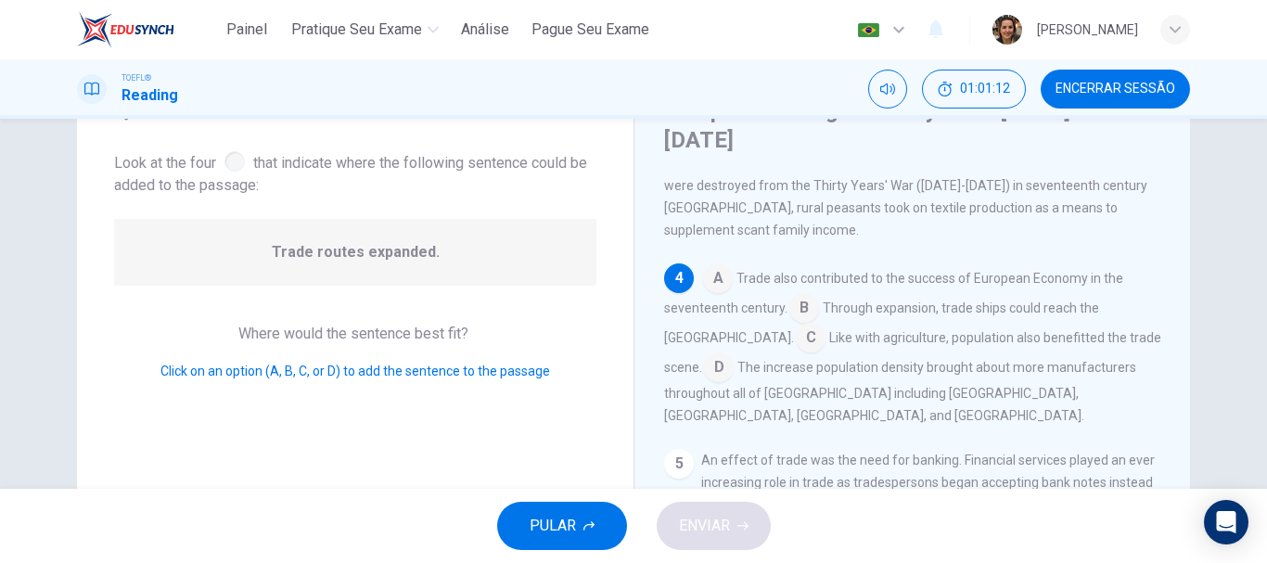
scroll to position [69, 0]
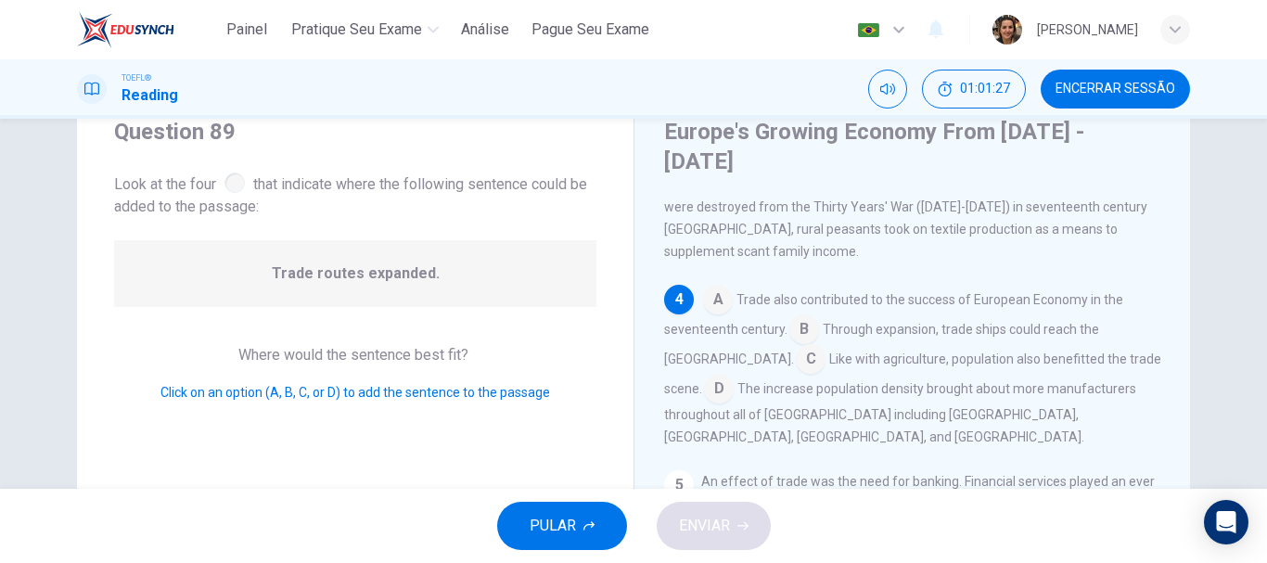
click at [704, 382] on input at bounding box center [719, 391] width 30 height 30
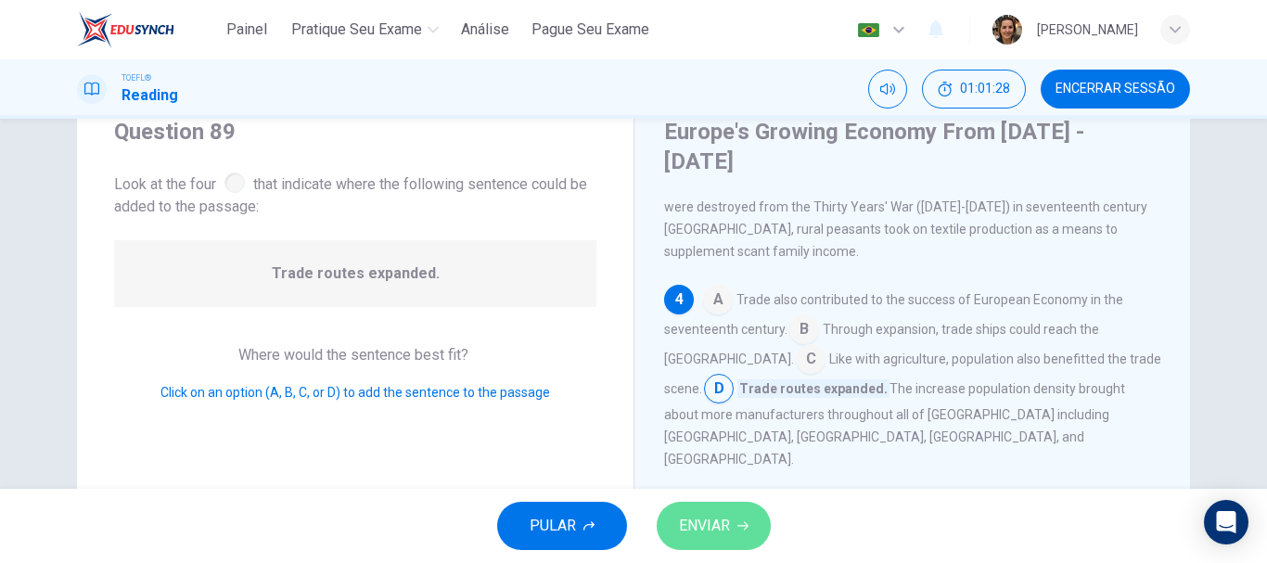
click at [693, 522] on span "ENVIAR" at bounding box center [704, 526] width 51 height 26
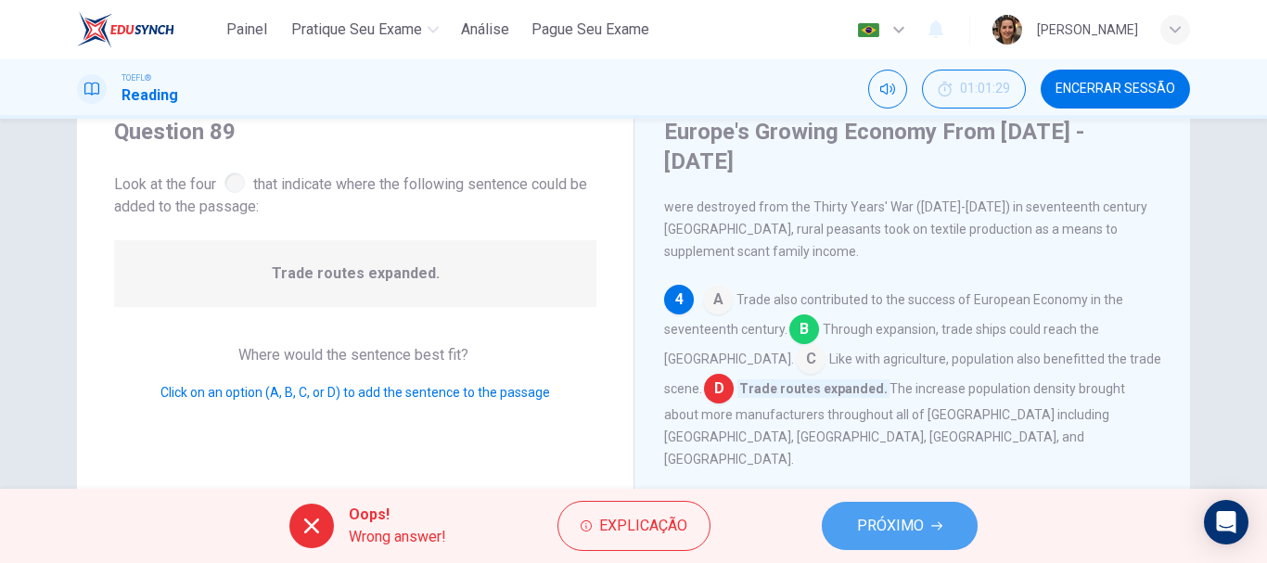
click at [898, 525] on span "PRÓXIMO" at bounding box center [890, 526] width 67 height 26
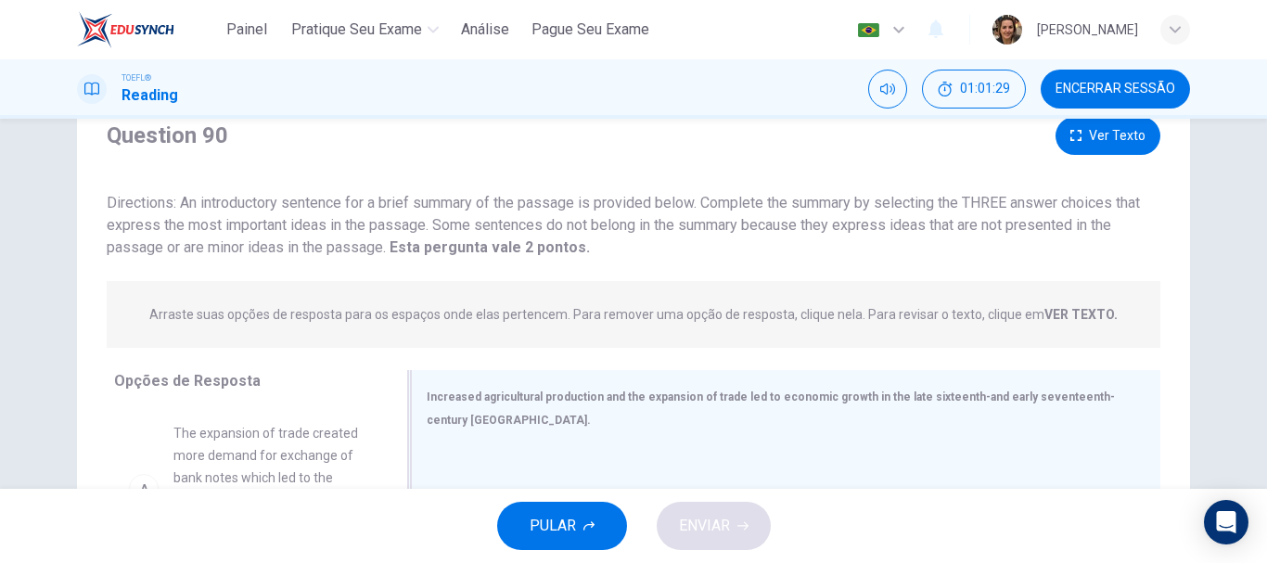
scroll to position [347, 0]
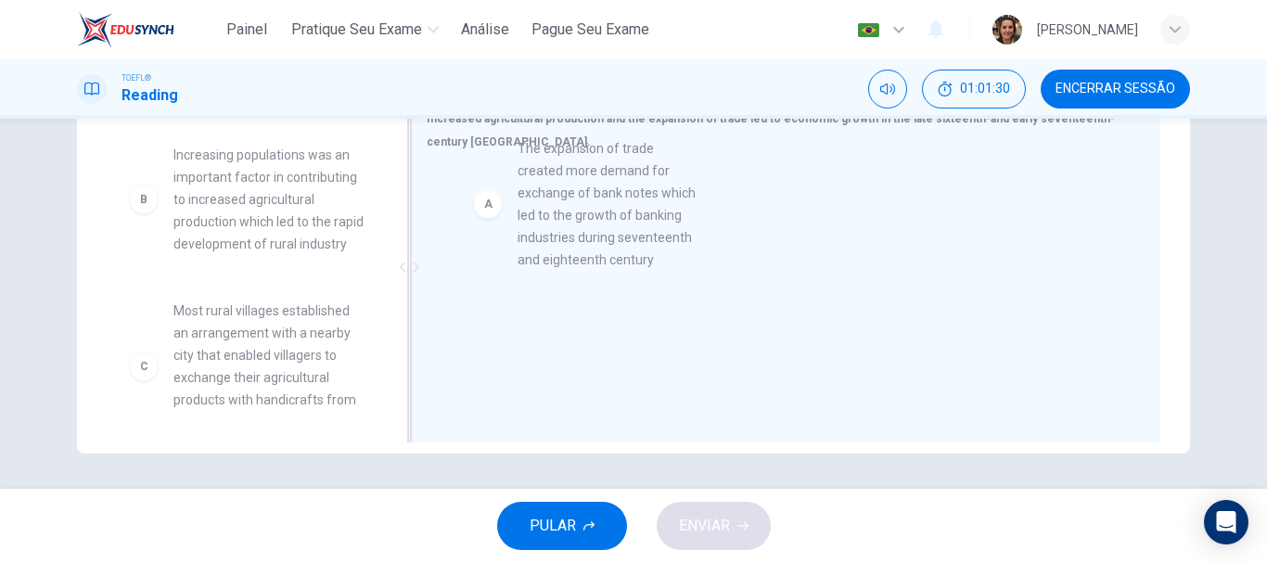
drag, startPoint x: 290, startPoint y: 205, endPoint x: 596, endPoint y: 289, distance: 317.5
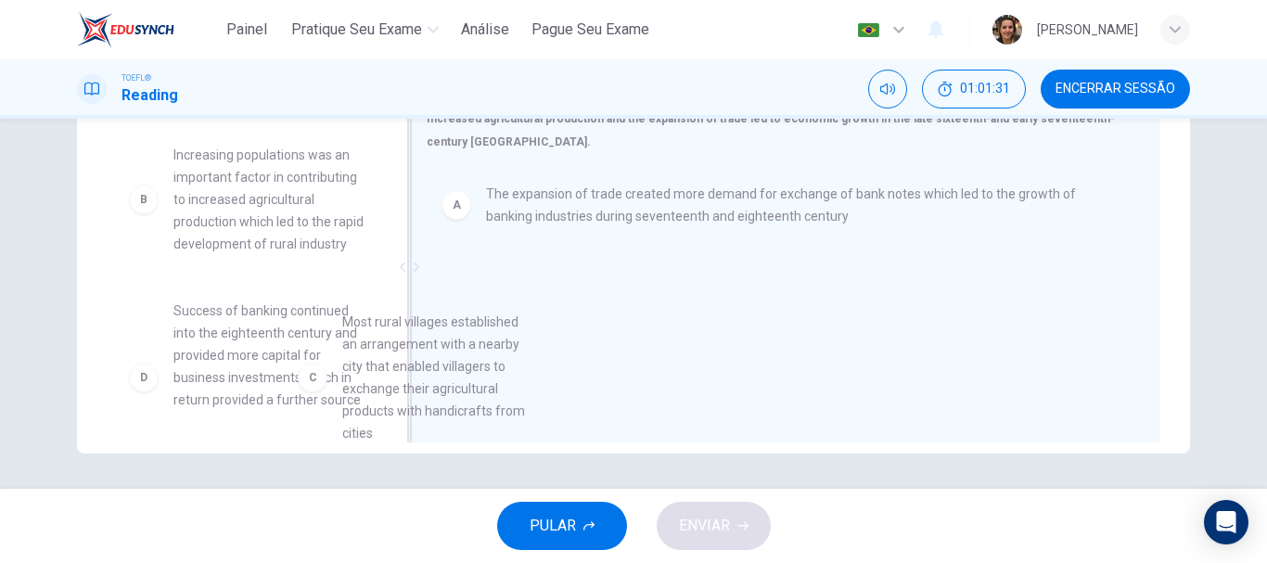
scroll to position [5, 0]
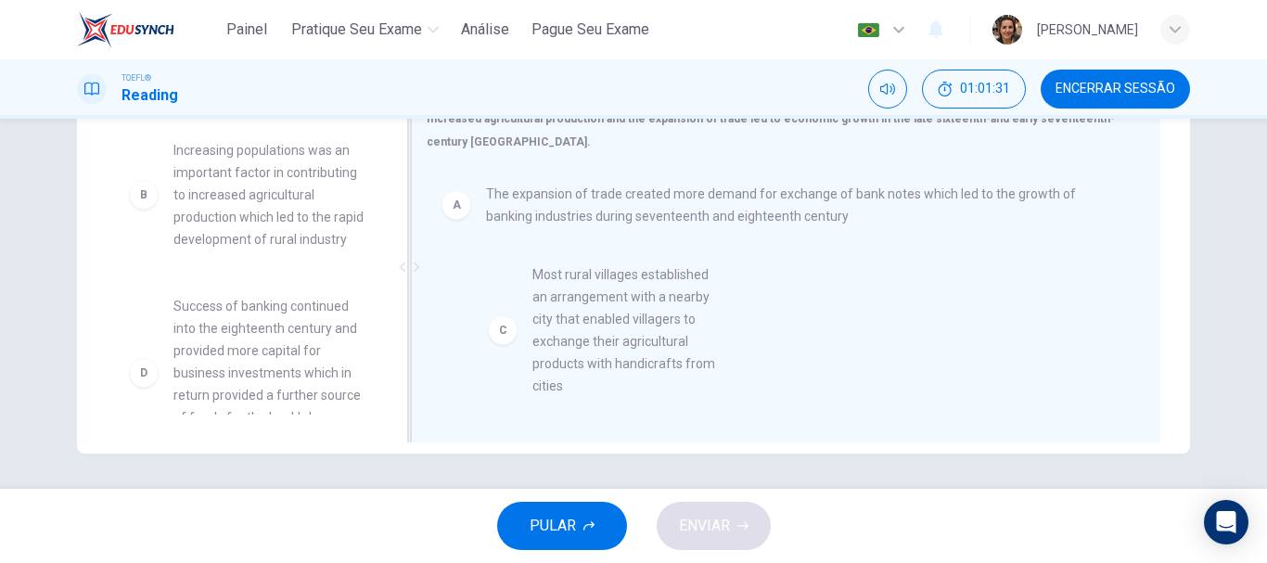
drag, startPoint x: 237, startPoint y: 390, endPoint x: 612, endPoint y: 329, distance: 379.6
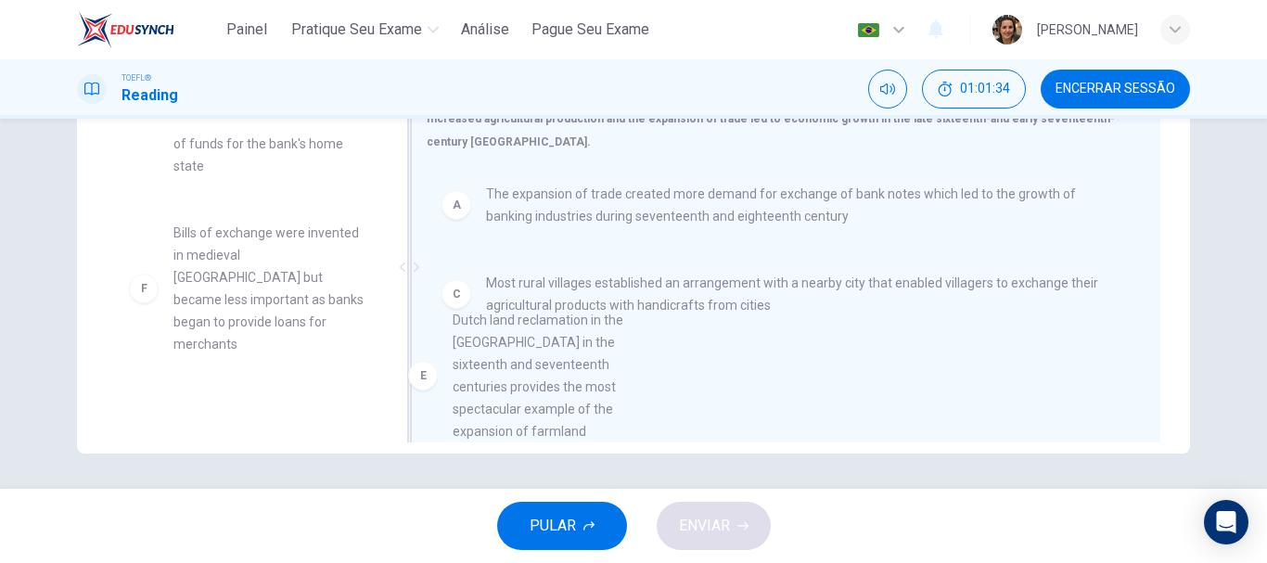
scroll to position [280, 0]
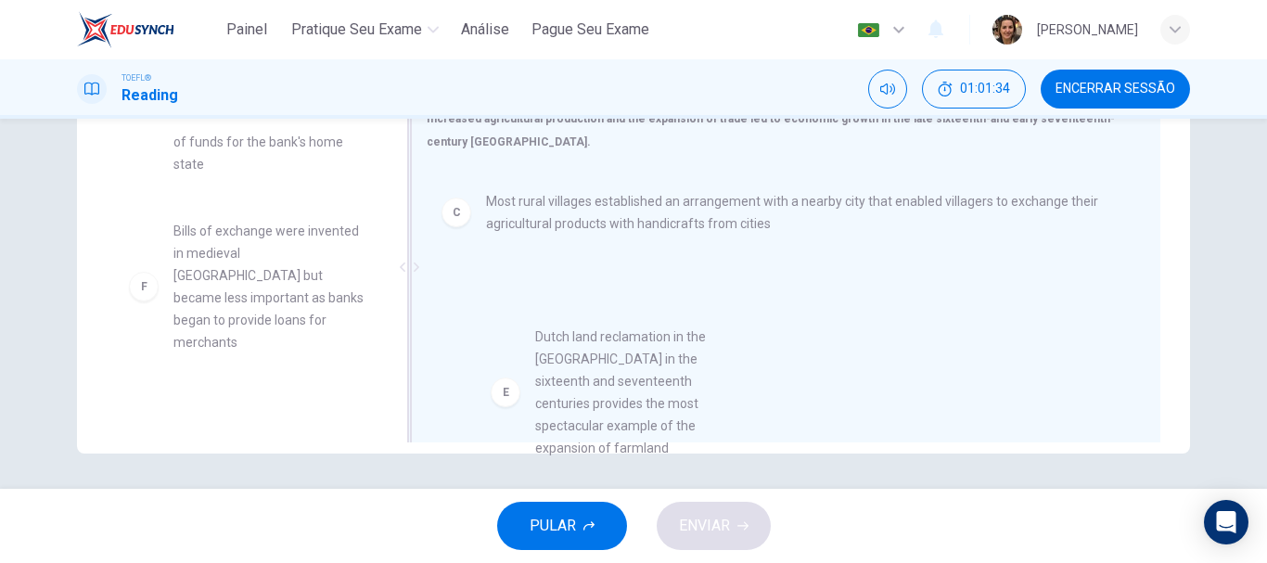
drag, startPoint x: 259, startPoint y: 307, endPoint x: 645, endPoint y: 390, distance: 394.6
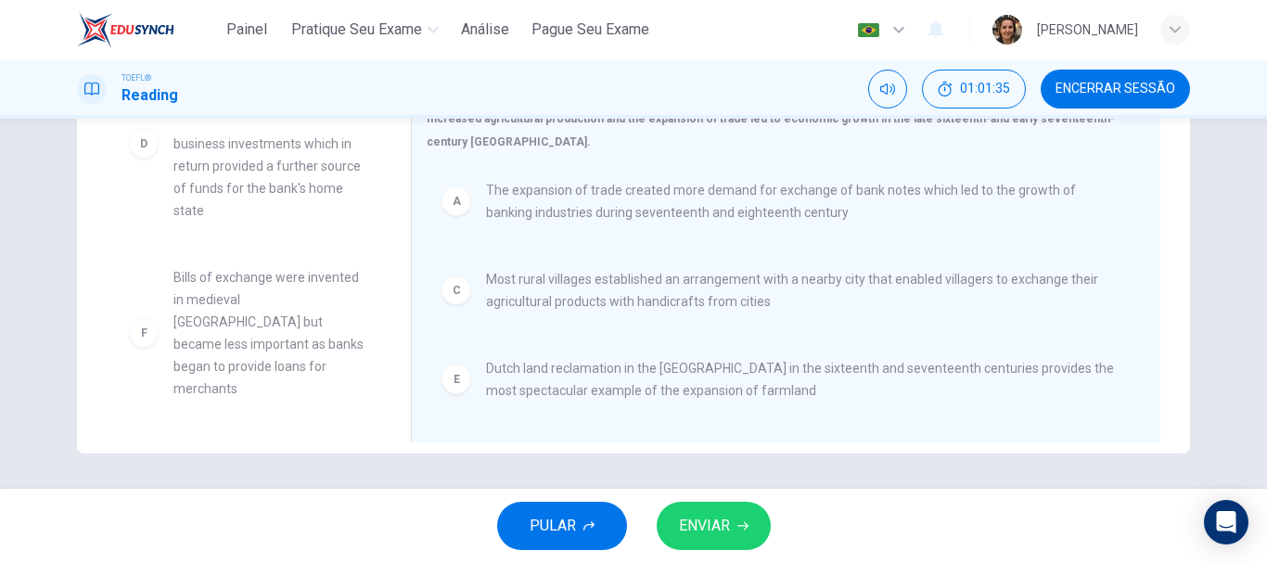
scroll to position [211, 0]
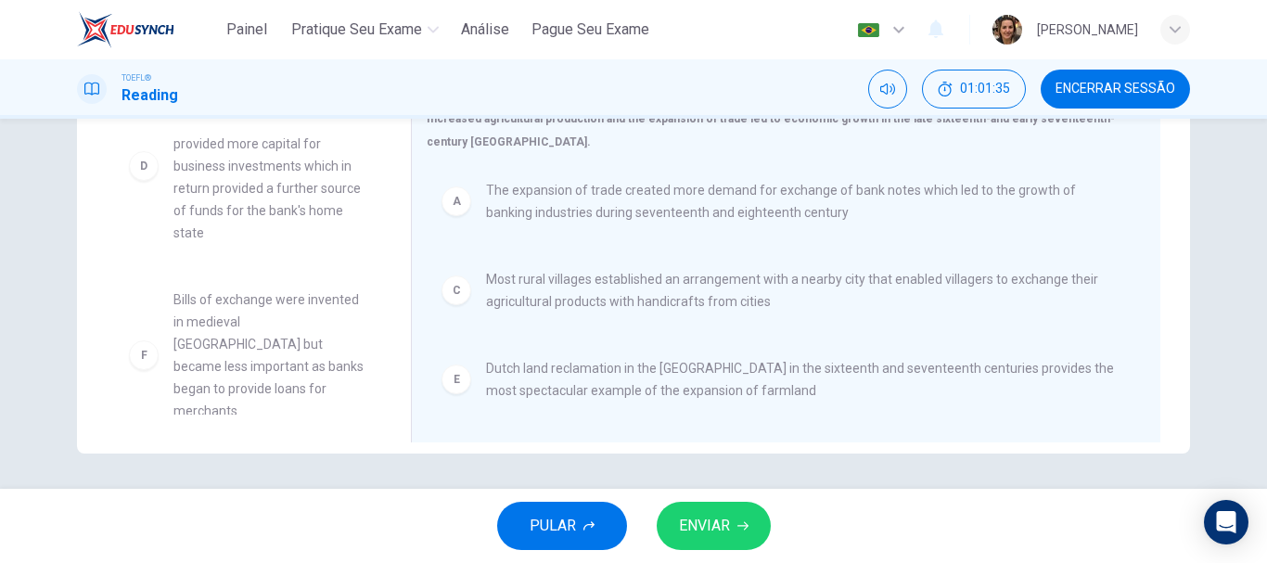
click at [725, 533] on span "ENVIAR" at bounding box center [704, 526] width 51 height 26
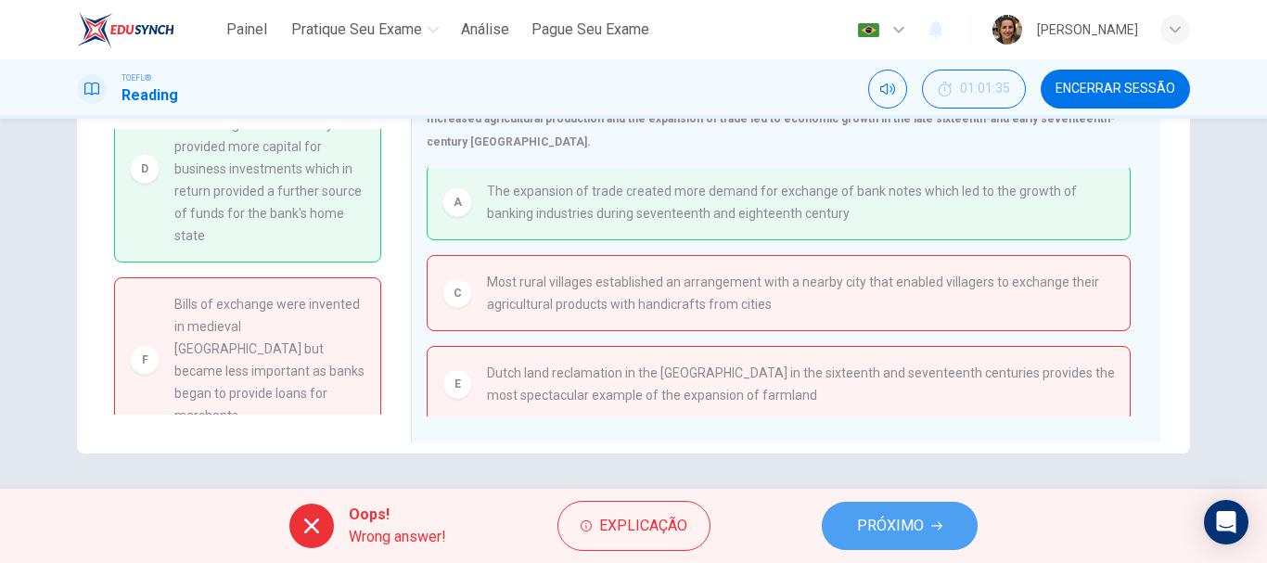
click at [918, 520] on span "PRÓXIMO" at bounding box center [890, 526] width 67 height 26
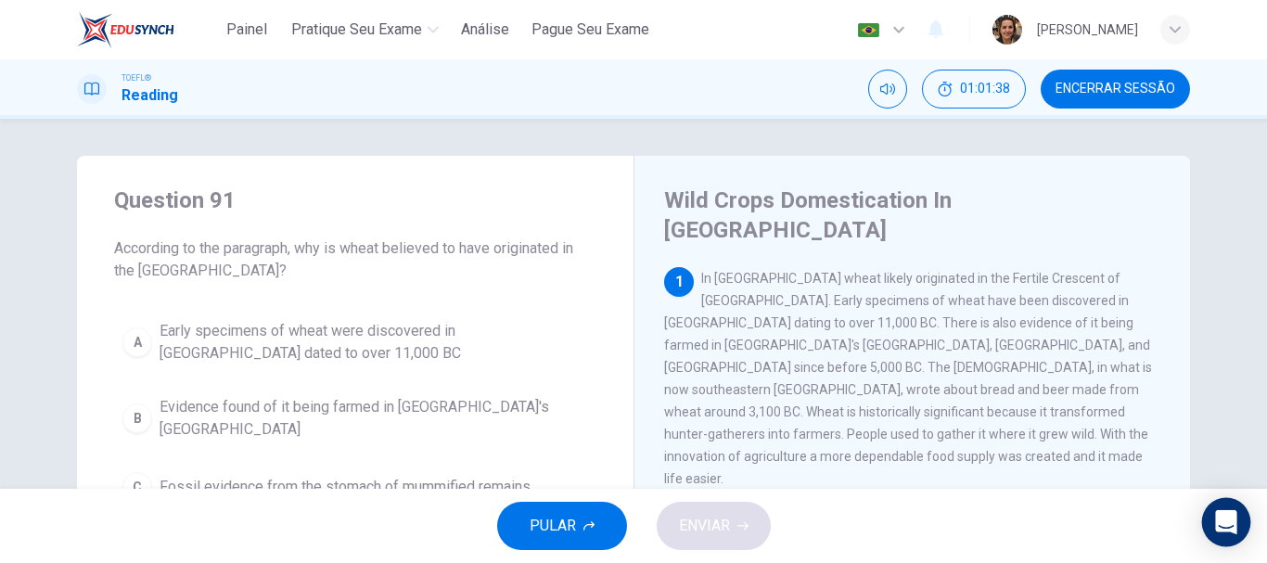
click at [1223, 540] on div "Open Intercom Messenger" at bounding box center [1226, 522] width 49 height 49
drag, startPoint x: 1141, startPoint y: 77, endPoint x: 764, endPoint y: 135, distance: 381.1
click at [1141, 78] on button "Encerrar Sessão" at bounding box center [1115, 89] width 149 height 39
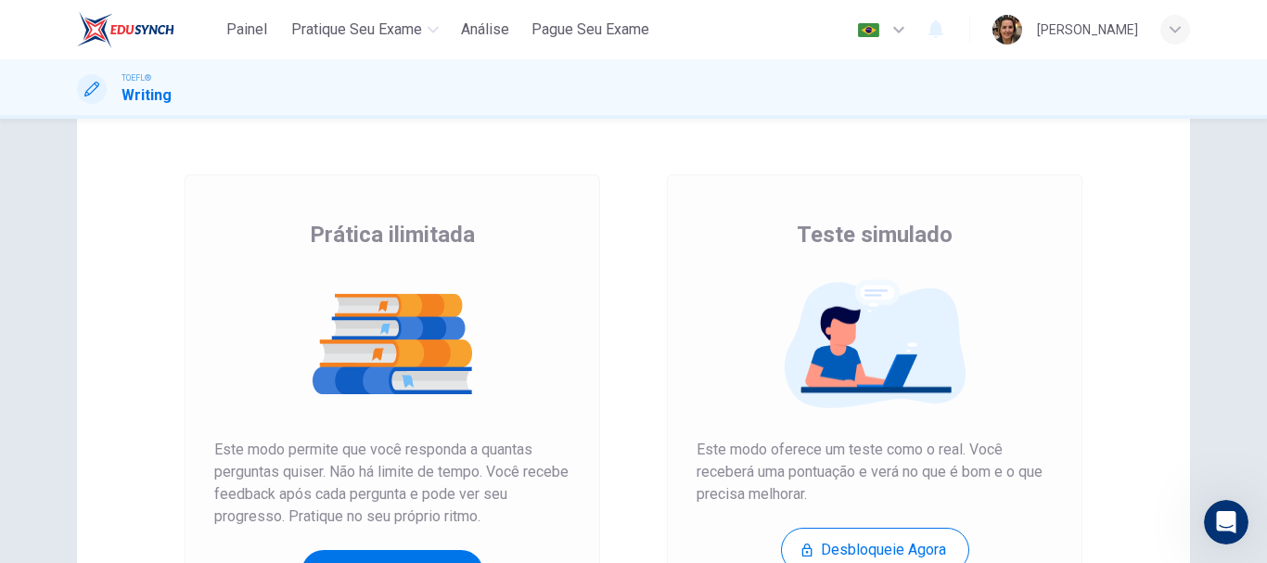
scroll to position [334, 0]
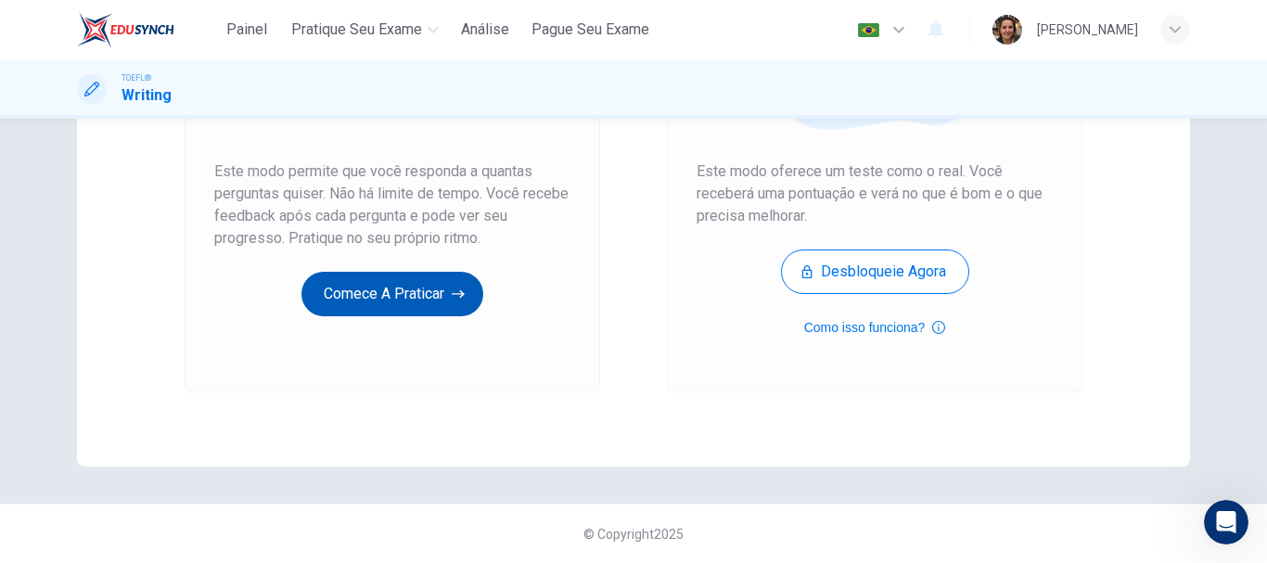
click at [371, 289] on button "Comece a praticar" at bounding box center [392, 294] width 182 height 45
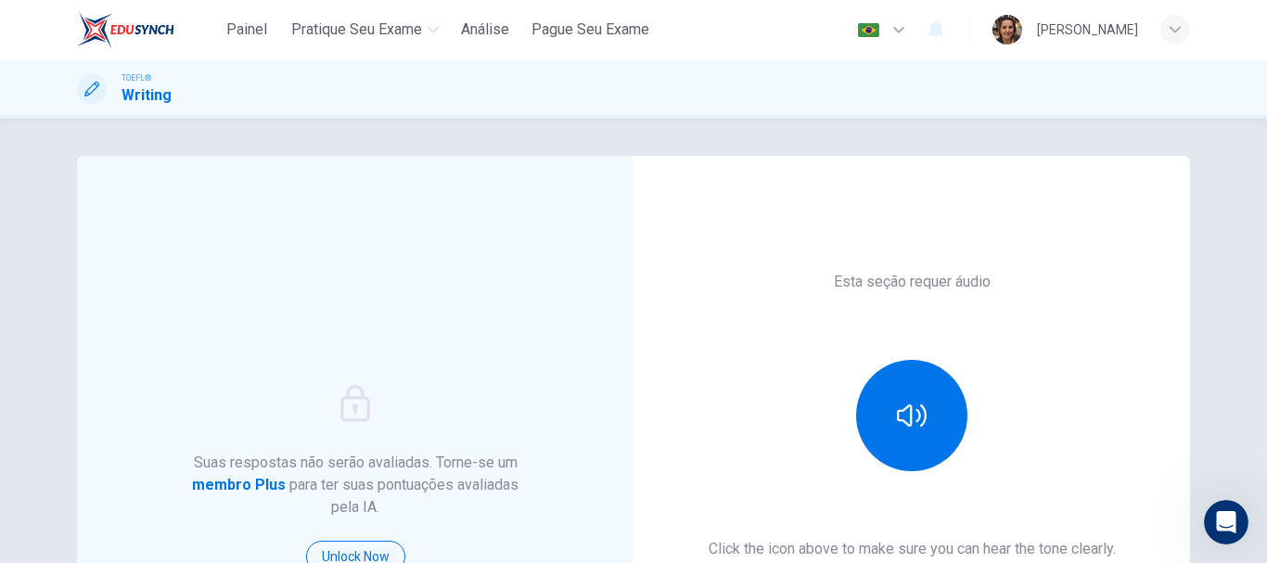
scroll to position [186, 0]
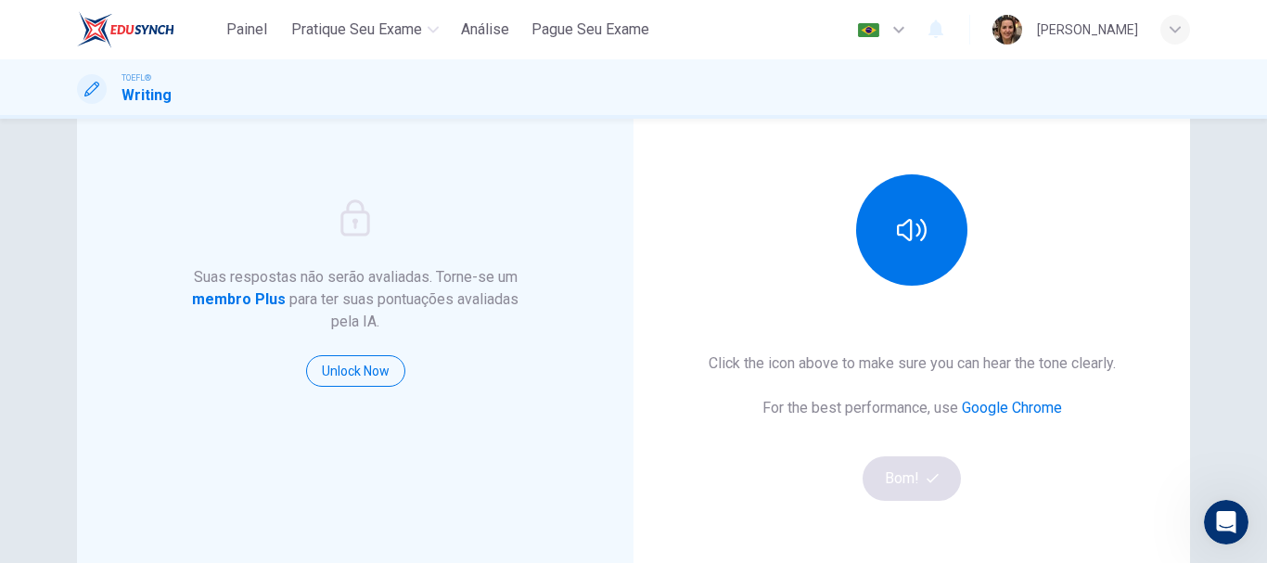
click at [904, 325] on div "Esta seção requer áudio Click the icon above to make sure you can hear the tone…" at bounding box center [912, 292] width 557 height 645
click at [350, 467] on div "Suas respostas não serão avaliadas. Torne-se um membro Plus para ter suas pontu…" at bounding box center [355, 292] width 557 height 645
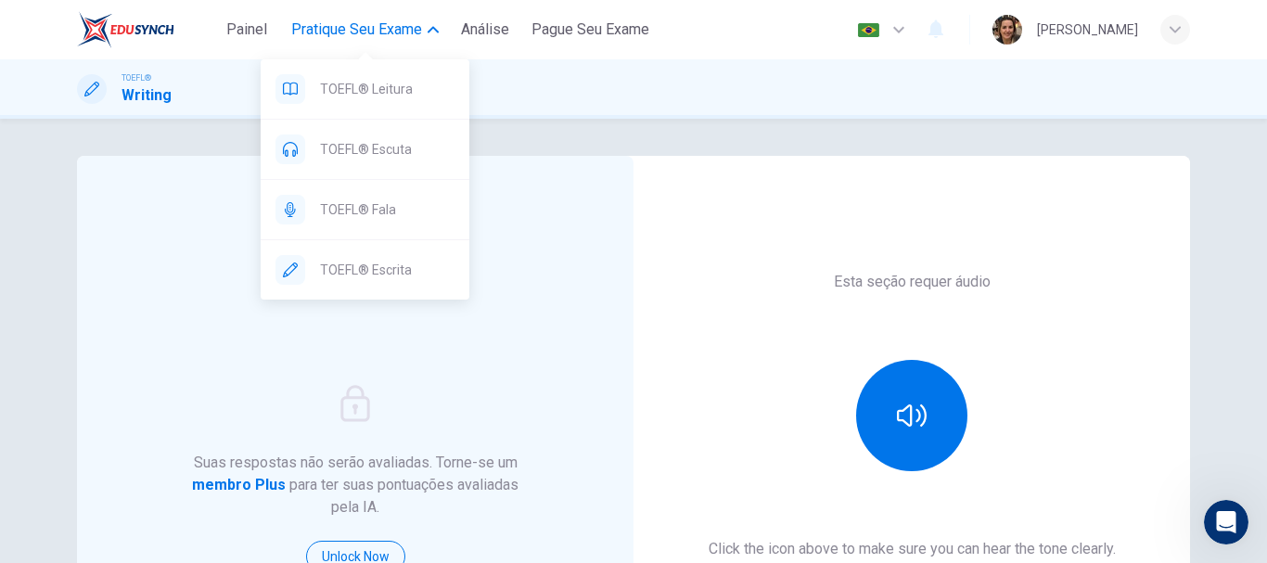
click at [371, 32] on span "Pratique seu exame" at bounding box center [356, 30] width 131 height 22
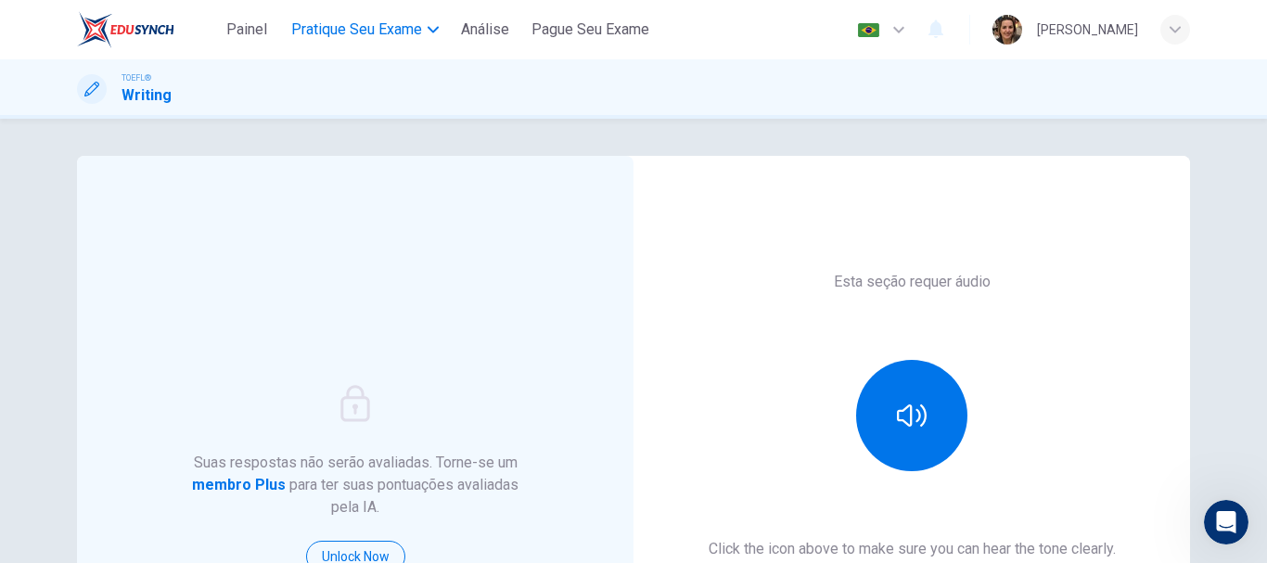
click at [368, 31] on span "Pratique seu exame" at bounding box center [356, 30] width 131 height 22
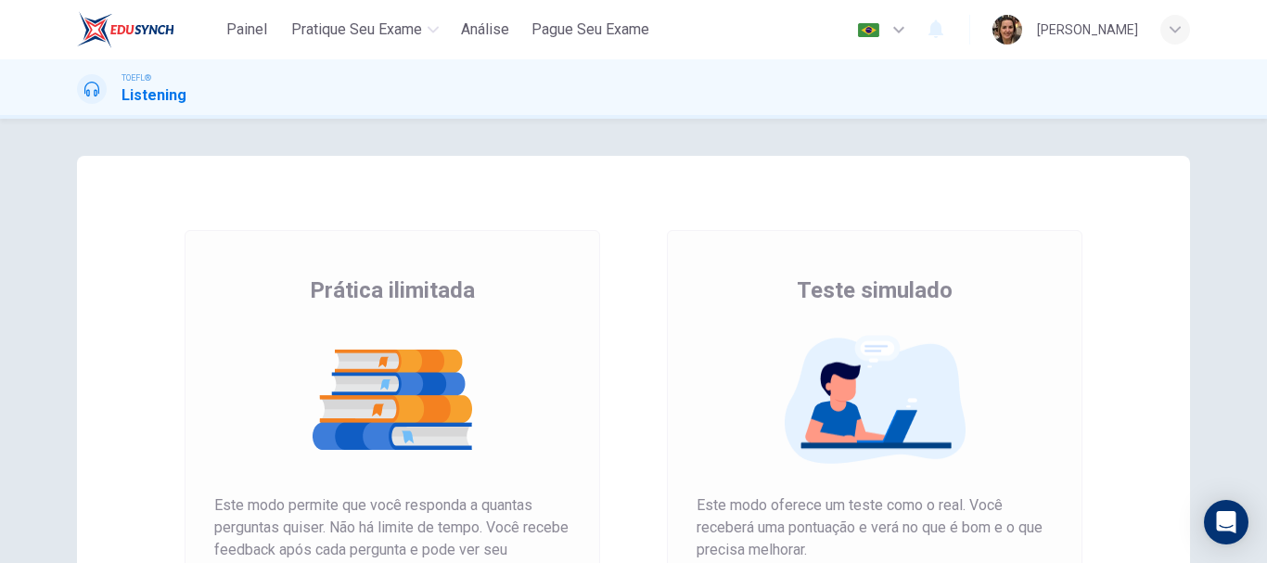
scroll to position [186, 0]
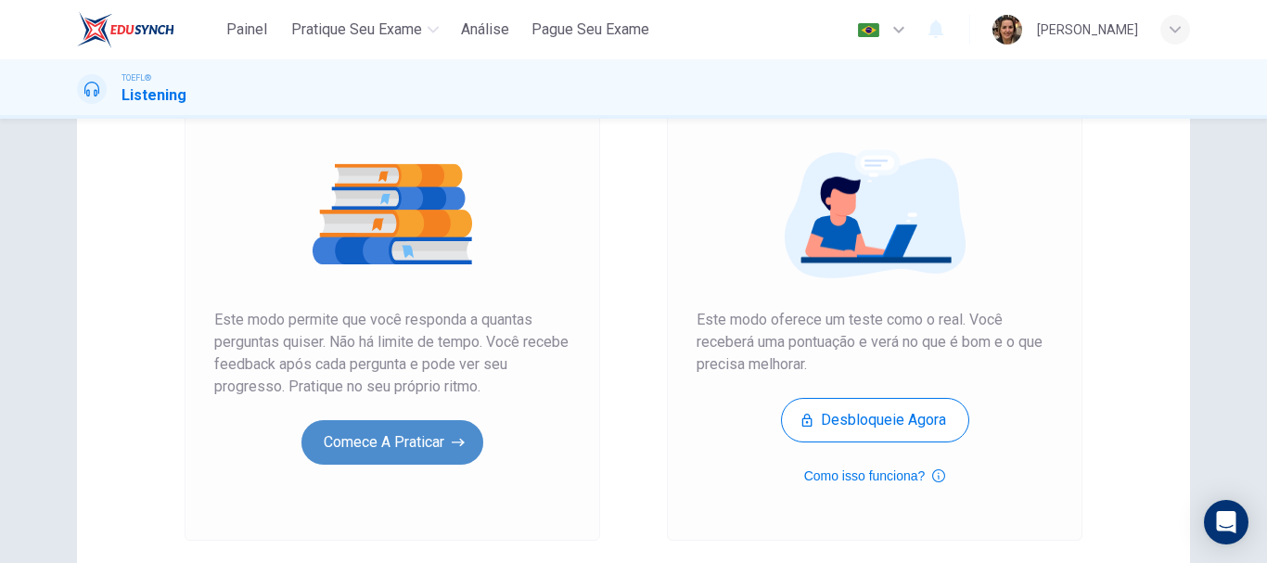
click at [373, 442] on button "Comece a praticar" at bounding box center [392, 442] width 182 height 45
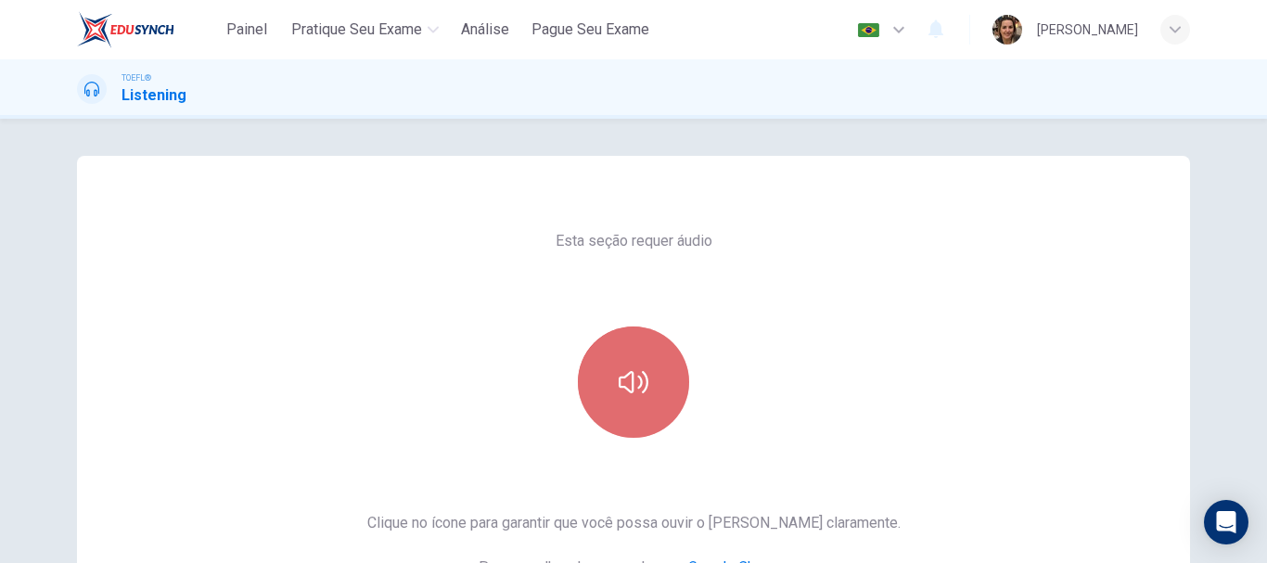
click at [637, 386] on icon "button" at bounding box center [634, 382] width 30 height 30
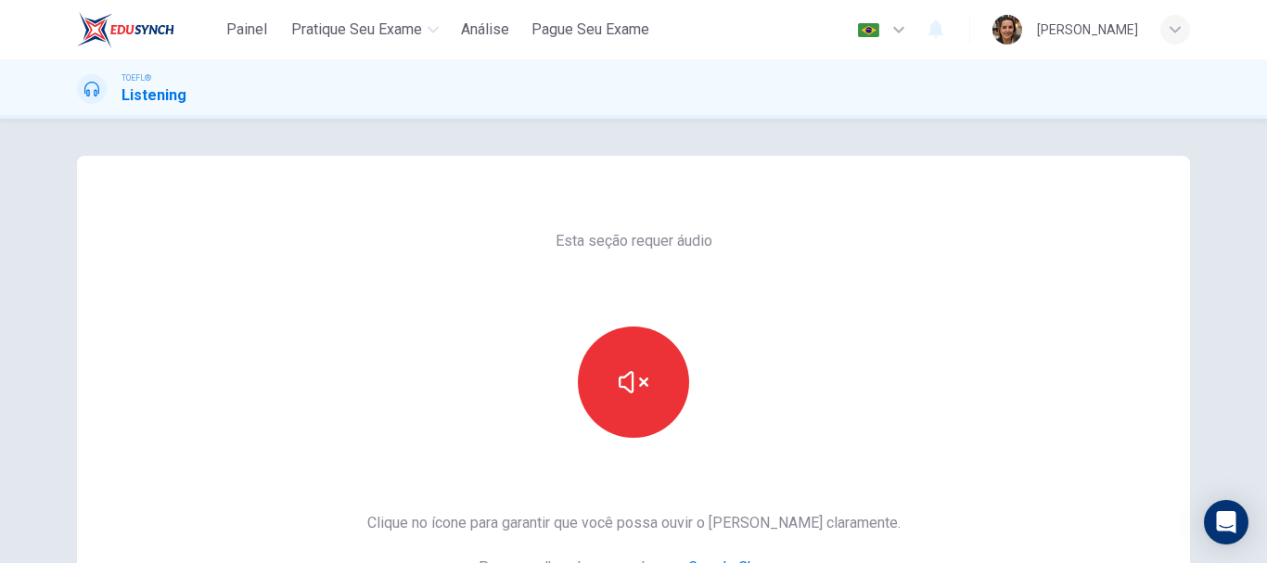
scroll to position [186, 0]
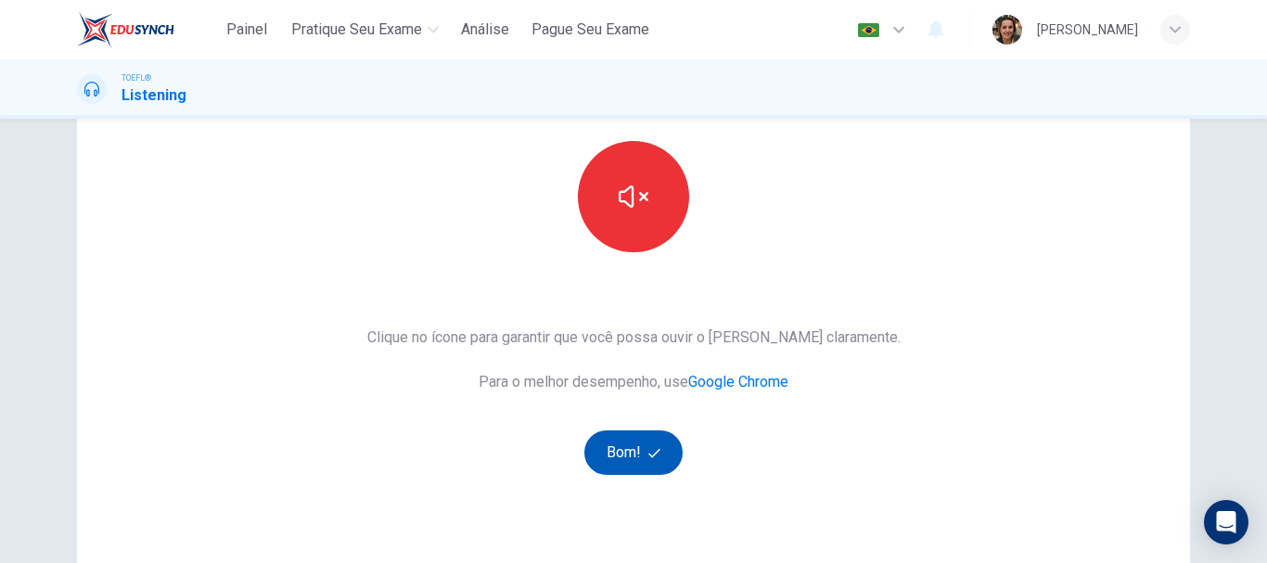
click at [637, 453] on button "Bom!" at bounding box center [633, 452] width 99 height 45
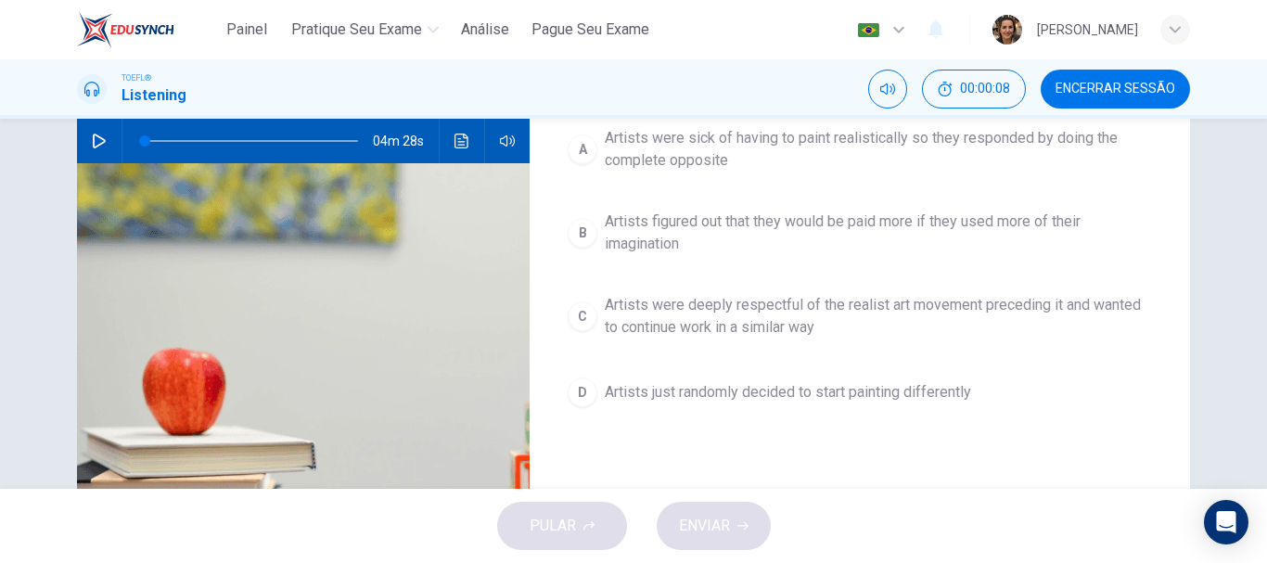
click at [95, 139] on icon "button" at bounding box center [99, 141] width 15 height 15
click at [647, 212] on span "Artists figured out that they would be paid more if they used more of their ima…" at bounding box center [878, 233] width 547 height 45
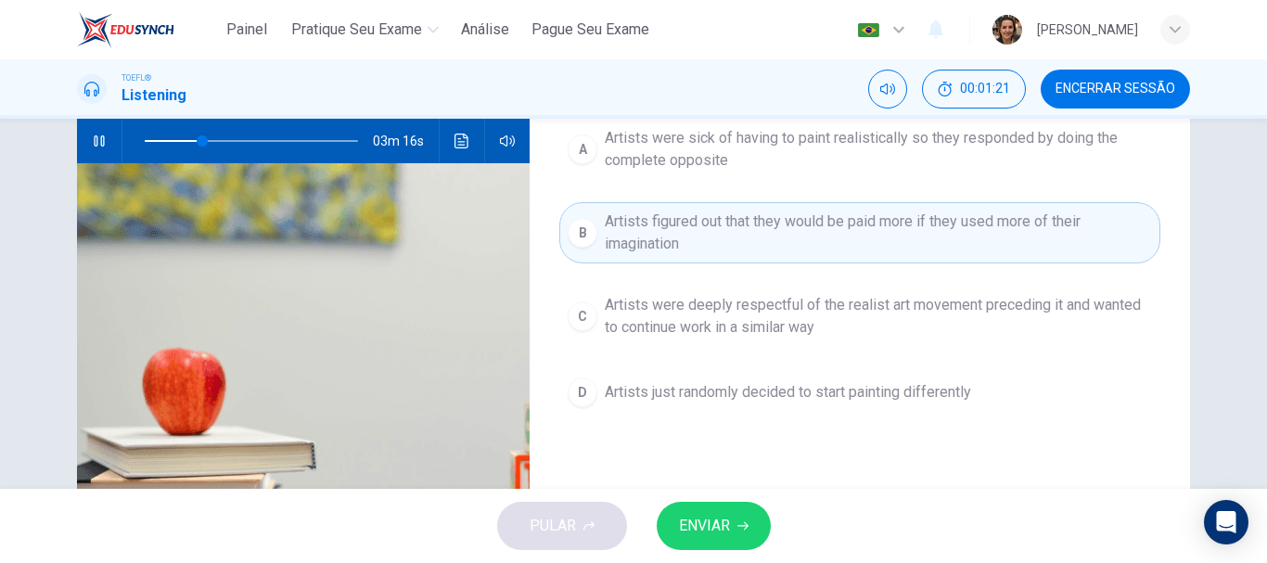
click at [736, 531] on button "ENVIAR" at bounding box center [714, 526] width 114 height 48
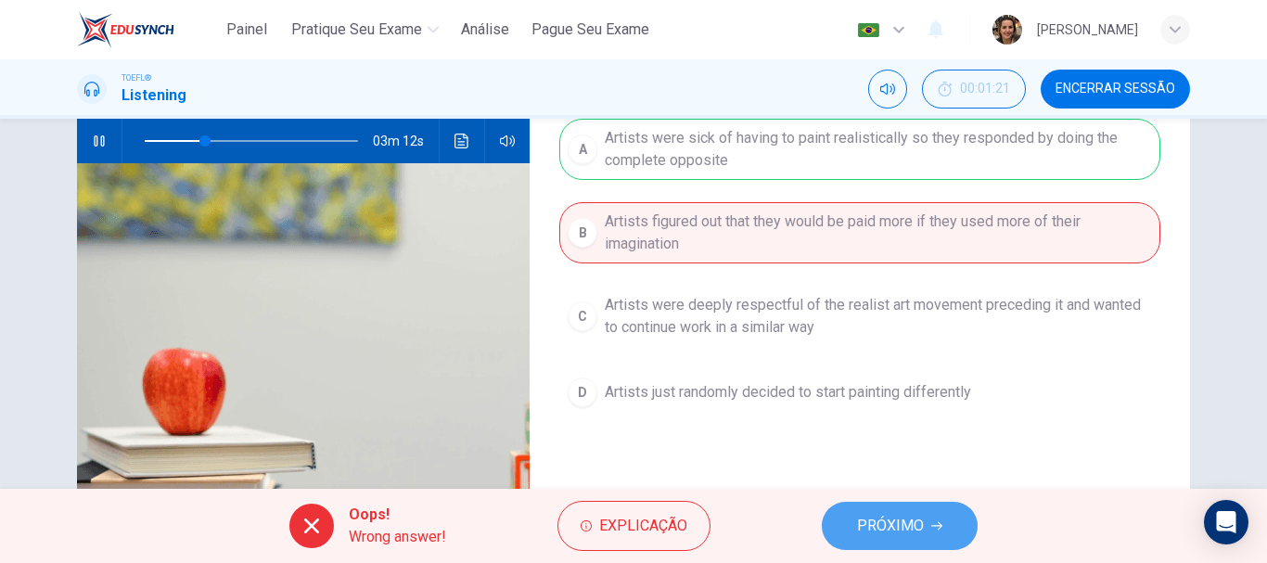
click at [905, 528] on span "PRÓXIMO" at bounding box center [890, 526] width 67 height 26
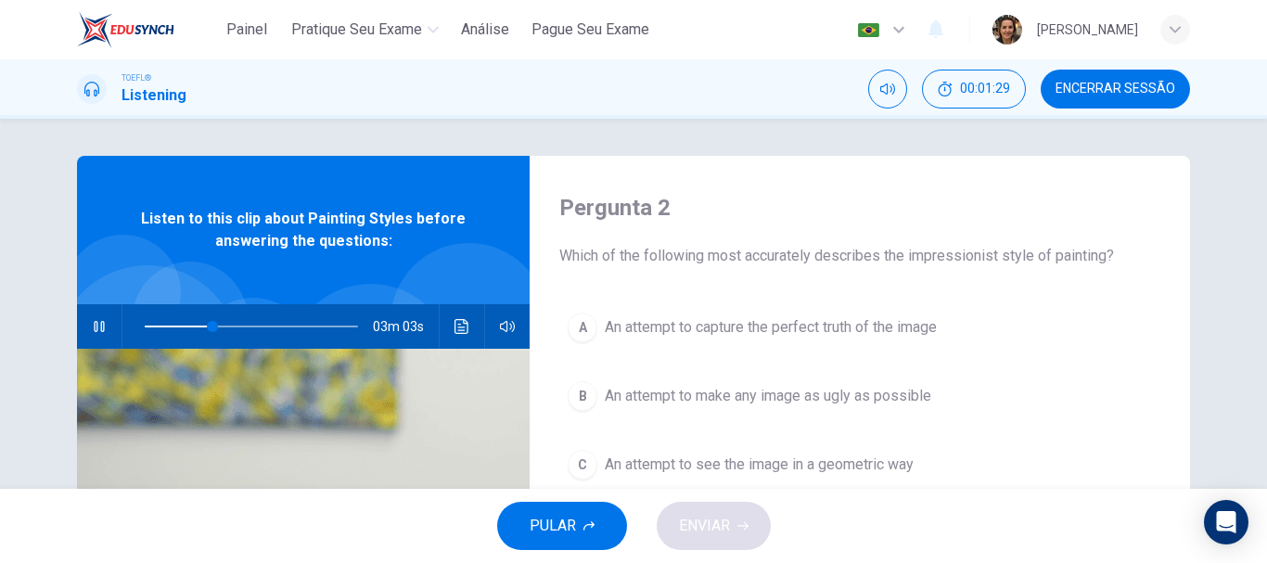
scroll to position [93, 0]
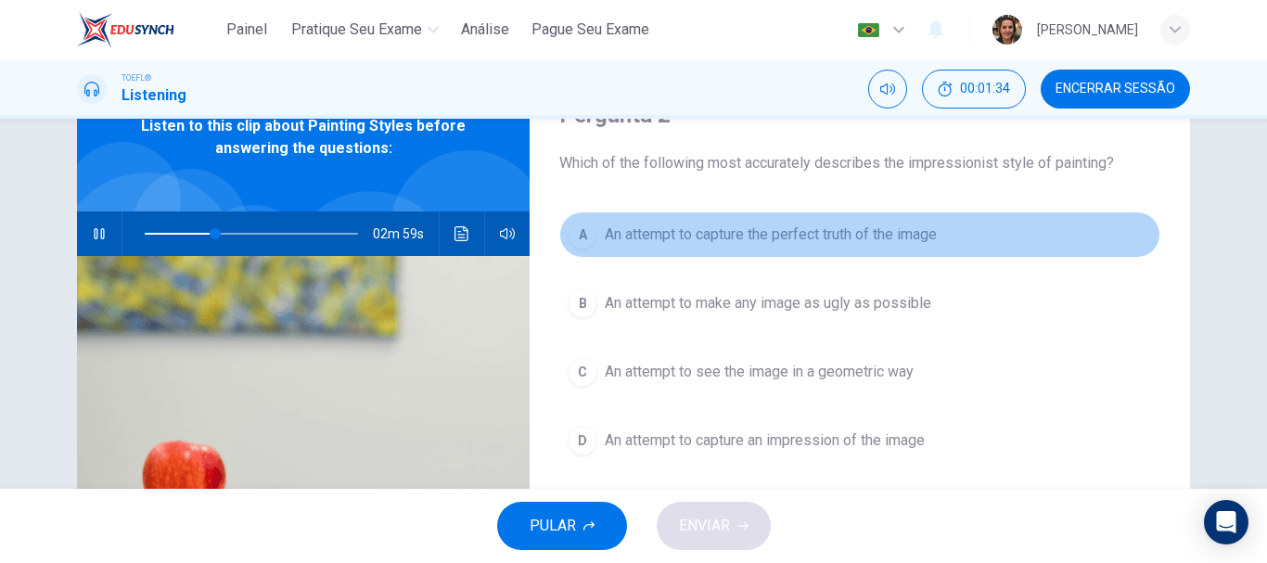
click at [799, 237] on span "An attempt to capture the perfect truth of the image" at bounding box center [771, 235] width 332 height 22
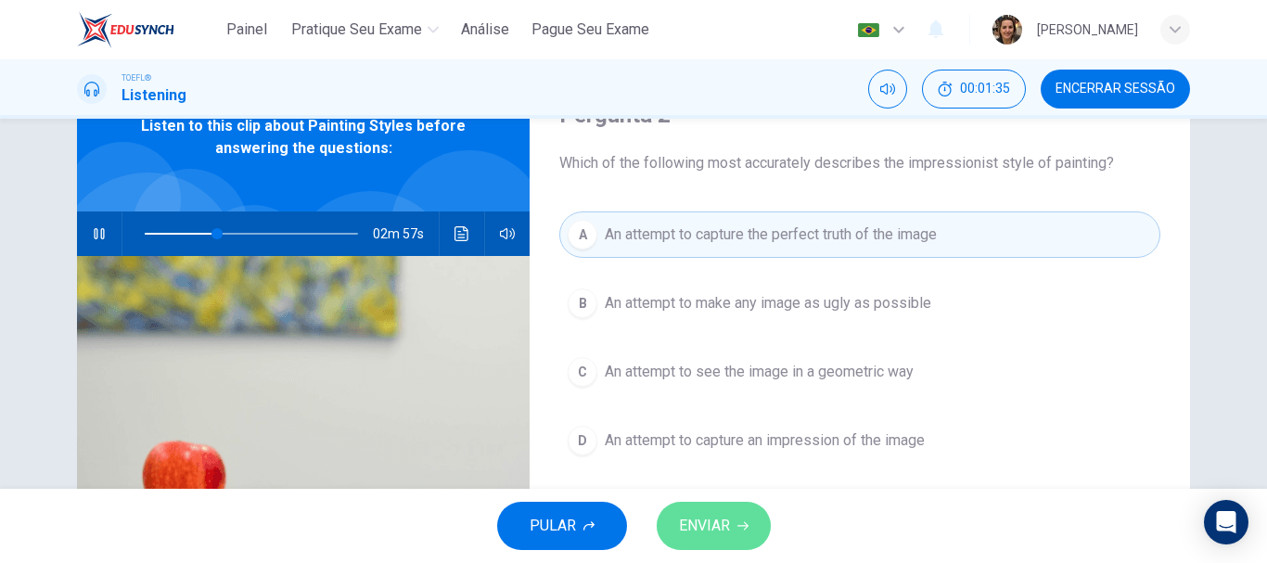
click at [724, 528] on span "ENVIAR" at bounding box center [704, 526] width 51 height 26
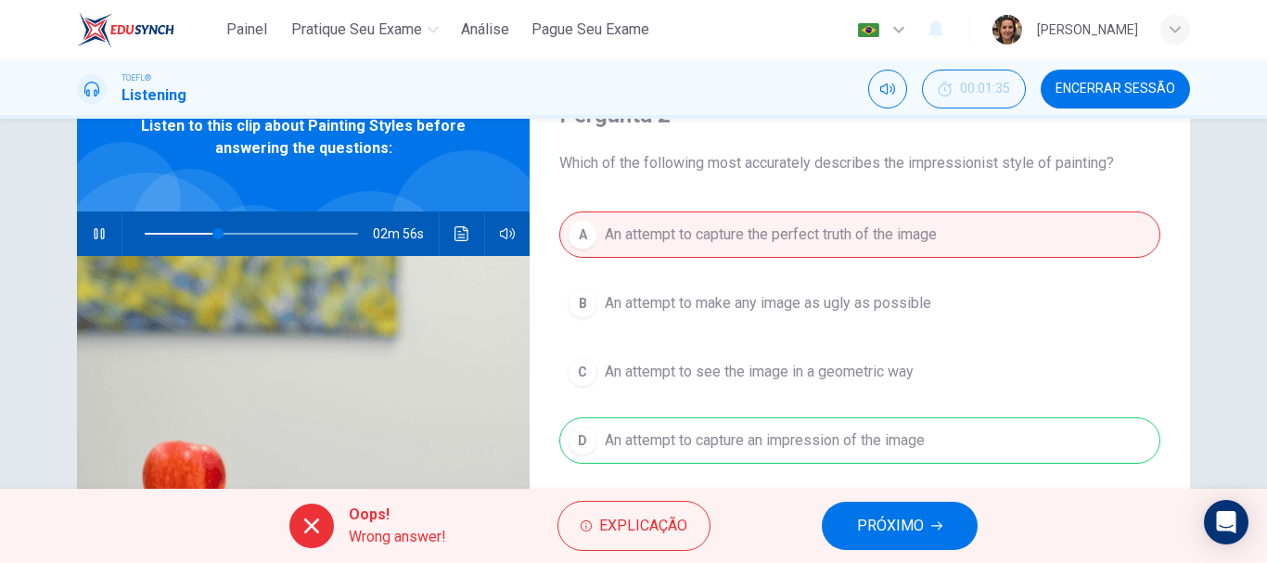
click at [926, 518] on button "PRÓXIMO" at bounding box center [900, 526] width 156 height 48
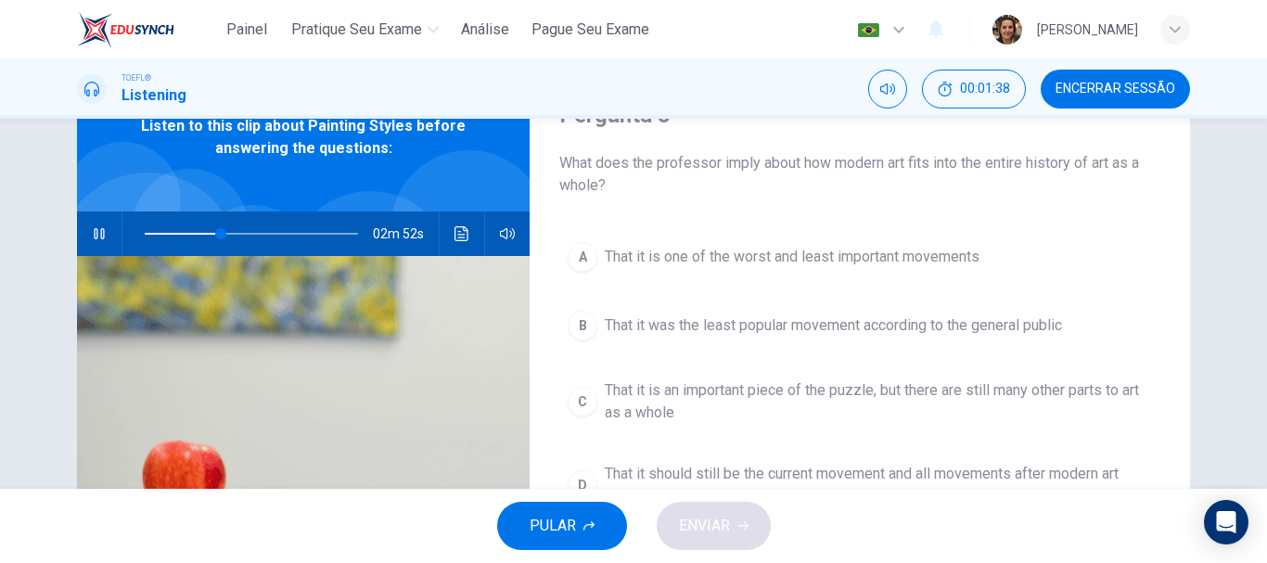
scroll to position [186, 0]
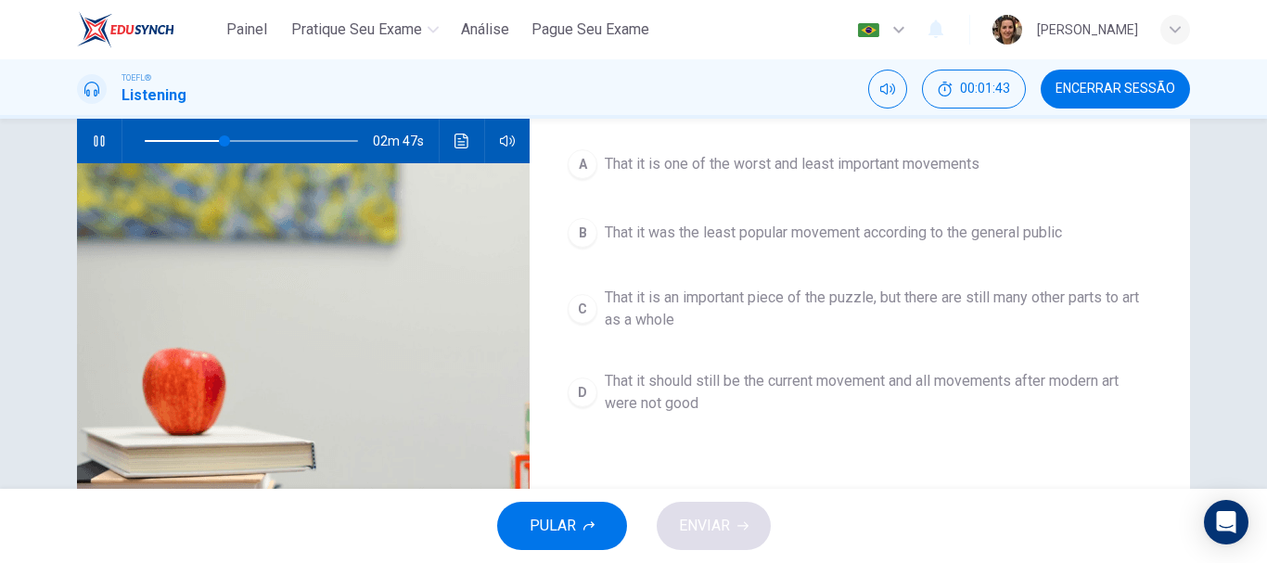
click at [683, 294] on span "That it is an important piece of the puzzle, but there are still many other par…" at bounding box center [878, 309] width 547 height 45
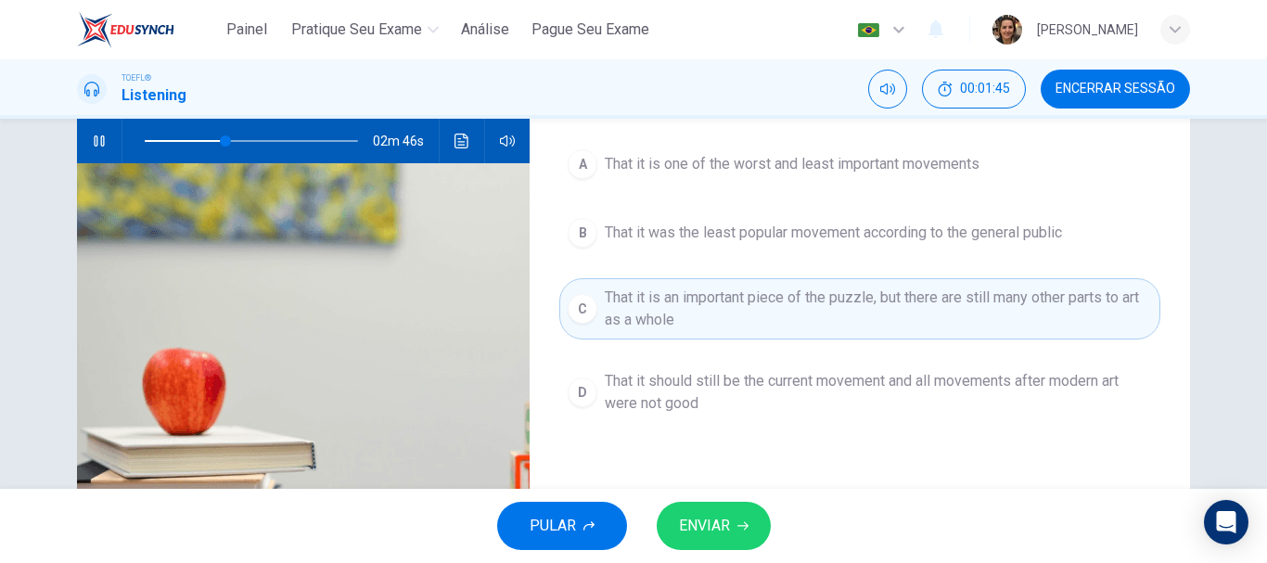
click at [678, 224] on span "That it was the least popular movement according to the general public" at bounding box center [833, 233] width 457 height 22
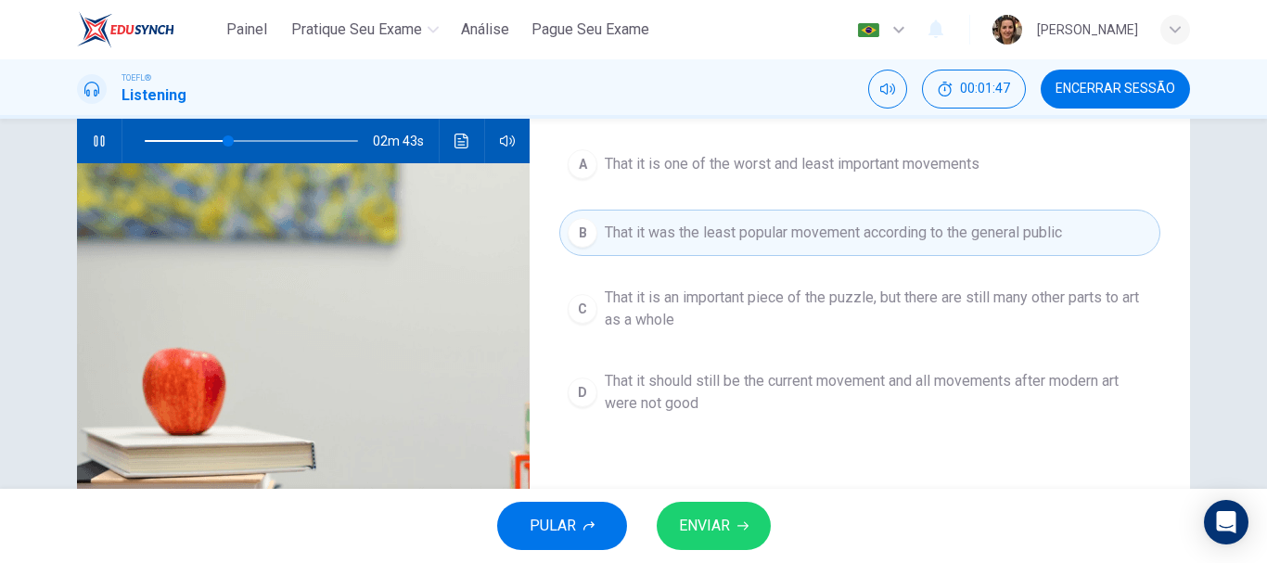
click at [674, 390] on span "That it should still be the current movement and all movements after modern art…" at bounding box center [878, 392] width 547 height 45
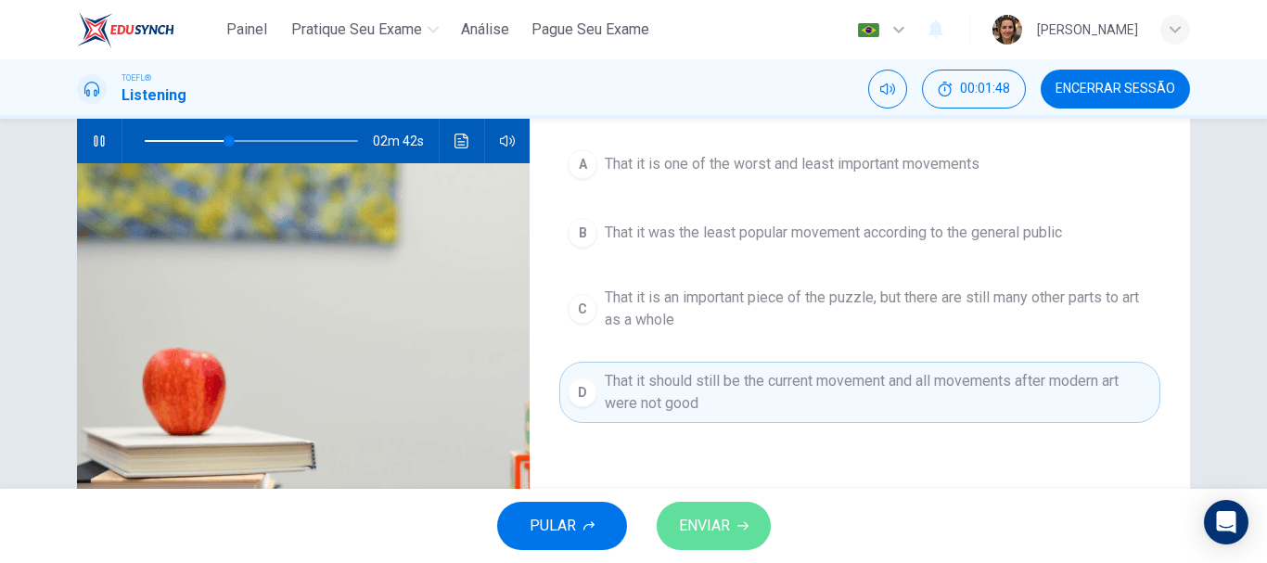
click at [734, 535] on button "ENVIAR" at bounding box center [714, 526] width 114 height 48
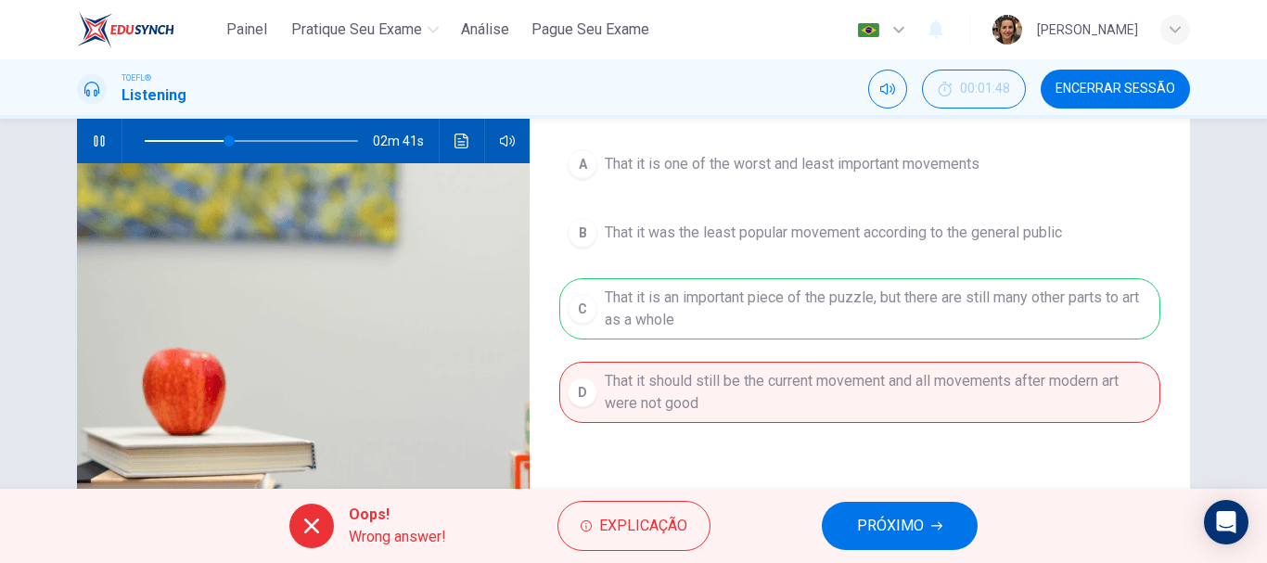
click at [886, 528] on span "PRÓXIMO" at bounding box center [890, 526] width 67 height 26
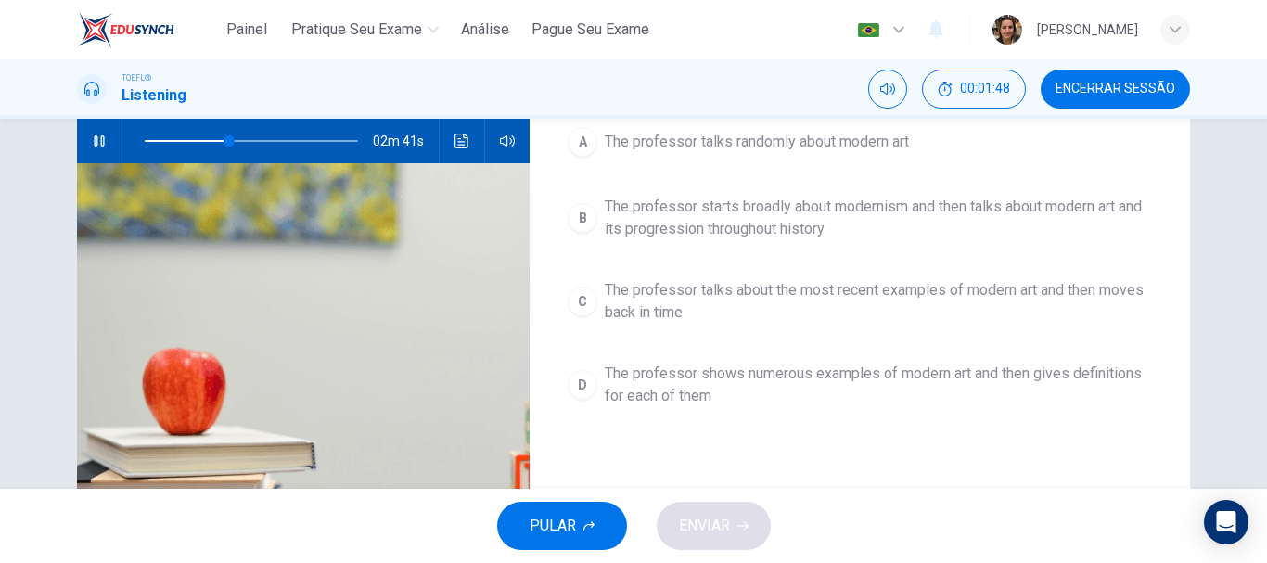
scroll to position [163, 0]
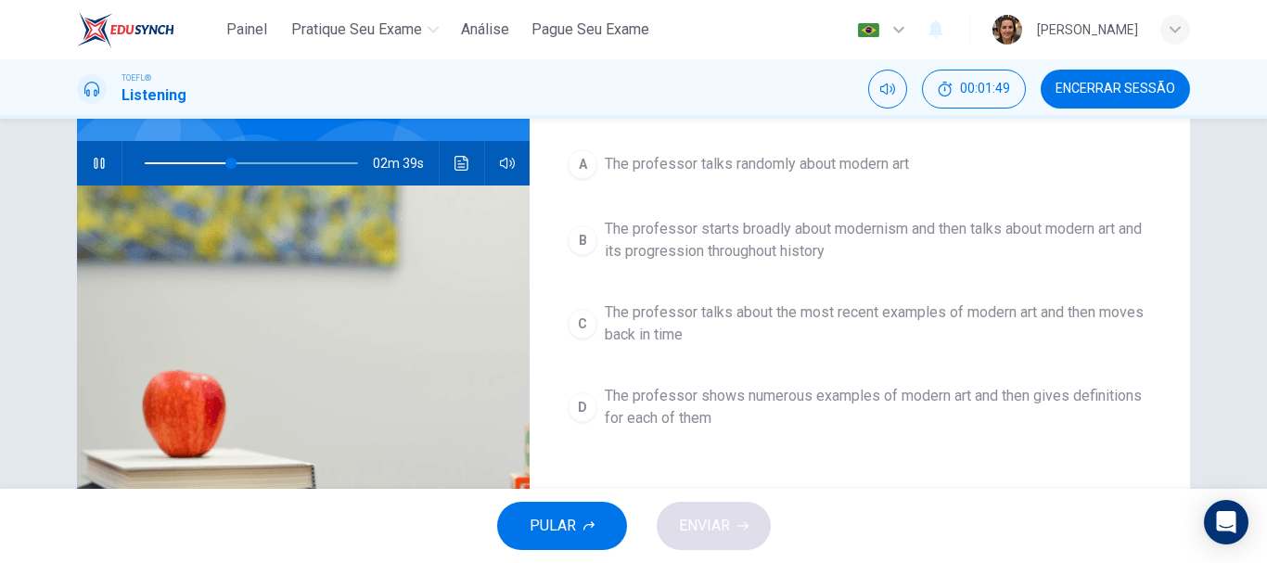
type input "41"
click at [1132, 87] on span "Encerrar Sessão" at bounding box center [1116, 89] width 120 height 15
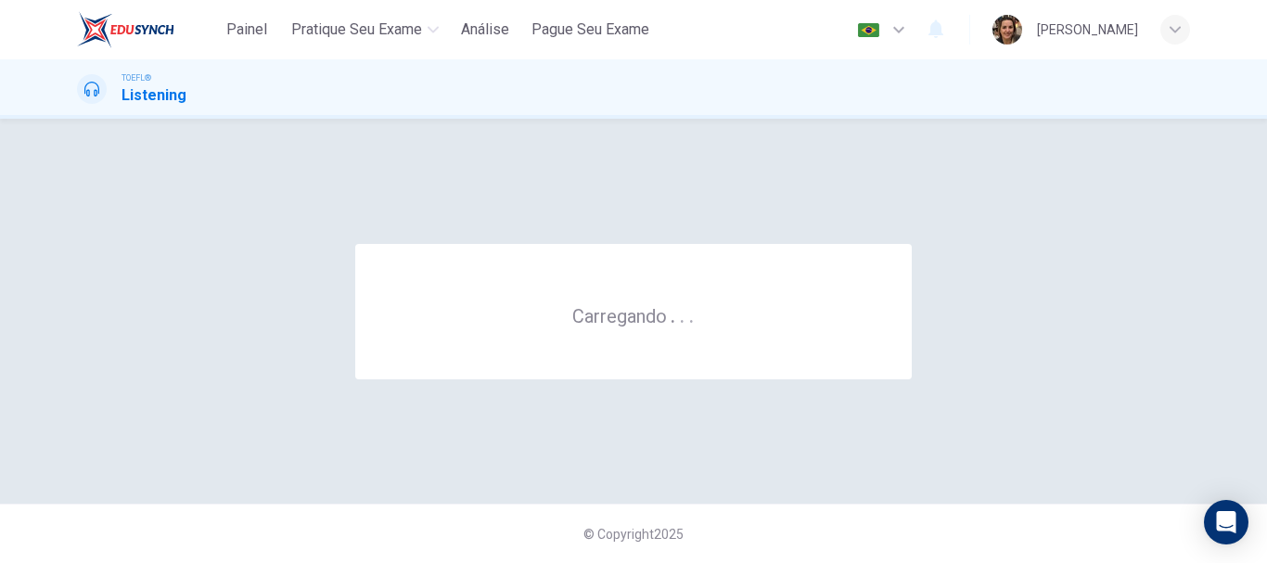
scroll to position [0, 0]
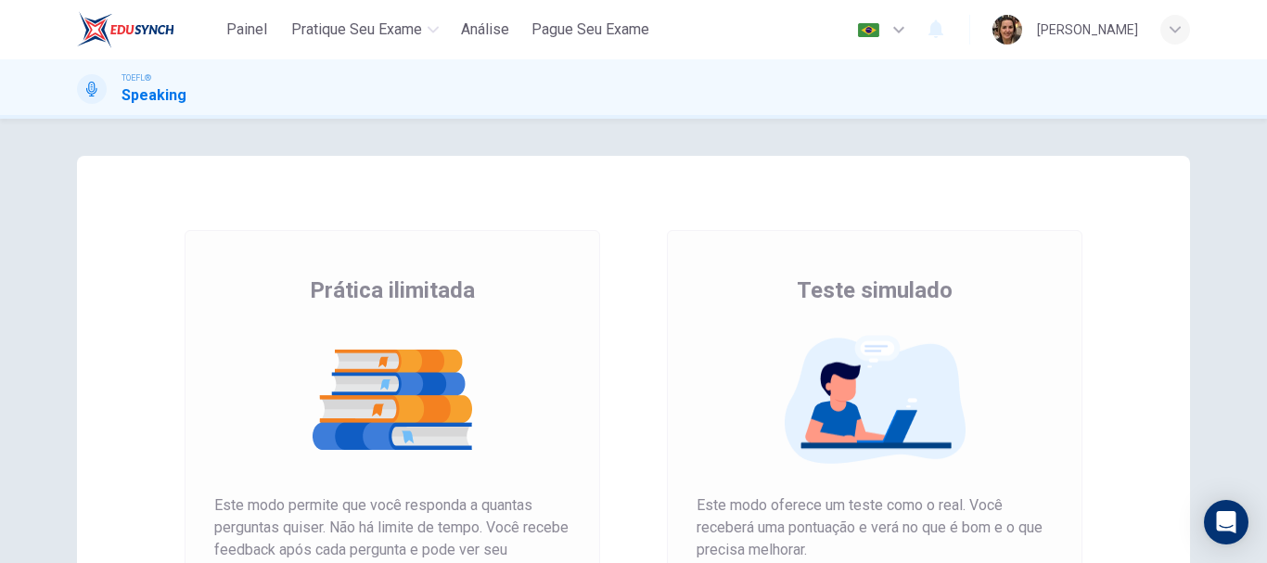
scroll to position [278, 0]
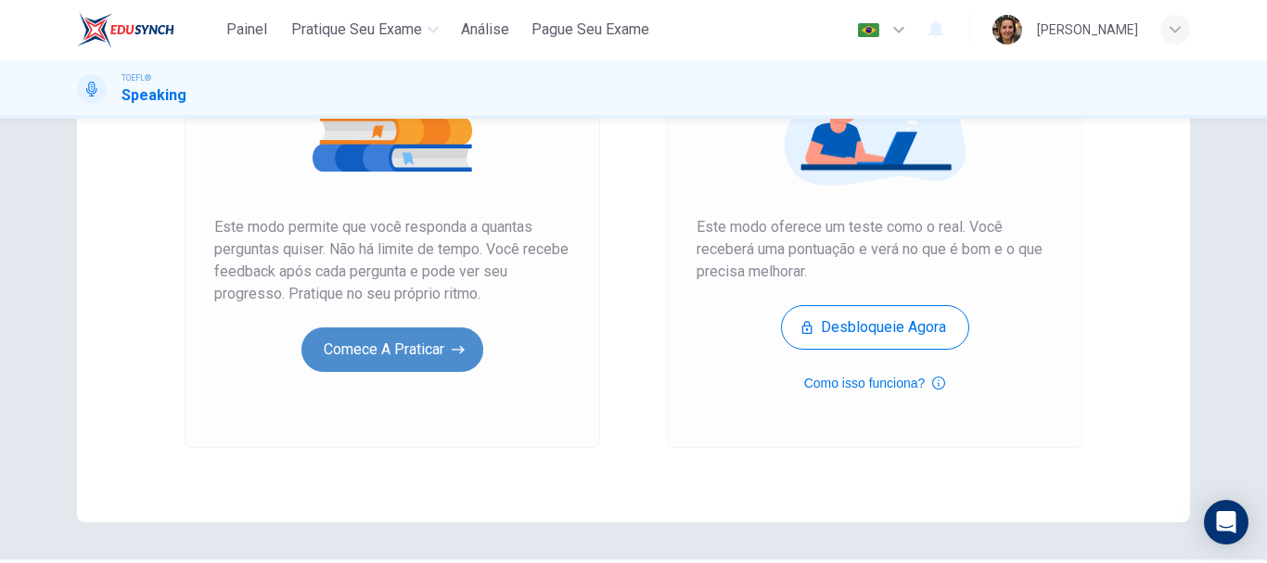
click at [371, 355] on button "Comece a praticar" at bounding box center [392, 349] width 182 height 45
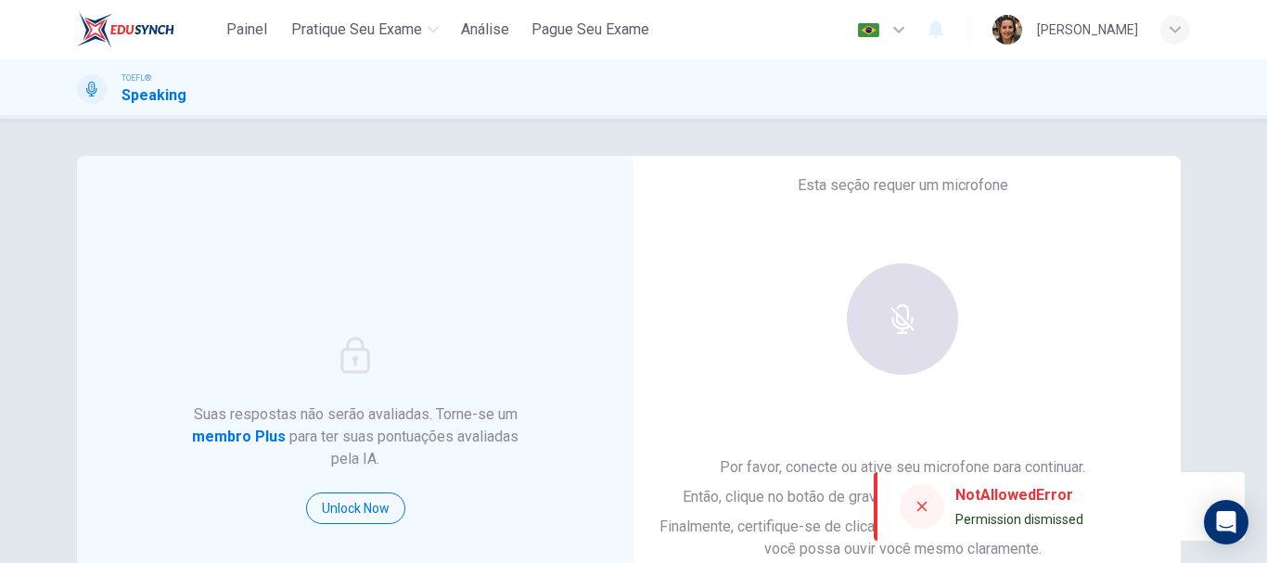
scroll to position [186, 0]
